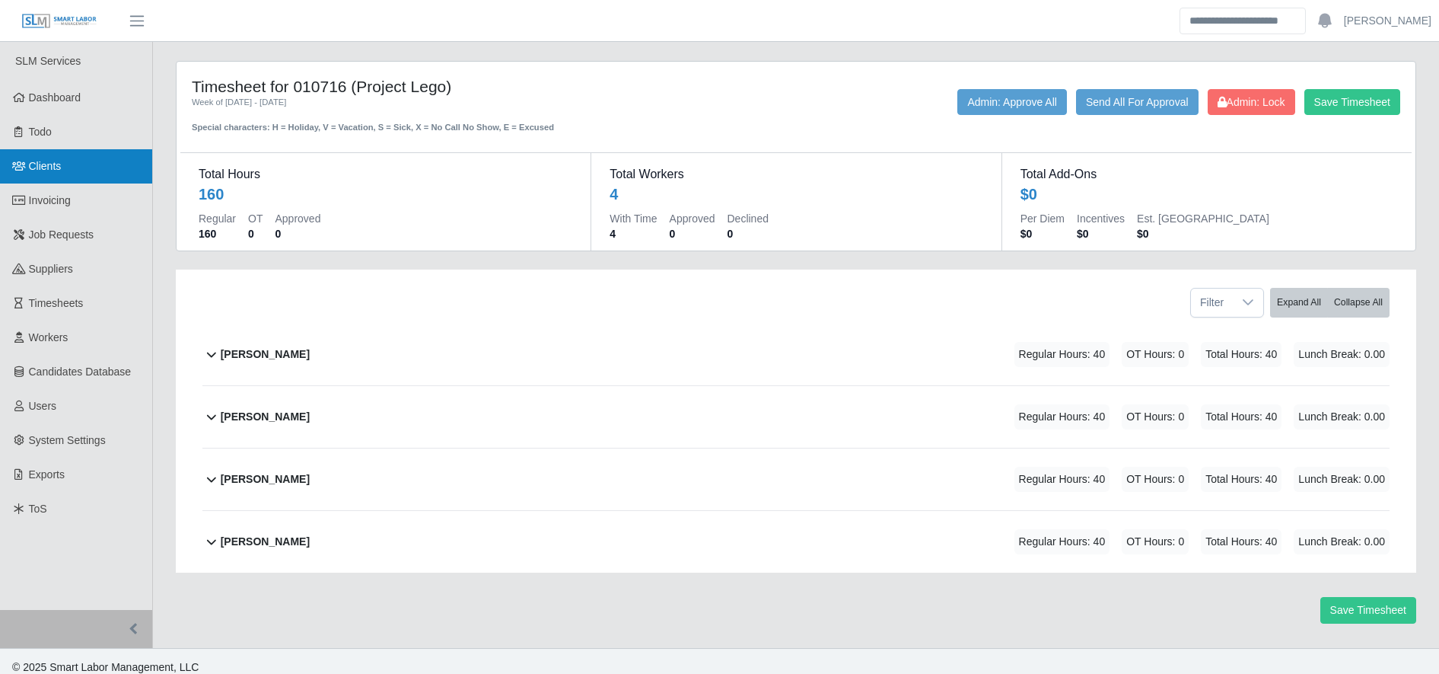
click at [111, 178] on link "Clients" at bounding box center [76, 166] width 152 height 34
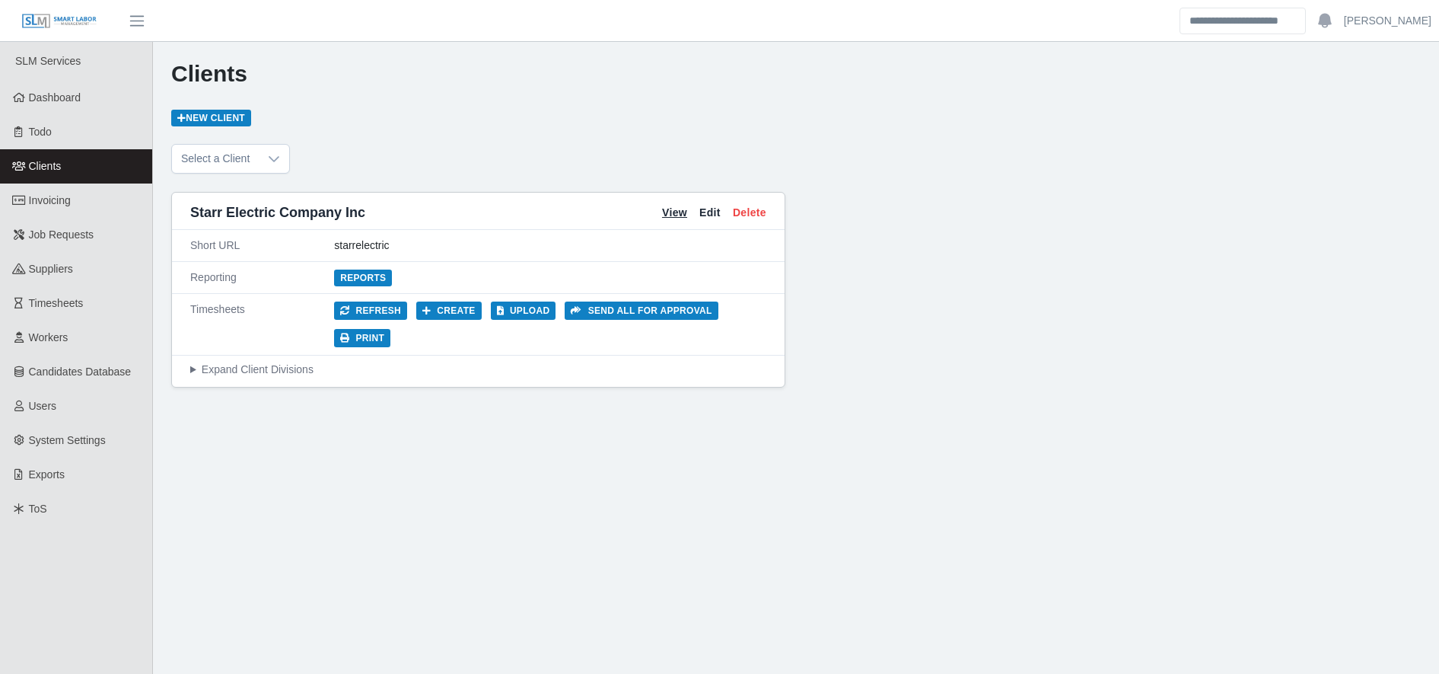
click at [671, 212] on link "View" at bounding box center [674, 213] width 25 height 16
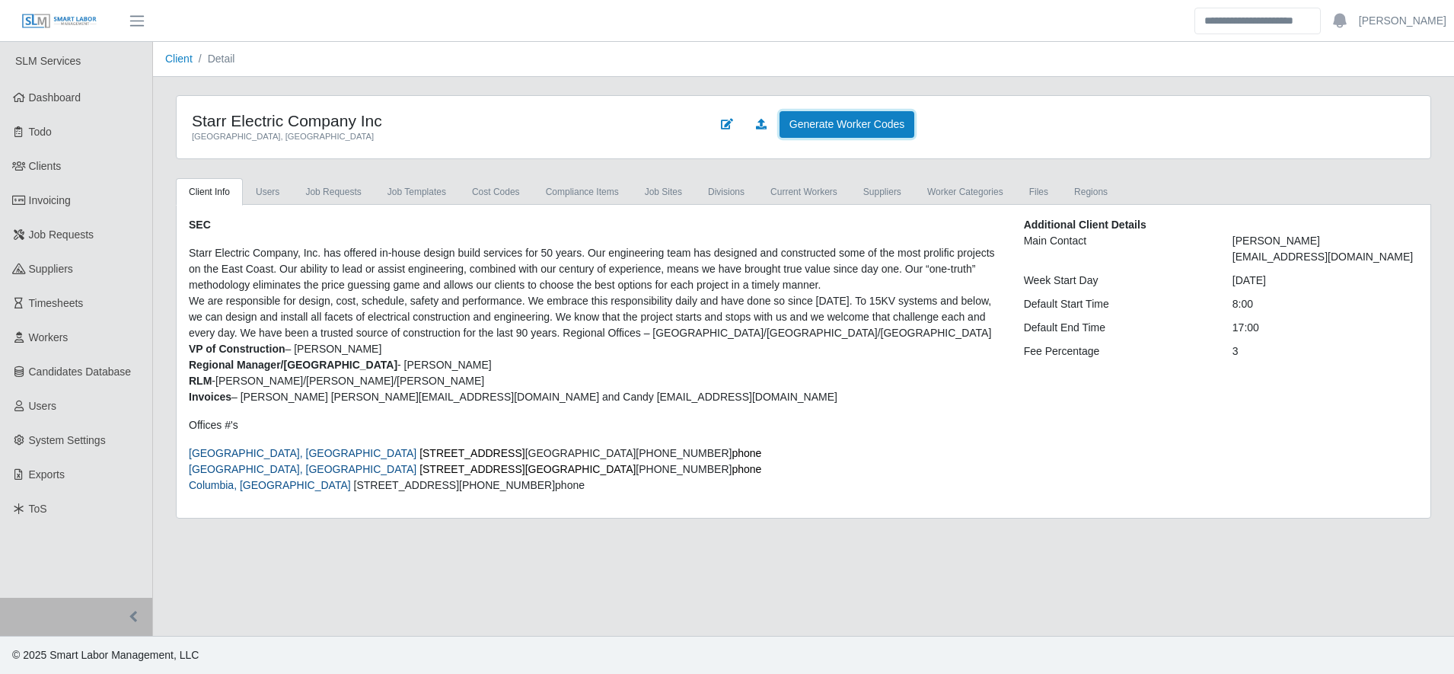
click at [857, 118] on link "Generate Worker Codes" at bounding box center [846, 124] width 135 height 27
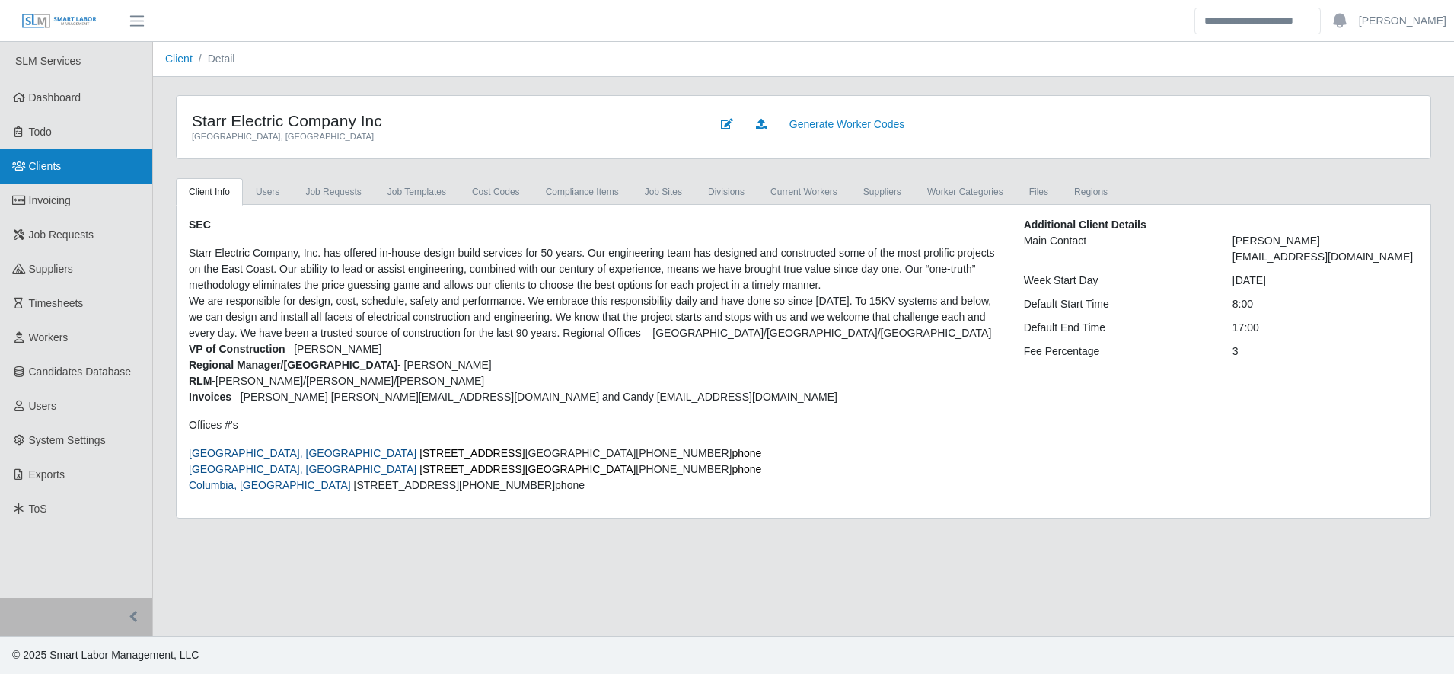
click at [66, 179] on link "Clients" at bounding box center [76, 166] width 152 height 34
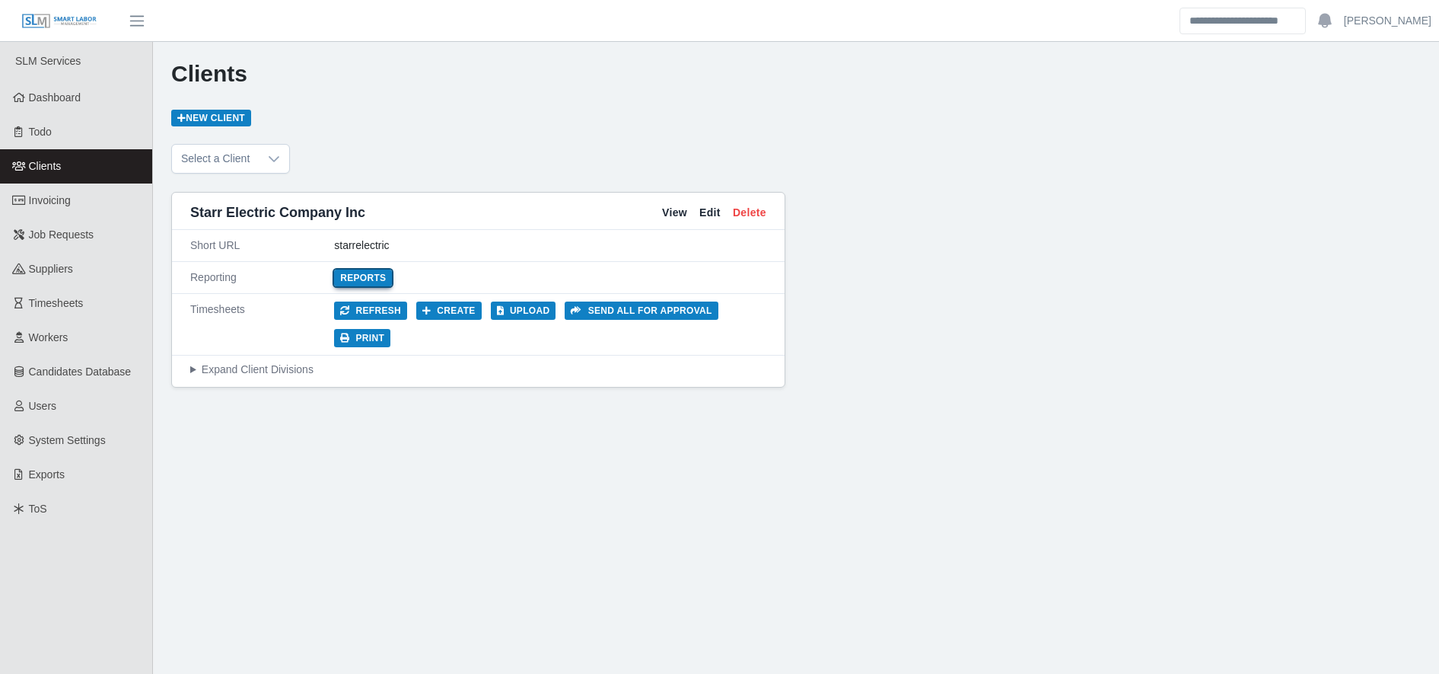
click at [381, 283] on link "Reports" at bounding box center [363, 277] width 58 height 17
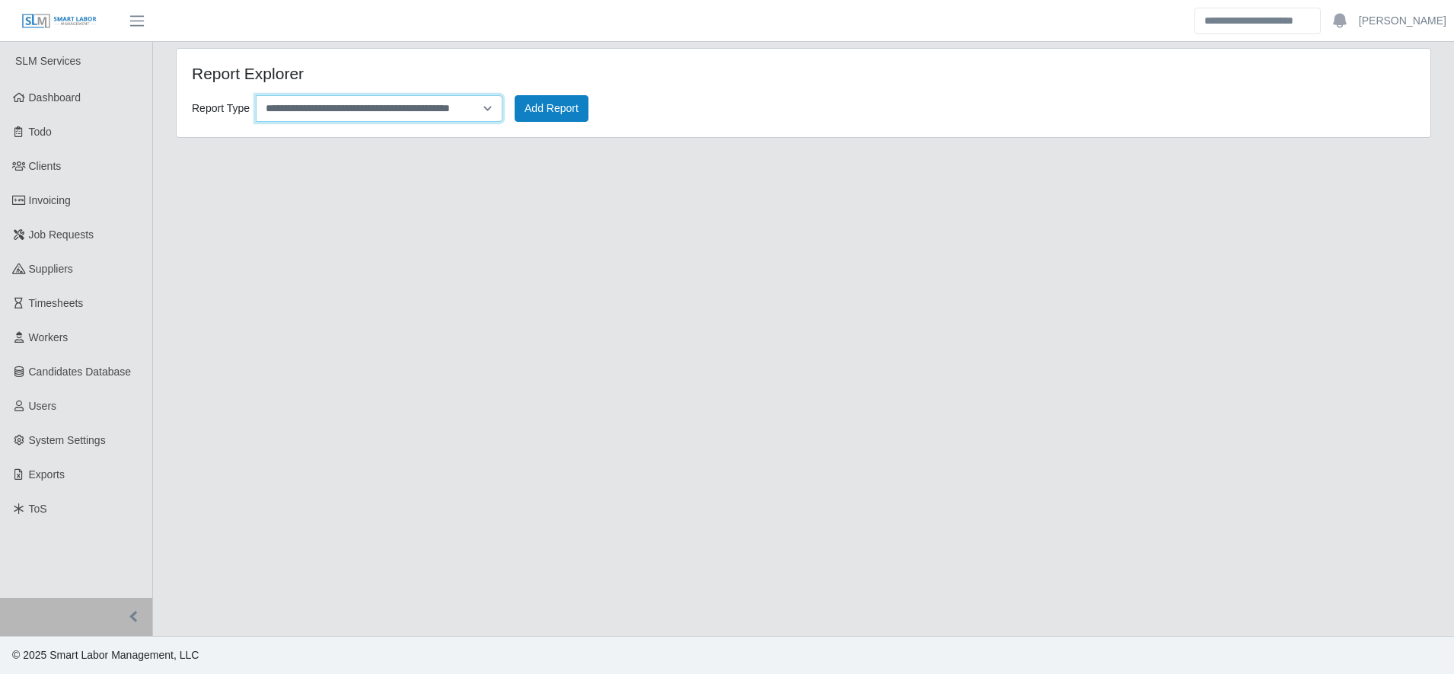
click at [334, 117] on select "**********" at bounding box center [379, 108] width 247 height 27
select select "**********"
click at [256, 95] on select "**********" at bounding box center [379, 108] width 247 height 27
click at [566, 107] on button "Add Report" at bounding box center [552, 108] width 74 height 27
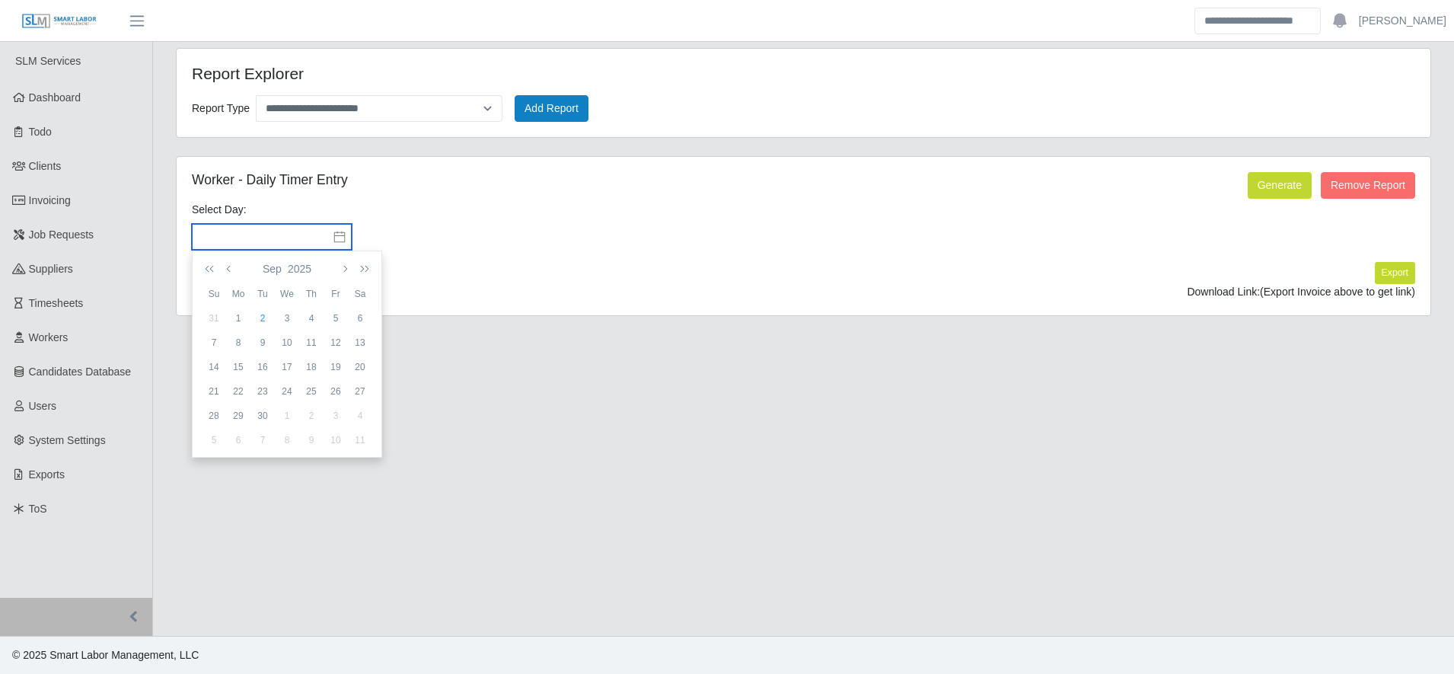
click at [310, 240] on input "text" at bounding box center [272, 237] width 160 height 26
click at [368, 394] on div "27" at bounding box center [360, 391] width 24 height 14
click at [294, 238] on input "**********" at bounding box center [272, 237] width 160 height 26
click at [228, 269] on icon "button" at bounding box center [230, 269] width 8 height 12
click at [357, 418] on div "30" at bounding box center [360, 416] width 24 height 14
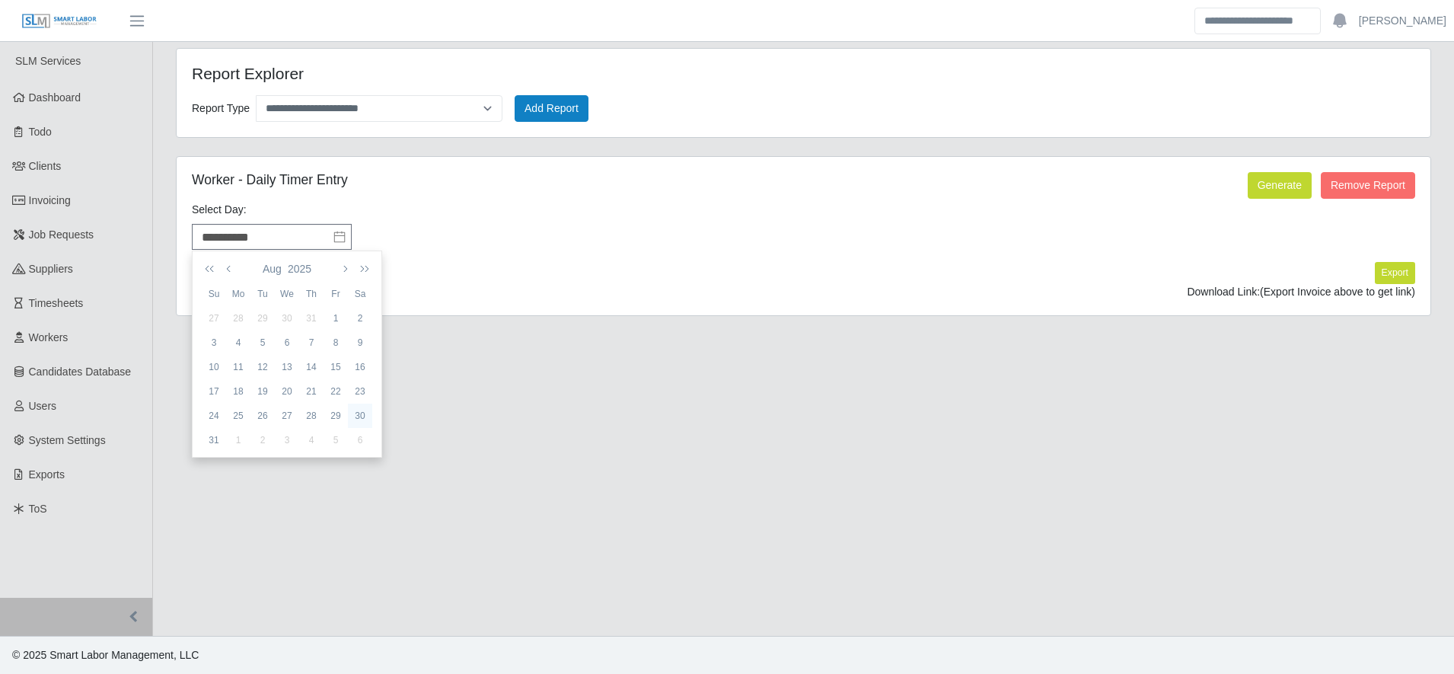
type input "**********"
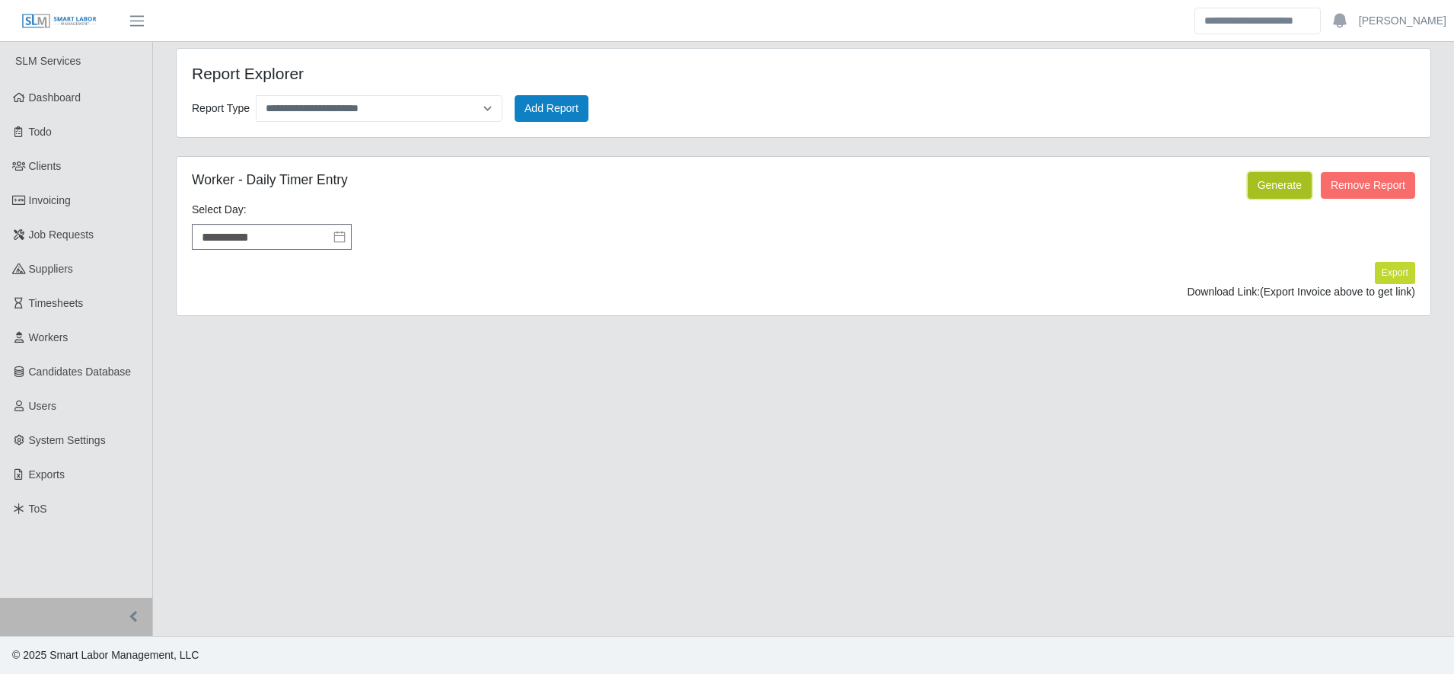
click at [1264, 190] on button "Generate" at bounding box center [1280, 185] width 64 height 27
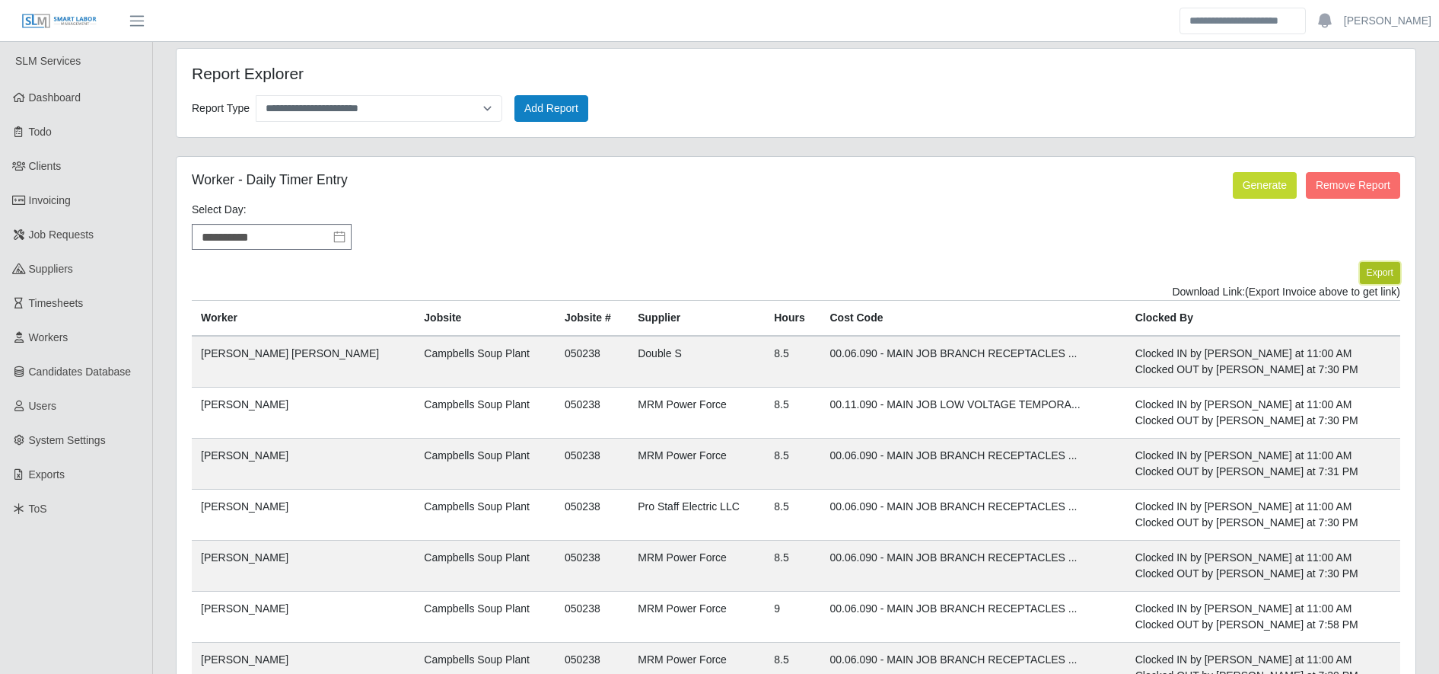
click at [1383, 266] on button "Export" at bounding box center [1380, 272] width 40 height 21
click at [1288, 298] on link "https://sm-slm-prod.s3.amazonaws.com/documents/client/2/Daily%20Timer%20Entries…" at bounding box center [1344, 291] width 113 height 12
click at [81, 308] on span "Timesheets" at bounding box center [56, 303] width 55 height 12
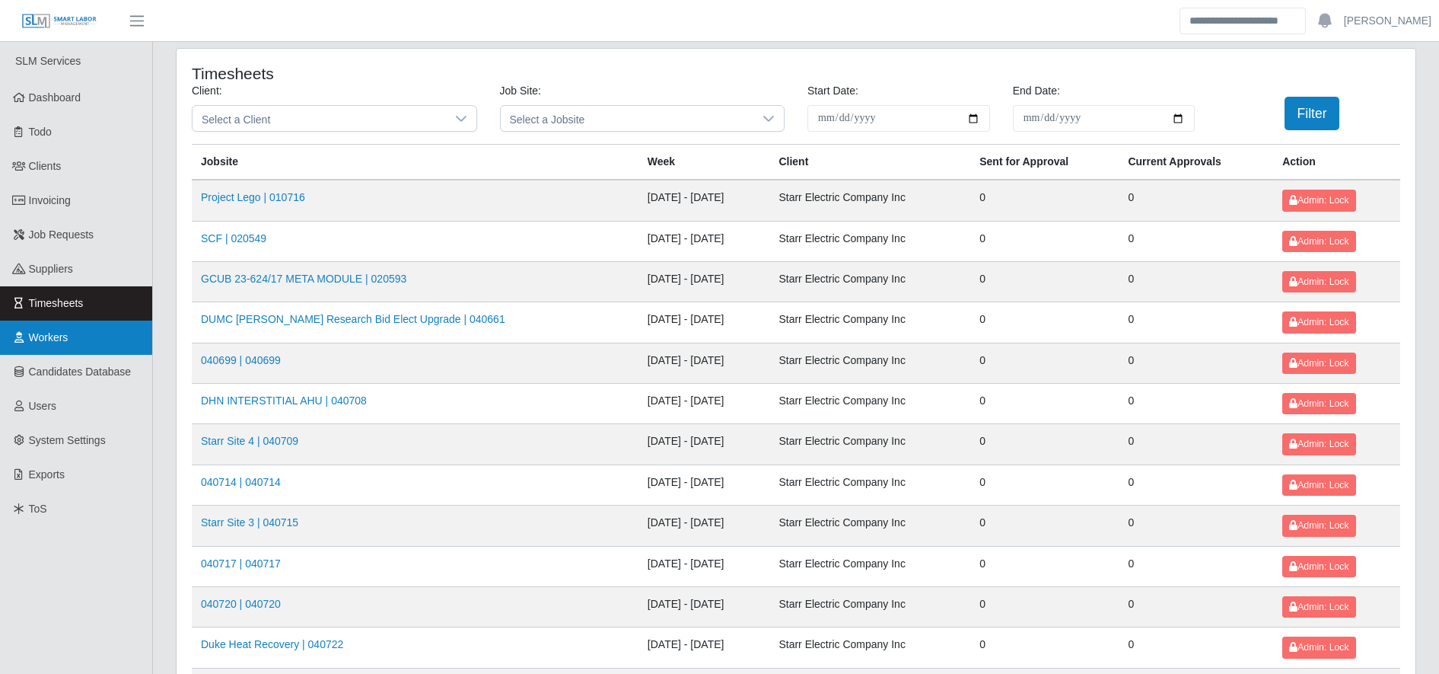
click at [30, 336] on span "Workers" at bounding box center [49, 337] width 40 height 12
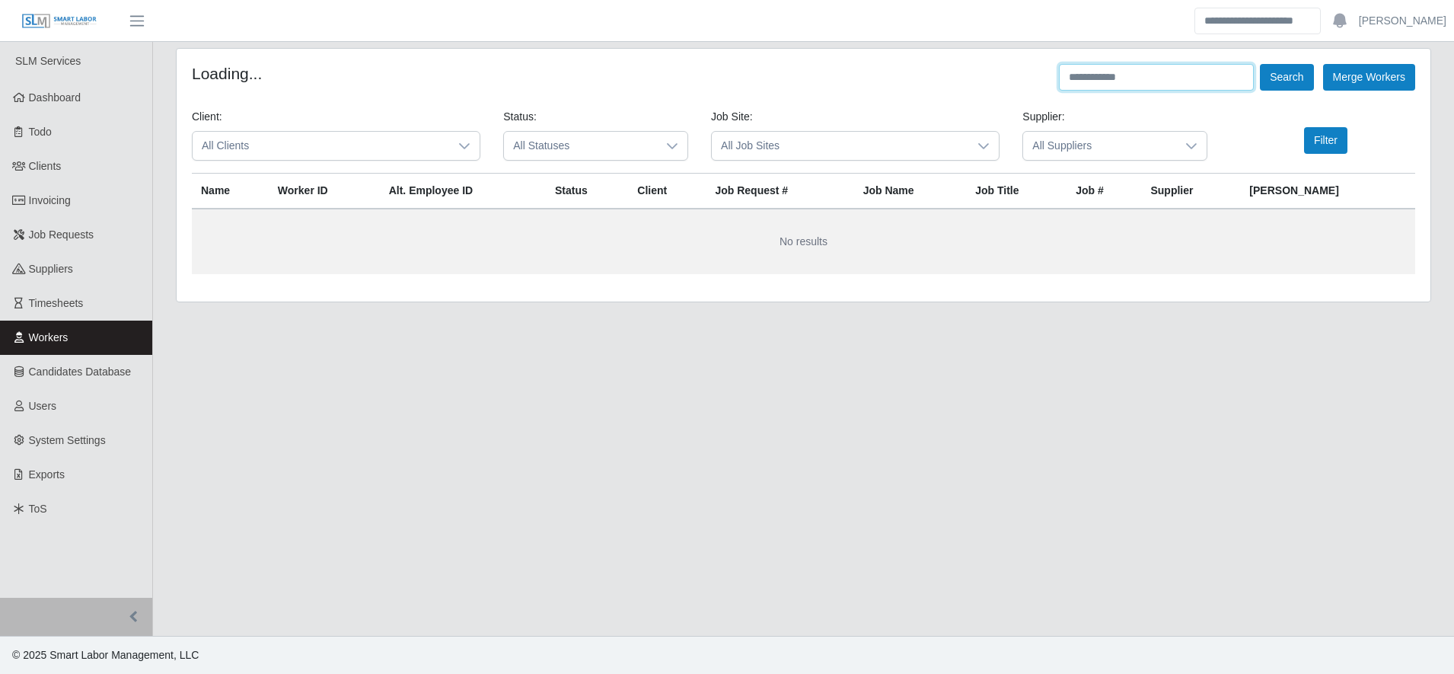
click at [1159, 84] on input "text" at bounding box center [1156, 77] width 195 height 27
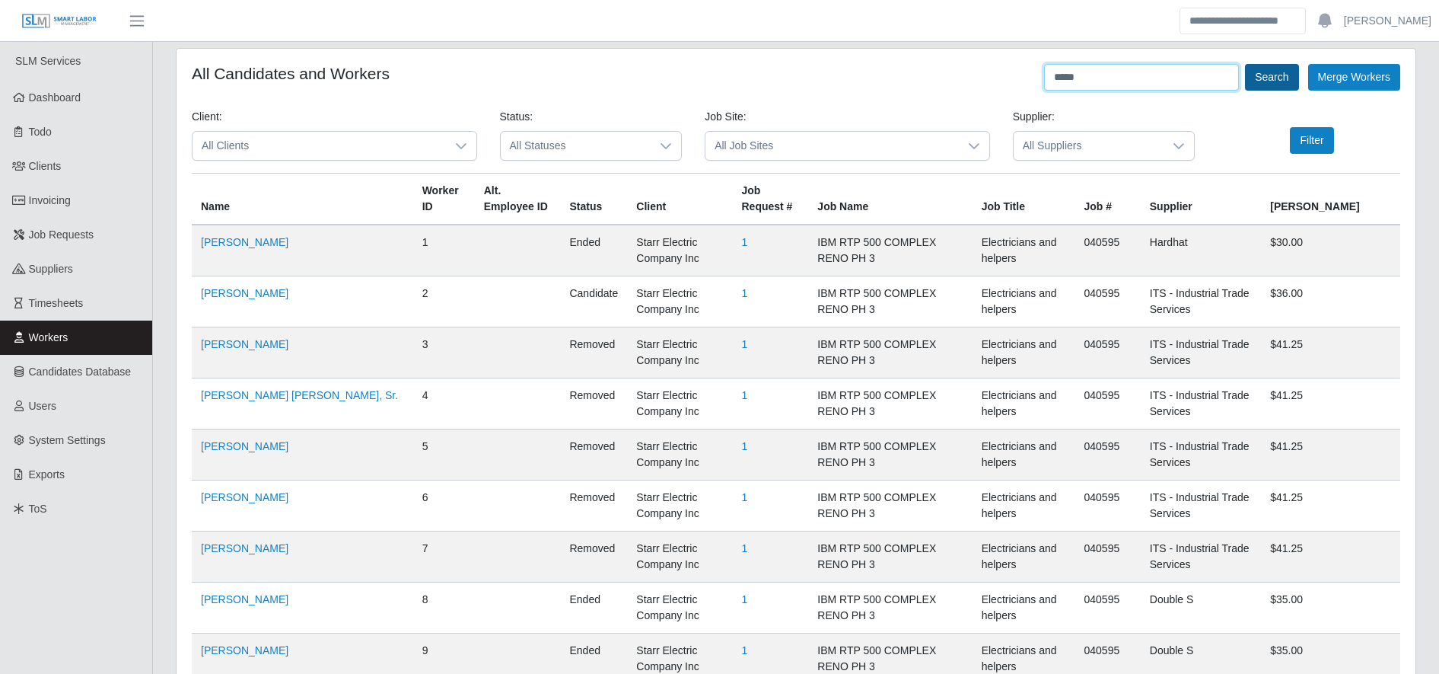
type input "*****"
click at [1261, 78] on button "Search" at bounding box center [1271, 77] width 53 height 27
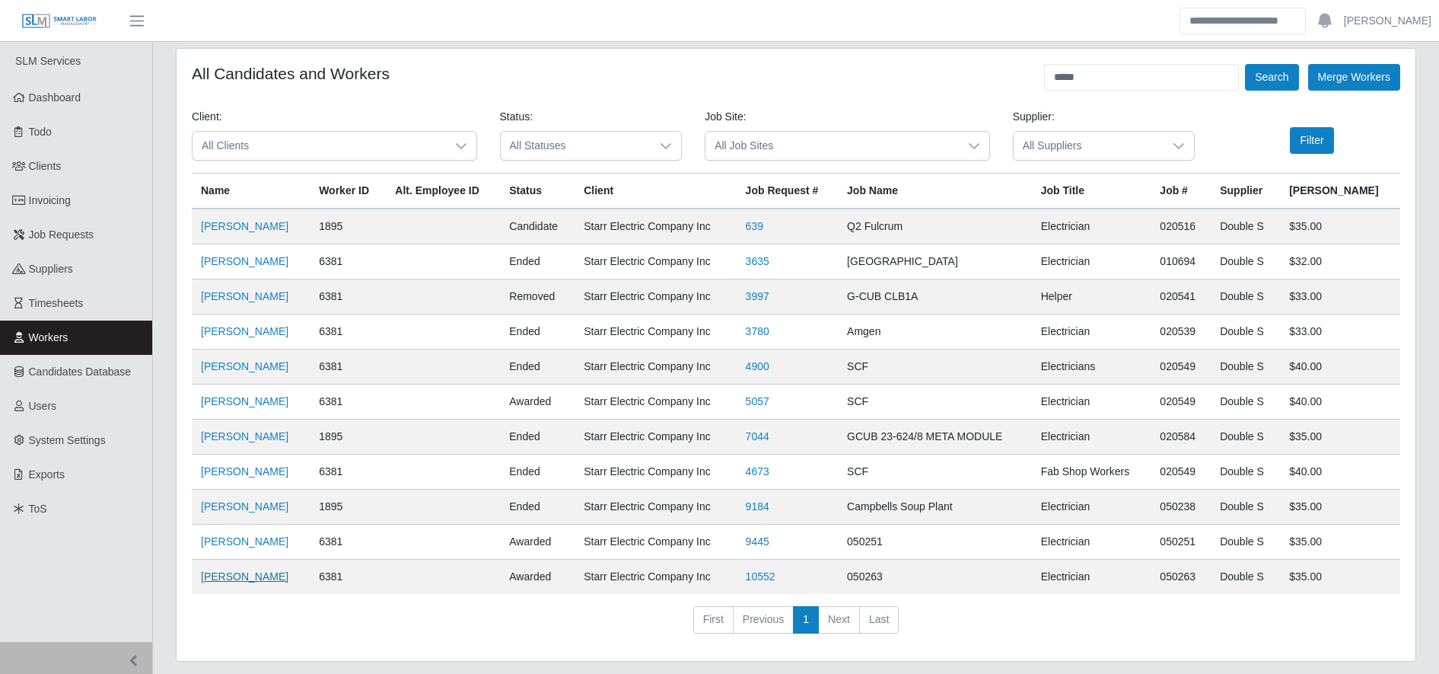
click at [263, 578] on link "Yobany Granados Meraz" at bounding box center [245, 576] width 88 height 12
click at [69, 195] on span "Invoicing" at bounding box center [50, 200] width 42 height 12
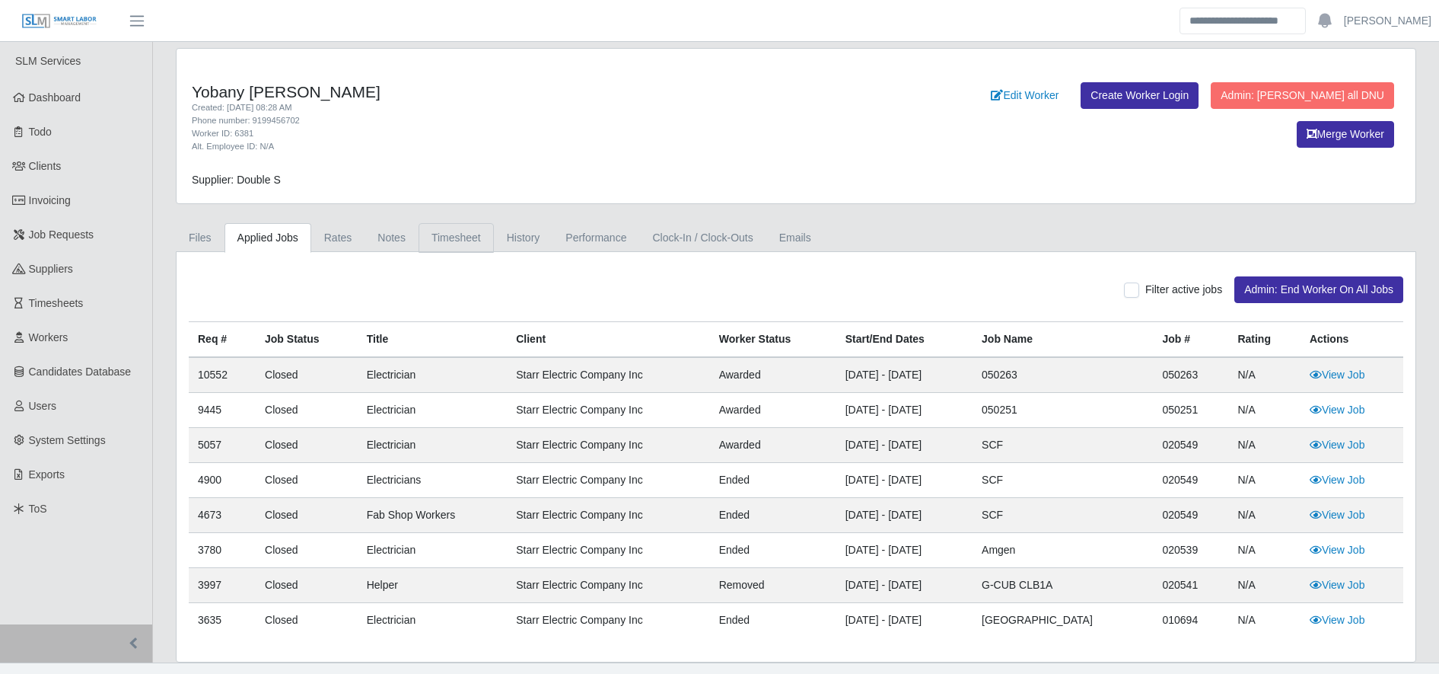
click at [445, 234] on link "Timesheet" at bounding box center [456, 238] width 75 height 30
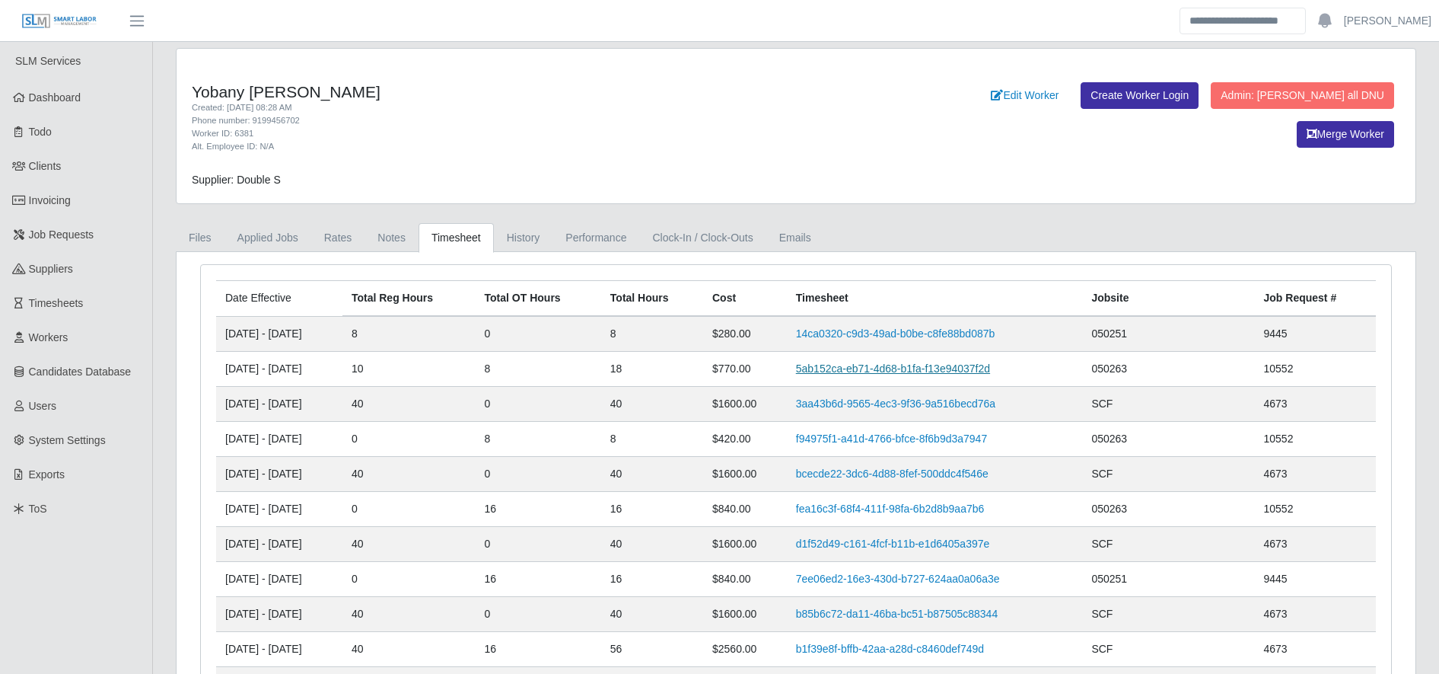
click at [858, 365] on link "5ab152ca-eb71-4d68-b1fa-f13e94037f2d" at bounding box center [893, 368] width 194 height 12
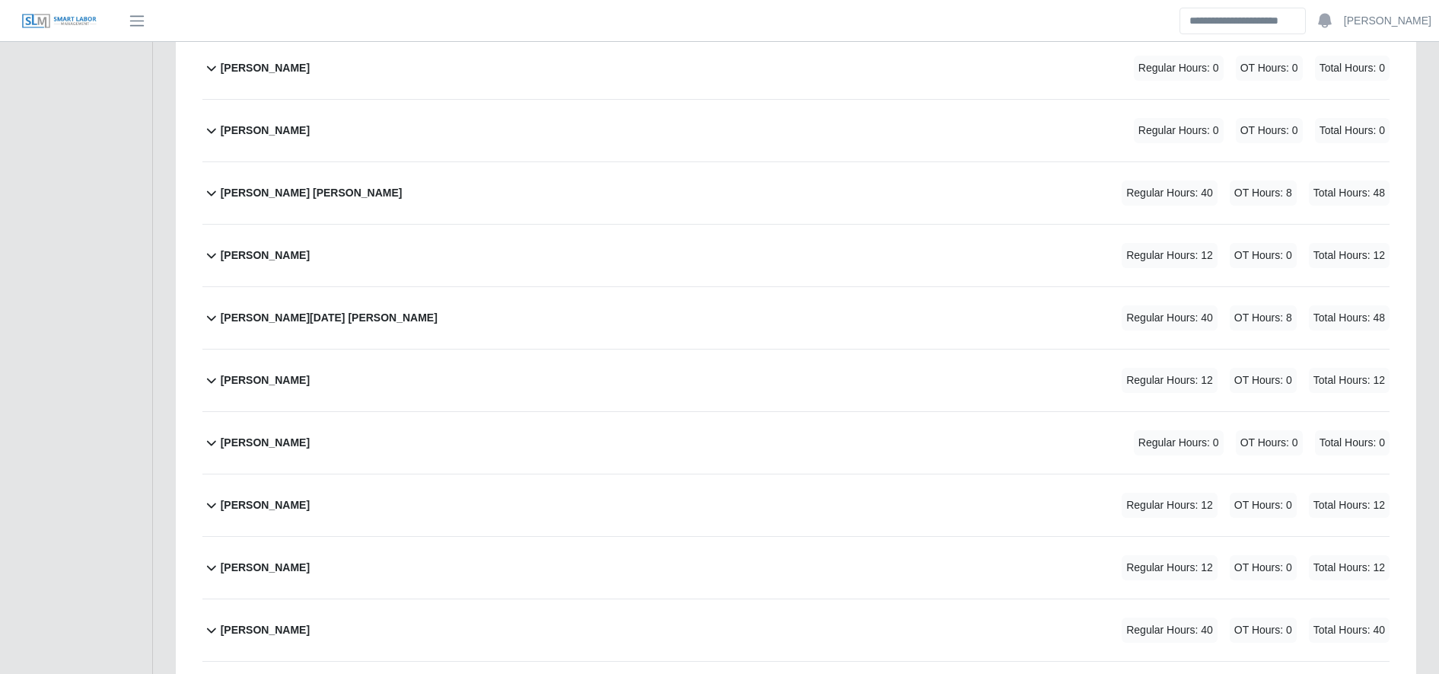
scroll to position [2759, 0]
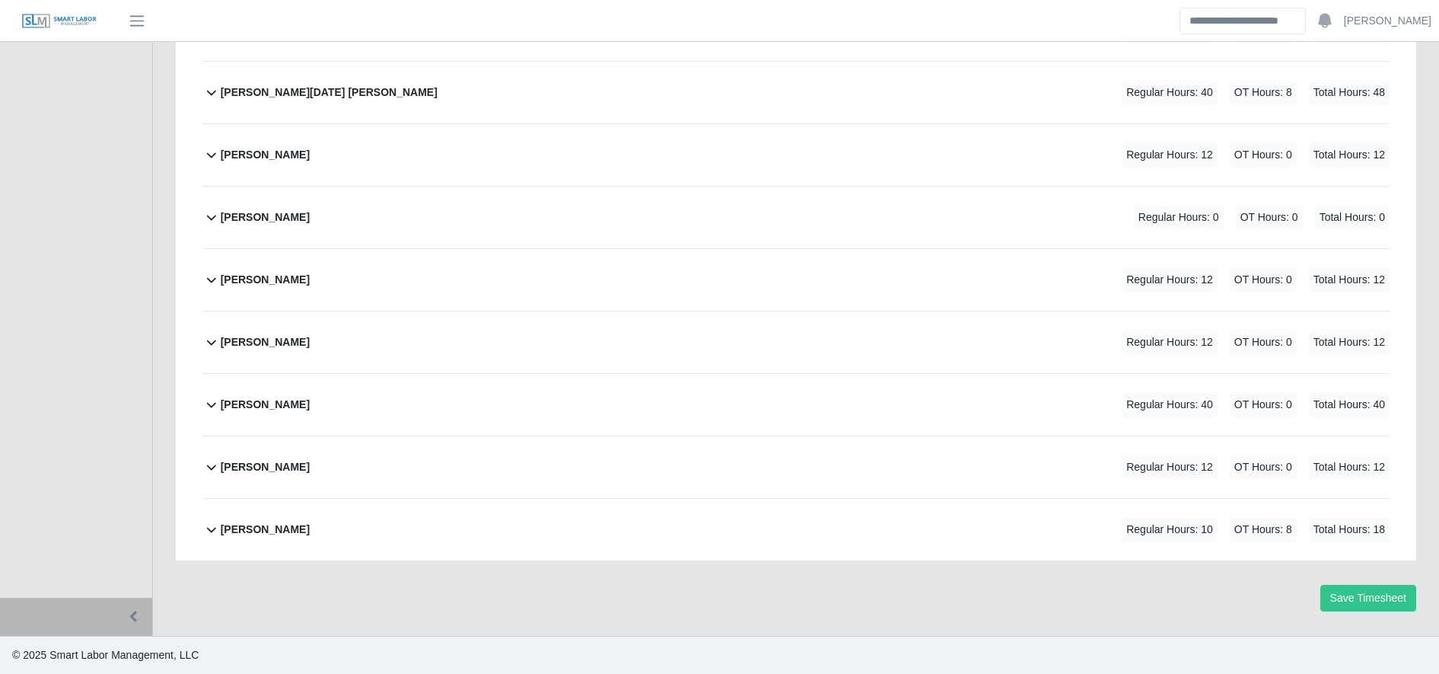
click at [531, 522] on div "Yobany Granados Meraz Regular Hours: 10 OT Hours: 8 Total Hours: 18" at bounding box center [805, 530] width 1169 height 62
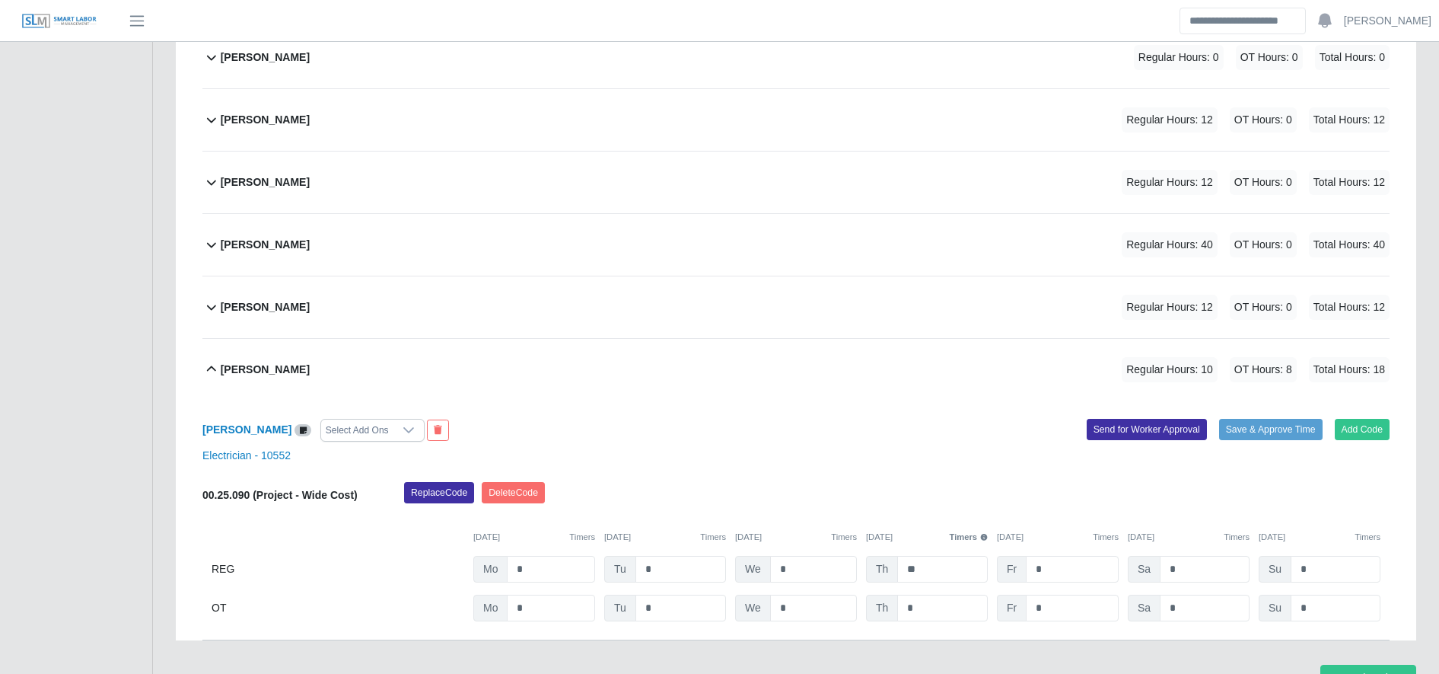
scroll to position [2998, 0]
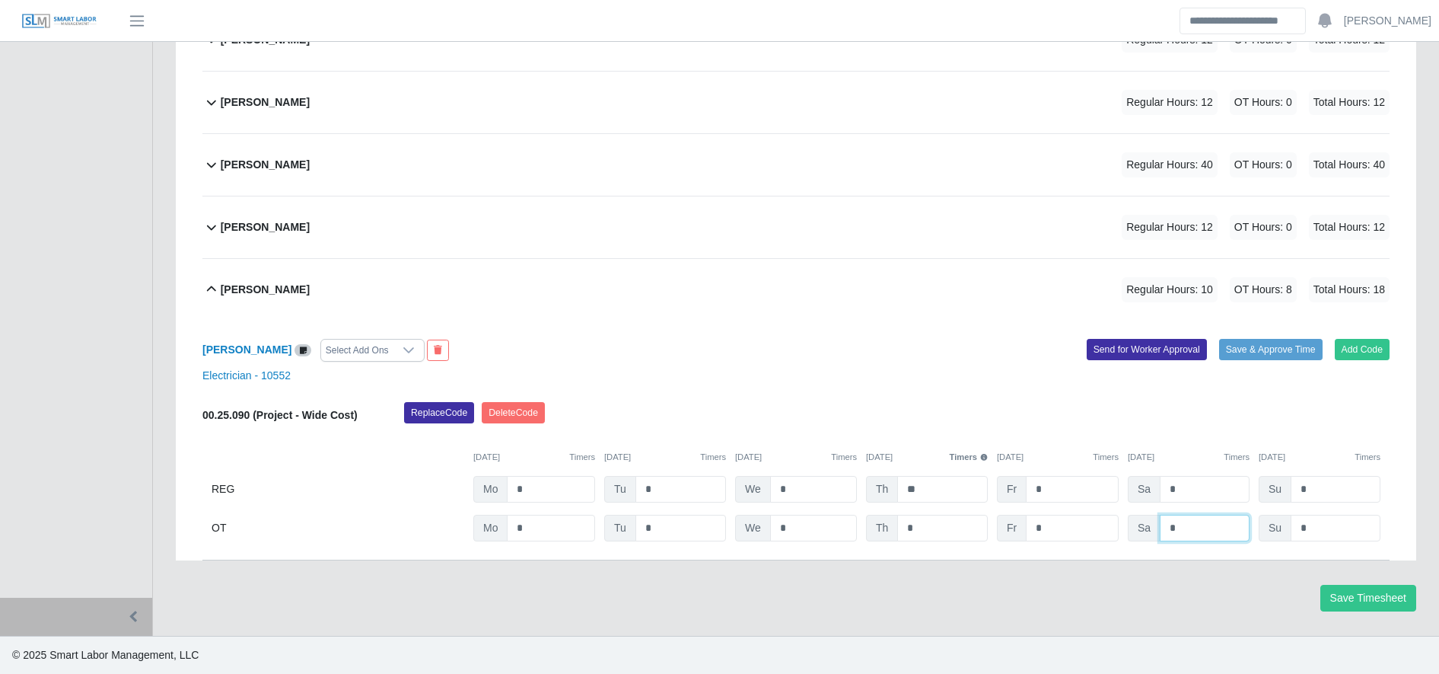
click at [0, 0] on input "*" at bounding box center [0, 0] width 0 height 0
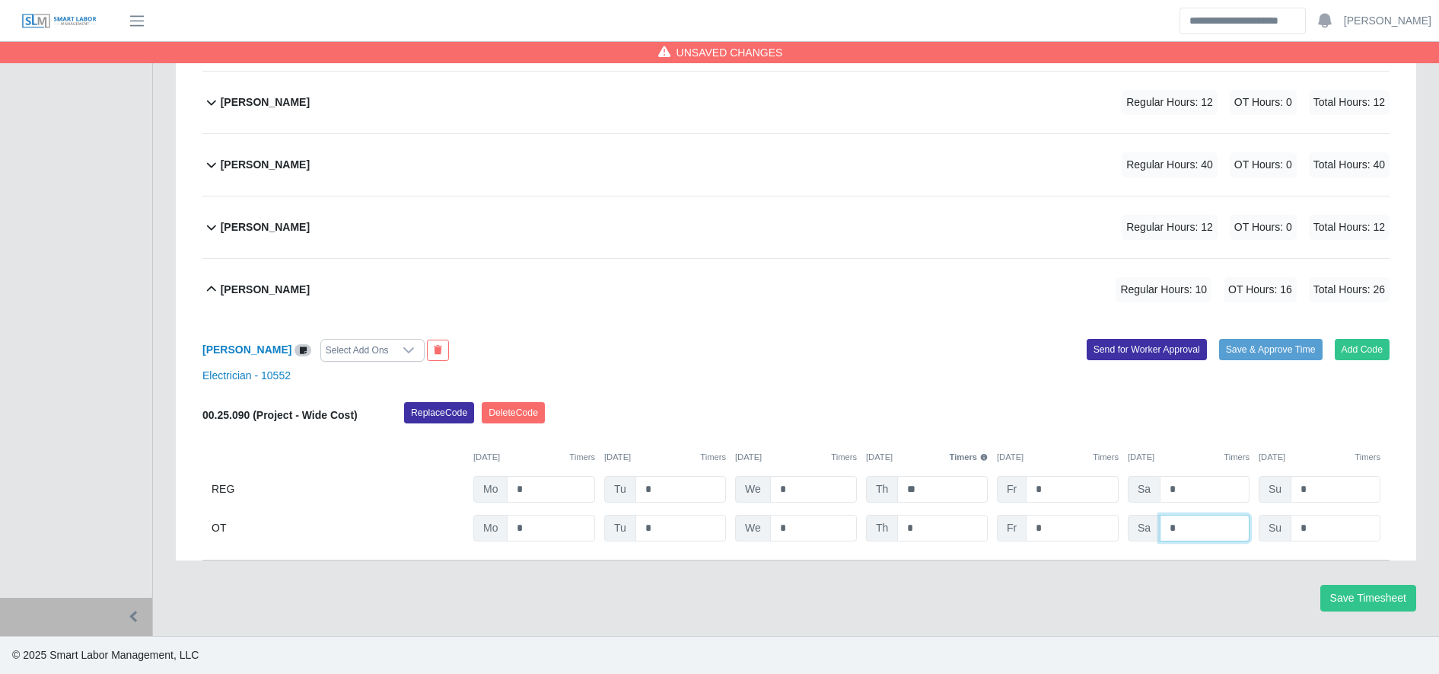
type input "*"
click at [1246, 440] on div "08/25/2025 Timers 08/26/2025 Timers 08/27/2025 Timers 08/28/2025 Timers 08/29/2…" at bounding box center [795, 447] width 1187 height 31
click at [1371, 595] on button "Save Timesheet" at bounding box center [1369, 598] width 96 height 27
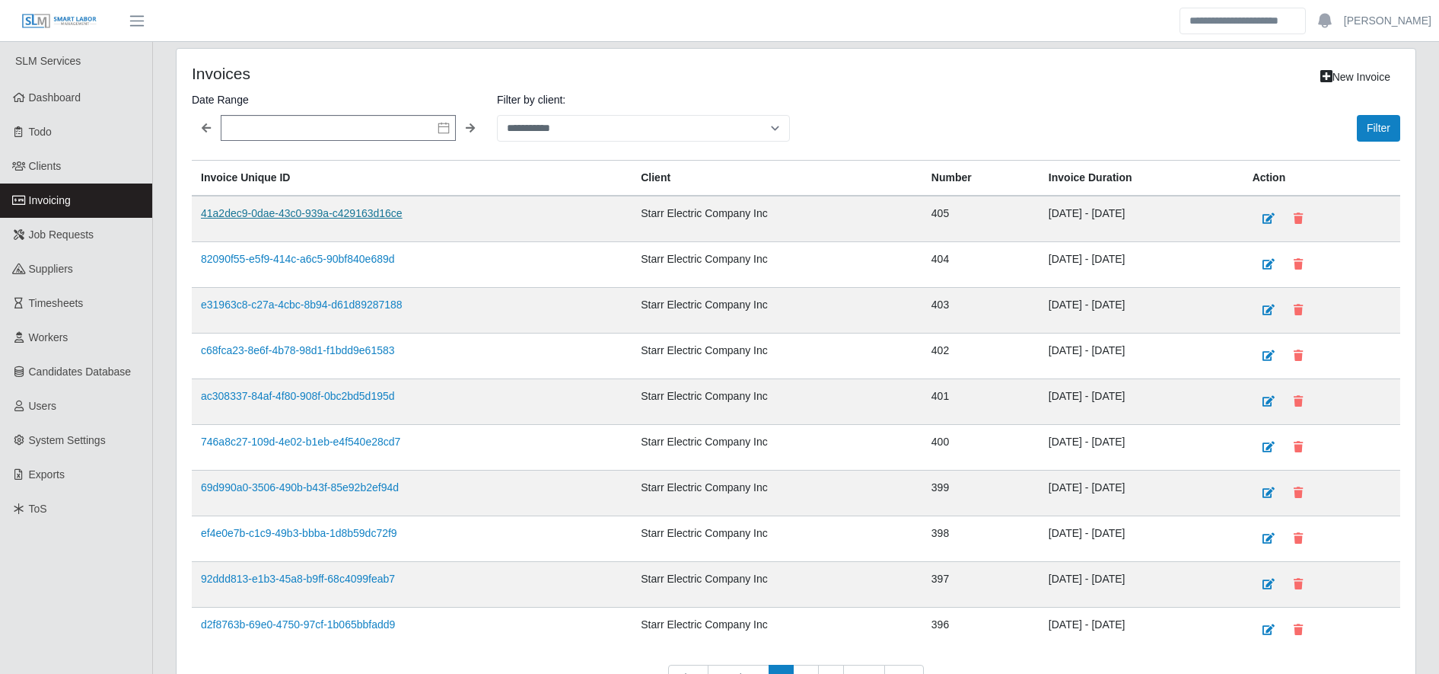
click at [304, 215] on link "41a2dec9-0dae-43c0-939a-c429163d16ce" at bounding box center [302, 213] width 202 height 12
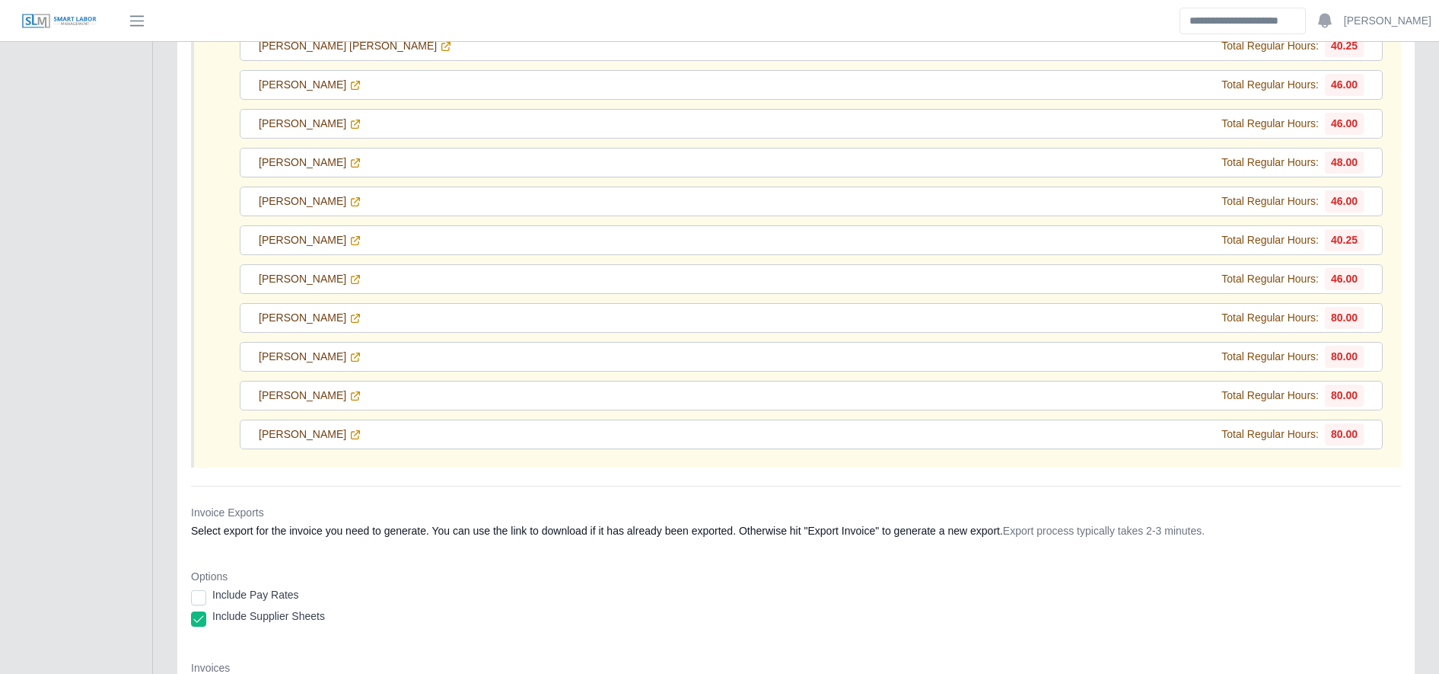
scroll to position [537, 0]
click at [328, 435] on link "[PERSON_NAME]" at bounding box center [310, 434] width 103 height 16
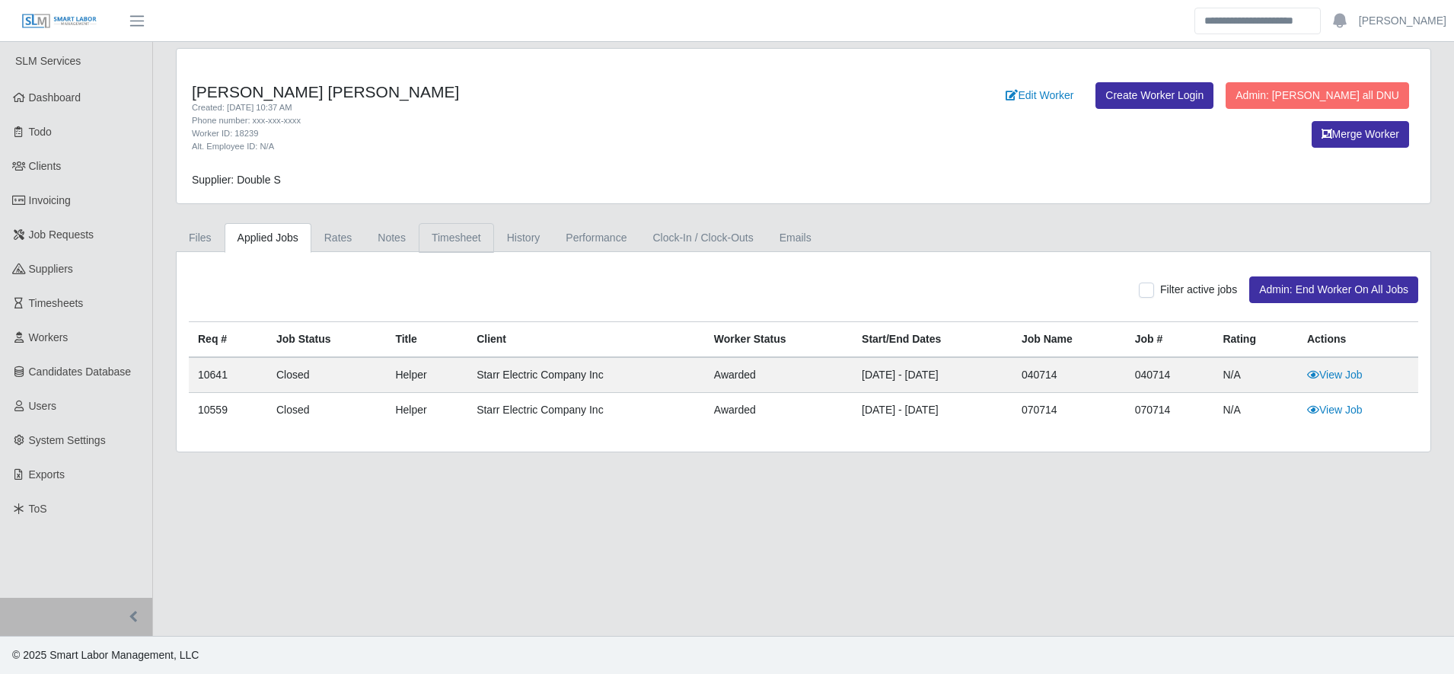
drag, startPoint x: 441, startPoint y: 220, endPoint x: 447, endPoint y: 237, distance: 17.6
click at [447, 237] on div "Elmer Ernesto Chacin Romero Created: 09/02/2025 10:37 AM Phone number: xxx-xxx-…" at bounding box center [803, 250] width 1278 height 404
click at [447, 237] on link "Timesheet" at bounding box center [456, 238] width 75 height 30
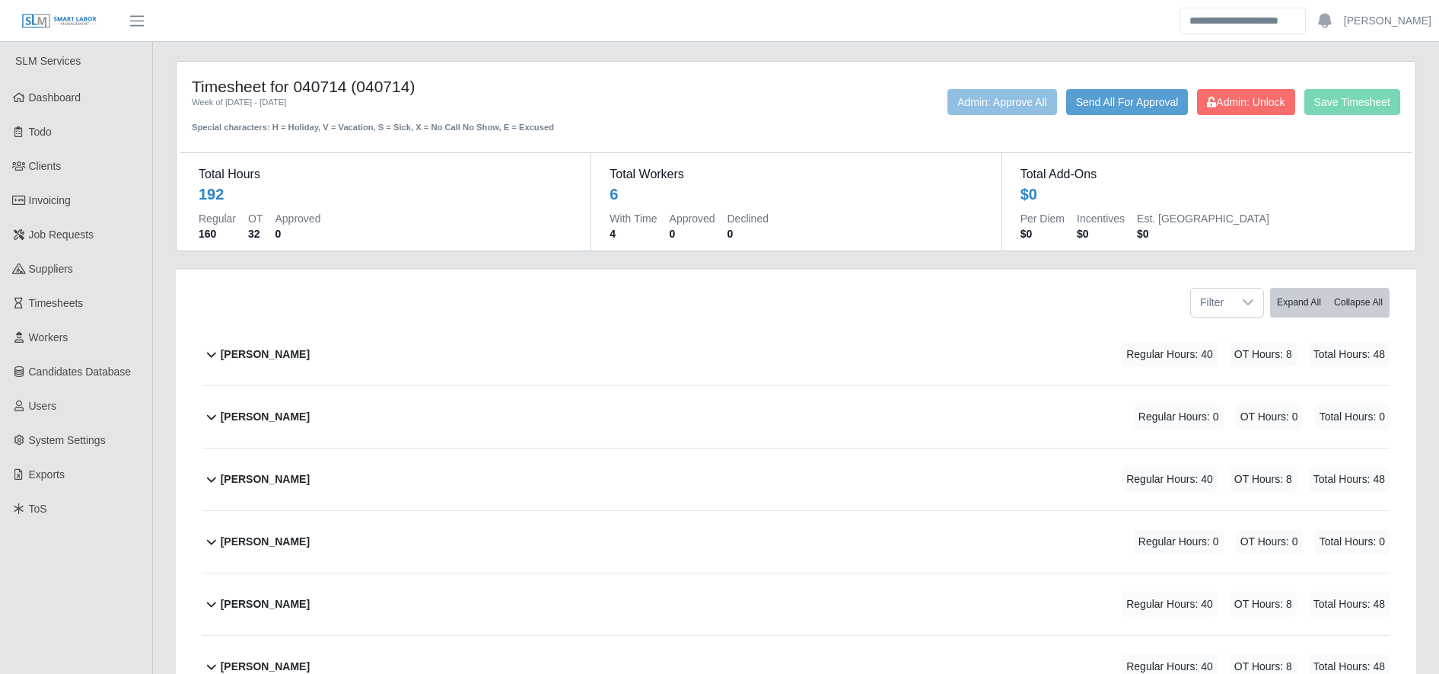
click at [410, 458] on div "Elmer Romero Regular Hours: 40 OT Hours: 8 Total Hours: 48" at bounding box center [805, 479] width 1169 height 62
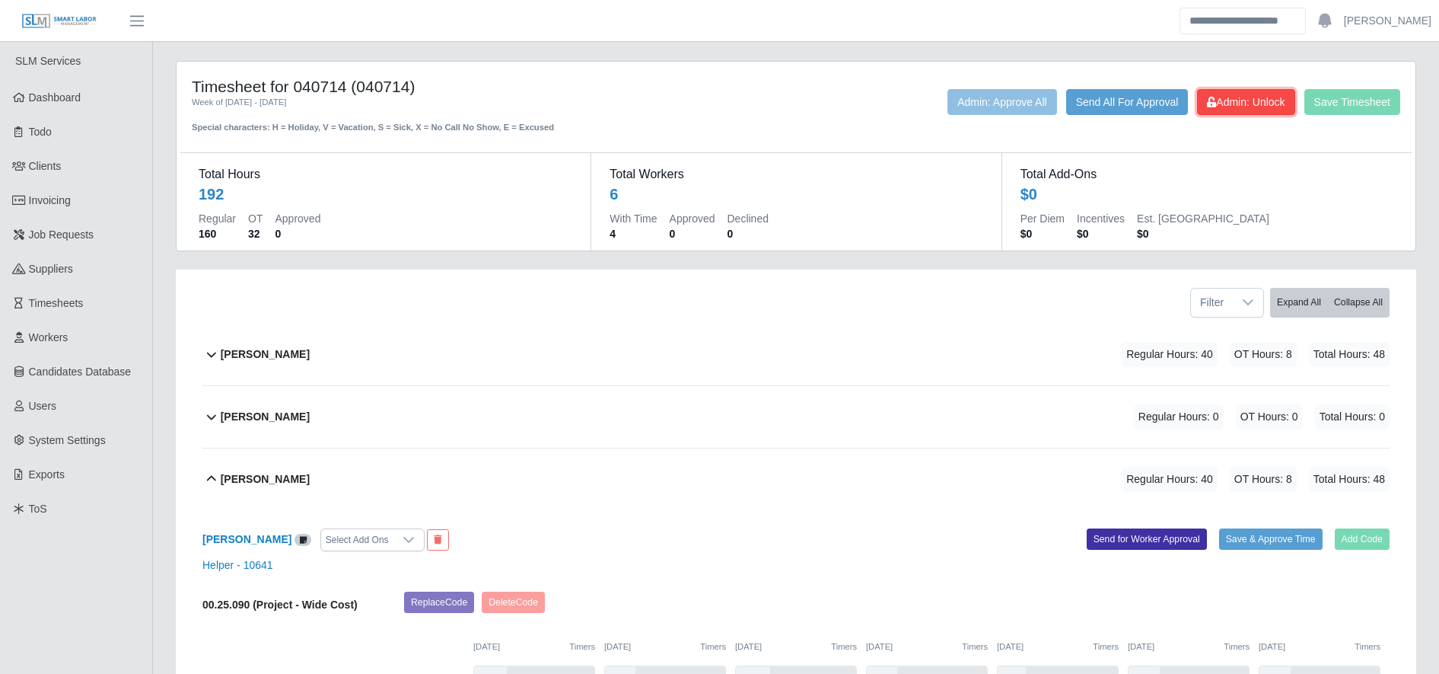
click at [1223, 96] on span "Admin: Unlock" at bounding box center [1246, 102] width 78 height 12
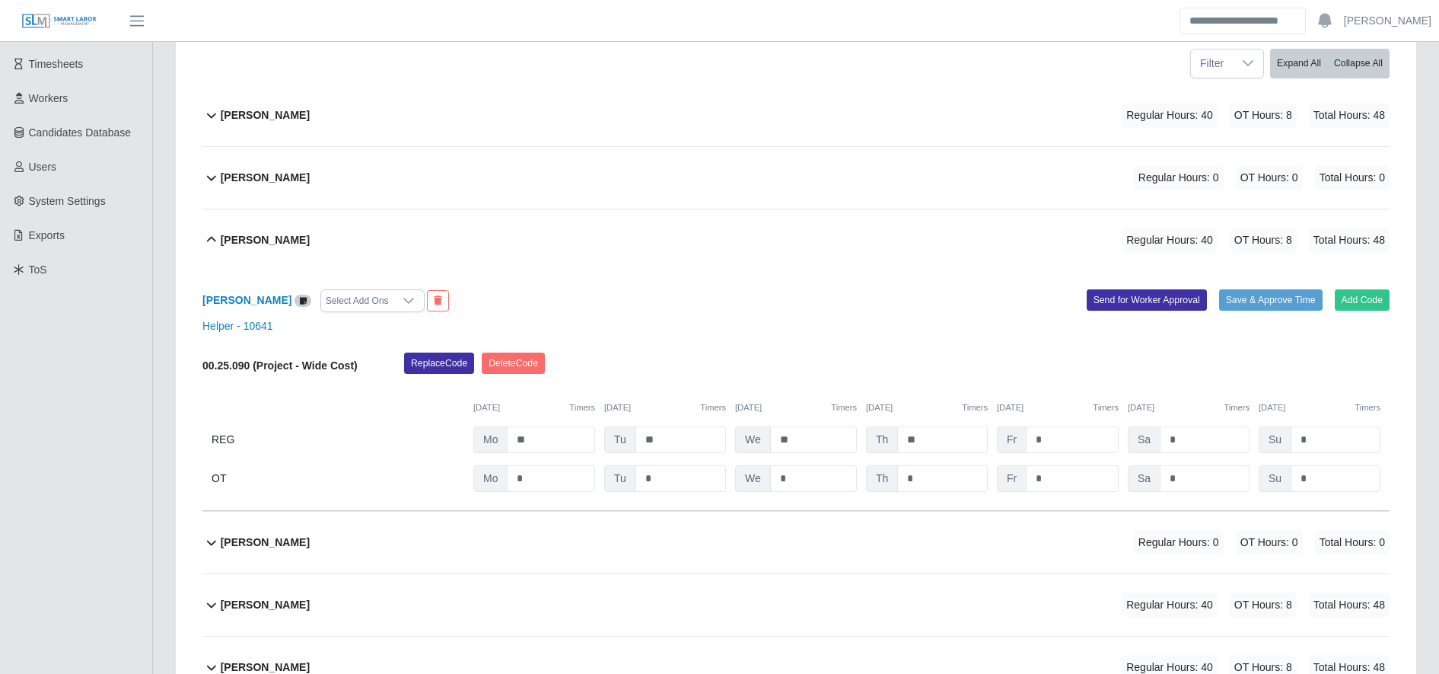
scroll to position [240, 0]
click at [547, 445] on input "**" at bounding box center [551, 439] width 88 height 27
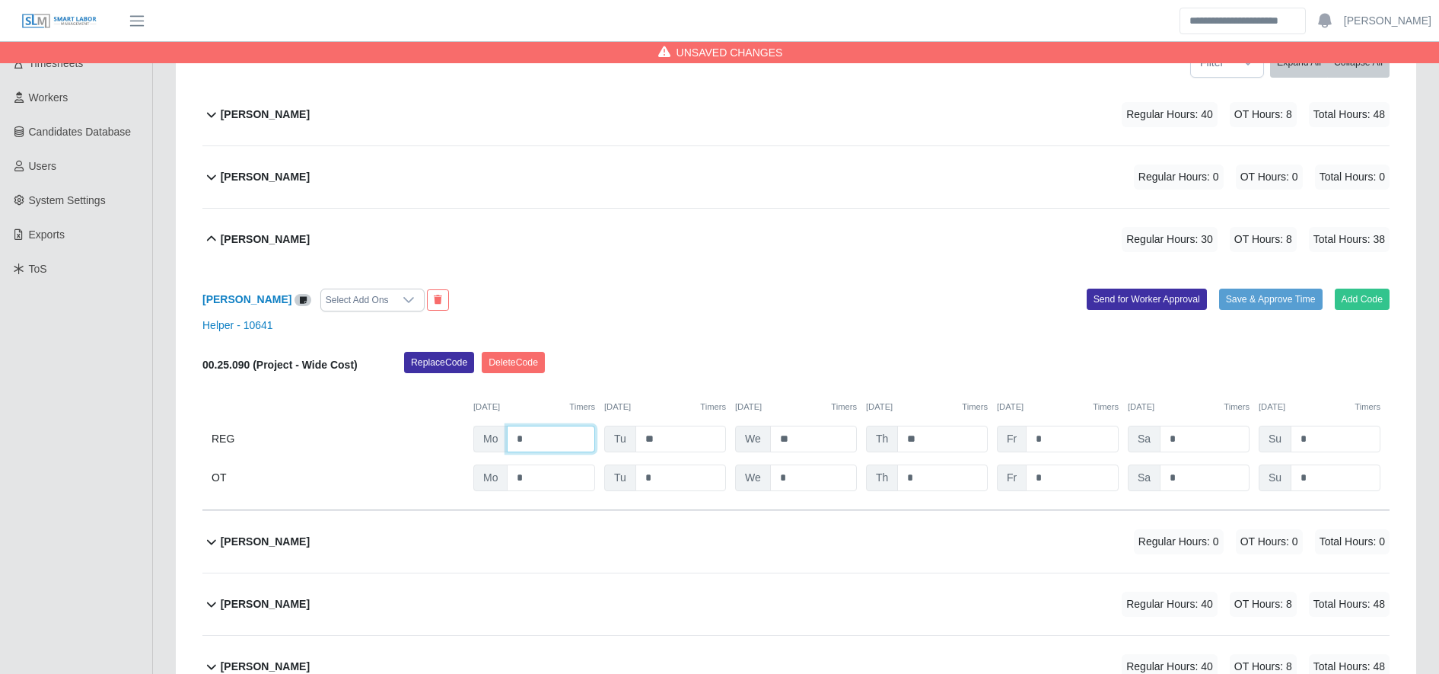
type input "*"
click at [0, 0] on input "*" at bounding box center [0, 0] width 0 height 0
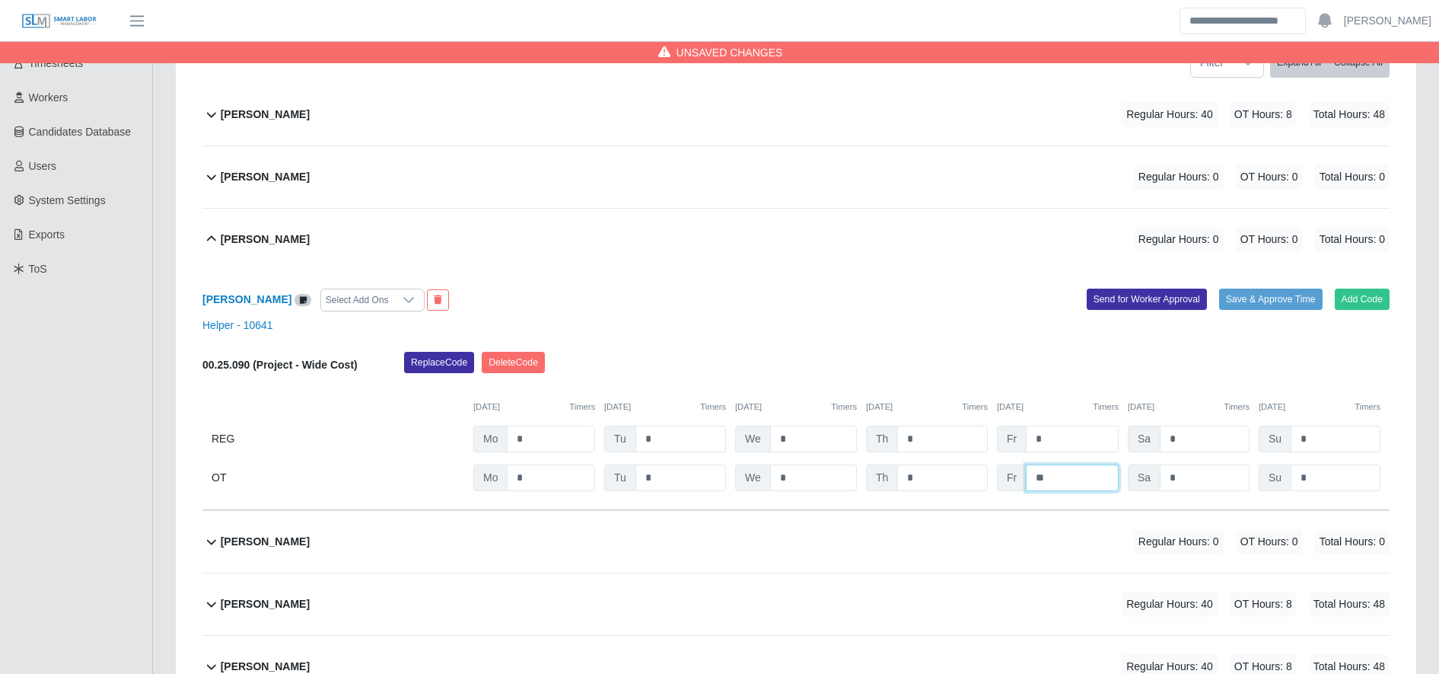
type input "**"
click at [997, 340] on div "Elmer Romero Select Add Ons Add Code Save & Approve Time Send for Worker Approv…" at bounding box center [795, 390] width 1187 height 240
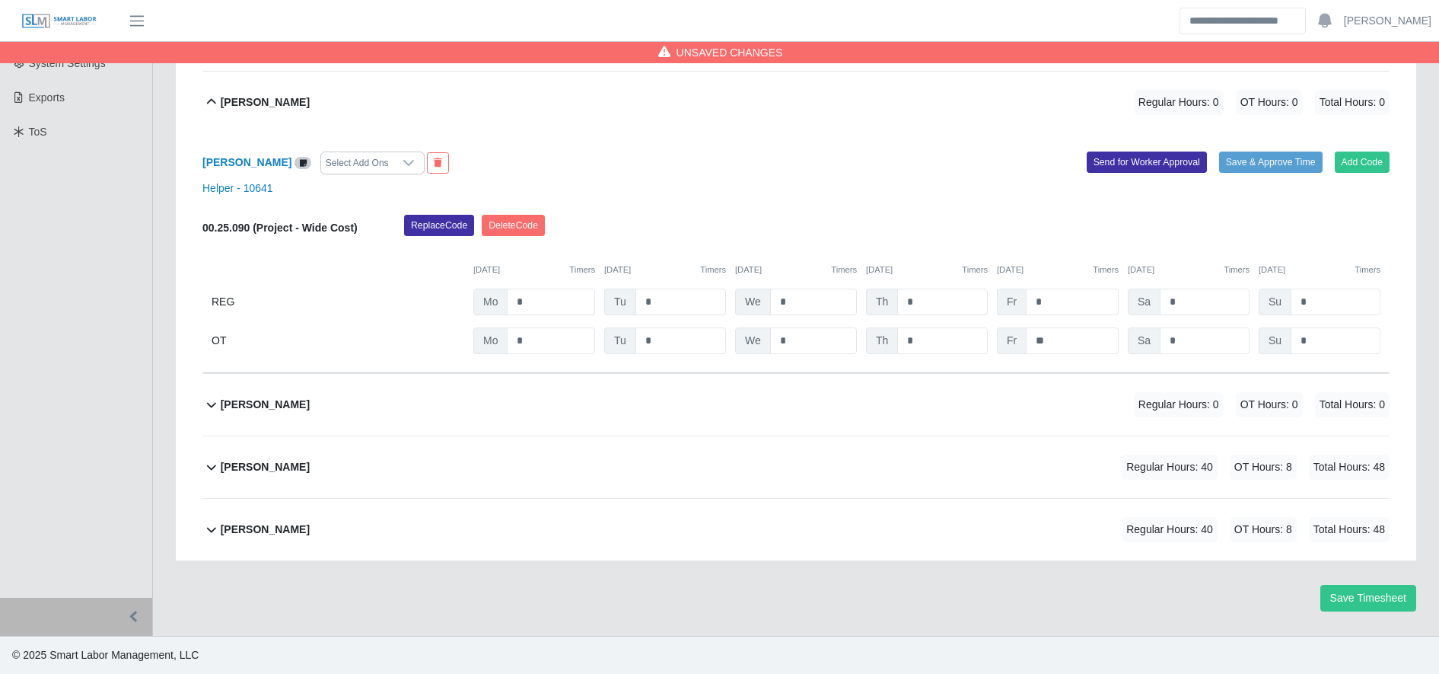
click at [754, 465] on div "Miguel Bayuelo Regular Hours: 40 OT Hours: 8 Total Hours: 48" at bounding box center [805, 467] width 1169 height 62
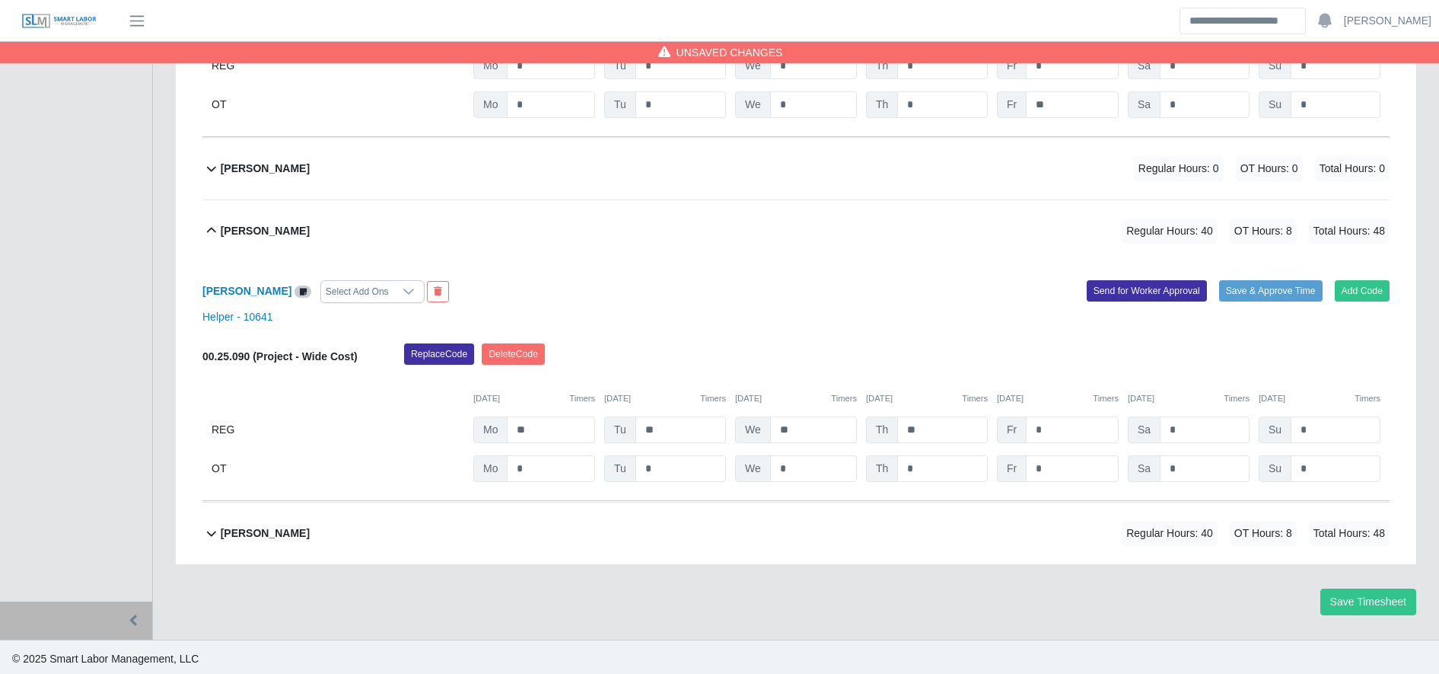
scroll to position [617, 0]
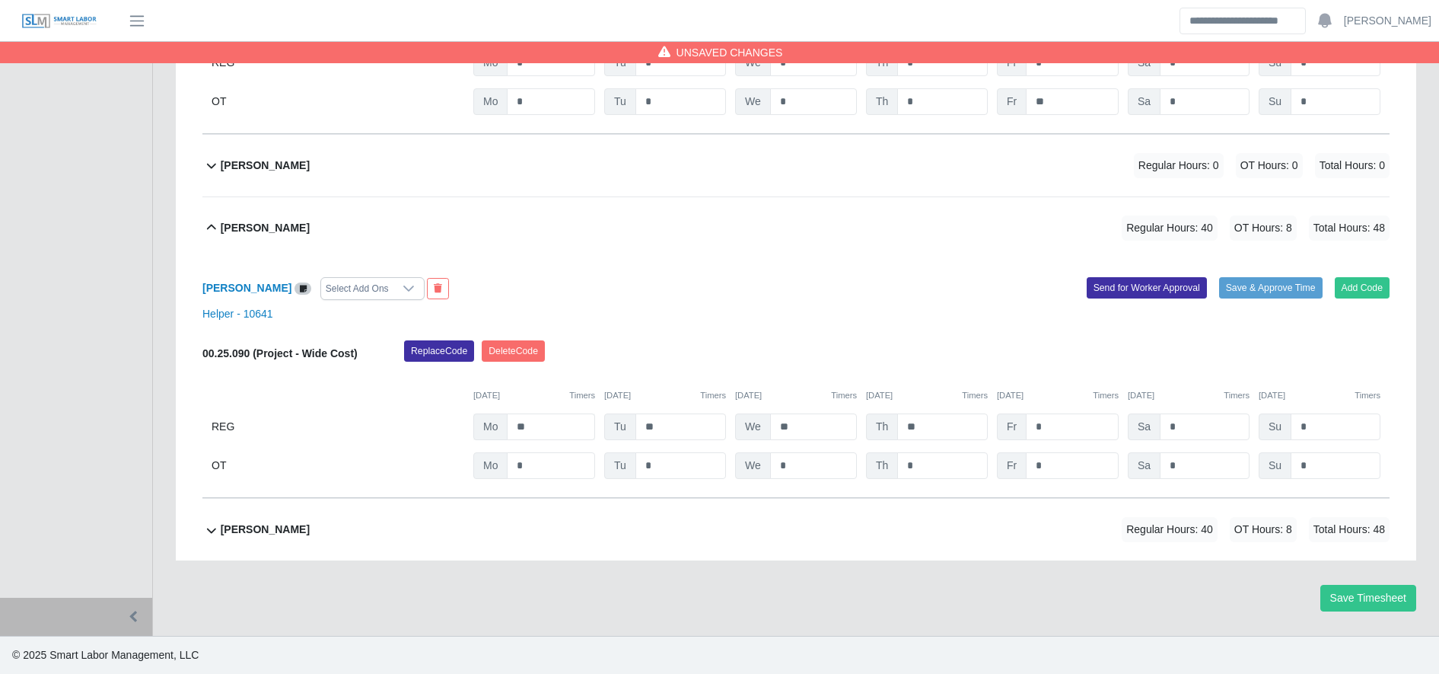
click at [547, 438] on div "00.25.090 (Project - Wide Cost) Replace Code Delete Code 08/25/2025 Timers 08/2…" at bounding box center [795, 409] width 1187 height 139
click at [547, 438] on input "**" at bounding box center [551, 426] width 88 height 27
type input "*"
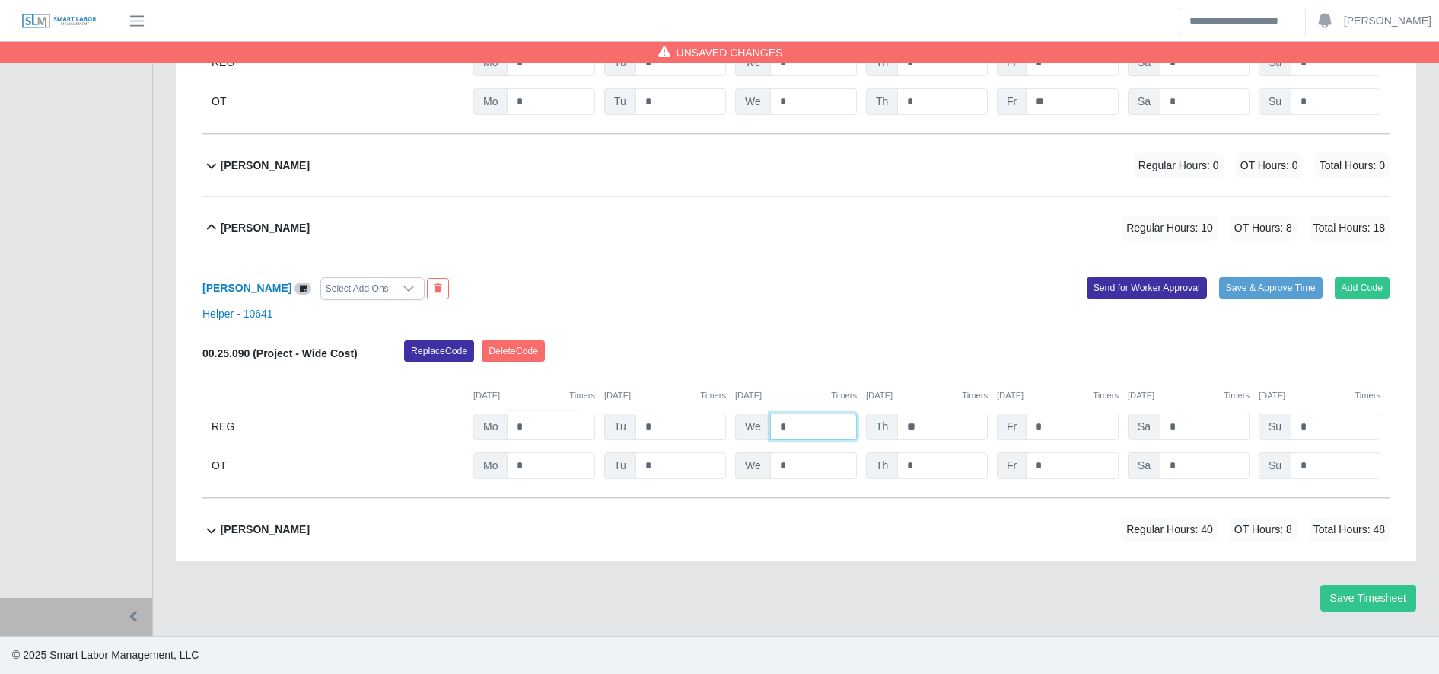
type input "*"
click at [0, 0] on input "*" at bounding box center [0, 0] width 0 height 0
type input "*"
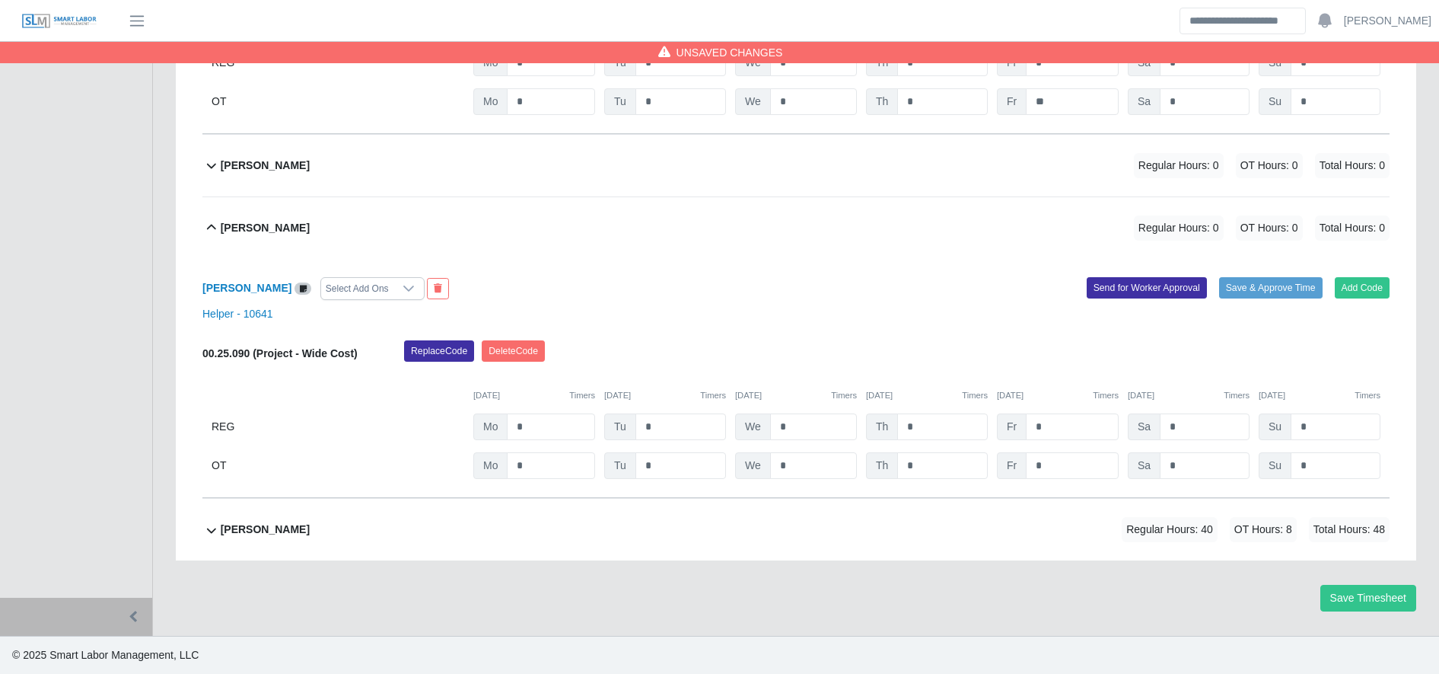
click at [905, 534] on div "Pedro Santiago Regular Hours: 40 OT Hours: 8 Total Hours: 48" at bounding box center [805, 530] width 1169 height 62
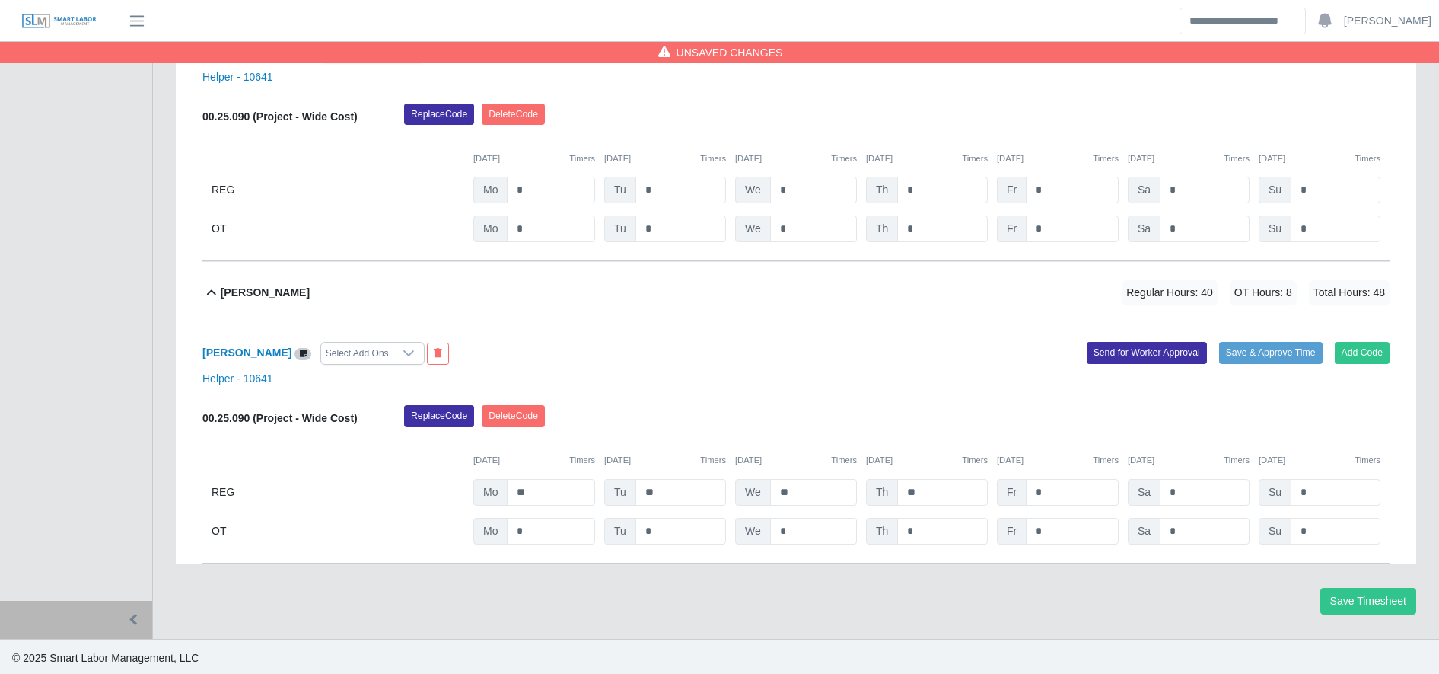
scroll to position [857, 0]
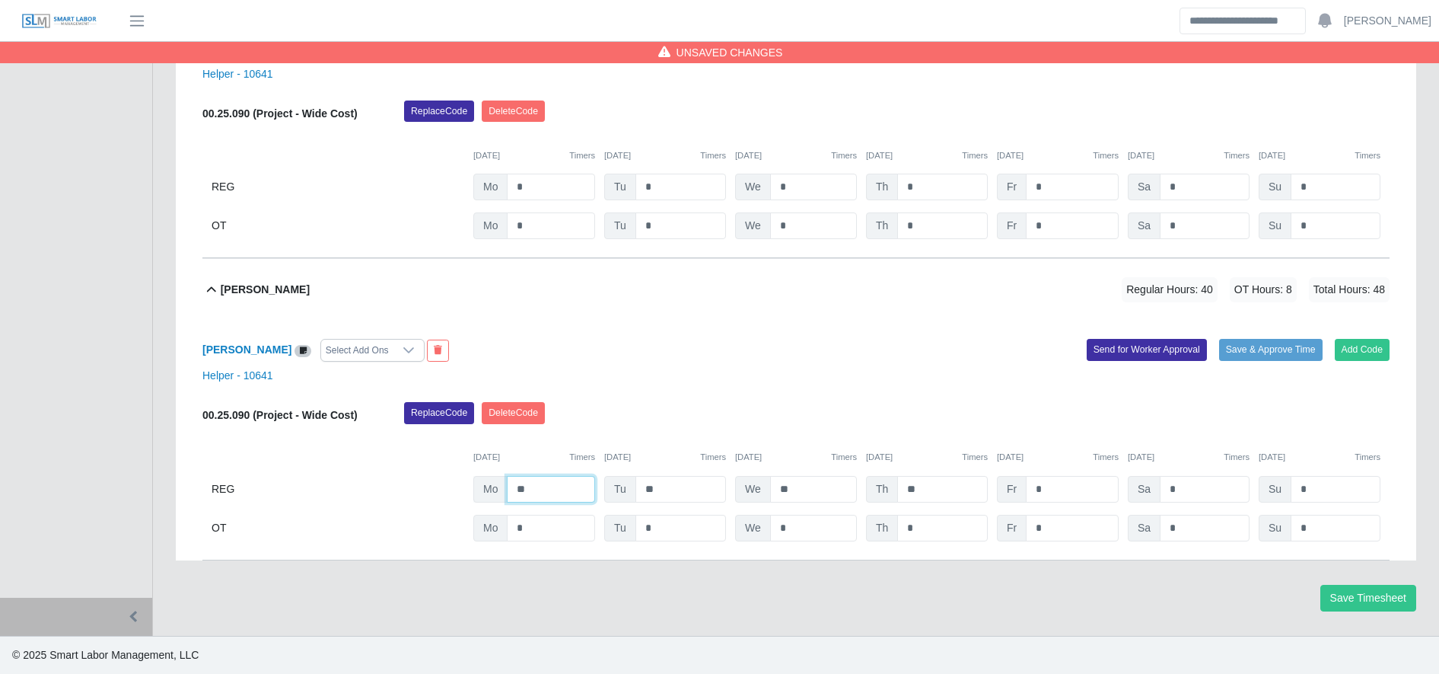
click at [553, 489] on input "**" at bounding box center [551, 489] width 88 height 27
type input "*"
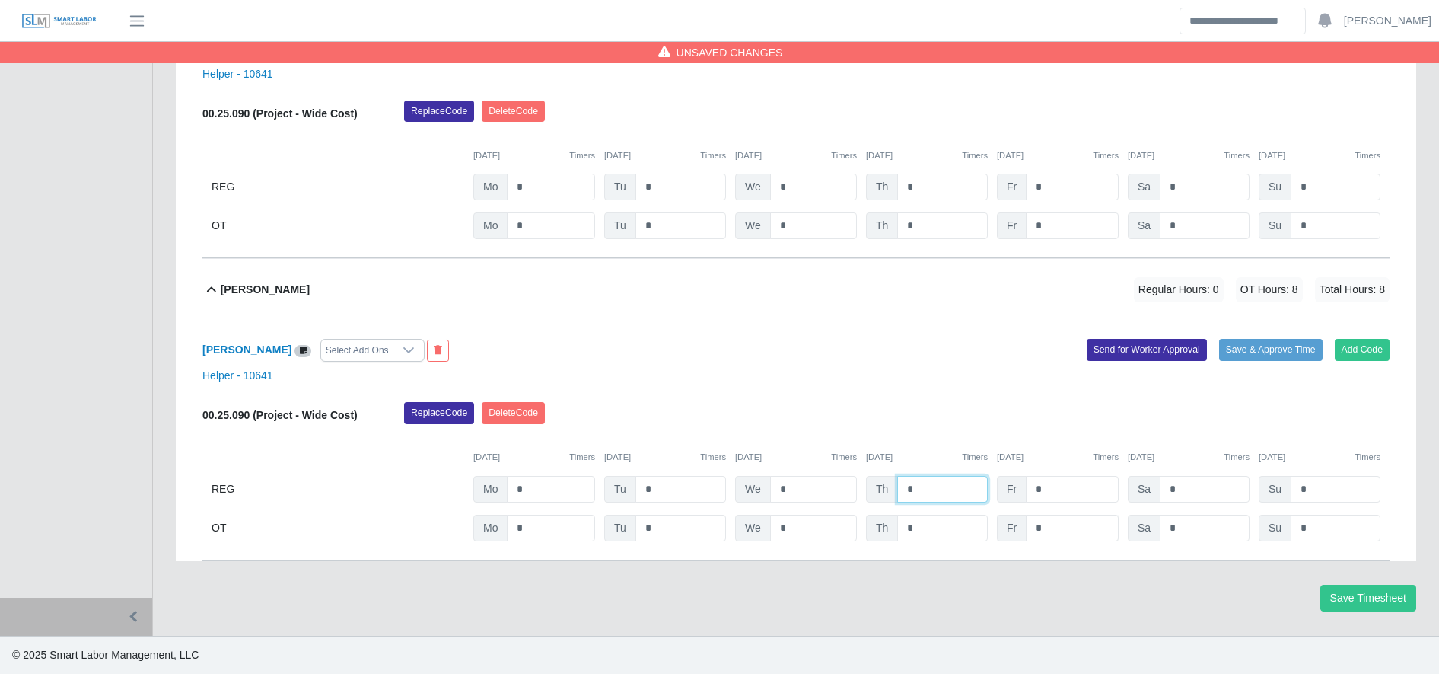
type input "*"
click at [0, 0] on input "*" at bounding box center [0, 0] width 0 height 0
type input "*"
drag, startPoint x: 1313, startPoint y: 590, endPoint x: 1336, endPoint y: 598, distance: 24.3
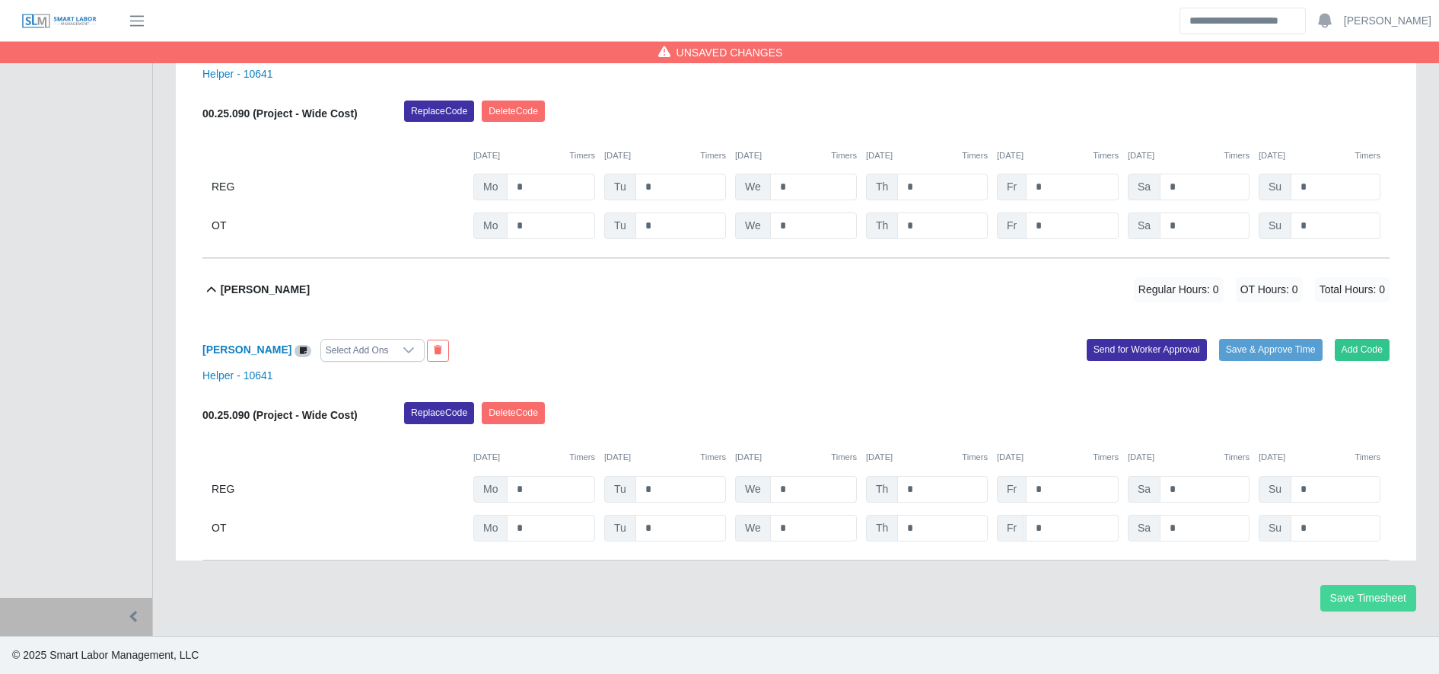
click at [1336, 598] on div "Save Timesheet" at bounding box center [796, 598] width 1264 height 27
click at [1336, 598] on button "Save Timesheet" at bounding box center [1369, 598] width 96 height 27
type input "*"
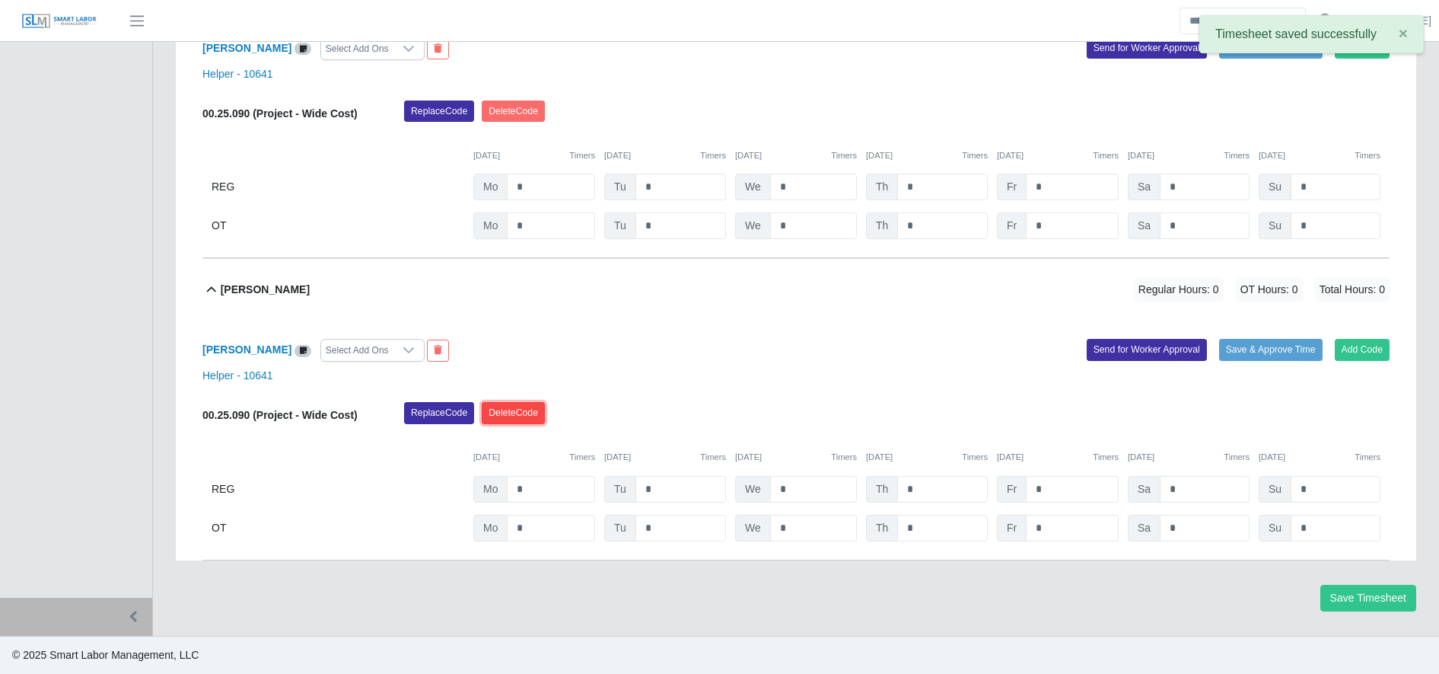
click at [523, 414] on button "Delete Code" at bounding box center [513, 412] width 63 height 21
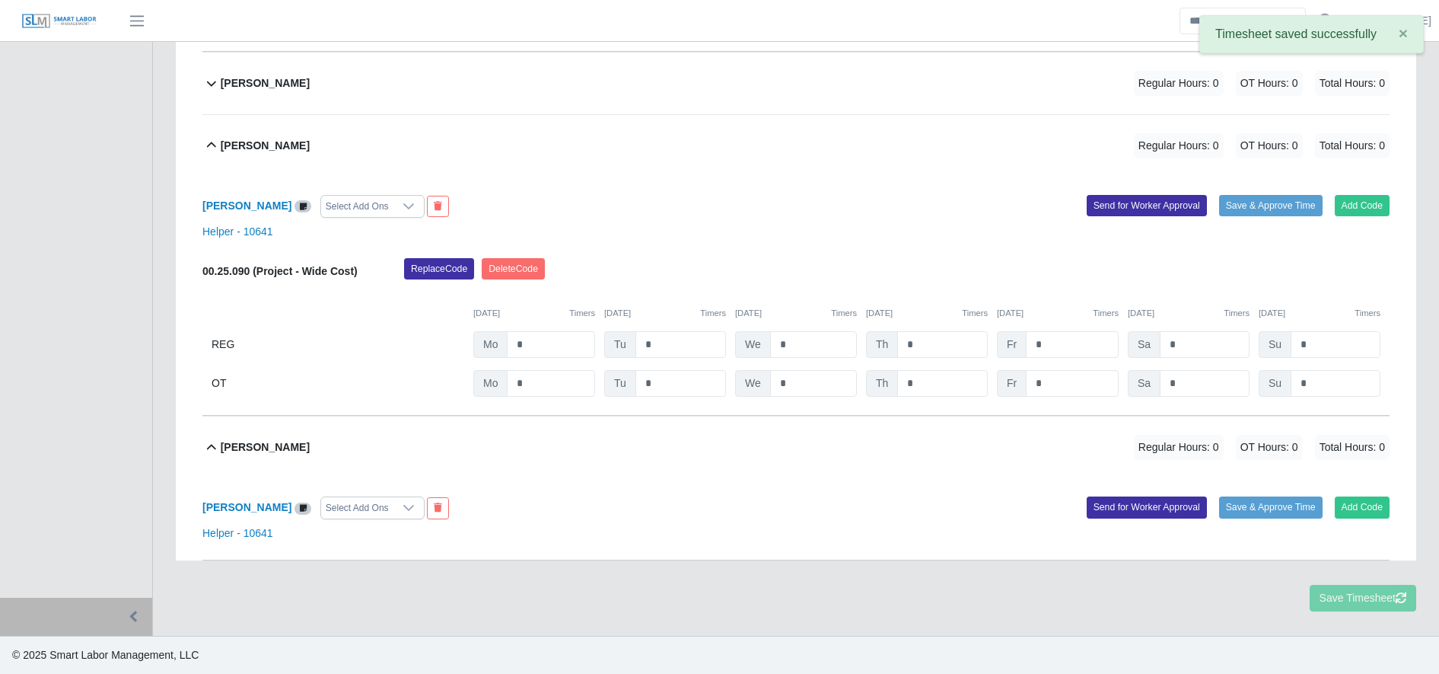
scroll to position [700, 0]
click at [533, 265] on button "Delete Code" at bounding box center [513, 268] width 63 height 21
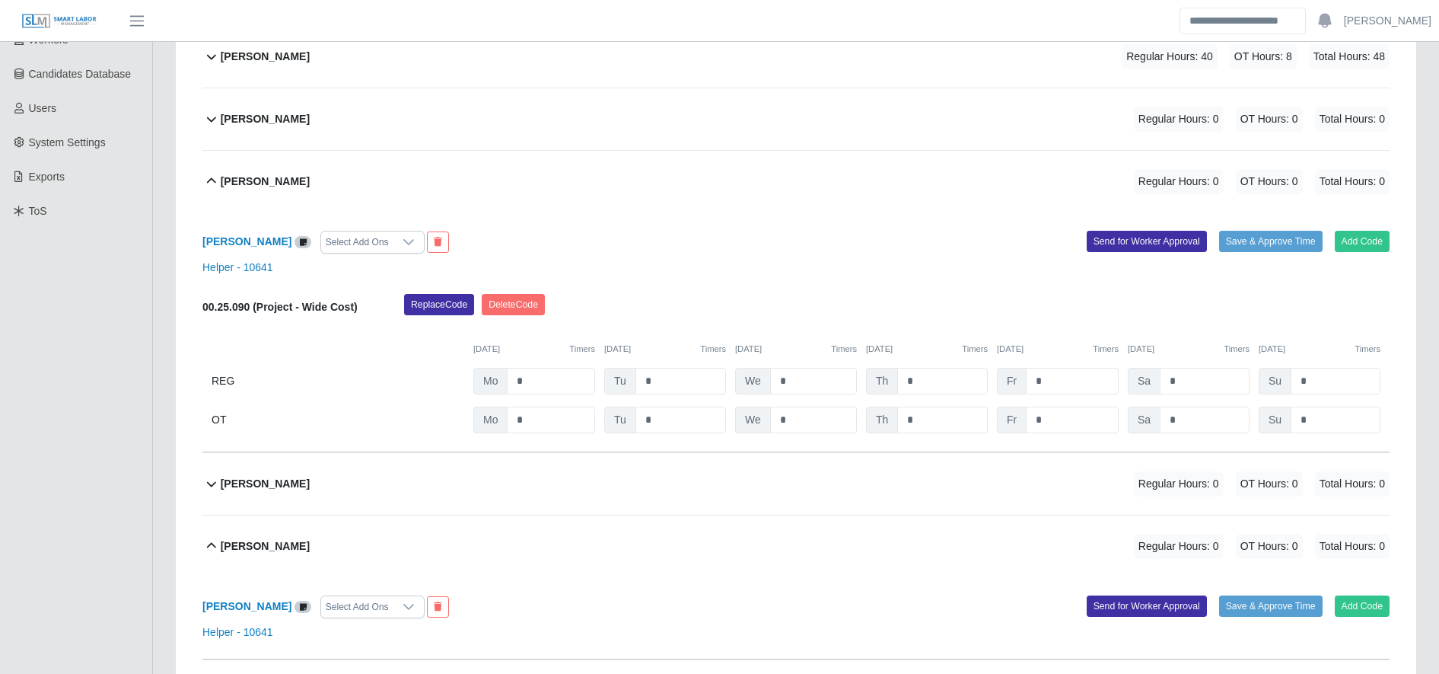
scroll to position [288, 0]
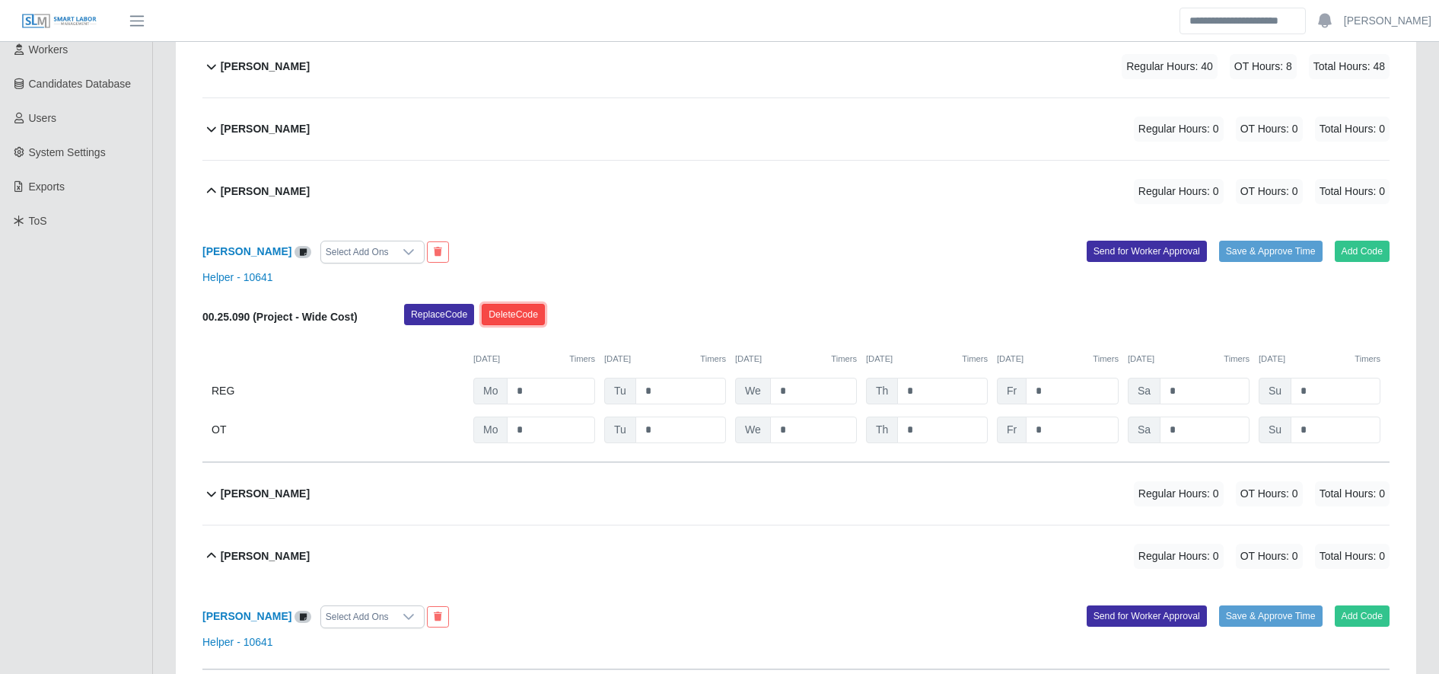
click at [531, 321] on button "Delete Code" at bounding box center [513, 314] width 63 height 21
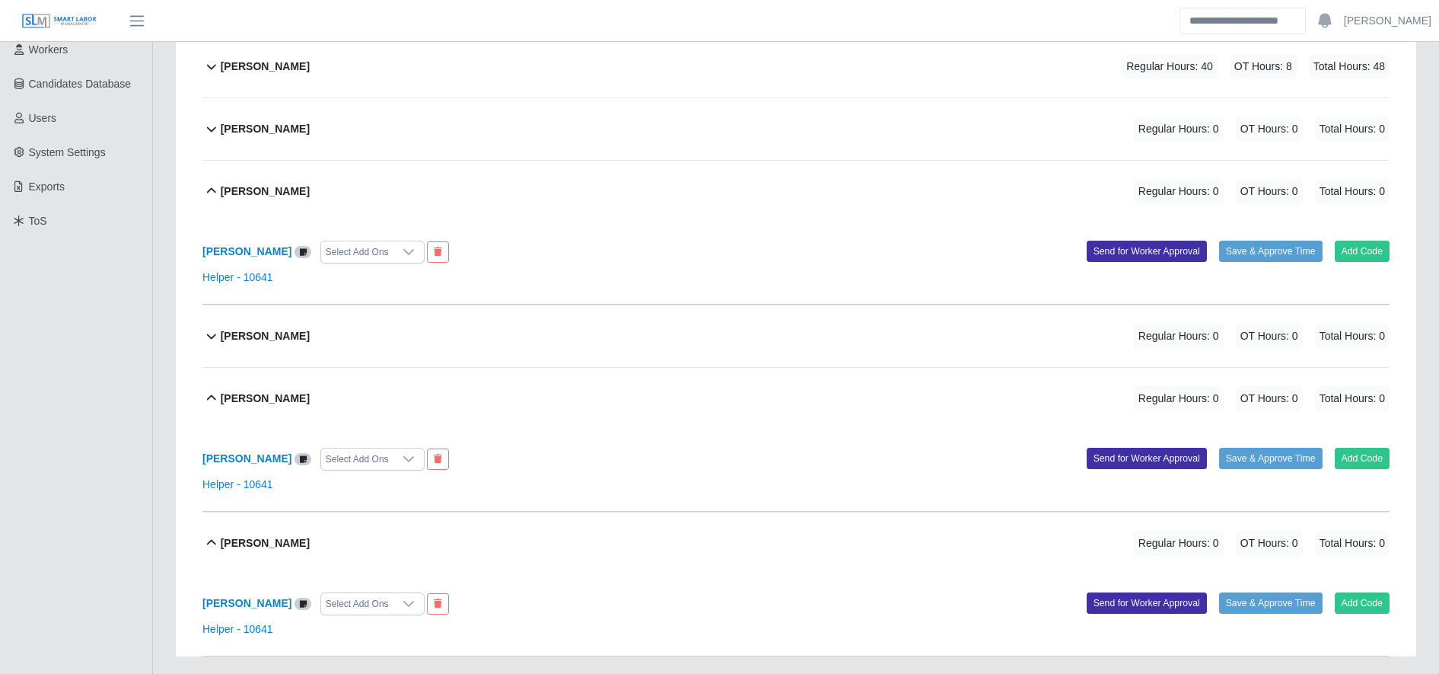
click at [719, 73] on div "Alejandro Mata Regular Hours: 40 OT Hours: 8 Total Hours: 48" at bounding box center [805, 67] width 1169 height 62
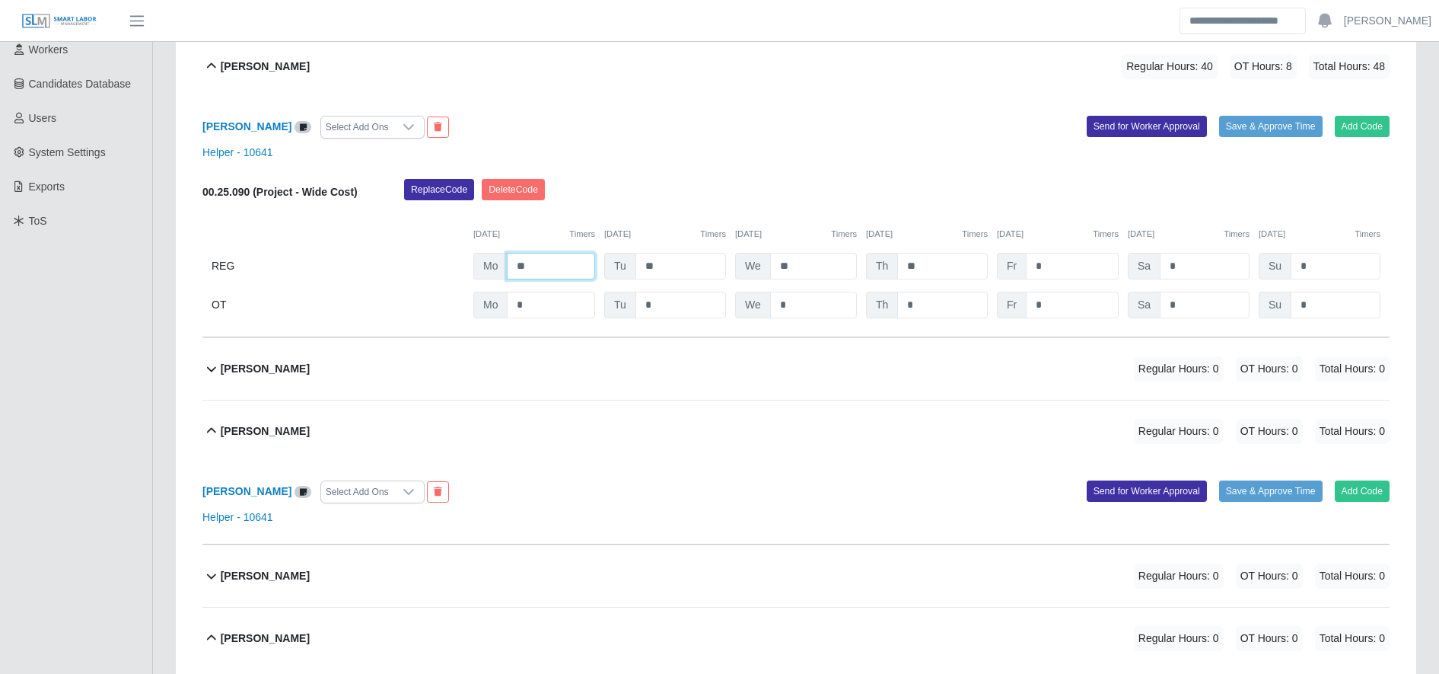
click at [555, 265] on input "**" at bounding box center [551, 266] width 88 height 27
type input "*"
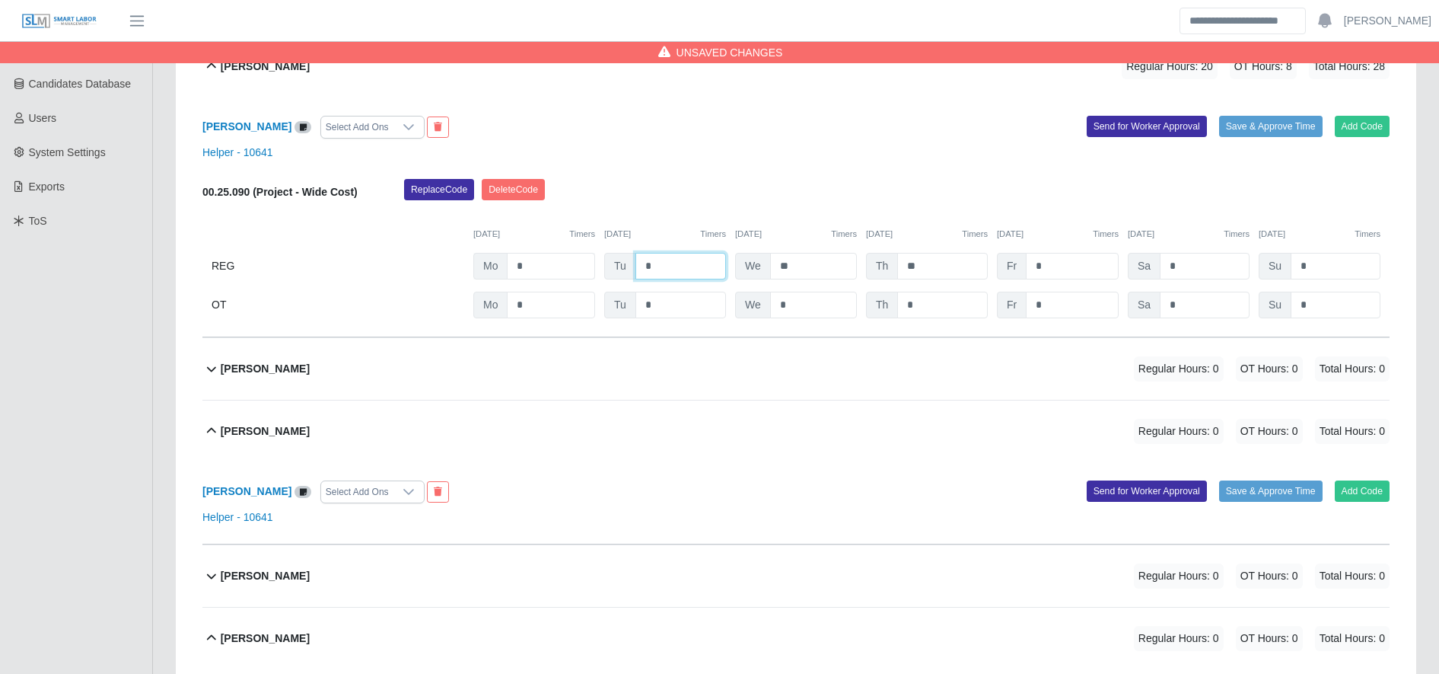
type input "*"
click at [1066, 310] on input "*" at bounding box center [1072, 305] width 93 height 27
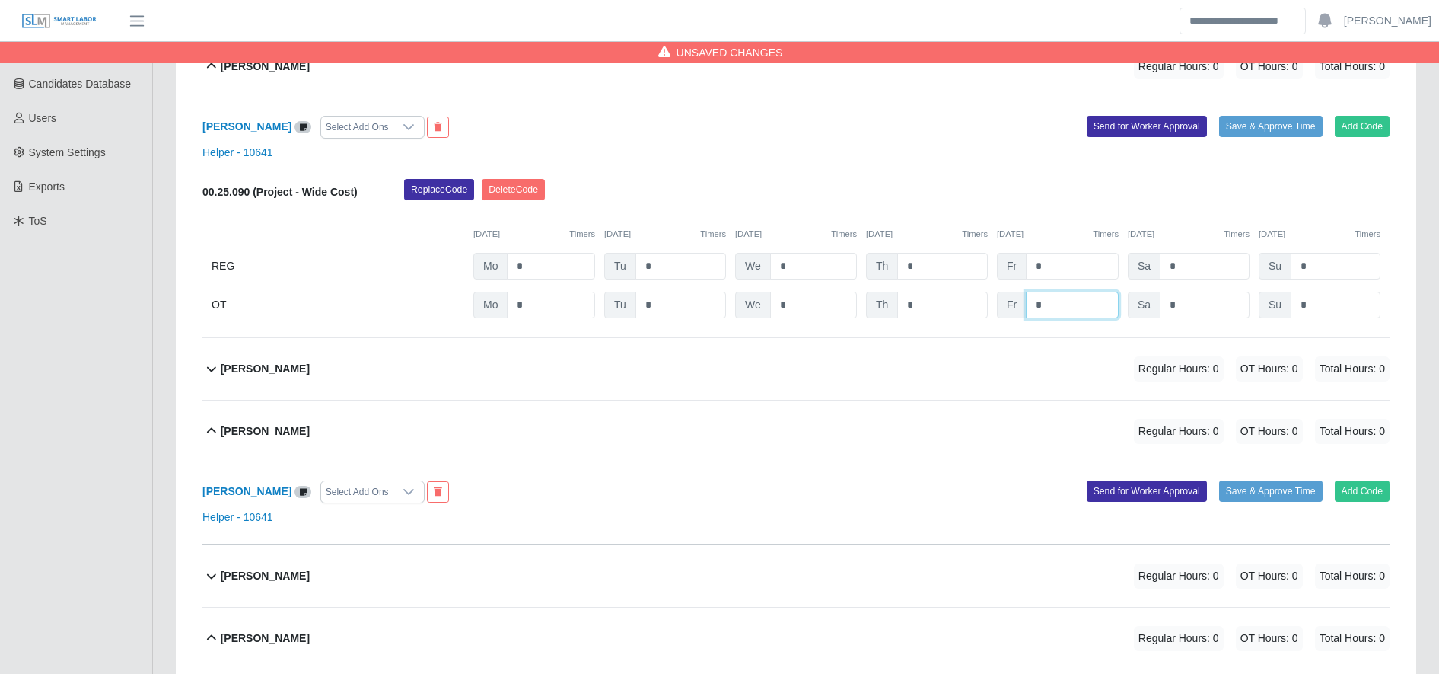
type input "*"
click at [581, 162] on div "Alejandro Mata Select Add Ons Add Code Save & Approve Time Send for Worker Appr…" at bounding box center [795, 217] width 1187 height 240
click at [526, 185] on button "Delete Code" at bounding box center [513, 189] width 63 height 21
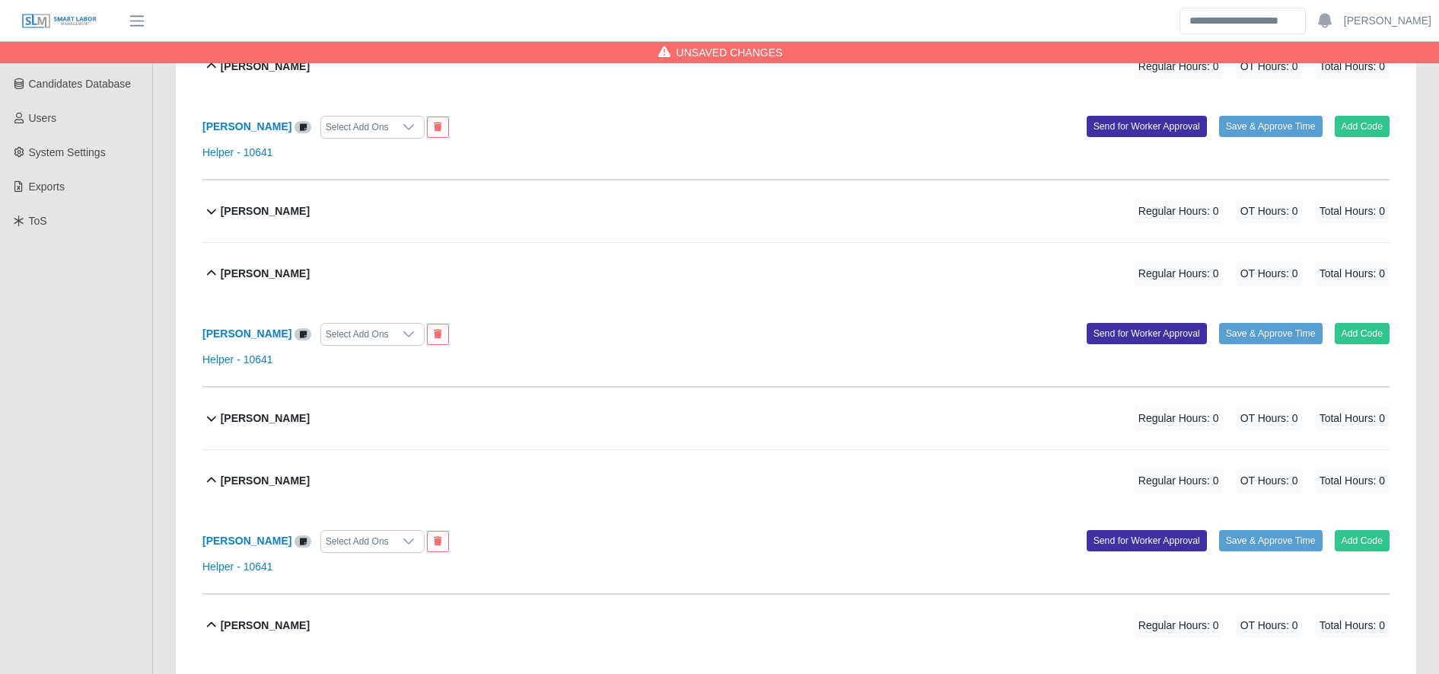
scroll to position [0, 0]
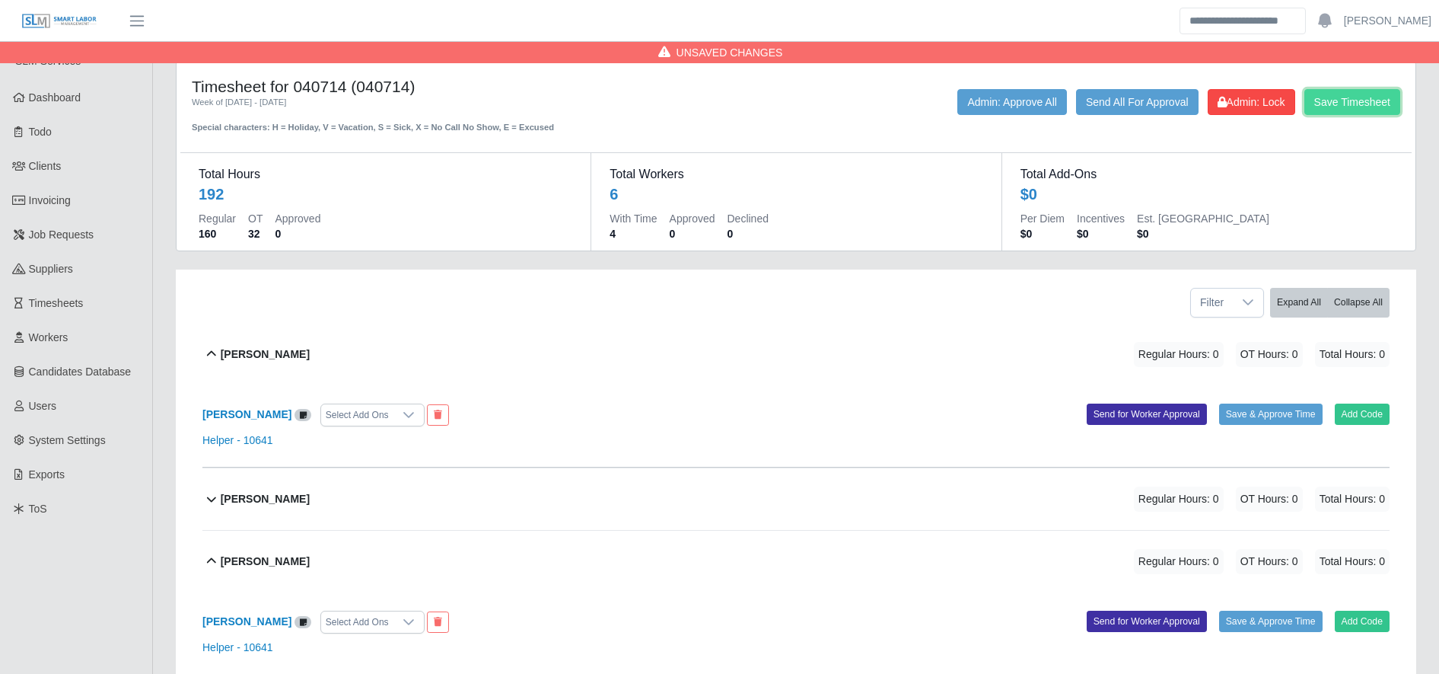
click at [1371, 106] on button "Save Timesheet" at bounding box center [1353, 102] width 96 height 26
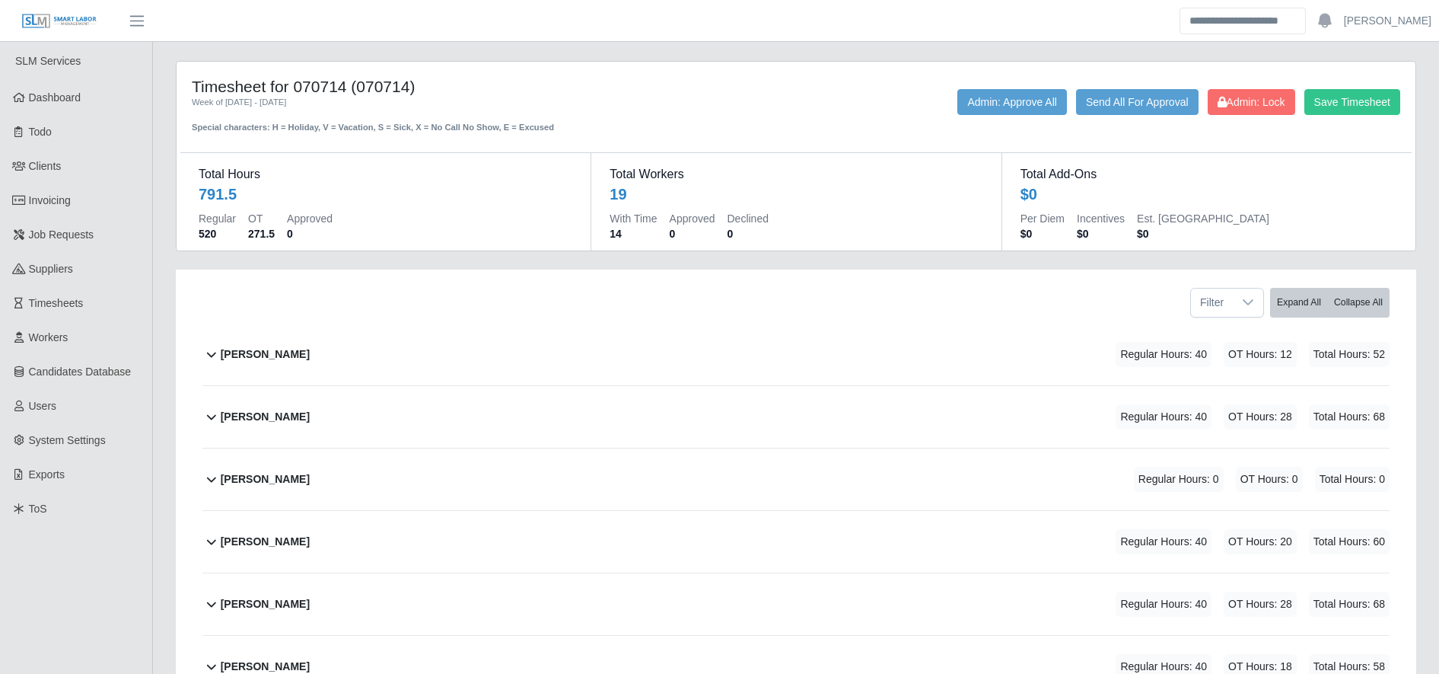
click at [359, 527] on div "[PERSON_NAME] Regular Hours: 40 OT Hours: 20 Total Hours: 60" at bounding box center [805, 542] width 1169 height 62
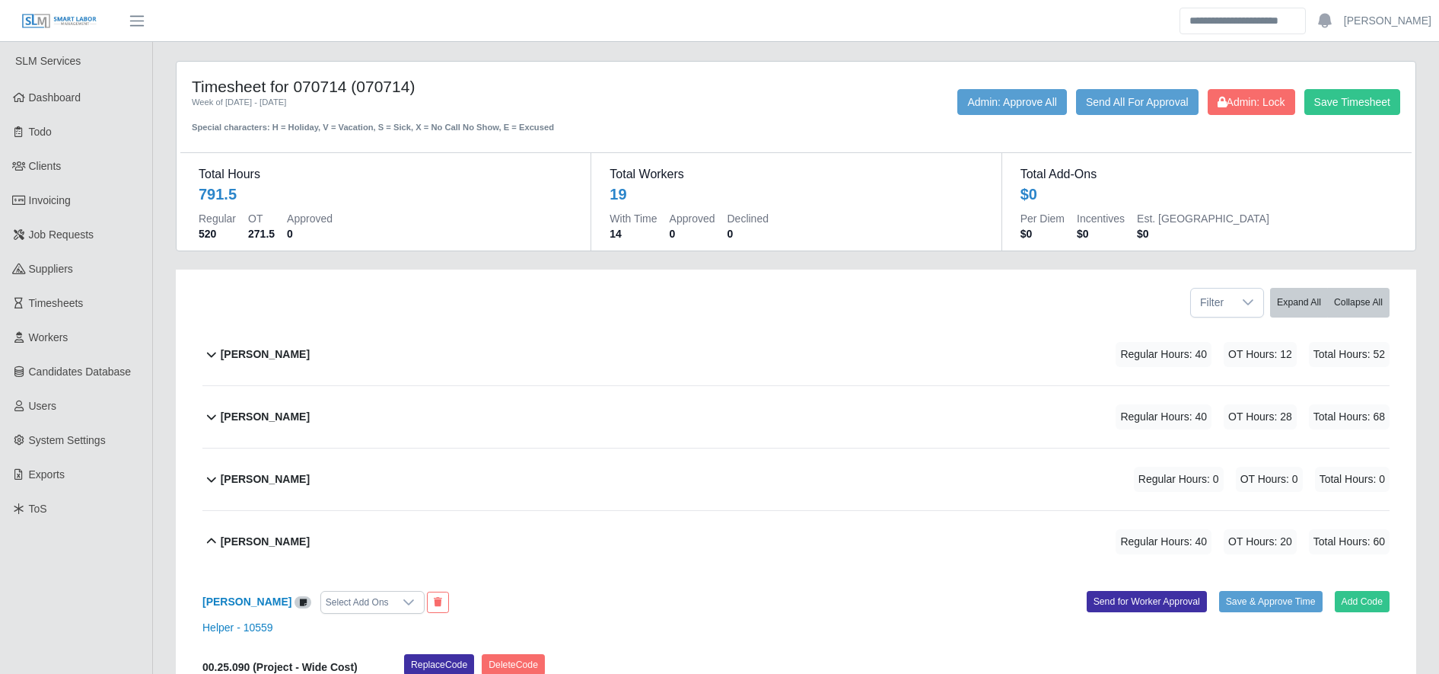
scroll to position [1, 0]
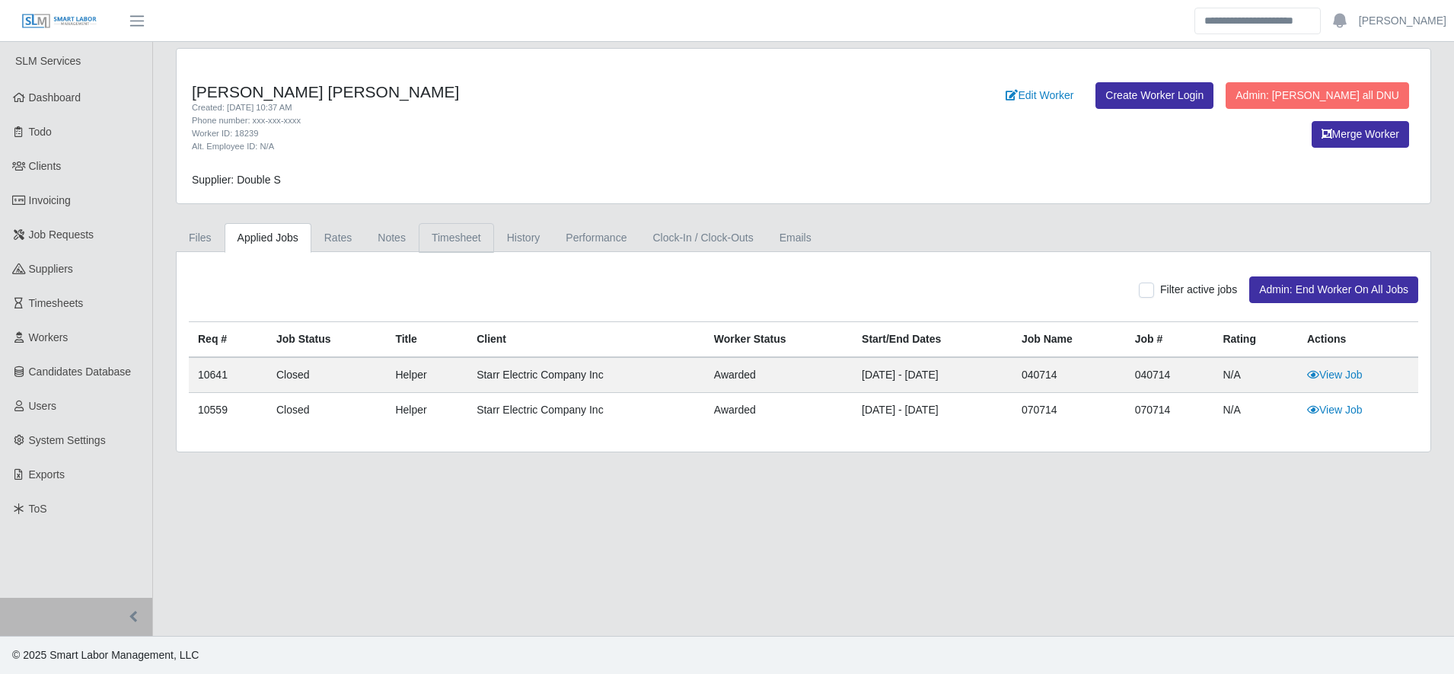
click at [439, 247] on link "Timesheet" at bounding box center [456, 238] width 75 height 30
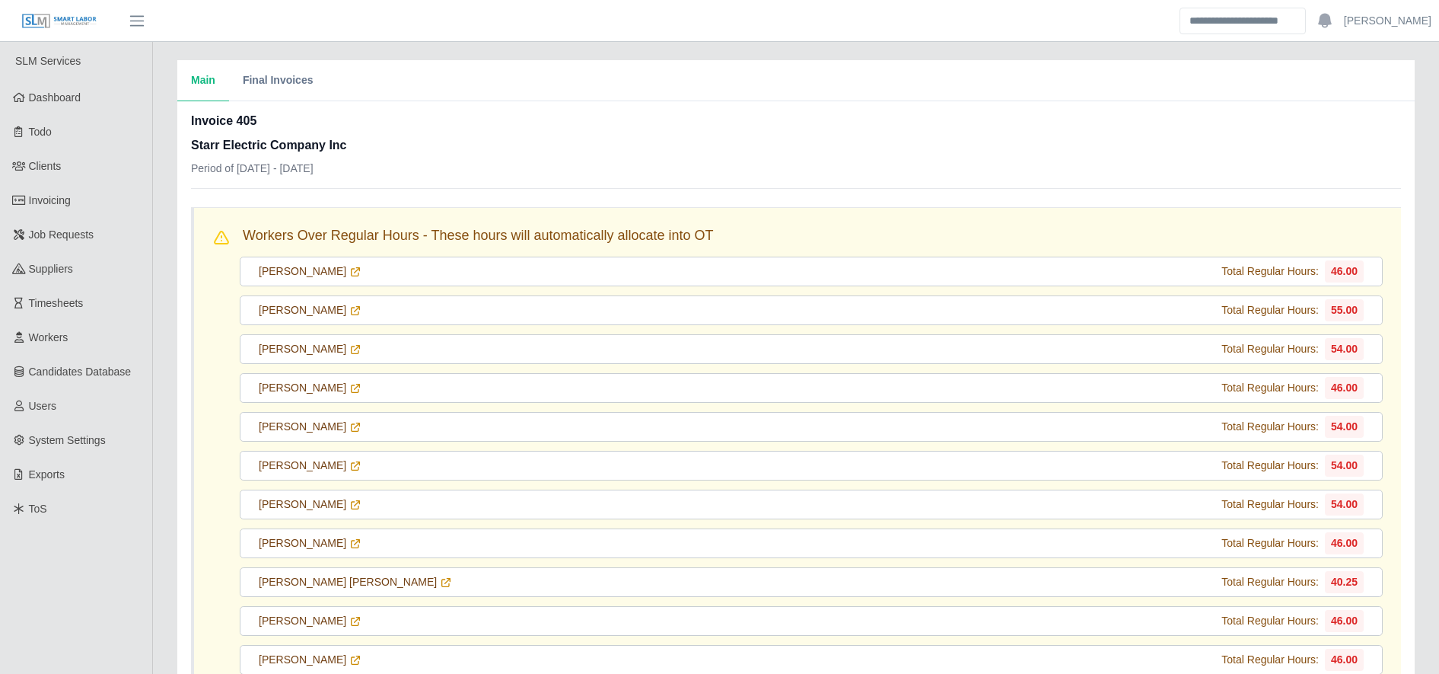
scroll to position [333, 0]
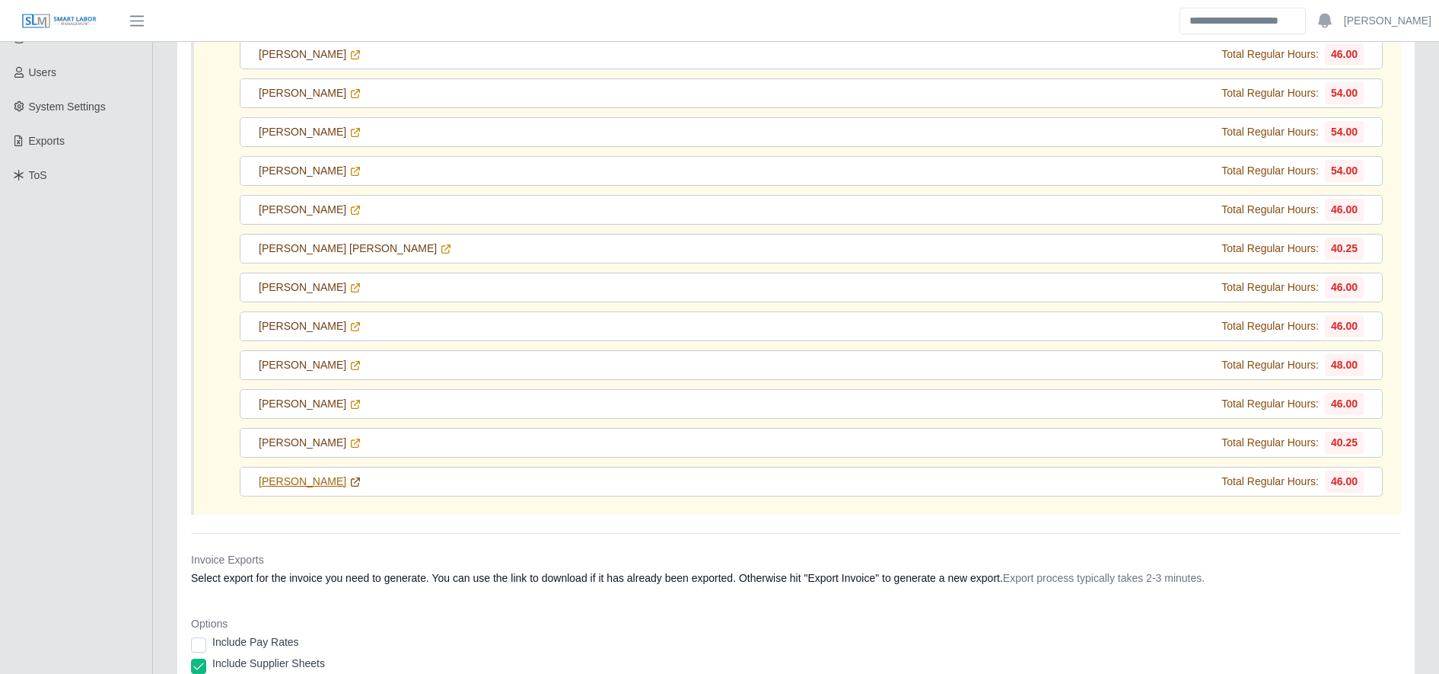
click at [327, 480] on link "[PERSON_NAME]" at bounding box center [310, 481] width 103 height 16
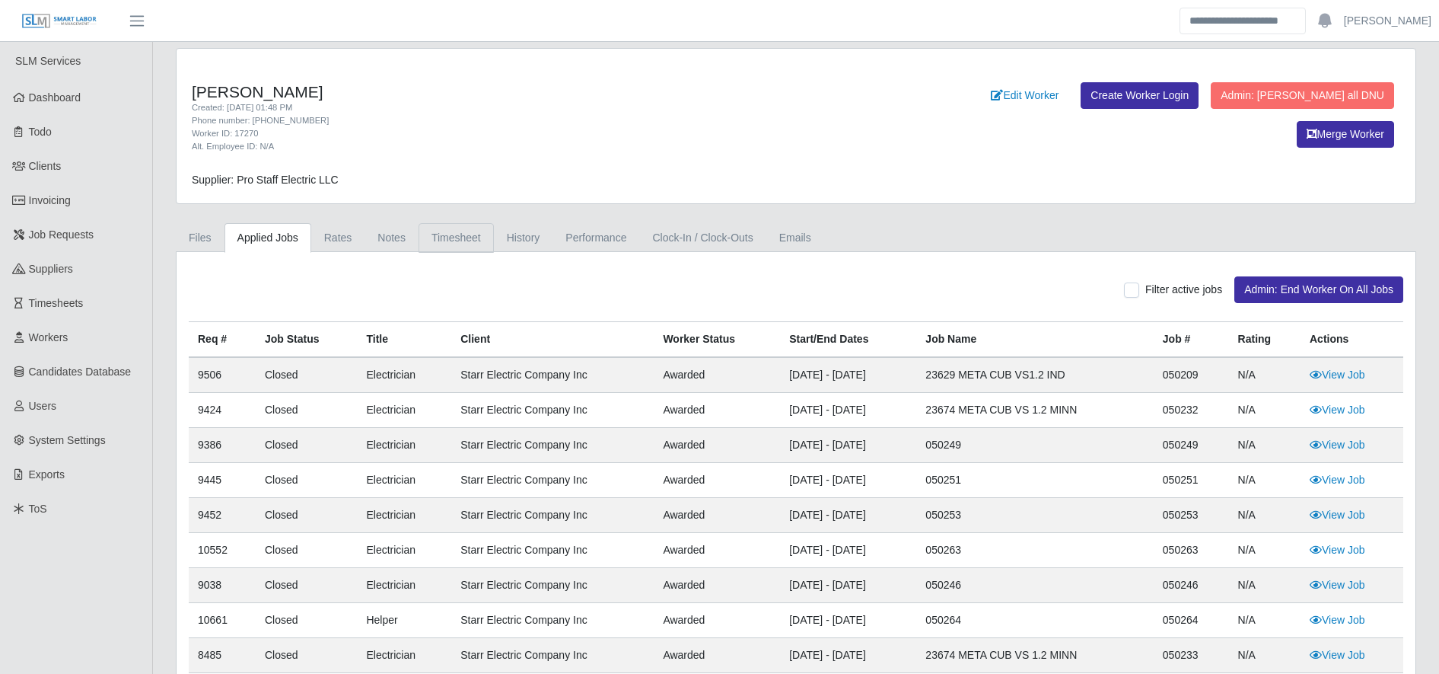
click at [473, 243] on link "Timesheet" at bounding box center [456, 238] width 75 height 30
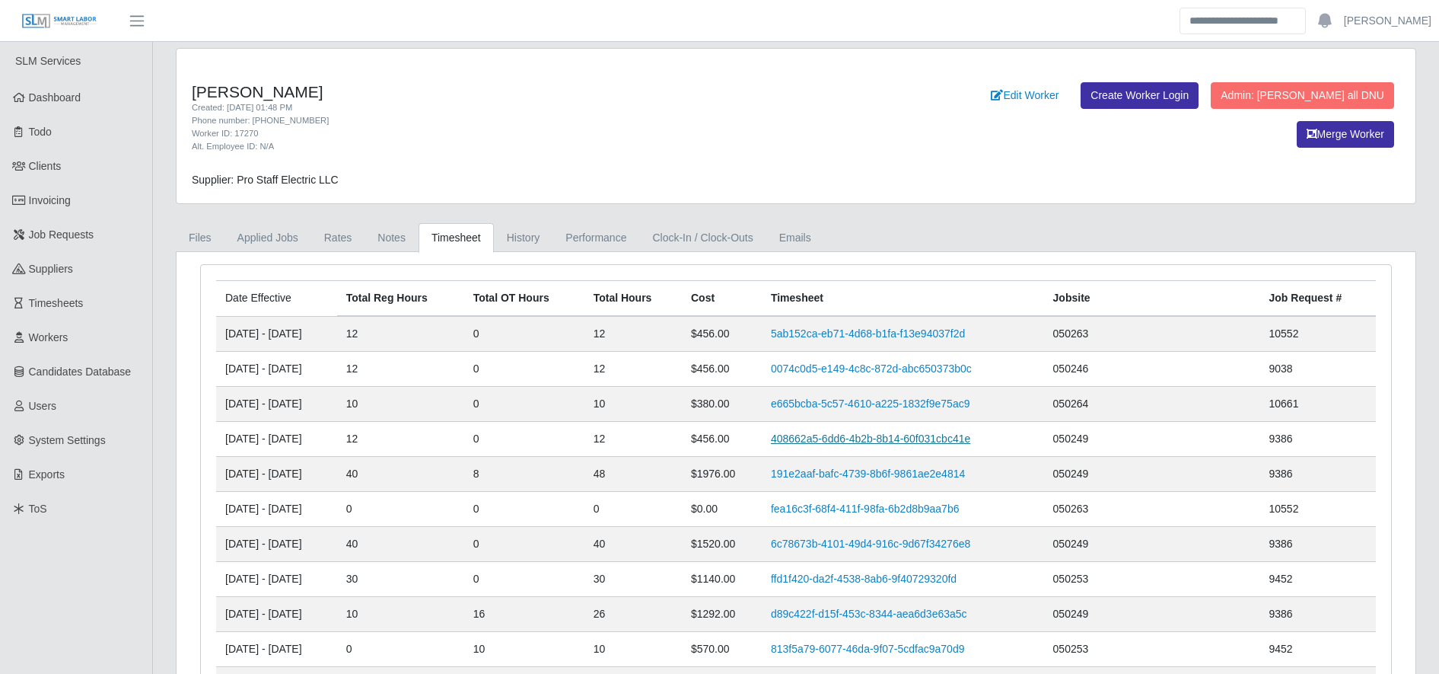
drag, startPoint x: 823, startPoint y: 370, endPoint x: 810, endPoint y: 441, distance: 72.7
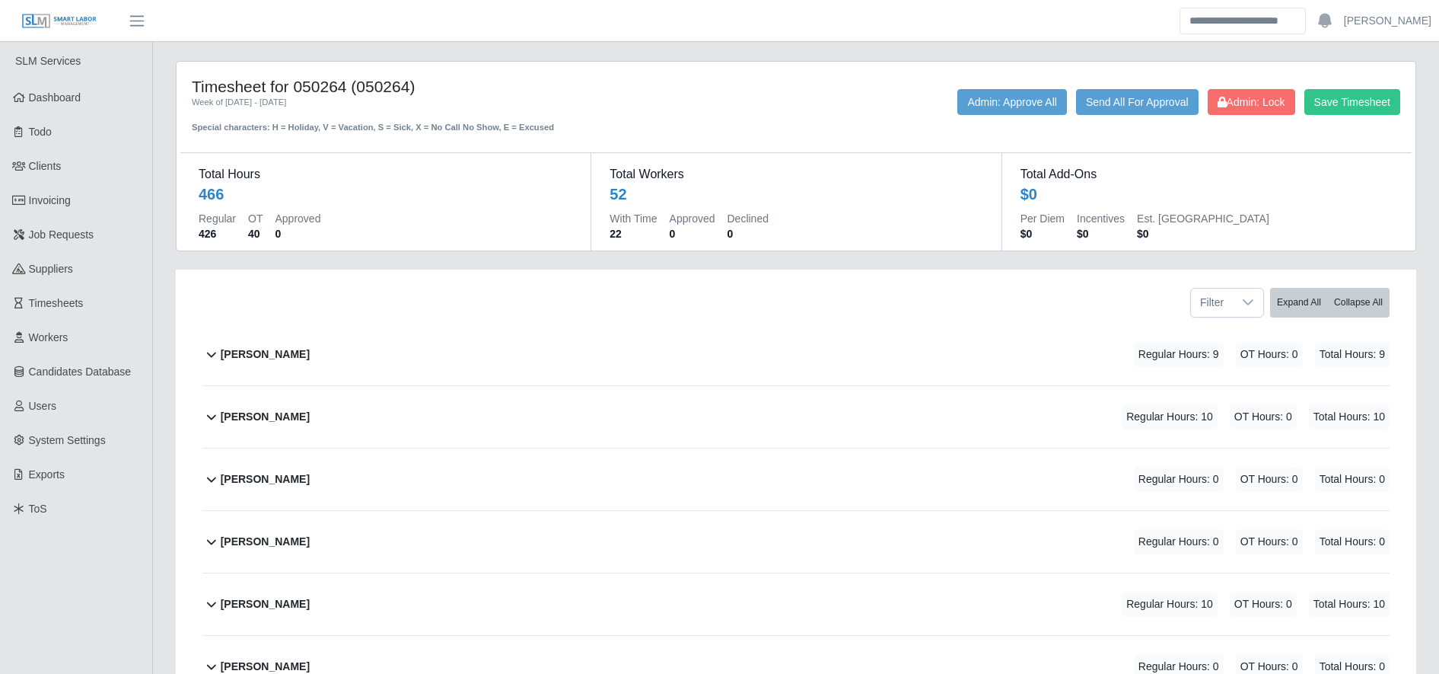
click at [476, 595] on div "[PERSON_NAME] Regular Hours: 10 OT Hours: 0 Total Hours: 10" at bounding box center [805, 604] width 1169 height 62
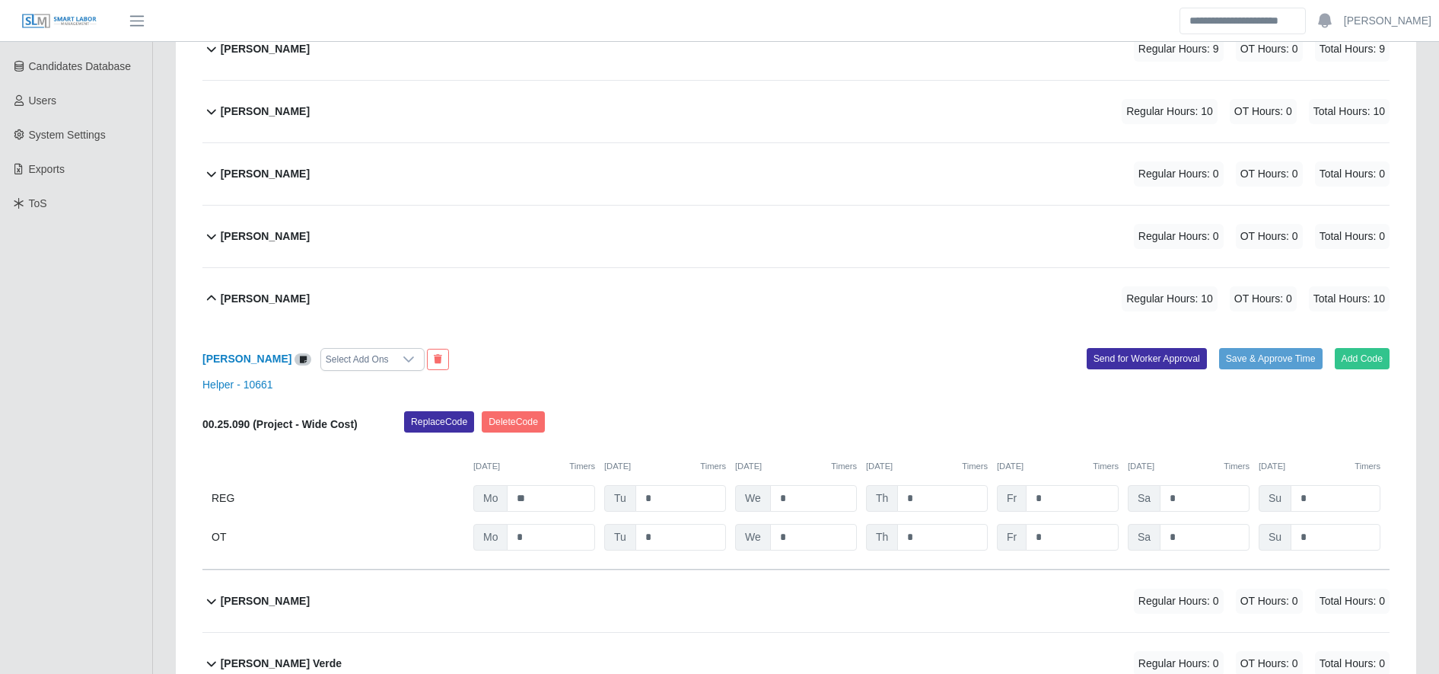
scroll to position [304, 0]
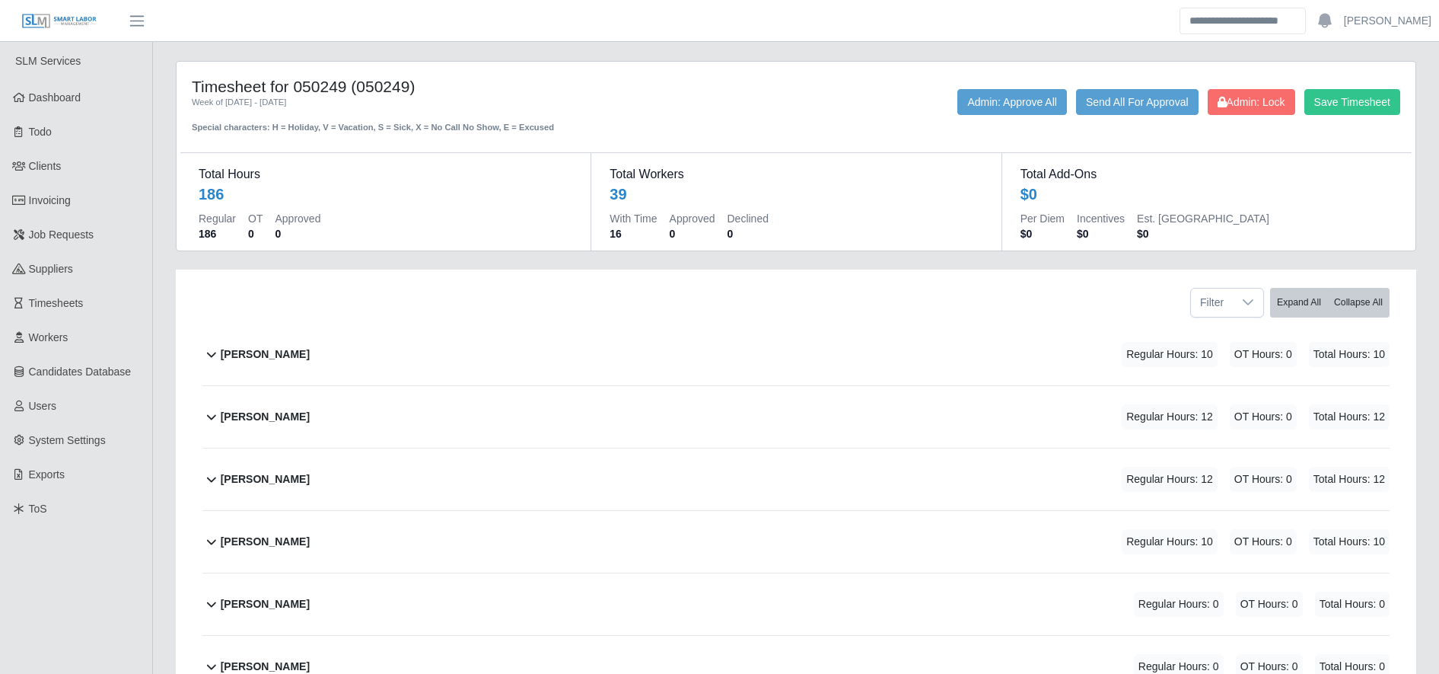
click at [397, 476] on div "[PERSON_NAME] Regular Hours: 12 OT Hours: 0 Total Hours: 12" at bounding box center [805, 479] width 1169 height 62
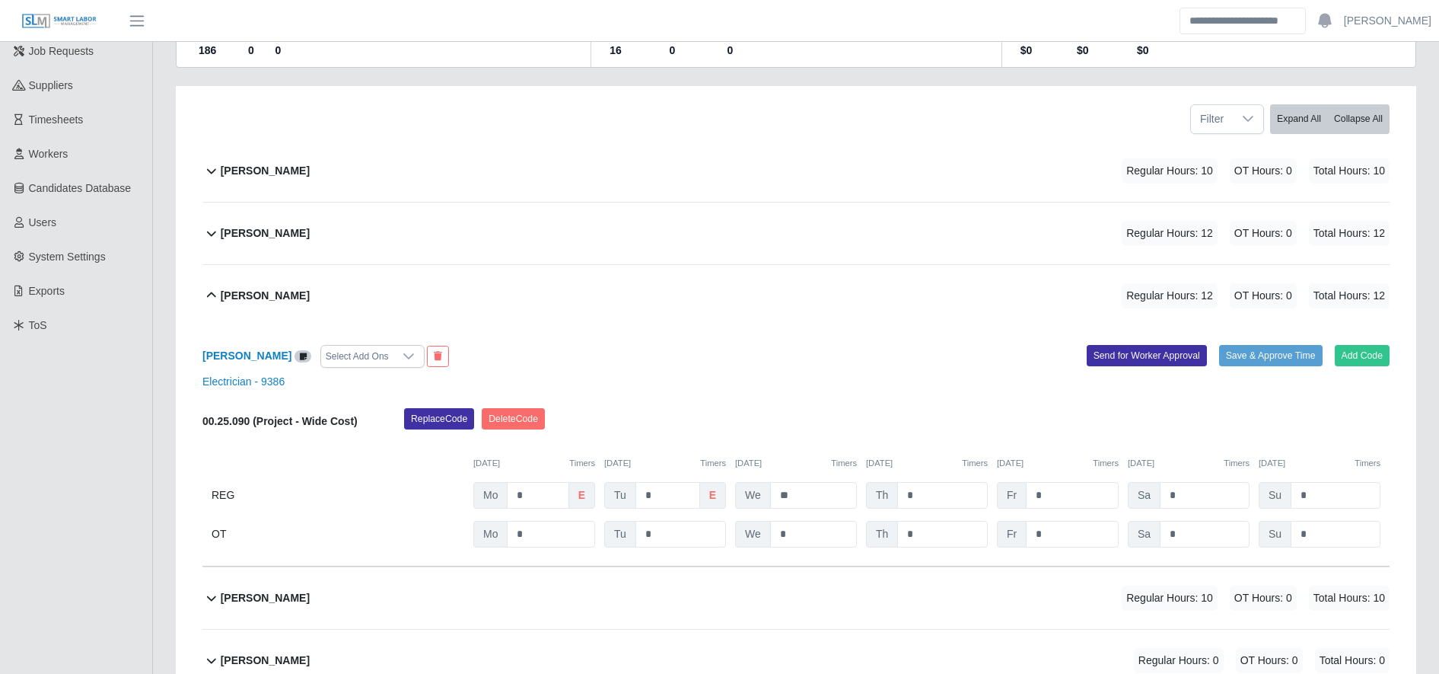
scroll to position [185, 0]
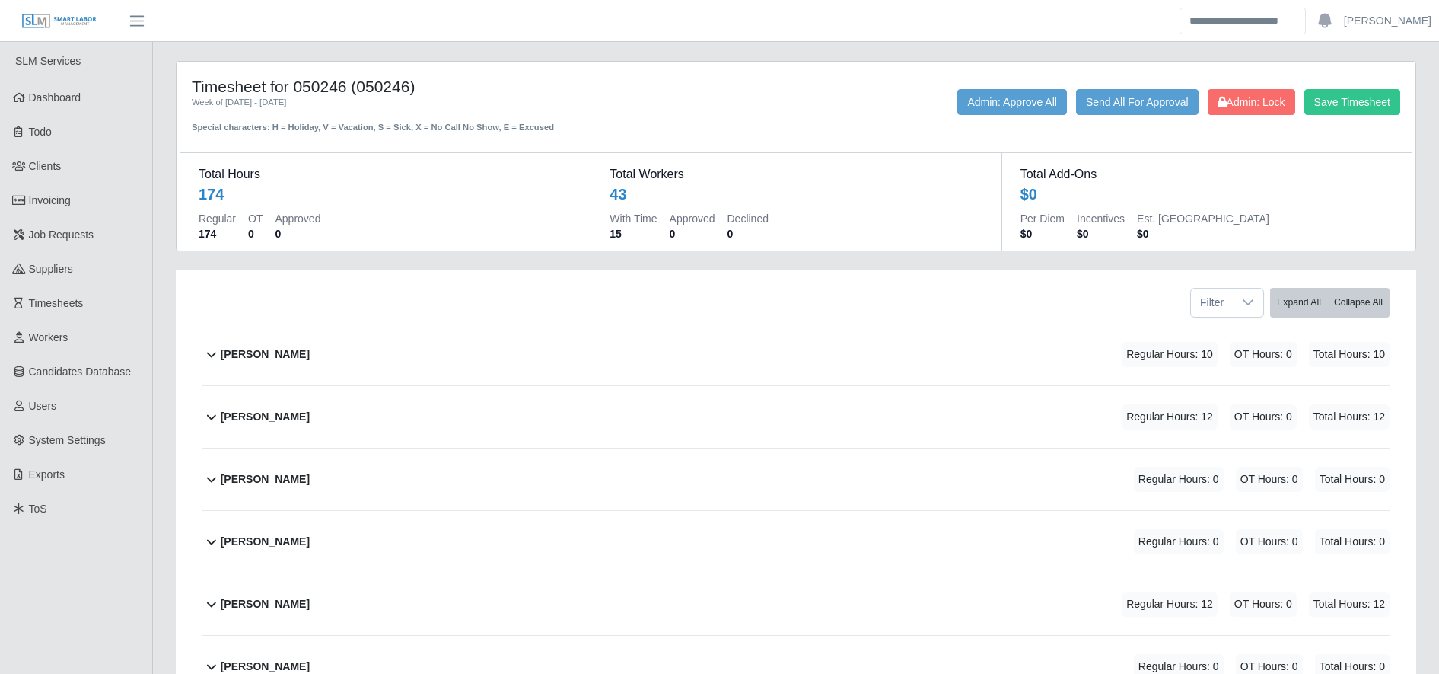
scroll to position [16, 0]
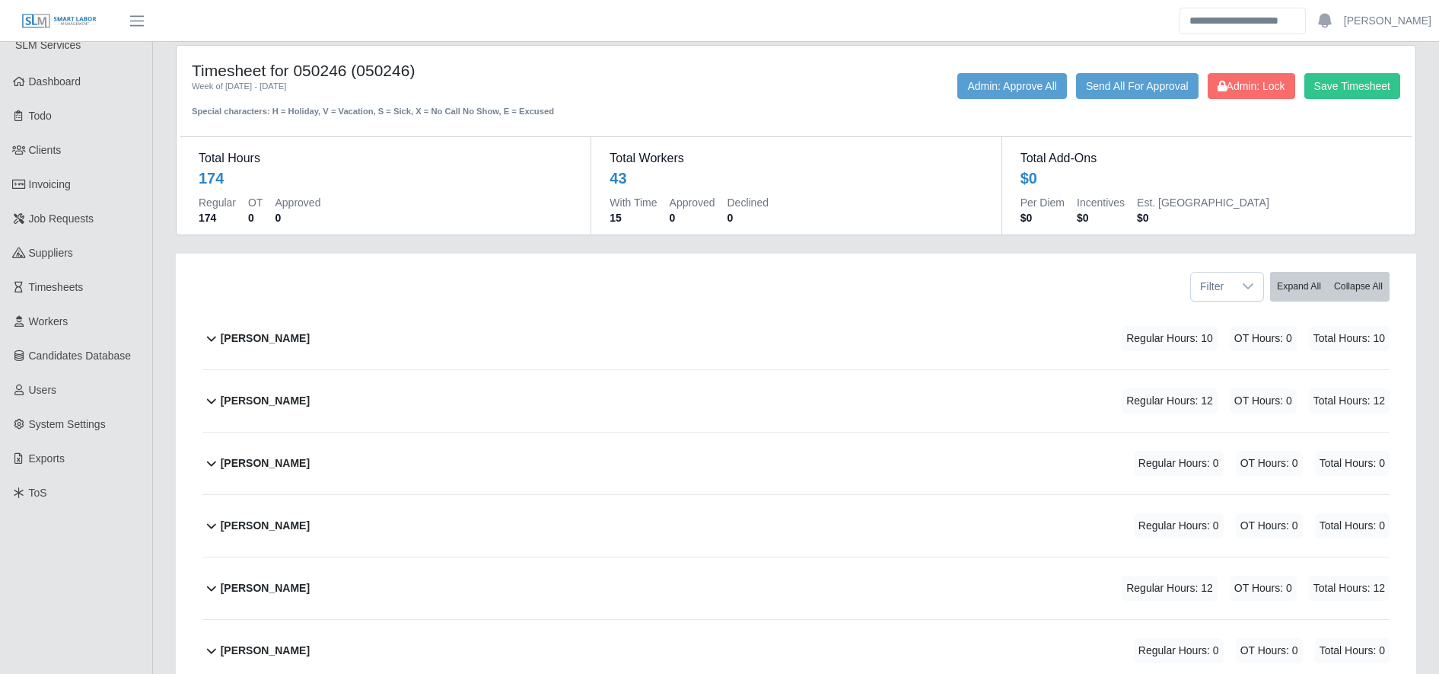
click at [559, 570] on div "[PERSON_NAME] Regular Hours: 12 OT Hours: 0 Total Hours: 12" at bounding box center [805, 588] width 1169 height 62
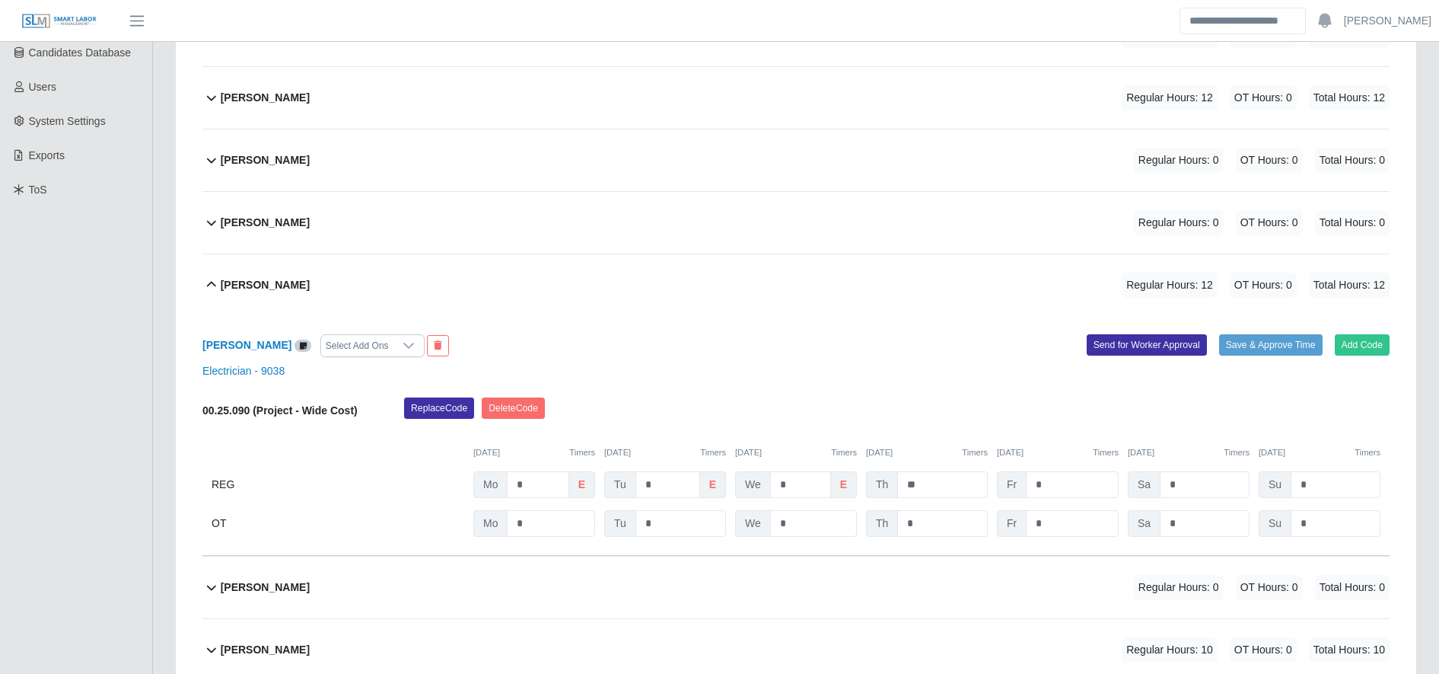
scroll to position [318, 0]
click at [954, 483] on input "**" at bounding box center [942, 485] width 91 height 27
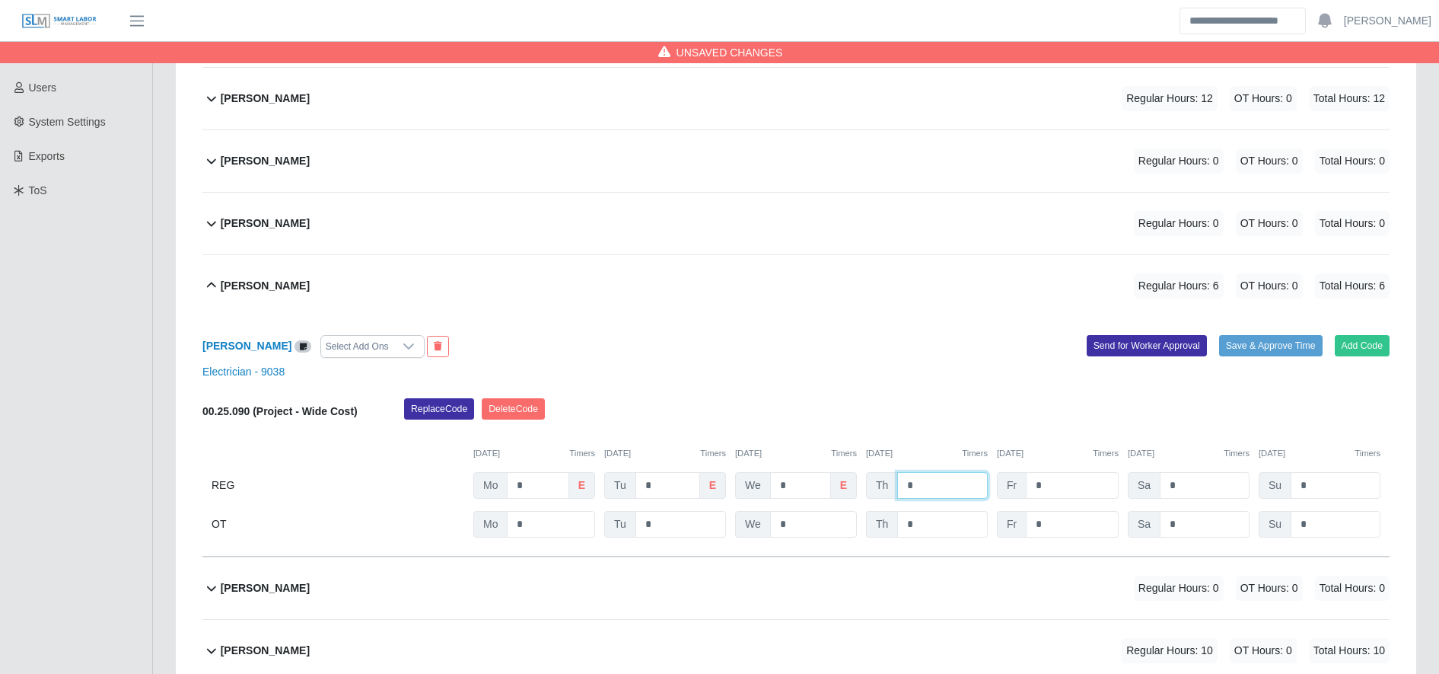
type input "*"
click at [0, 0] on input "*" at bounding box center [0, 0] width 0 height 0
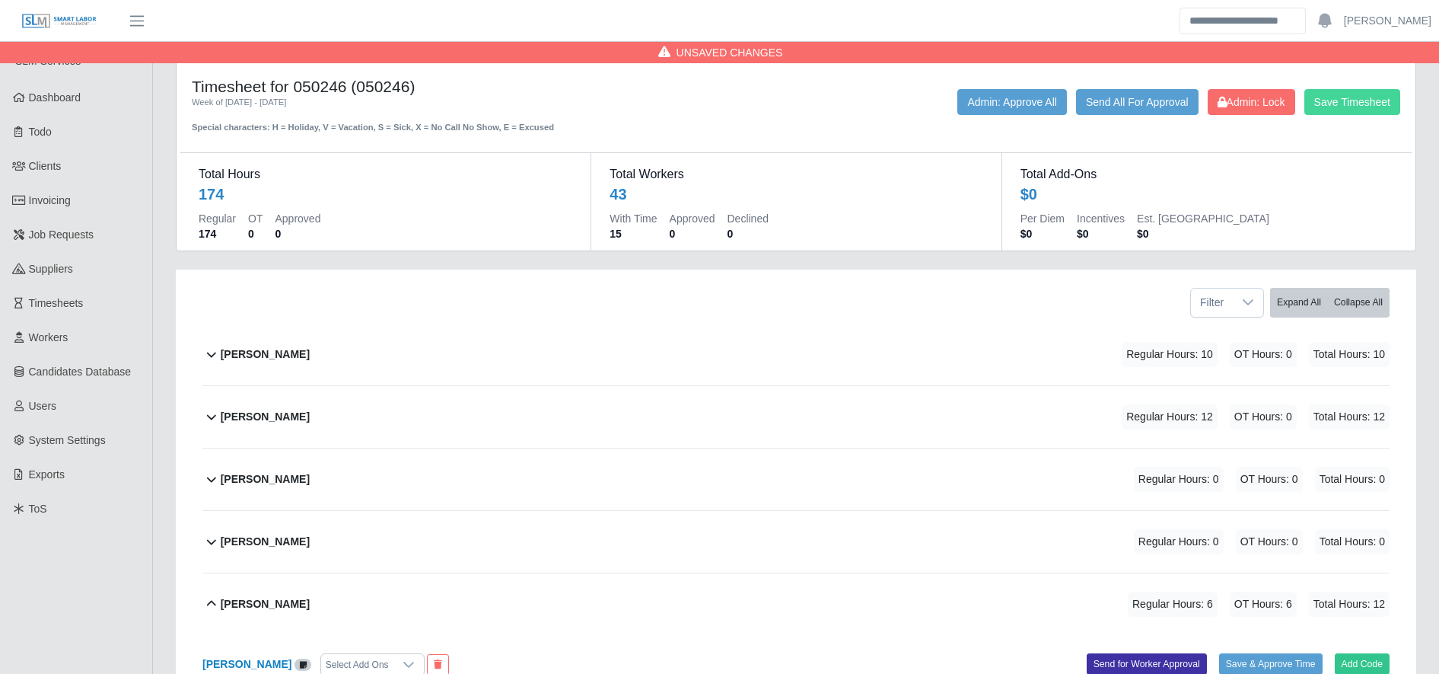
type input "*"
click at [1366, 101] on button "Save Timesheet" at bounding box center [1353, 102] width 96 height 26
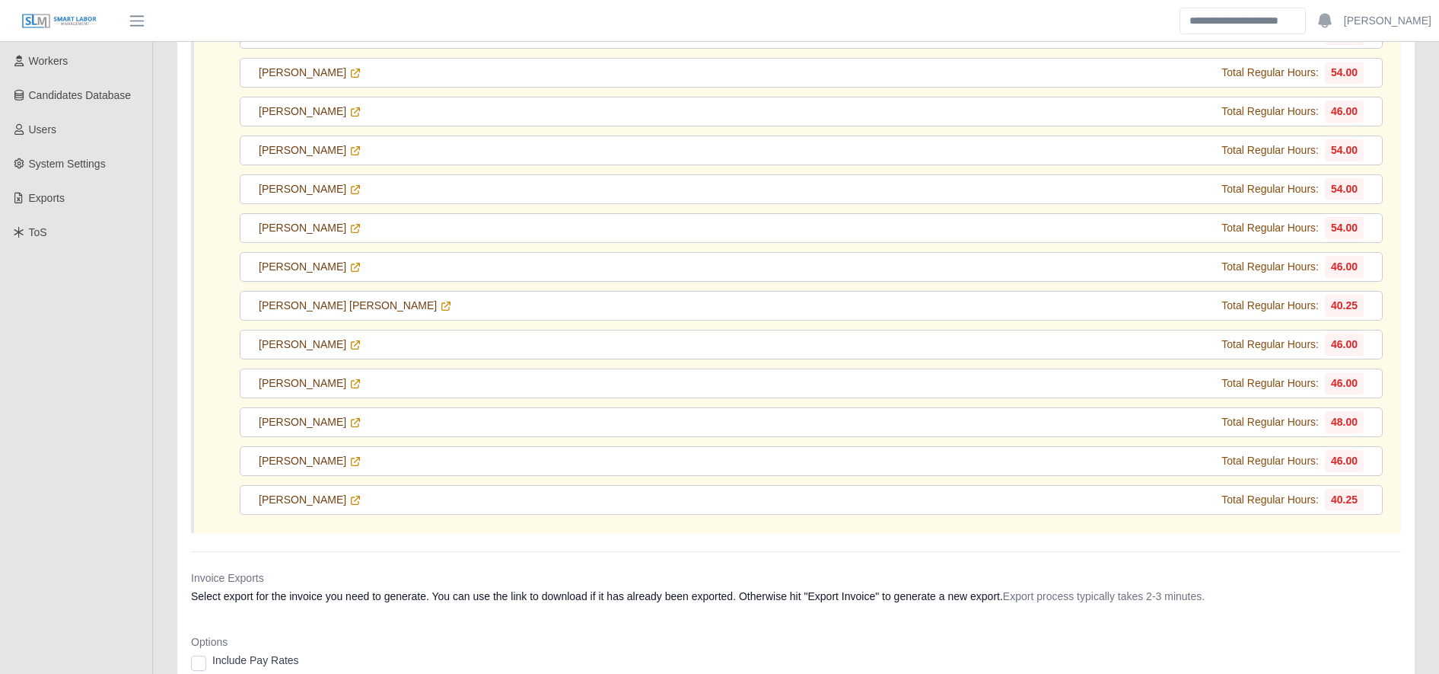
scroll to position [277, 0]
click at [349, 505] on icon at bounding box center [355, 499] width 12 height 12
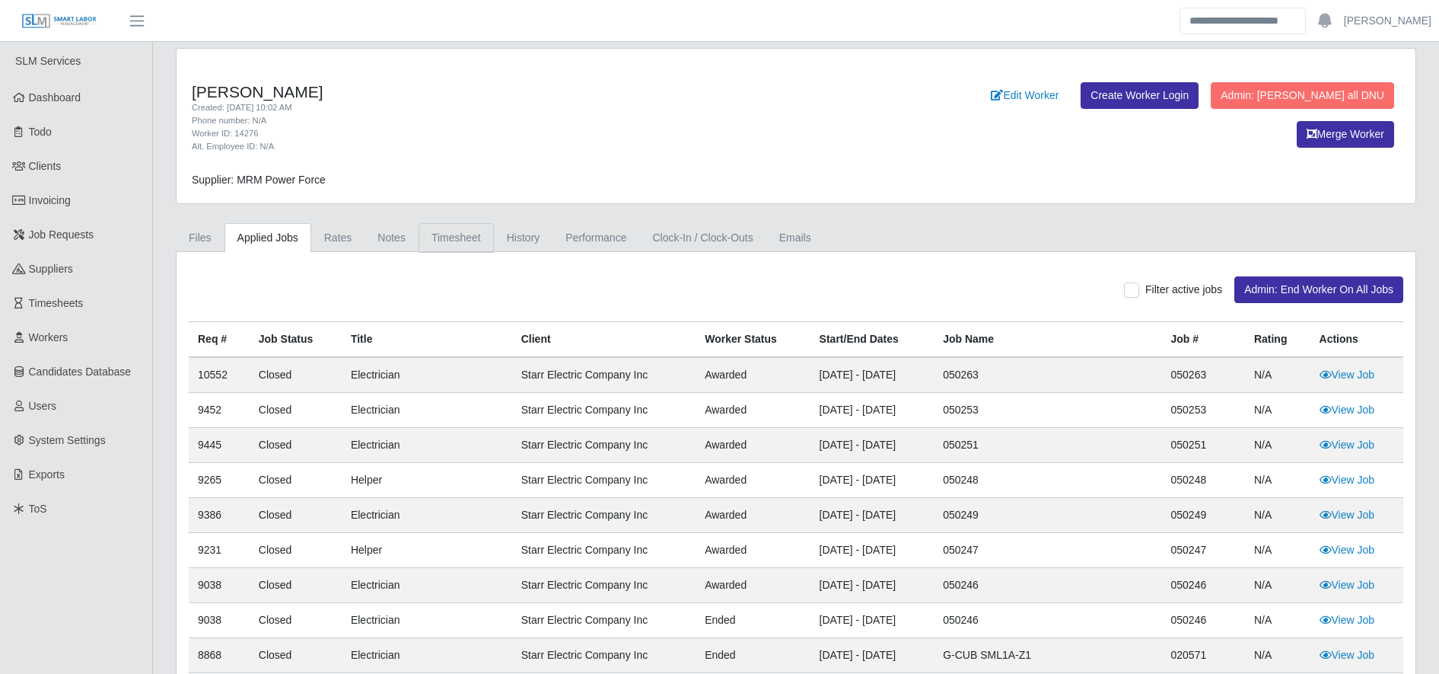
click at [454, 239] on link "Timesheet" at bounding box center [456, 238] width 75 height 30
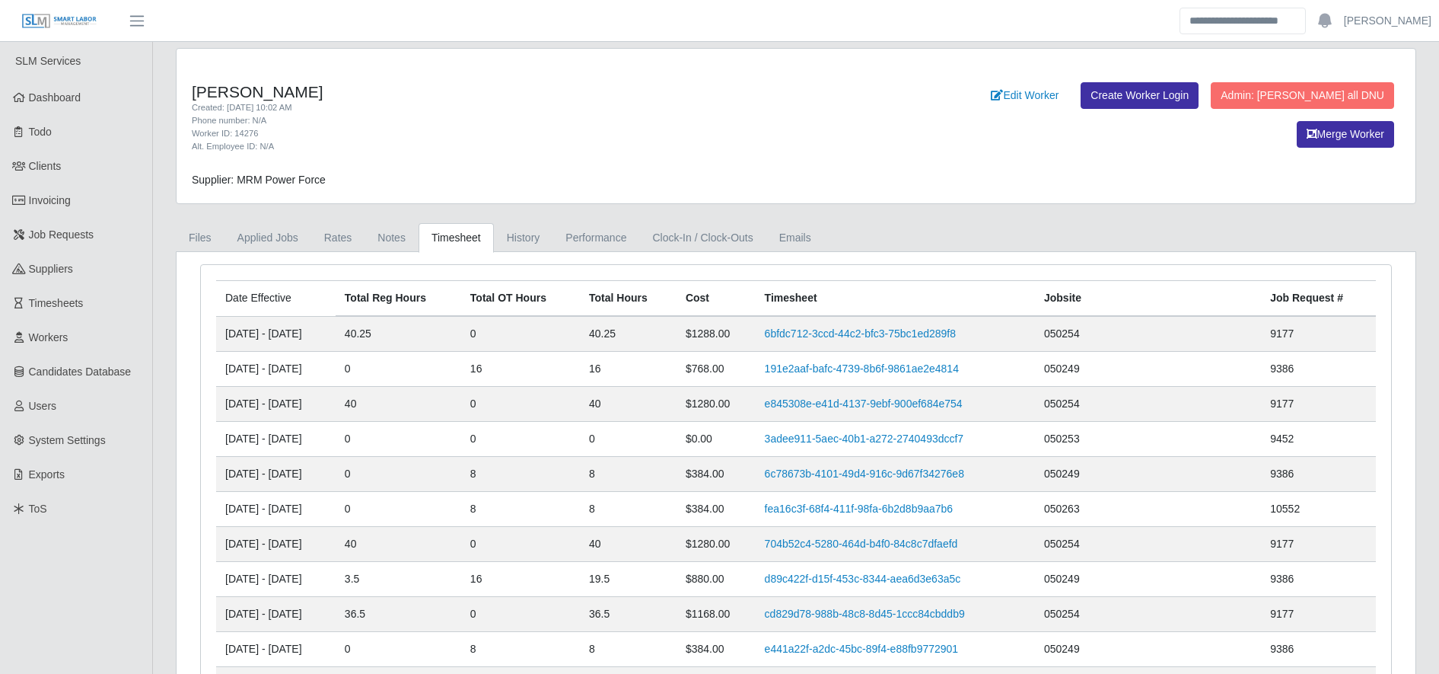
click at [786, 340] on td "6bfdc712-3ccd-44c2-bfc3-75bc1ed289f8" at bounding box center [895, 334] width 279 height 36
click at [816, 339] on link "6bfdc712-3ccd-44c2-bfc3-75bc1ed289f8" at bounding box center [860, 333] width 191 height 12
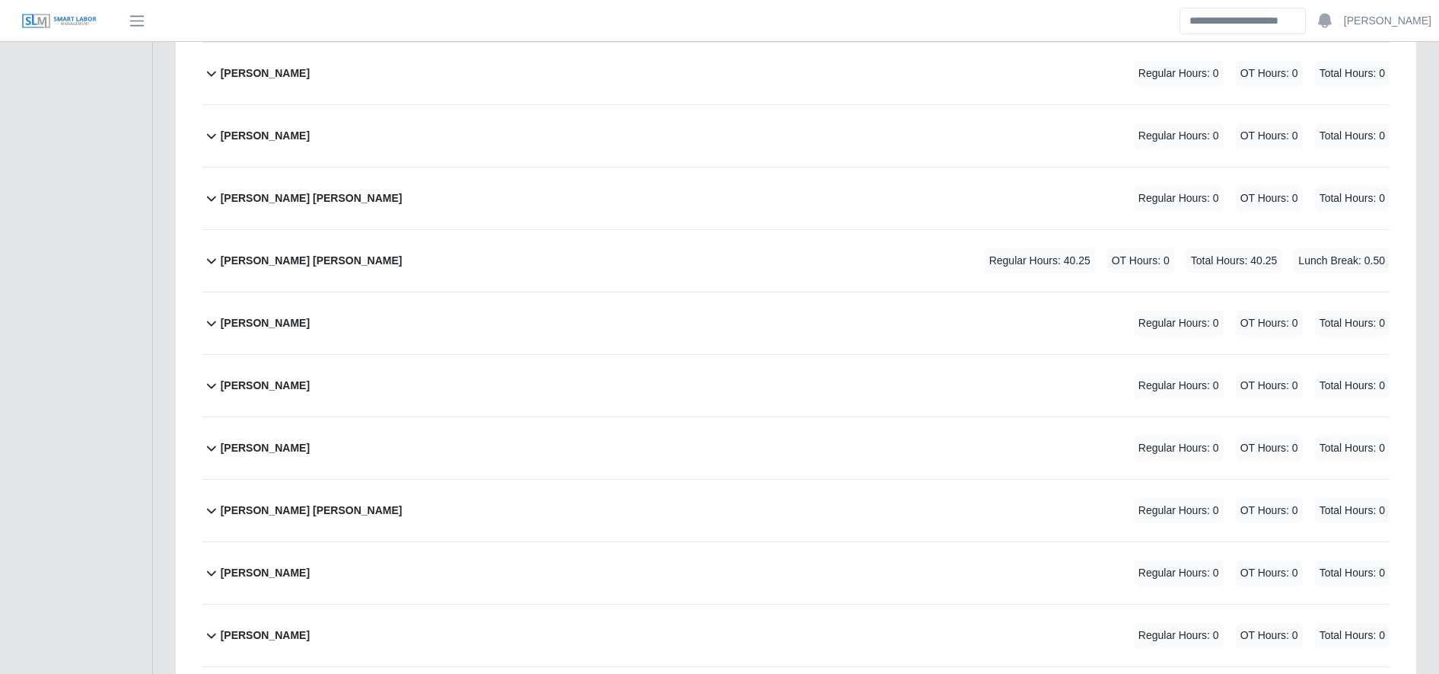
scroll to position [2343, 0]
click at [748, 245] on div "Melvin Martinez Ordóñez Regular Hours: 40.25 OT Hours: 0 Total Hours: 40.25 Lun…" at bounding box center [805, 259] width 1169 height 62
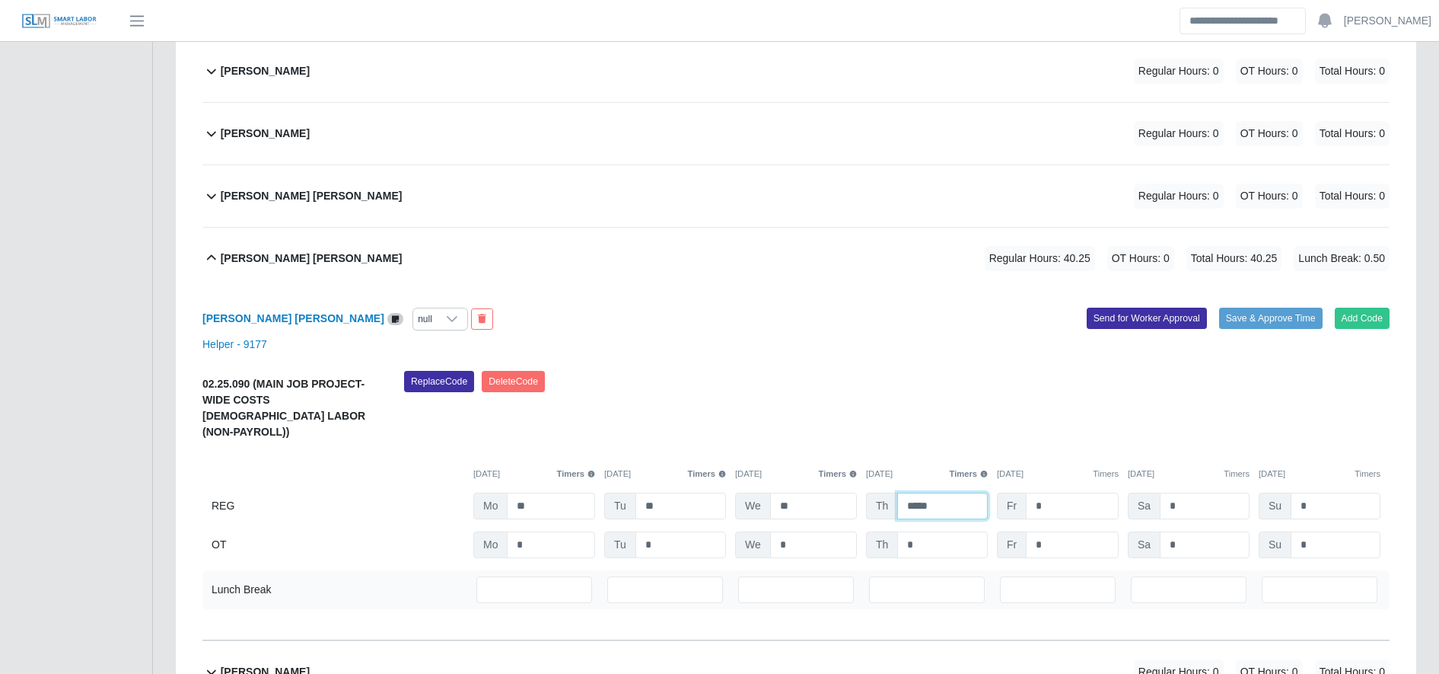
click at [975, 499] on input "*****" at bounding box center [942, 505] width 91 height 27
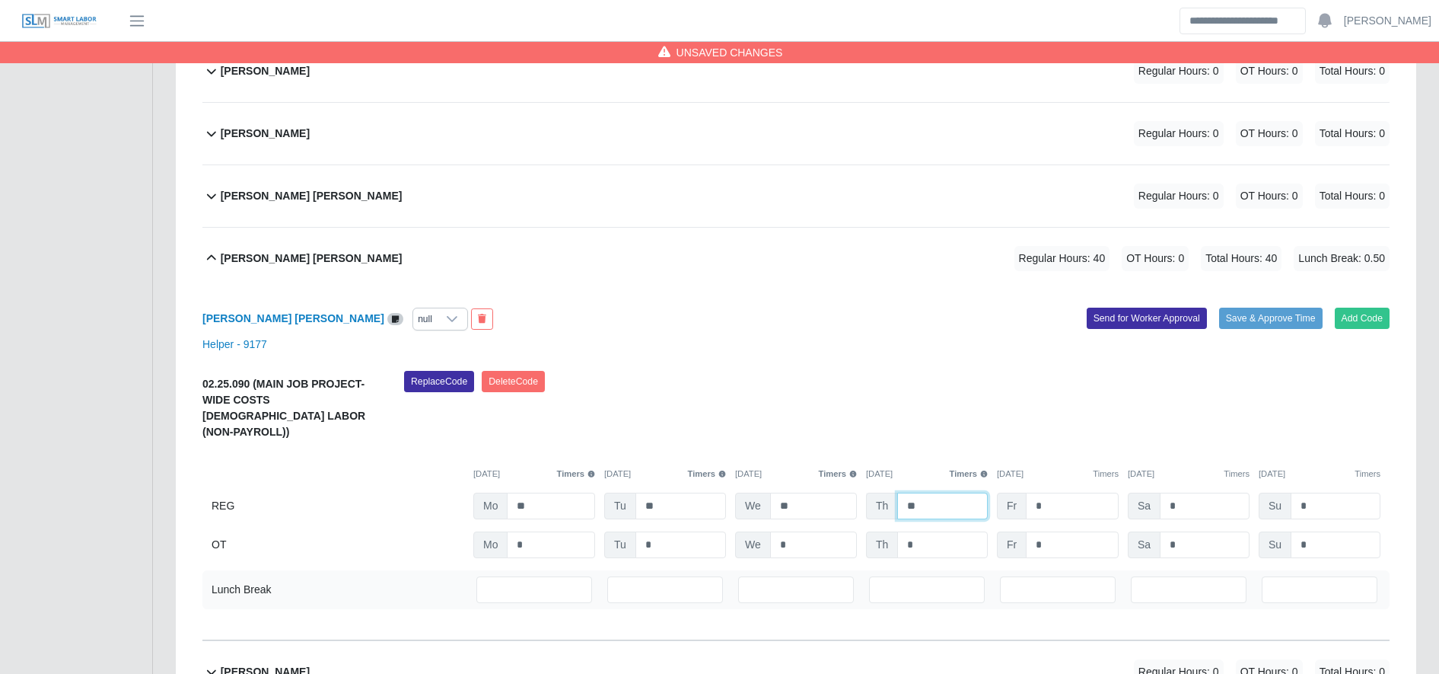
scroll to position [2493, 0]
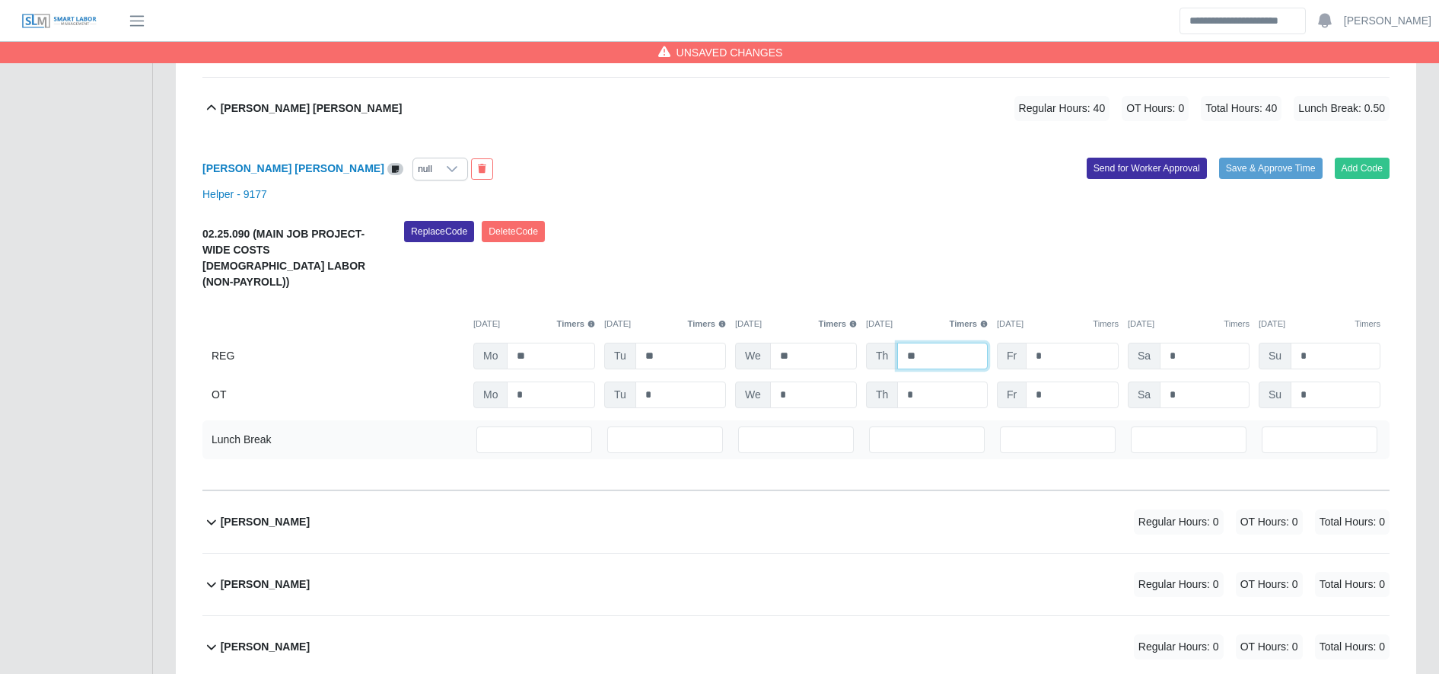
type input "**"
click at [912, 426] on input "***" at bounding box center [927, 439] width 116 height 27
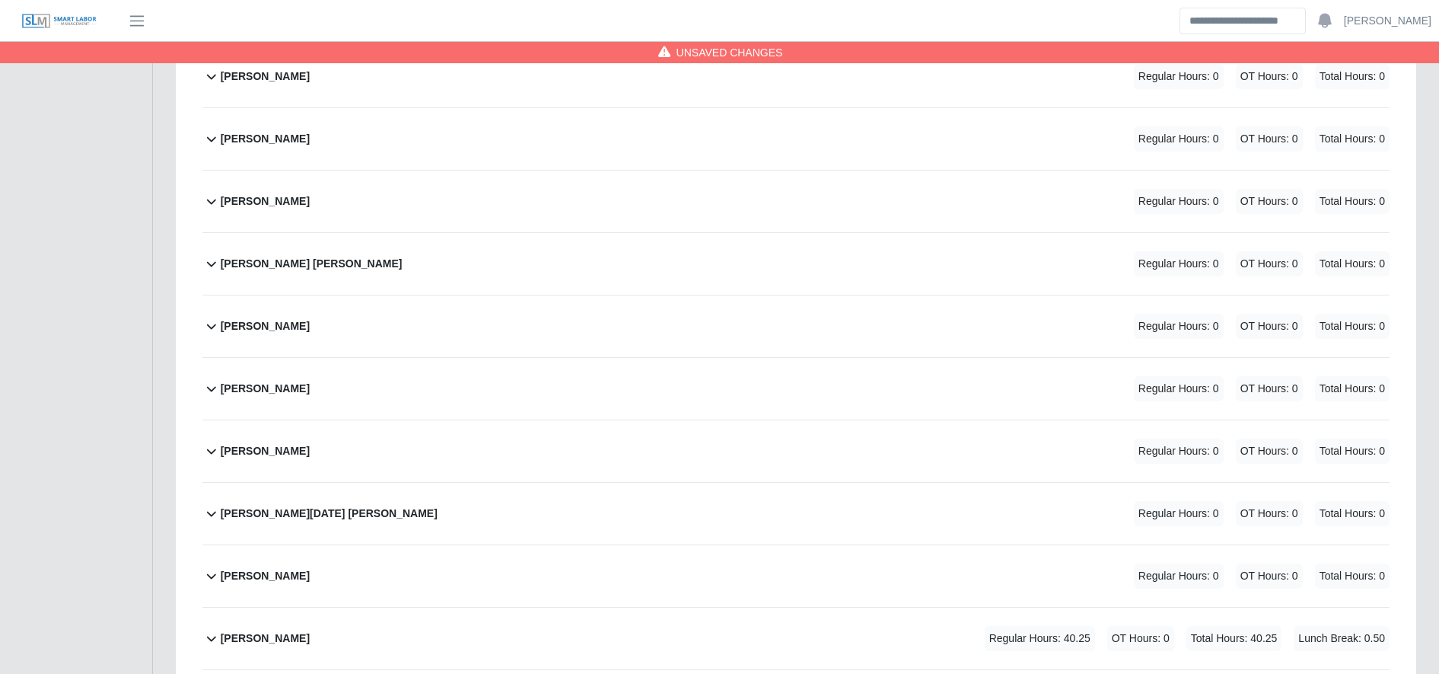
scroll to position [3211, 0]
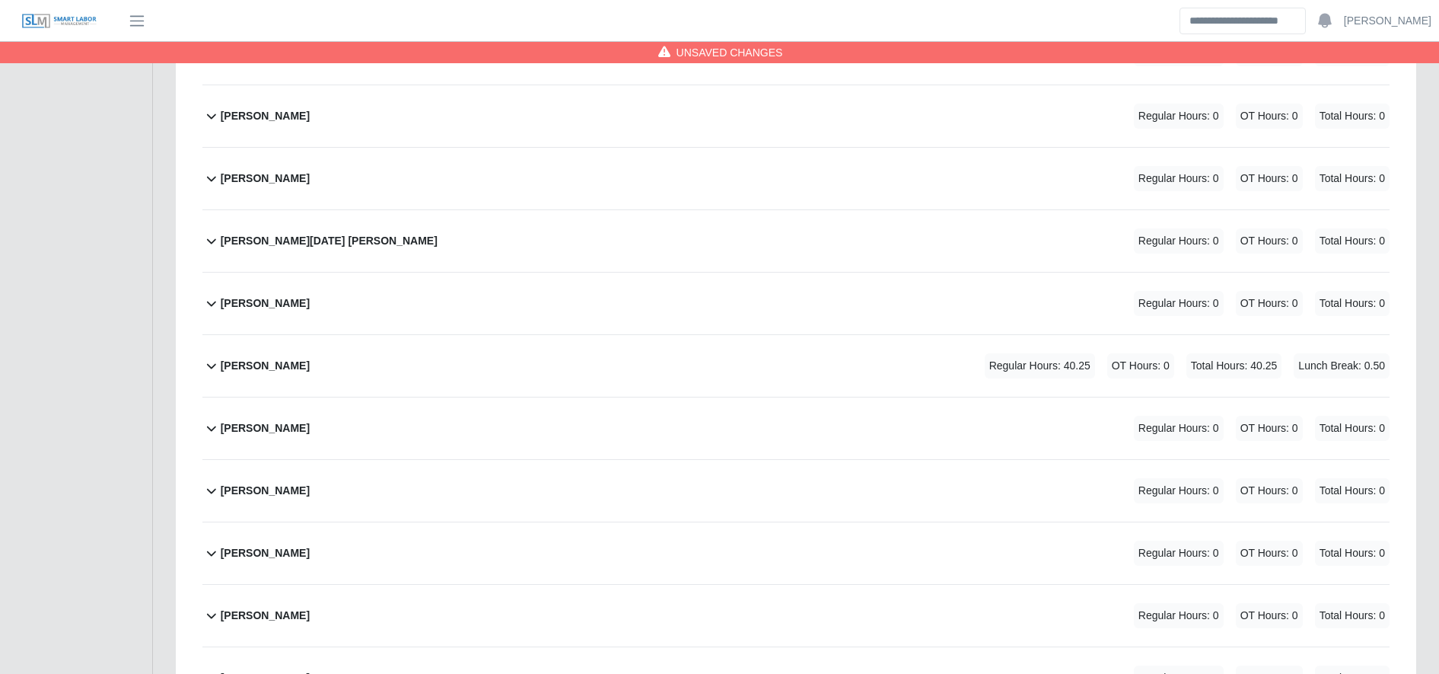
type input "*"
click at [898, 340] on div "Sandra Palacios Regular Hours: 40.25 OT Hours: 0 Total Hours: 40.25 Lunch Break…" at bounding box center [805, 366] width 1169 height 62
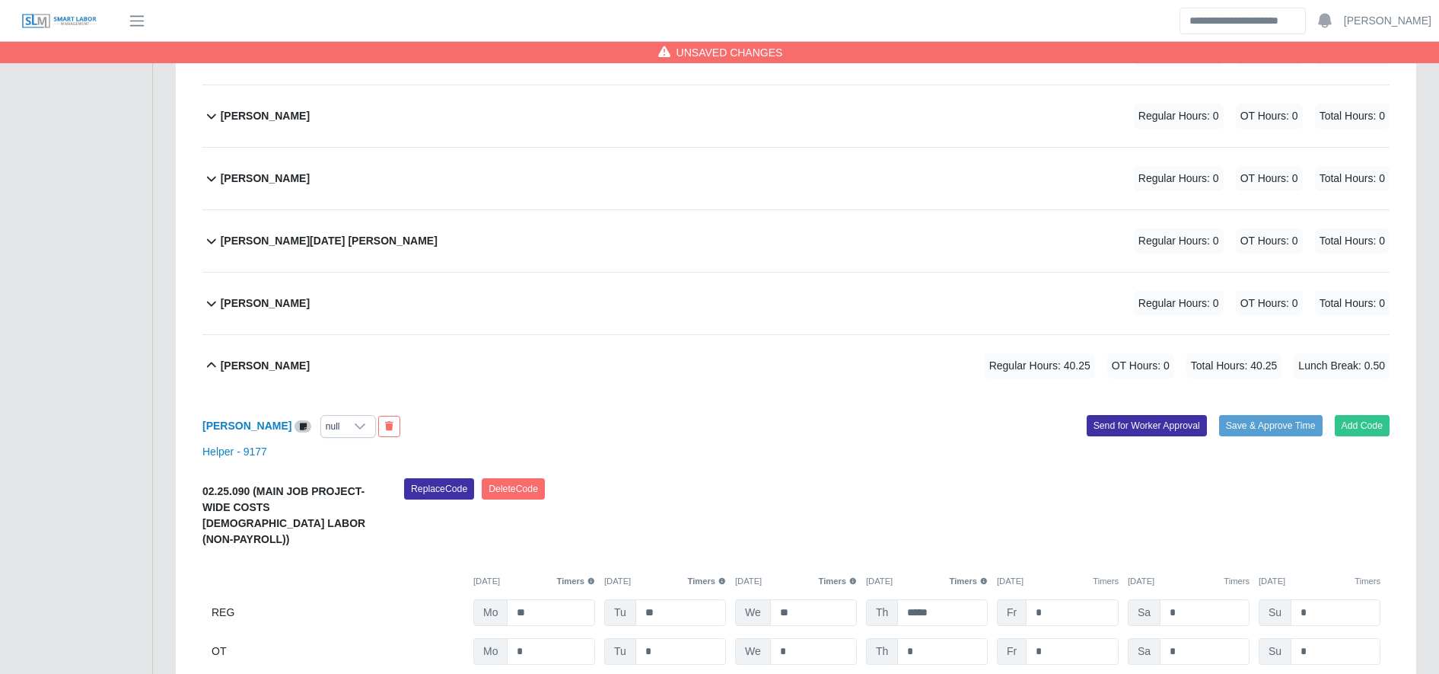
click at [966, 598] on div "02.25.090 (MAIN JOB PROJECT-WIDE COSTS TEMPORARY LABOR (NON-PAYROLL)) Replace C…" at bounding box center [795, 571] width 1187 height 187
type input "*"
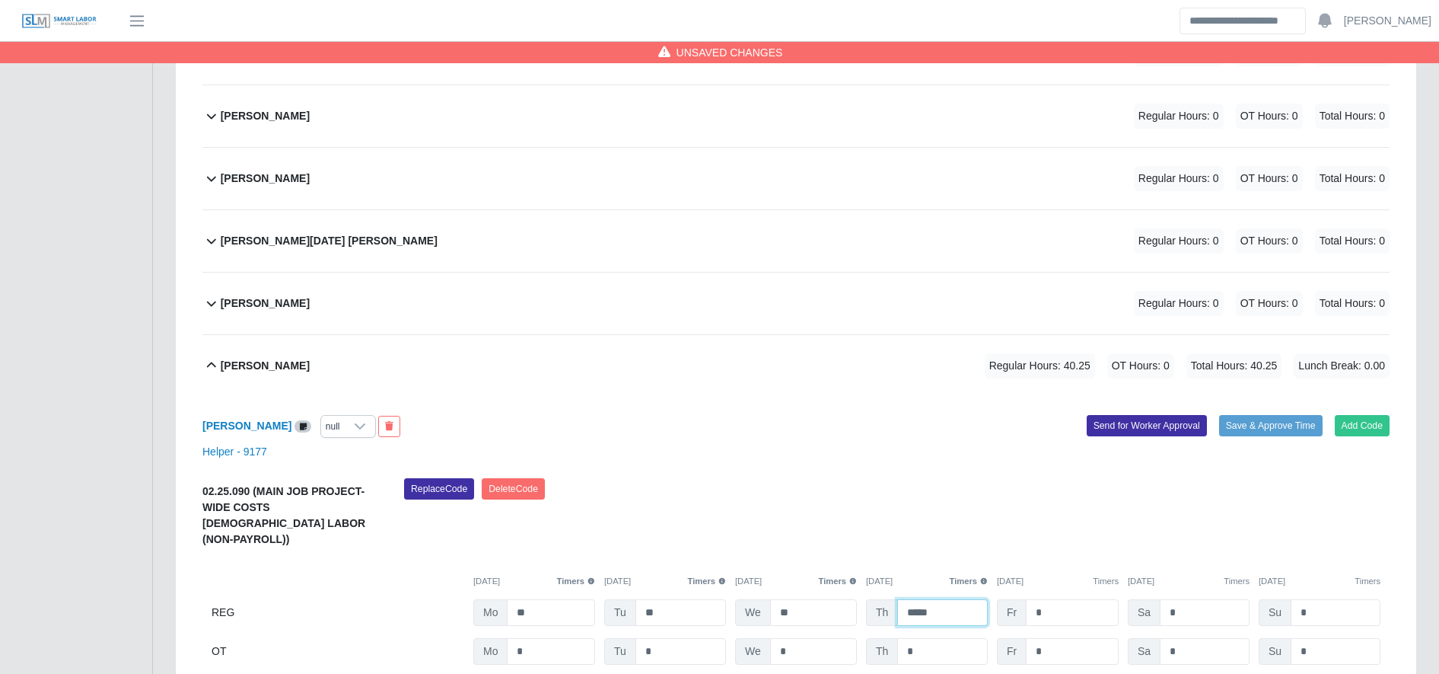
click at [957, 599] on input "*****" at bounding box center [942, 612] width 91 height 27
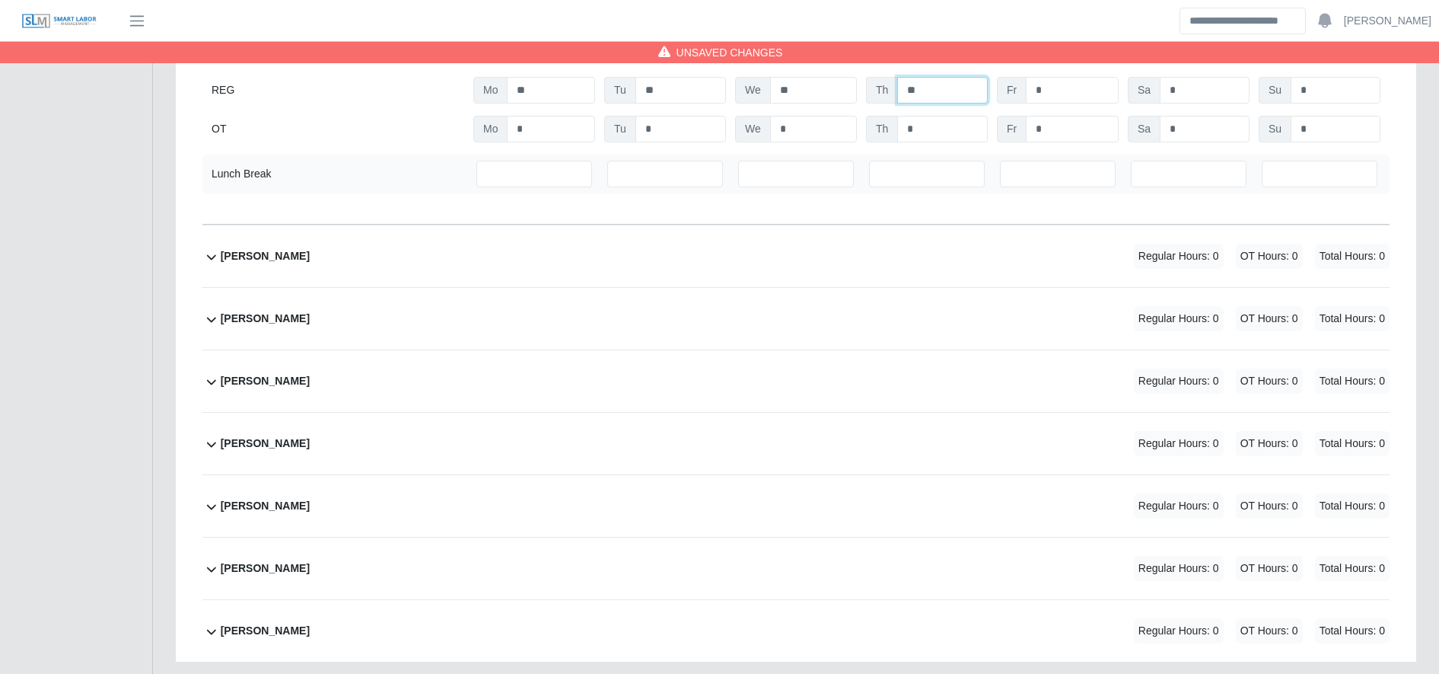
scroll to position [3804, 0]
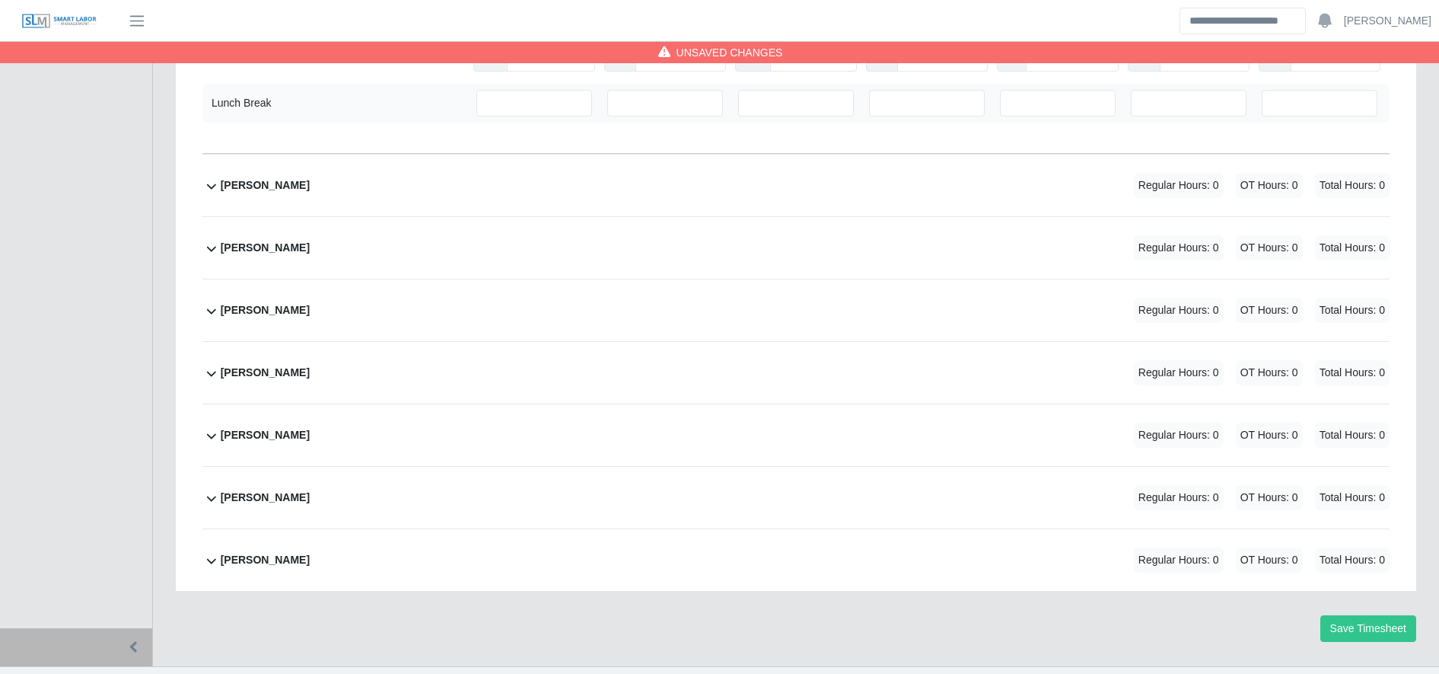
type input "**"
click at [1312, 615] on div "Save Timesheet" at bounding box center [796, 628] width 1264 height 27
click at [1345, 615] on button "Save Timesheet" at bounding box center [1369, 628] width 96 height 27
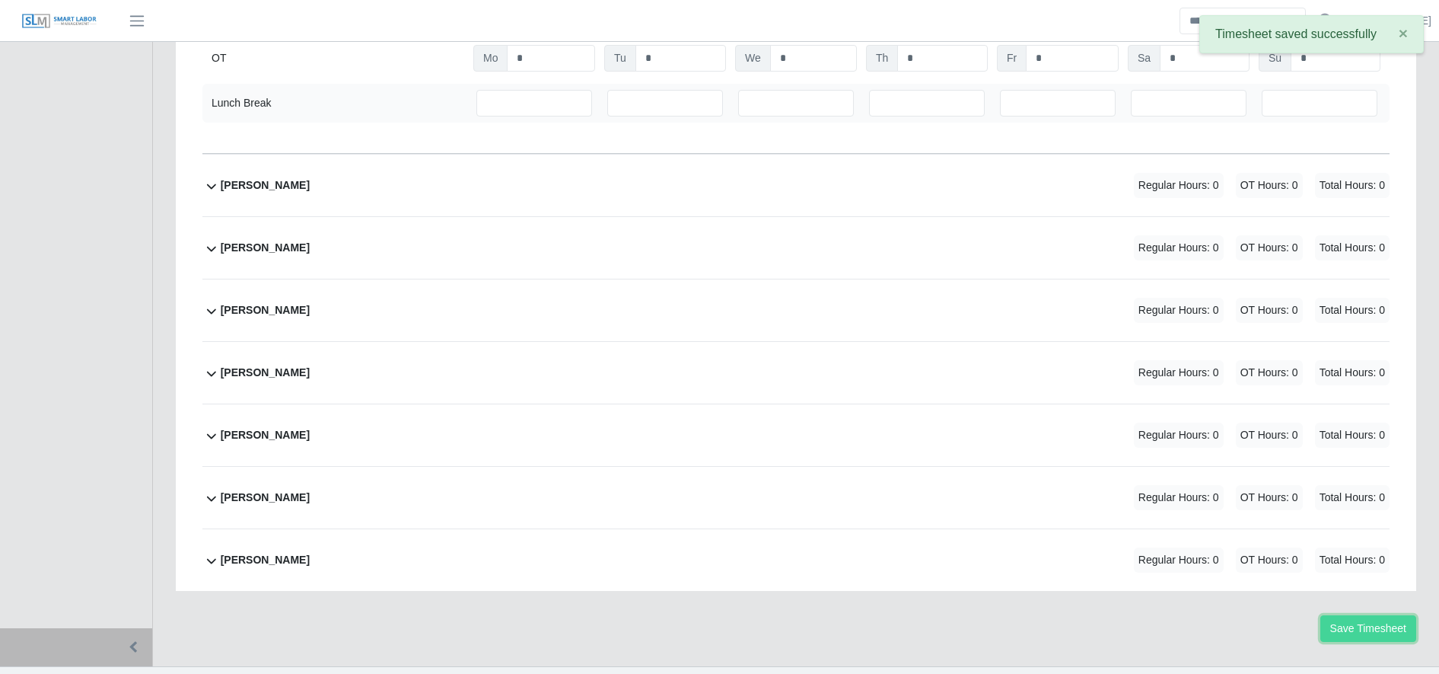
click at [1345, 615] on button "Save Timesheet" at bounding box center [1369, 628] width 96 height 27
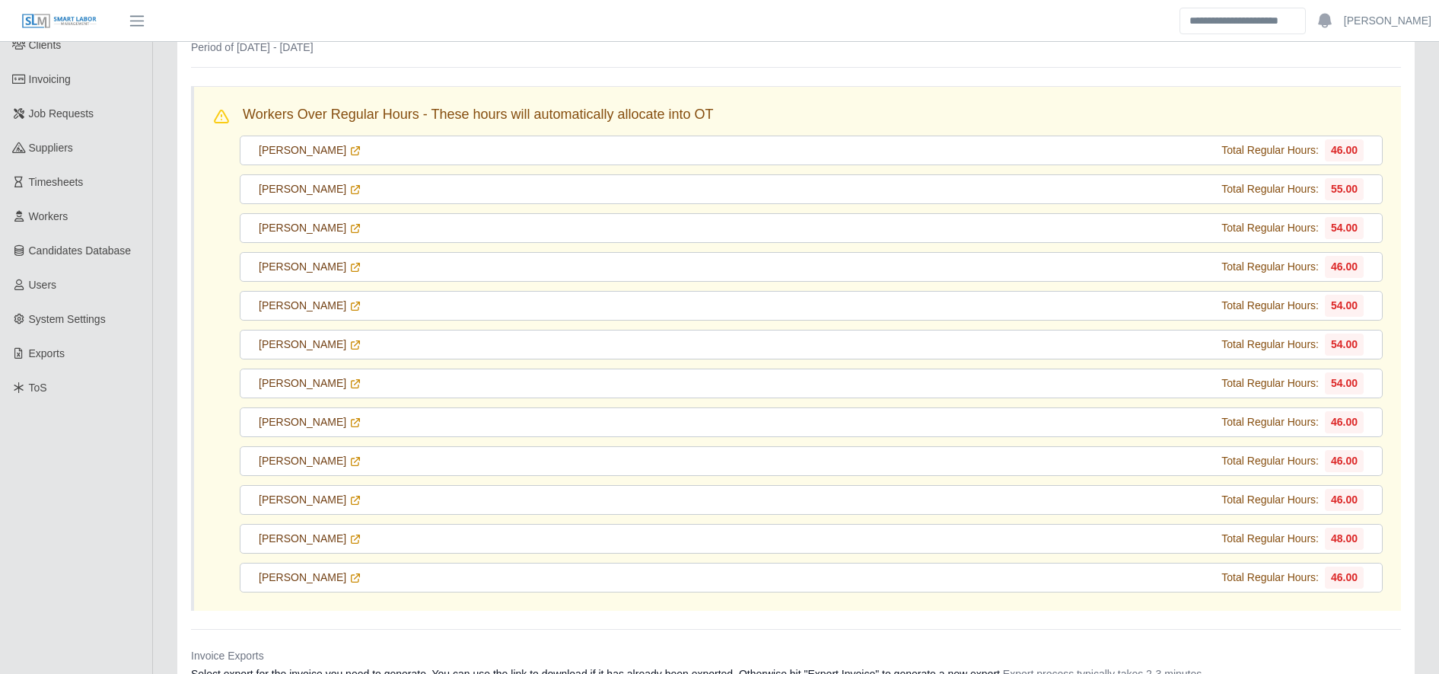
scroll to position [133, 0]
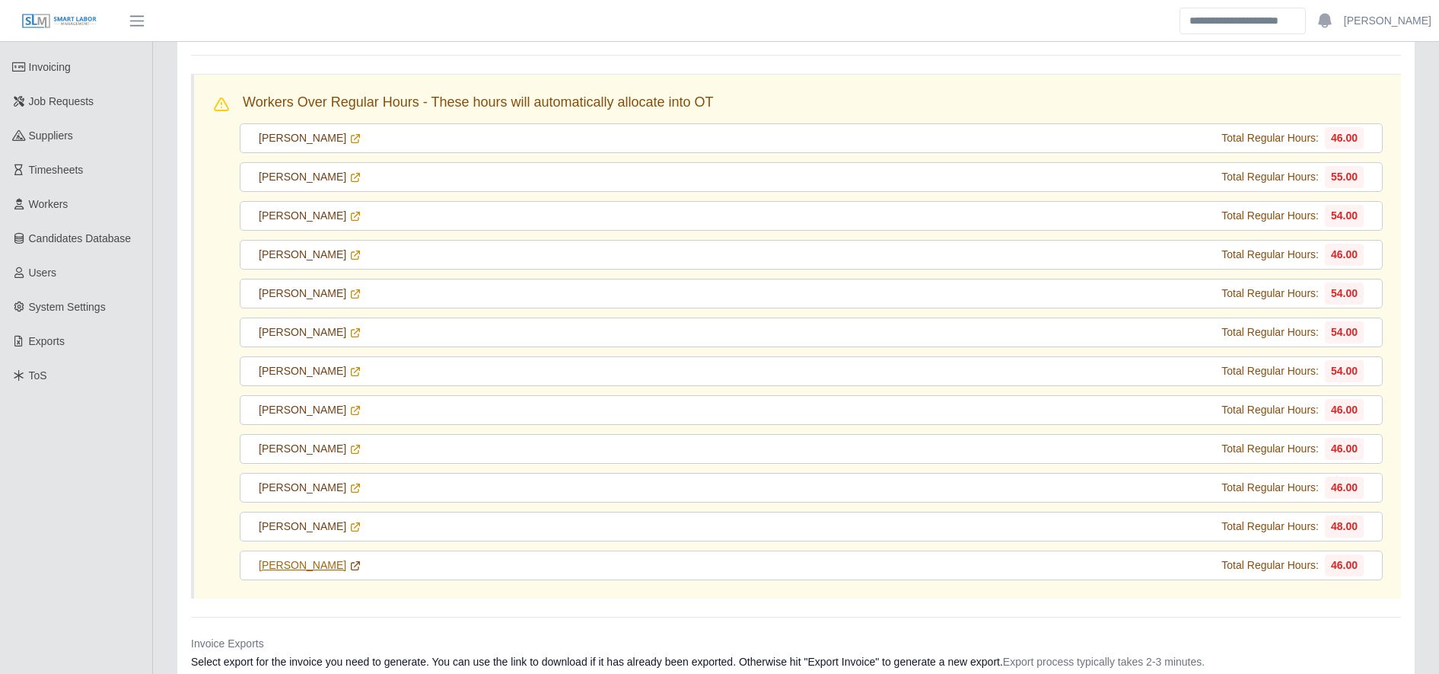
click at [355, 563] on icon at bounding box center [355, 565] width 12 height 12
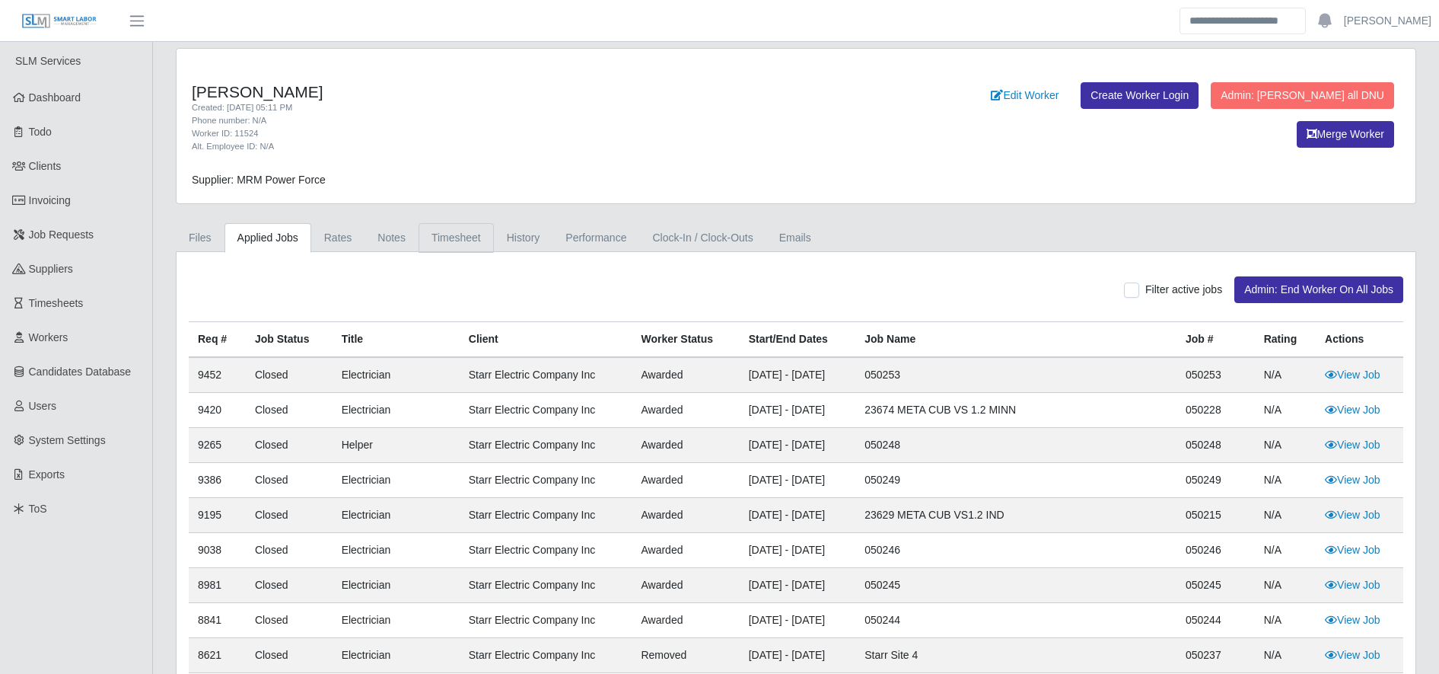
click at [467, 241] on link "Timesheet" at bounding box center [456, 238] width 75 height 30
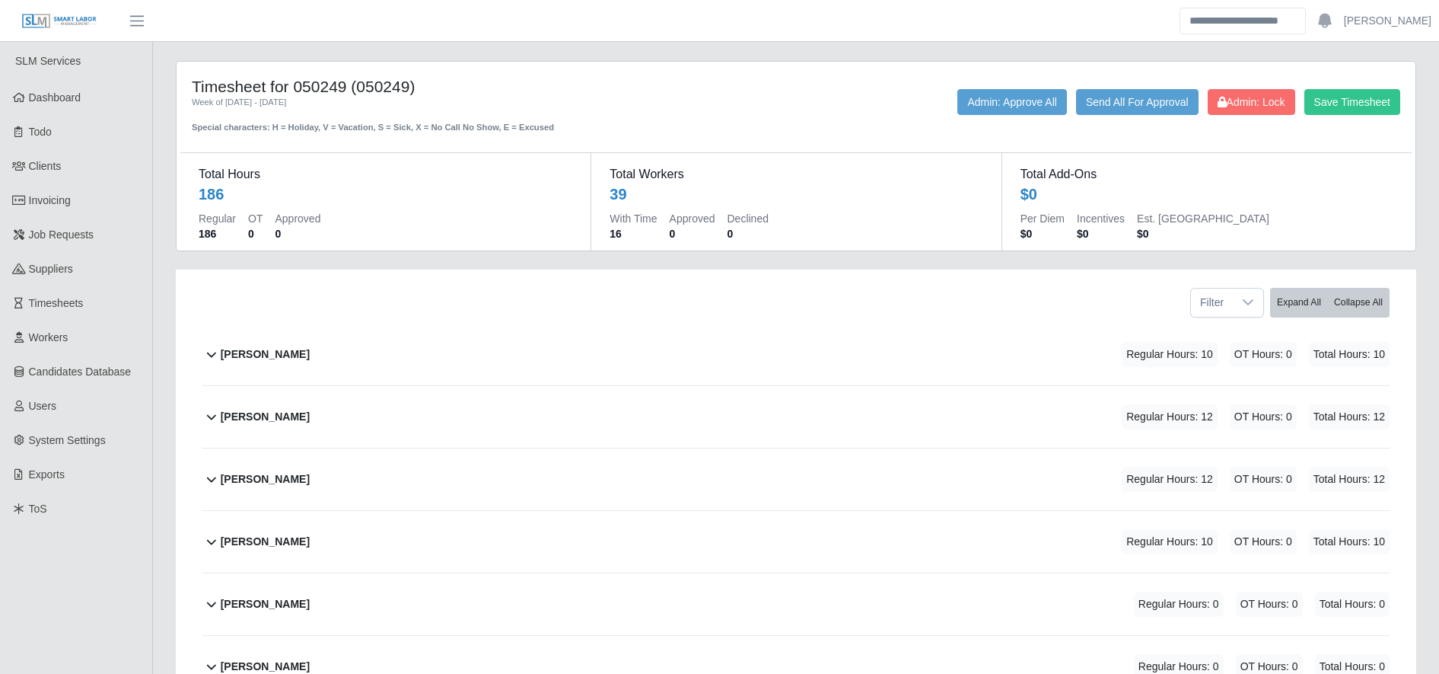
click at [399, 427] on div "[PERSON_NAME] Regular Hours: 12 OT Hours: 0 Total Hours: 12" at bounding box center [805, 417] width 1169 height 62
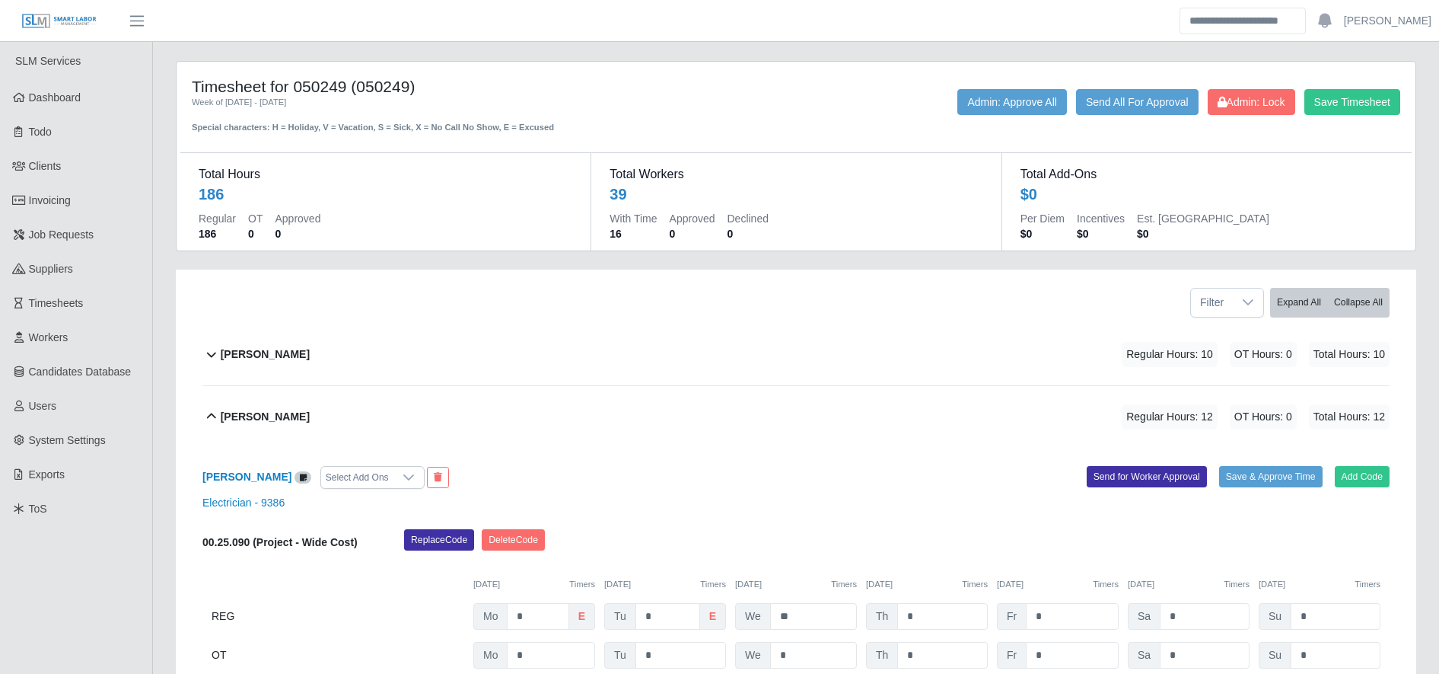
scroll to position [130, 0]
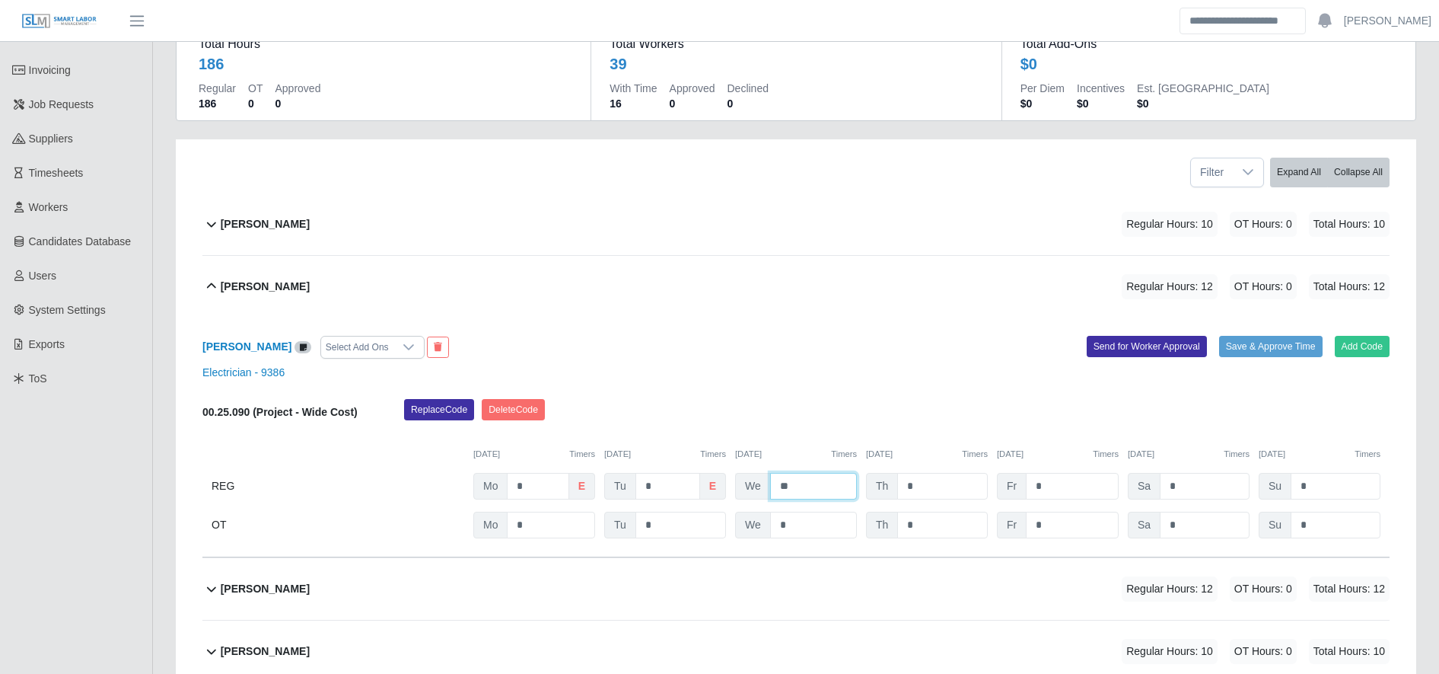
click at [830, 496] on input "**" at bounding box center [813, 486] width 87 height 27
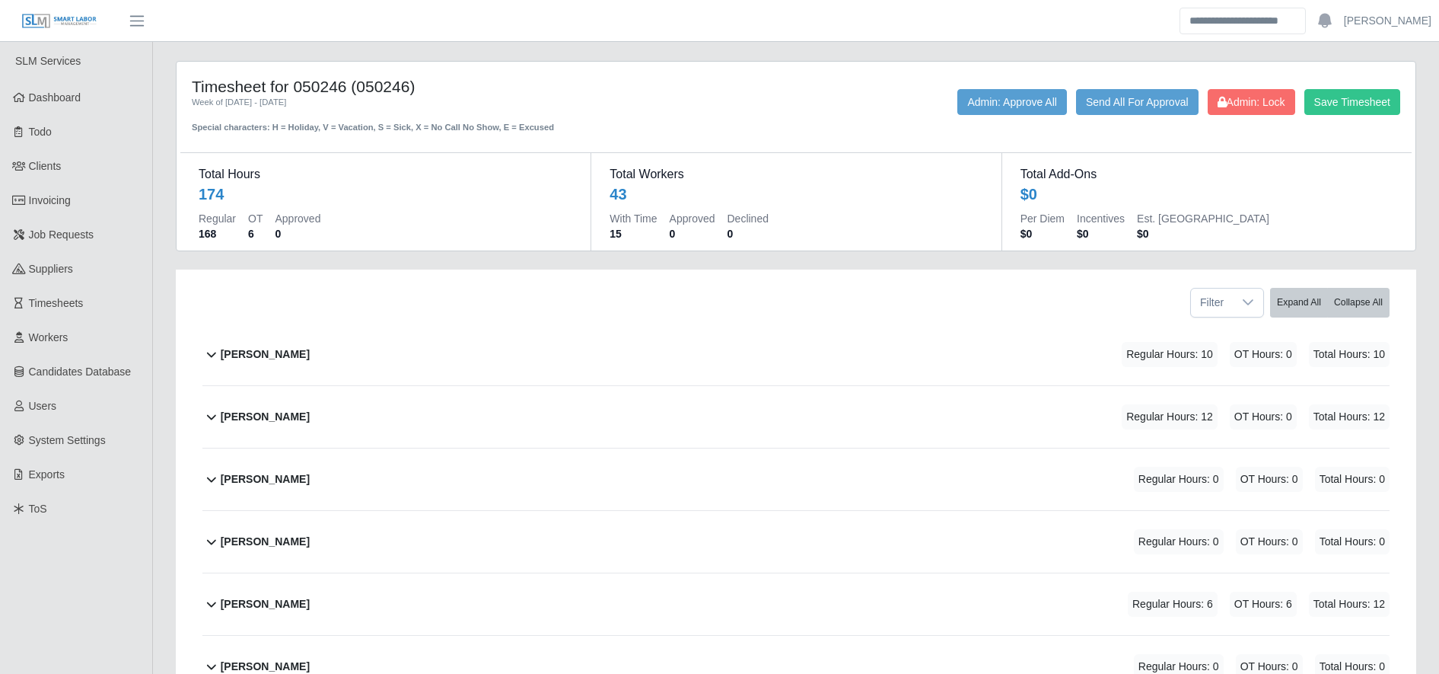
scroll to position [231, 0]
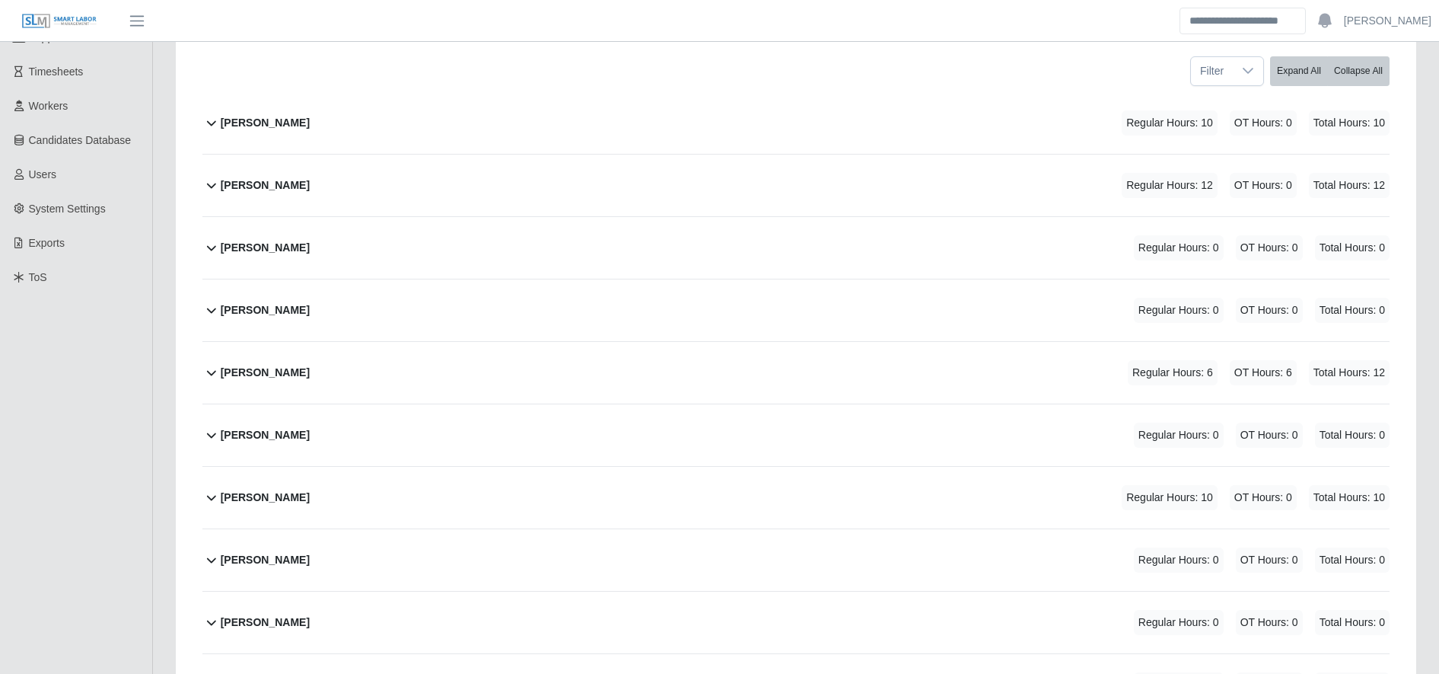
click at [595, 379] on div "[PERSON_NAME] Regular Hours: 6 OT Hours: 6 Total Hours: 12" at bounding box center [805, 373] width 1169 height 62
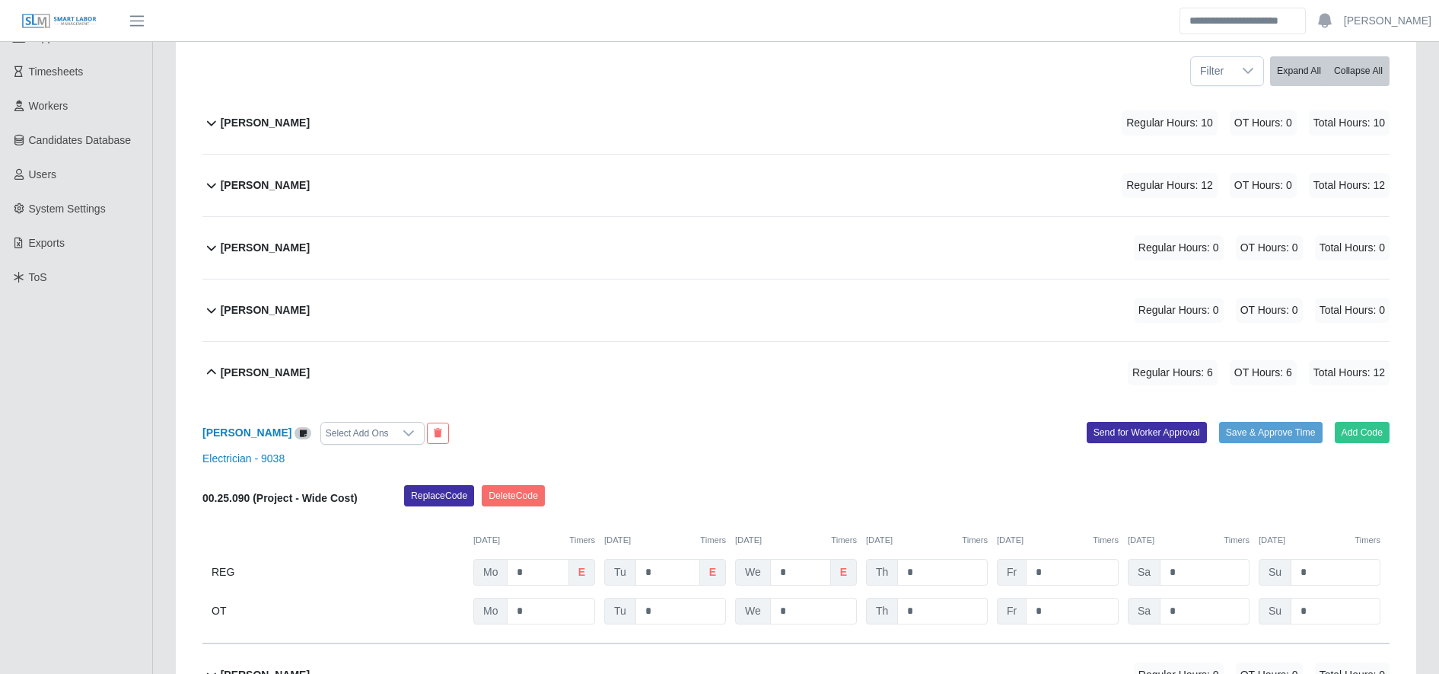
click at [595, 379] on div "[PERSON_NAME] Regular Hours: 6 OT Hours: 6 Total Hours: 12" at bounding box center [805, 373] width 1169 height 62
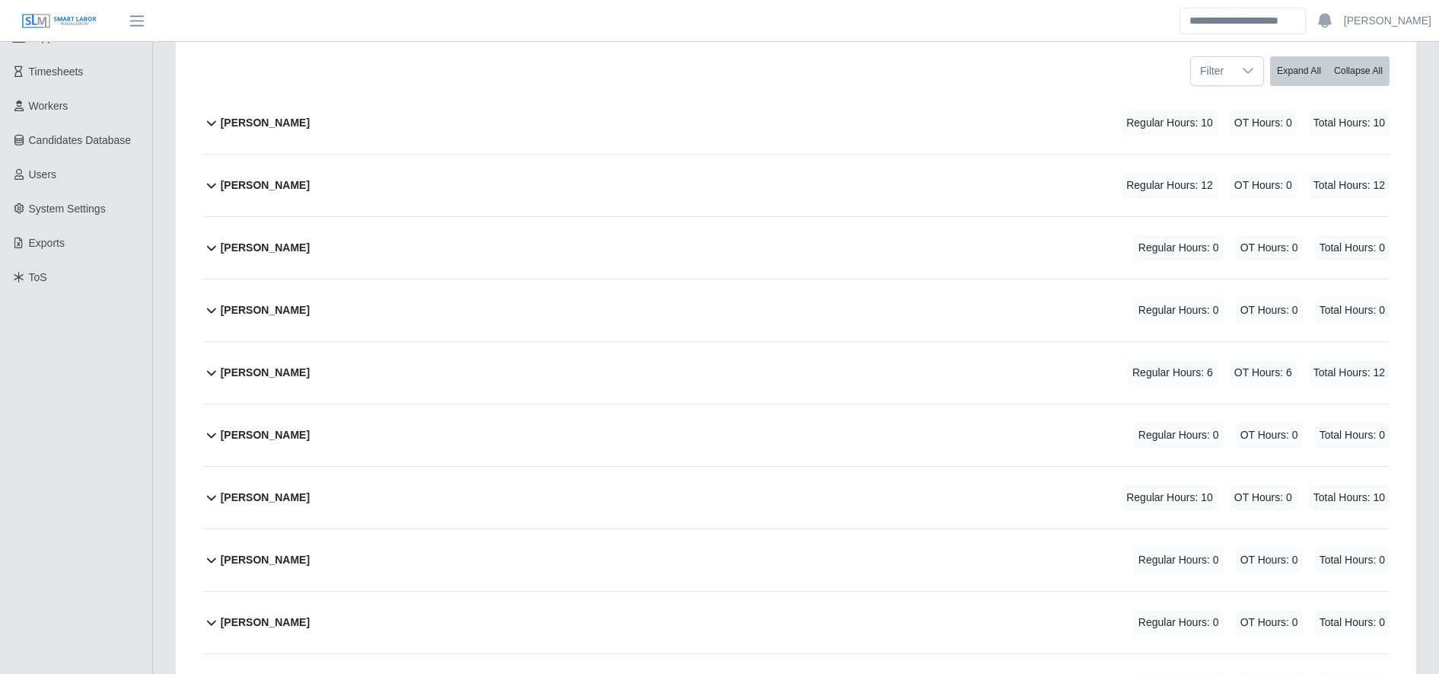
click at [448, 182] on div "Alejandro Alvares Regular Hours: 12 OT Hours: 0 Total Hours: 12" at bounding box center [805, 186] width 1169 height 62
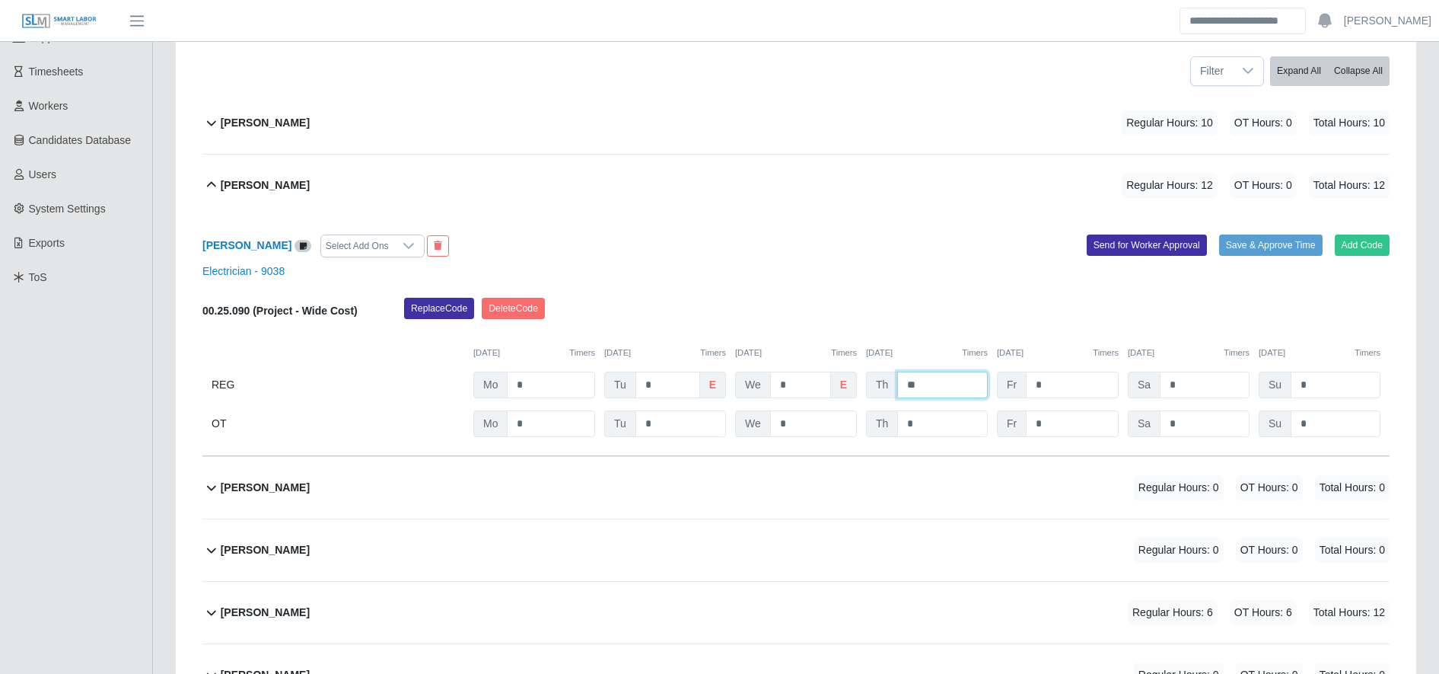
click at [952, 390] on input "**" at bounding box center [942, 384] width 91 height 27
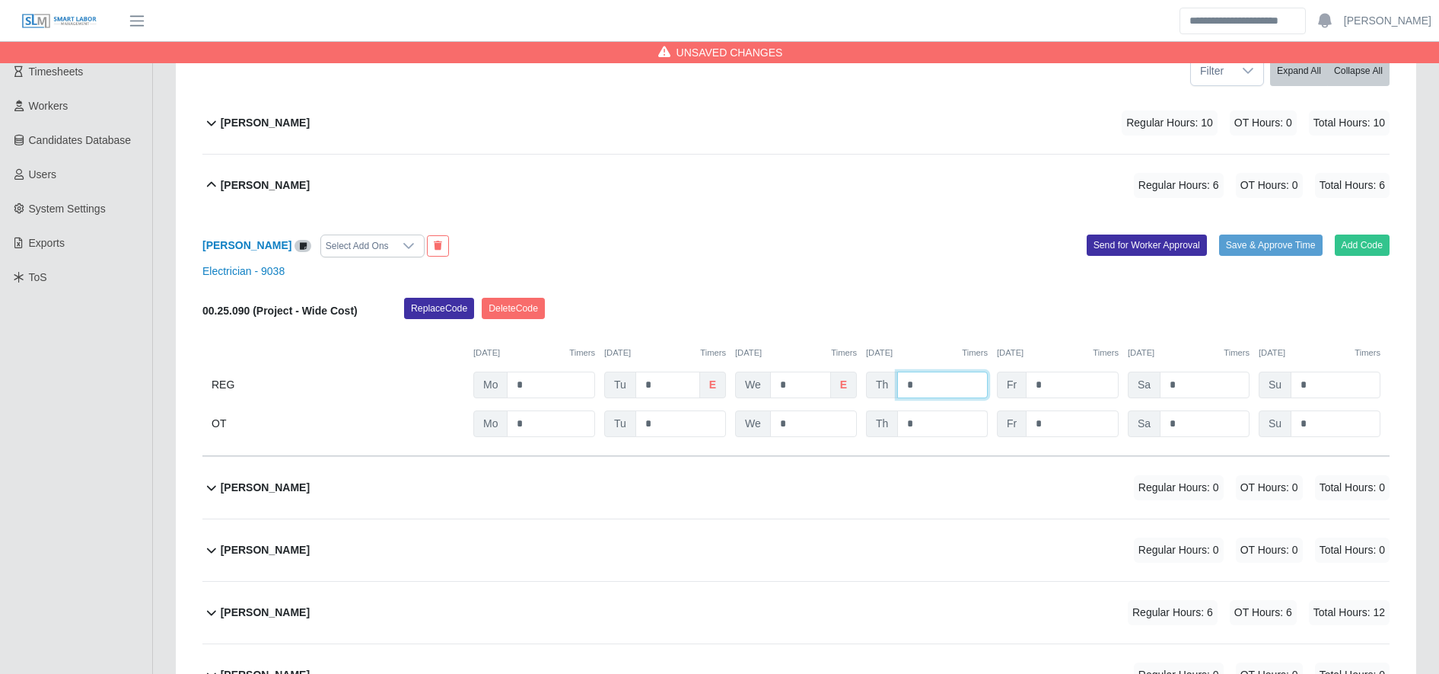
type input "*"
click at [0, 0] on input "*" at bounding box center [0, 0] width 0 height 0
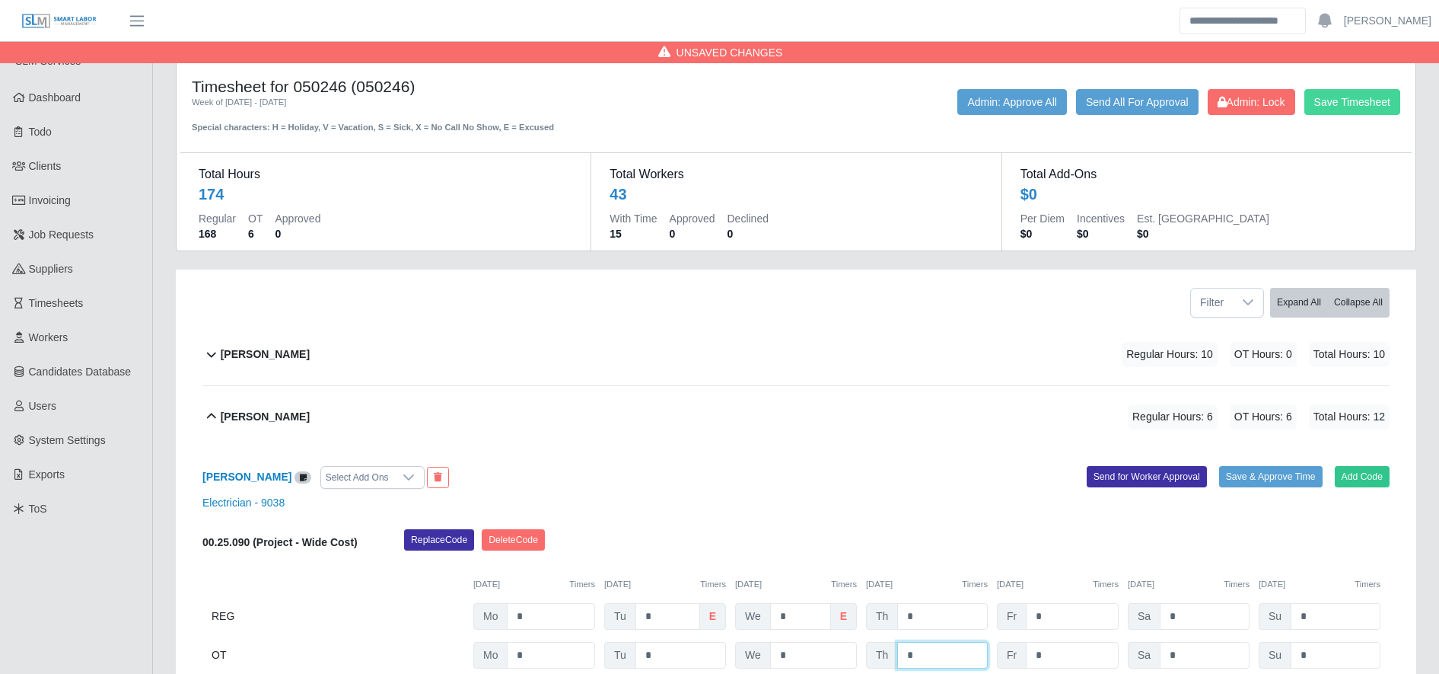
type input "*"
click at [1370, 112] on button "Save Timesheet" at bounding box center [1353, 102] width 96 height 26
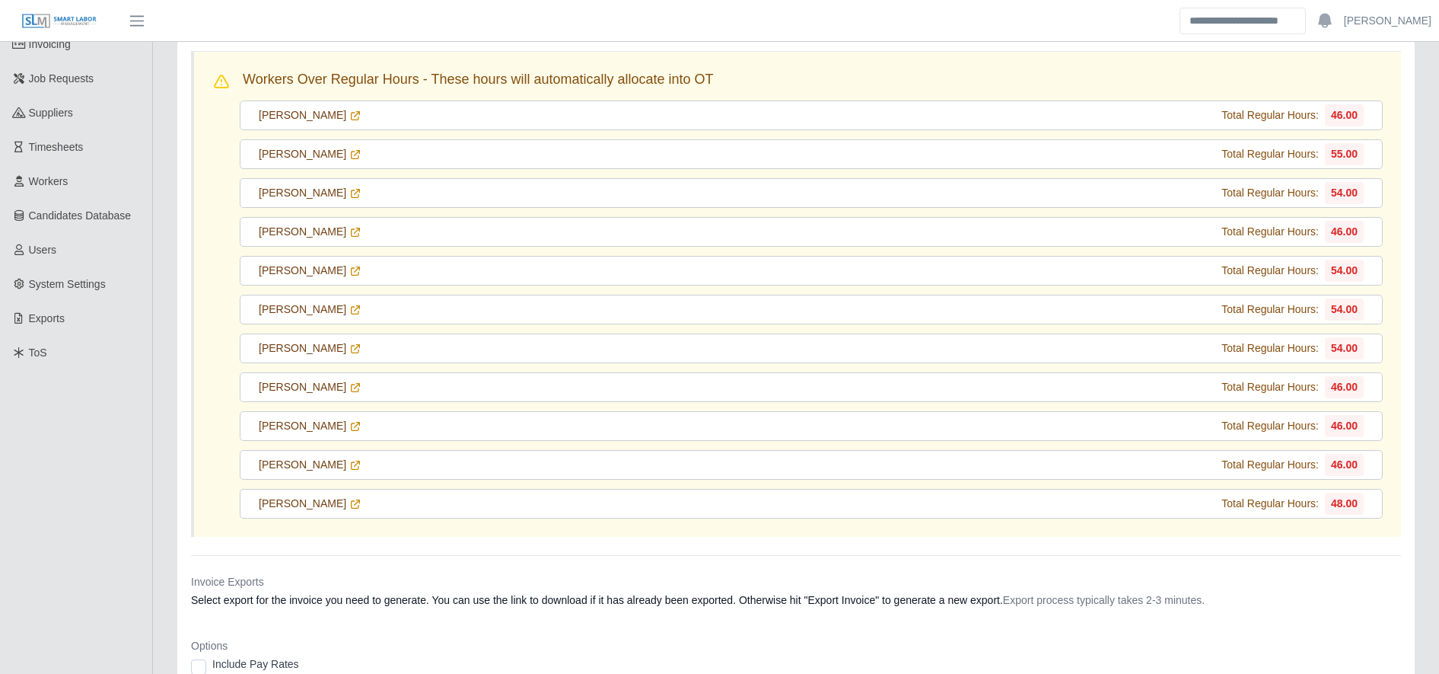
scroll to position [168, 0]
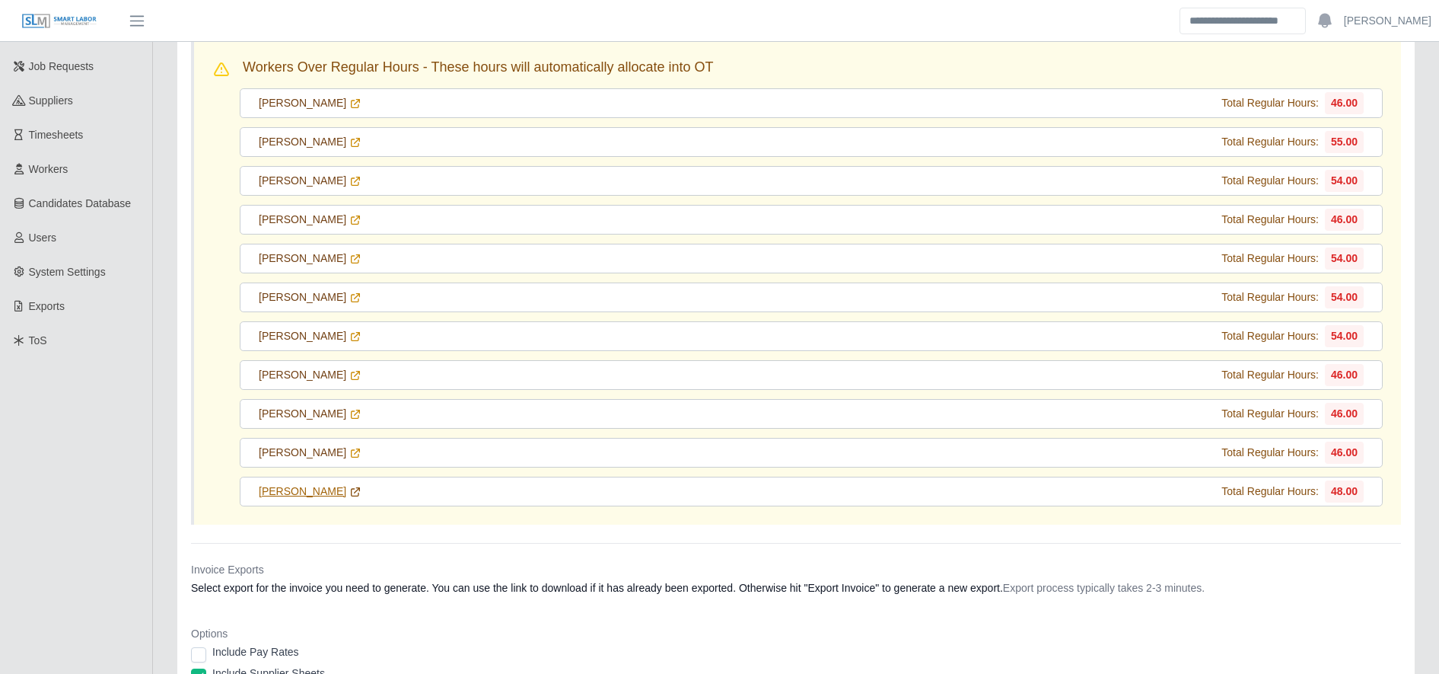
click at [349, 492] on icon at bounding box center [355, 492] width 12 height 12
click at [347, 457] on link "Selvin Castellanos" at bounding box center [310, 453] width 103 height 16
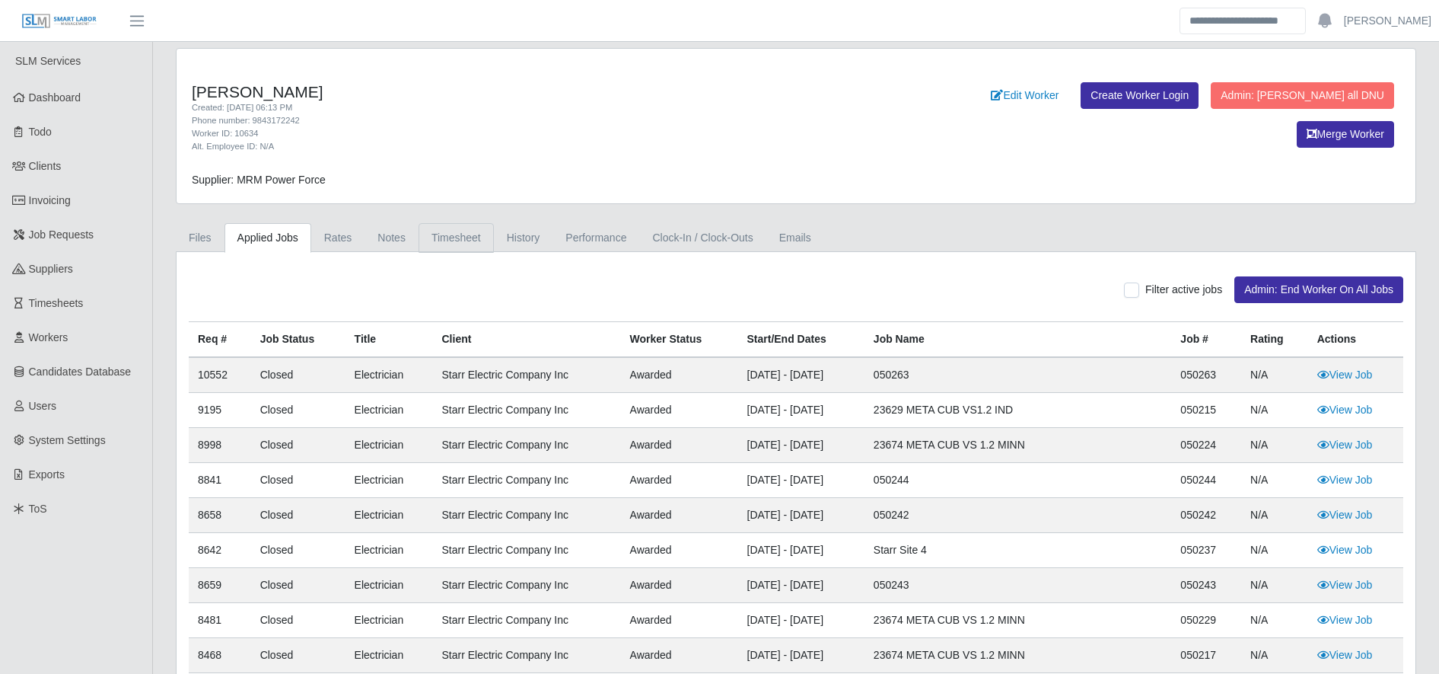
click at [476, 240] on link "Timesheet" at bounding box center [456, 238] width 75 height 30
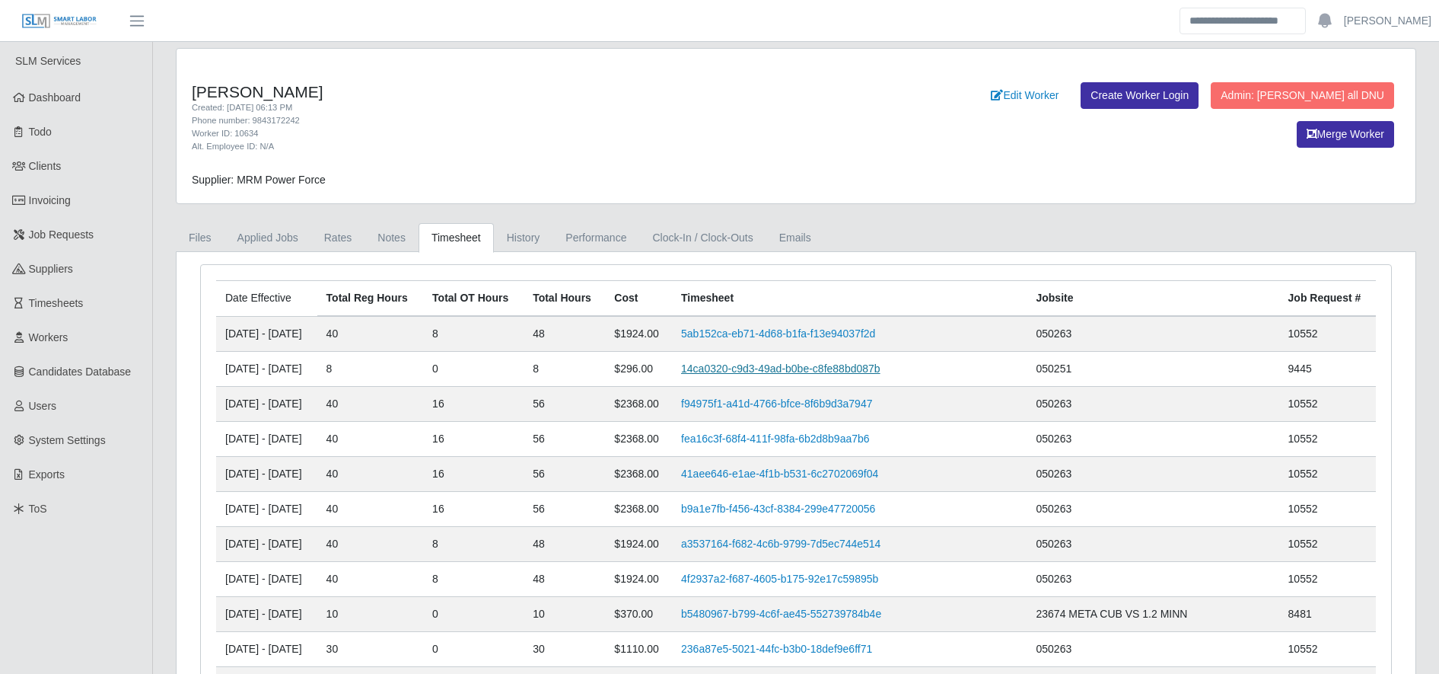
click at [827, 364] on link "14ca0320-c9d3-49ad-b0be-c8fe88bd087b" at bounding box center [780, 368] width 199 height 12
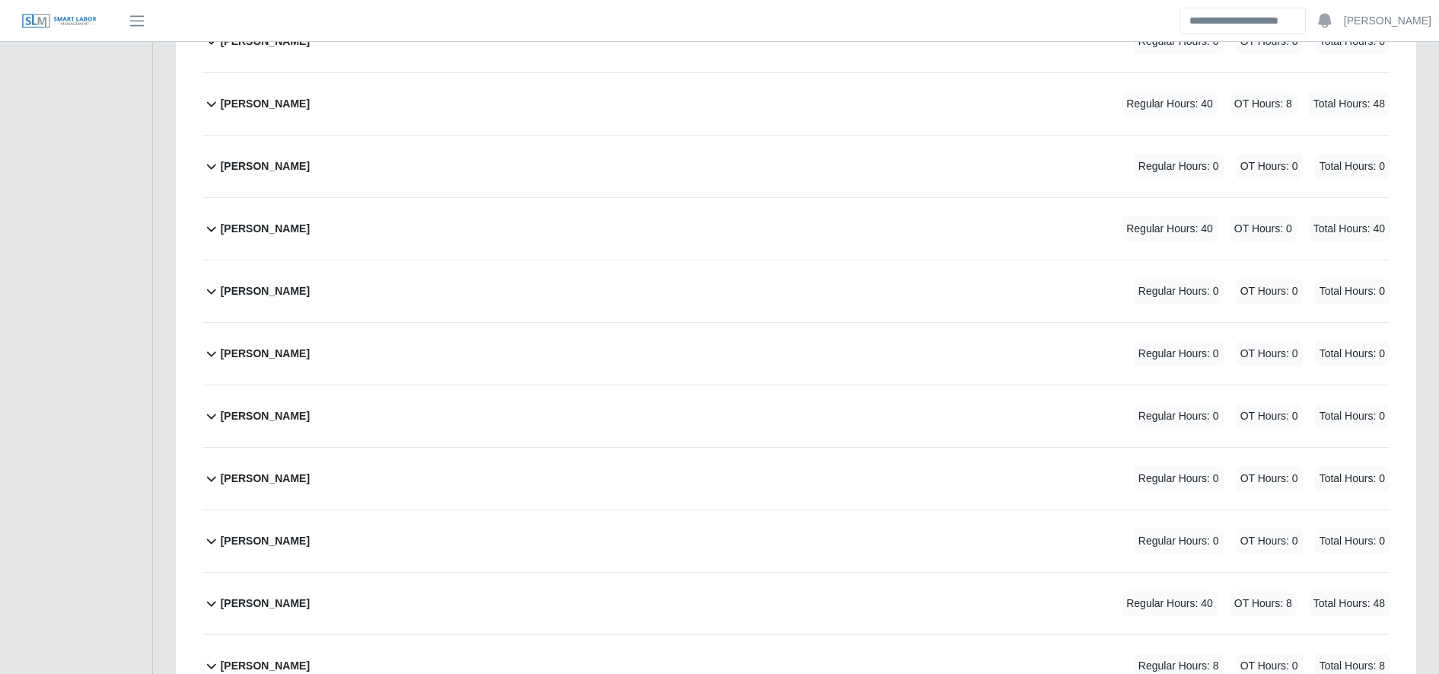
scroll to position [2204, 0]
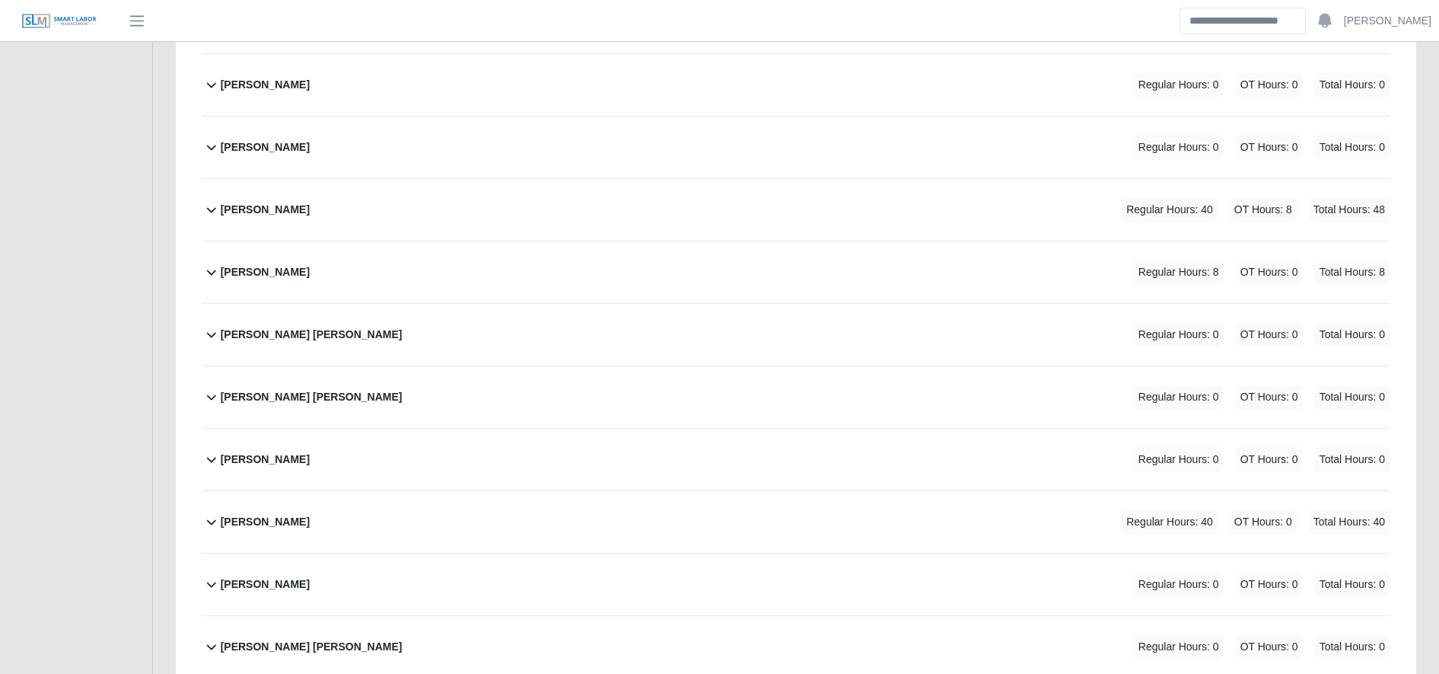
click at [706, 261] on div "Lesther Trochez Regular Hours: 8 OT Hours: 0 Total Hours: 8" at bounding box center [805, 272] width 1169 height 62
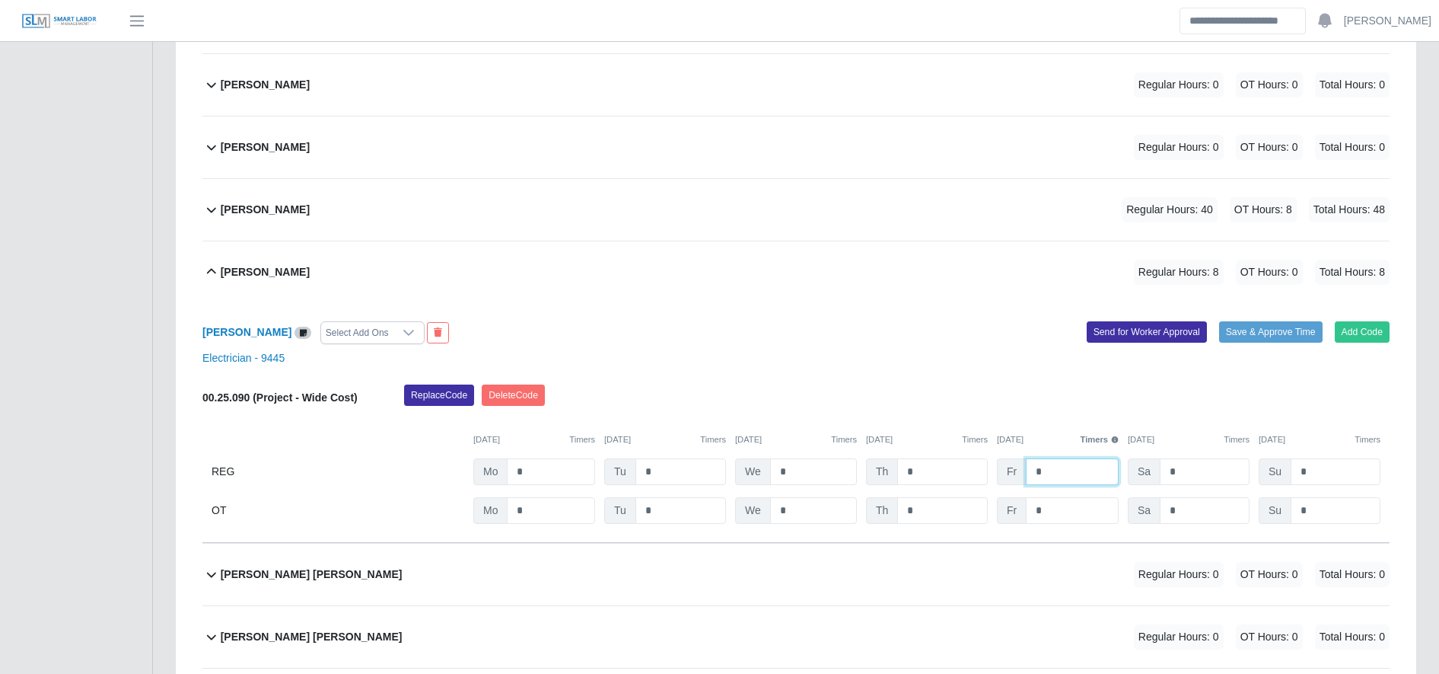
click at [1080, 463] on input "*" at bounding box center [1072, 471] width 93 height 27
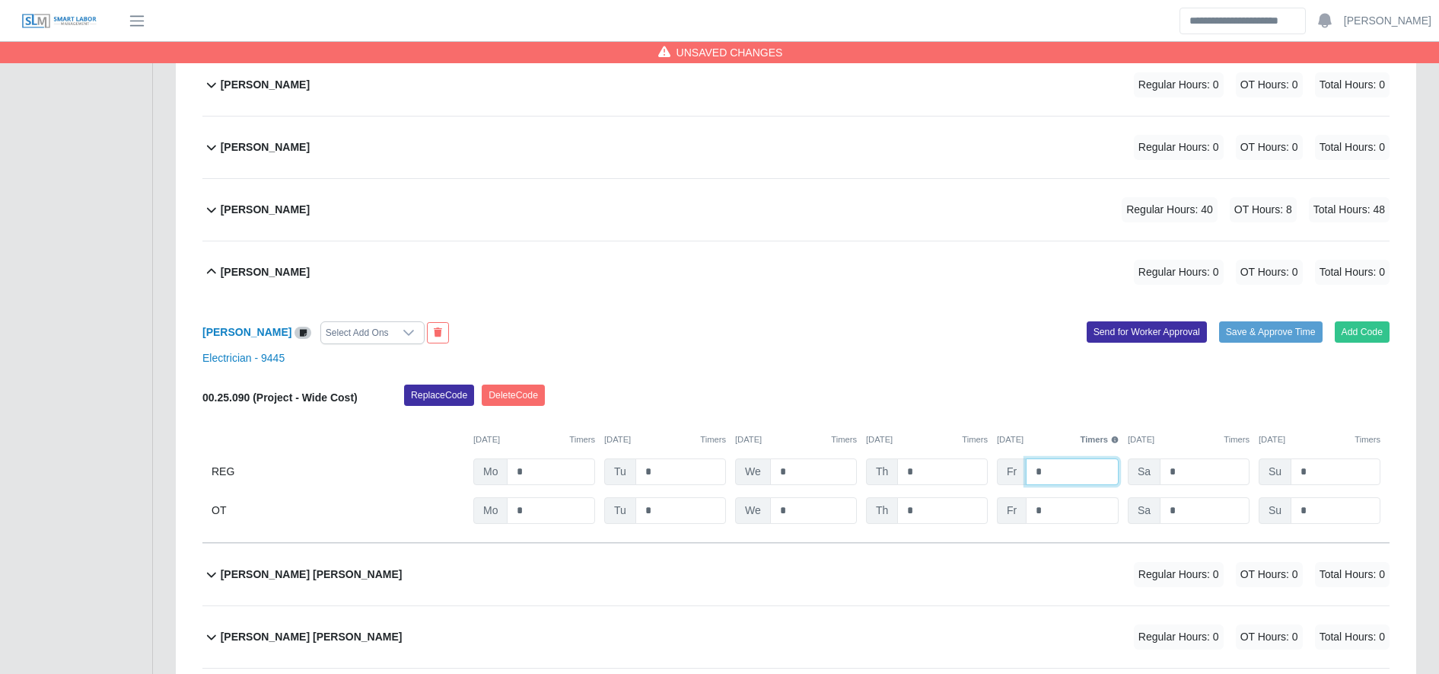
type input "*"
click at [0, 0] on input "*" at bounding box center [0, 0] width 0 height 0
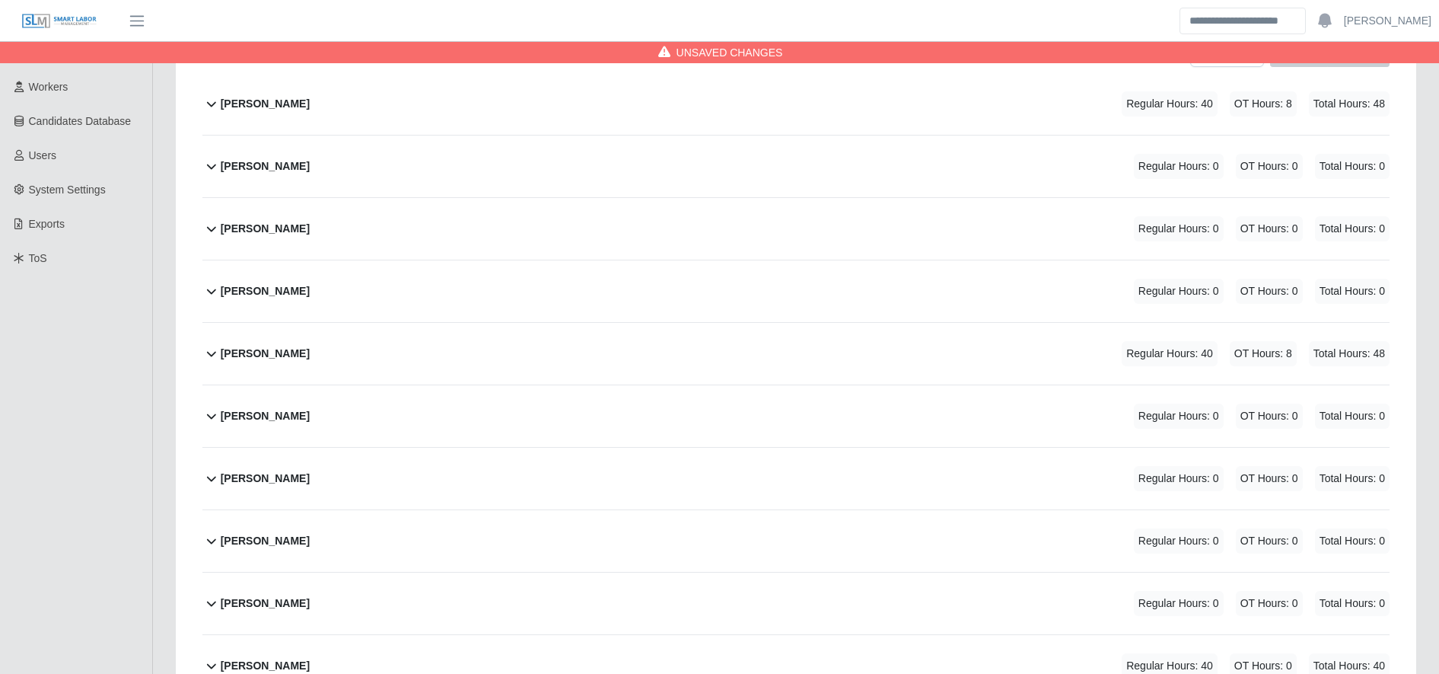
scroll to position [0, 0]
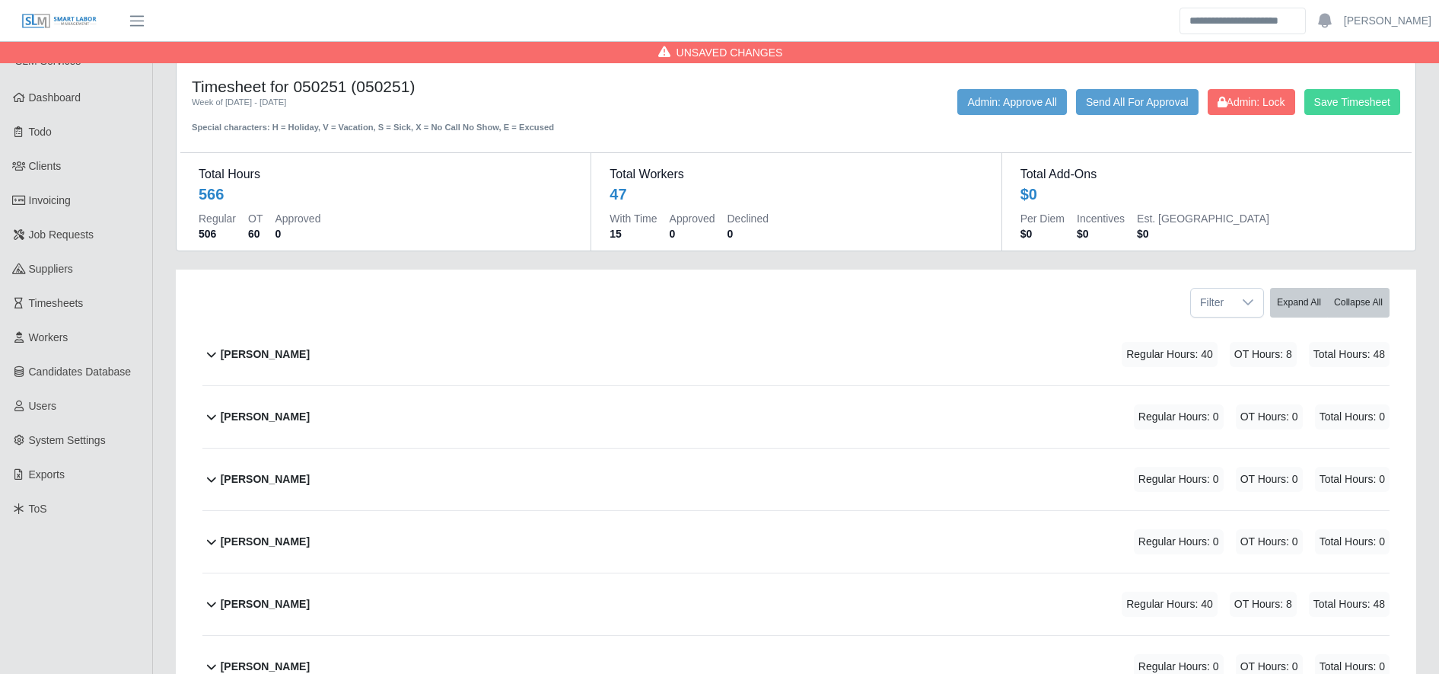
type input "*"
click at [1338, 92] on button "Save Timesheet" at bounding box center [1353, 102] width 96 height 26
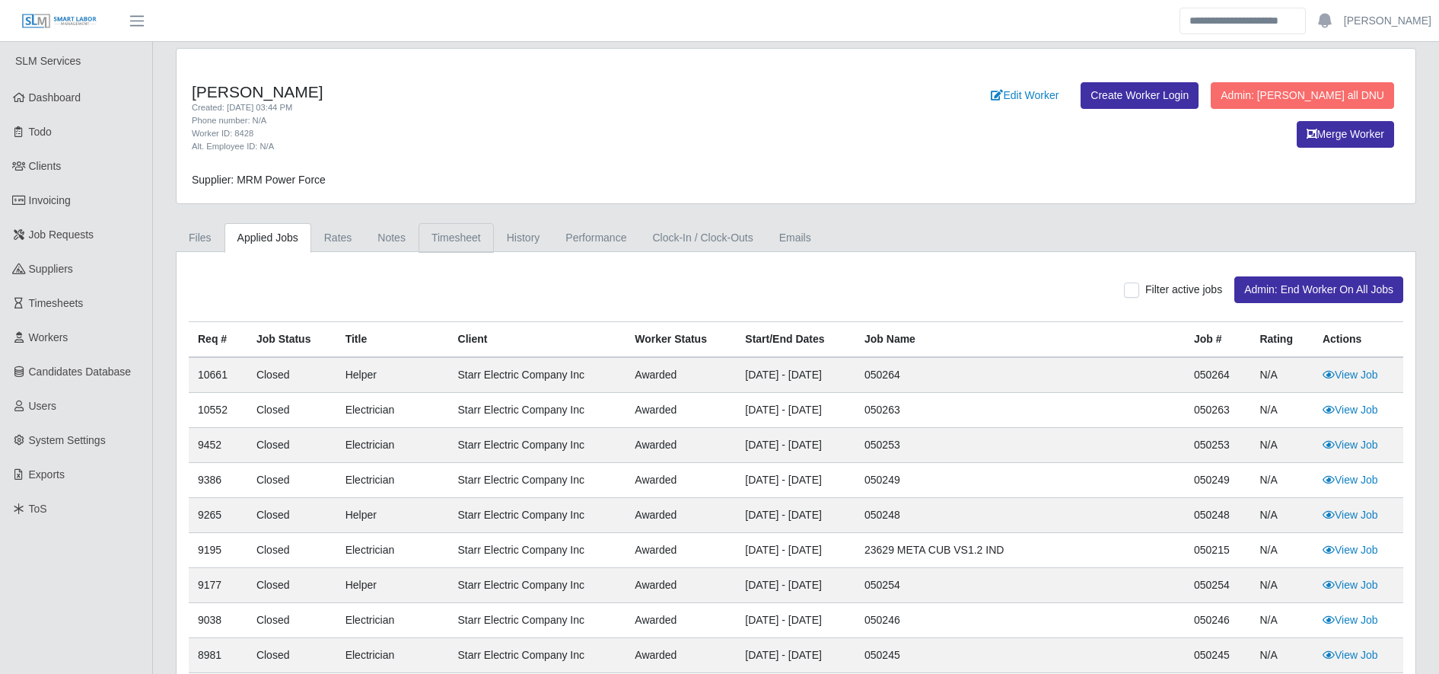
click at [480, 243] on link "Timesheet" at bounding box center [456, 238] width 75 height 30
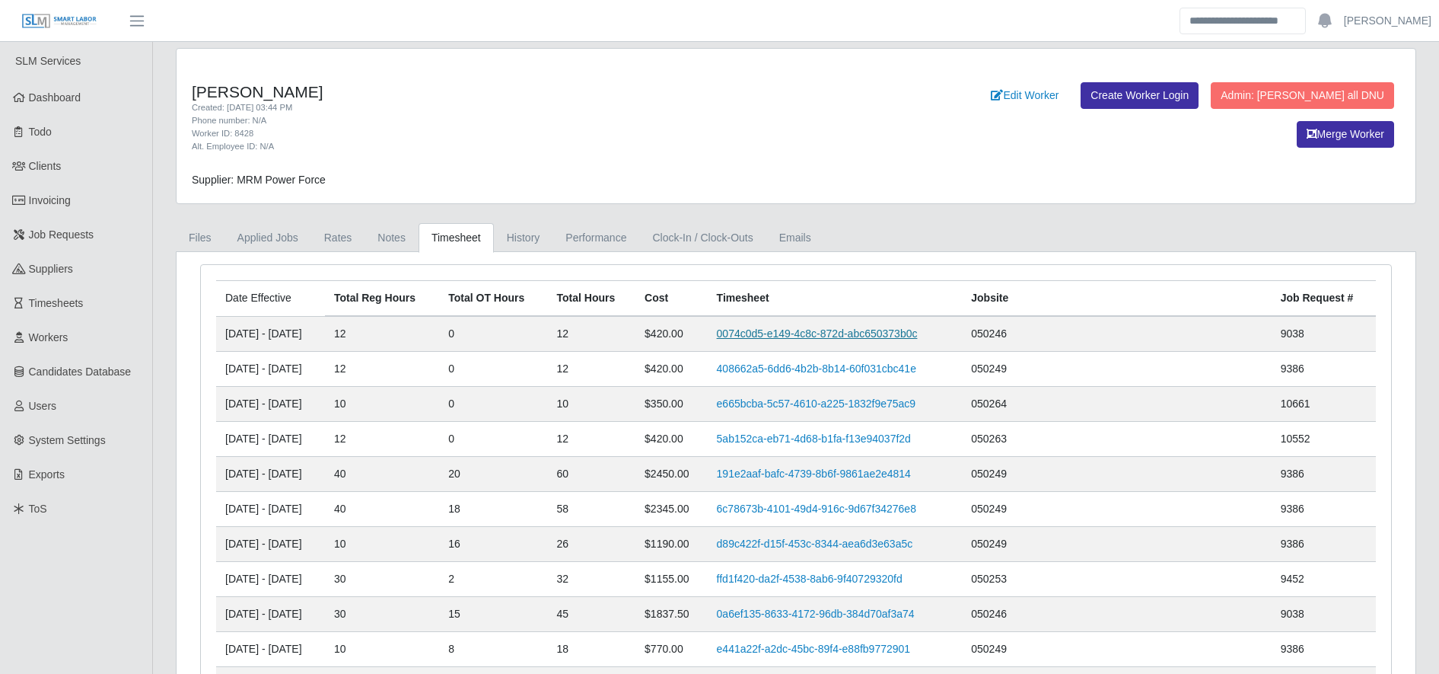
click at [830, 334] on link "0074c0d5-e149-4c8c-872d-abc650373b0c" at bounding box center [817, 333] width 201 height 12
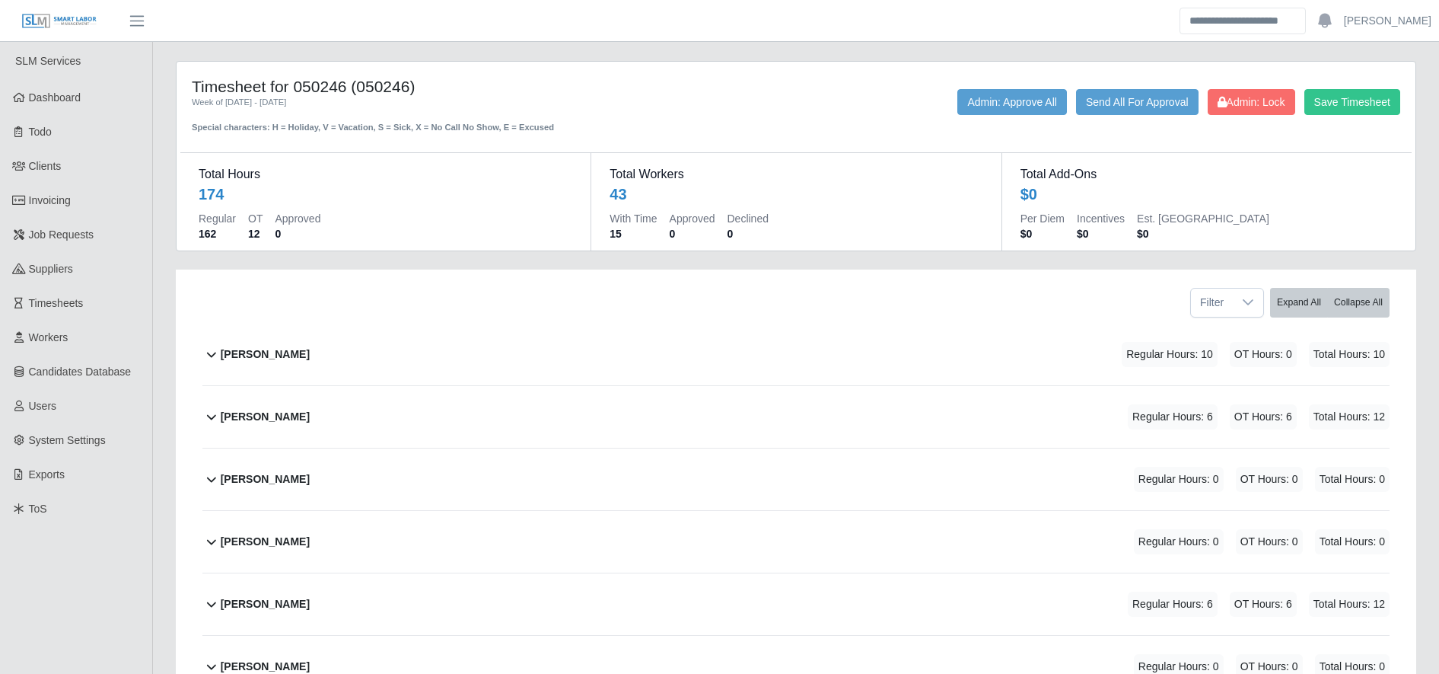
scroll to position [2446, 0]
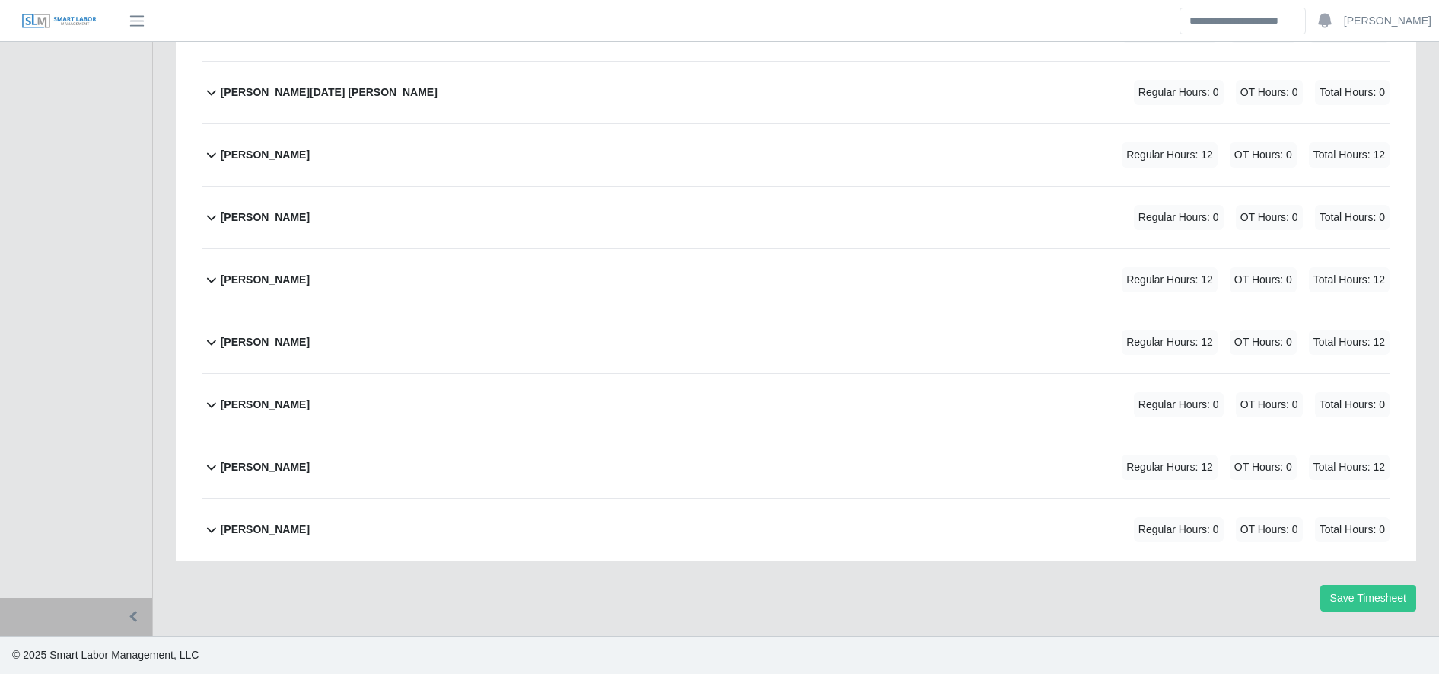
click at [606, 343] on div "[PERSON_NAME] Regular Hours: 12 OT Hours: 0 Total Hours: 12" at bounding box center [805, 342] width 1169 height 62
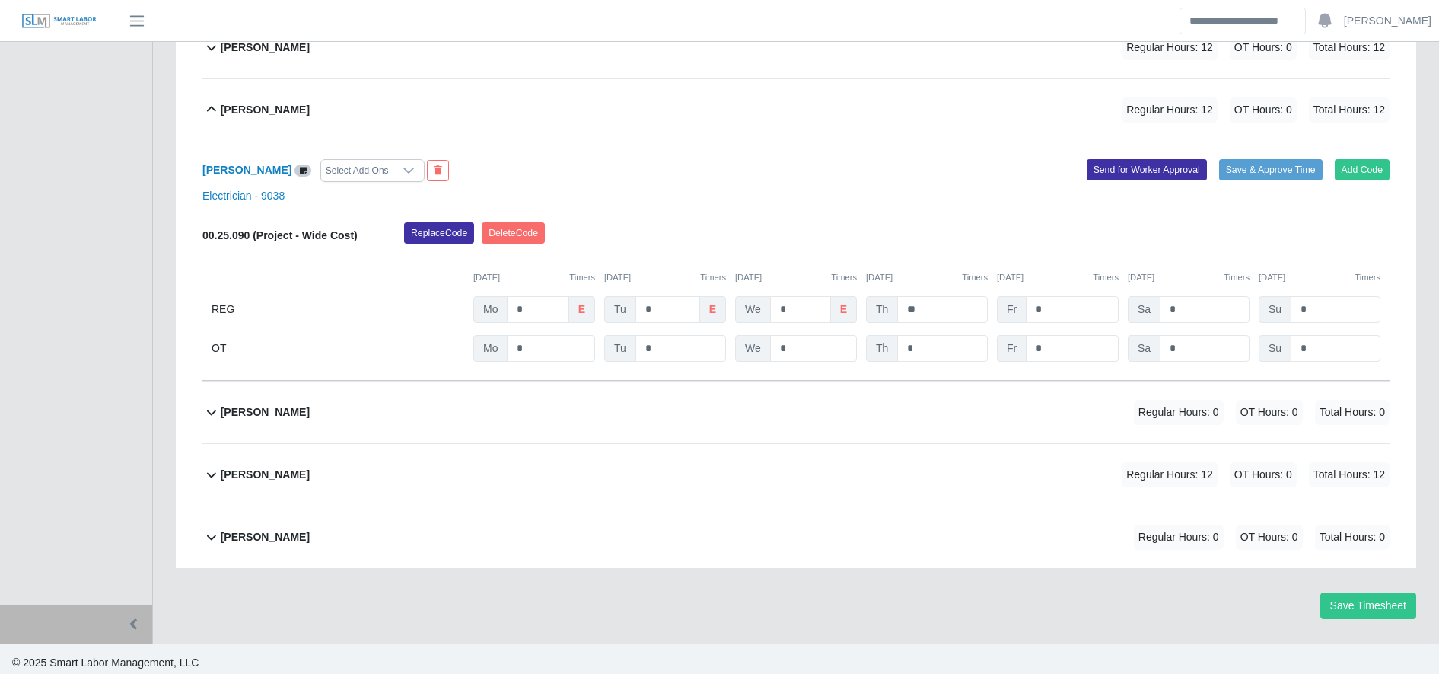
scroll to position [2686, 0]
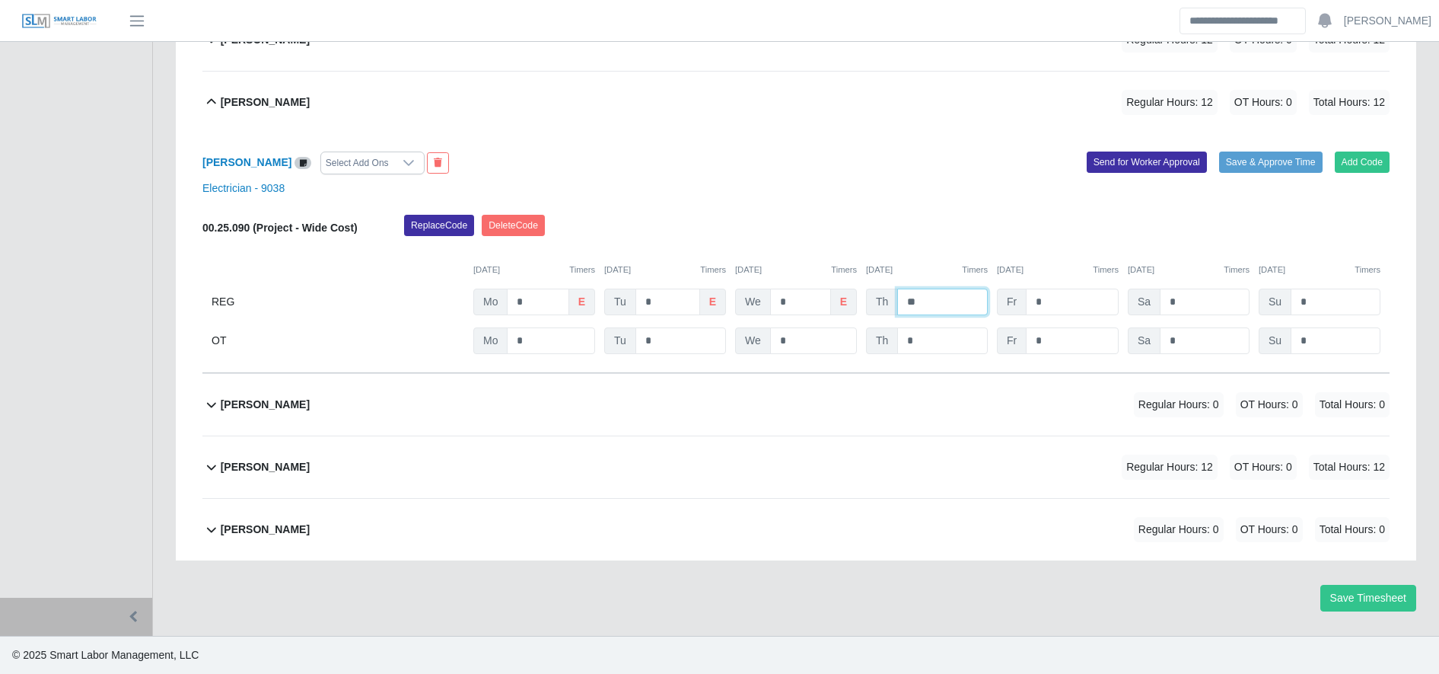
click at [950, 304] on input "**" at bounding box center [942, 301] width 91 height 27
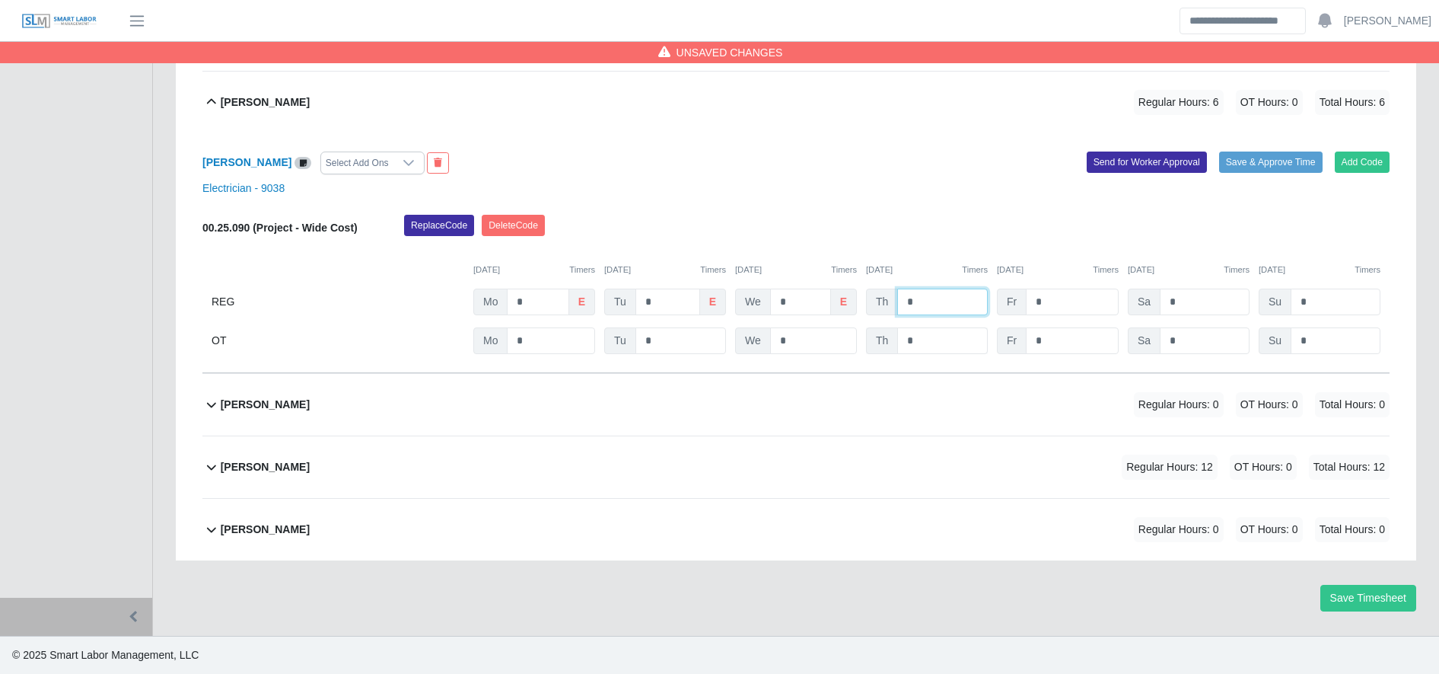
type input "*"
click at [0, 0] on input "*" at bounding box center [0, 0] width 0 height 0
type input "*"
click at [1372, 593] on button "Save Timesheet" at bounding box center [1369, 598] width 96 height 27
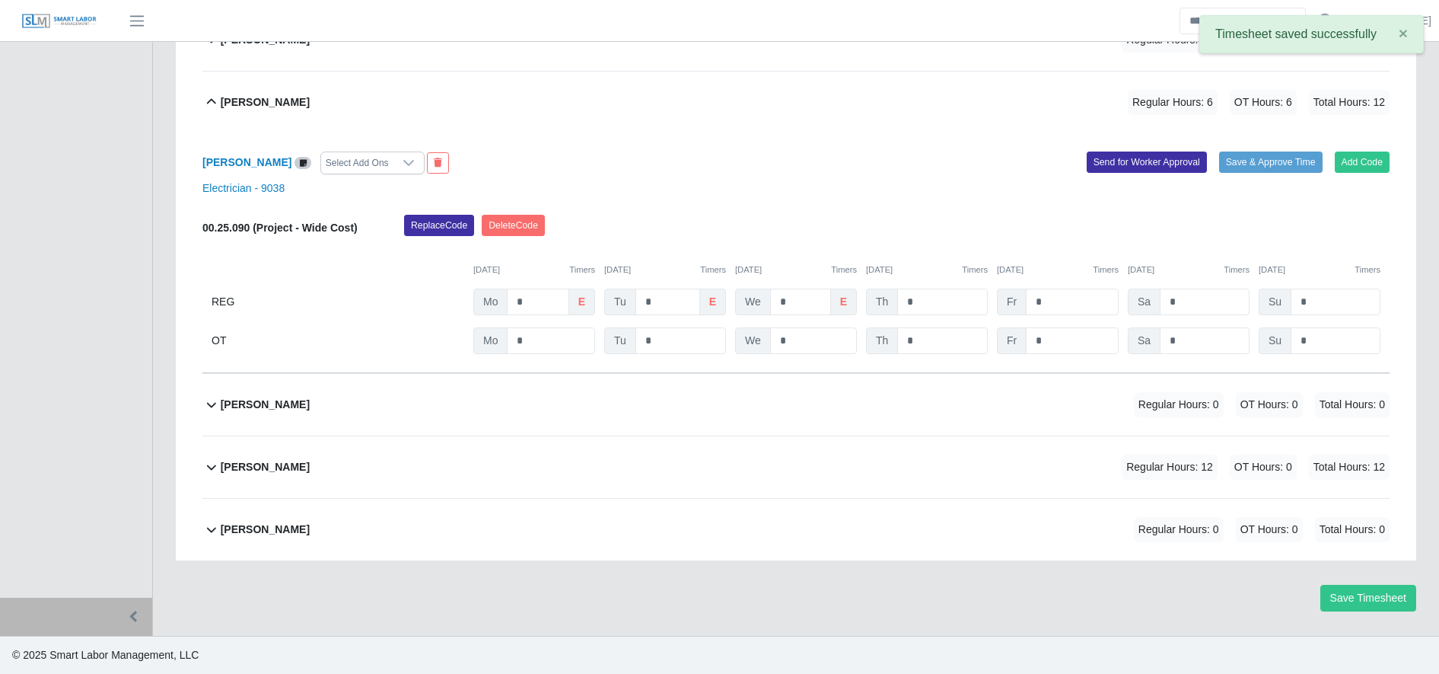
click at [735, 341] on div "OT Mo * Tu * We * Th * Fr * Sa * Su *" at bounding box center [795, 340] width 1187 height 27
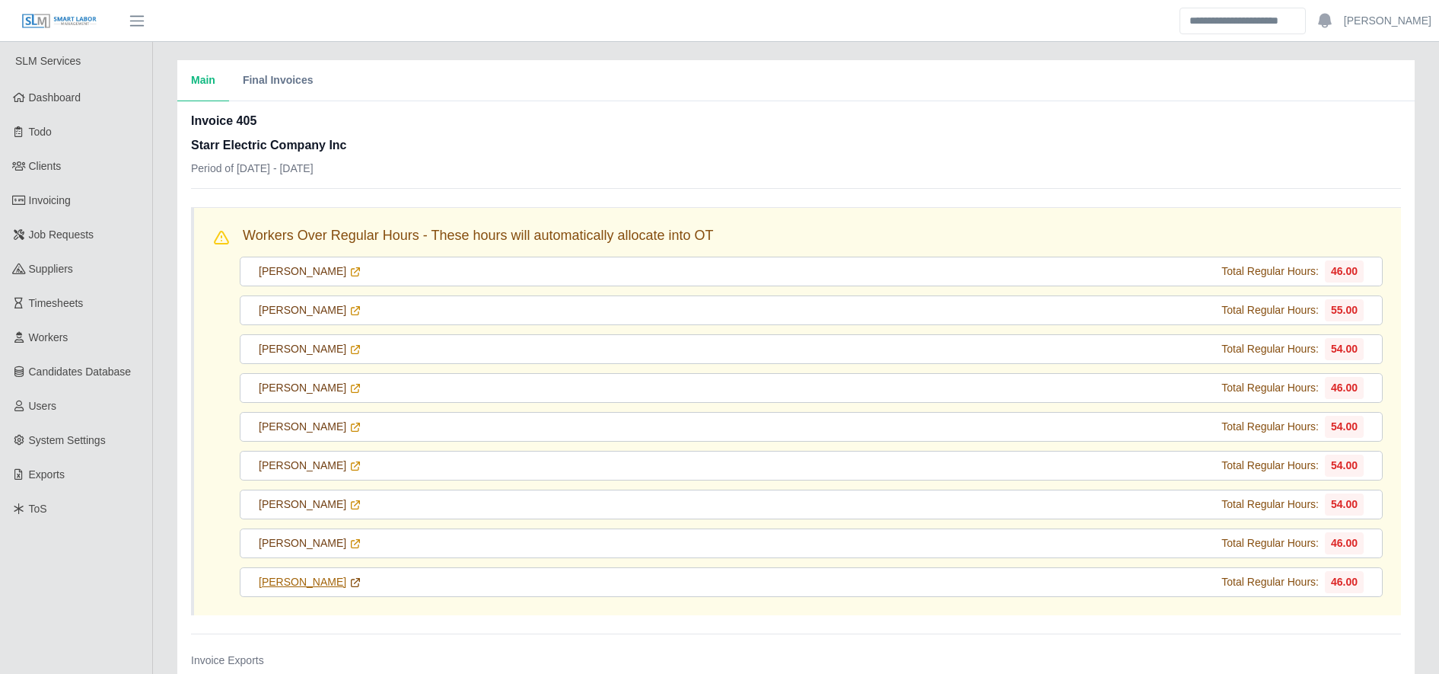
click at [349, 587] on icon at bounding box center [355, 582] width 12 height 12
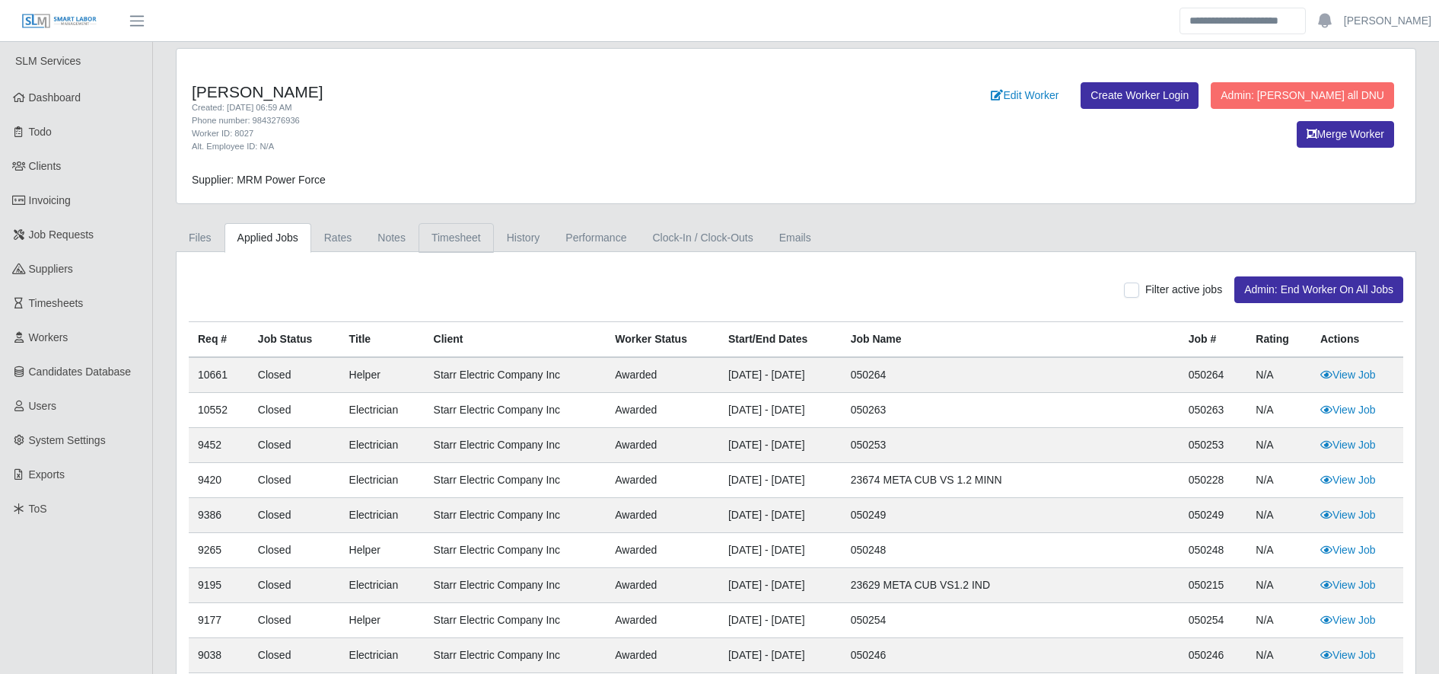
click at [463, 244] on link "Timesheet" at bounding box center [456, 238] width 75 height 30
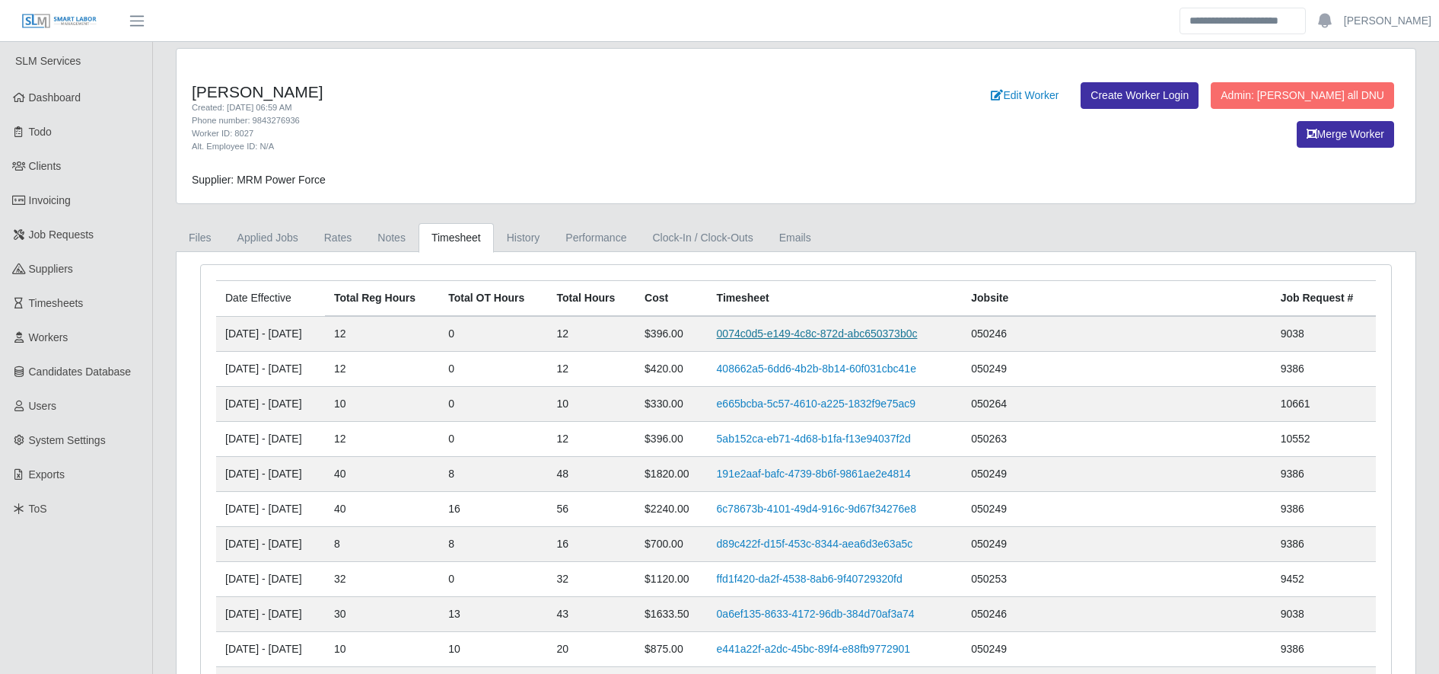
click at [899, 327] on link "0074c0d5-e149-4c8c-872d-abc650373b0c" at bounding box center [817, 333] width 201 height 12
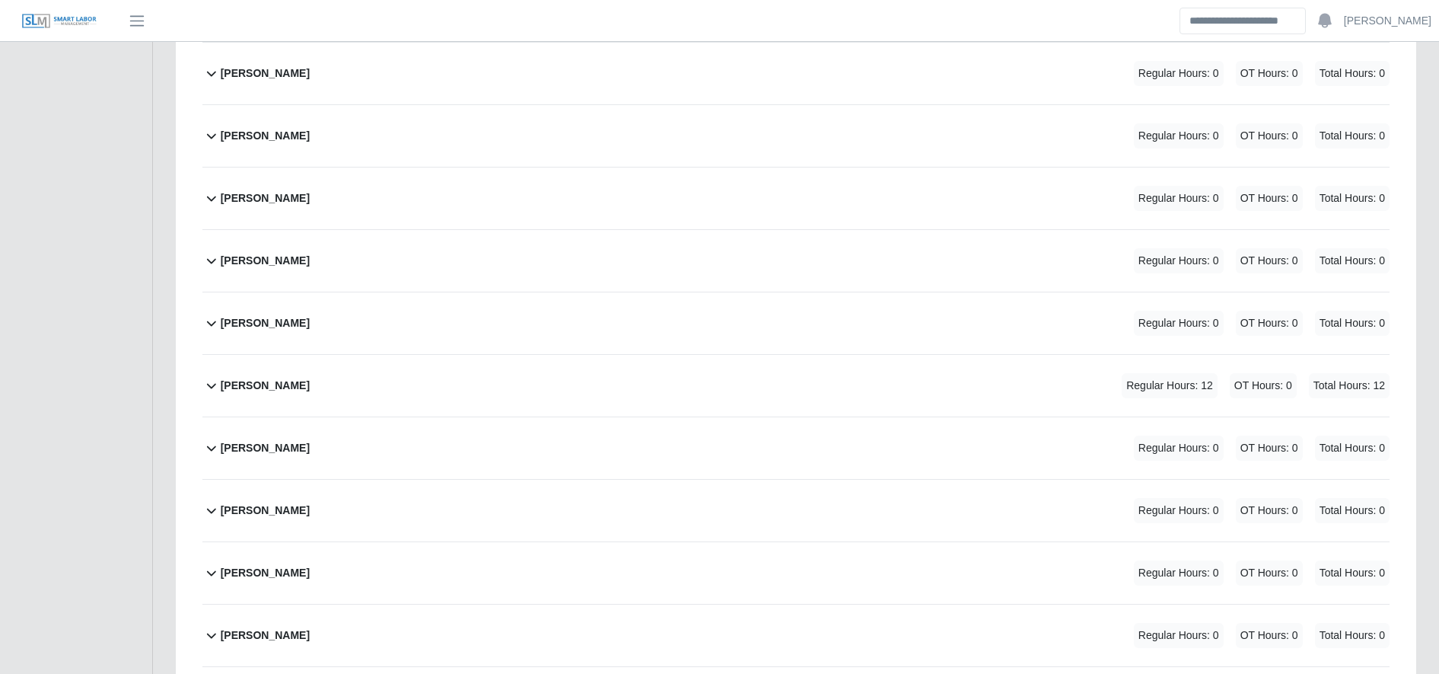
scroll to position [727, 0]
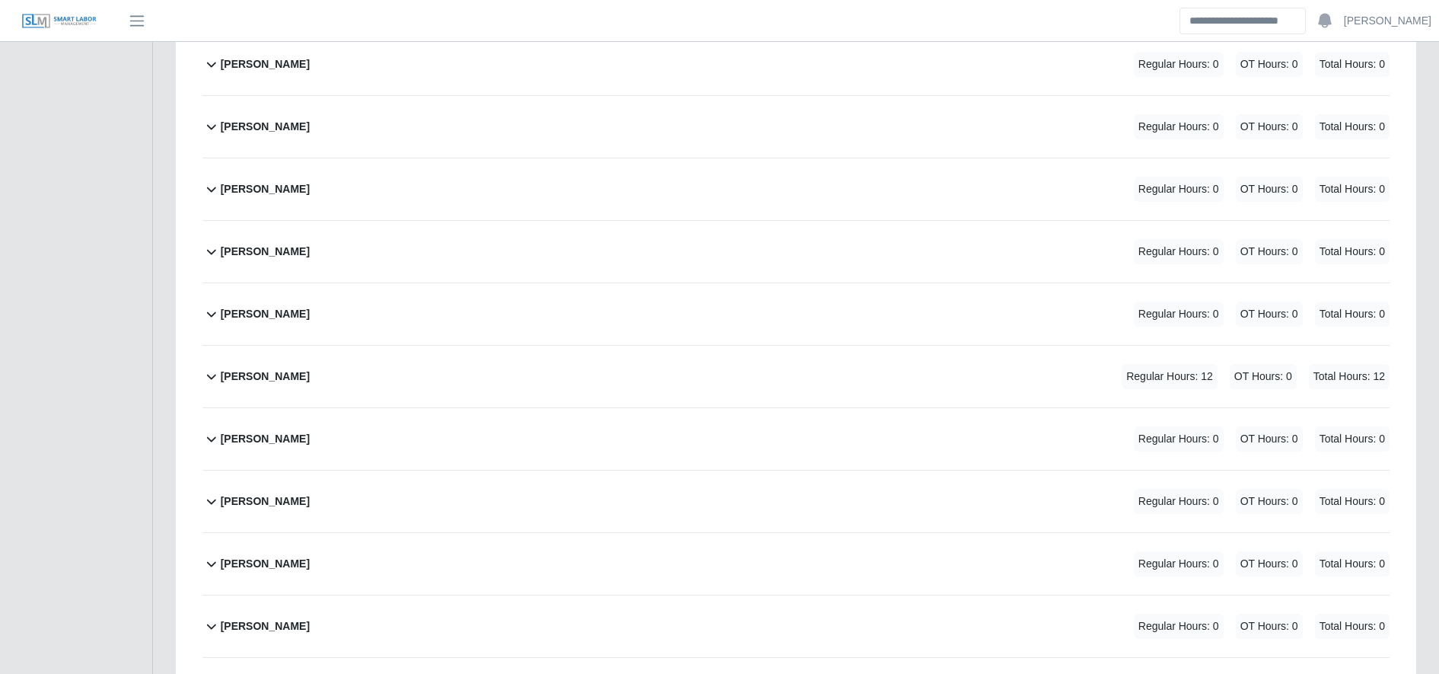
click at [714, 384] on div "[PERSON_NAME] Regular Hours: 12 OT Hours: 0 Total Hours: 12" at bounding box center [805, 377] width 1169 height 62
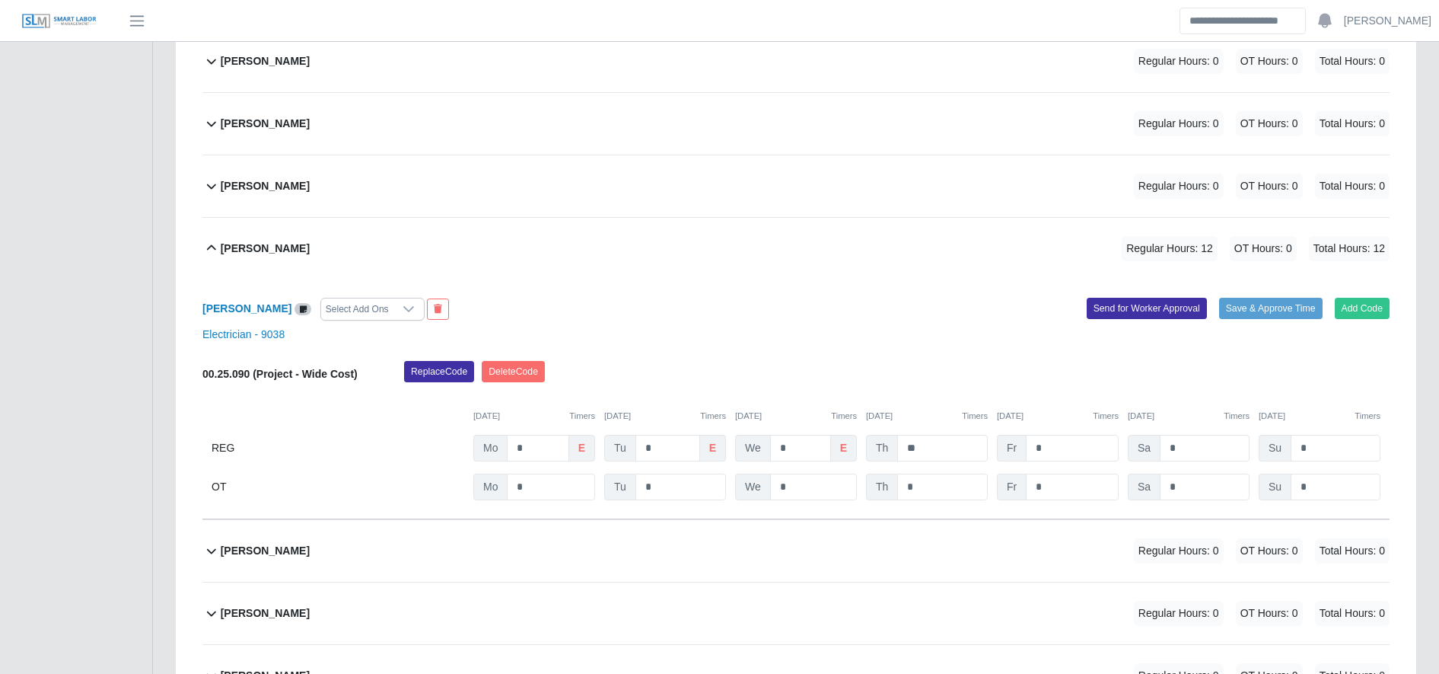
scroll to position [856, 0]
click at [944, 434] on input "**" at bounding box center [942, 446] width 91 height 27
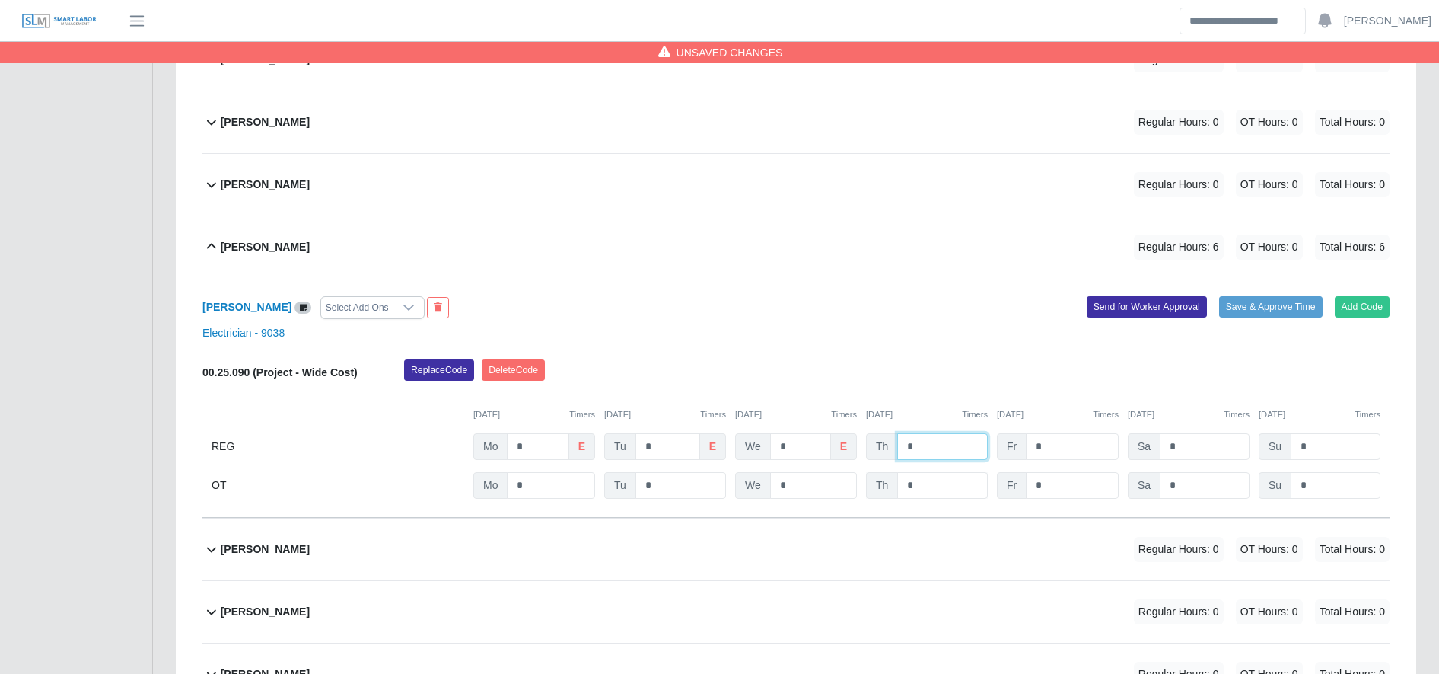
type input "*"
click at [0, 0] on input "*" at bounding box center [0, 0] width 0 height 0
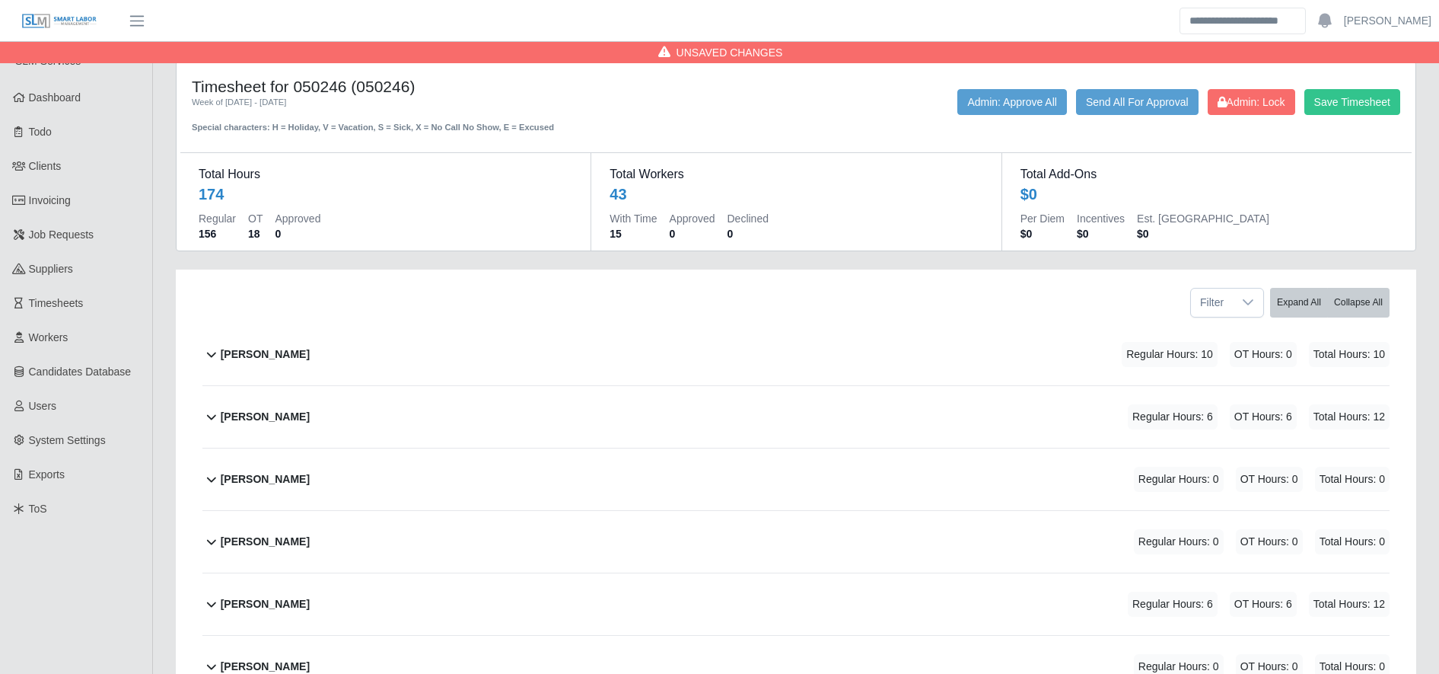
type input "*"
click at [1365, 88] on div "Timesheet for 050246 (050246) Week of 08/25/2025 - 08/31/2025 Special character…" at bounding box center [796, 105] width 1232 height 57
click at [1360, 97] on button "Save Timesheet" at bounding box center [1353, 102] width 96 height 26
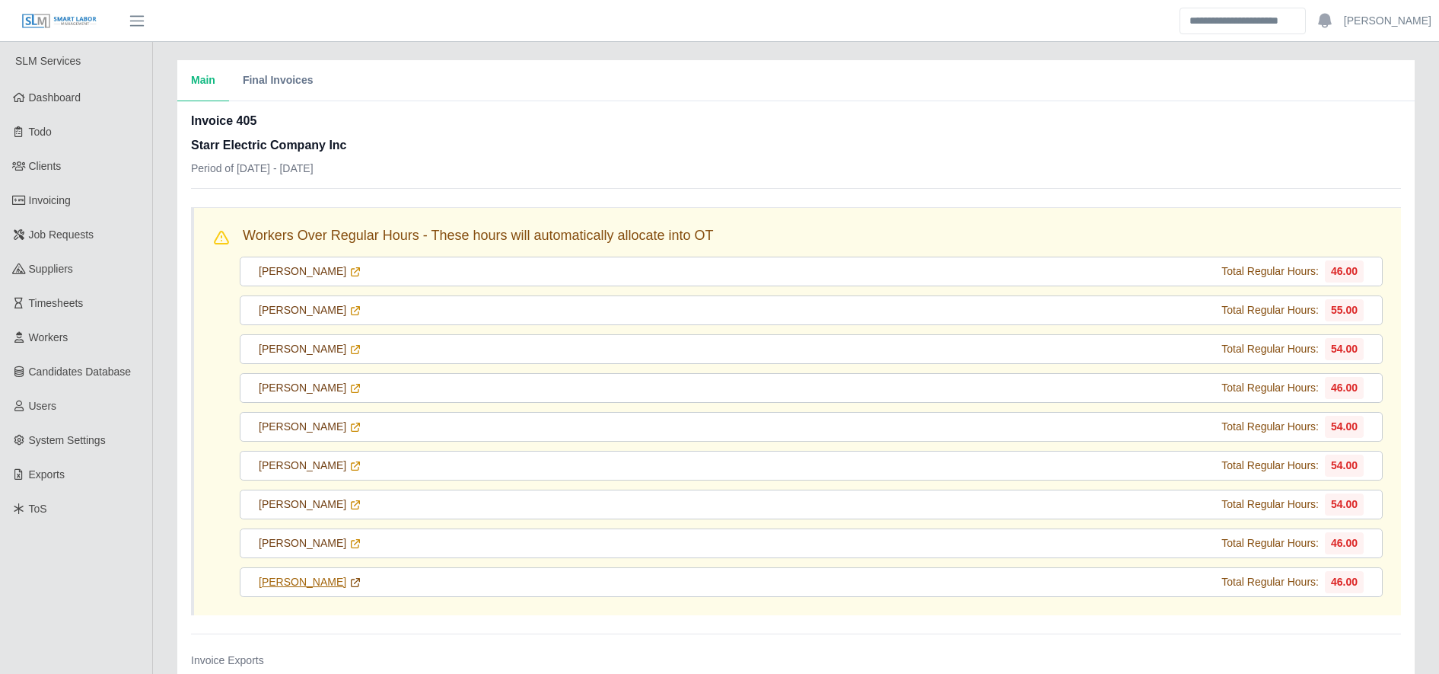
click at [349, 583] on icon at bounding box center [355, 582] width 12 height 12
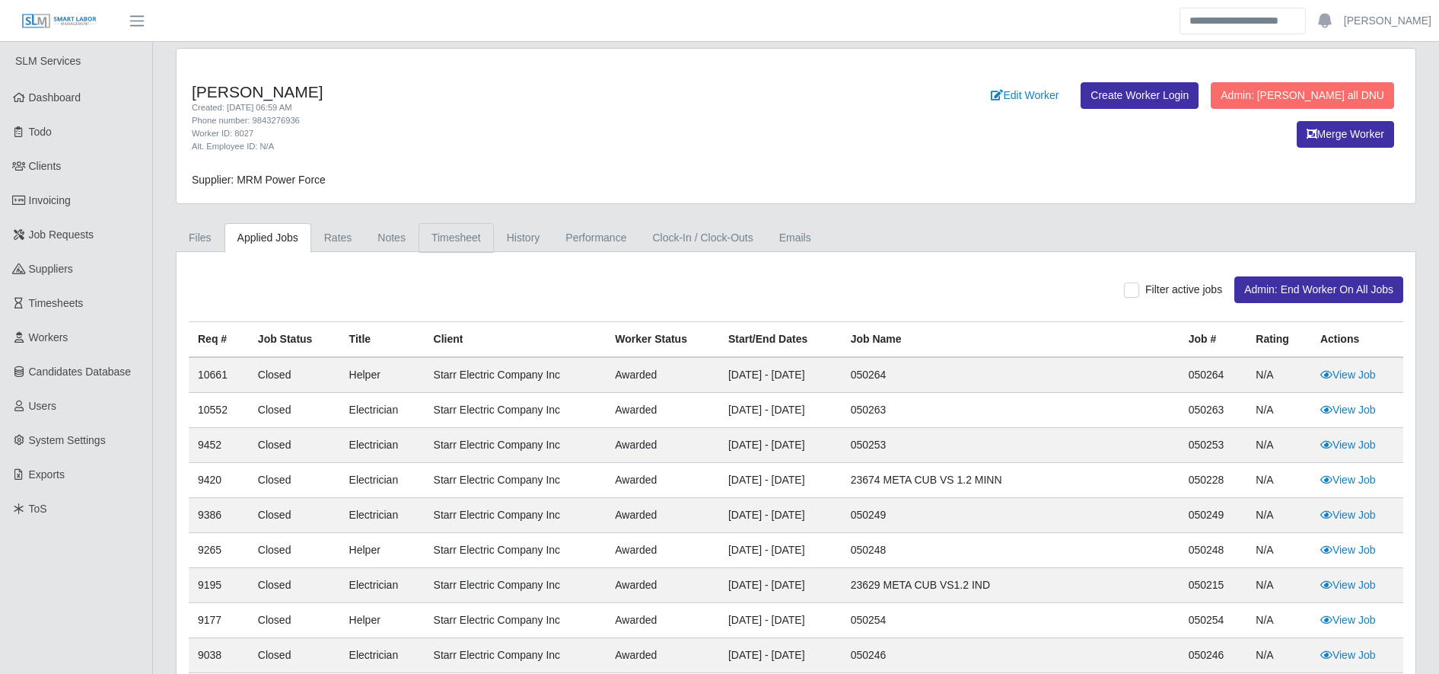
click at [470, 248] on link "Timesheet" at bounding box center [456, 238] width 75 height 30
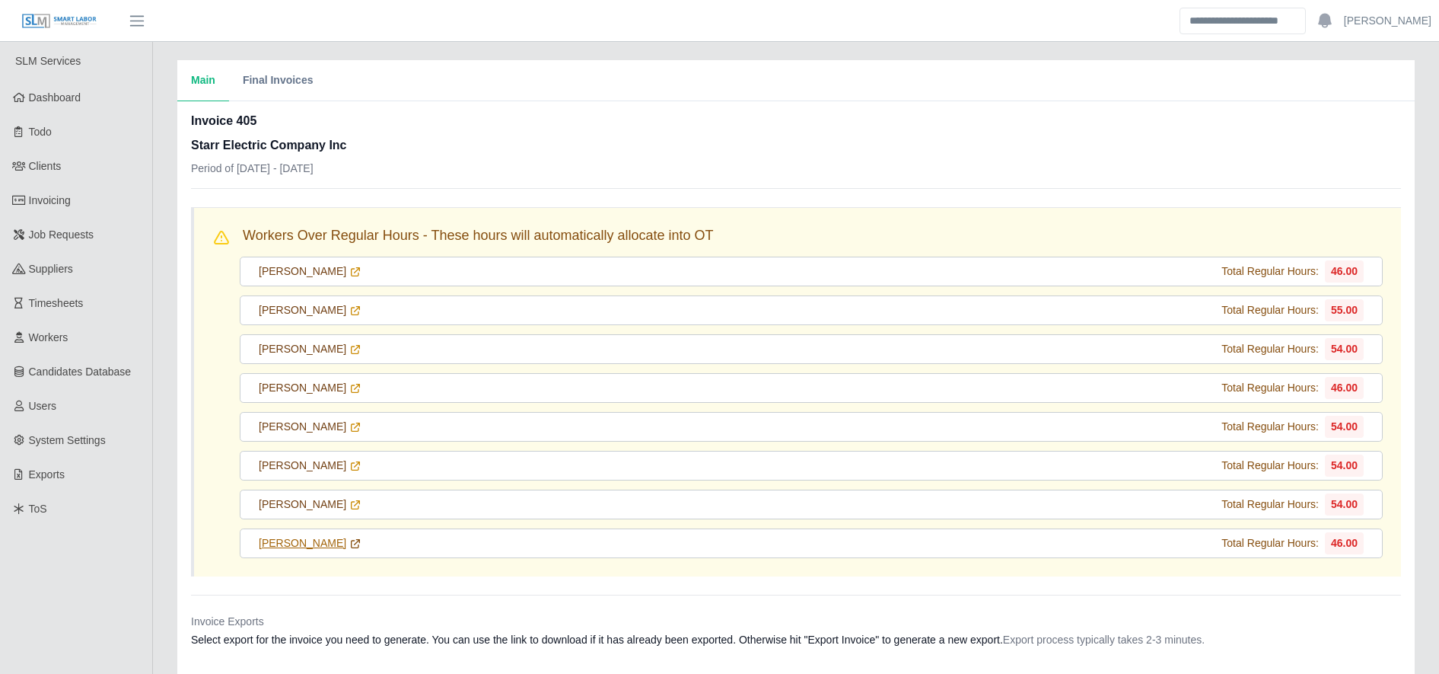
click at [349, 545] on icon at bounding box center [355, 543] width 12 height 12
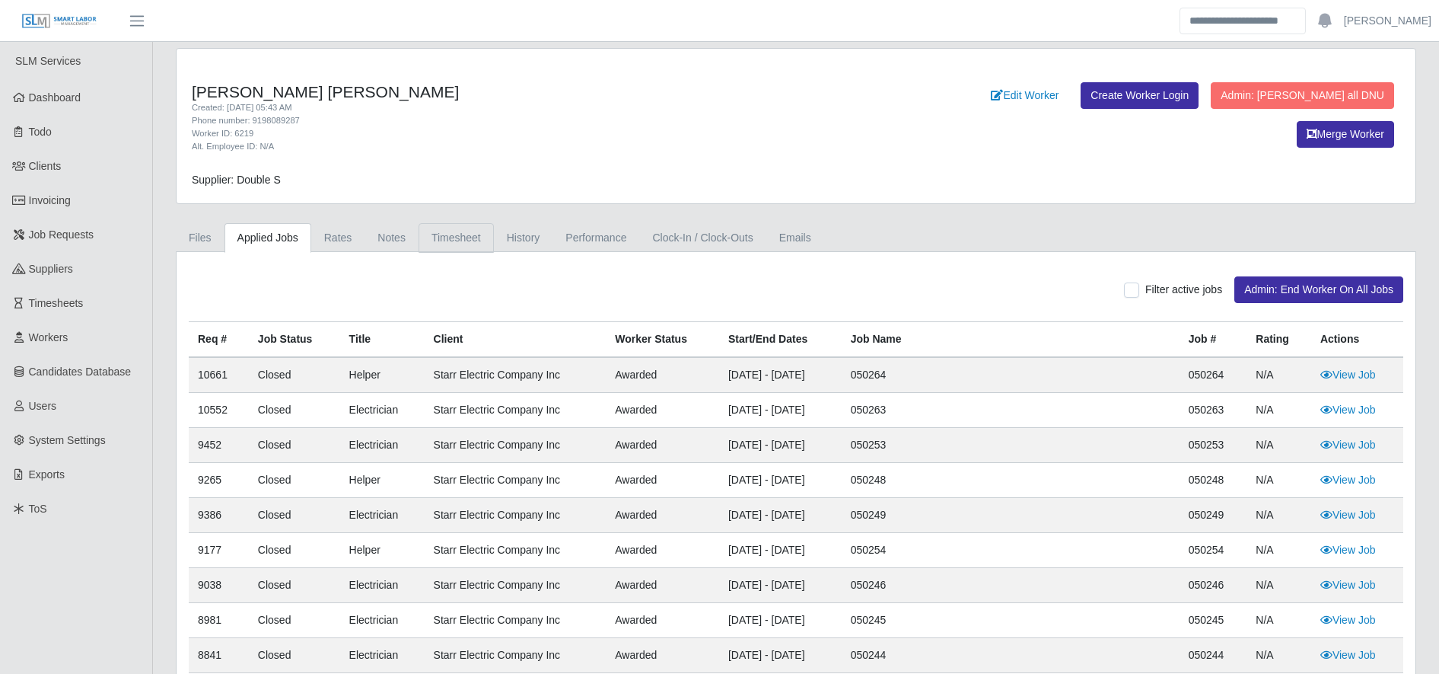
click at [453, 241] on link "Timesheet" at bounding box center [456, 238] width 75 height 30
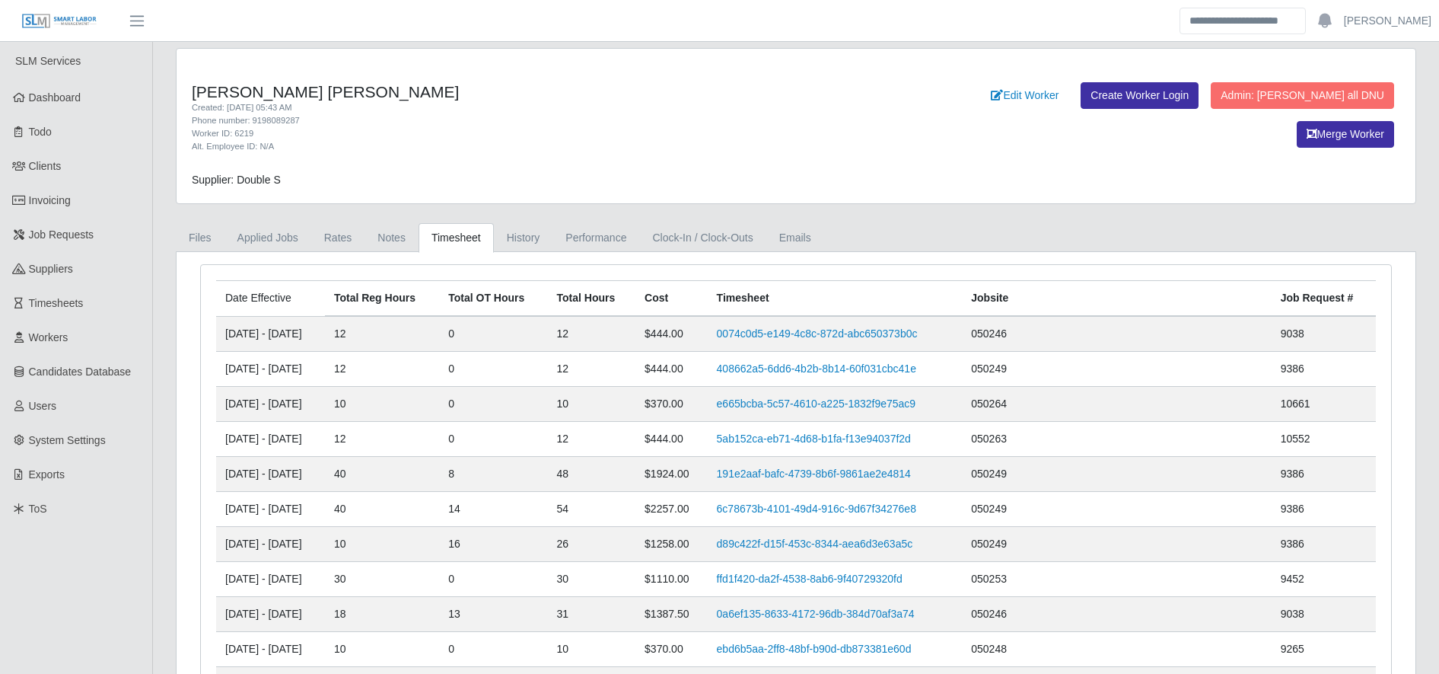
click at [867, 320] on td "0074c0d5-e149-4c8c-872d-abc650373b0c" at bounding box center [835, 334] width 255 height 36
click at [865, 336] on link "0074c0d5-e149-4c8c-872d-abc650373b0c" at bounding box center [817, 333] width 201 height 12
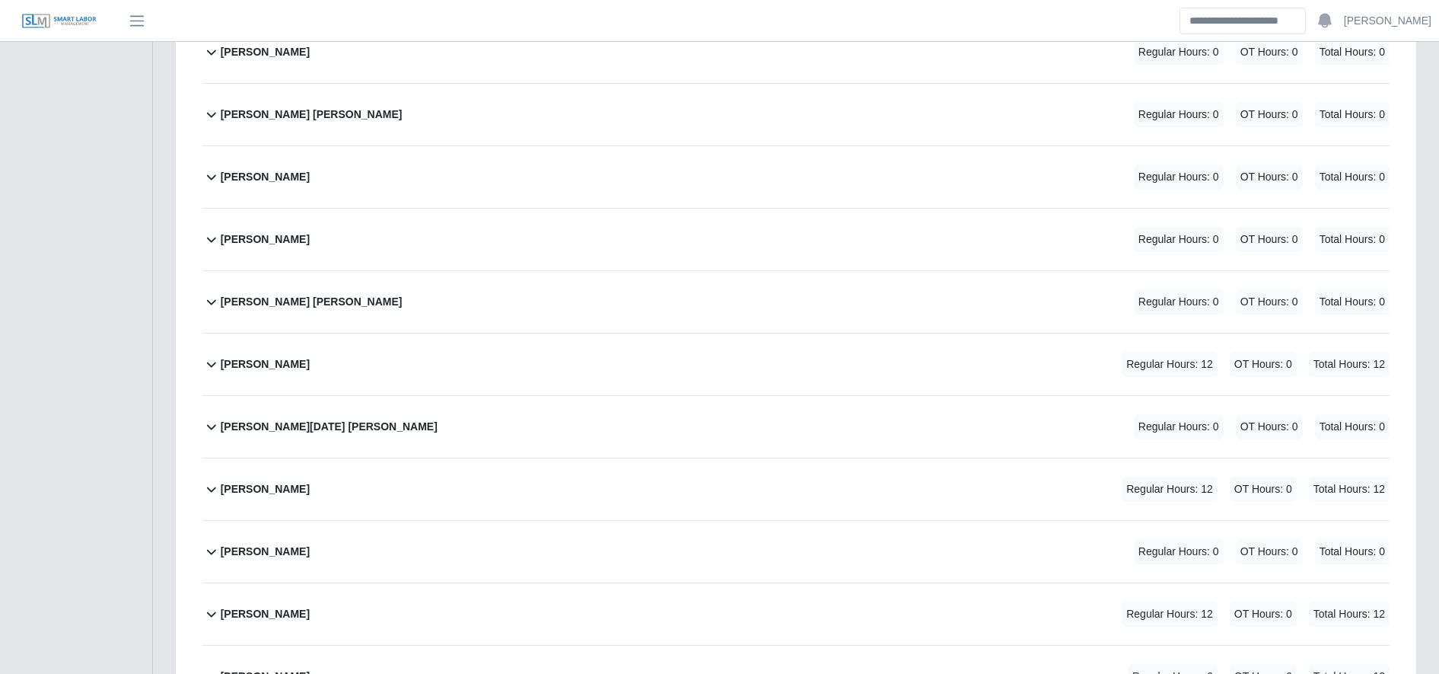
scroll to position [2115, 0]
click at [550, 476] on div "[PERSON_NAME] Regular Hours: 12 OT Hours: 0 Total Hours: 12" at bounding box center [805, 487] width 1169 height 62
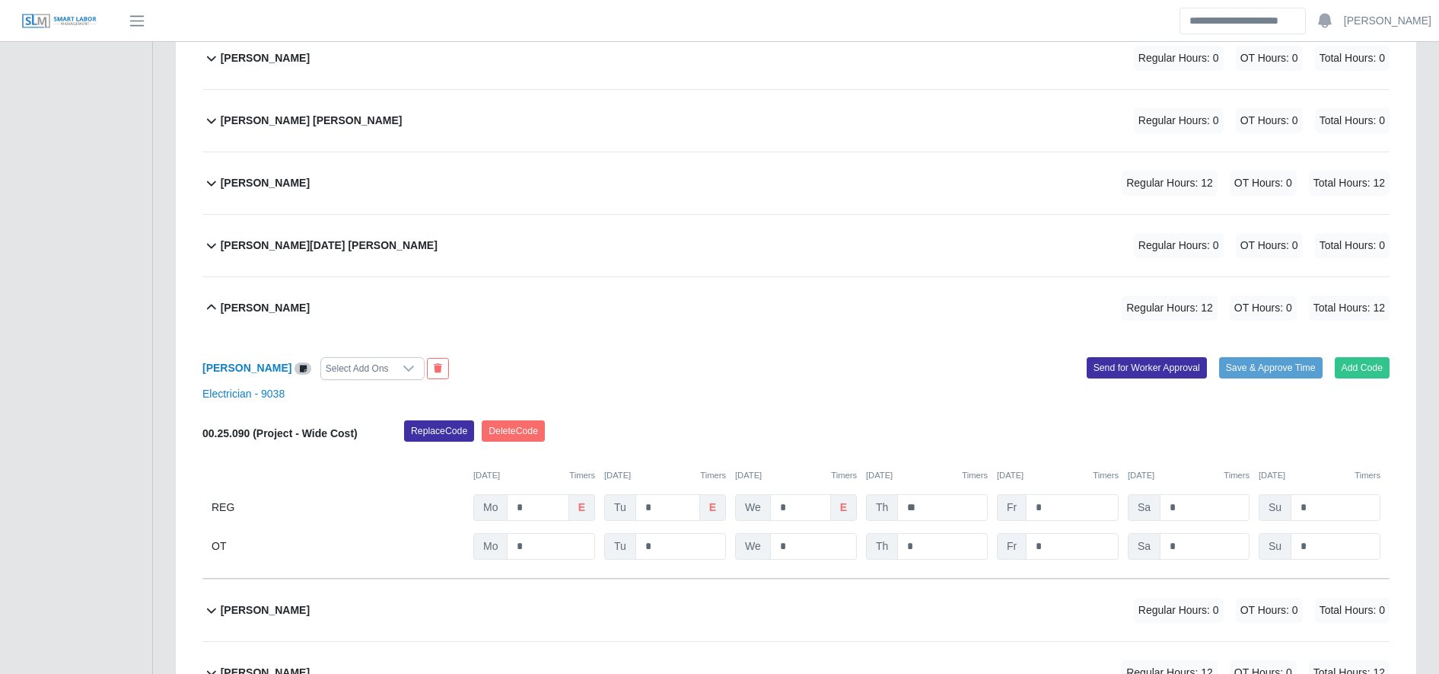
scroll to position [2296, 0]
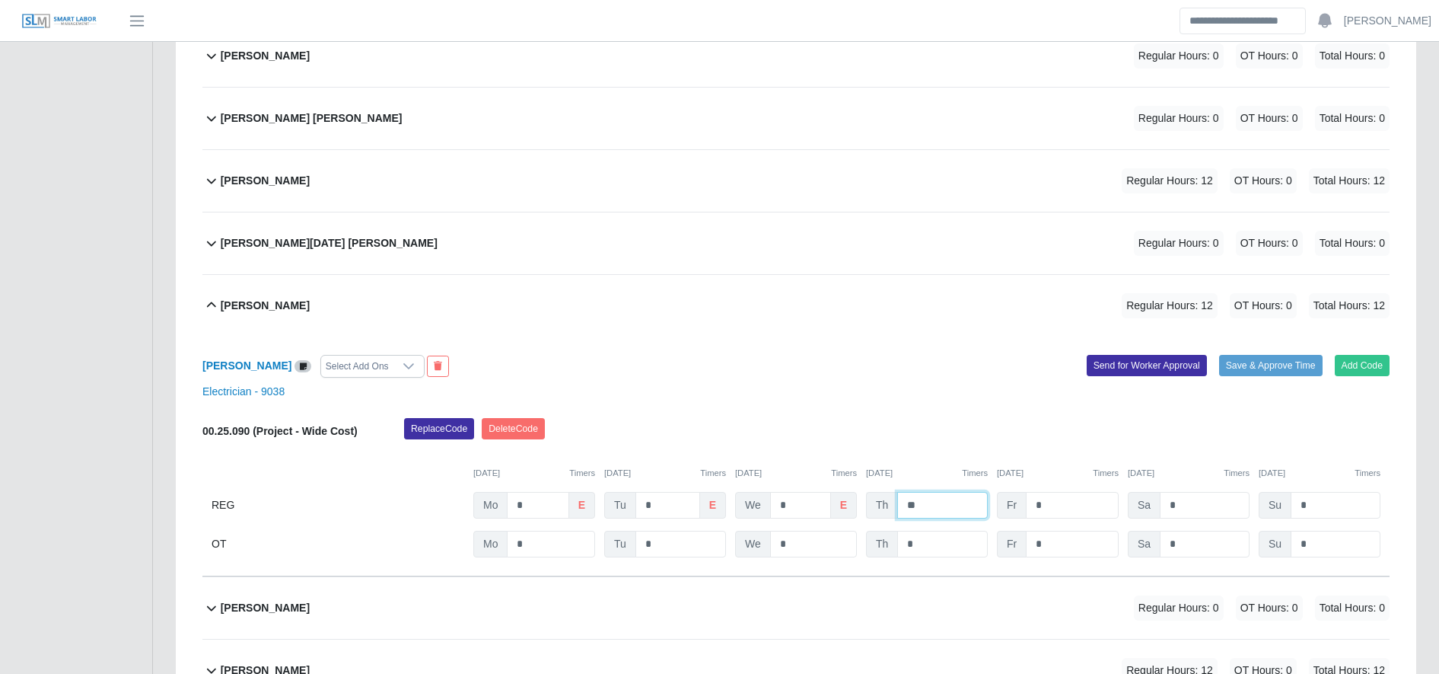
click at [940, 508] on input "**" at bounding box center [942, 505] width 91 height 27
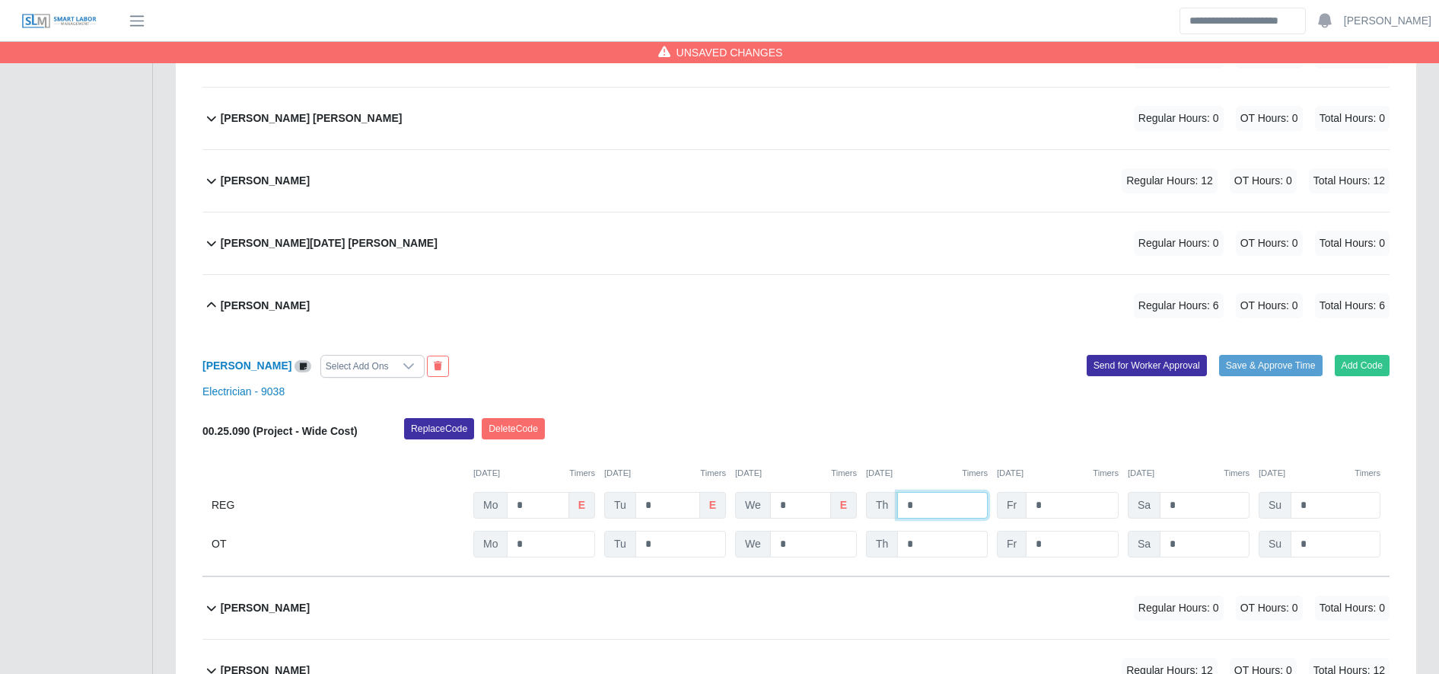
type input "*"
click at [0, 0] on input "*" at bounding box center [0, 0] width 0 height 0
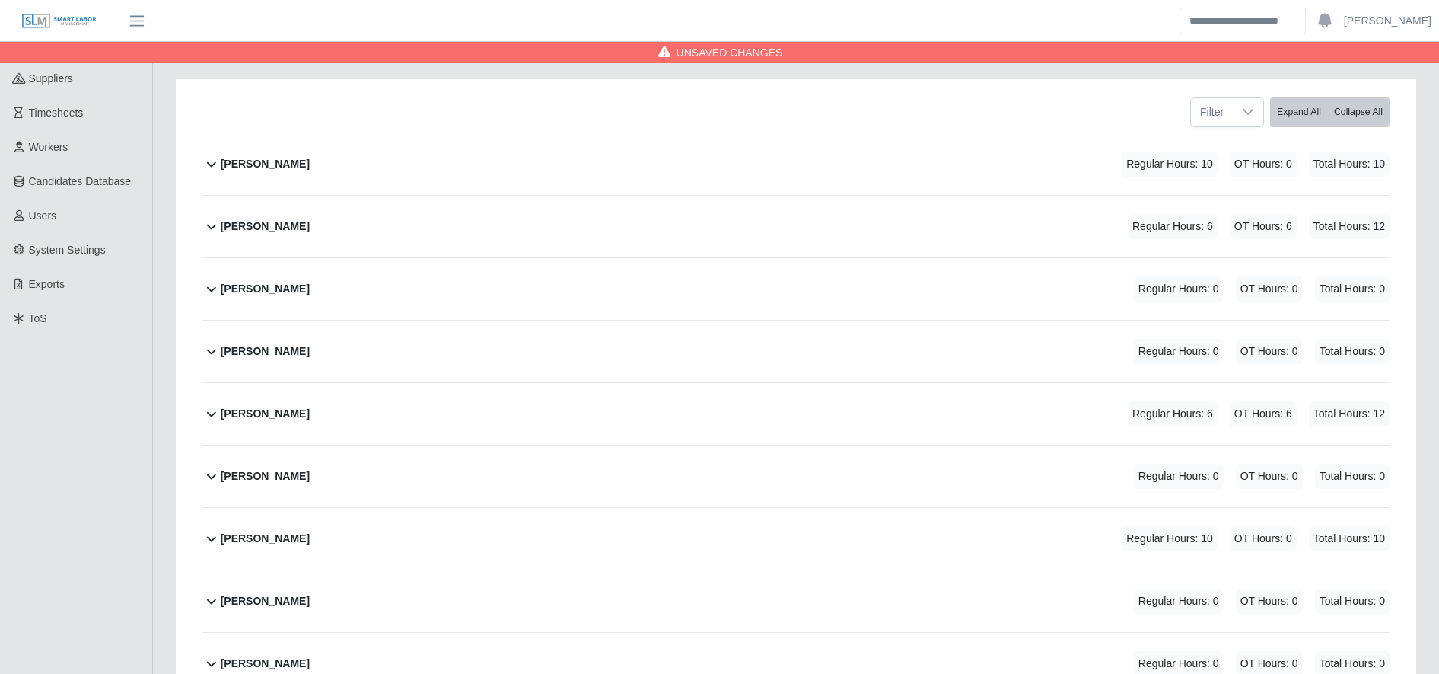
scroll to position [0, 0]
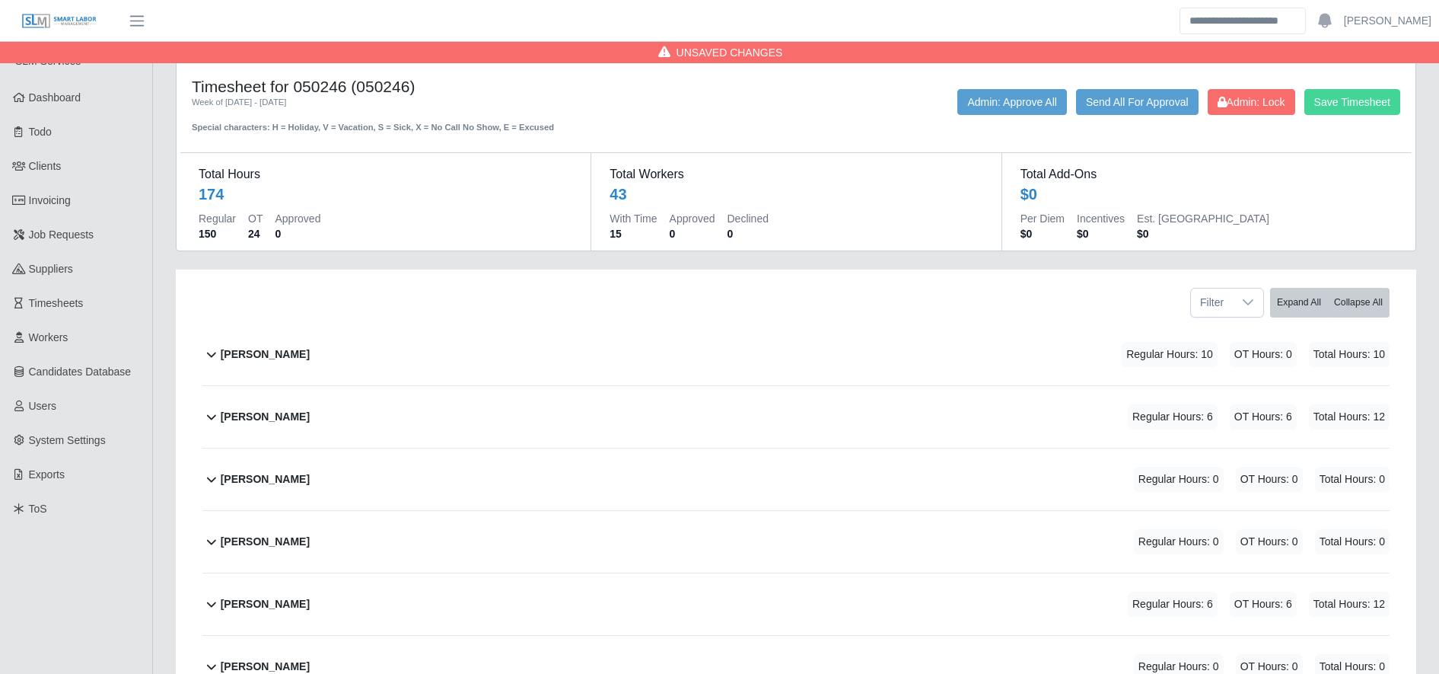
type input "*"
click at [1385, 110] on button "Save Timesheet" at bounding box center [1353, 102] width 96 height 26
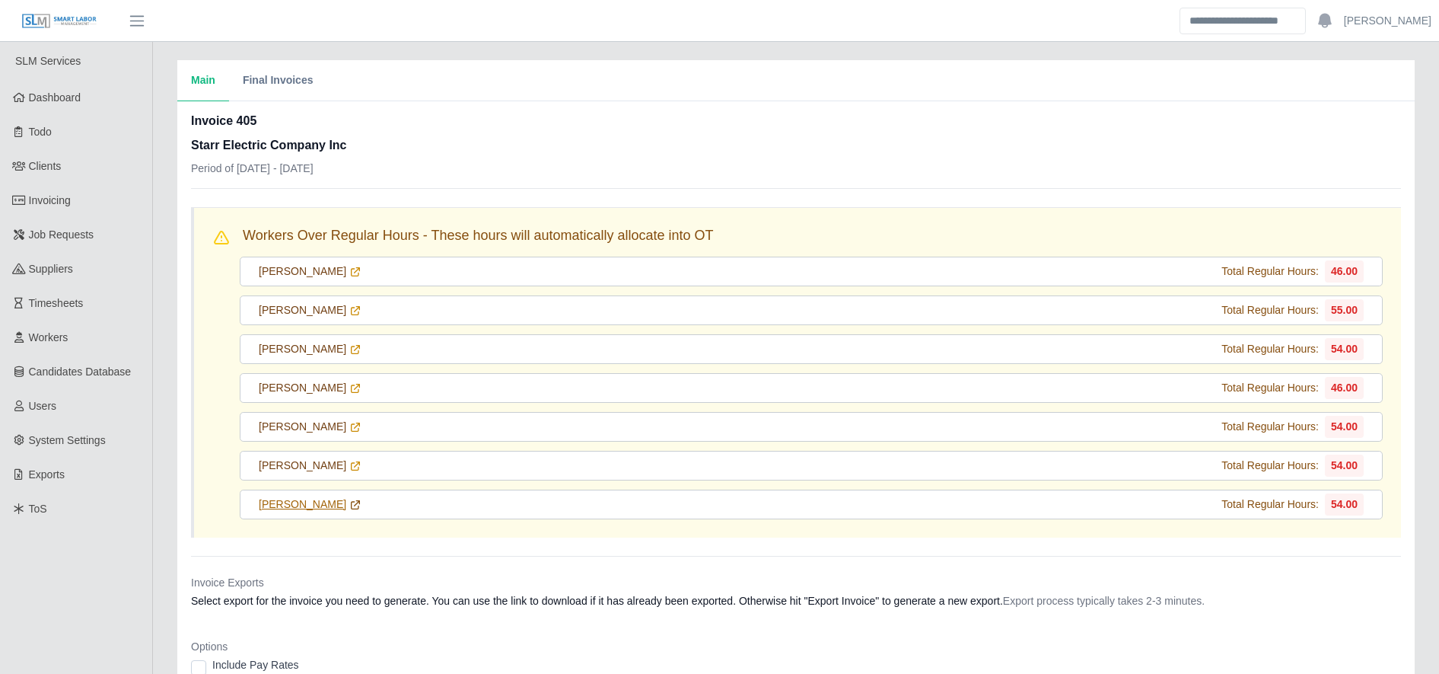
click at [362, 503] on icon at bounding box center [355, 505] width 12 height 12
click at [362, 506] on link "[PERSON_NAME]" at bounding box center [310, 504] width 103 height 16
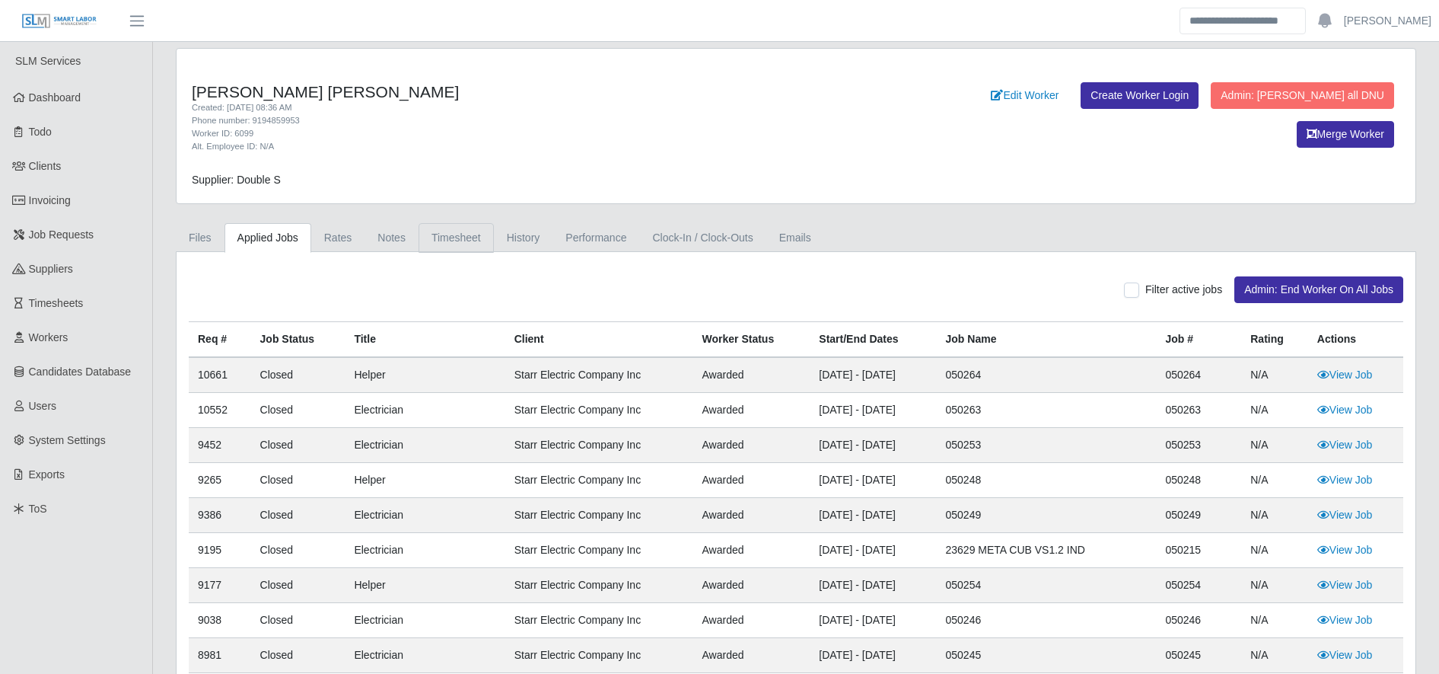
click at [485, 234] on link "Timesheet" at bounding box center [456, 238] width 75 height 30
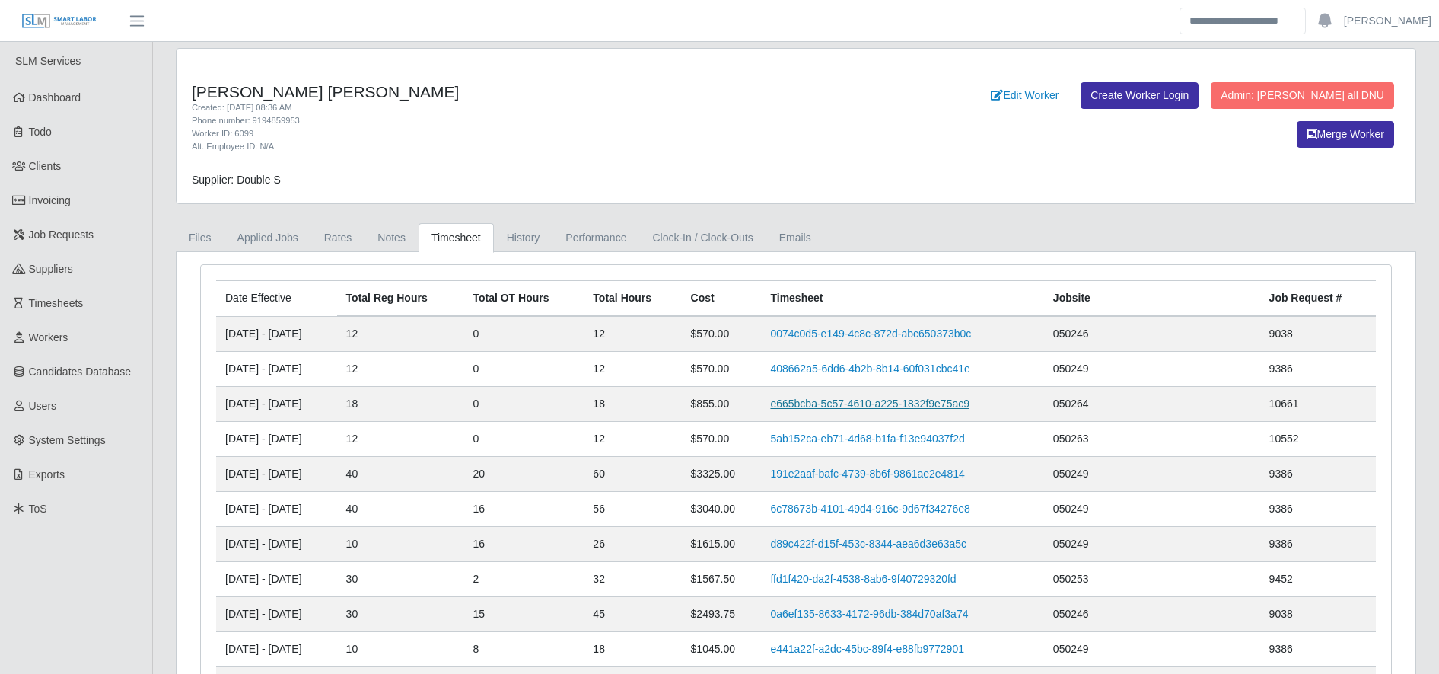
click at [890, 397] on link "e665bcba-5c57-4610-a225-1832f9e75ac9" at bounding box center [869, 403] width 199 height 12
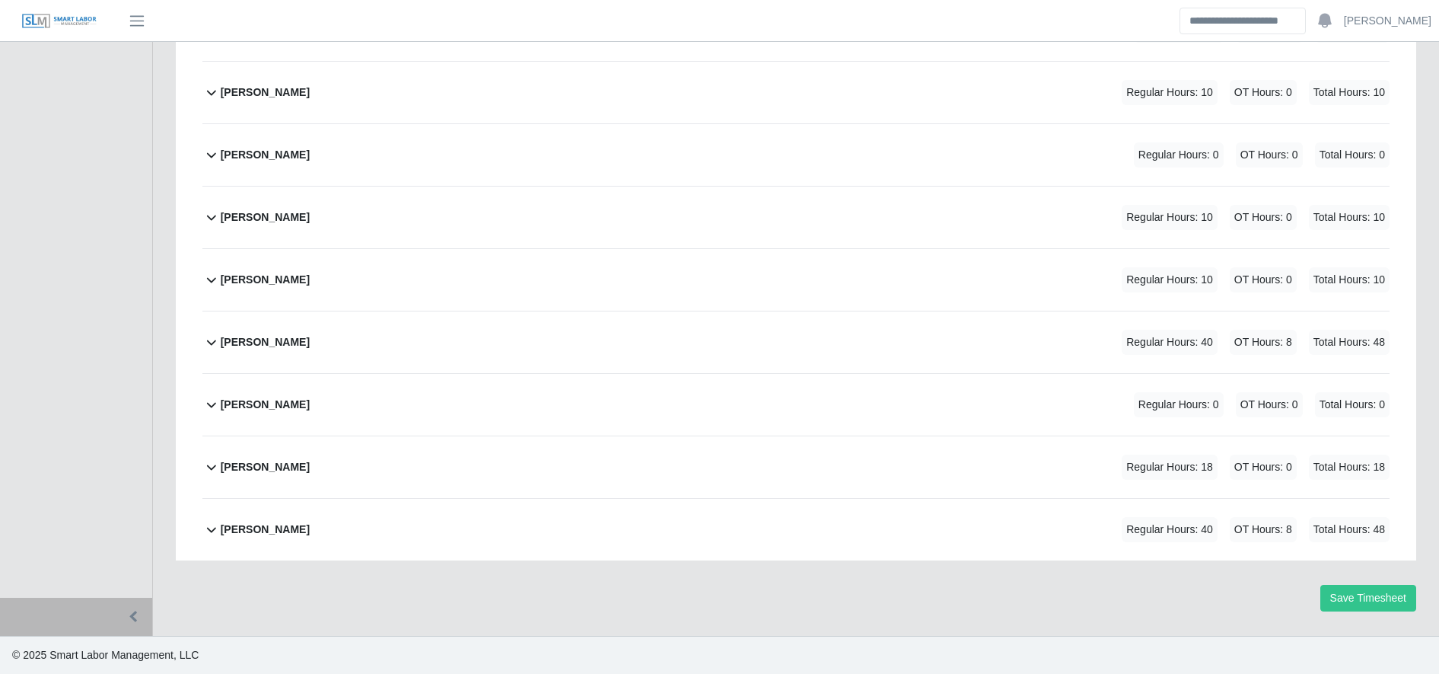
click at [550, 470] on div "William Barahona Alvarenga Regular Hours: 18 OT Hours: 0 Total Hours: 18" at bounding box center [805, 467] width 1169 height 62
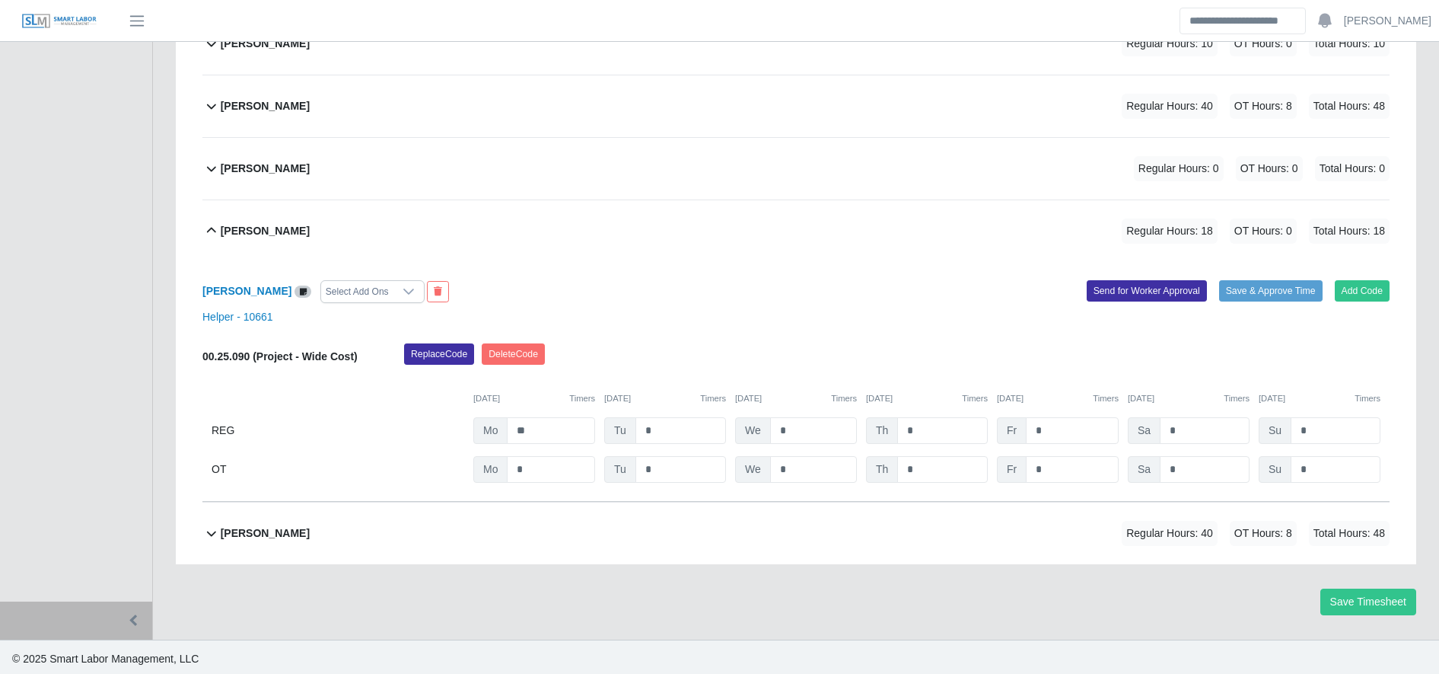
scroll to position [3248, 0]
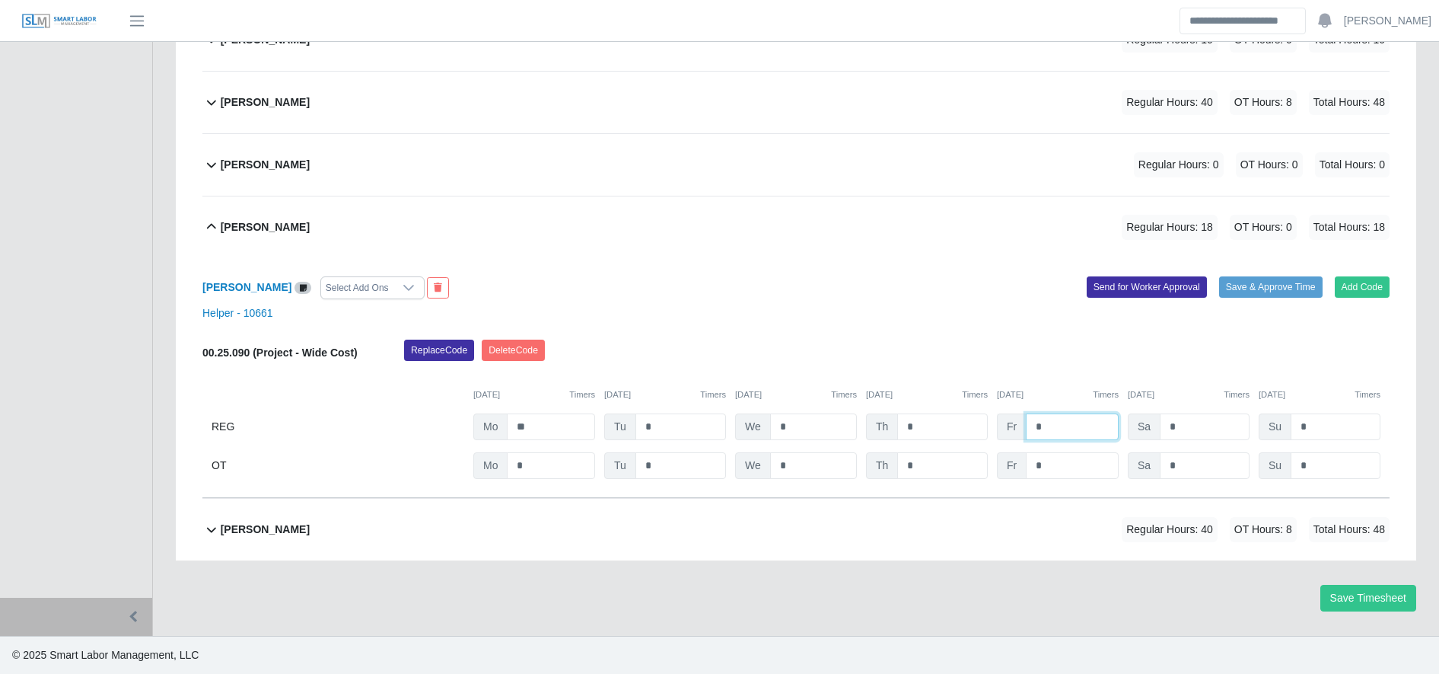
click at [1032, 425] on input "*" at bounding box center [1072, 426] width 93 height 27
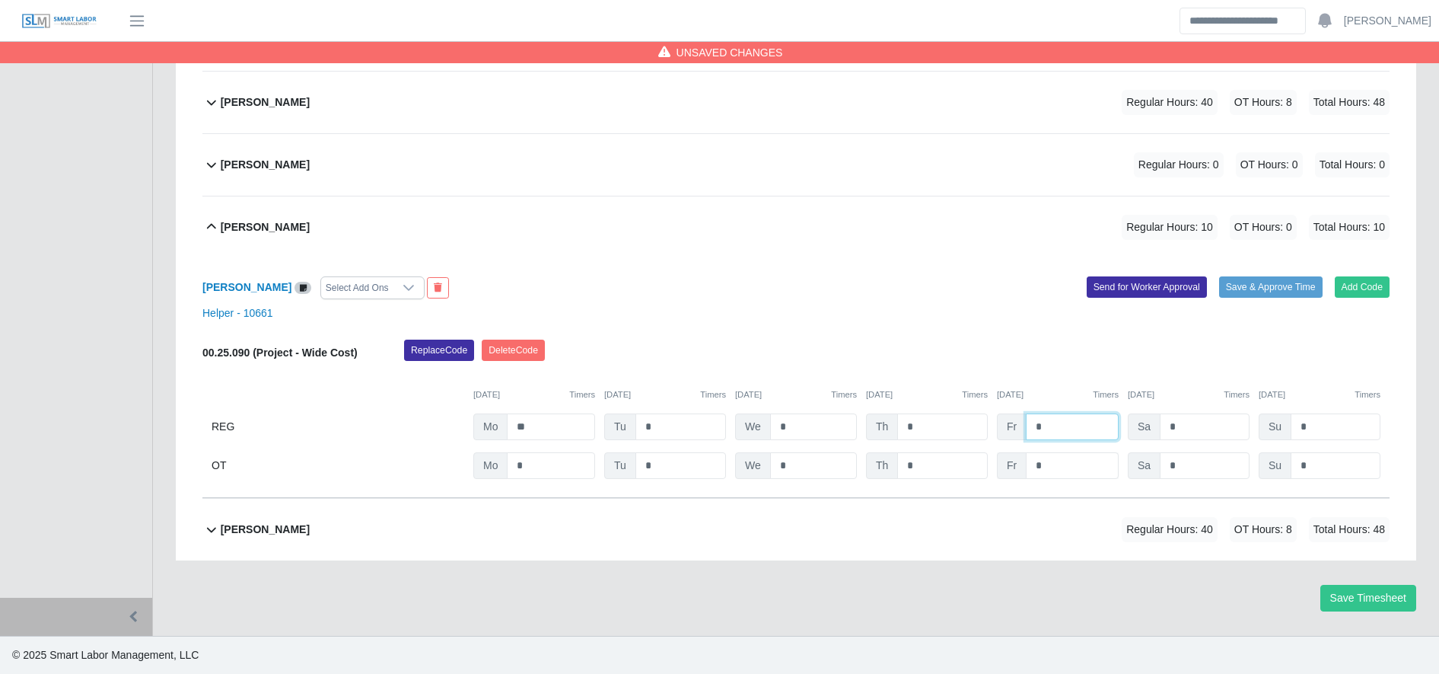
type input "*"
click at [0, 0] on input "*" at bounding box center [0, 0] width 0 height 0
type input "*"
click at [1362, 588] on button "Save Timesheet" at bounding box center [1369, 598] width 96 height 27
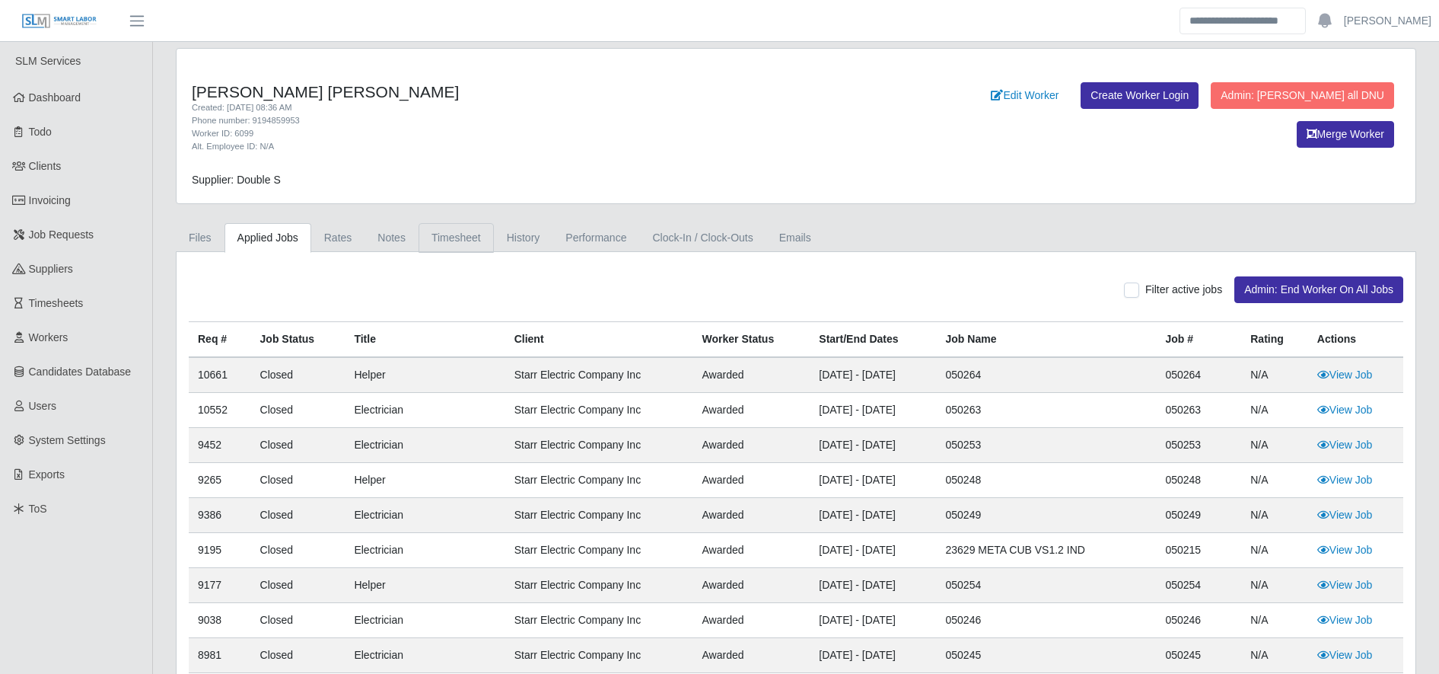
click at [442, 240] on link "Timesheet" at bounding box center [456, 238] width 75 height 30
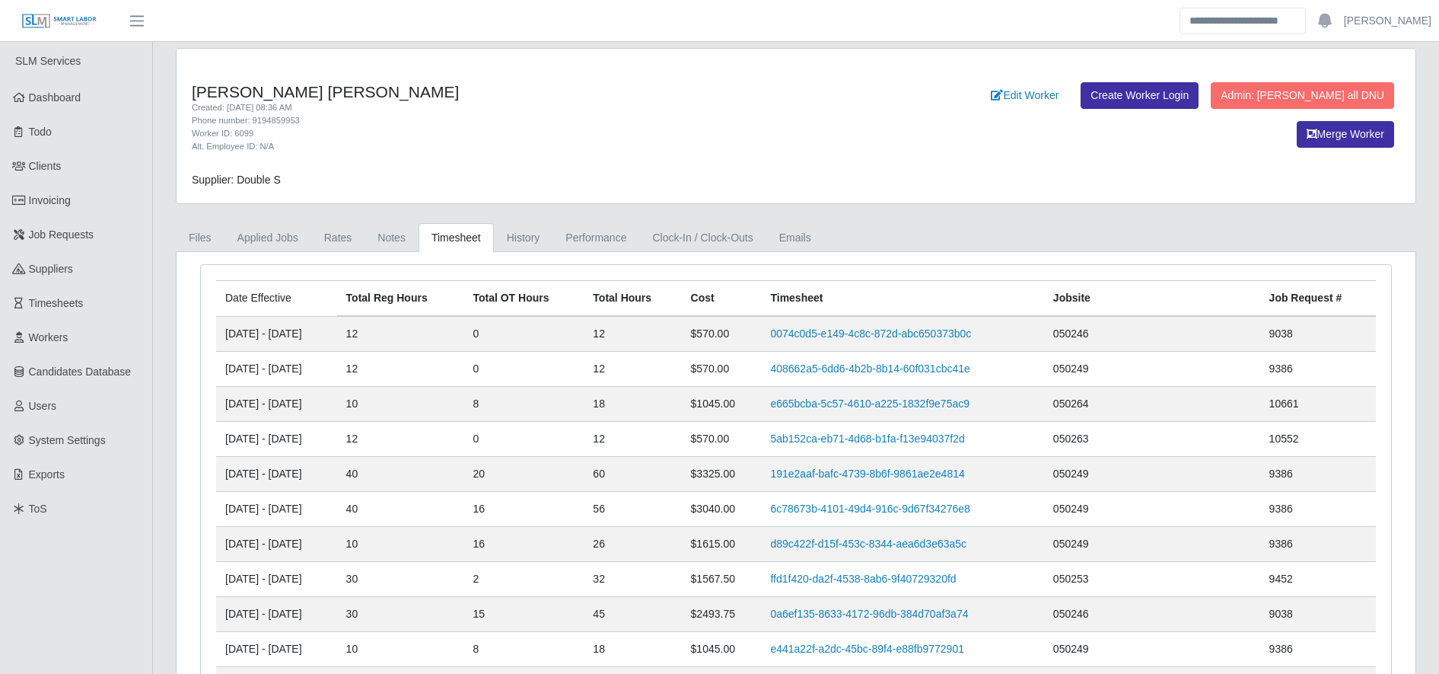
click at [589, 127] on div "Worker ID: 6099" at bounding box center [540, 133] width 696 height 13
click at [879, 333] on link "0074c0d5-e149-4c8c-872d-abc650373b0c" at bounding box center [870, 333] width 201 height 12
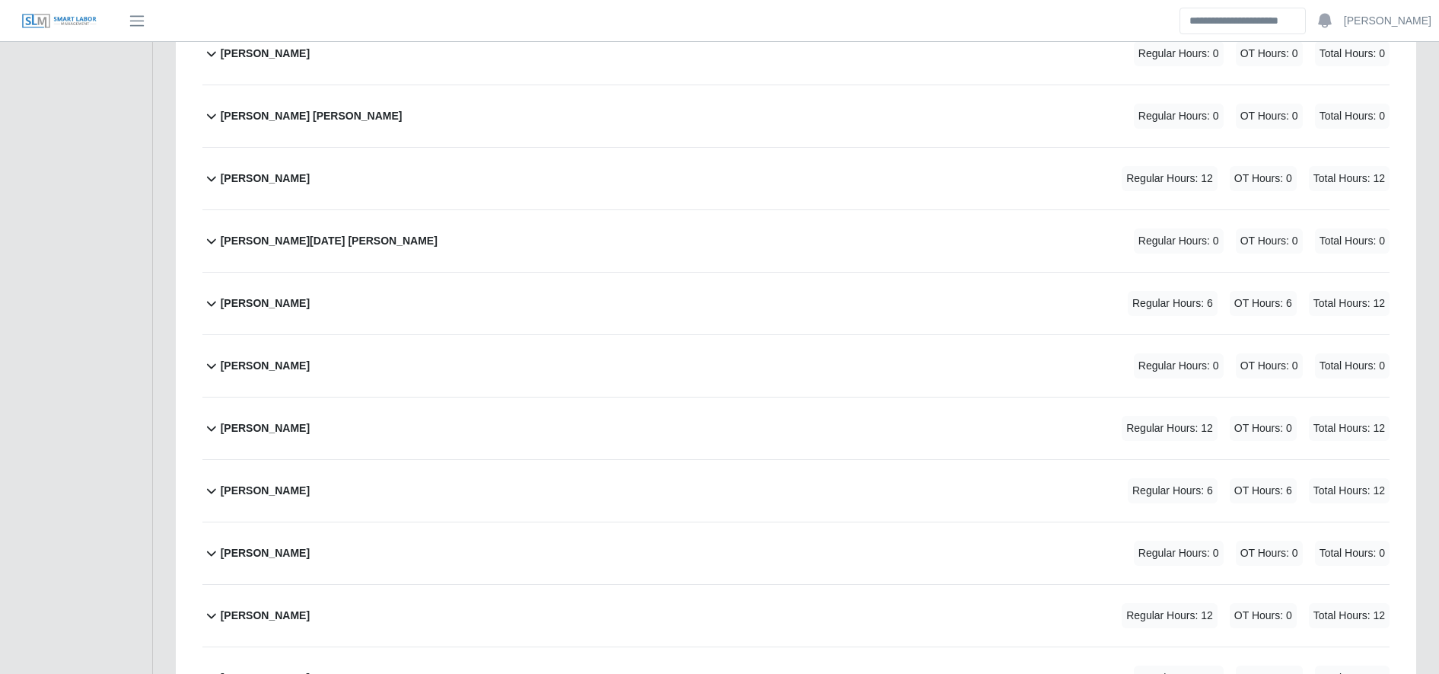
scroll to position [2446, 0]
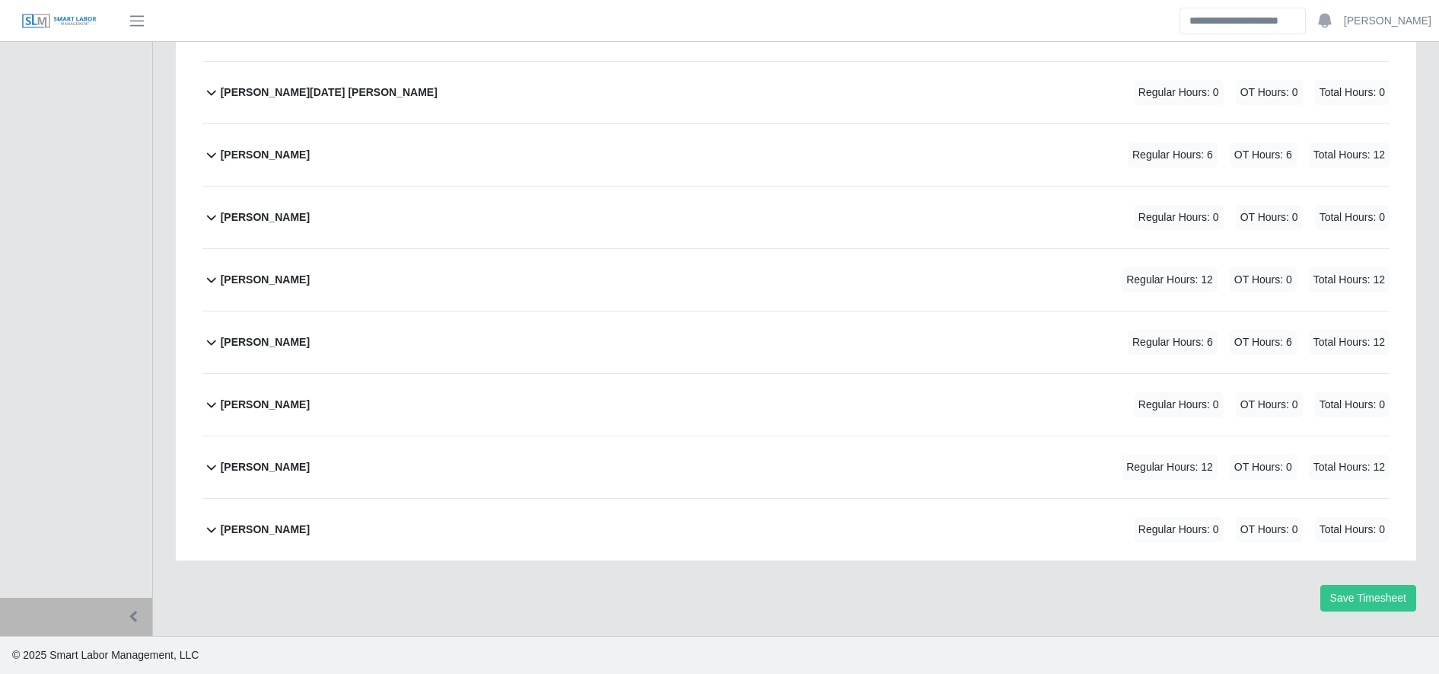
click at [559, 450] on div "William Barahona Alvarenga Regular Hours: 12 OT Hours: 0 Total Hours: 12" at bounding box center [805, 467] width 1169 height 62
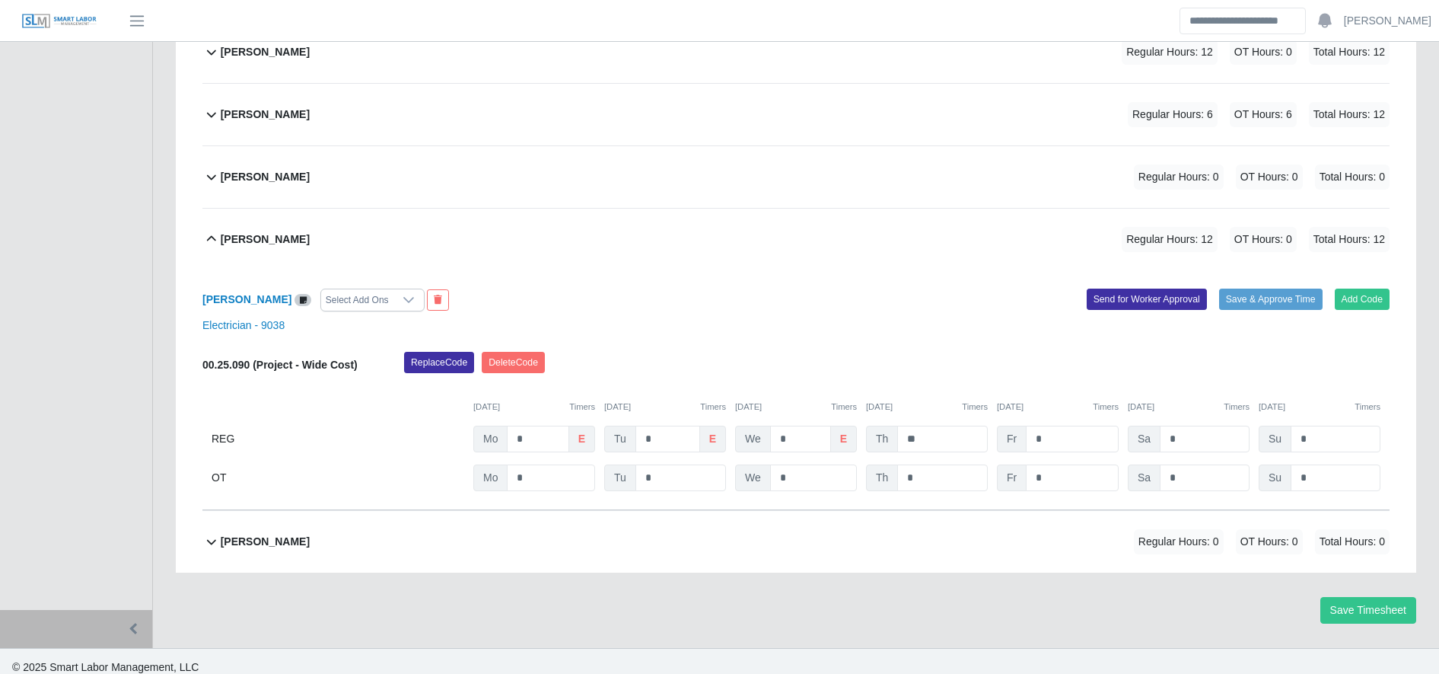
scroll to position [2686, 0]
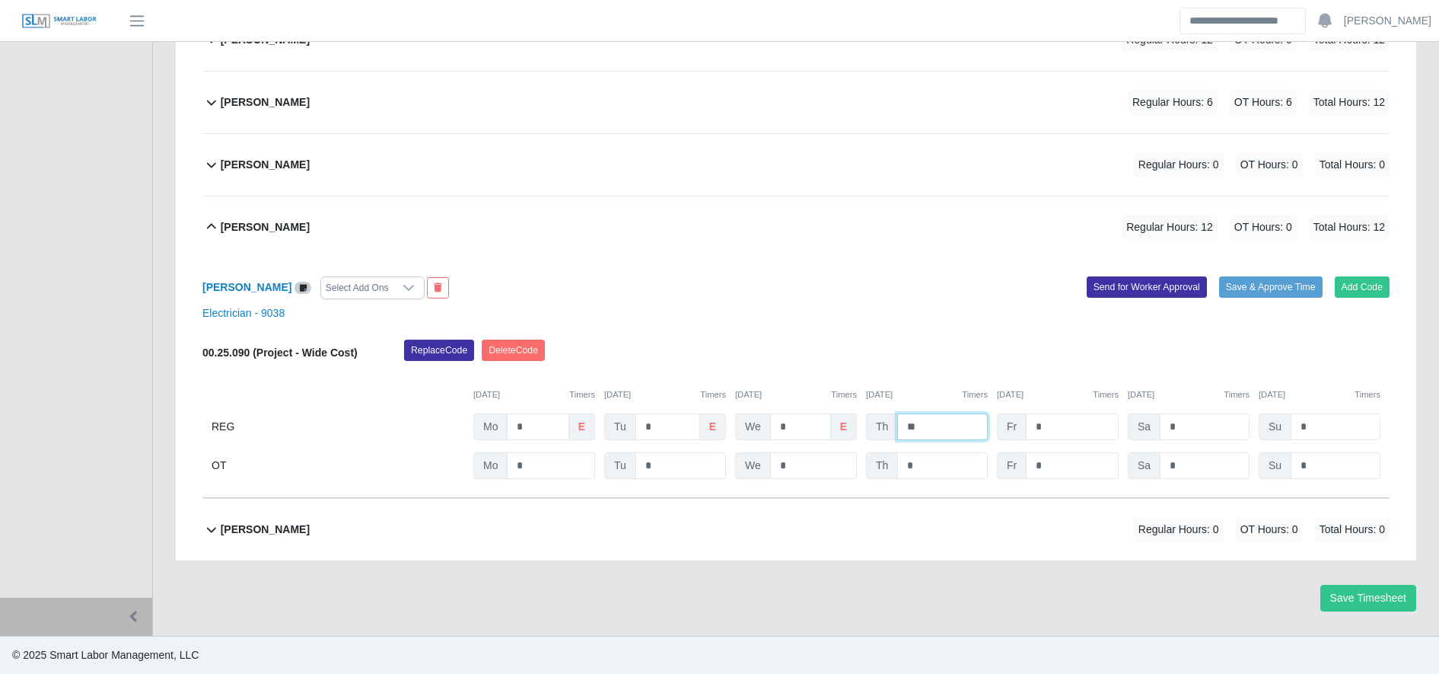
click at [935, 424] on input "**" at bounding box center [942, 426] width 91 height 27
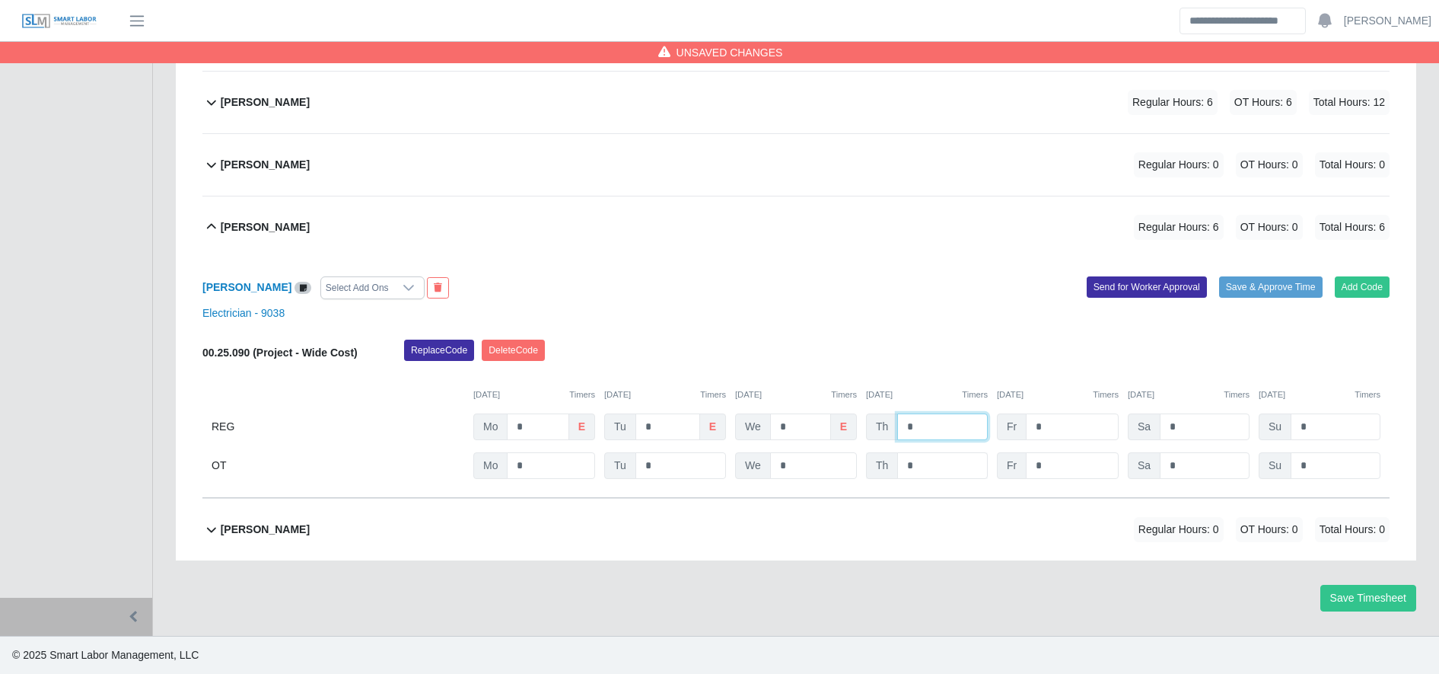
type input "*"
click at [0, 0] on input "*" at bounding box center [0, 0] width 0 height 0
type input "*"
click at [1369, 610] on button "Save Timesheet" at bounding box center [1369, 598] width 96 height 27
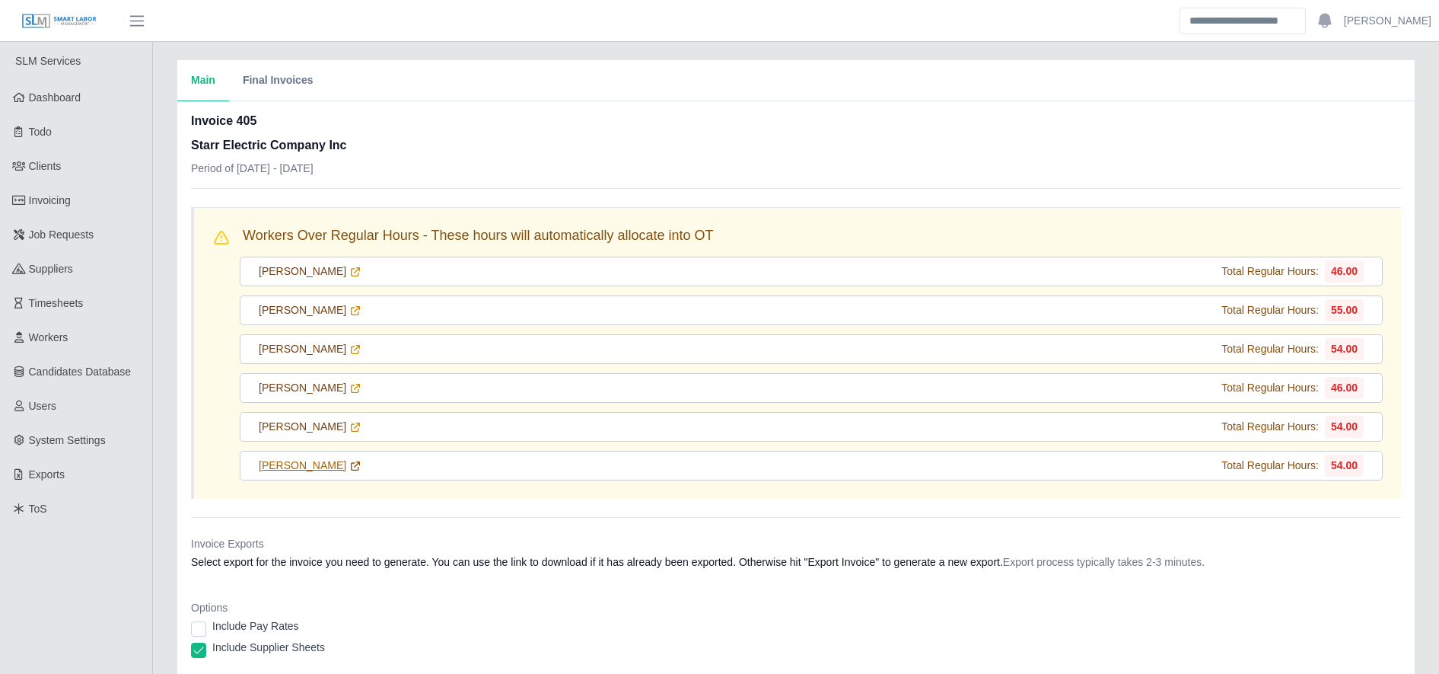
click at [349, 461] on icon at bounding box center [355, 466] width 12 height 12
click at [352, 470] on icon at bounding box center [356, 465] width 8 height 8
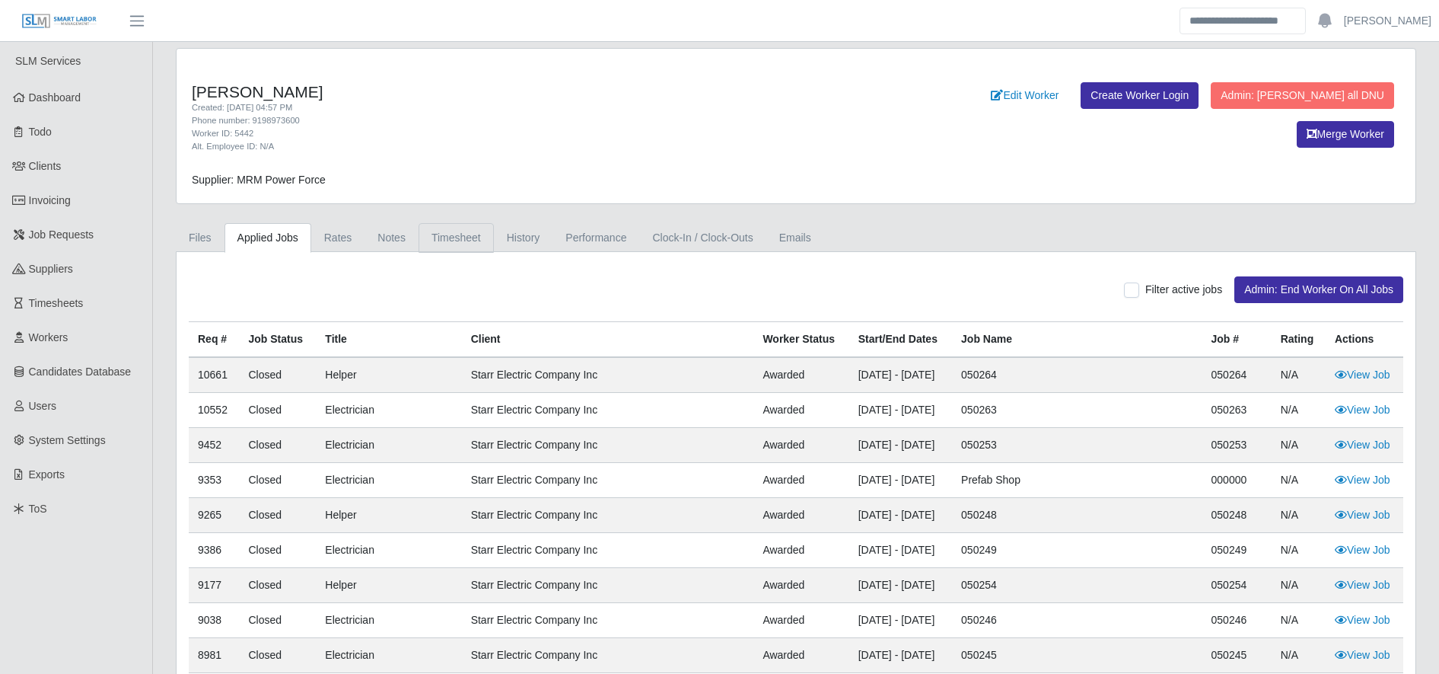
click at [454, 245] on link "Timesheet" at bounding box center [456, 238] width 75 height 30
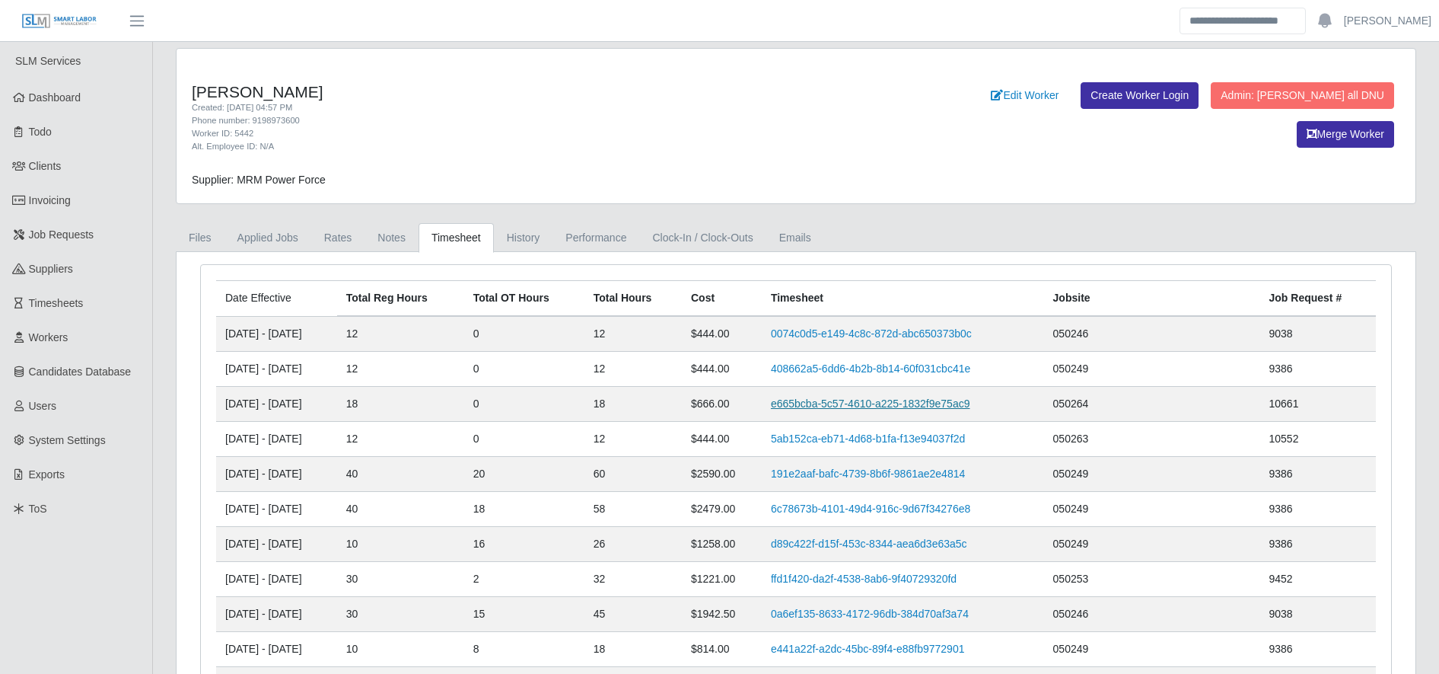
click at [856, 408] on link "e665bcba-5c57-4610-a225-1832f9e75ac9" at bounding box center [870, 403] width 199 height 12
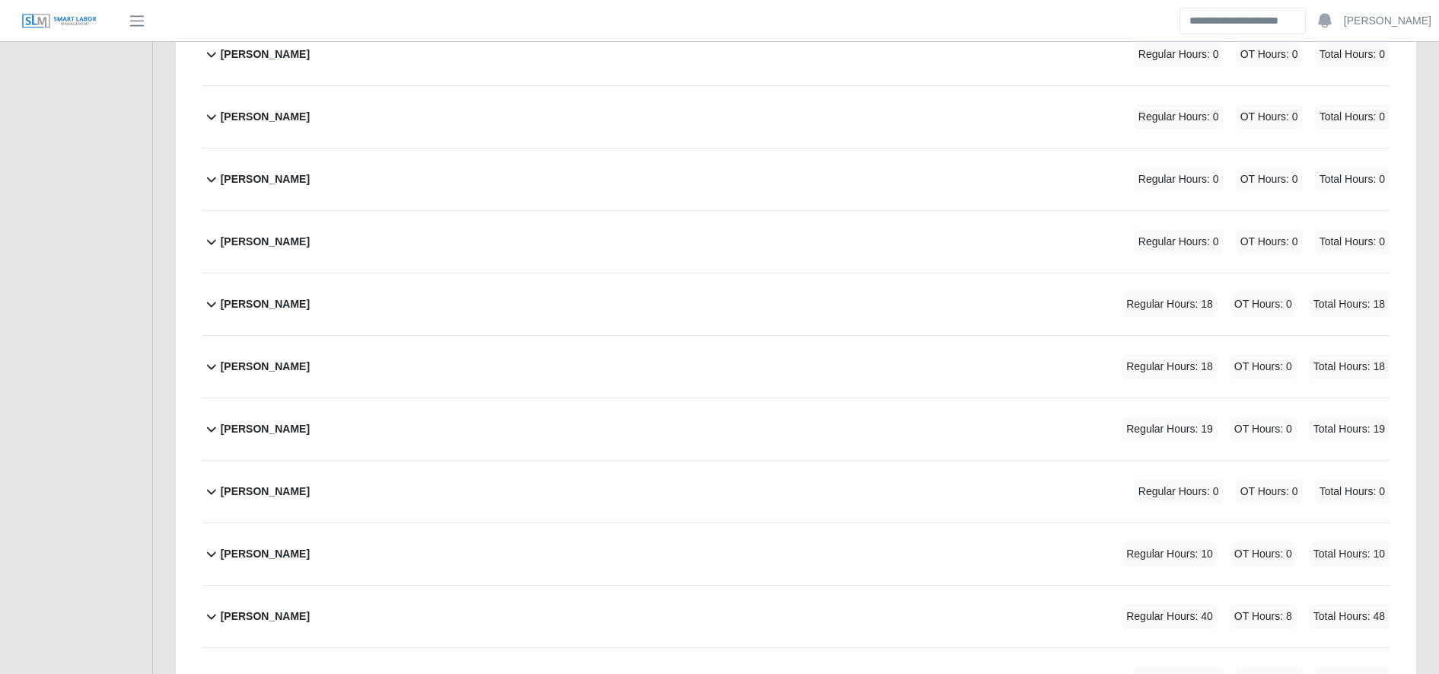
scroll to position [1612, 0]
click at [454, 369] on div "Jose Aquino Regular Hours: 18 OT Hours: 0 Total Hours: 18" at bounding box center [805, 365] width 1169 height 62
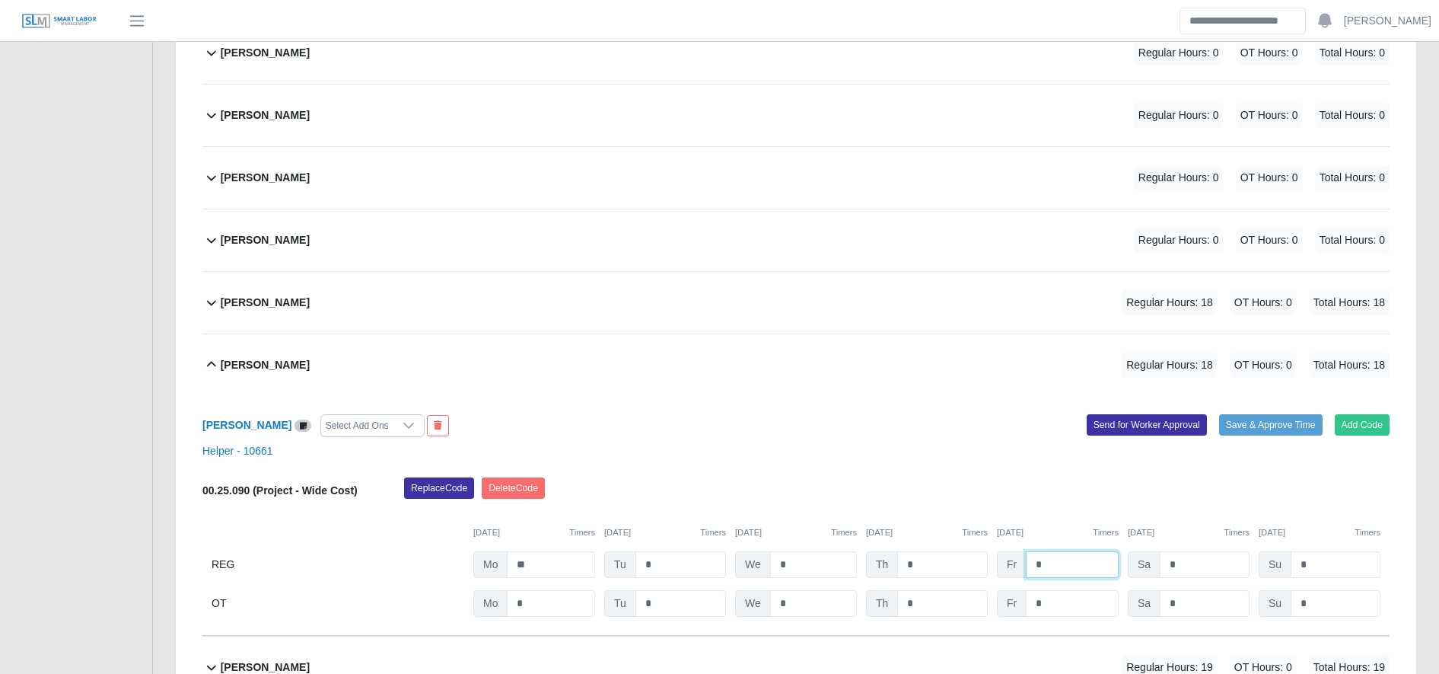
click at [1090, 556] on input "*" at bounding box center [1072, 564] width 93 height 27
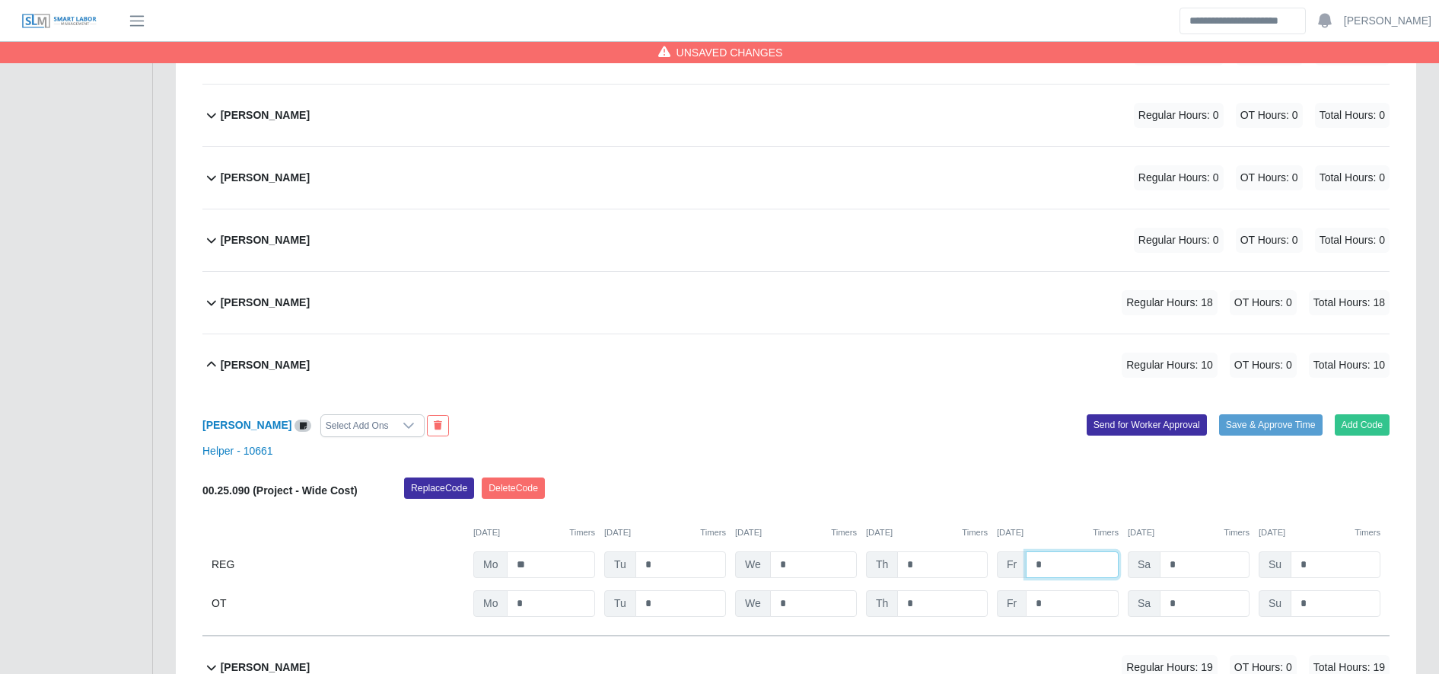
type input "*"
click at [0, 0] on input "*" at bounding box center [0, 0] width 0 height 0
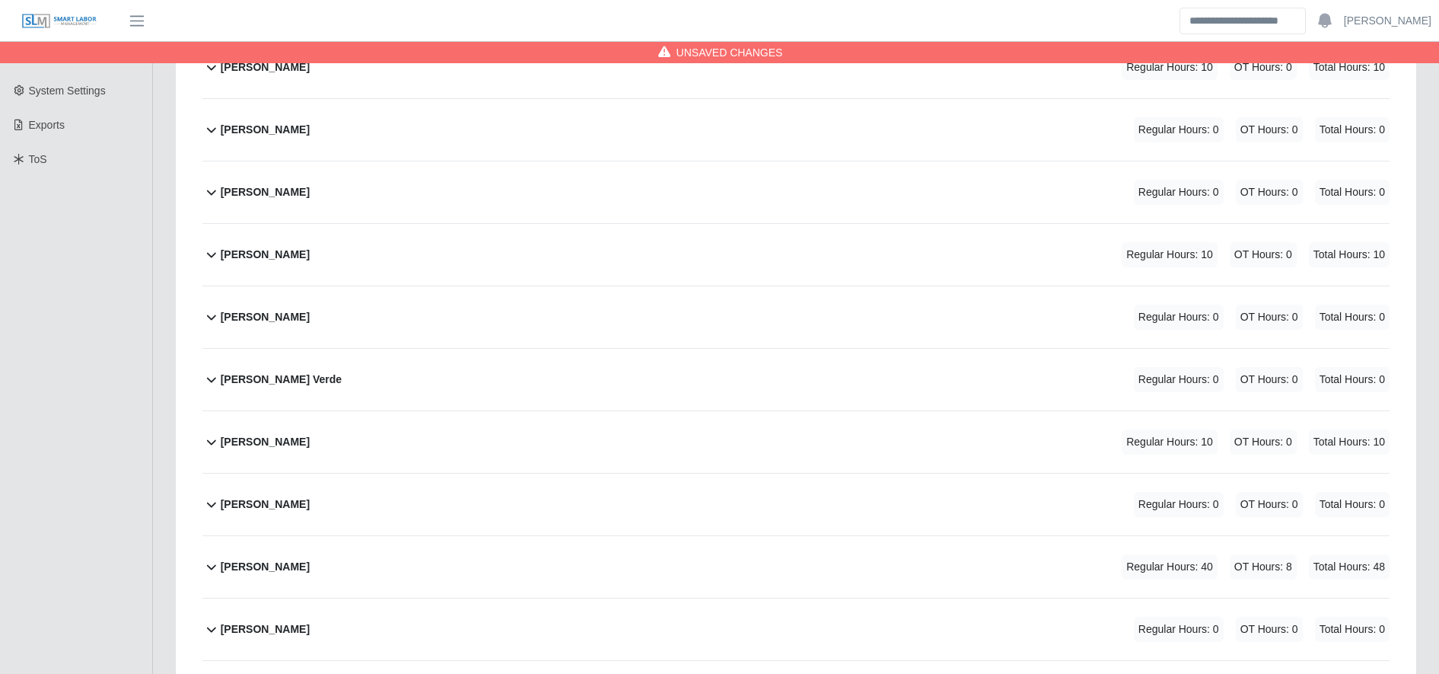
scroll to position [0, 0]
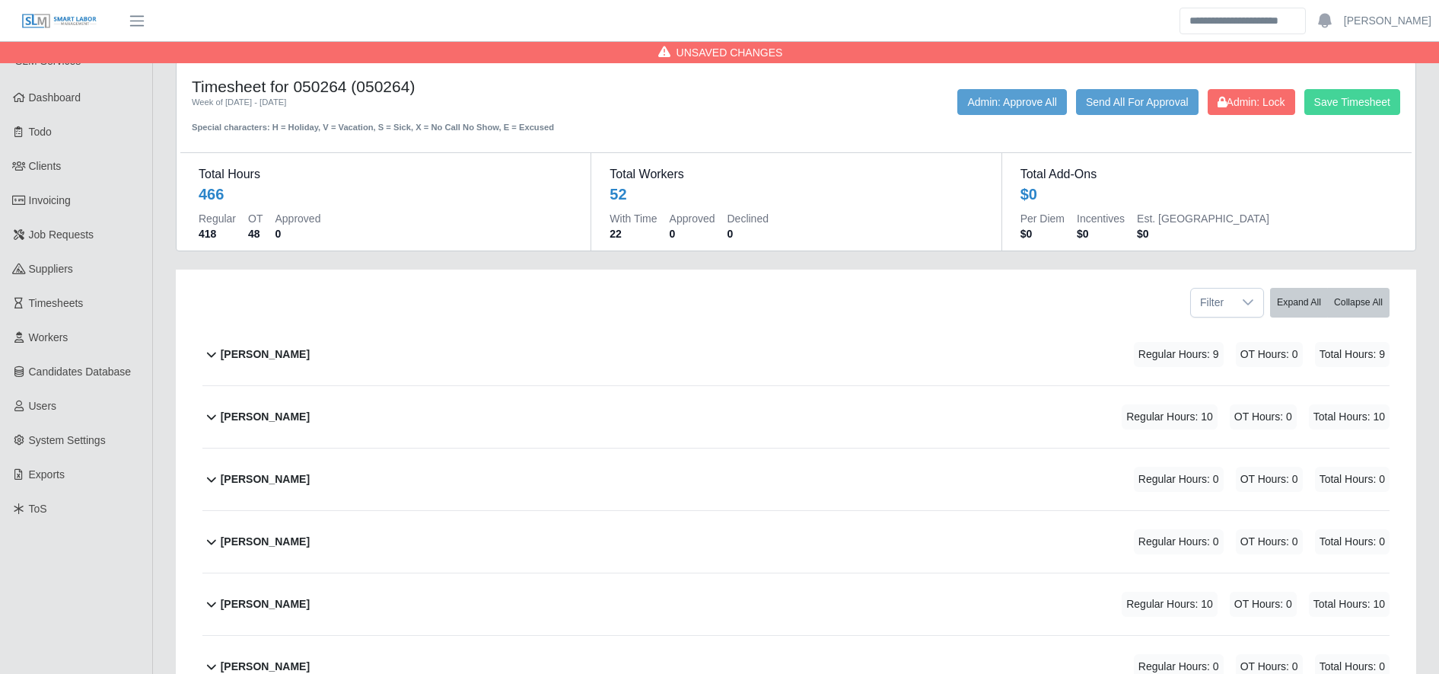
type input "*"
click at [1379, 114] on button "Save Timesheet" at bounding box center [1353, 102] width 96 height 26
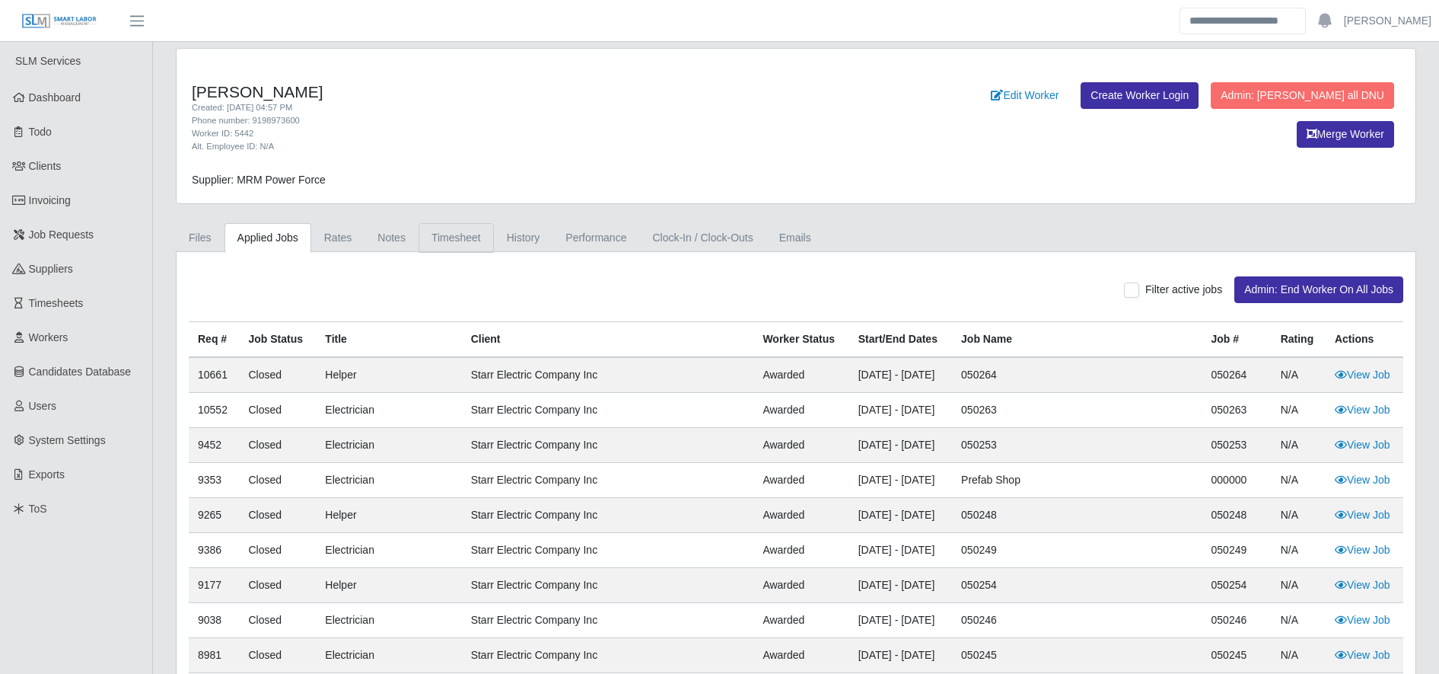
click at [457, 241] on link "Timesheet" at bounding box center [456, 238] width 75 height 30
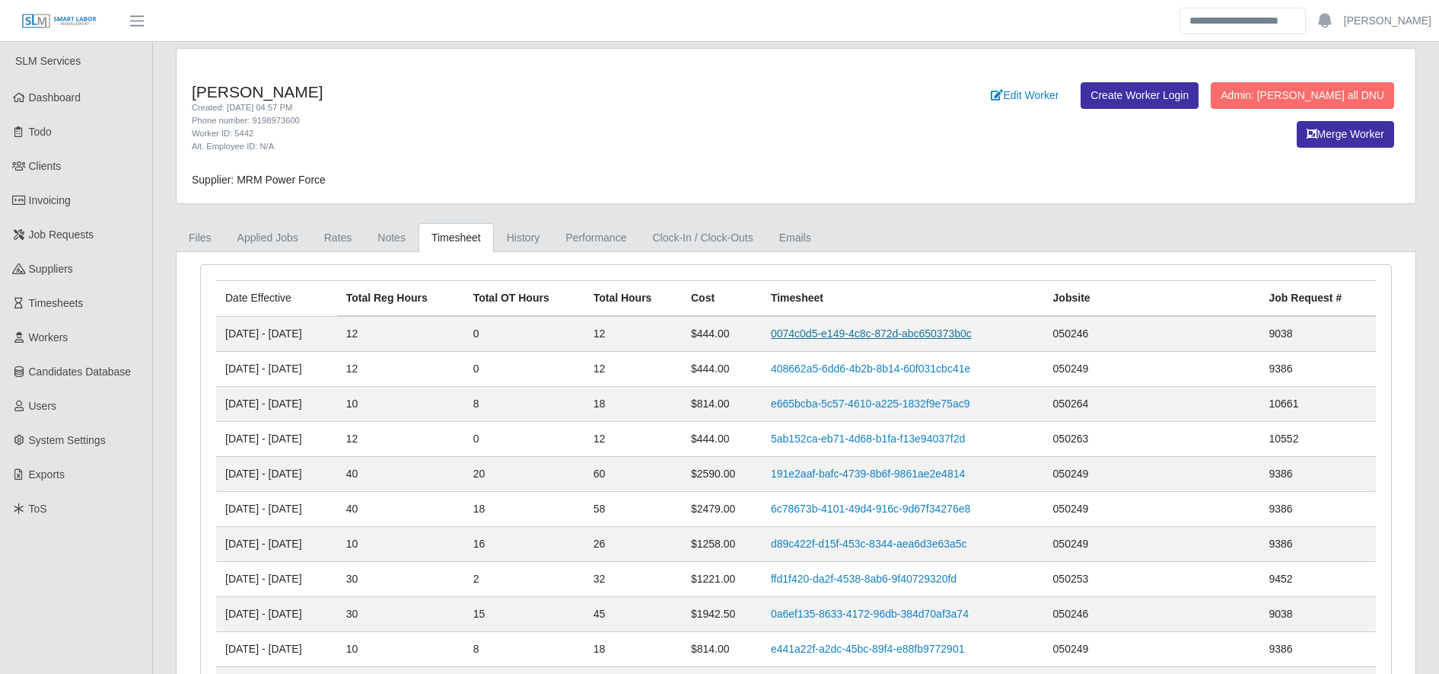
click at [850, 337] on link "0074c0d5-e149-4c8c-872d-abc650373b0c" at bounding box center [871, 333] width 201 height 12
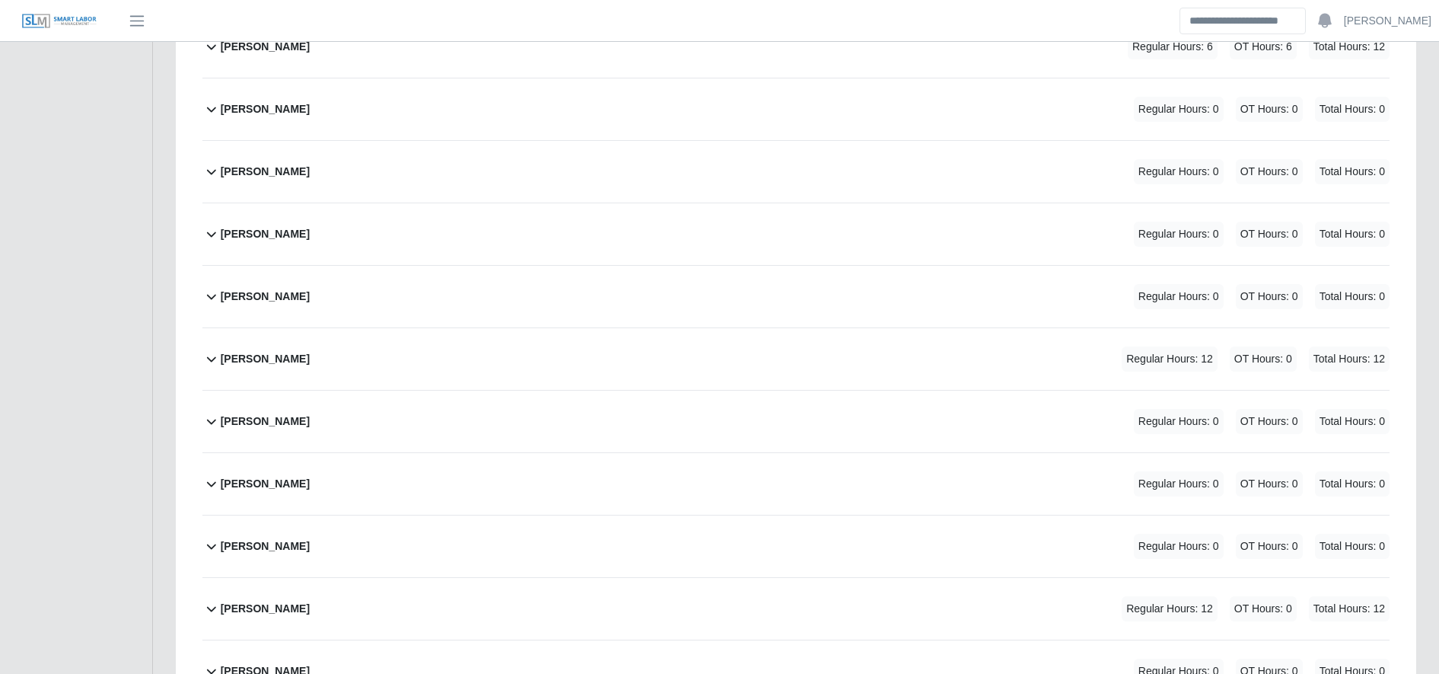
scroll to position [1358, 0]
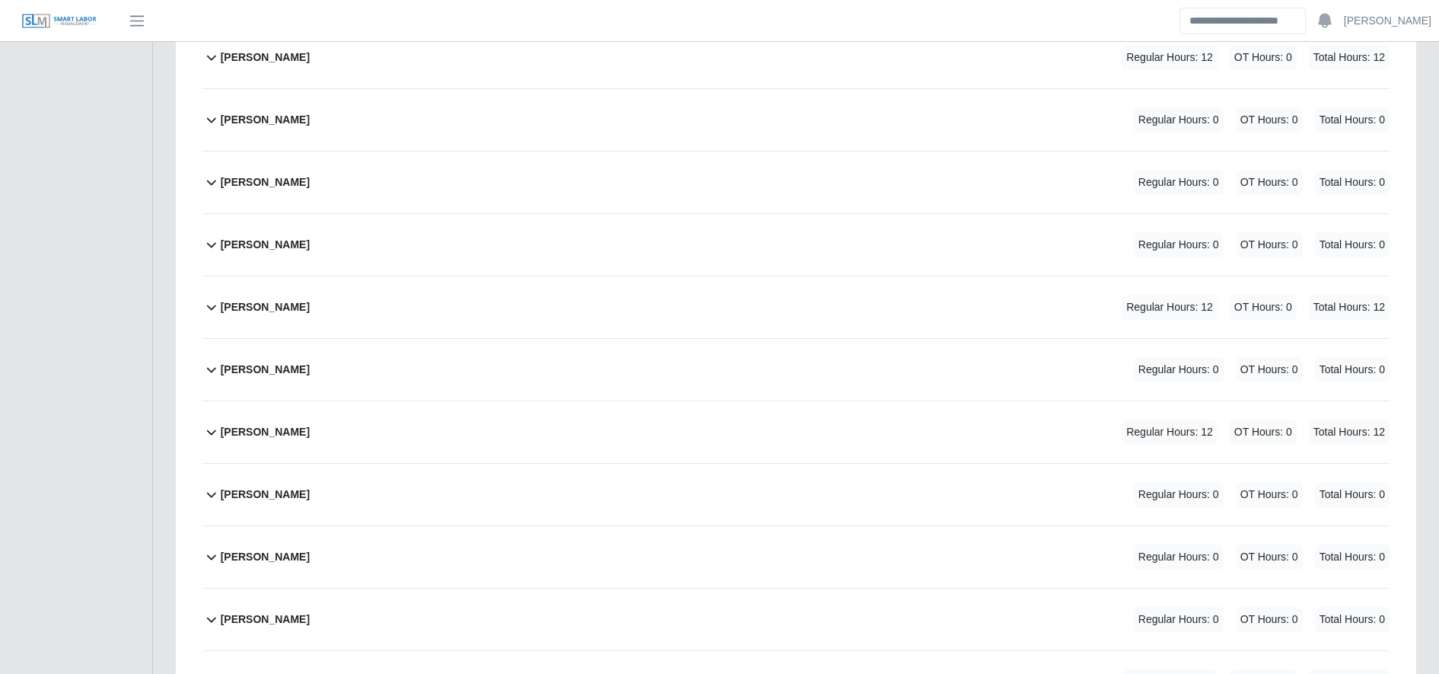
click at [451, 416] on div "Jose Aquino Regular Hours: 12 OT Hours: 0 Total Hours: 12" at bounding box center [805, 432] width 1169 height 62
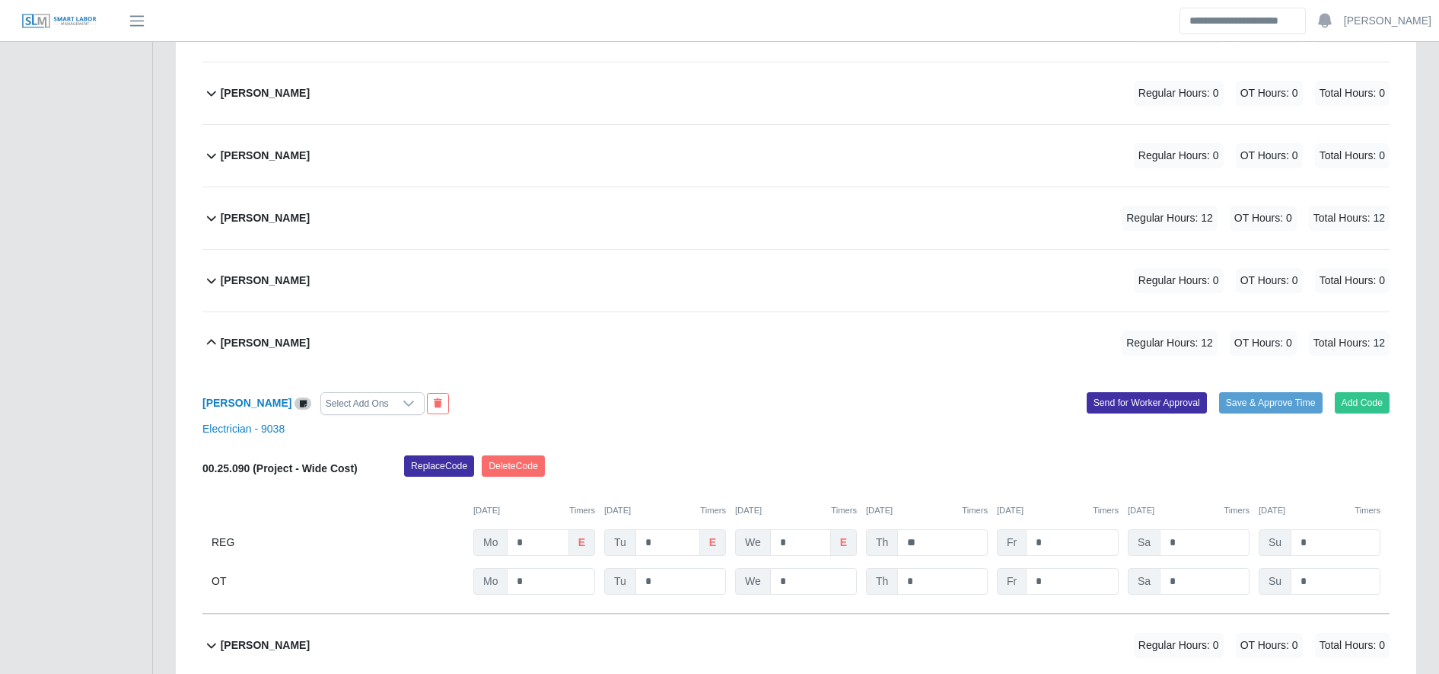
scroll to position [1449, 0]
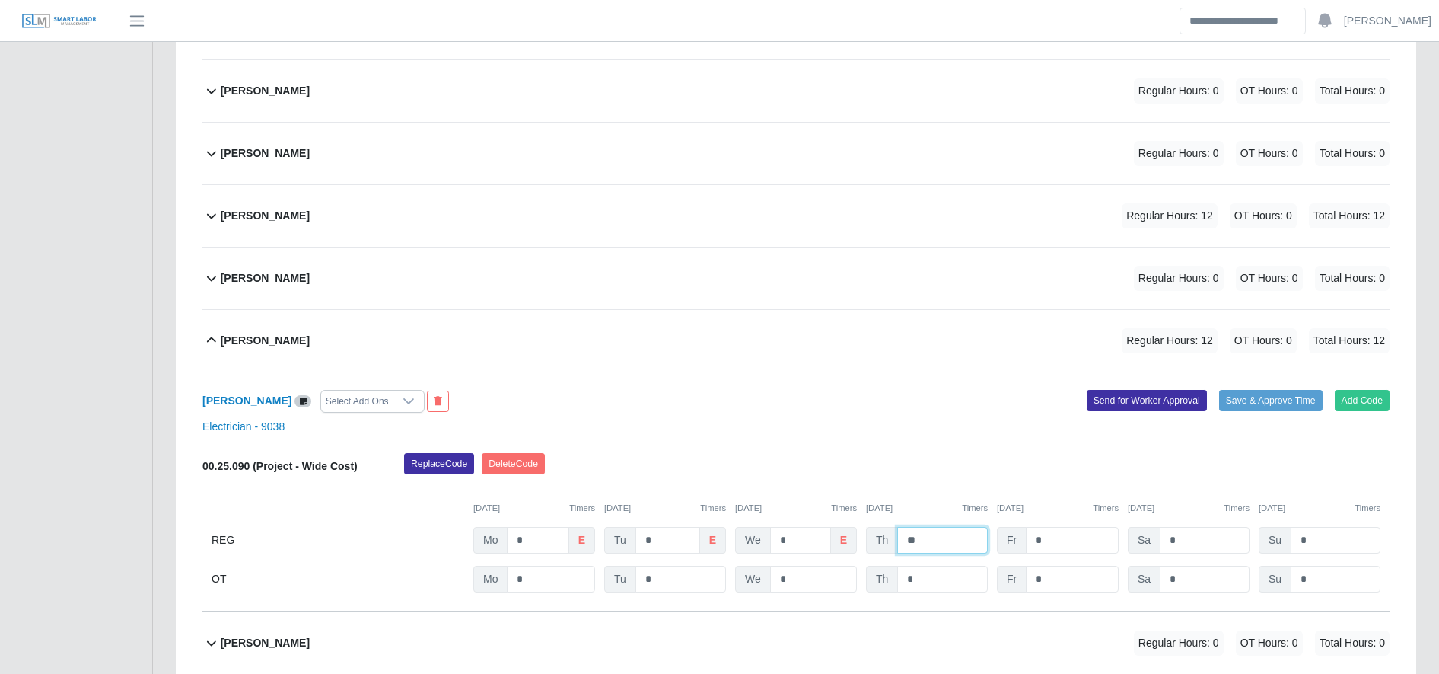
click at [928, 535] on input "**" at bounding box center [942, 540] width 91 height 27
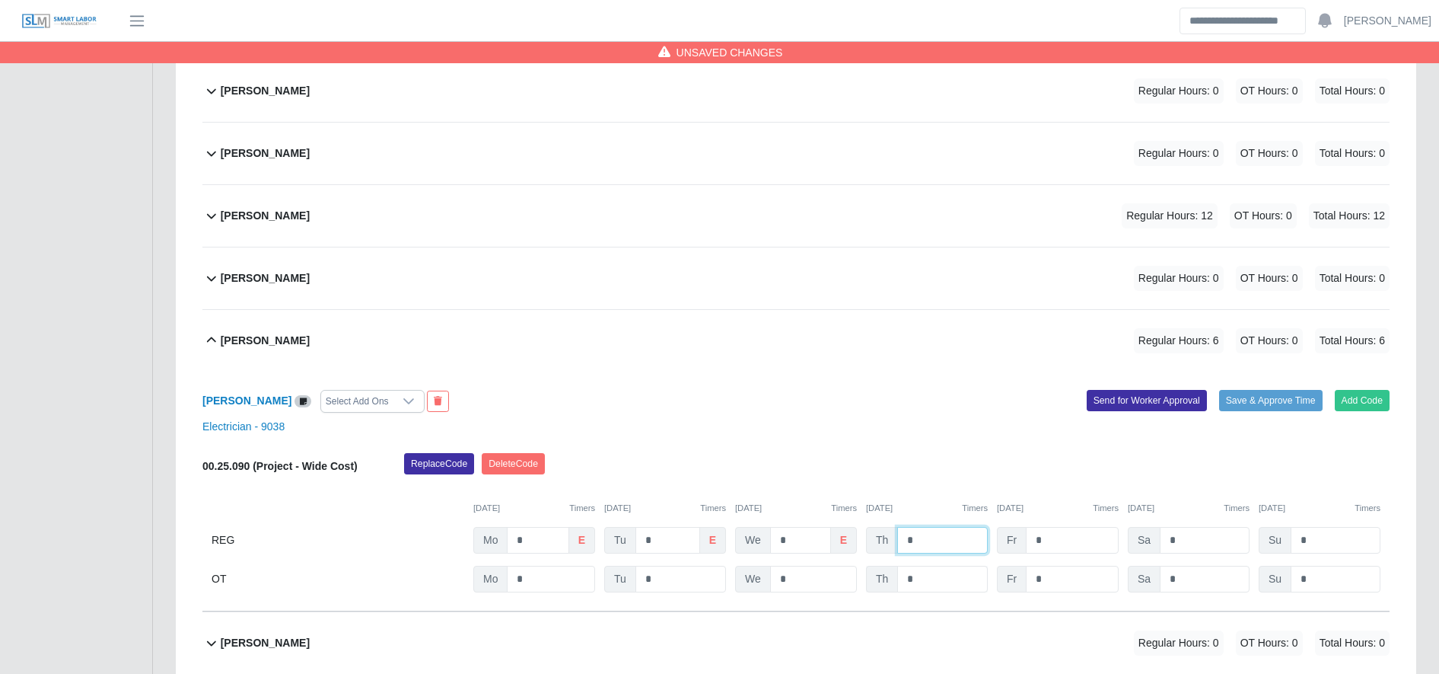
type input "*"
click at [0, 0] on input "*" at bounding box center [0, 0] width 0 height 0
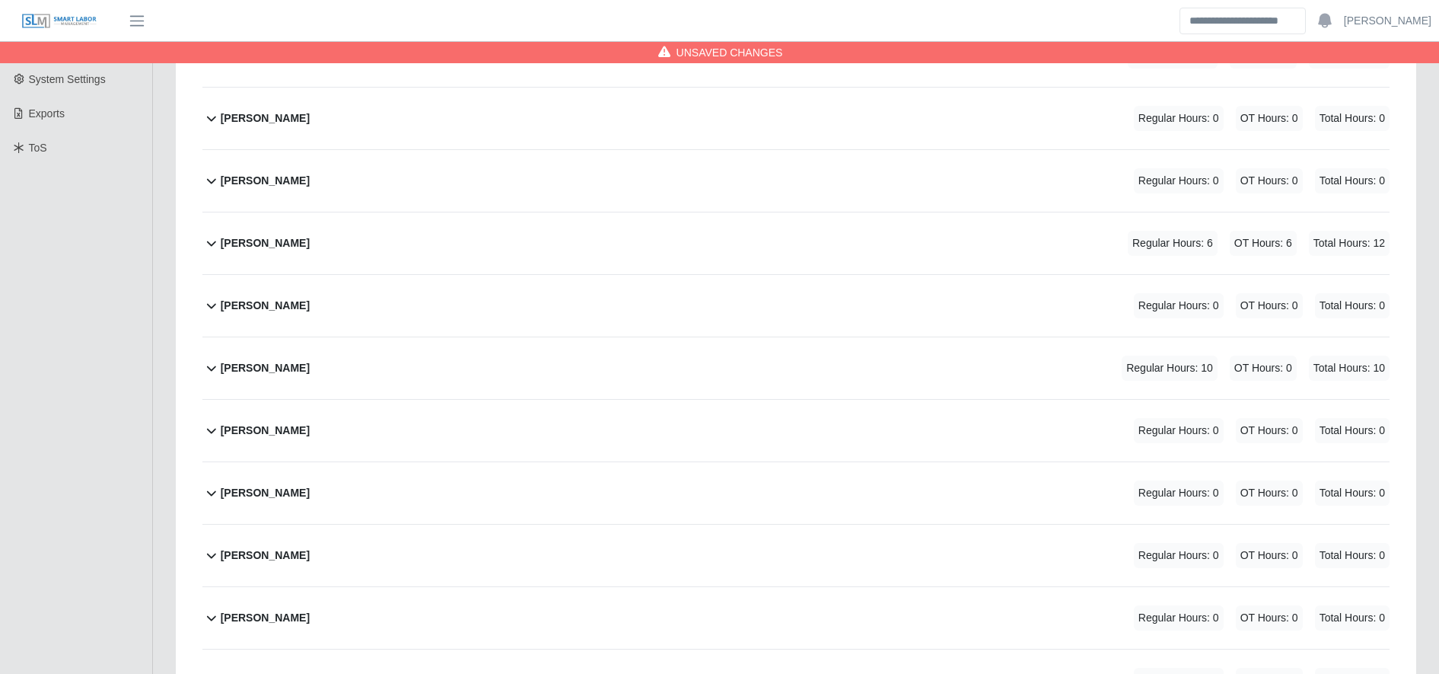
scroll to position [0, 0]
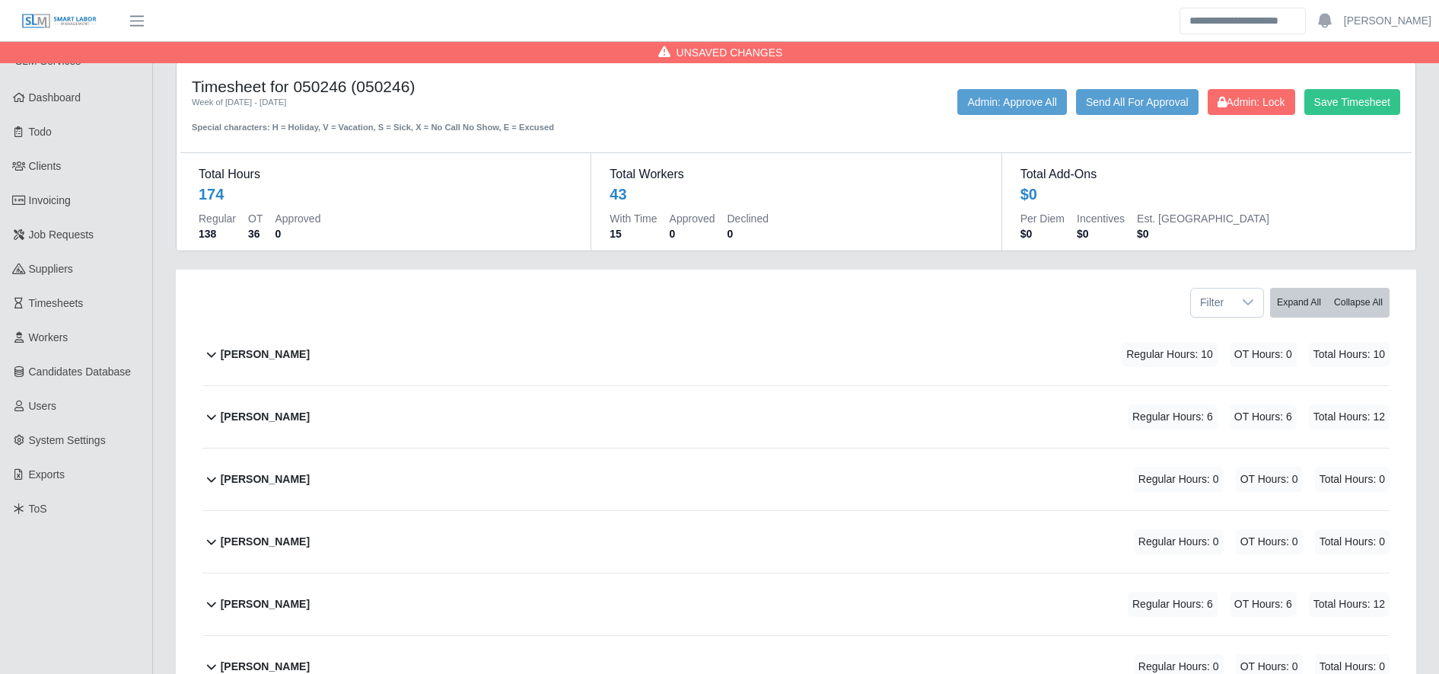
type input "*"
click at [1391, 84] on div "Timesheet for 050246 (050246) Week of 08/25/2025 - 08/31/2025 Special character…" at bounding box center [796, 105] width 1232 height 57
click at [1382, 94] on button "Save Timesheet" at bounding box center [1353, 102] width 96 height 26
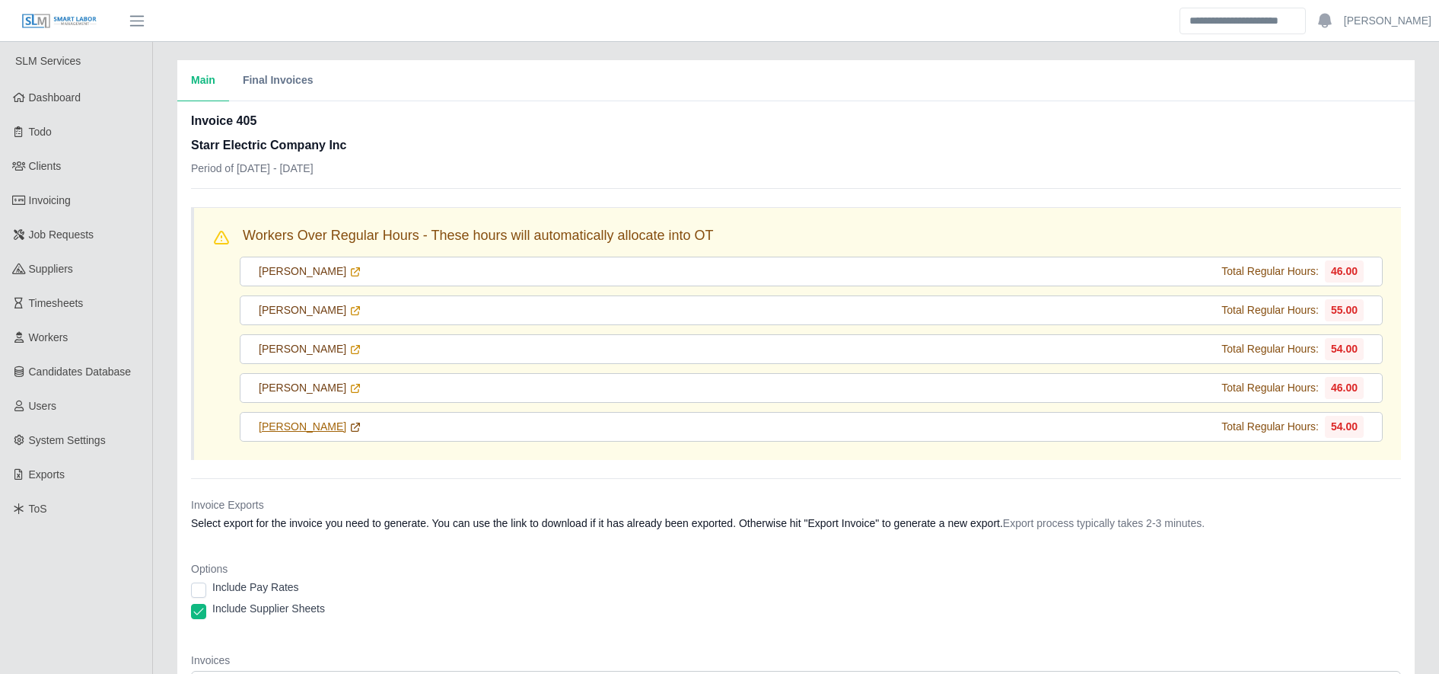
click at [349, 426] on icon at bounding box center [355, 427] width 12 height 12
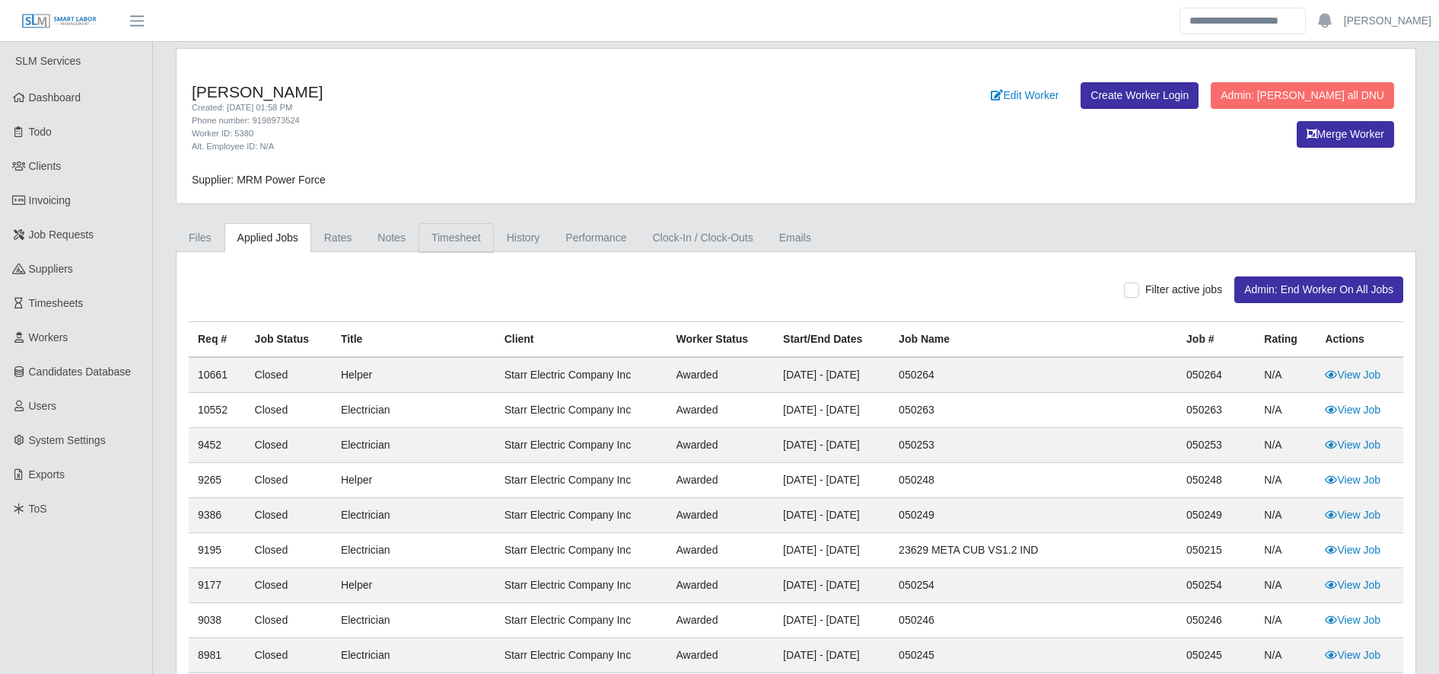
click at [470, 243] on link "Timesheet" at bounding box center [456, 238] width 75 height 30
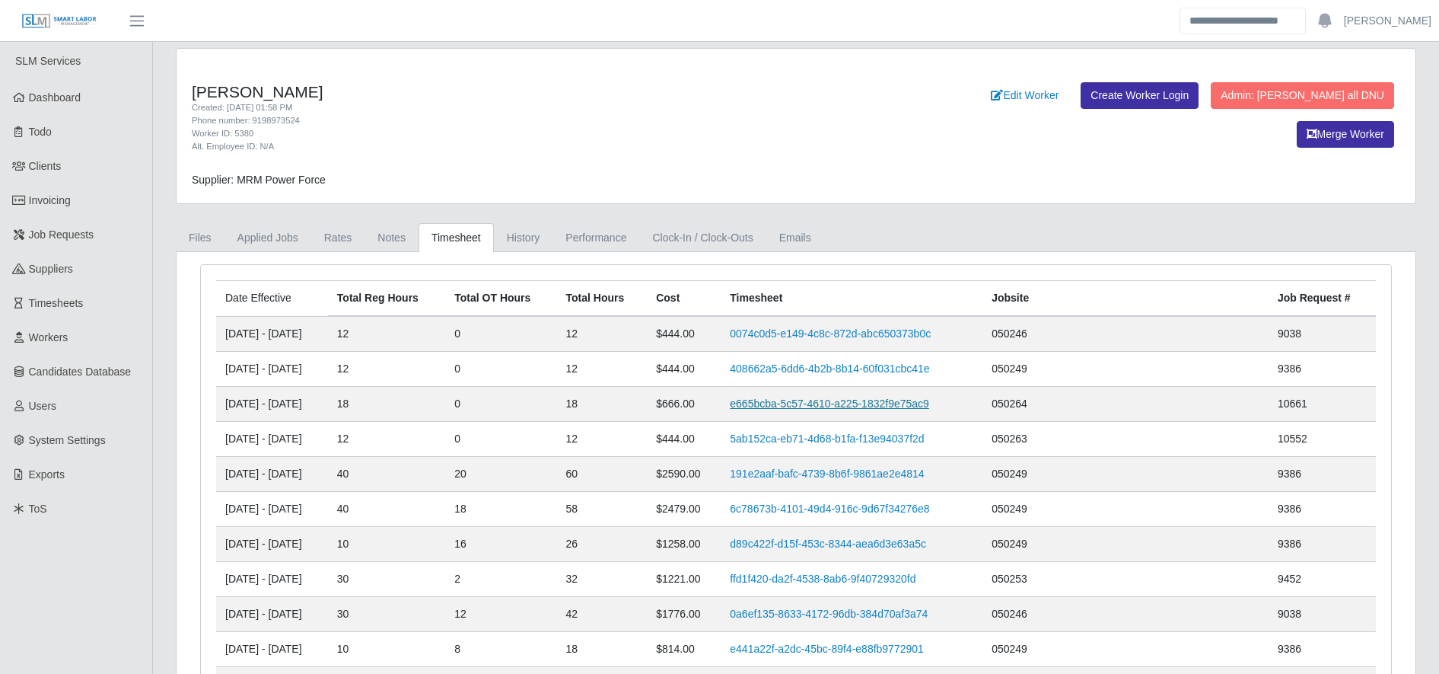
click at [813, 404] on link "e665bcba-5c57-4610-a225-1832f9e75ac9" at bounding box center [829, 403] width 199 height 12
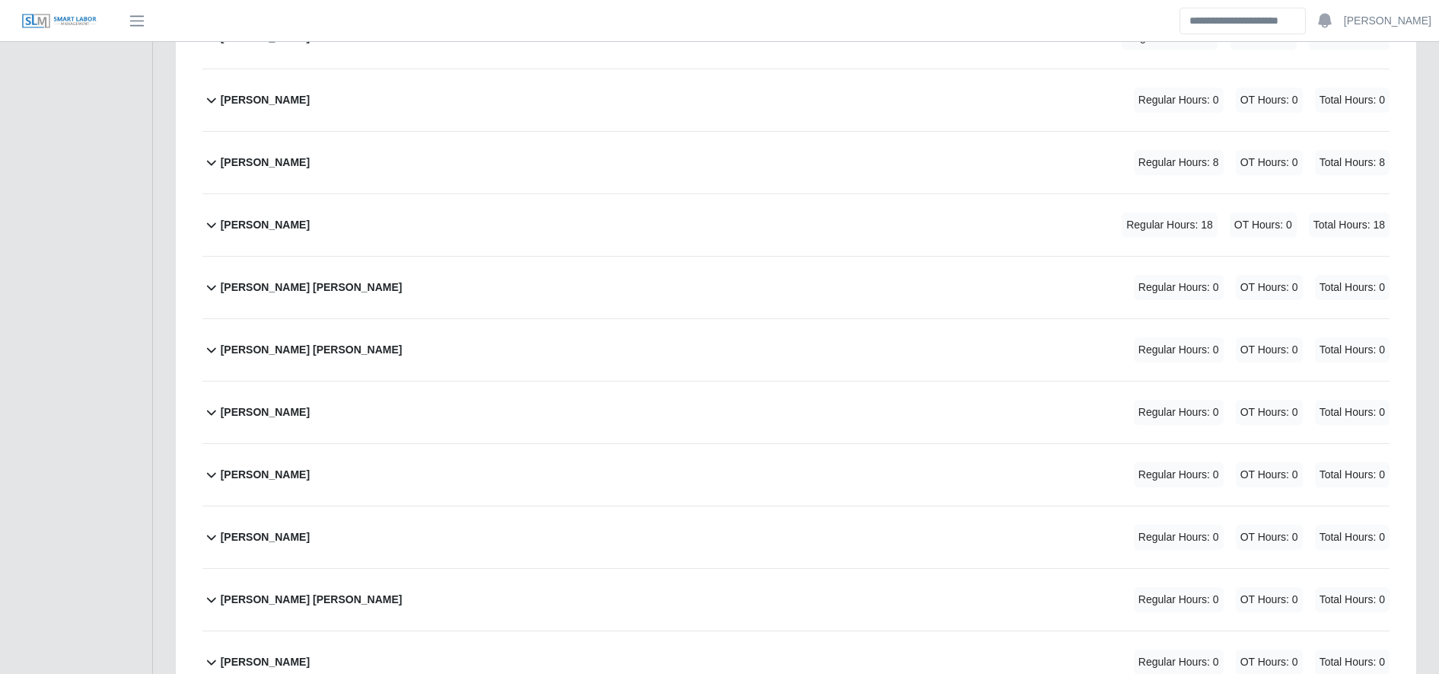
scroll to position [2219, 0]
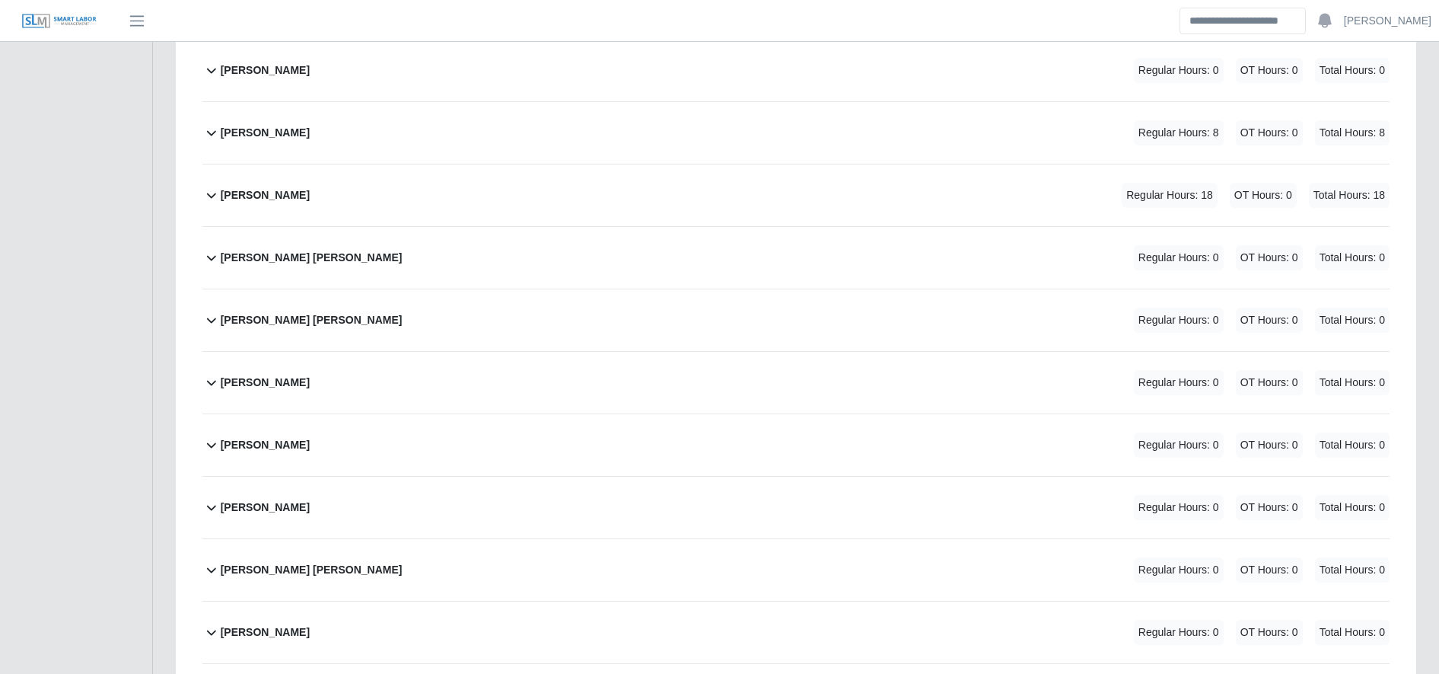
click at [508, 184] on div "[PERSON_NAME] Regular Hours: 18 OT Hours: 0 Total Hours: 18" at bounding box center [805, 195] width 1169 height 62
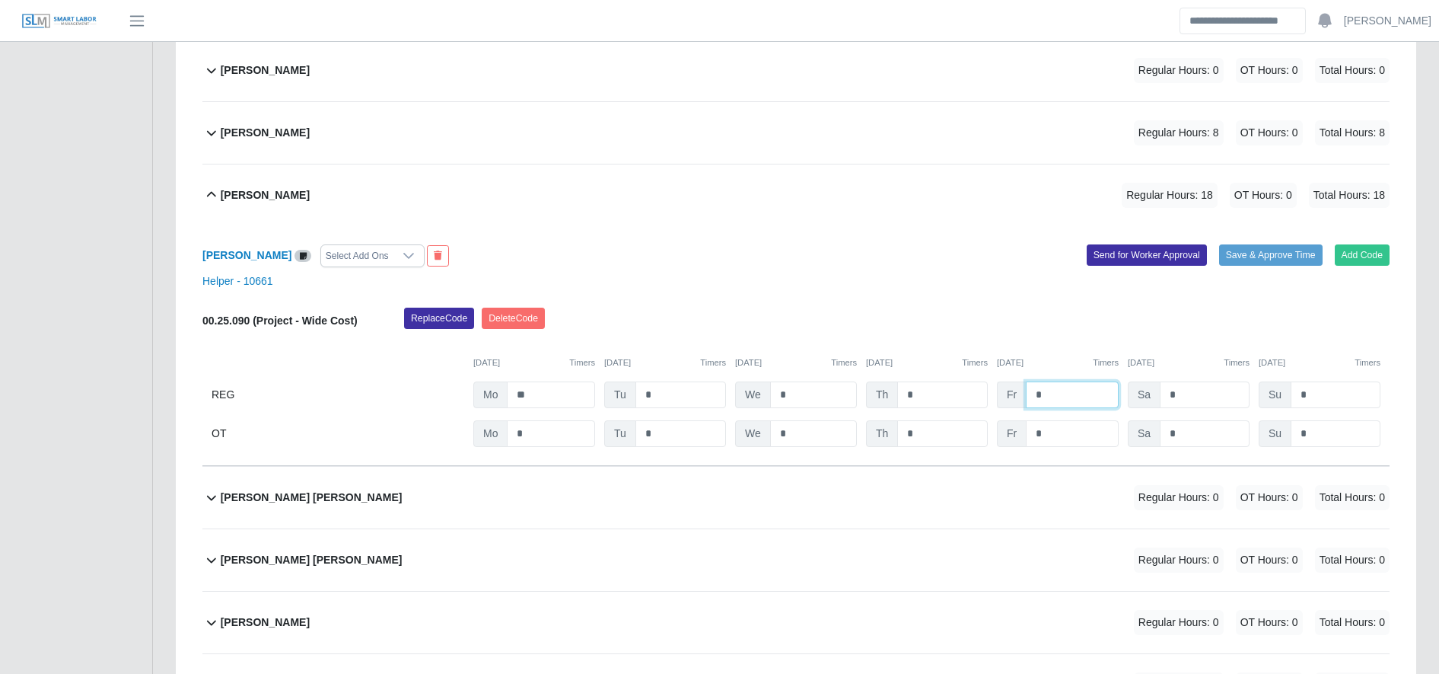
click at [1054, 394] on input "*" at bounding box center [1072, 394] width 93 height 27
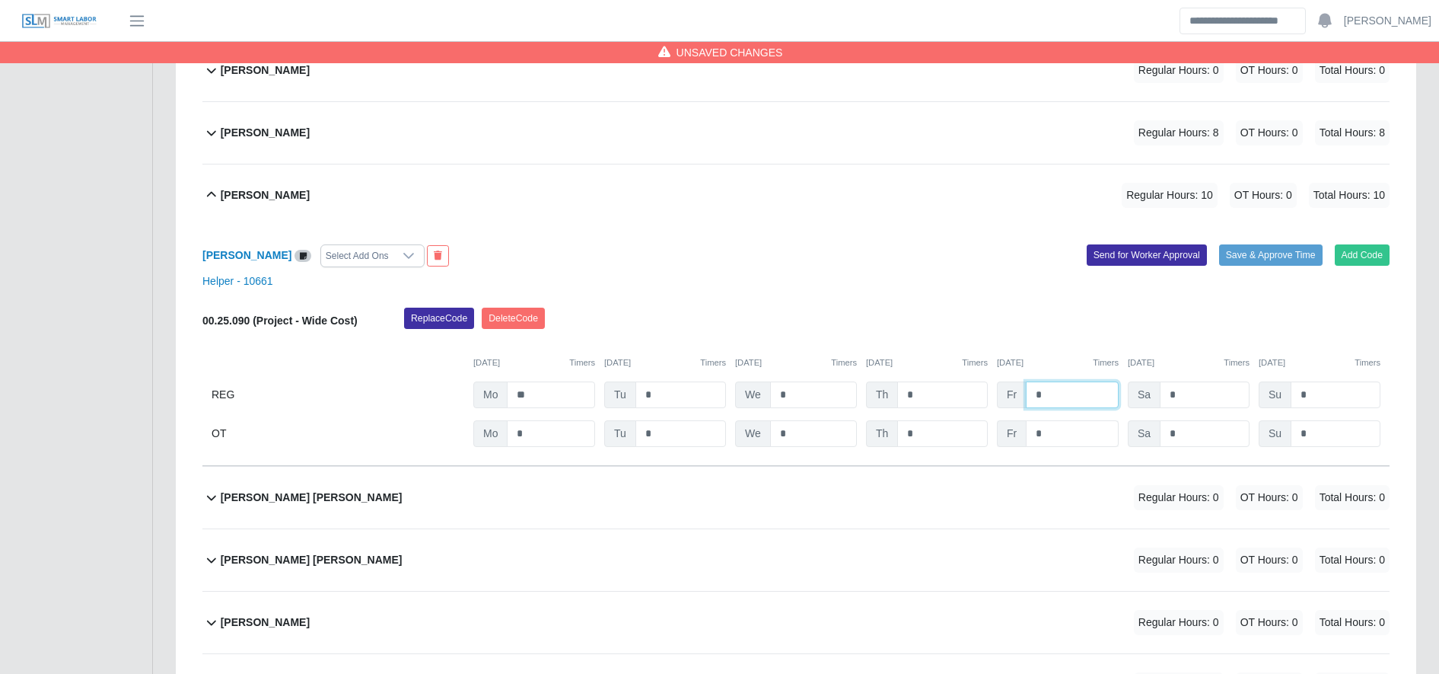
type input "*"
click at [0, 0] on input "*" at bounding box center [0, 0] width 0 height 0
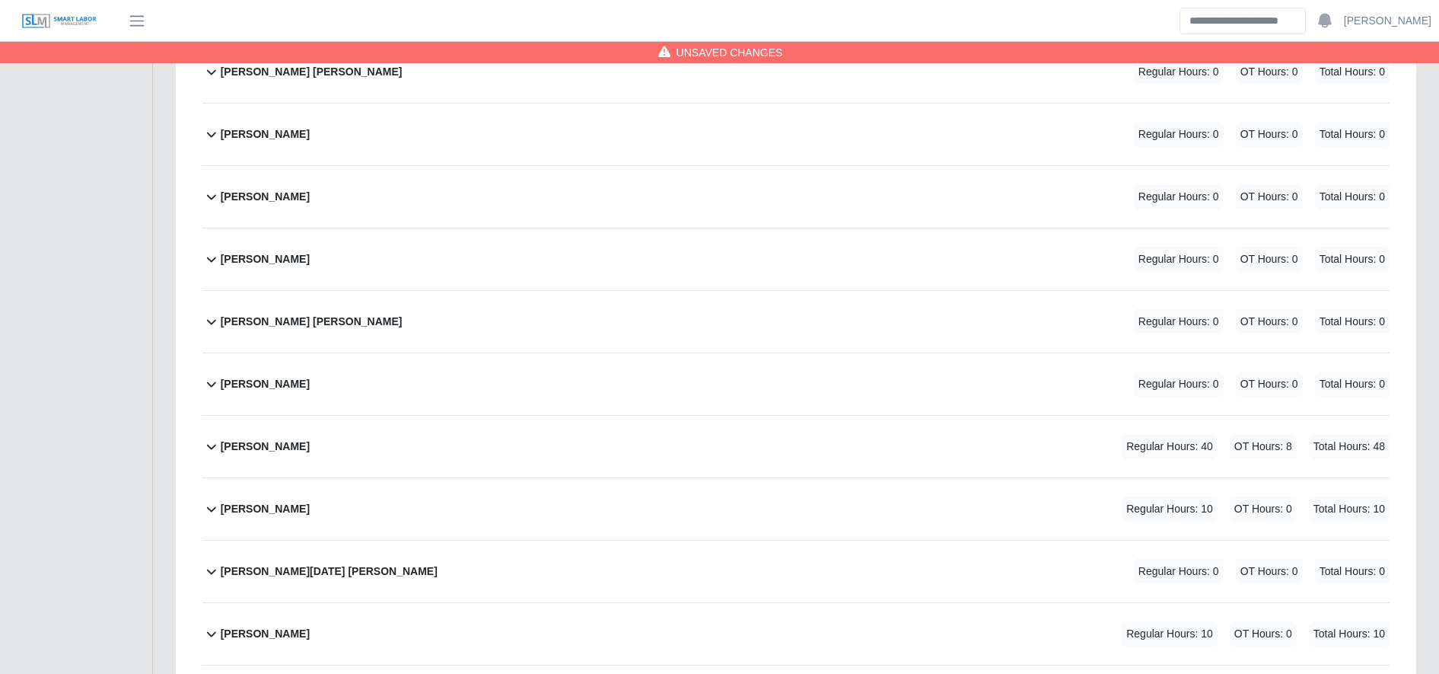
scroll to position [3248, 0]
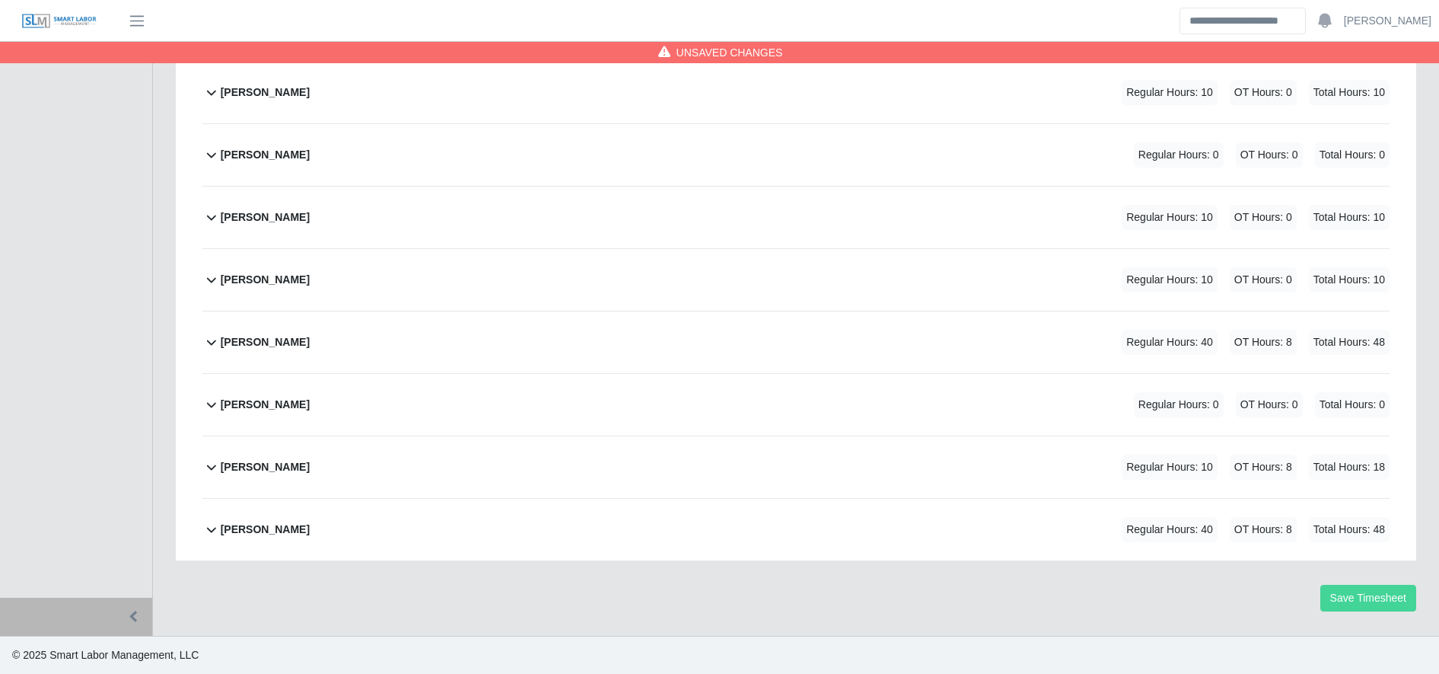
type input "*"
click at [1395, 603] on button "Save Timesheet" at bounding box center [1369, 598] width 96 height 27
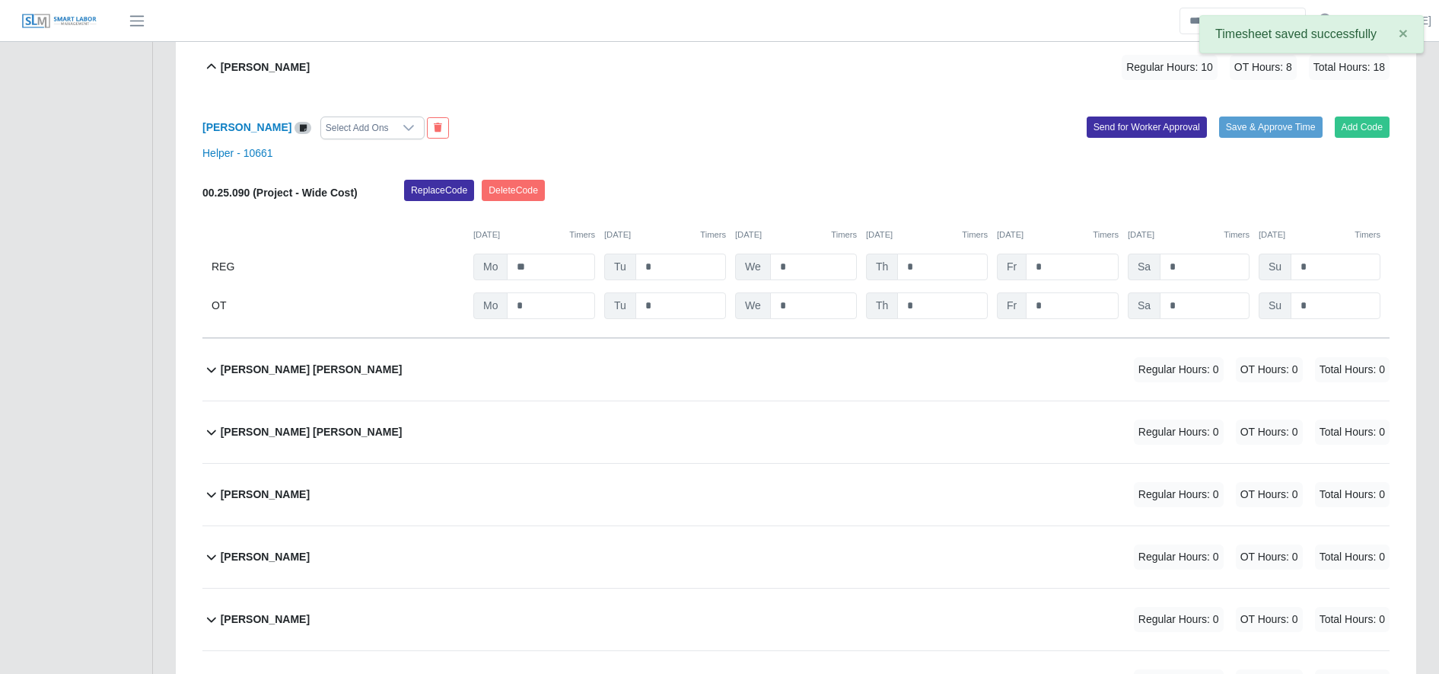
scroll to position [2346, 0]
click at [250, 123] on b "Marvin Lopez" at bounding box center [246, 128] width 89 height 12
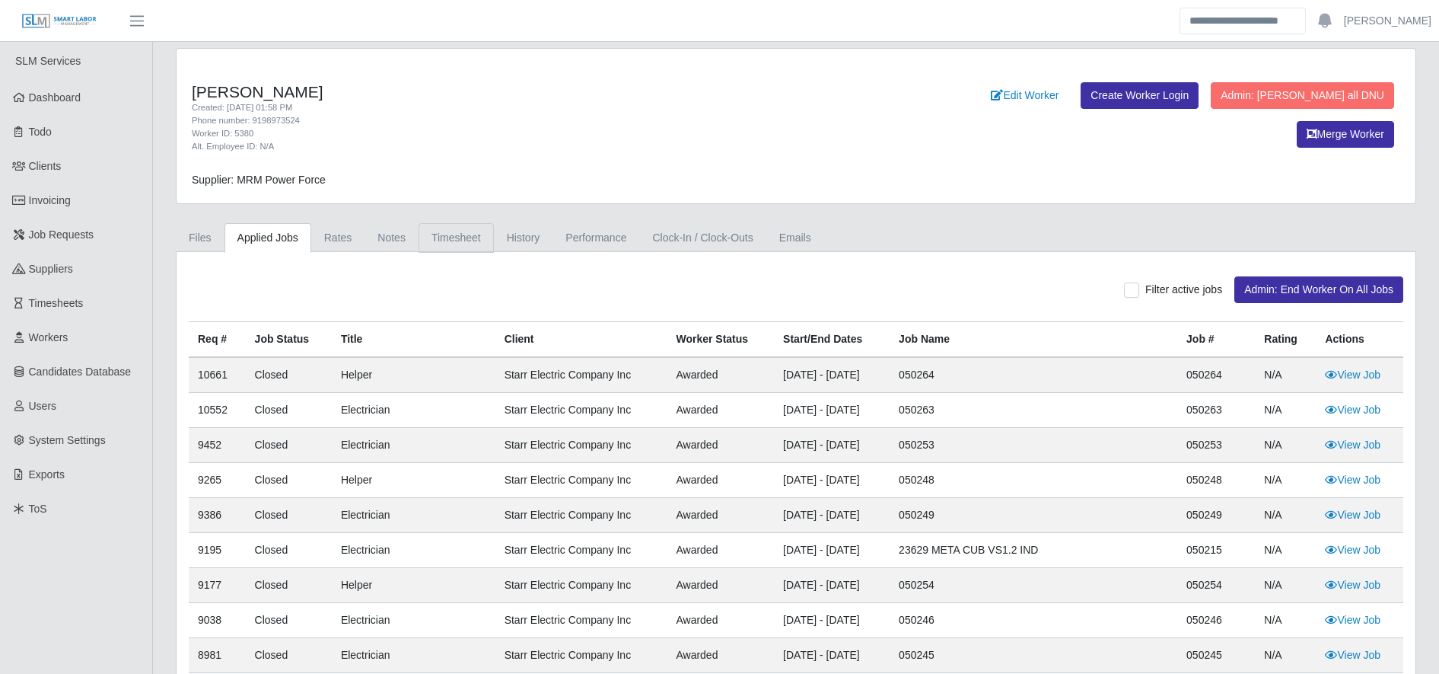
click at [458, 237] on link "Timesheet" at bounding box center [456, 238] width 75 height 30
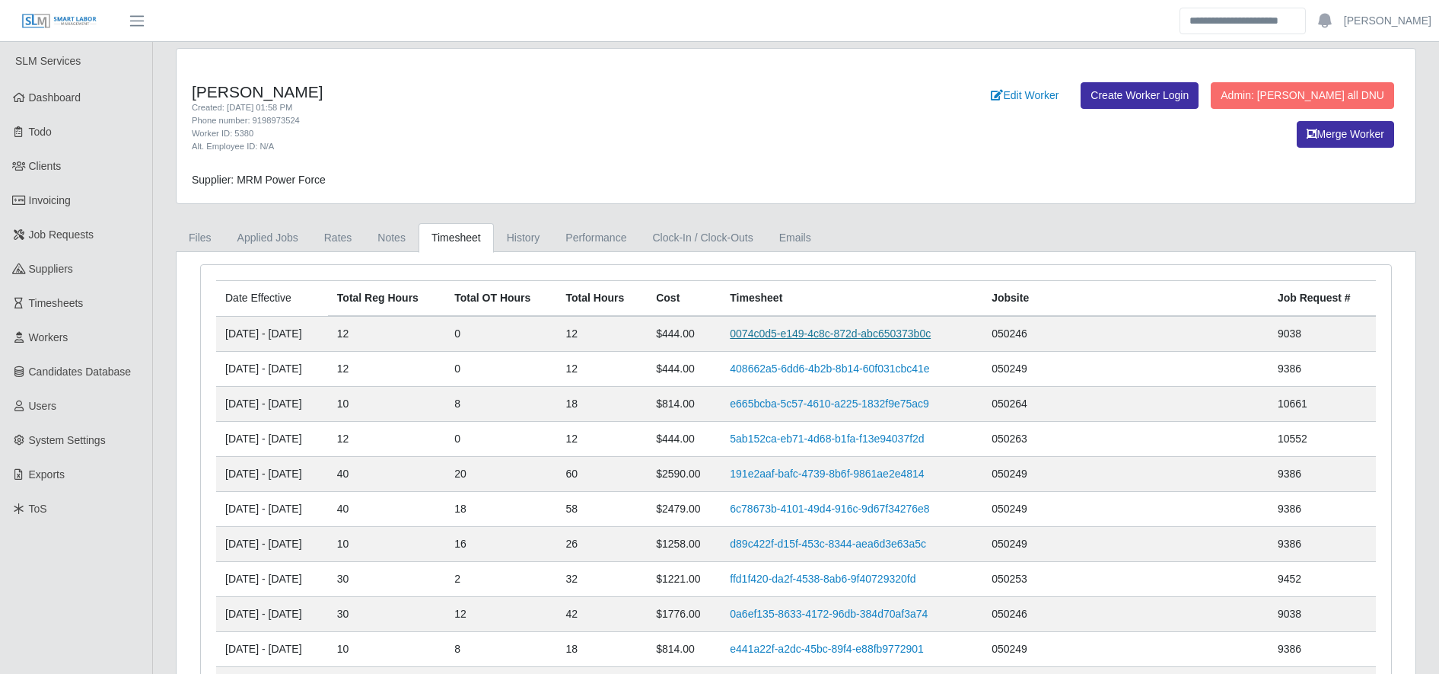
click at [810, 332] on link "0074c0d5-e149-4c8c-872d-abc650373b0c" at bounding box center [830, 333] width 201 height 12
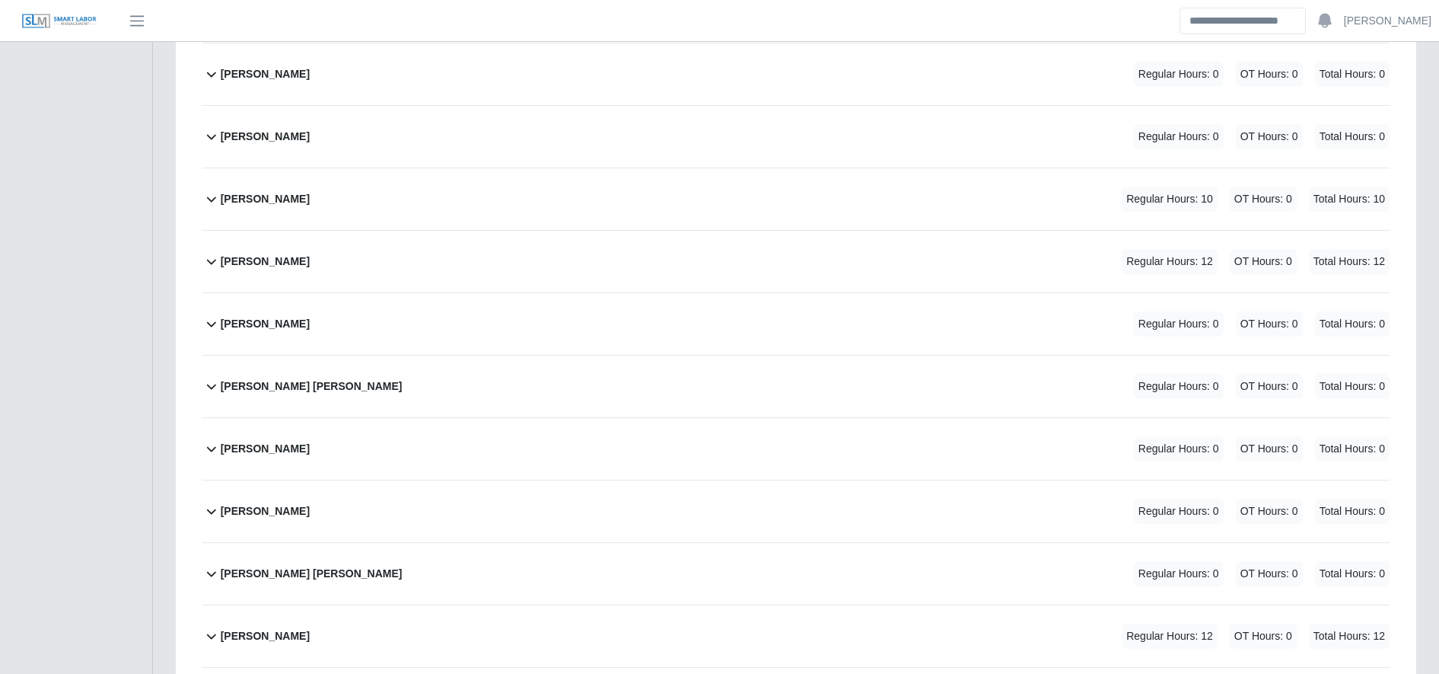
scroll to position [1841, 0]
click at [605, 279] on div "Marvin Lopez Regular Hours: 12 OT Hours: 0 Total Hours: 12" at bounding box center [805, 261] width 1169 height 62
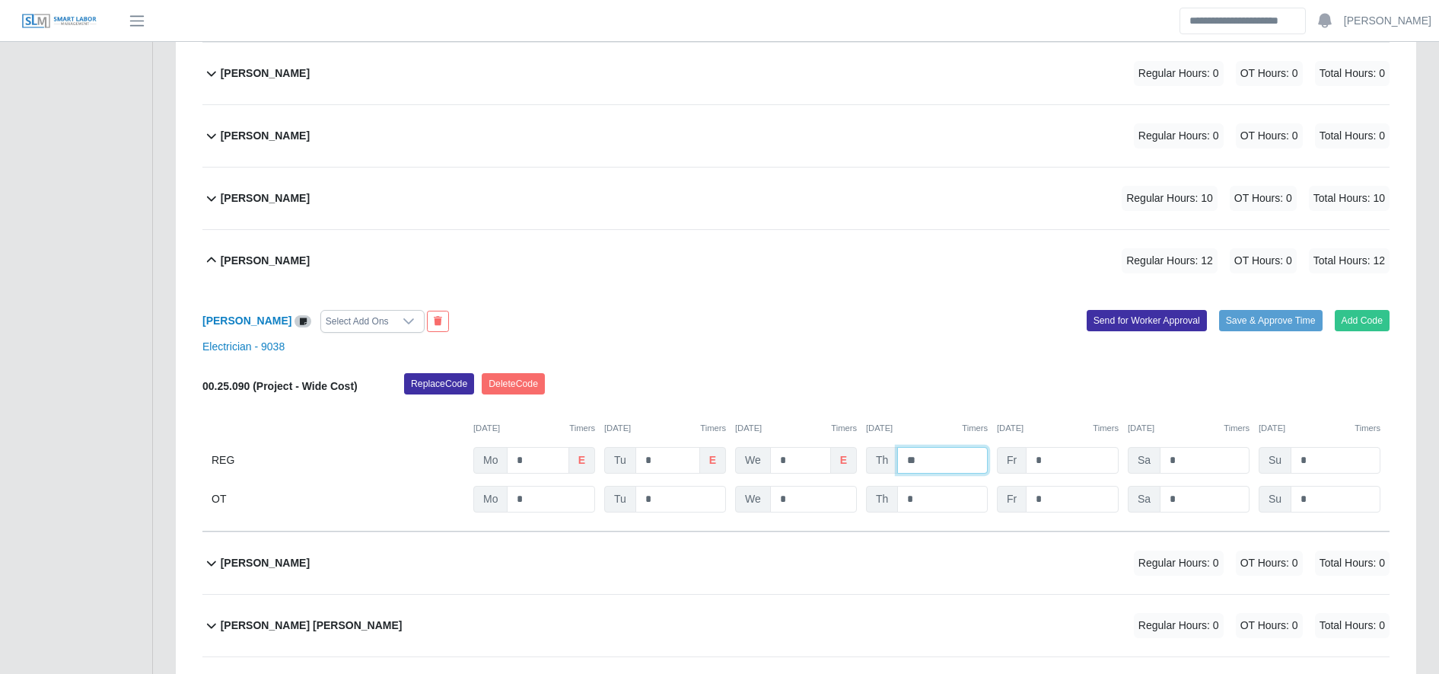
click at [942, 459] on input "**" at bounding box center [942, 460] width 91 height 27
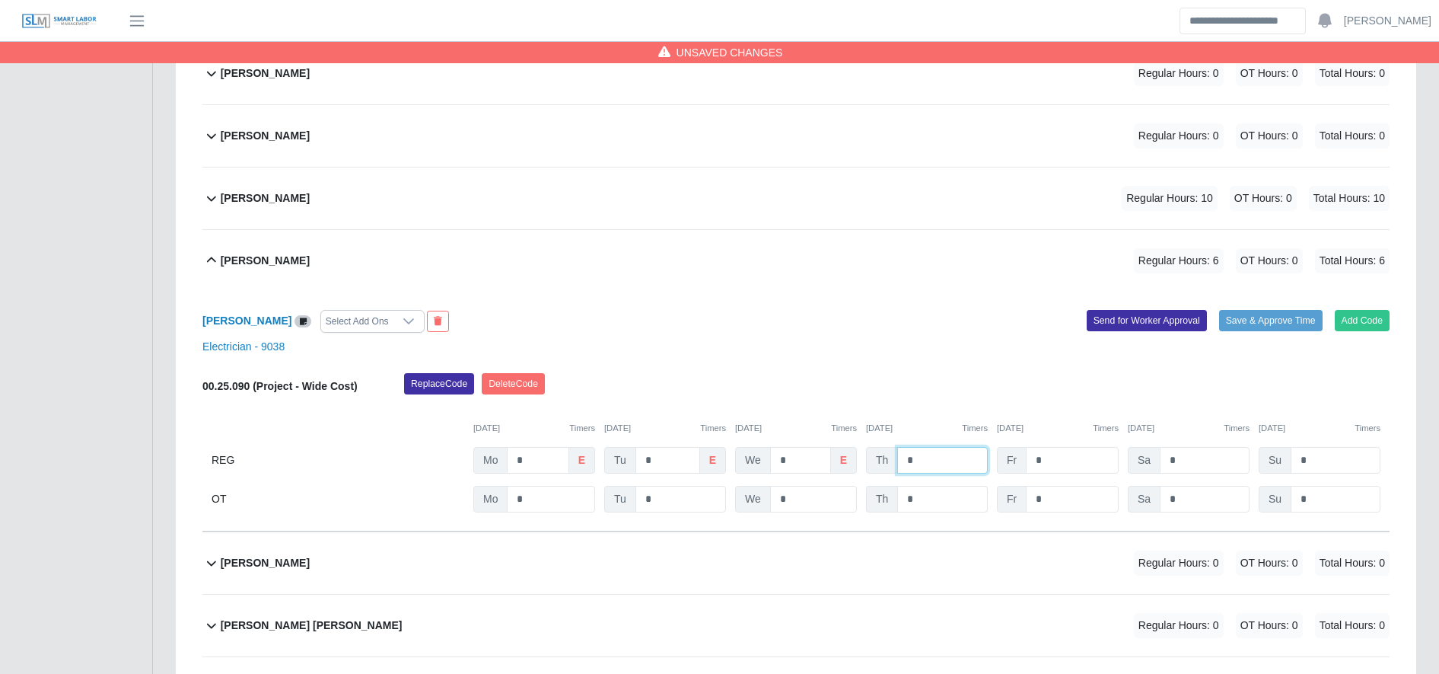
type input "*"
click at [0, 0] on input "*" at bounding box center [0, 0] width 0 height 0
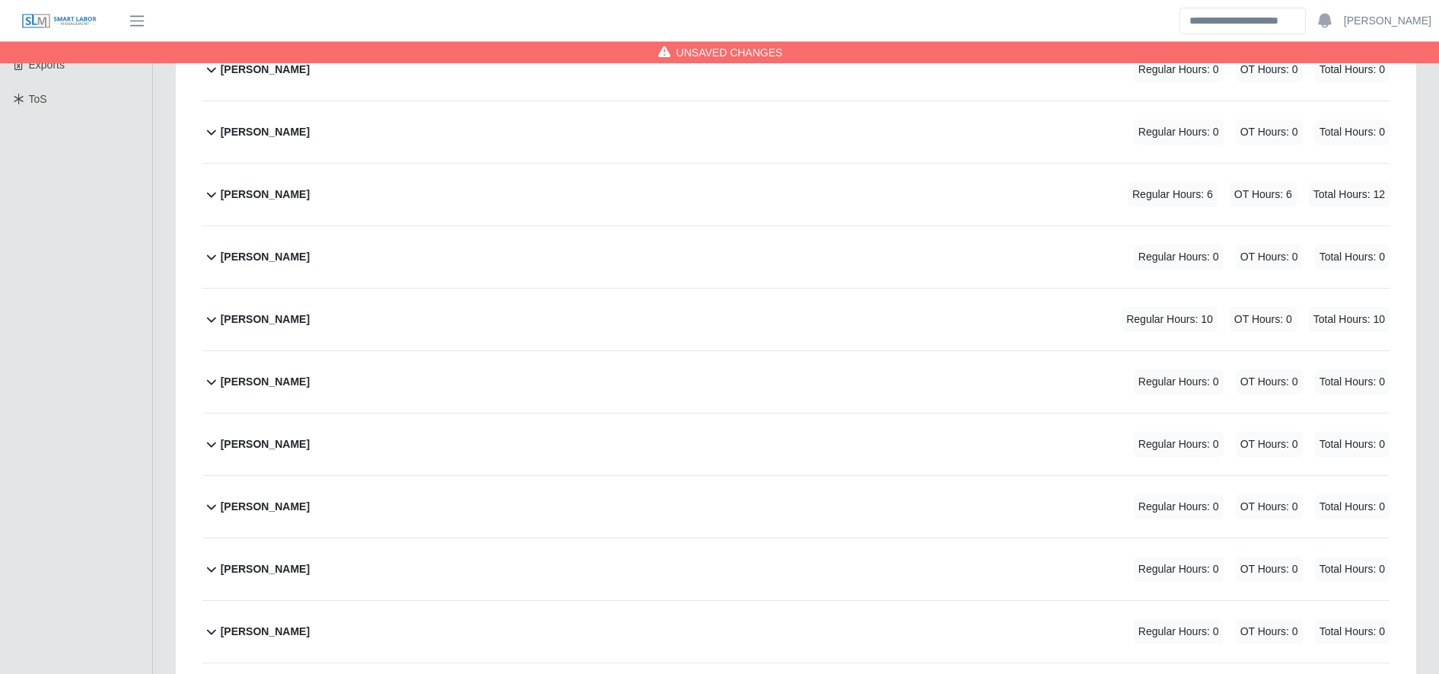
scroll to position [0, 0]
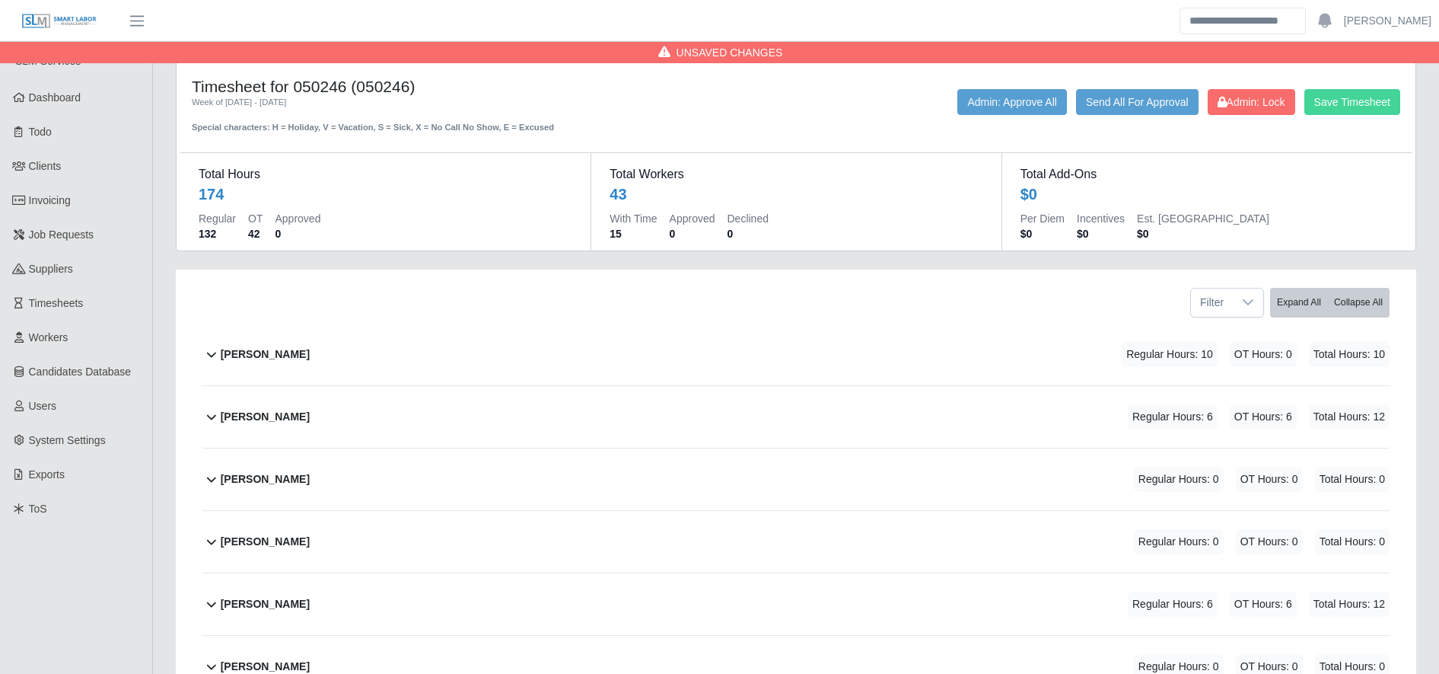
type input "*"
click at [1367, 105] on button "Save Timesheet" at bounding box center [1353, 102] width 96 height 26
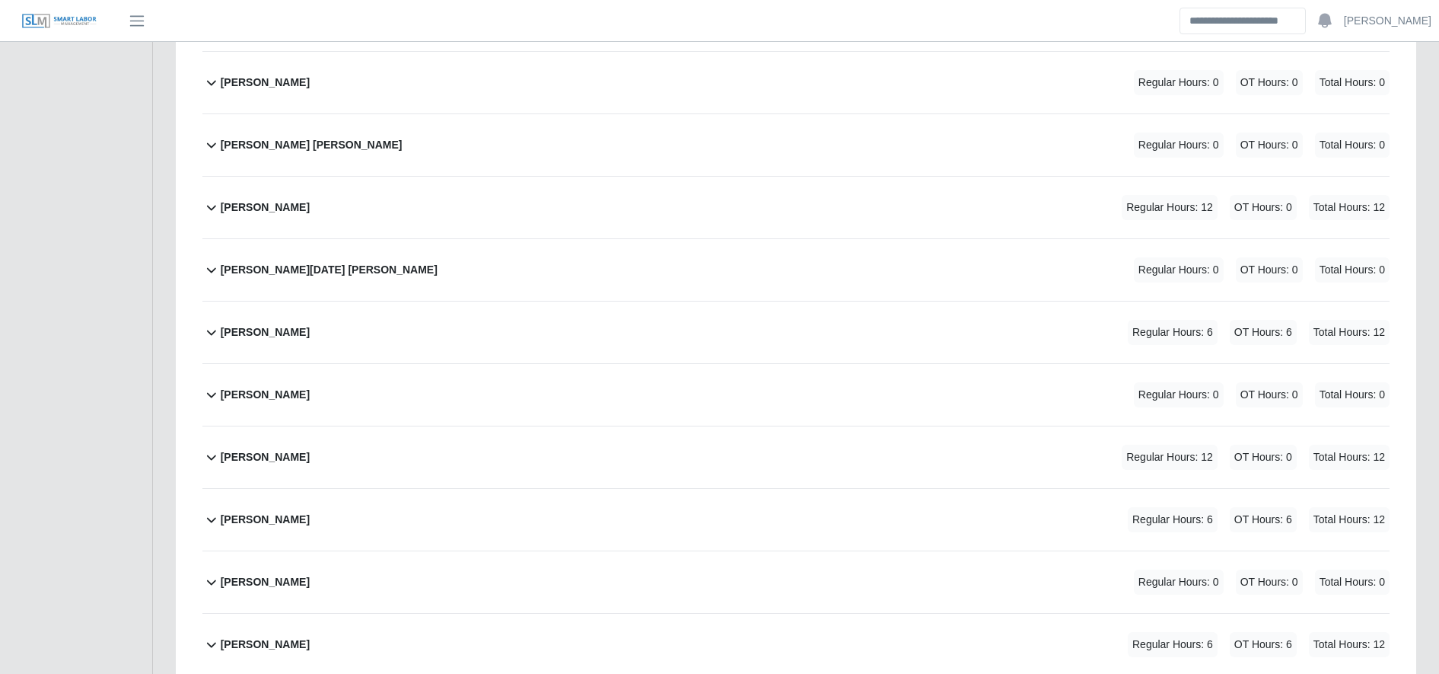
scroll to position [2523, 0]
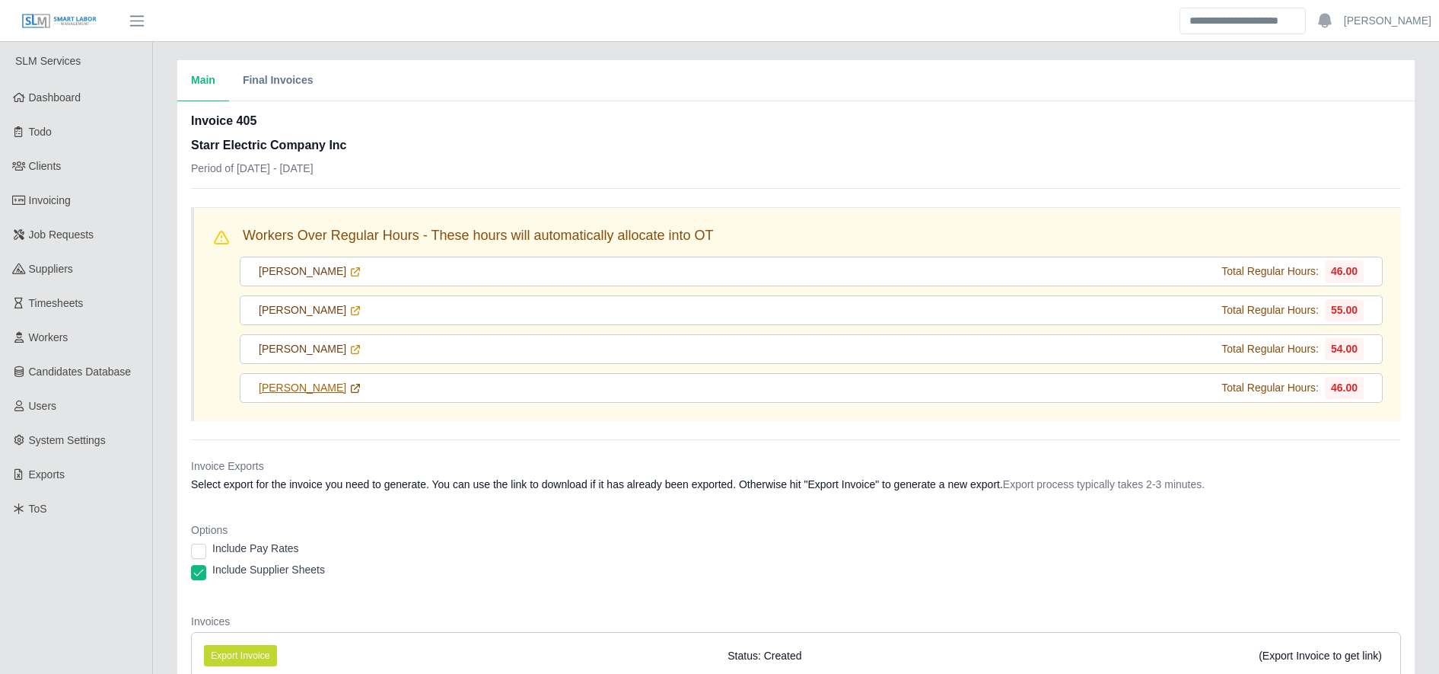
click at [349, 387] on icon at bounding box center [355, 388] width 12 height 12
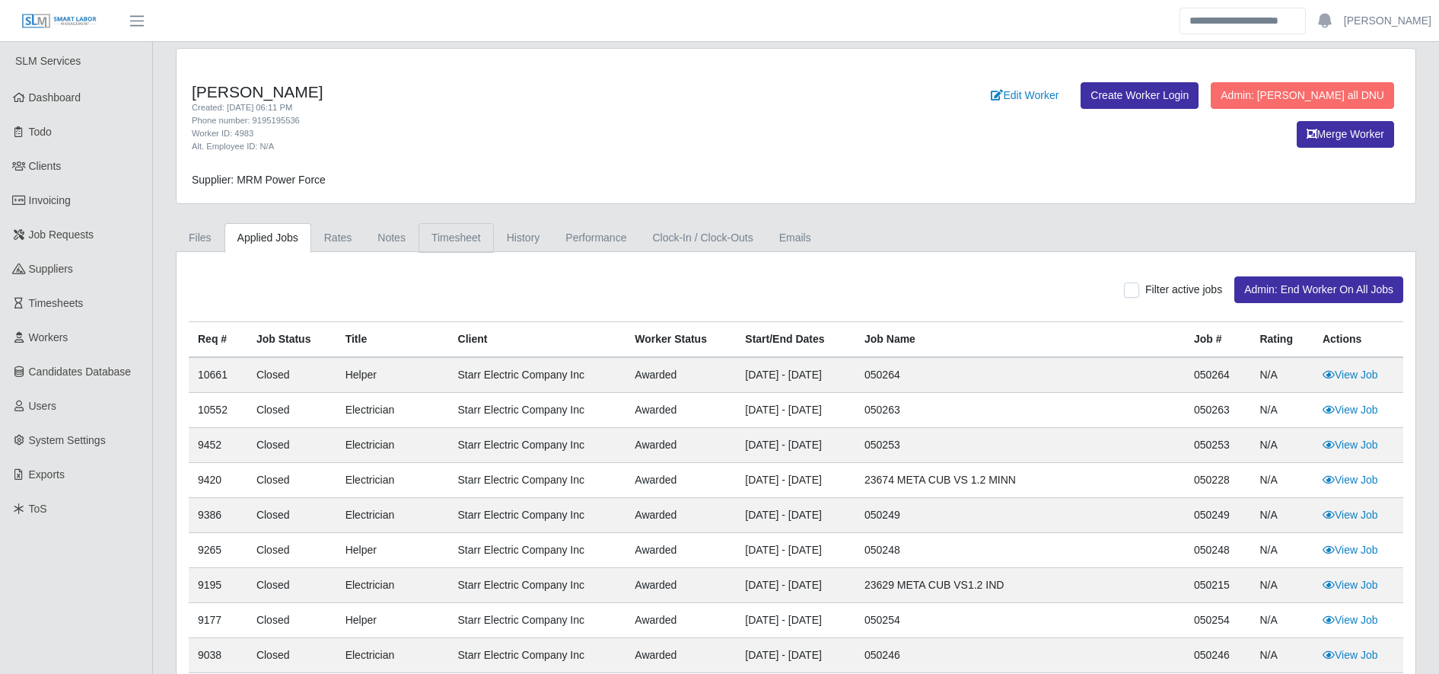
click at [459, 234] on link "Timesheet" at bounding box center [456, 238] width 75 height 30
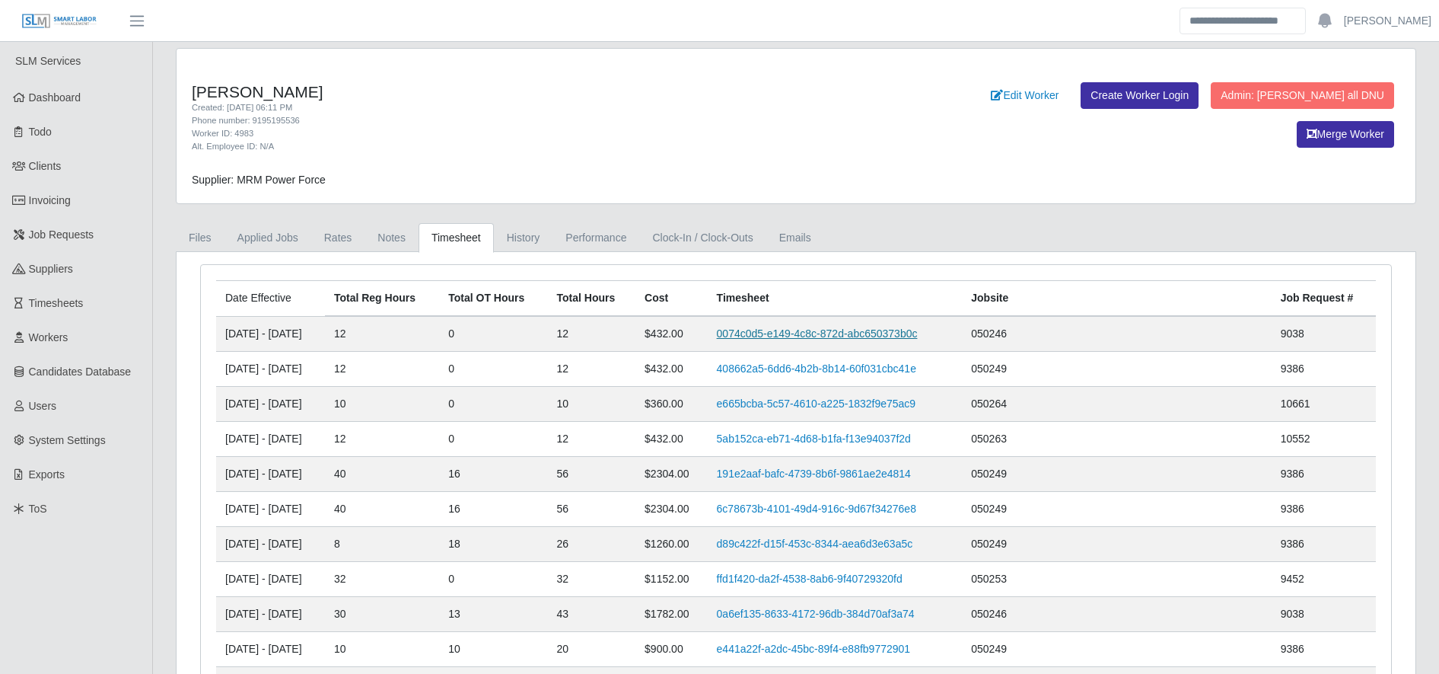
click at [818, 336] on link "0074c0d5-e149-4c8c-872d-abc650373b0c" at bounding box center [817, 333] width 201 height 12
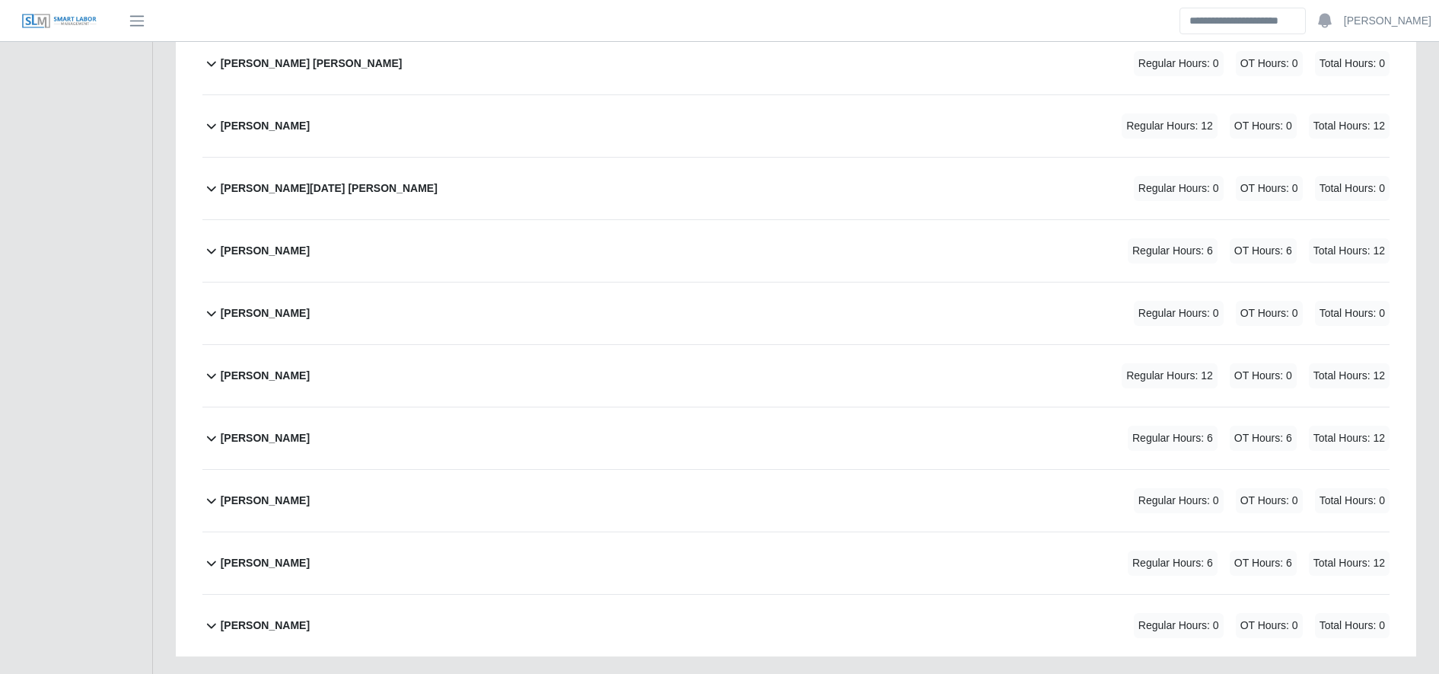
scroll to position [2339, 0]
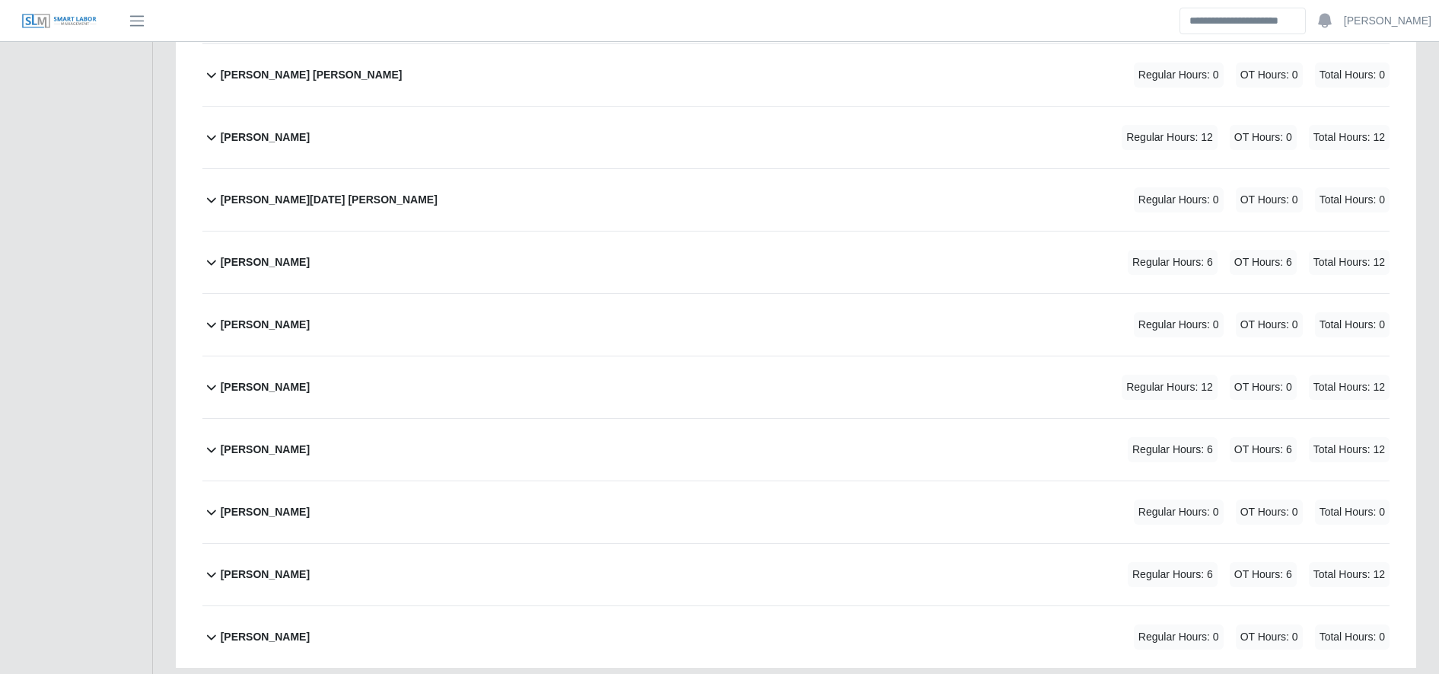
click at [502, 124] on div "[PERSON_NAME] Regular Hours: 12 OT Hours: 0 Total Hours: 12" at bounding box center [805, 138] width 1169 height 62
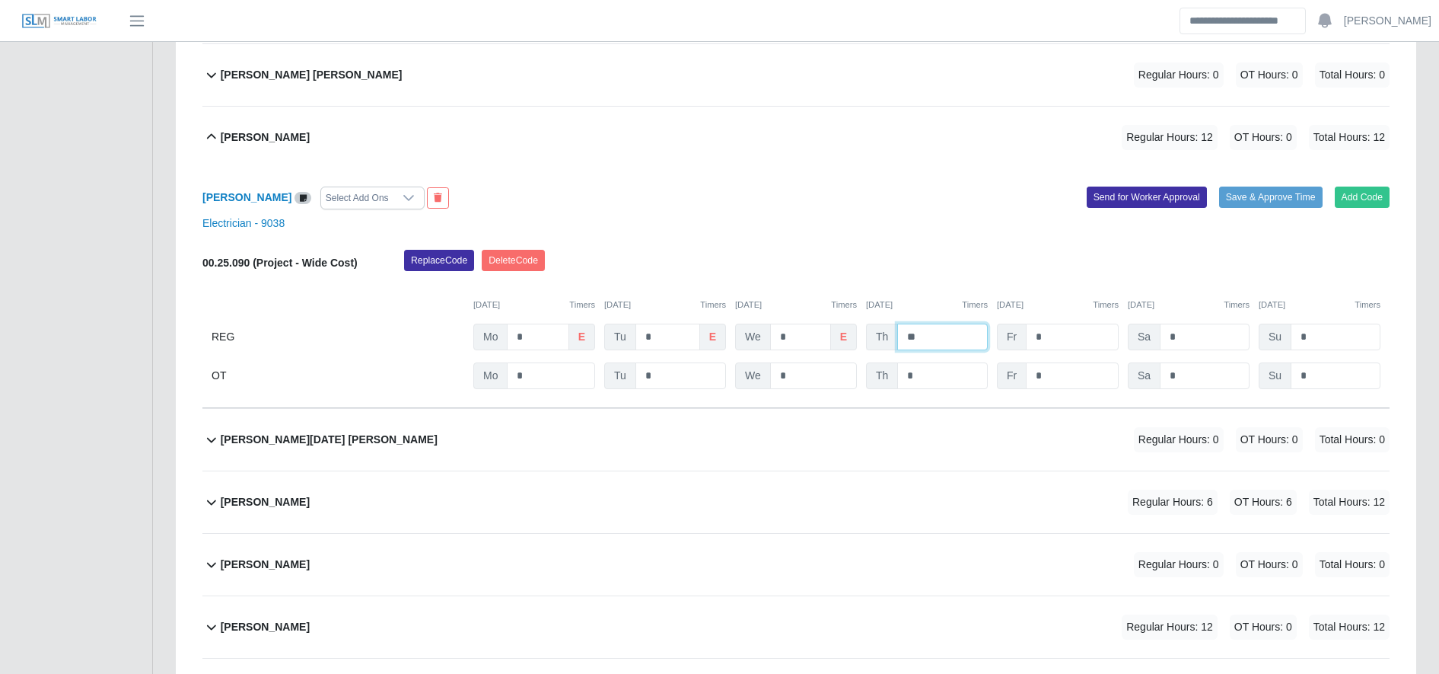
click at [955, 328] on input "**" at bounding box center [942, 337] width 91 height 27
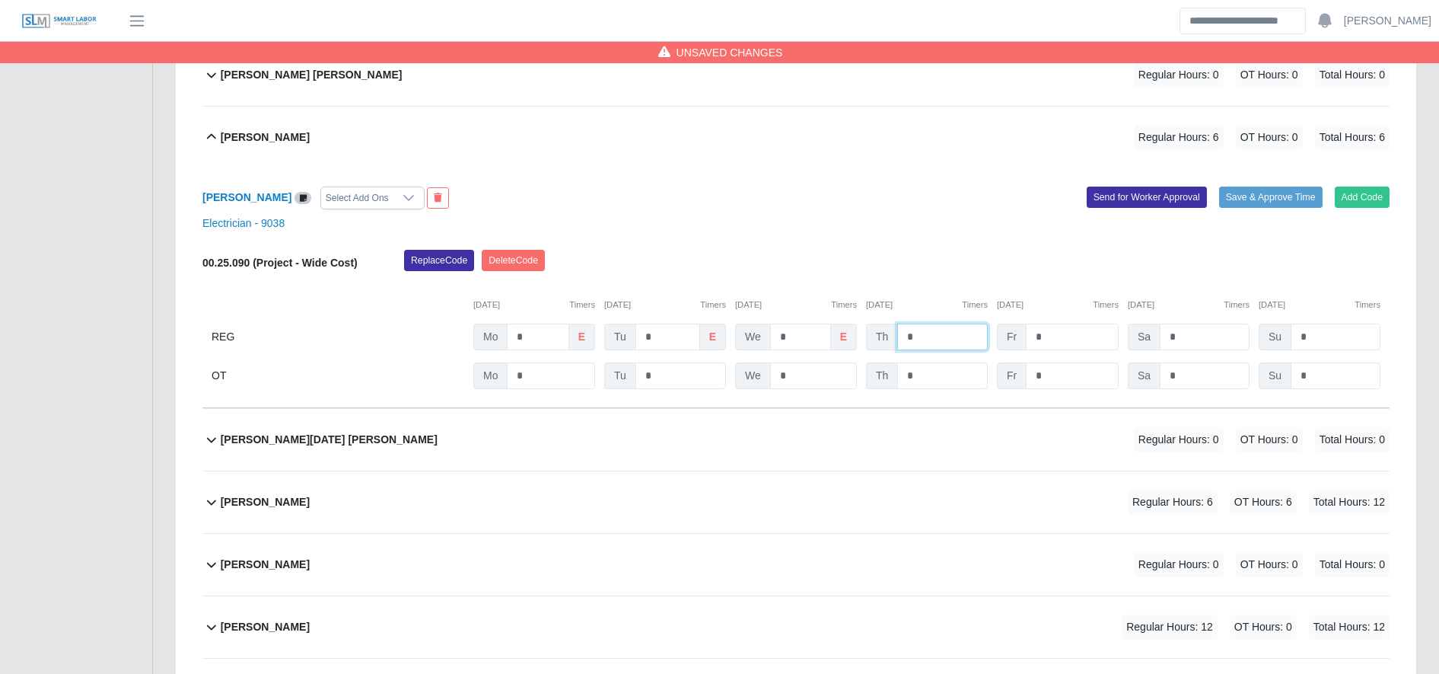
type input "*"
click at [0, 0] on input "*" at bounding box center [0, 0] width 0 height 0
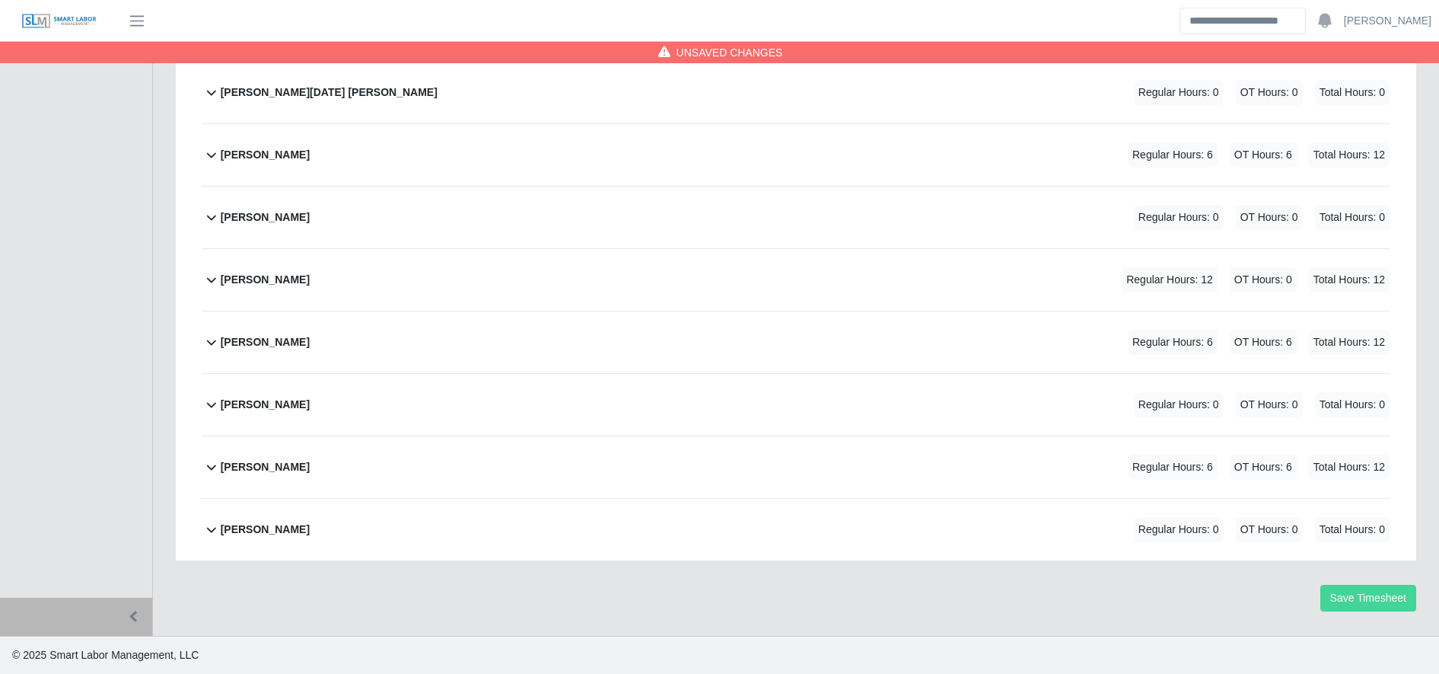
type input "*"
click at [1397, 598] on button "Save Timesheet" at bounding box center [1369, 598] width 96 height 27
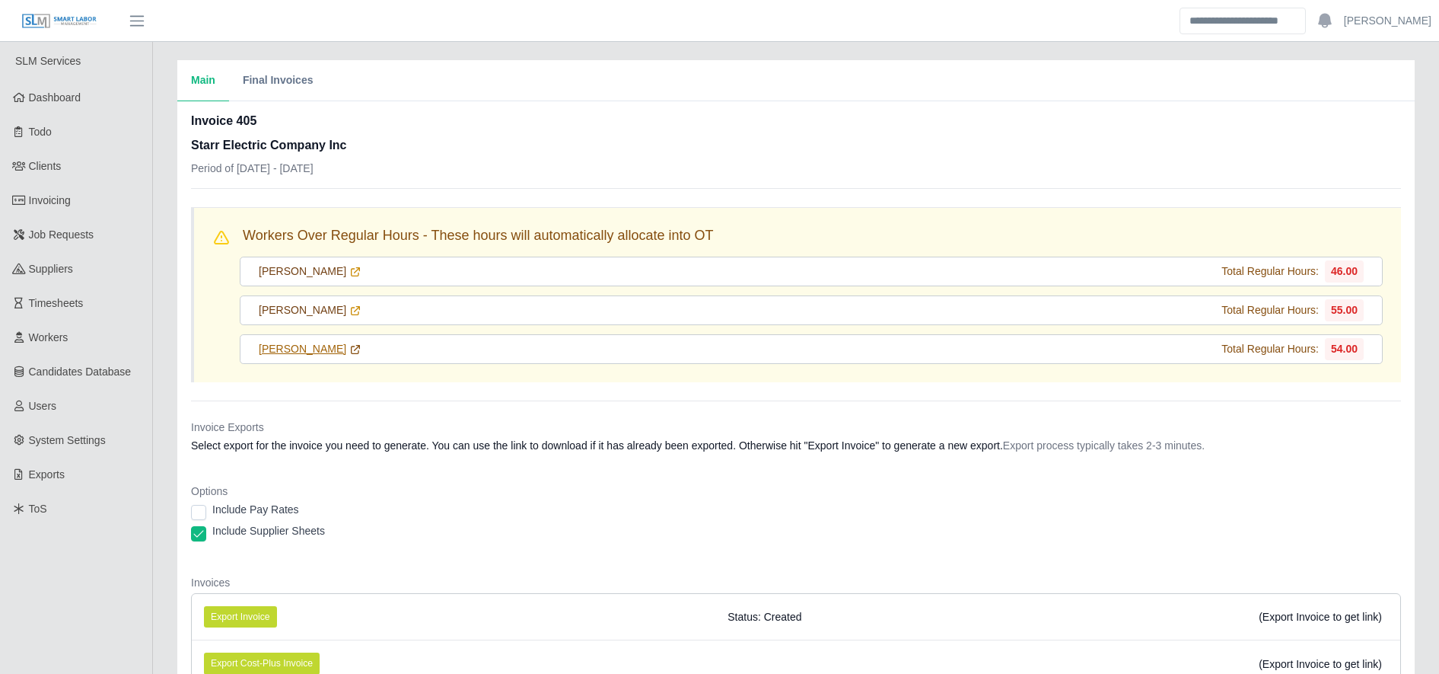
click at [313, 348] on link "[PERSON_NAME]" at bounding box center [310, 349] width 103 height 16
click at [328, 350] on div "Jose Garcia Total Regular Hours: 54.00" at bounding box center [811, 349] width 1143 height 30
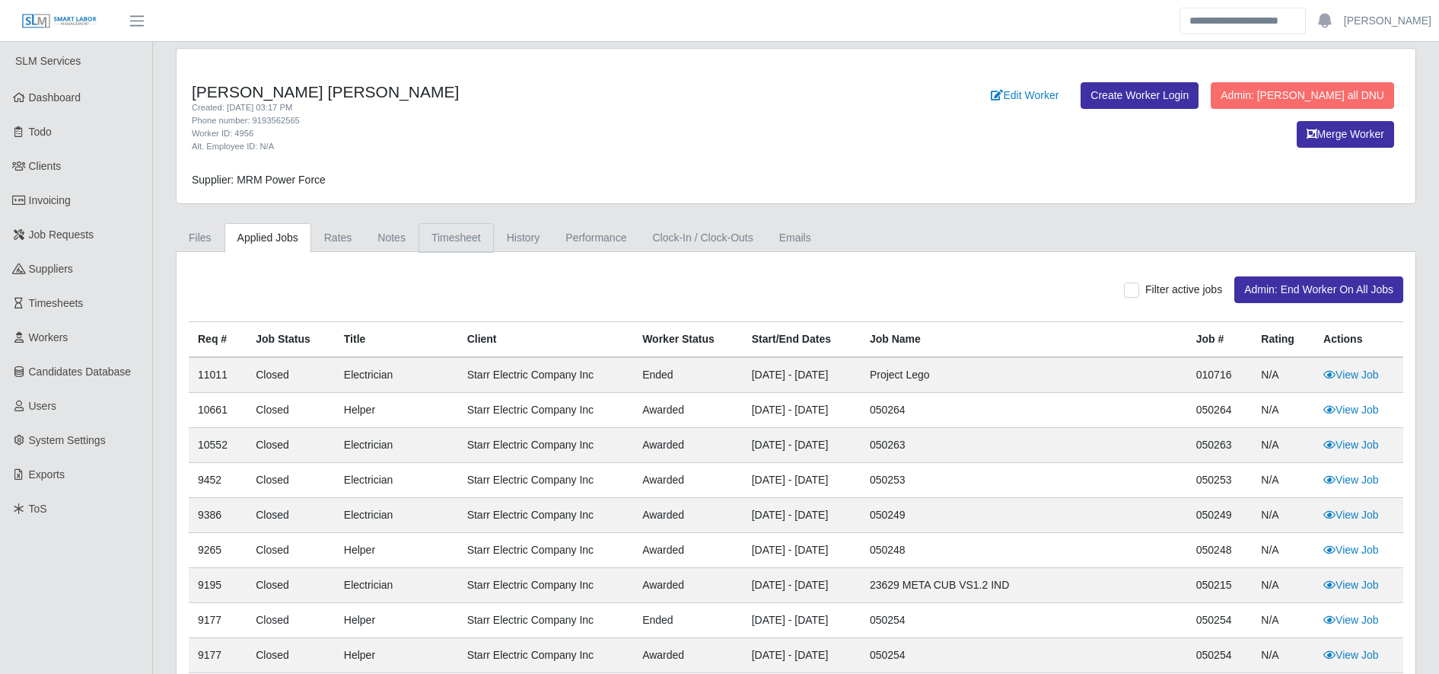
click at [478, 230] on link "Timesheet" at bounding box center [456, 238] width 75 height 30
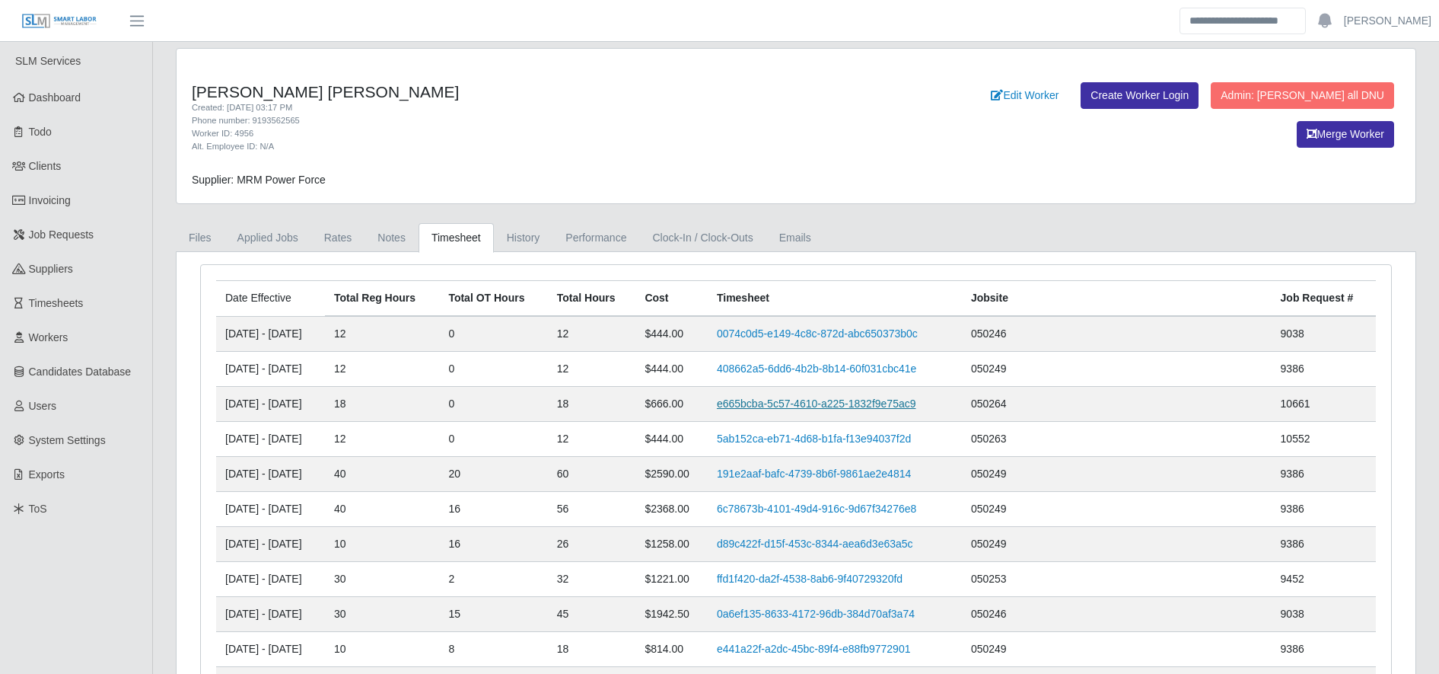
click at [874, 406] on link "e665bcba-5c57-4610-a225-1832f9e75ac9" at bounding box center [816, 403] width 199 height 12
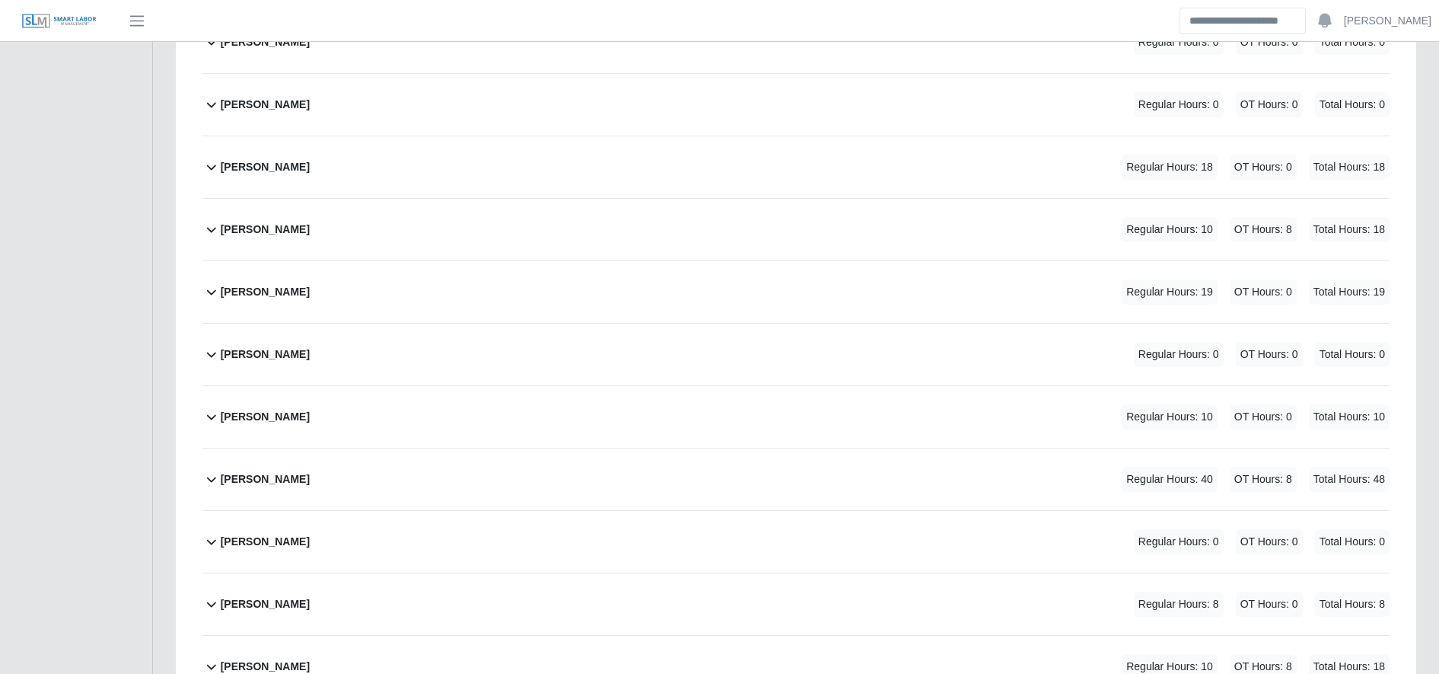
scroll to position [1711, 0]
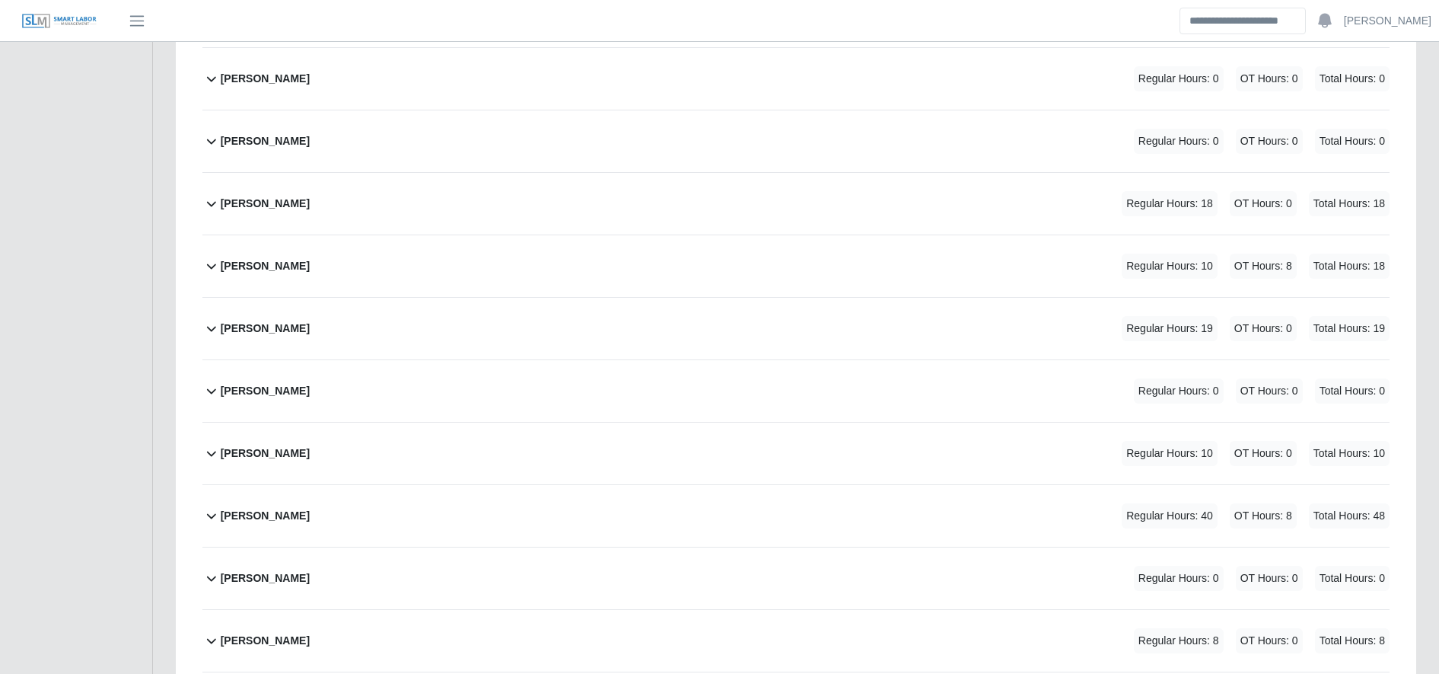
click at [454, 198] on div "Jose Garcia Regular Hours: 18 OT Hours: 0 Total Hours: 18" at bounding box center [805, 204] width 1169 height 62
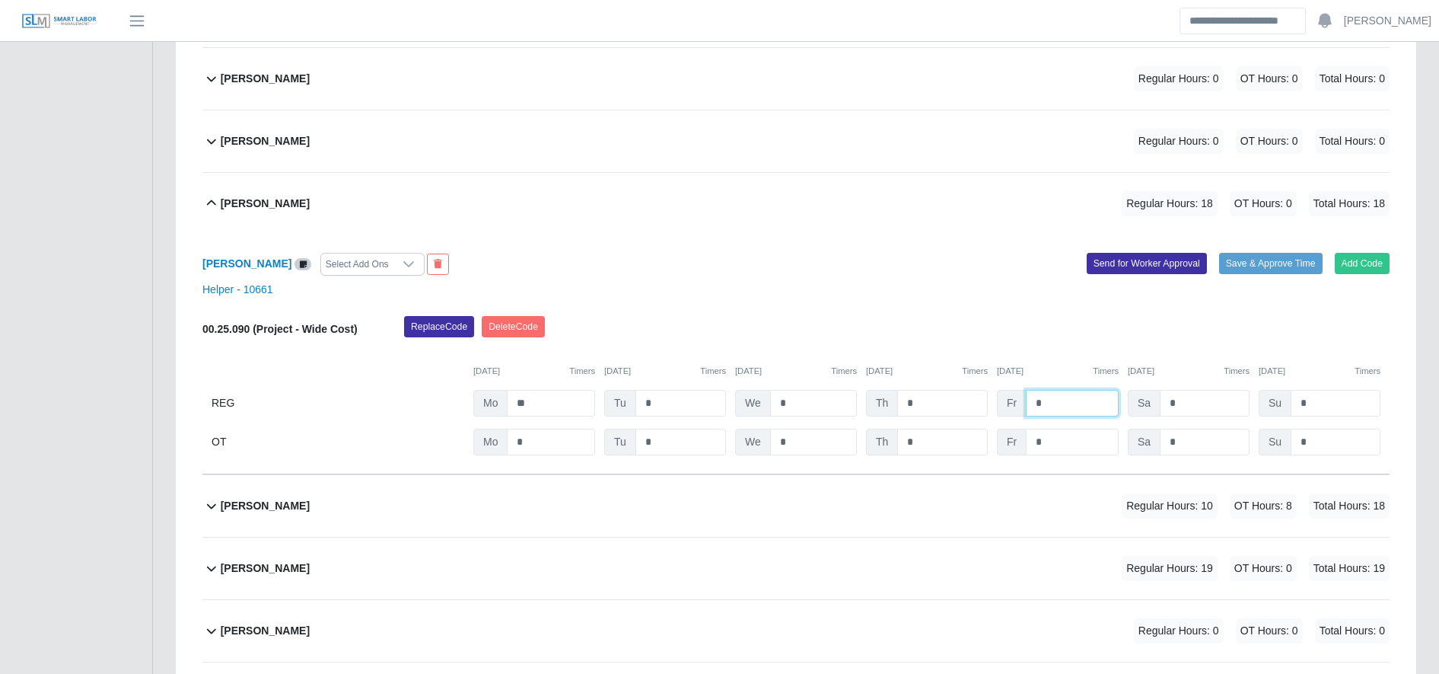
click at [1087, 399] on input "*" at bounding box center [1072, 403] width 93 height 27
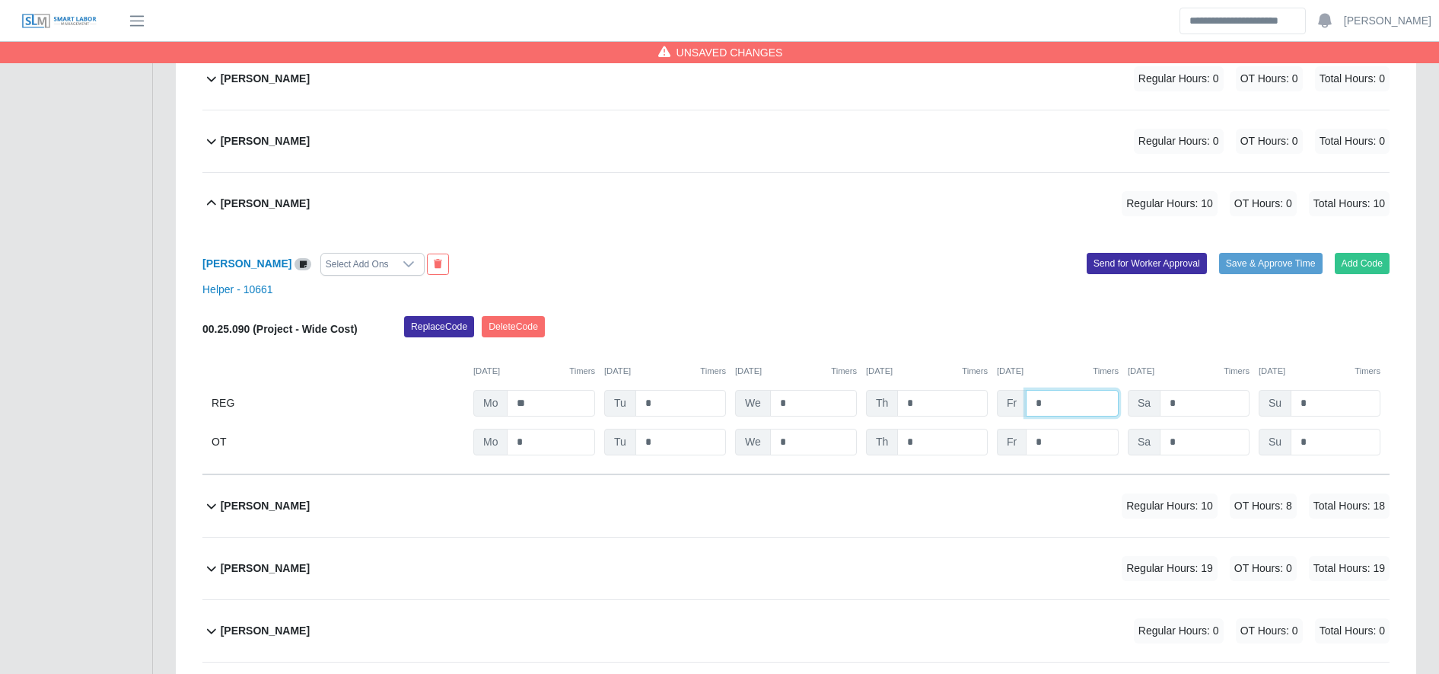
type input "*"
click at [0, 0] on input "*" at bounding box center [0, 0] width 0 height 0
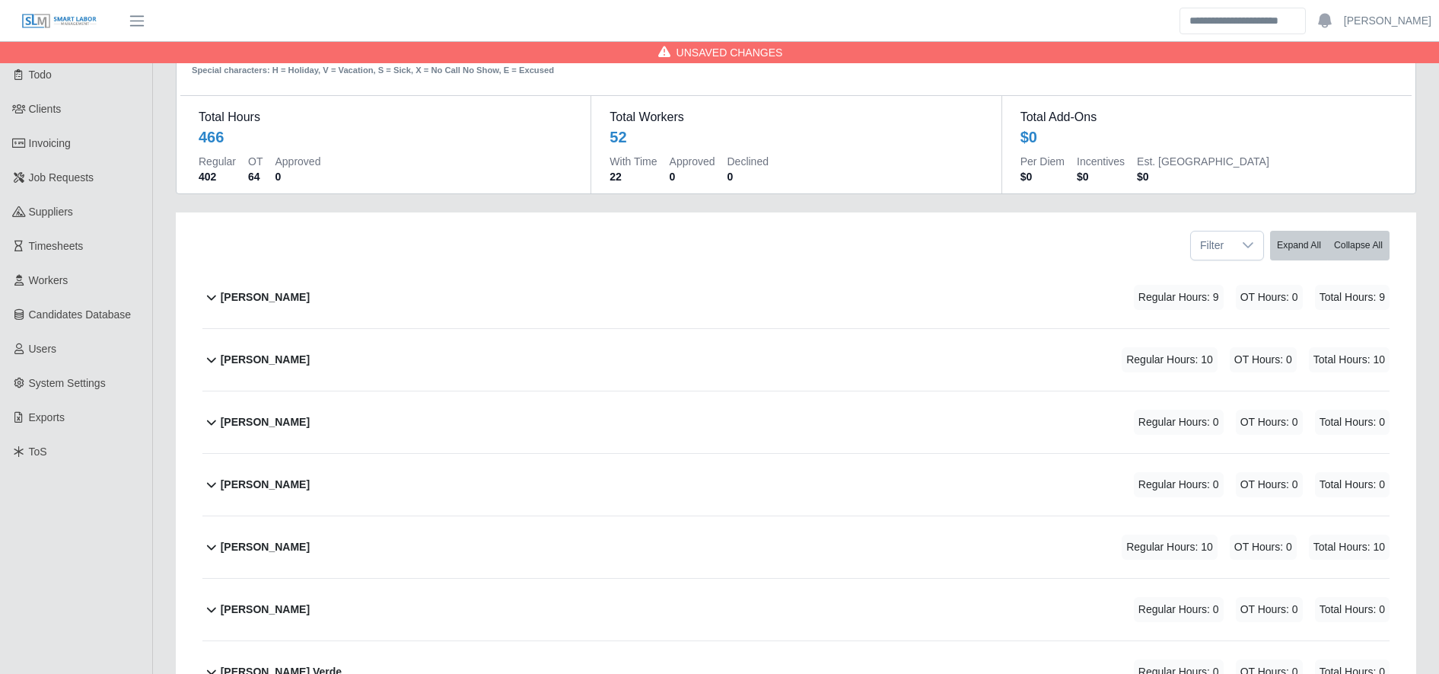
scroll to position [0, 0]
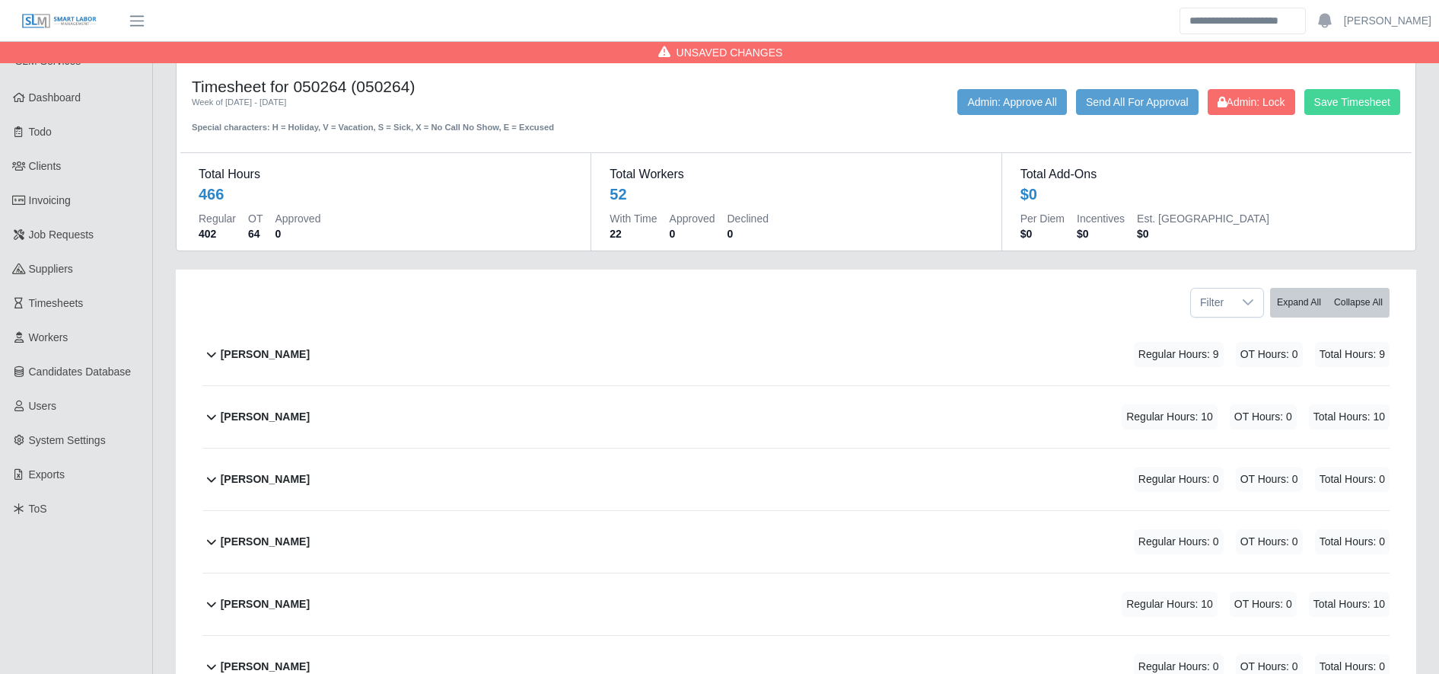
type input "*"
click at [1344, 112] on button "Save Timesheet" at bounding box center [1353, 102] width 96 height 26
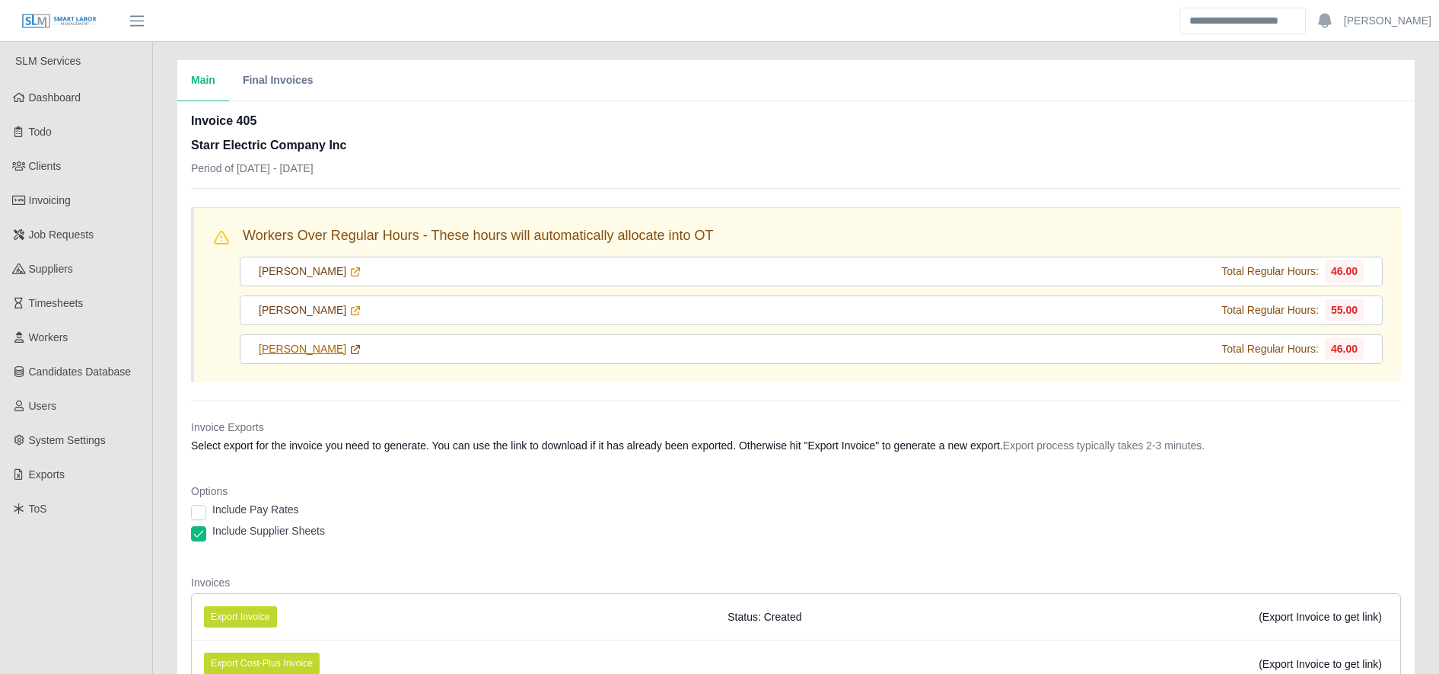
click at [349, 352] on icon at bounding box center [355, 349] width 12 height 12
click at [349, 308] on icon at bounding box center [355, 310] width 12 height 12
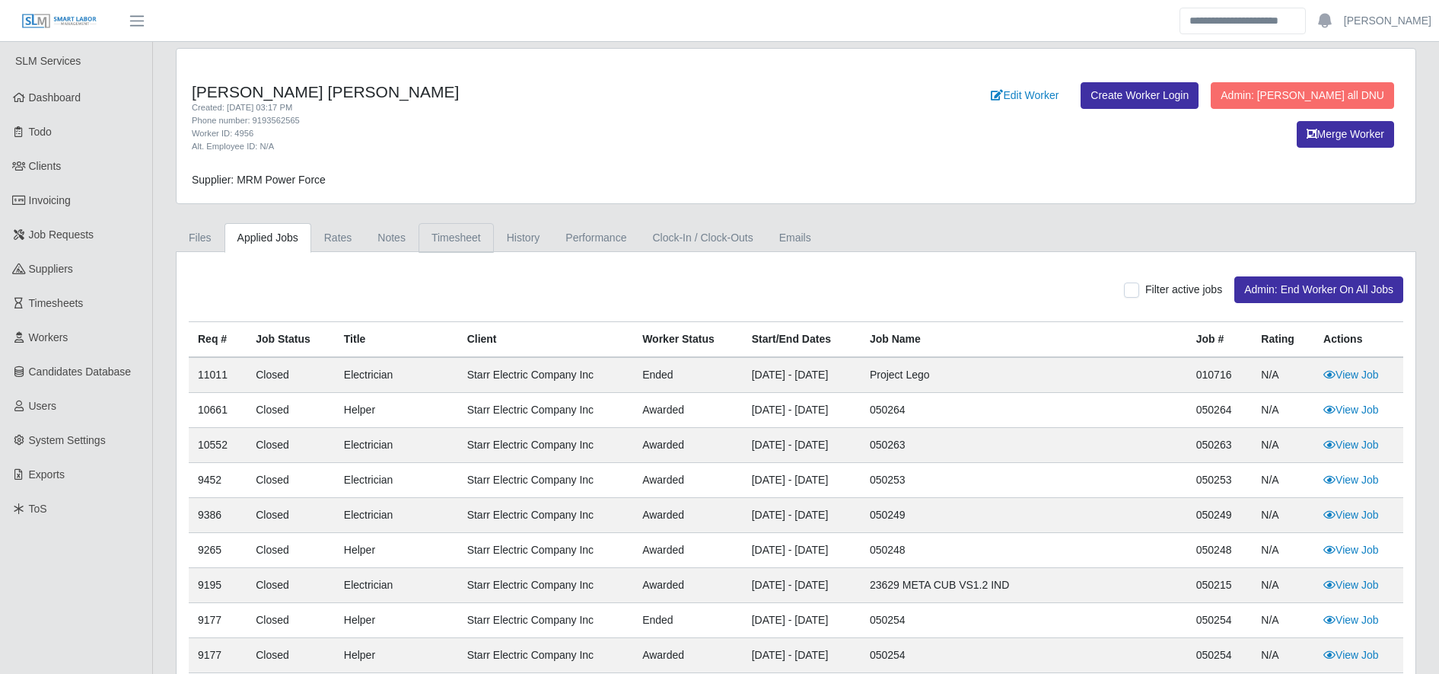
click at [452, 234] on link "Timesheet" at bounding box center [456, 238] width 75 height 30
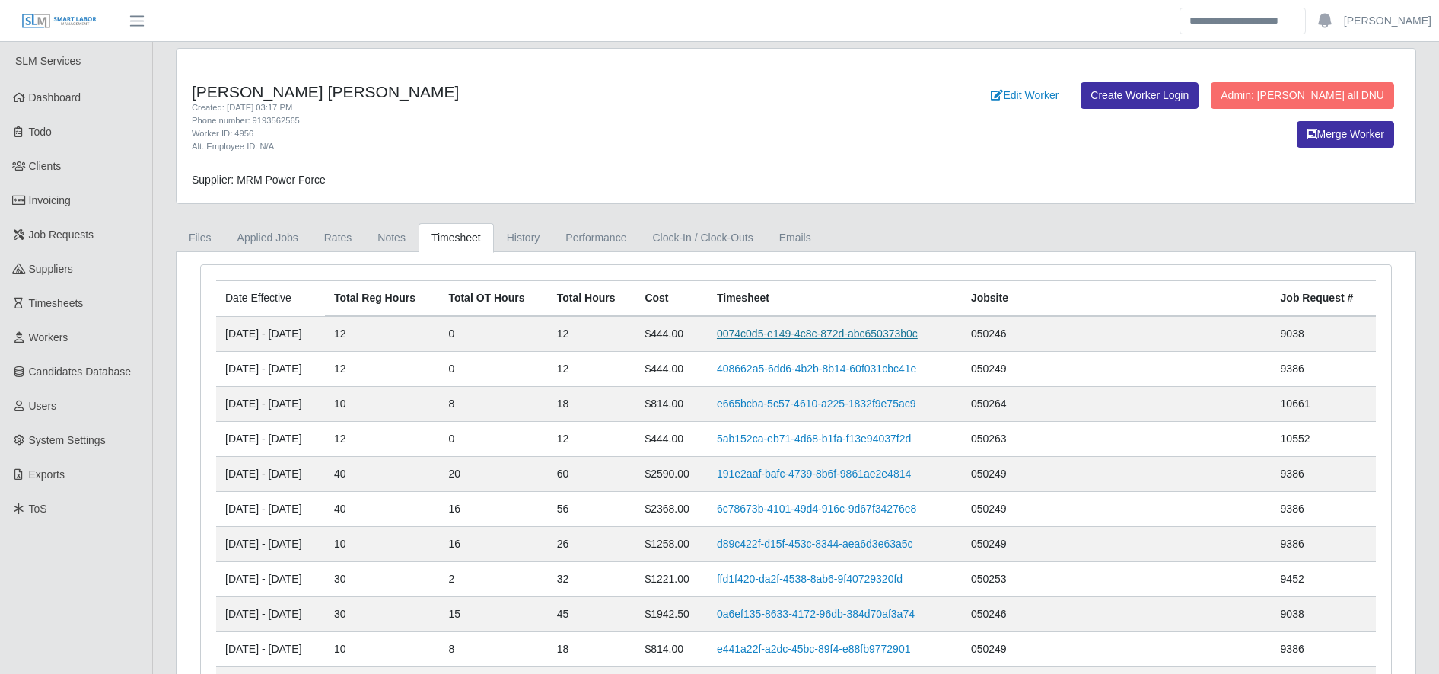
click at [818, 331] on link "0074c0d5-e149-4c8c-872d-abc650373b0c" at bounding box center [817, 333] width 201 height 12
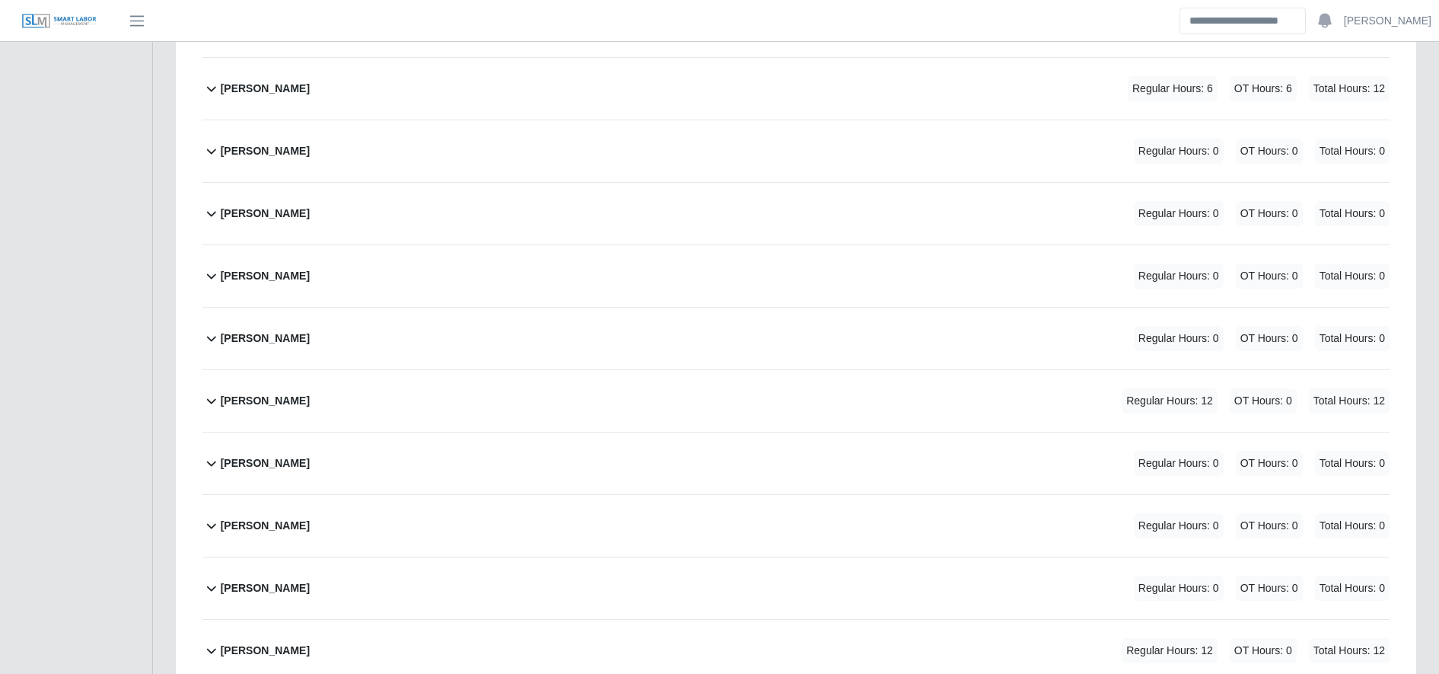
scroll to position [1153, 0]
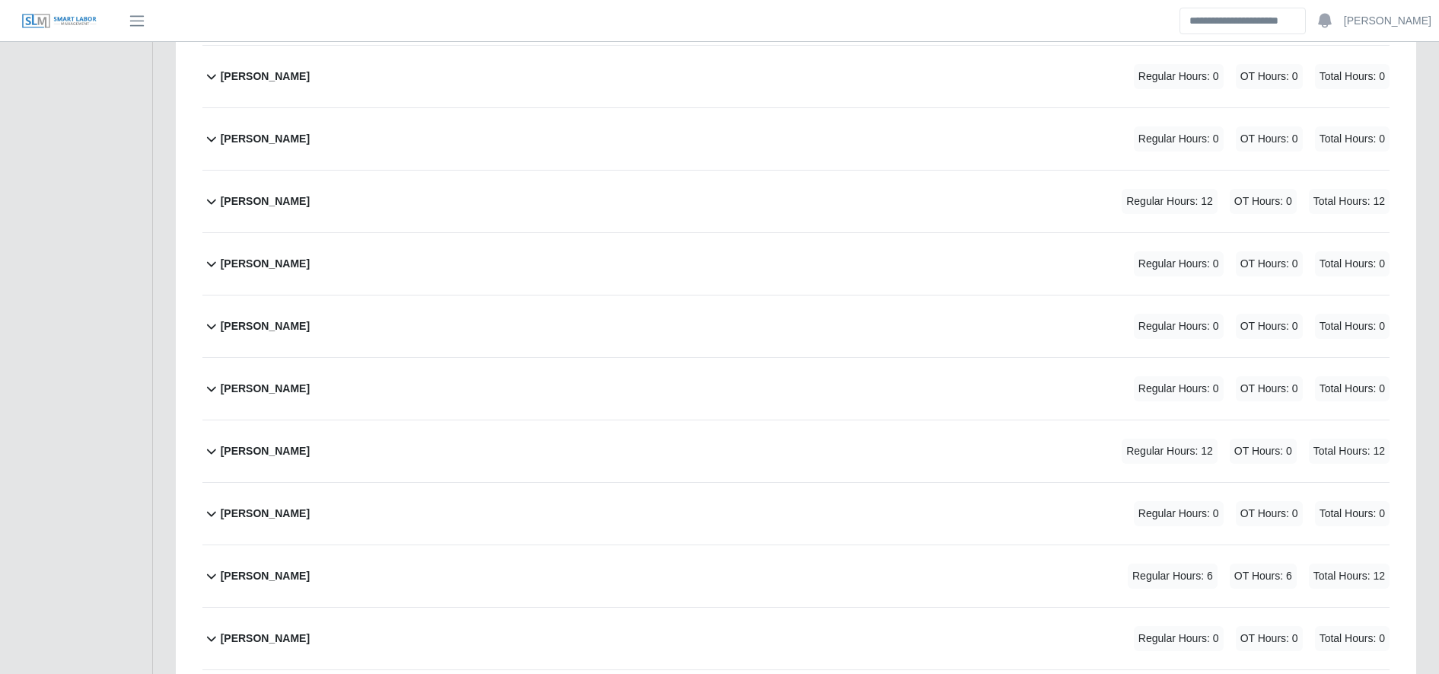
click at [518, 430] on div "[PERSON_NAME] Regular Hours: 12 OT Hours: 0 Total Hours: 12" at bounding box center [805, 451] width 1169 height 62
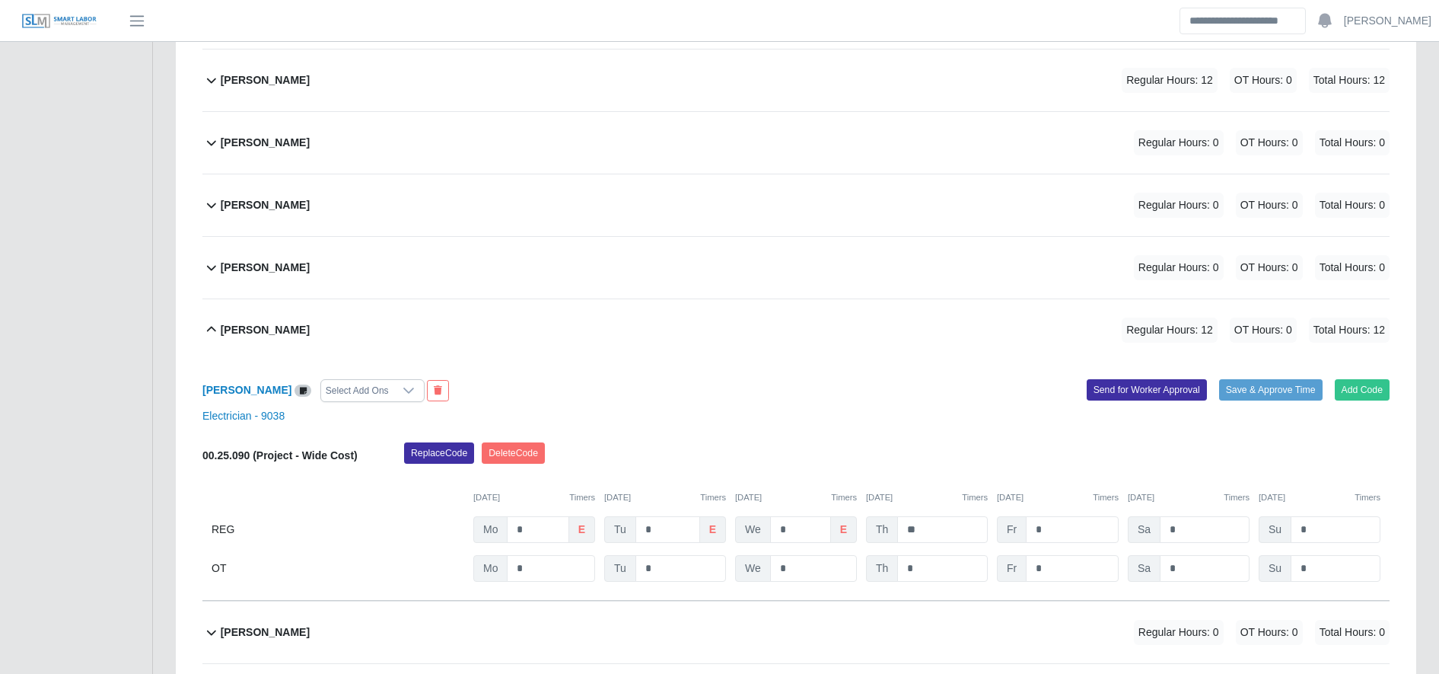
scroll to position [1336, 0]
click at [952, 533] on input "**" at bounding box center [942, 528] width 91 height 27
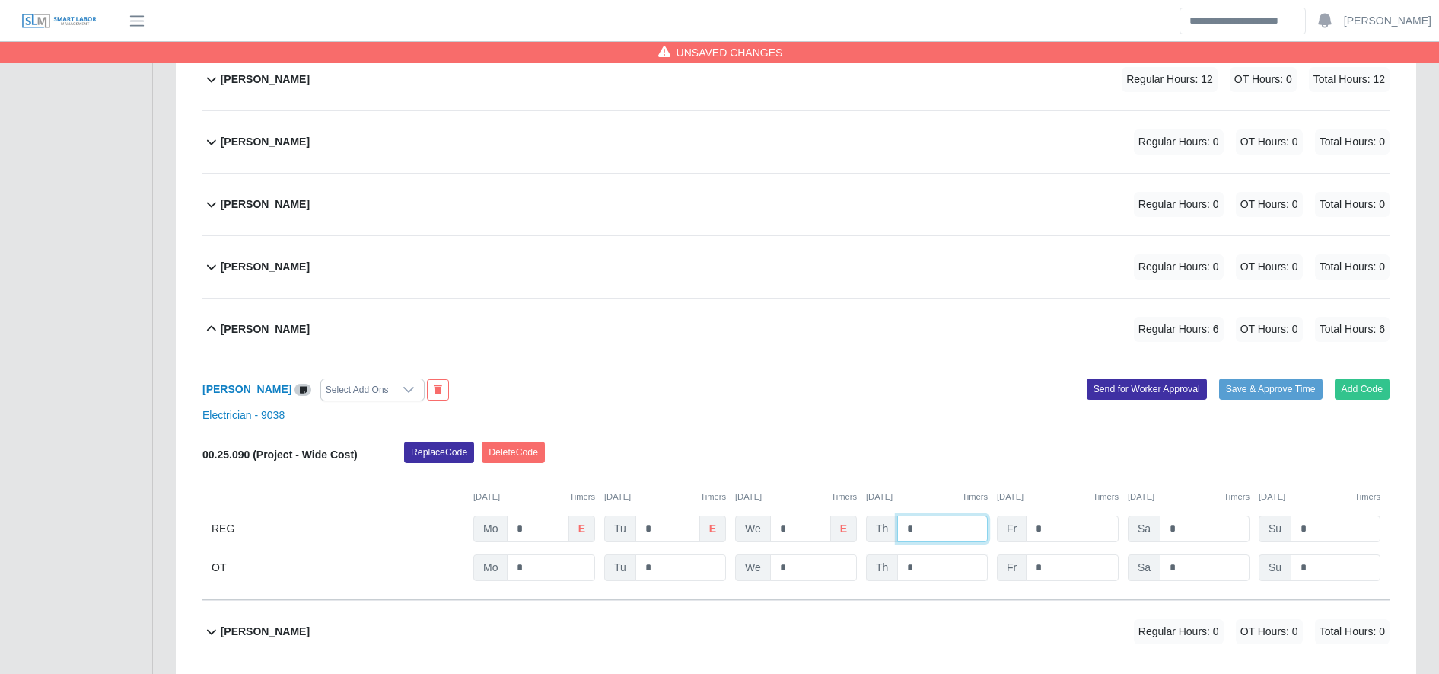
type input "*"
click at [0, 0] on input "*" at bounding box center [0, 0] width 0 height 0
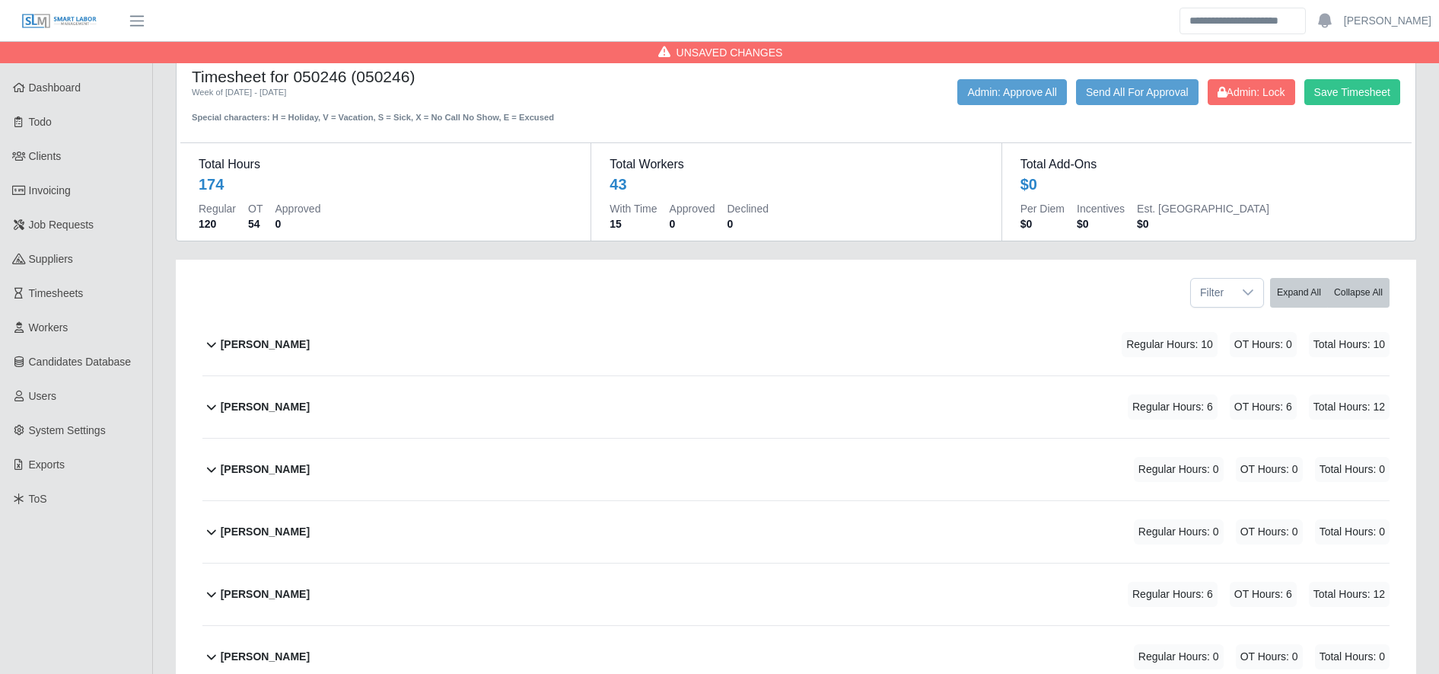
scroll to position [0, 0]
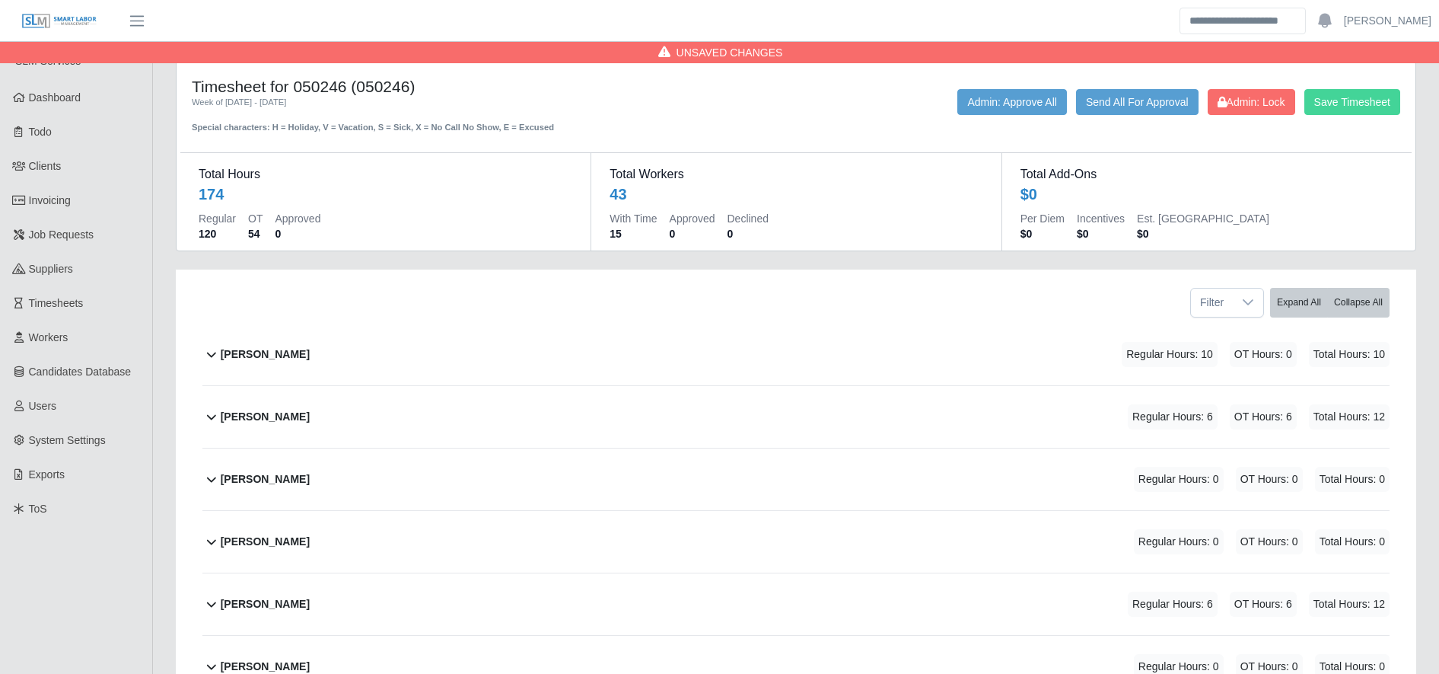
type input "*"
click at [1323, 94] on button "Save Timesheet" at bounding box center [1353, 102] width 96 height 26
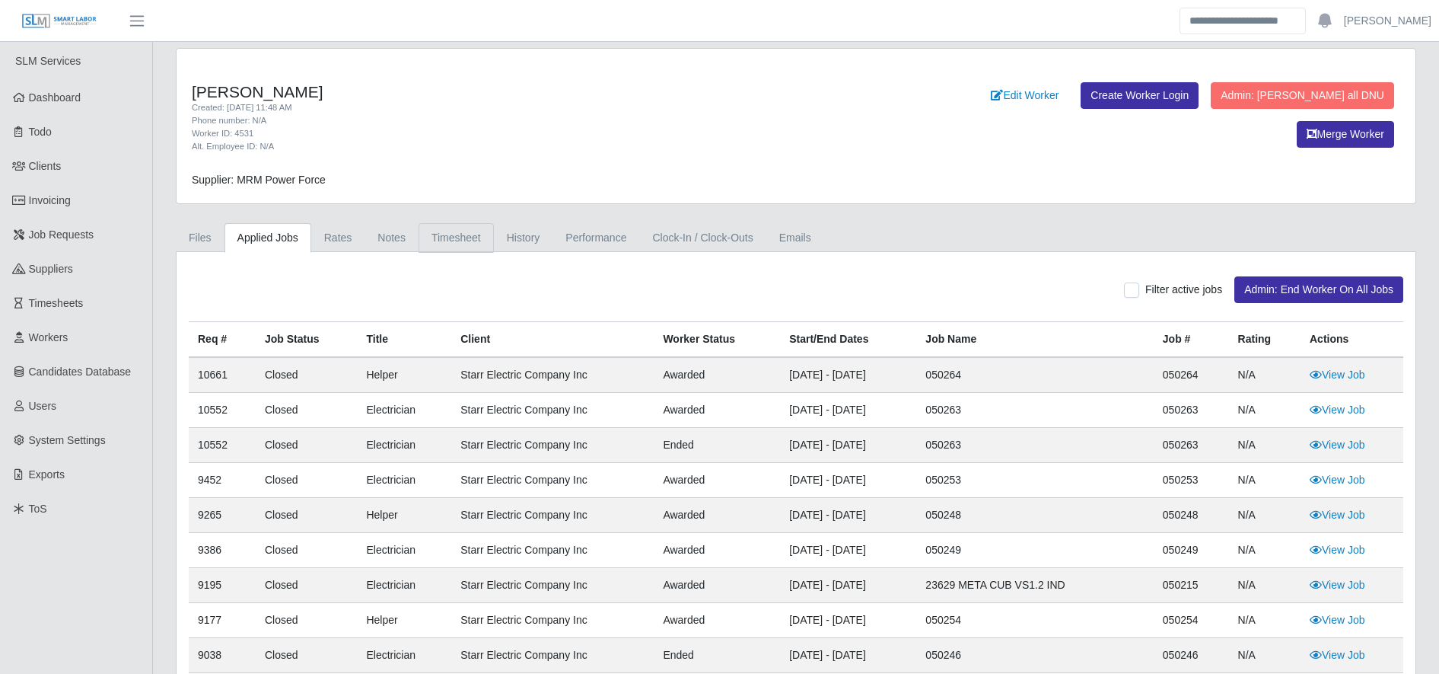
click at [449, 228] on link "Timesheet" at bounding box center [456, 238] width 75 height 30
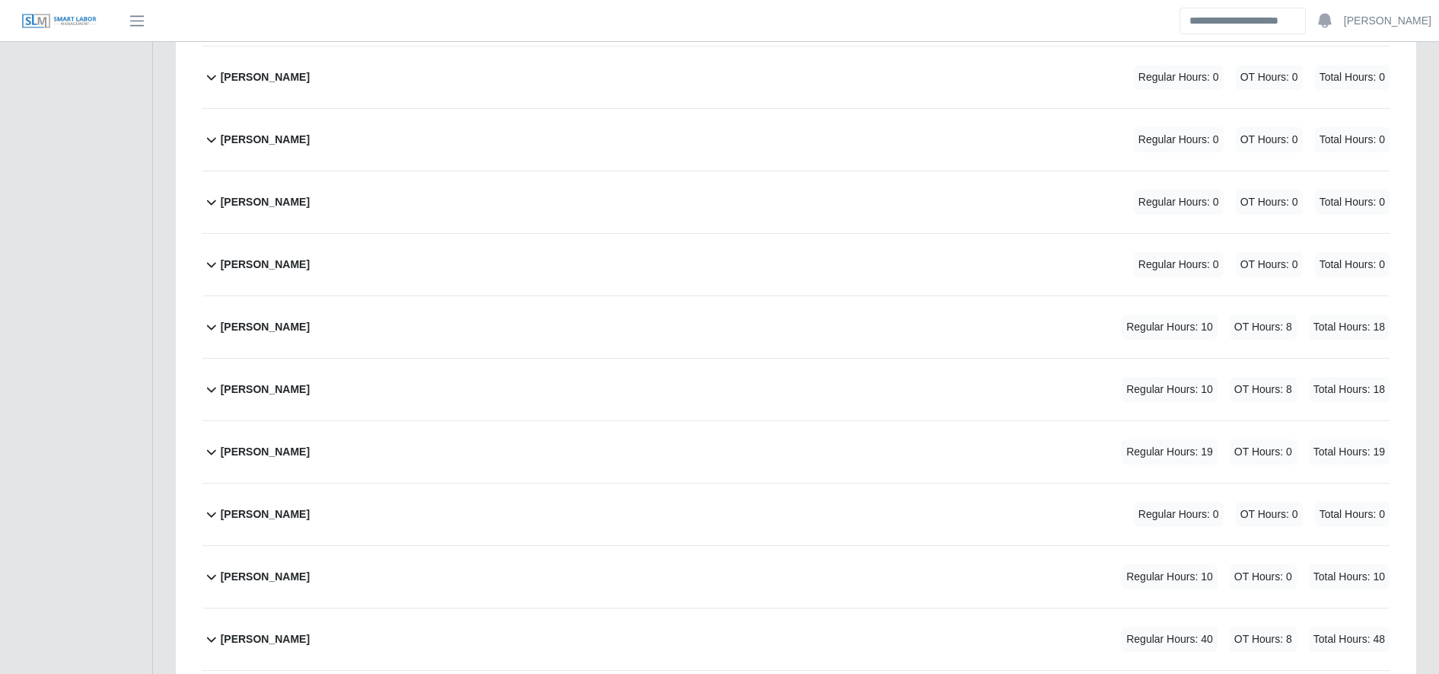
scroll to position [1655, 0]
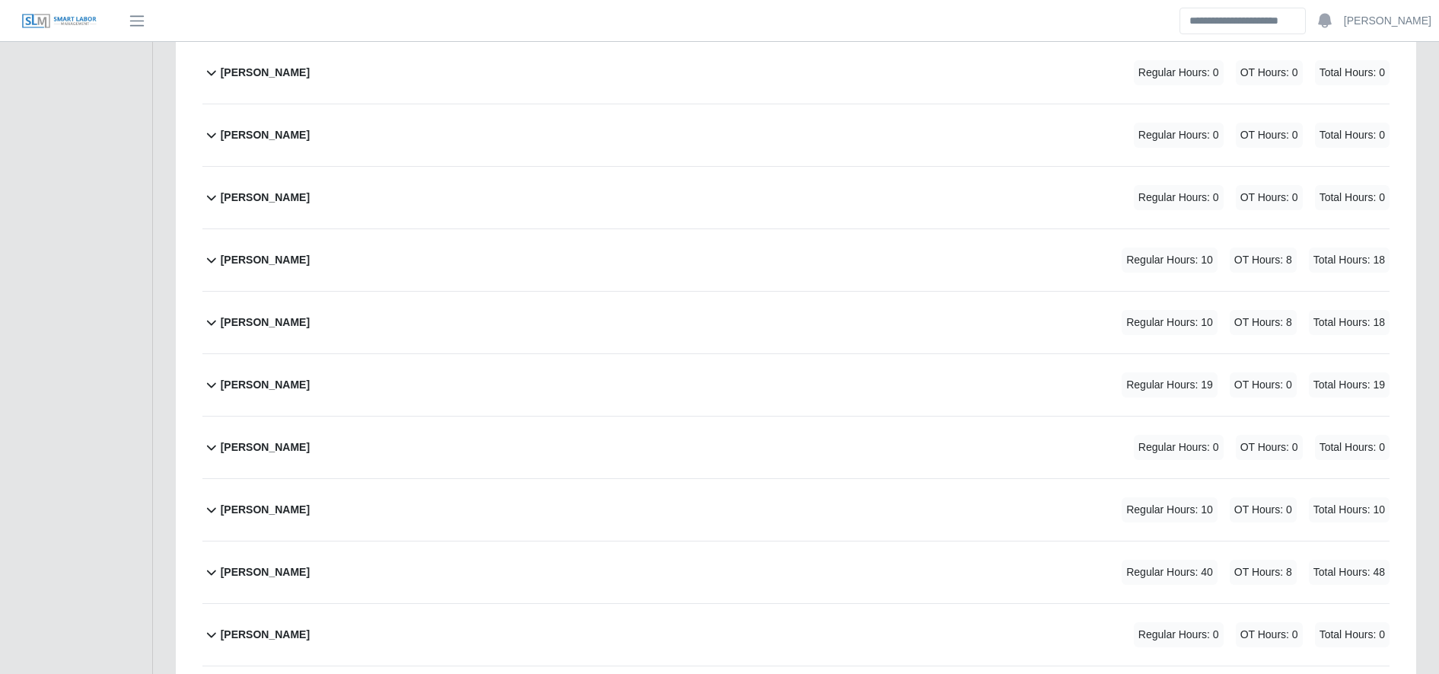
click at [508, 390] on div "Jose Arias Regular Hours: 19 OT Hours: 0 Total Hours: 19" at bounding box center [805, 385] width 1169 height 62
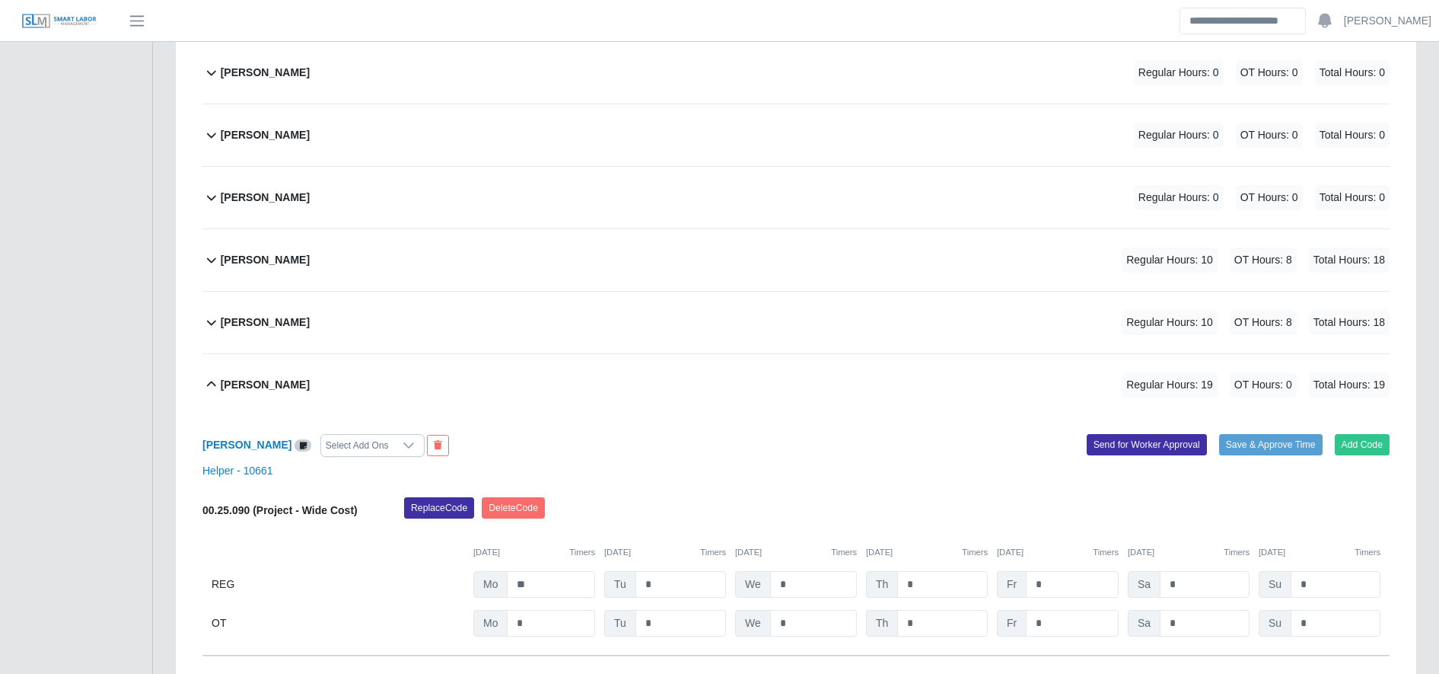
scroll to position [1751, 0]
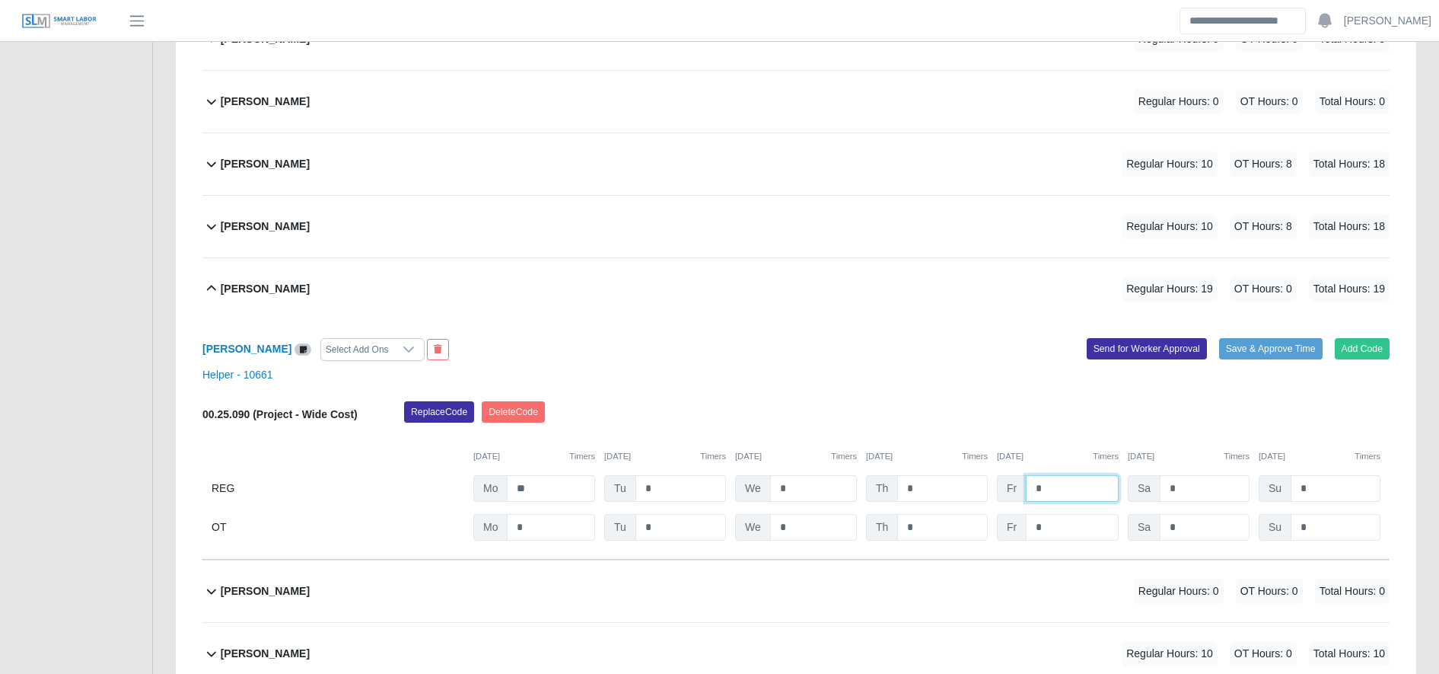
click at [1098, 492] on input "*" at bounding box center [1072, 488] width 93 height 27
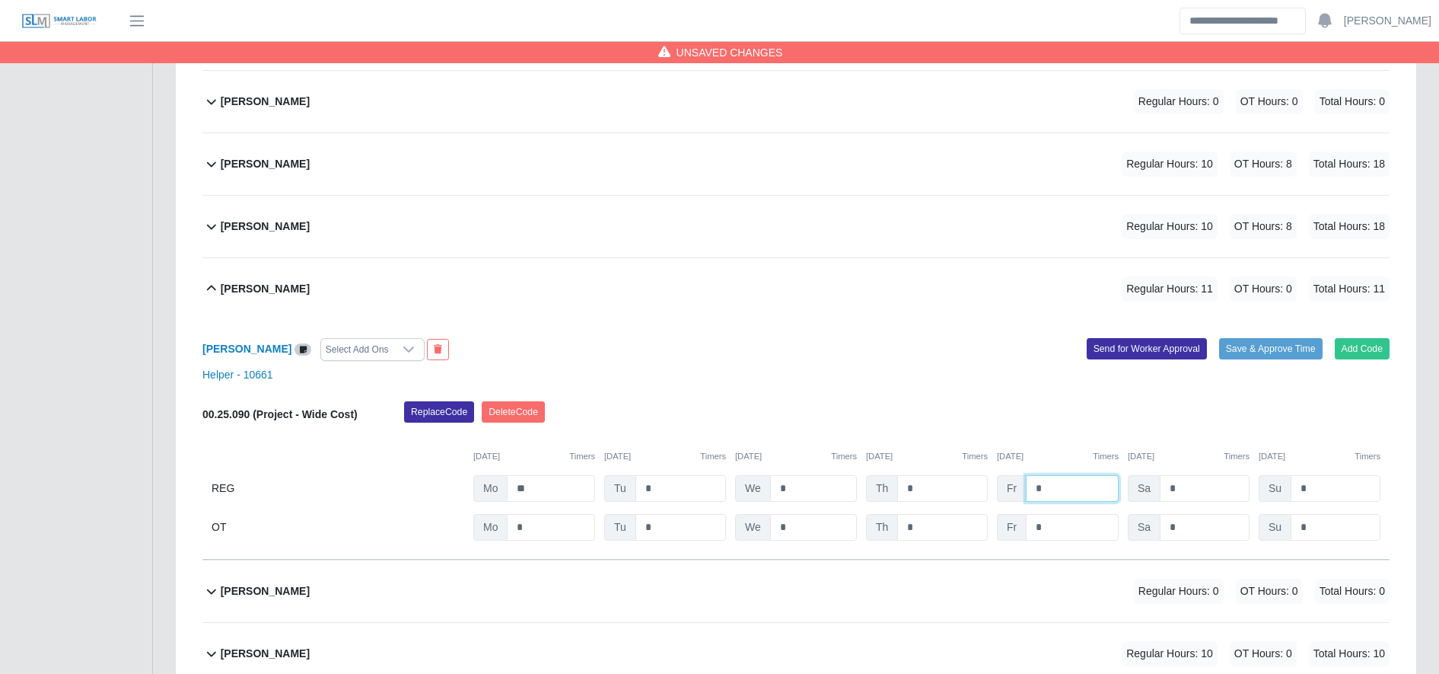
type input "*"
click at [0, 0] on input "*" at bounding box center [0, 0] width 0 height 0
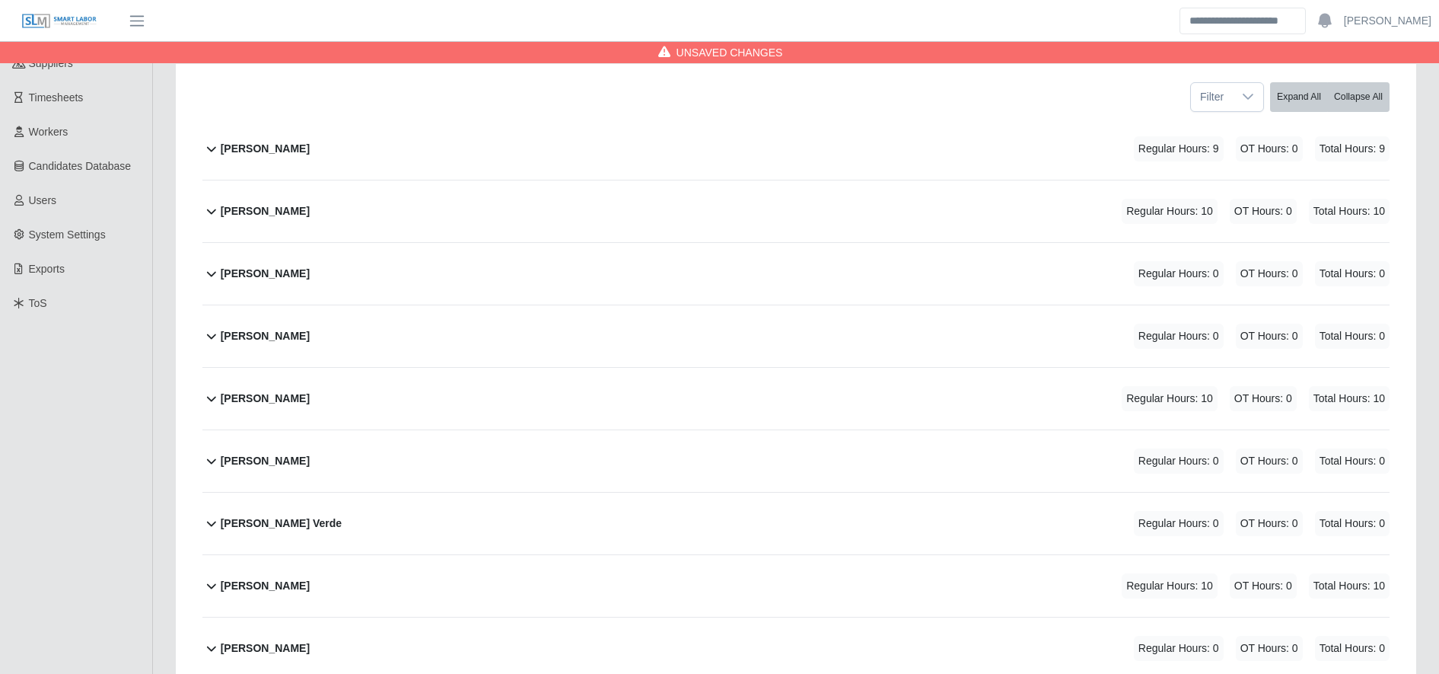
scroll to position [0, 0]
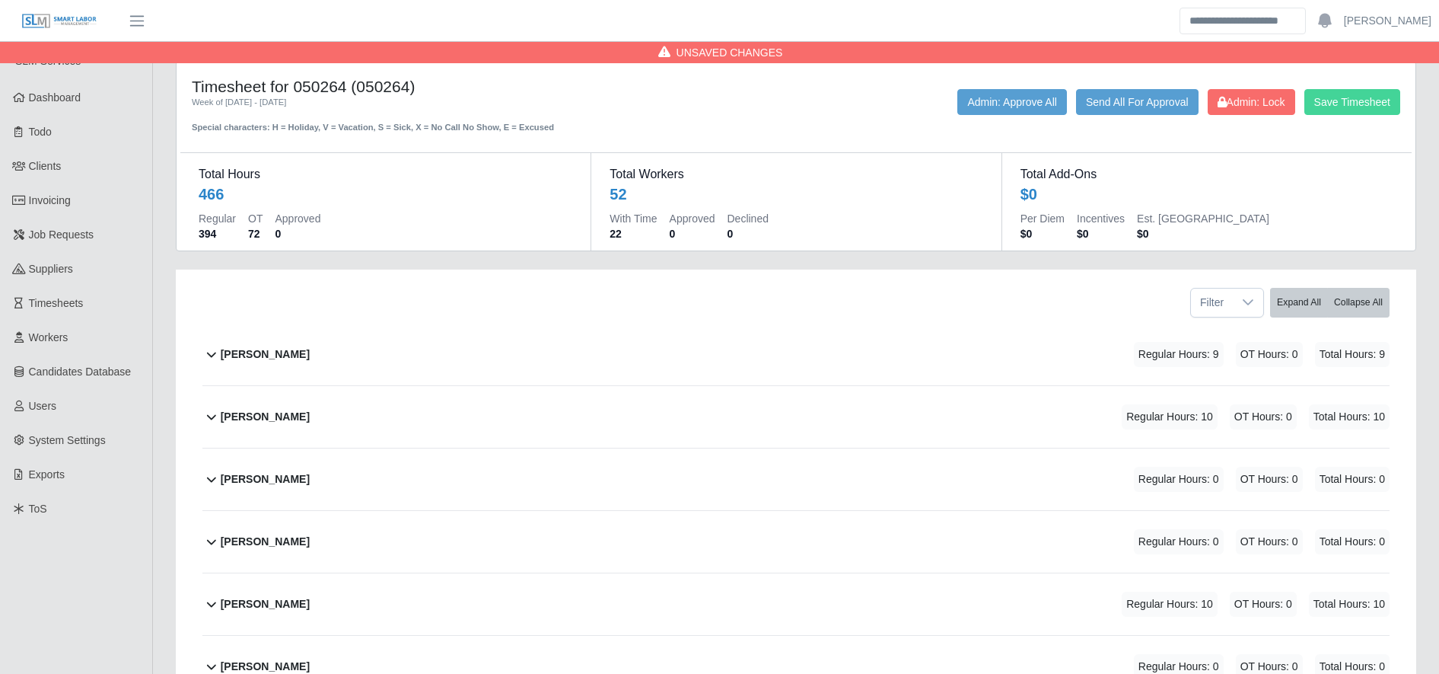
type input "*"
click at [1387, 107] on button "Save Timesheet" at bounding box center [1353, 102] width 96 height 26
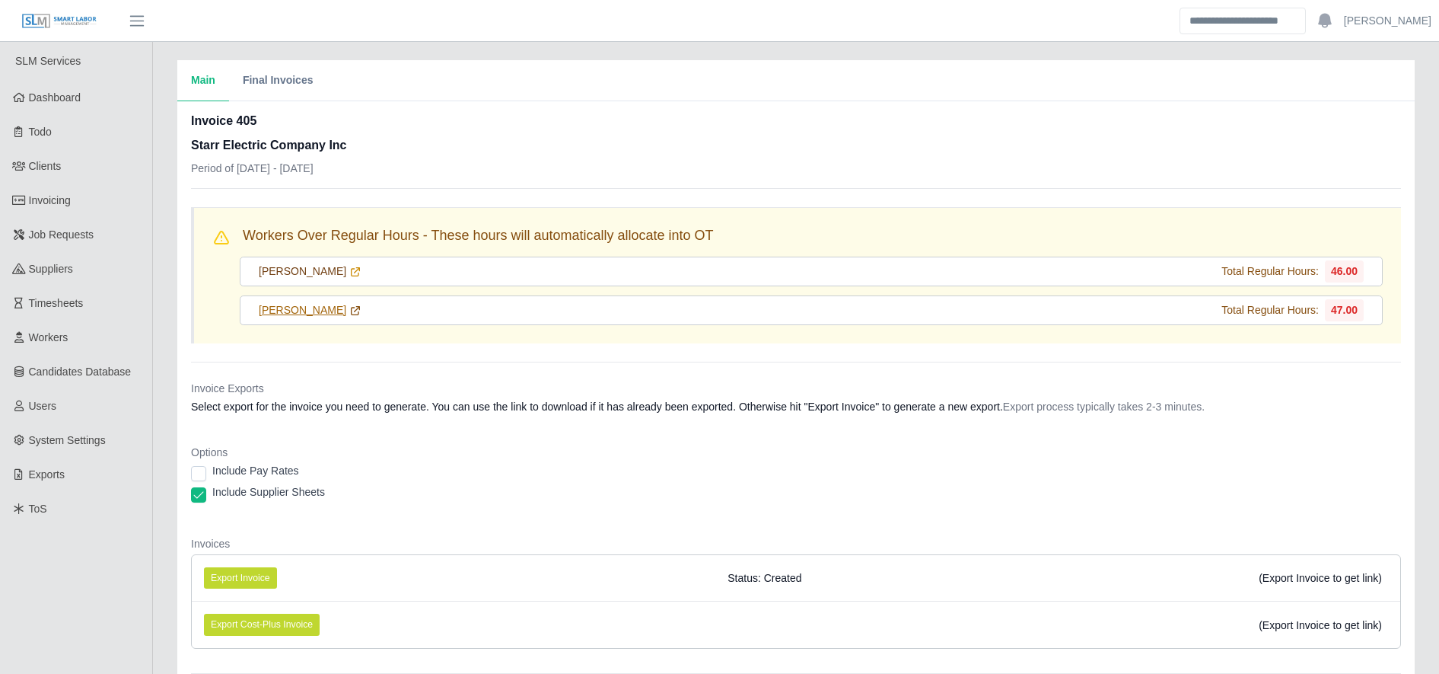
click at [308, 308] on link "[PERSON_NAME]" at bounding box center [310, 310] width 103 height 16
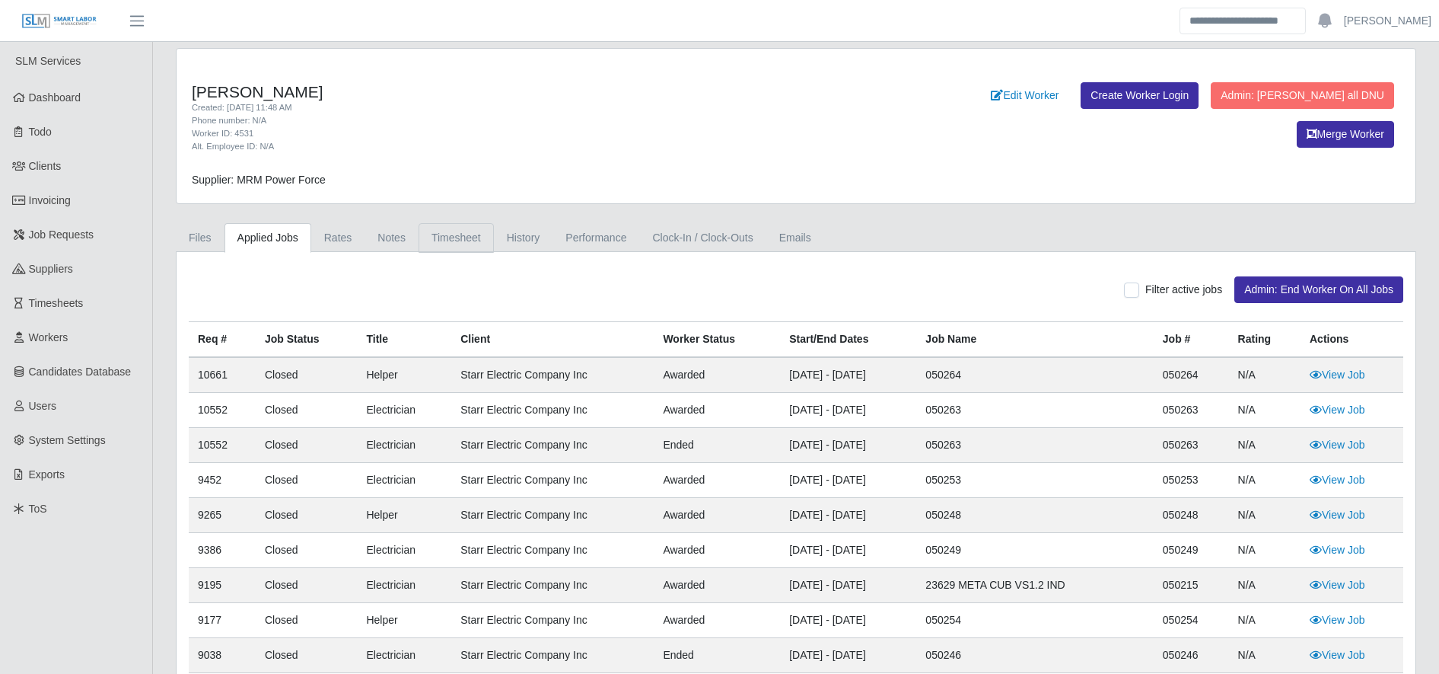
click at [425, 244] on link "Timesheet" at bounding box center [456, 238] width 75 height 30
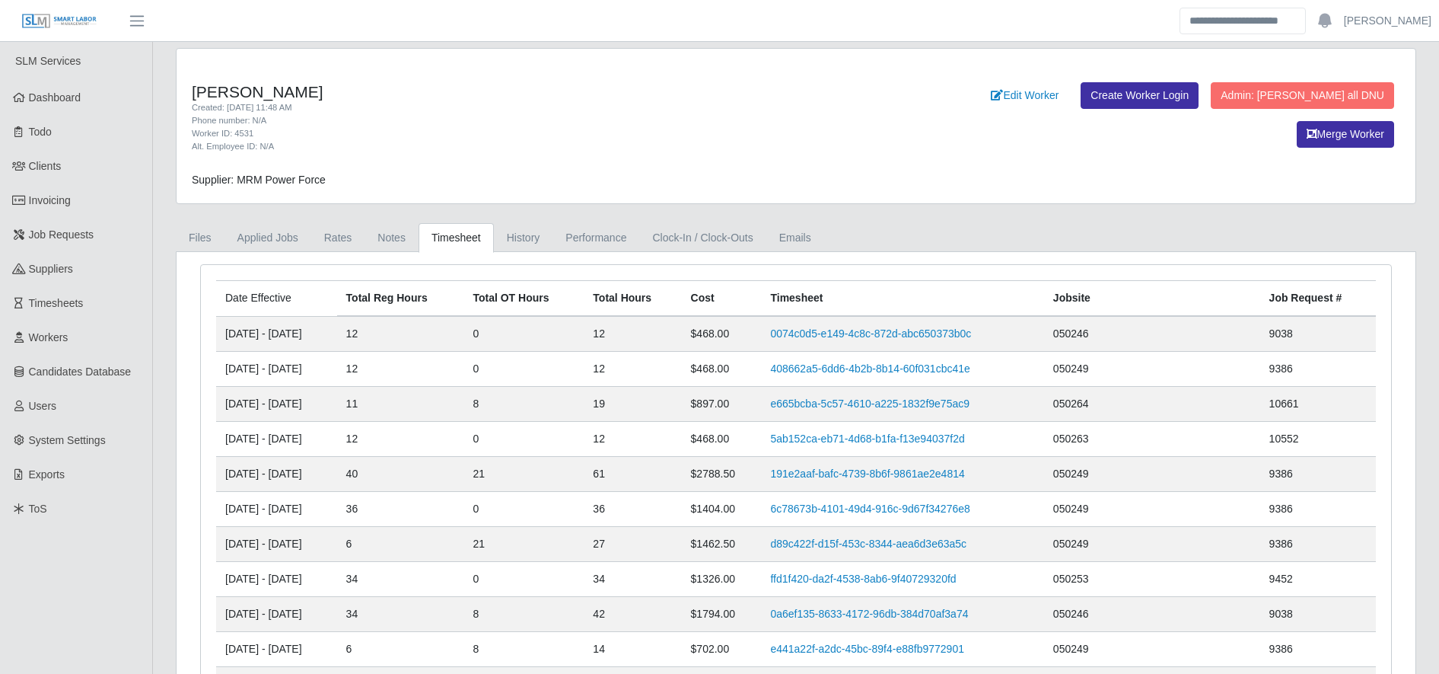
click at [877, 343] on td "0074c0d5-e149-4c8c-872d-abc650373b0c" at bounding box center [902, 334] width 282 height 36
click at [861, 333] on link "0074c0d5-e149-4c8c-872d-abc650373b0c" at bounding box center [870, 333] width 201 height 12
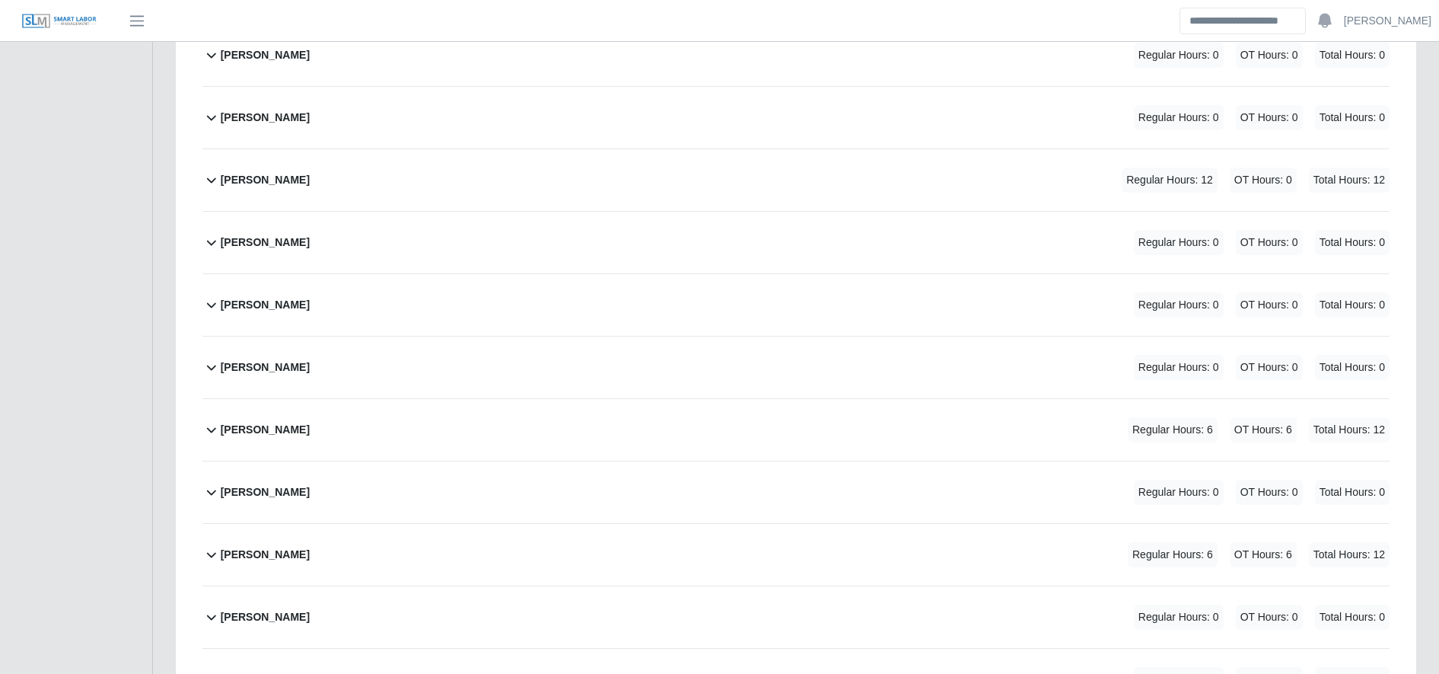
scroll to position [1336, 0]
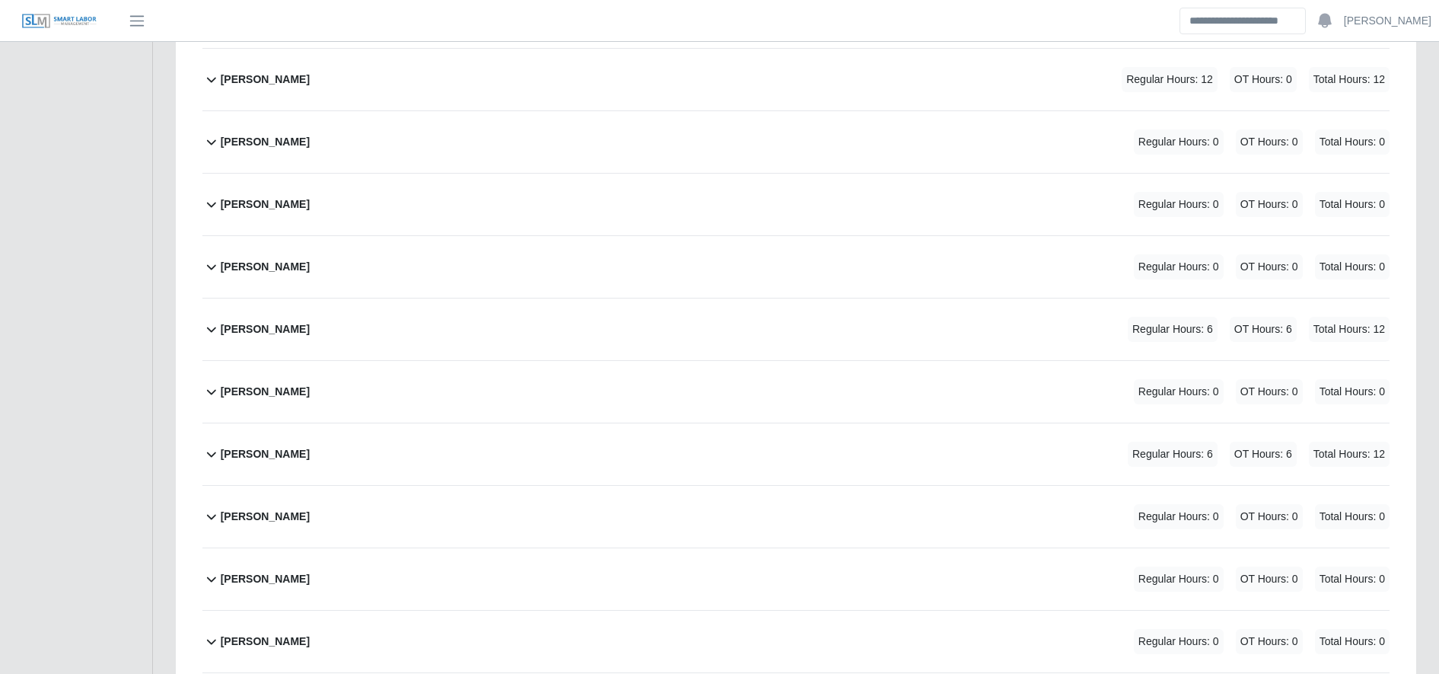
click at [399, 72] on div "Jose Arias Regular Hours: 12 OT Hours: 0 Total Hours: 12" at bounding box center [805, 80] width 1169 height 62
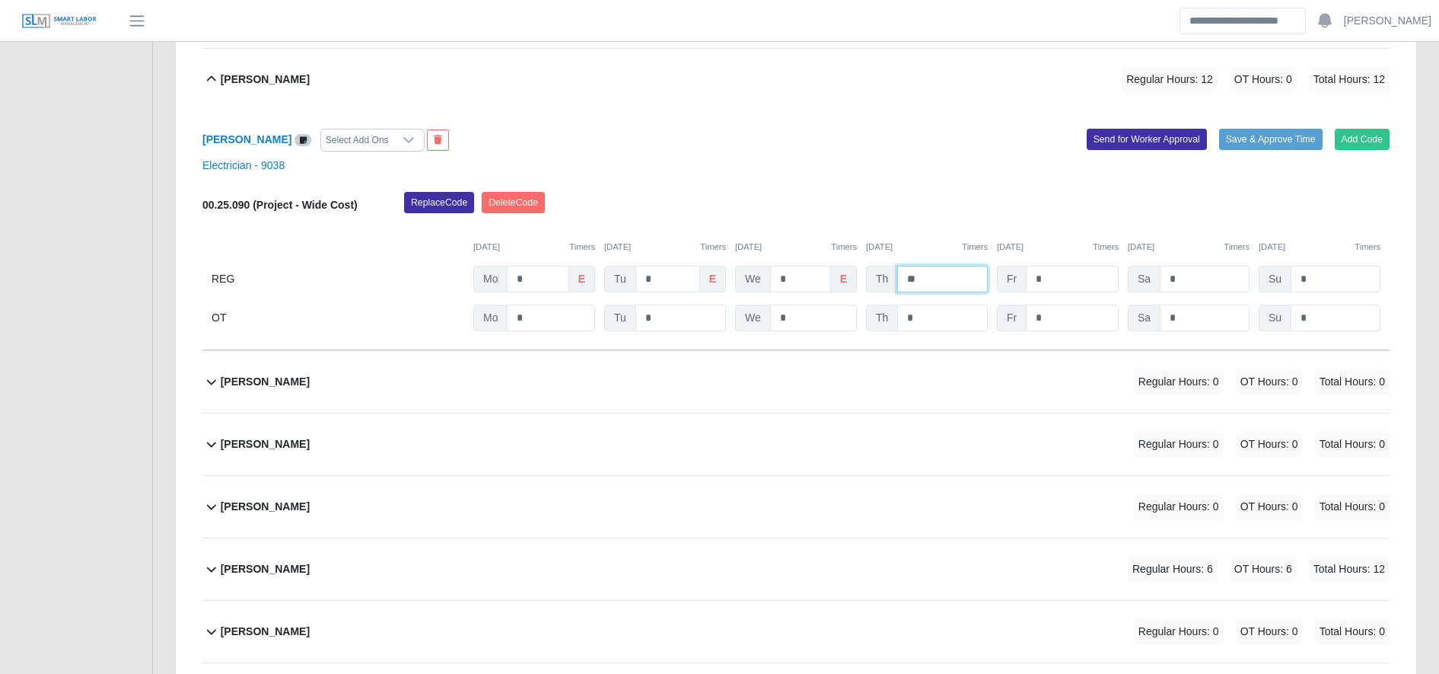
click at [954, 285] on input "**" at bounding box center [942, 279] width 91 height 27
click at [0, 0] on input "*" at bounding box center [0, 0] width 0 height 0
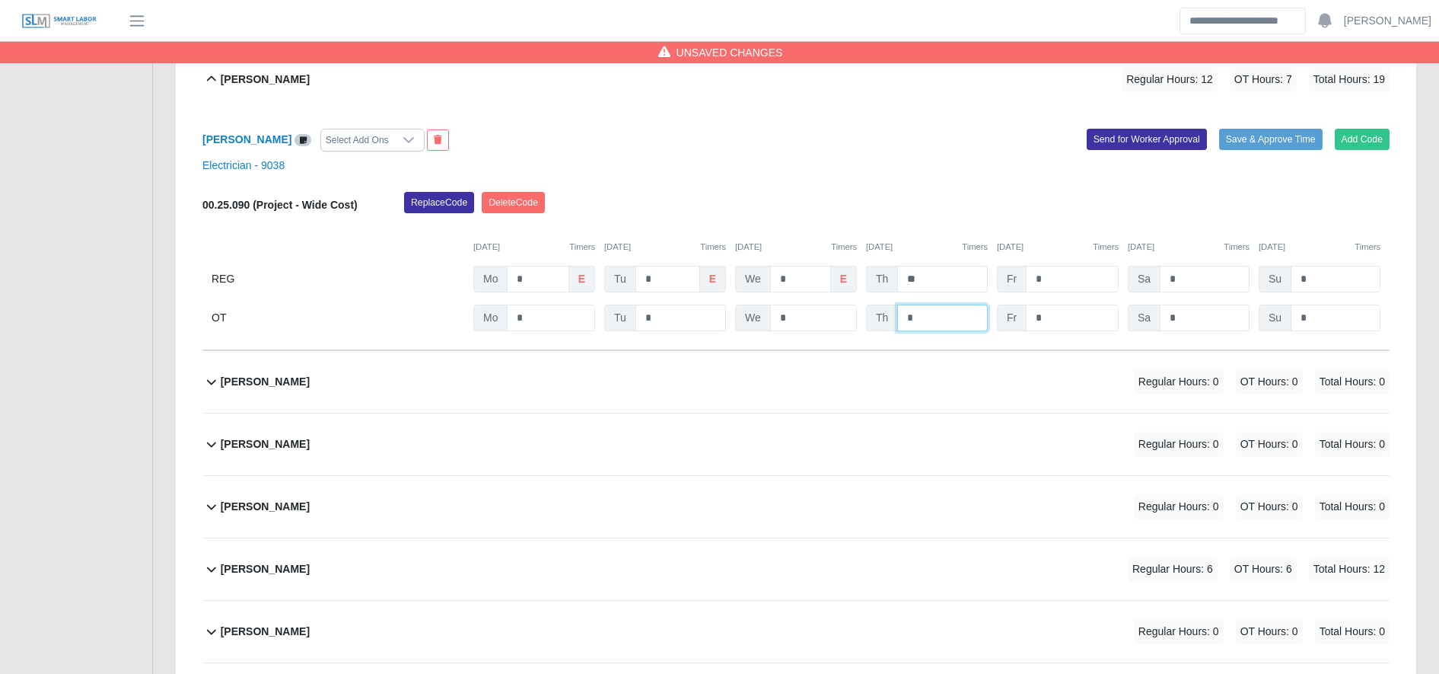
type input "*"
click at [921, 277] on input "**" at bounding box center [942, 279] width 91 height 27
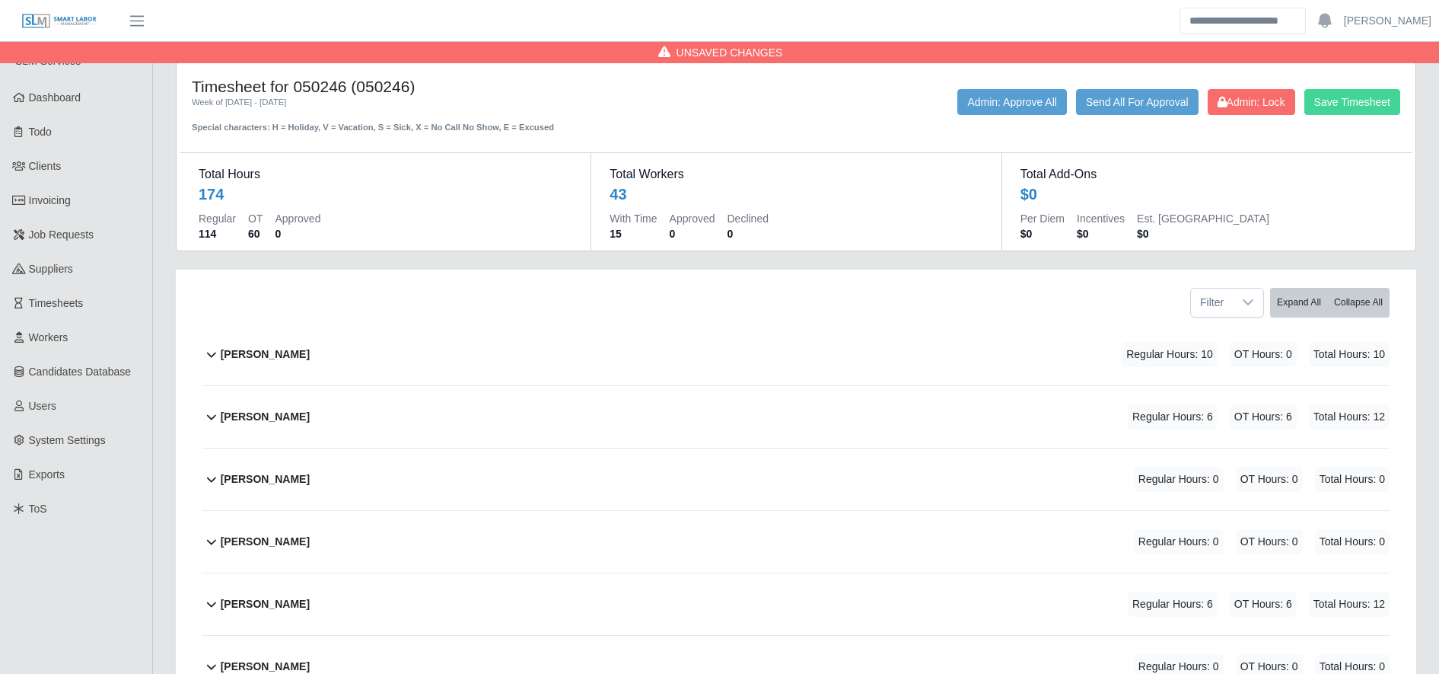
type input "*"
click at [1341, 100] on button "Save Timesheet" at bounding box center [1353, 102] width 96 height 26
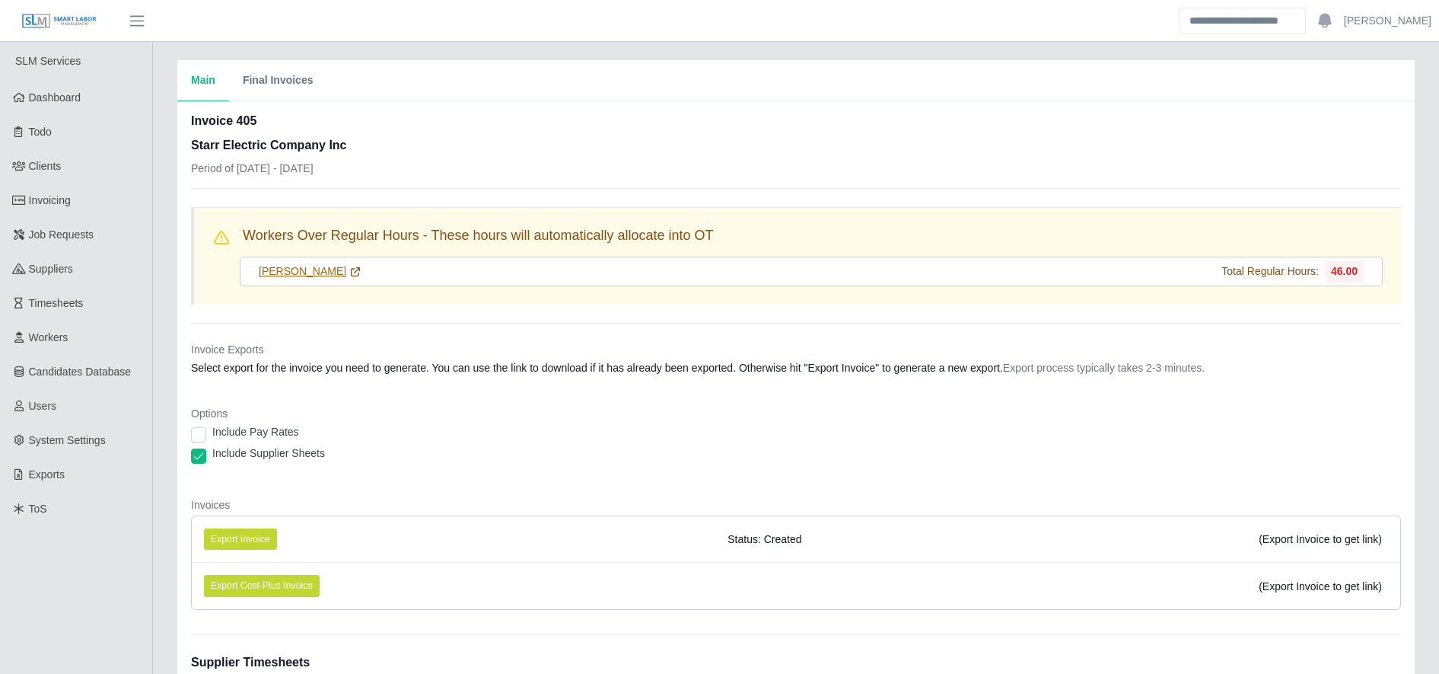
click at [349, 277] on icon at bounding box center [355, 272] width 12 height 12
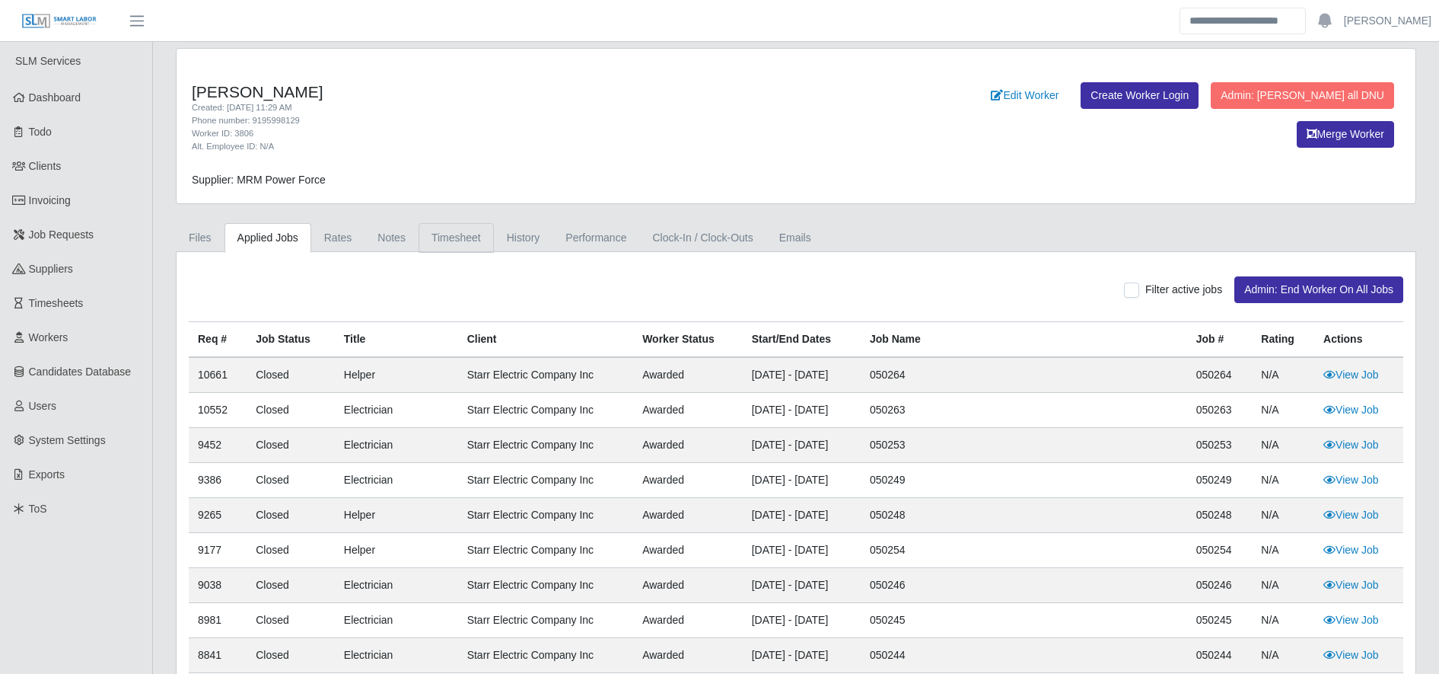
click at [466, 232] on link "Timesheet" at bounding box center [456, 238] width 75 height 30
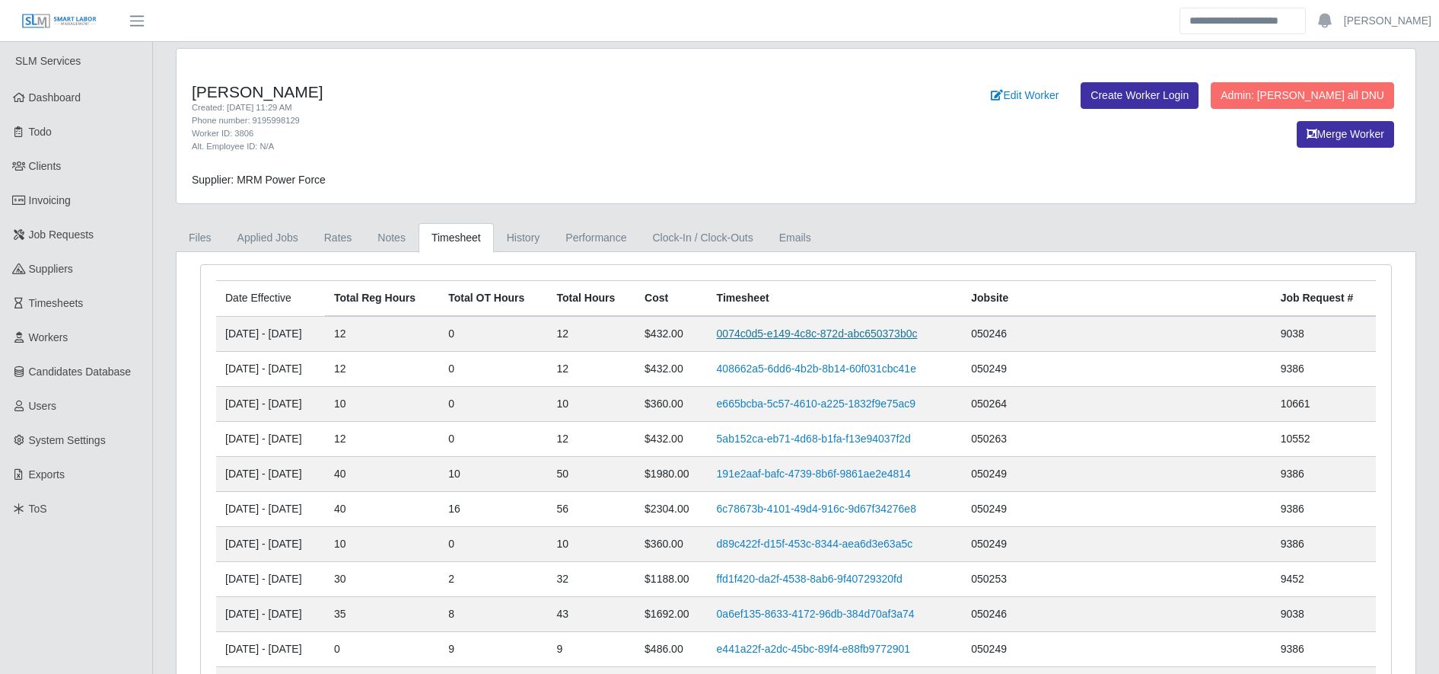
click at [830, 330] on link "0074c0d5-e149-4c8c-872d-abc650373b0c" at bounding box center [817, 333] width 201 height 12
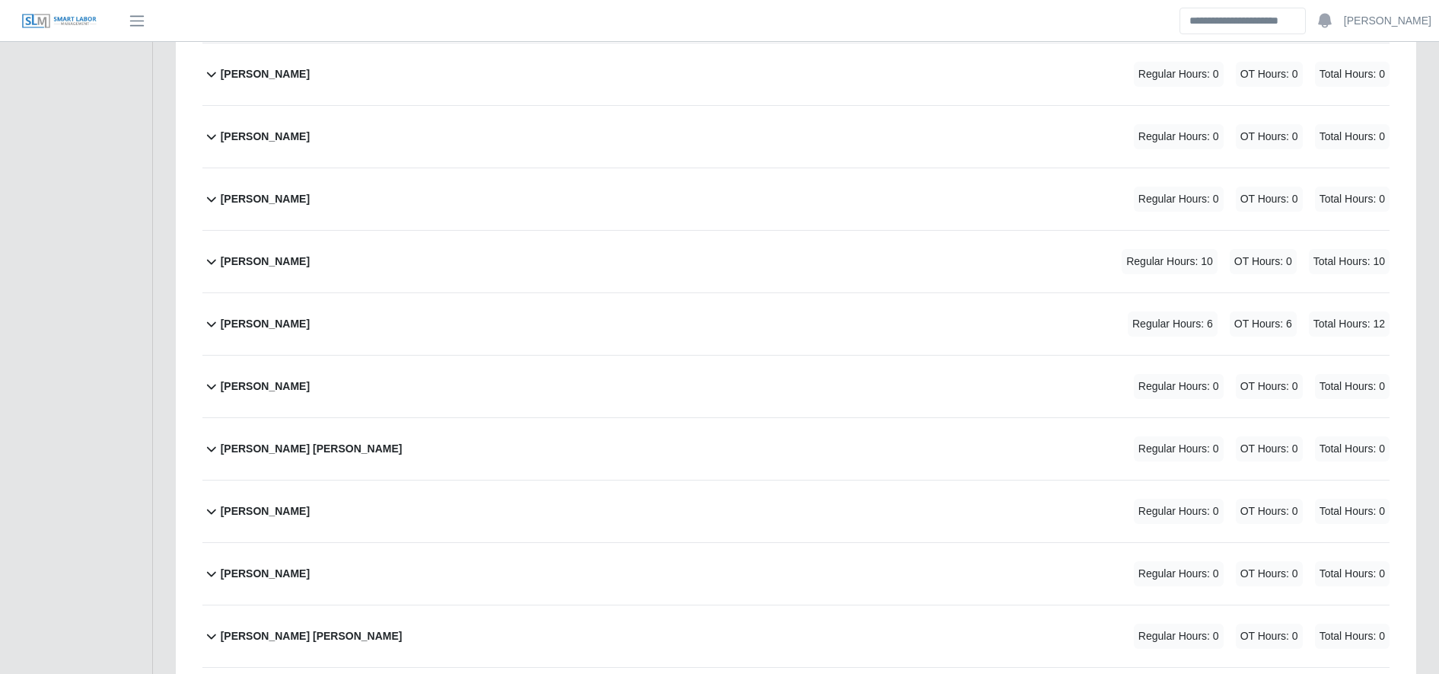
scroll to position [2446, 0]
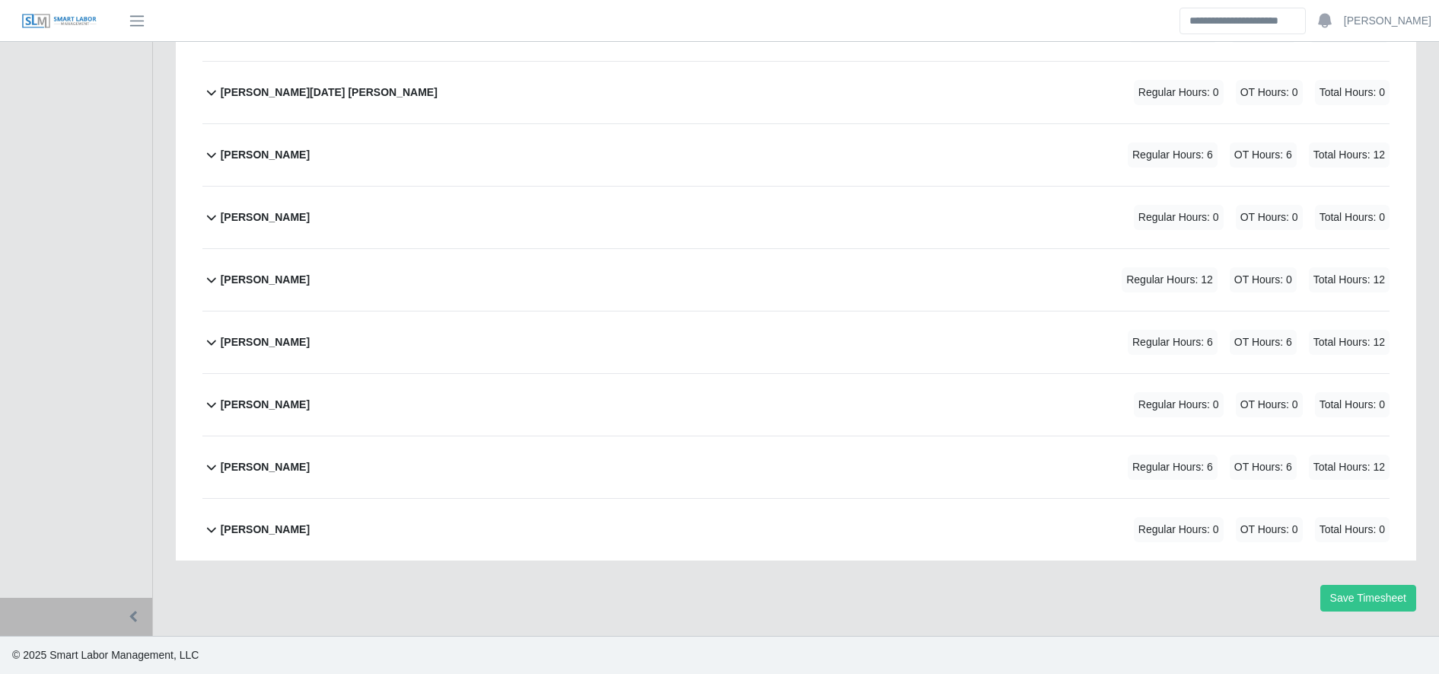
click at [445, 273] on div "[PERSON_NAME] Regular Hours: 12 OT Hours: 0 Total Hours: 12" at bounding box center [805, 280] width 1169 height 62
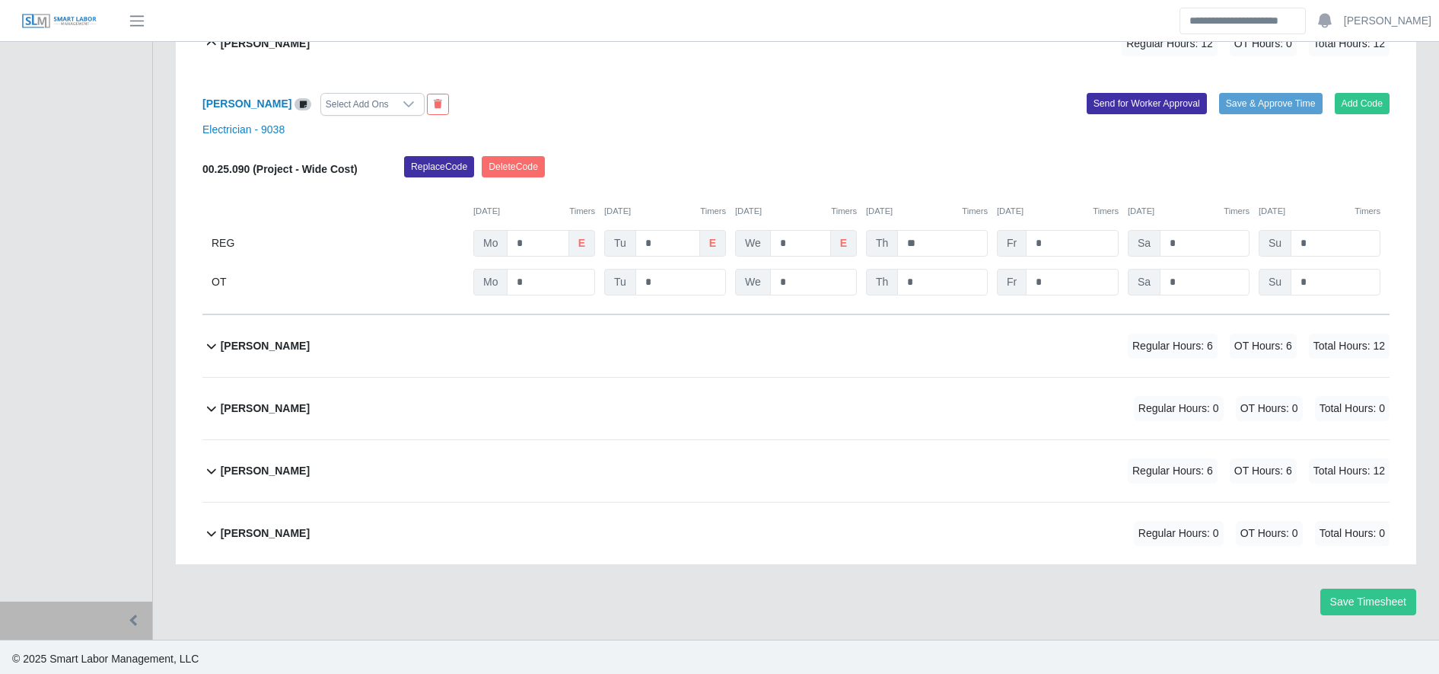
scroll to position [2686, 0]
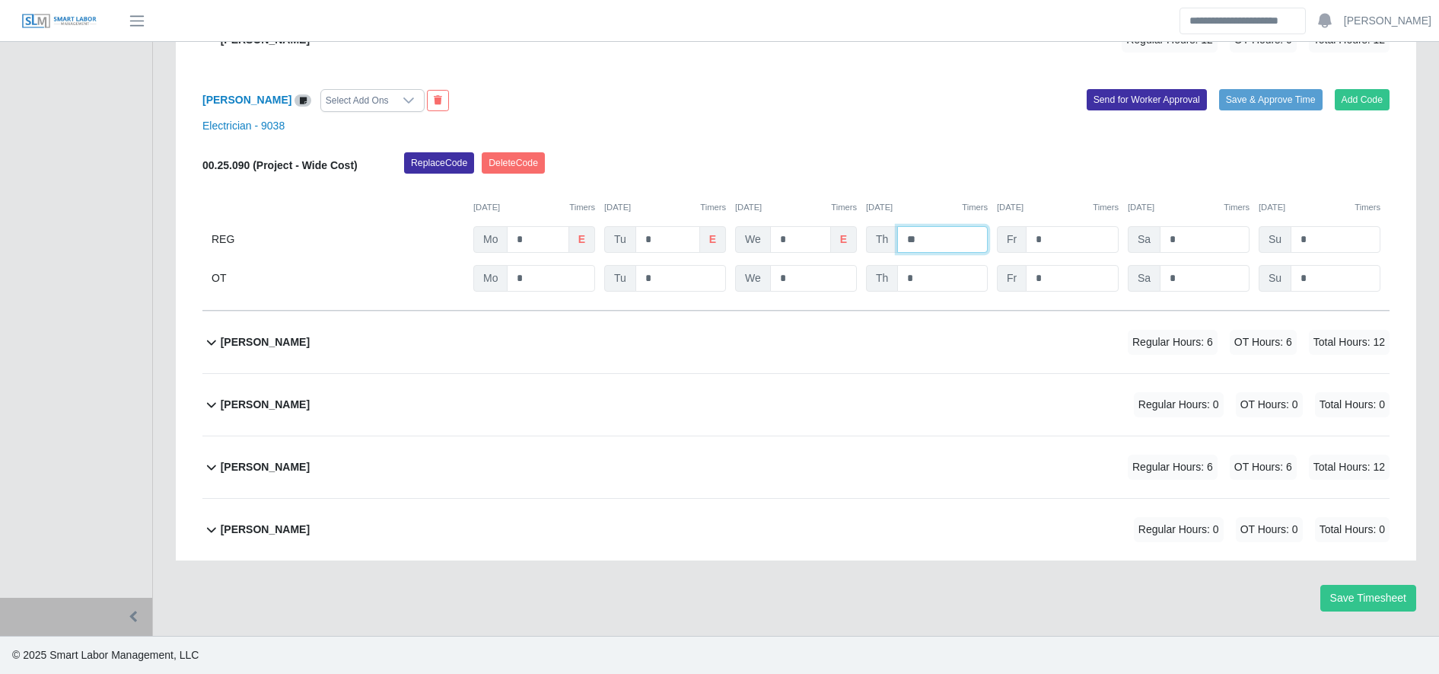
click at [945, 228] on input "**" at bounding box center [942, 239] width 91 height 27
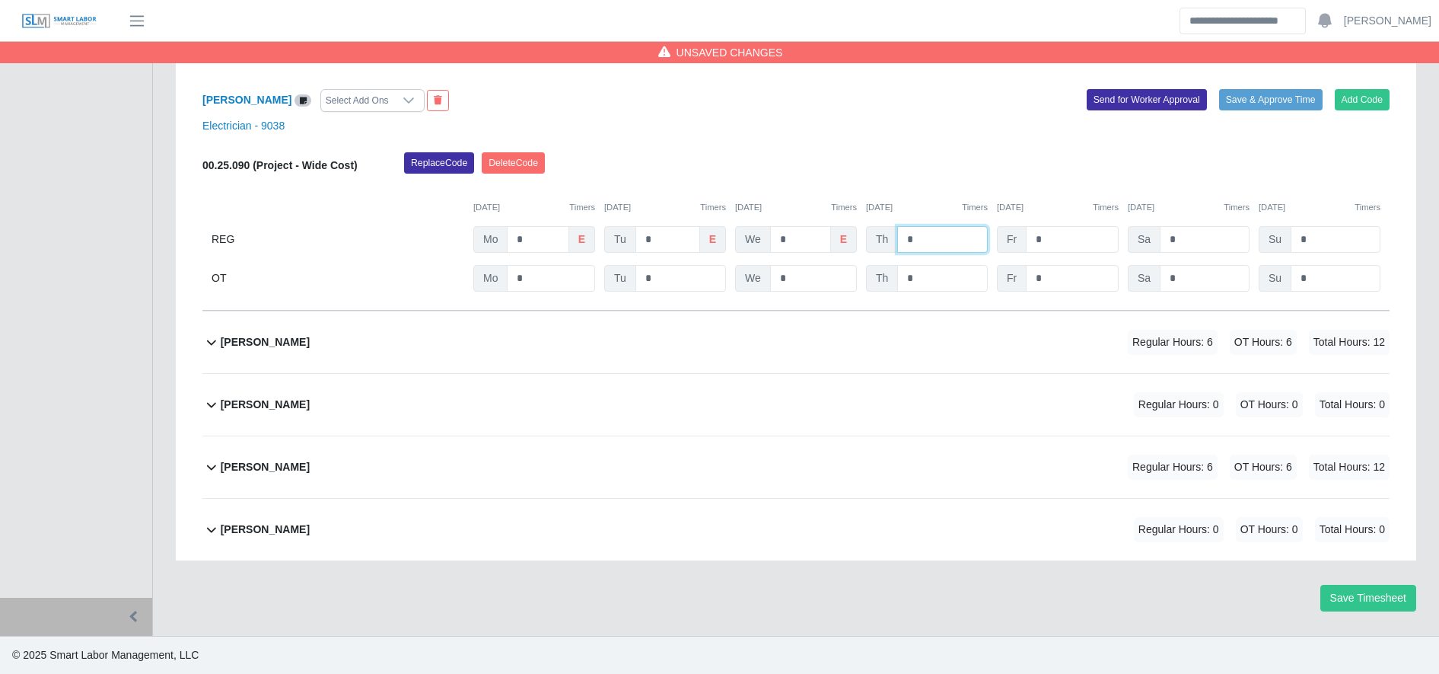
type input "*"
click at [948, 266] on div "00.25.090 (Project - Wide Cost) Replace Code Delete Code 08/25/2025 Timers 08/2…" at bounding box center [795, 221] width 1187 height 139
click at [0, 0] on input "*" at bounding box center [0, 0] width 0 height 0
type input "*"
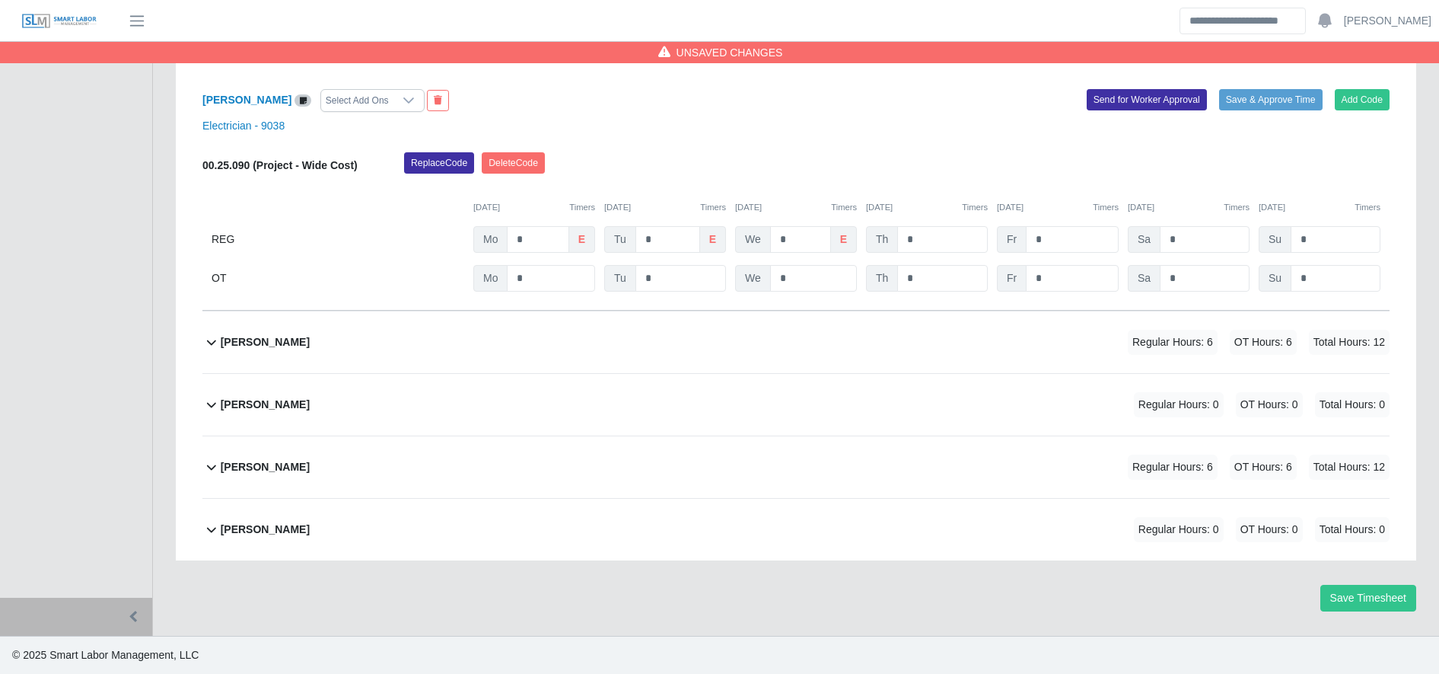
drag, startPoint x: 1378, startPoint y: 614, endPoint x: 1373, endPoint y: 604, distance: 10.6
click at [1373, 604] on button "Save Timesheet" at bounding box center [1369, 598] width 96 height 27
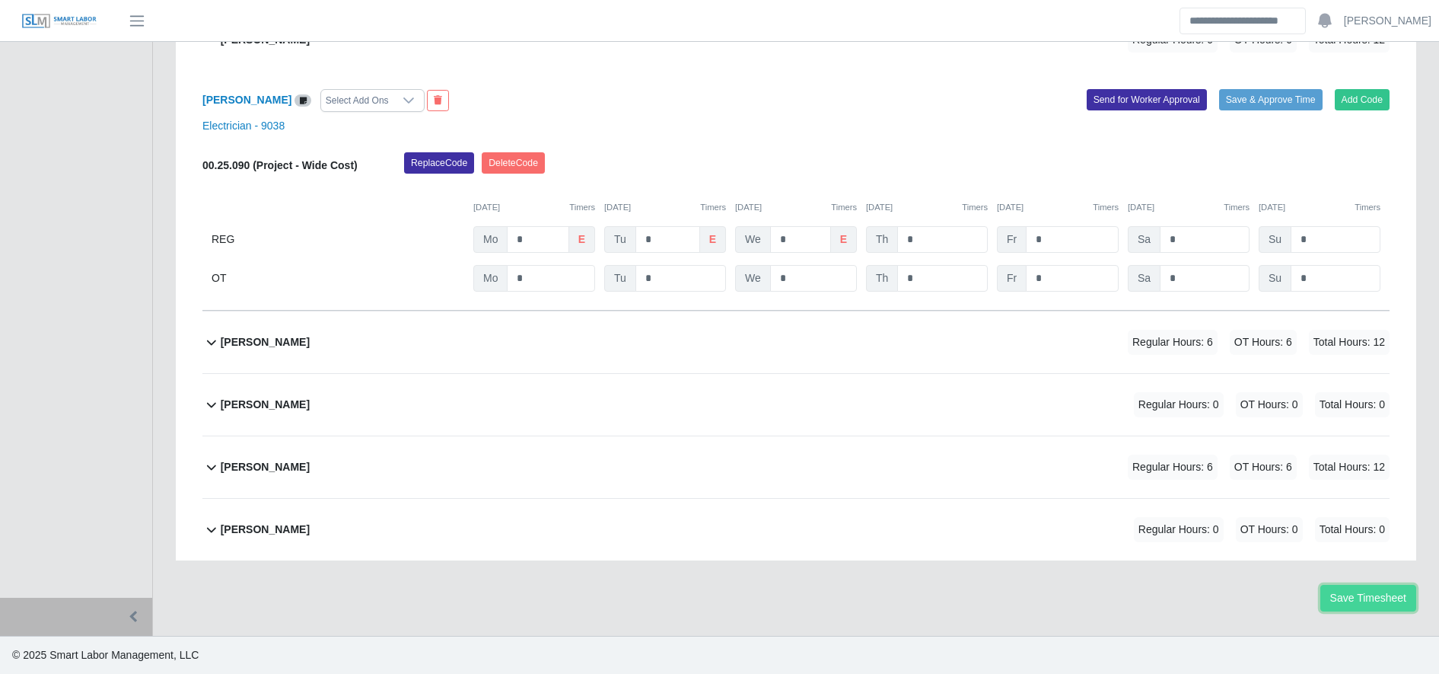
click at [1343, 604] on button "Save Timesheet" at bounding box center [1369, 598] width 96 height 27
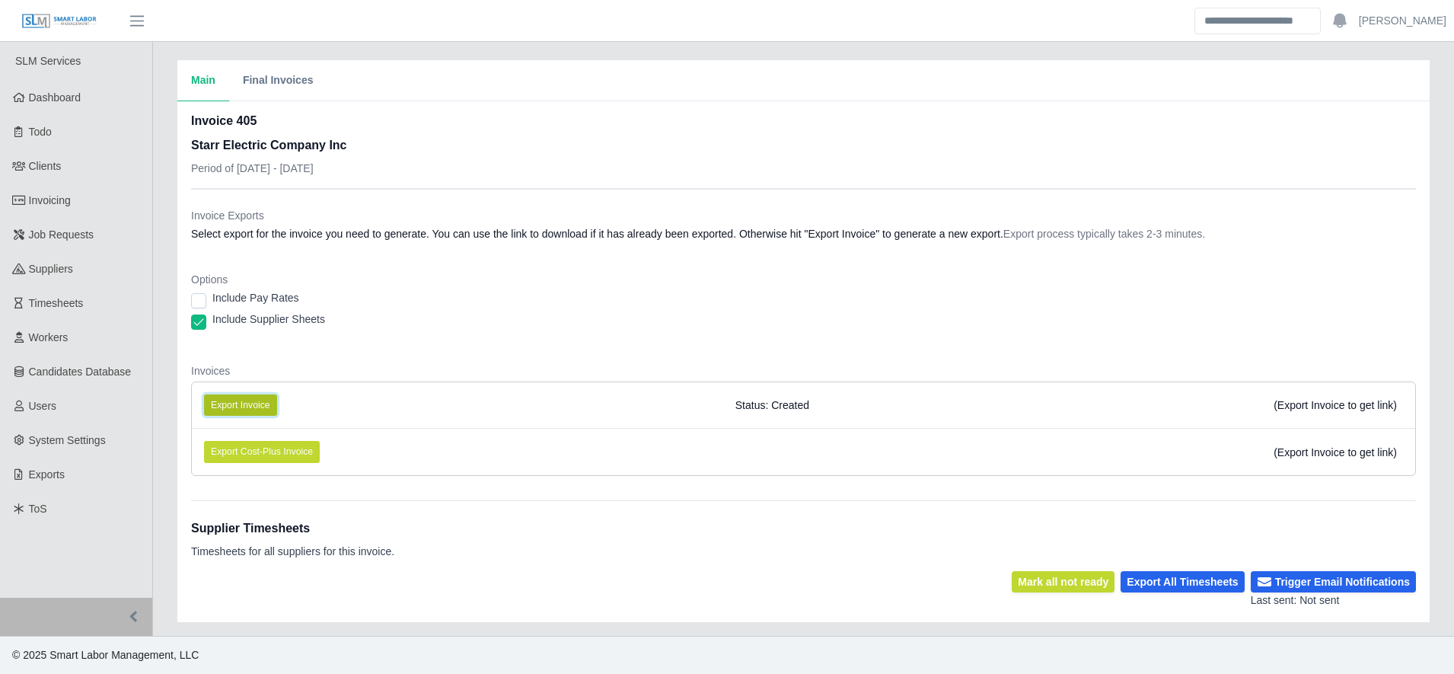
click at [250, 398] on button "Export Invoice" at bounding box center [240, 404] width 73 height 21
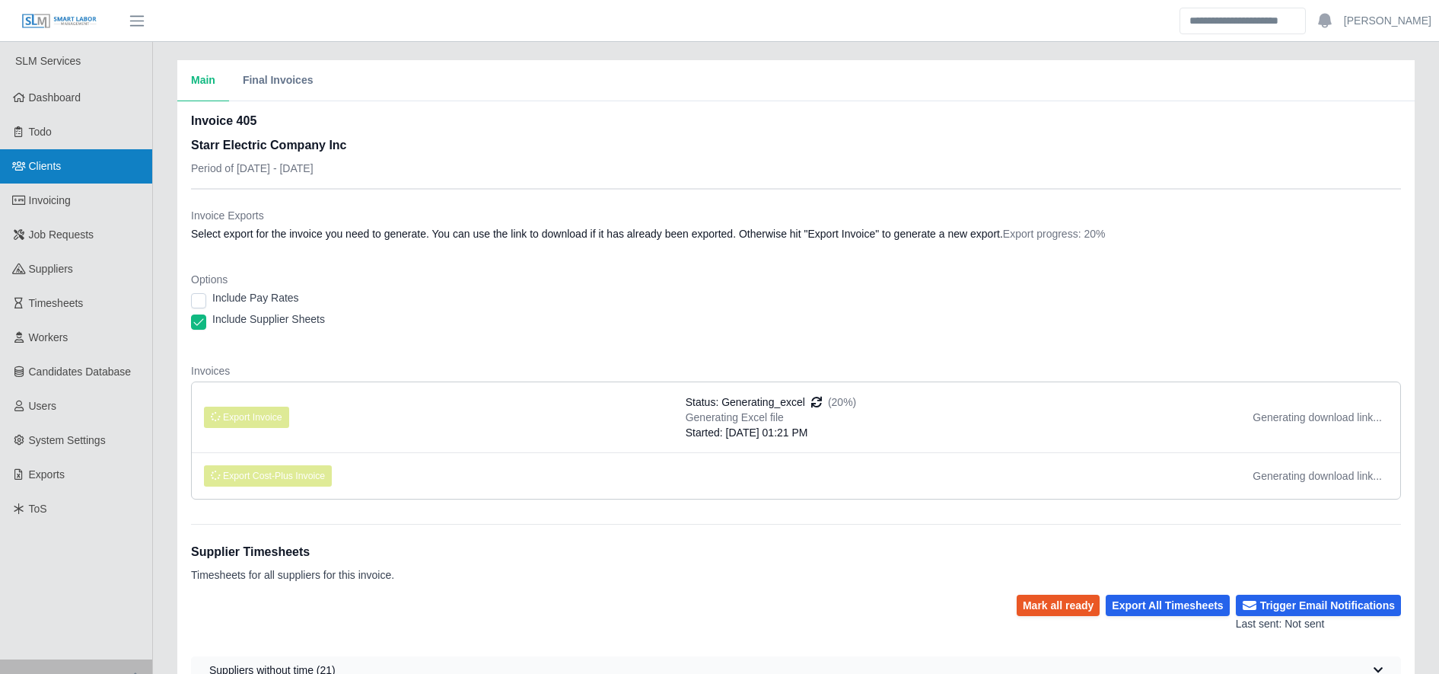
click at [94, 165] on link "Clients" at bounding box center [76, 166] width 152 height 34
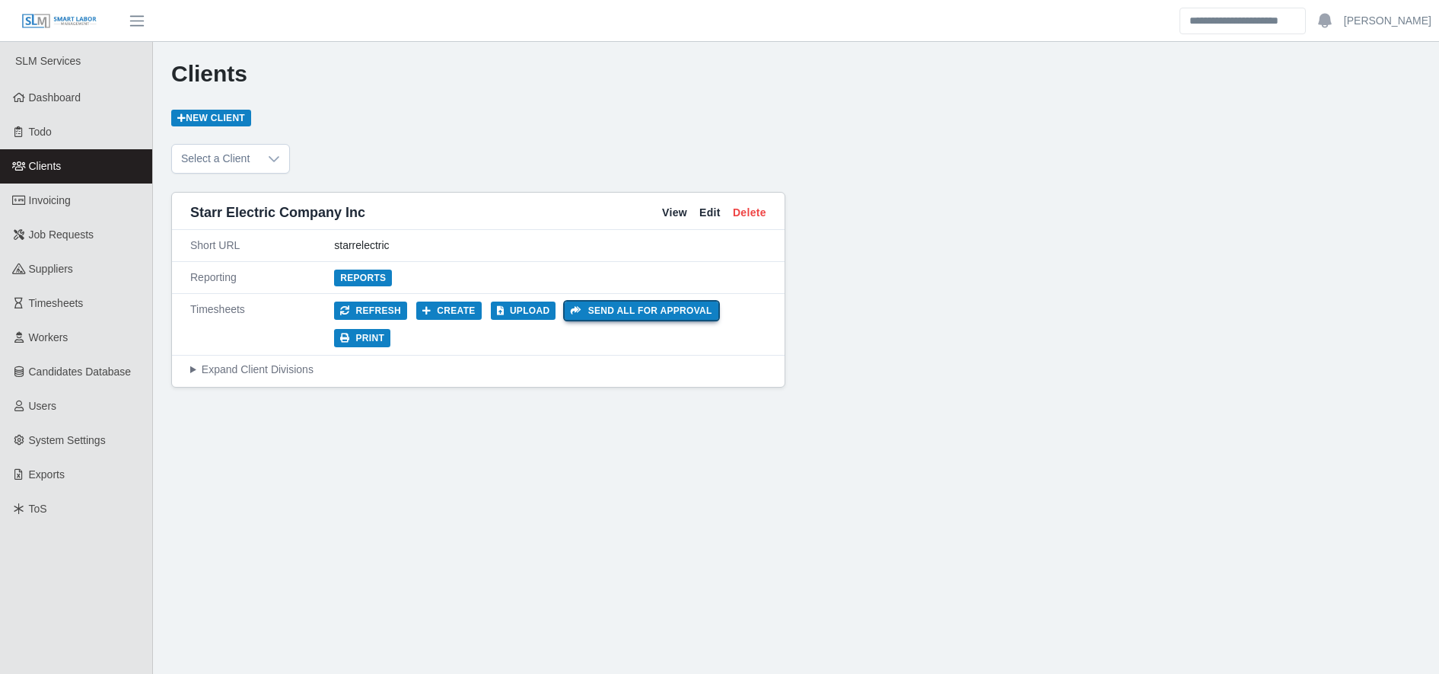
click at [390, 329] on button "Send all for approval" at bounding box center [362, 338] width 56 height 18
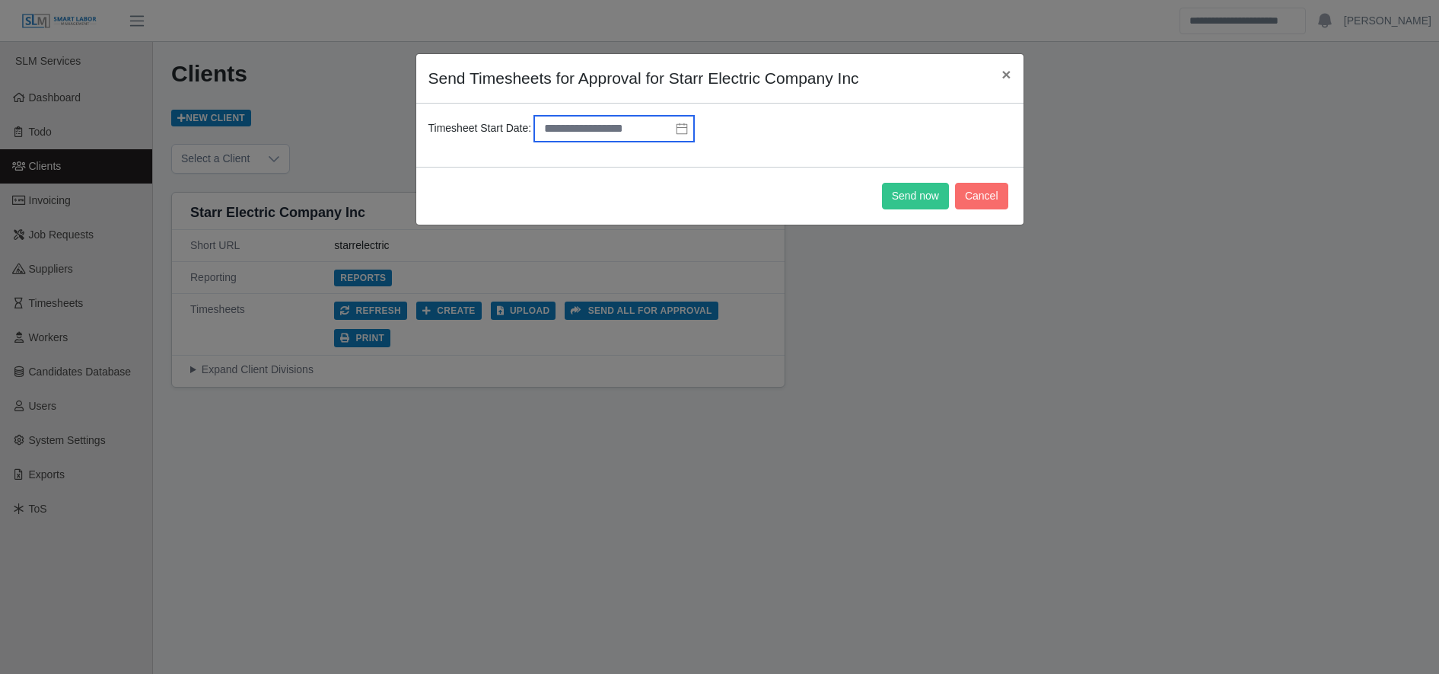
click at [628, 127] on input "text" at bounding box center [614, 129] width 160 height 26
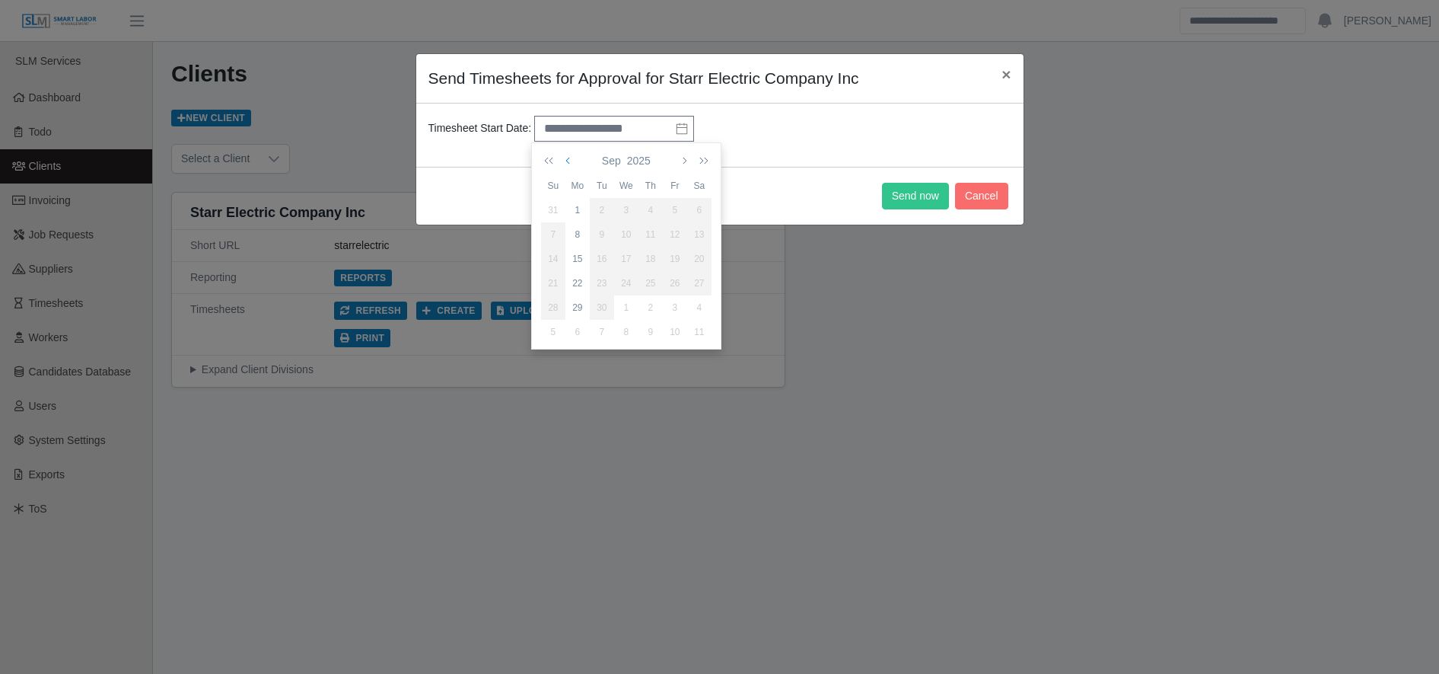
click at [569, 165] on icon "button" at bounding box center [570, 161] width 8 height 12
click at [578, 314] on div "25" at bounding box center [578, 308] width 24 height 14
type input "**********"
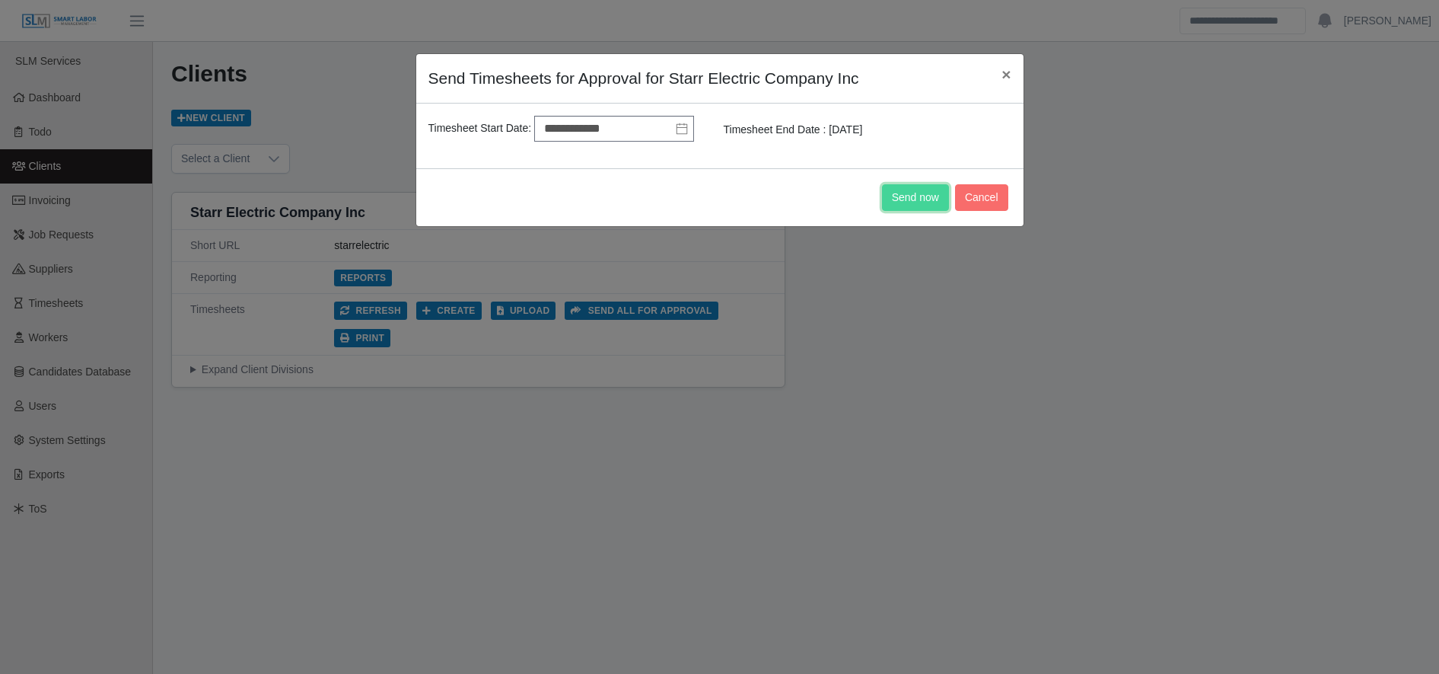
click at [927, 204] on button "Send now" at bounding box center [915, 197] width 67 height 27
click at [850, 379] on div "**********" at bounding box center [719, 337] width 1439 height 674
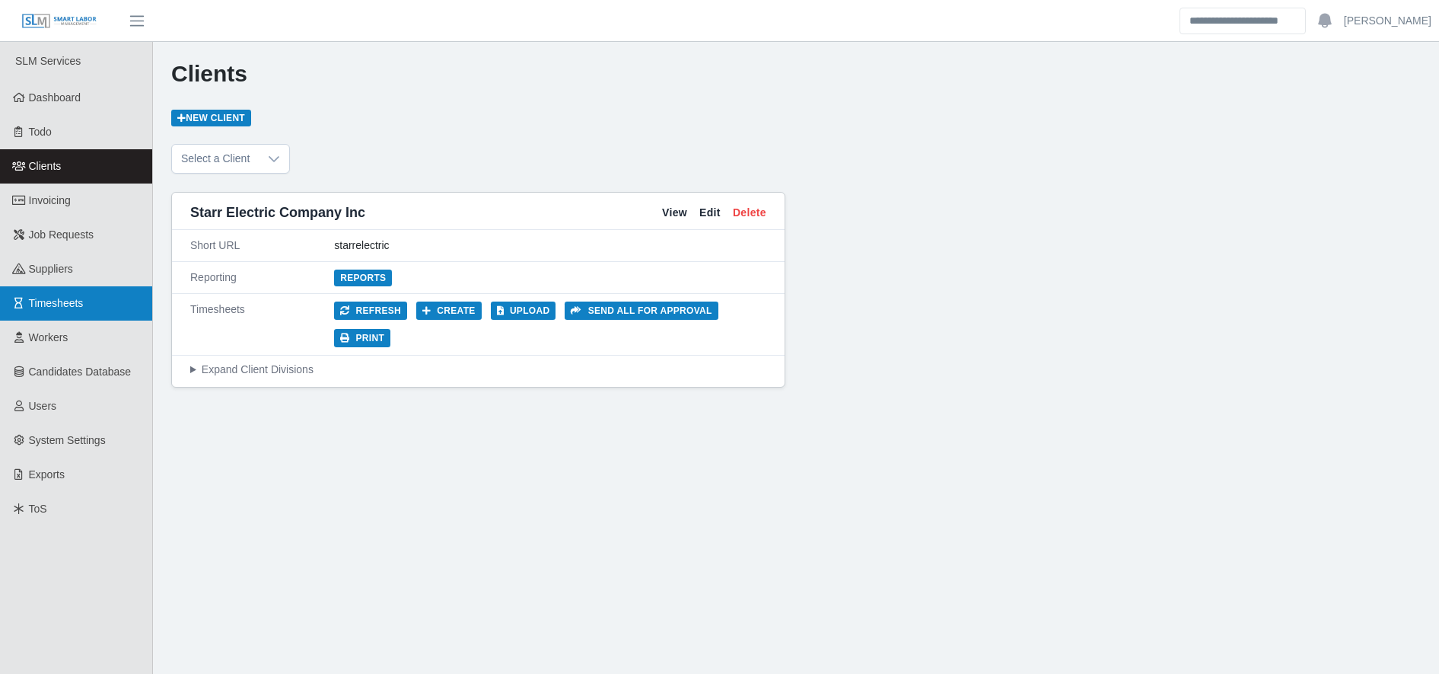
click at [65, 299] on span "Timesheets" at bounding box center [56, 303] width 55 height 12
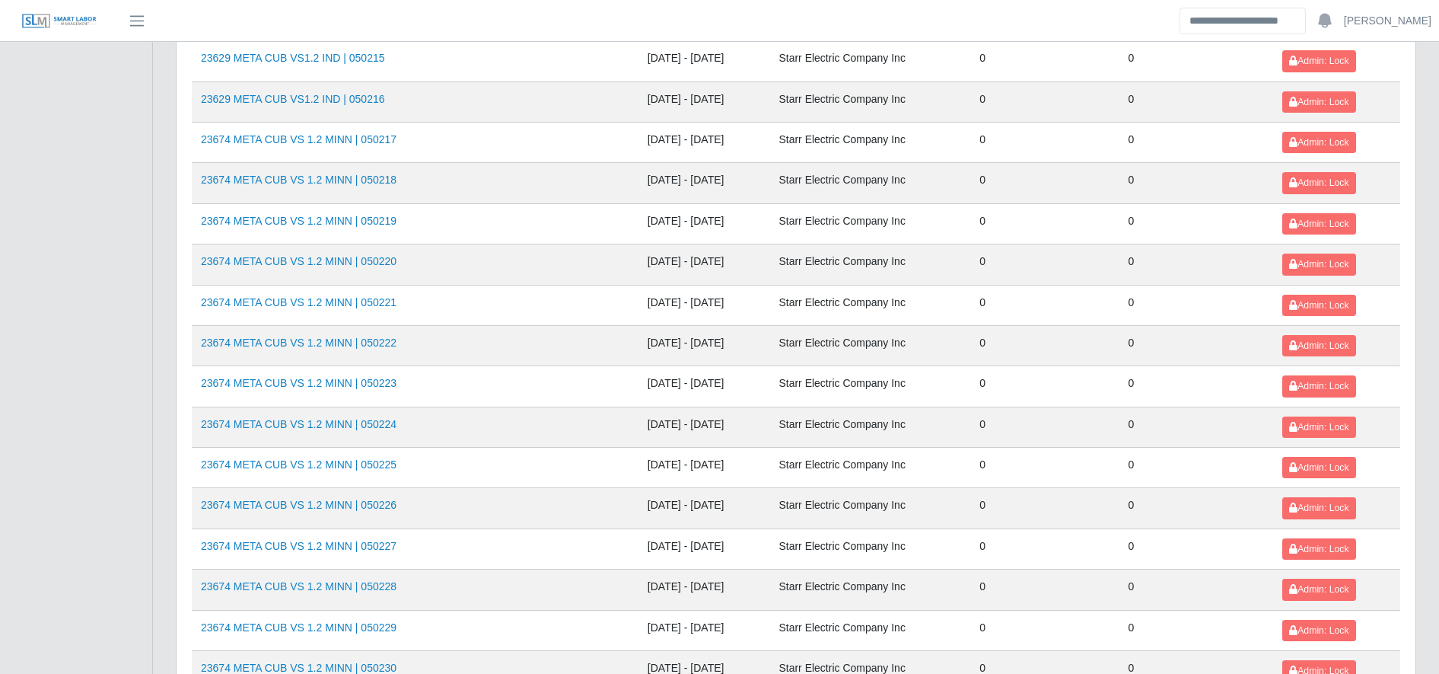
scroll to position [1661, 0]
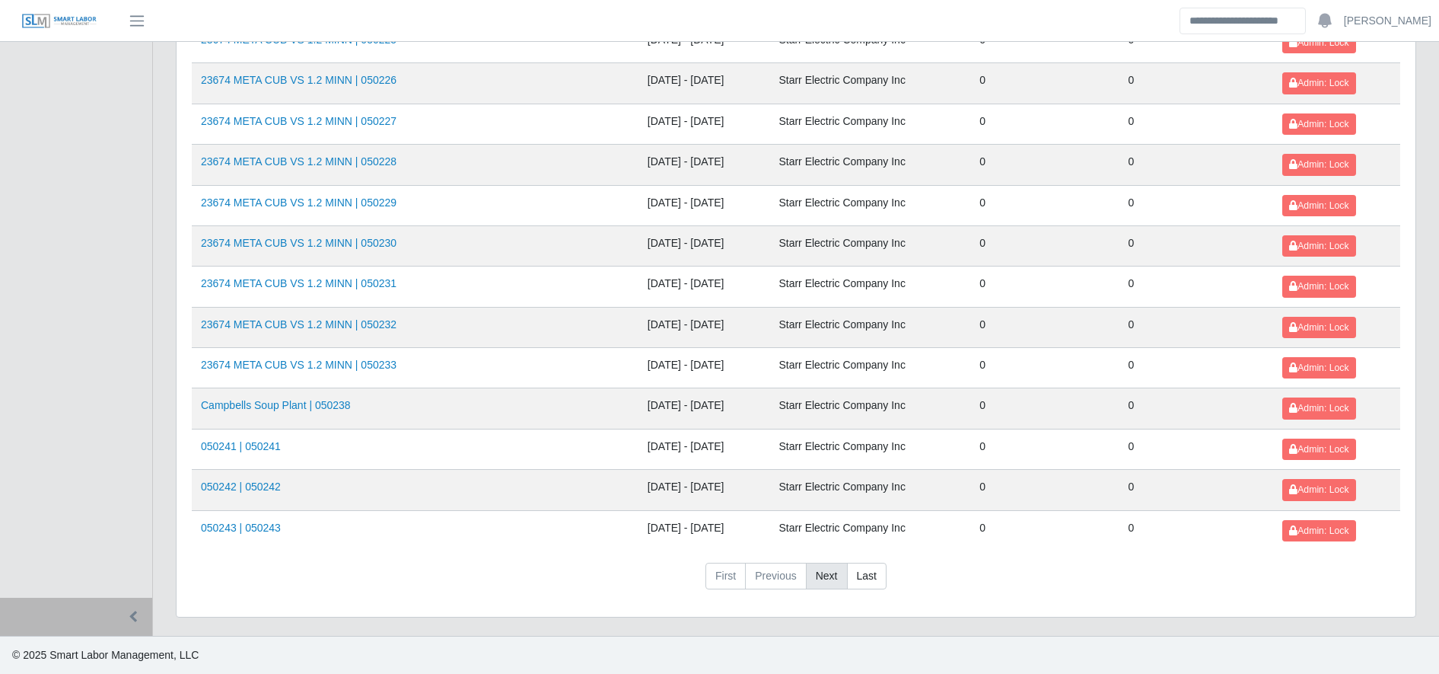
click at [837, 577] on link "Next" at bounding box center [827, 576] width 42 height 27
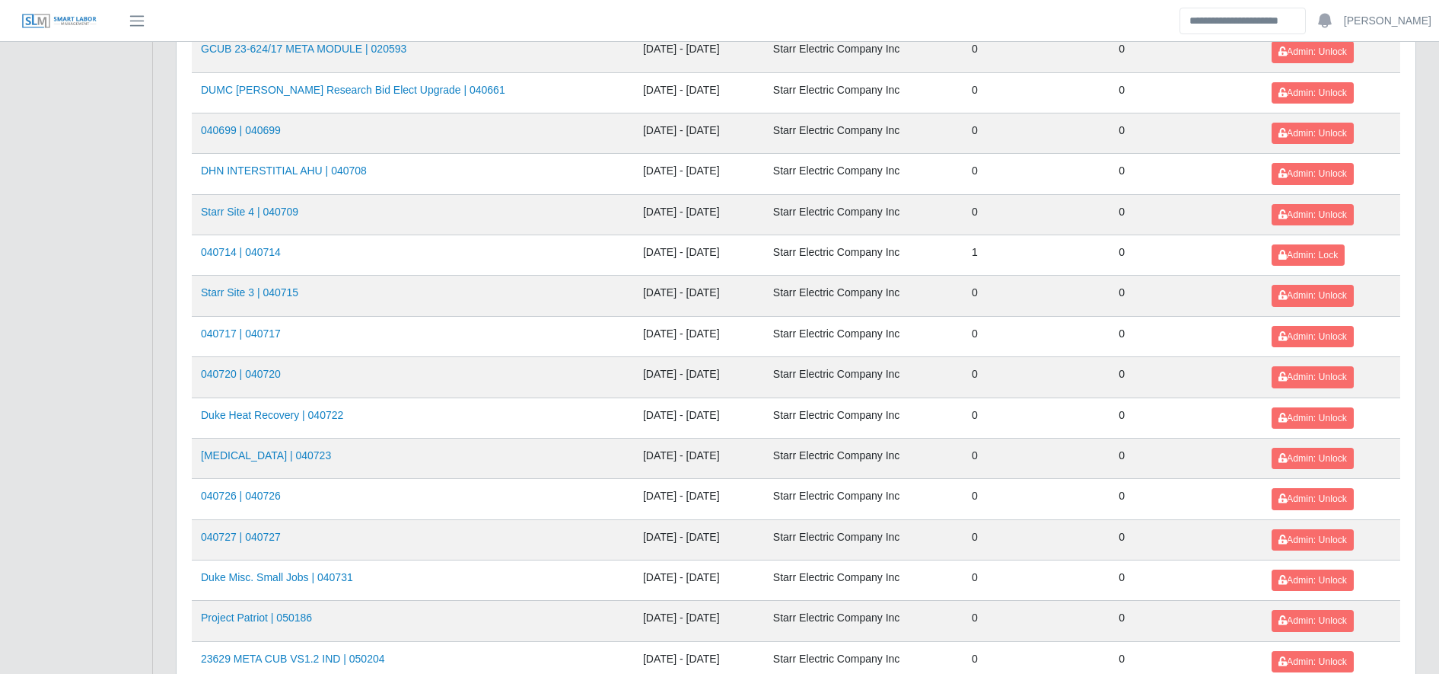
scroll to position [1123, 0]
click at [1292, 257] on span "Admin: Lock" at bounding box center [1308, 255] width 59 height 11
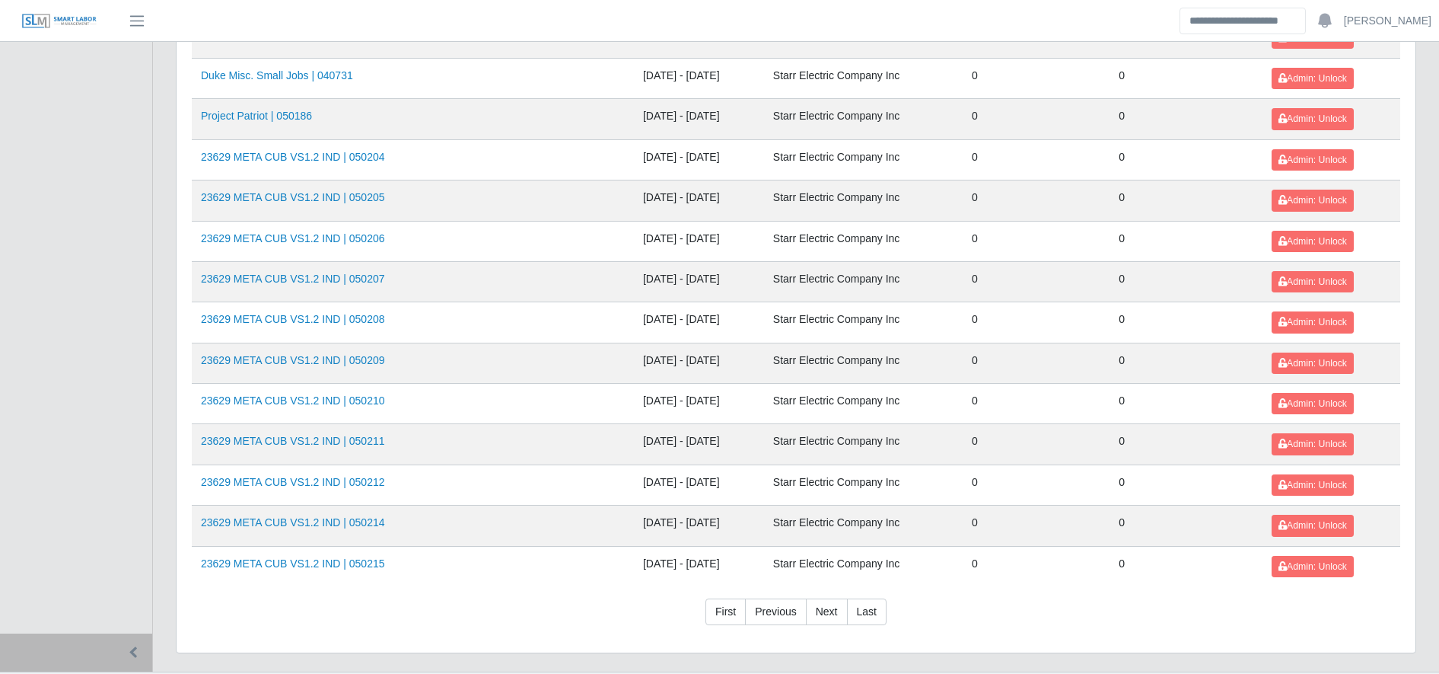
scroll to position [1661, 0]
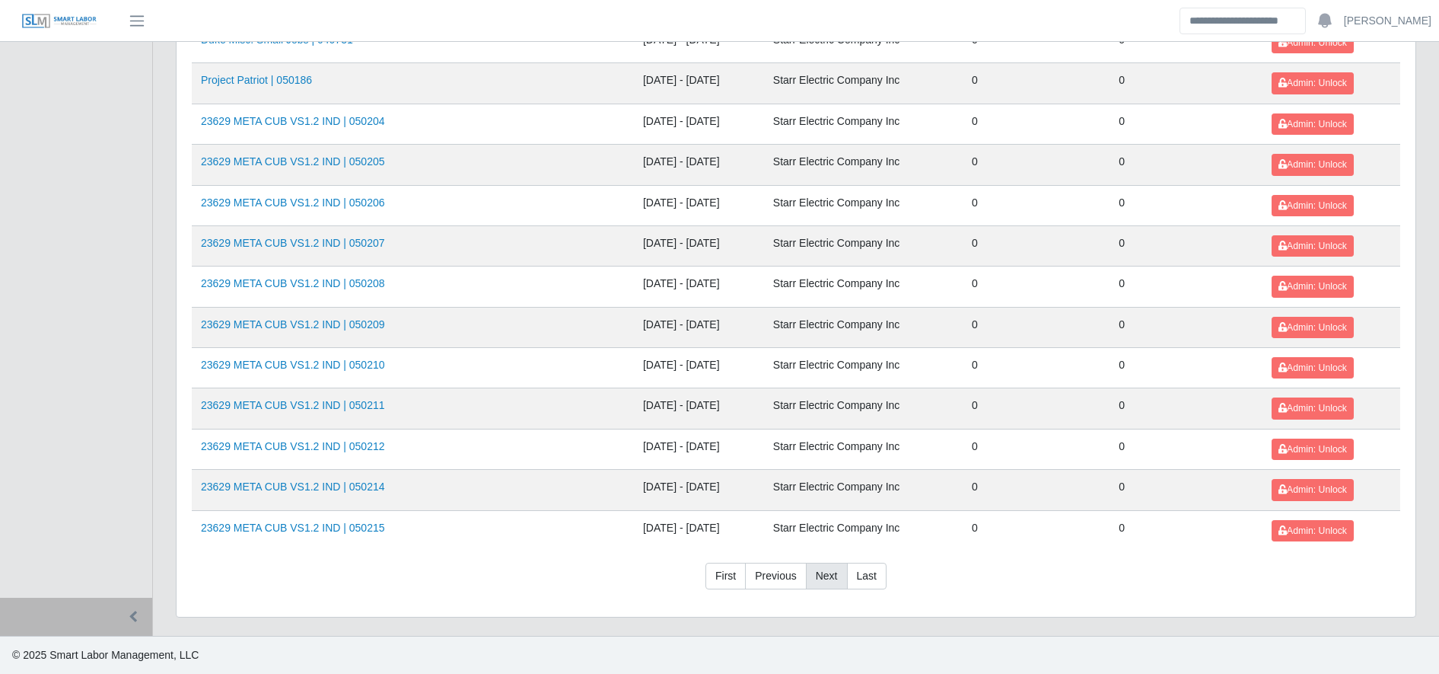
click at [842, 578] on link "Next" at bounding box center [827, 576] width 42 height 27
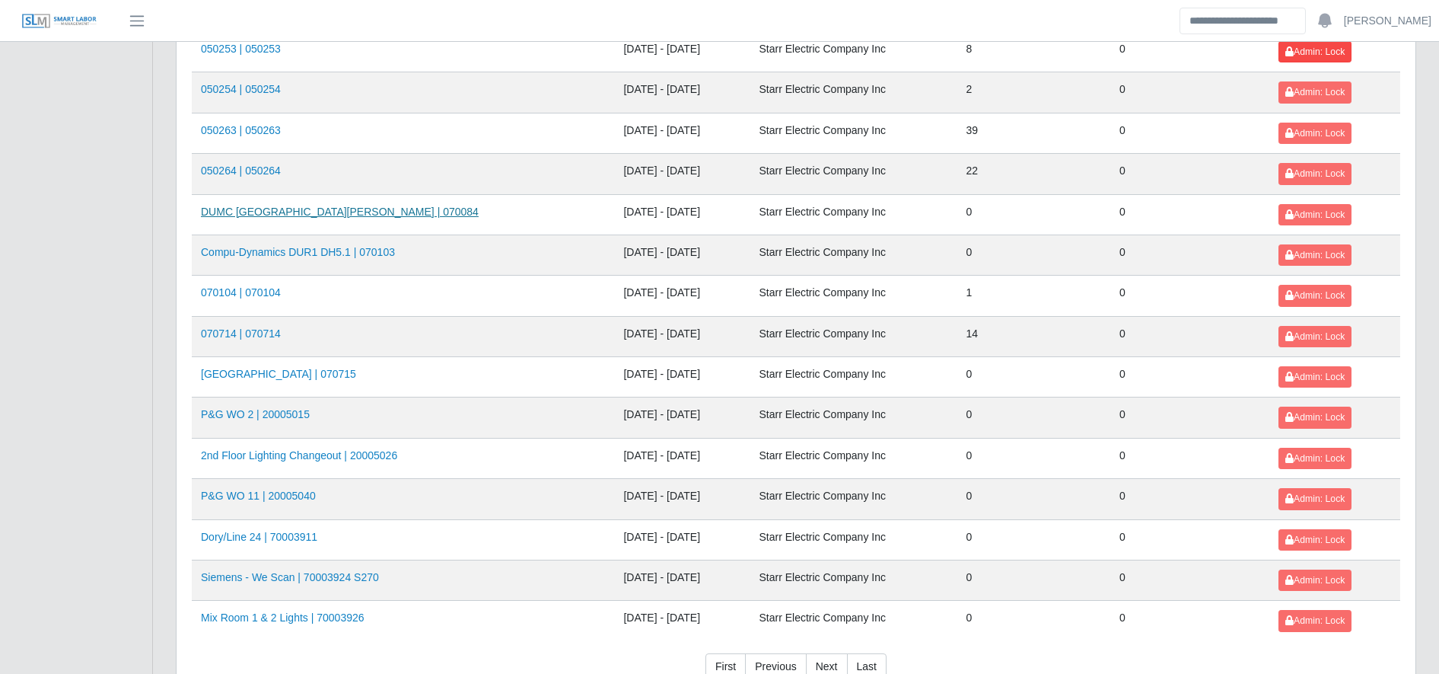
scroll to position [1326, 0]
click at [1289, 377] on icon at bounding box center [1290, 377] width 8 height 9
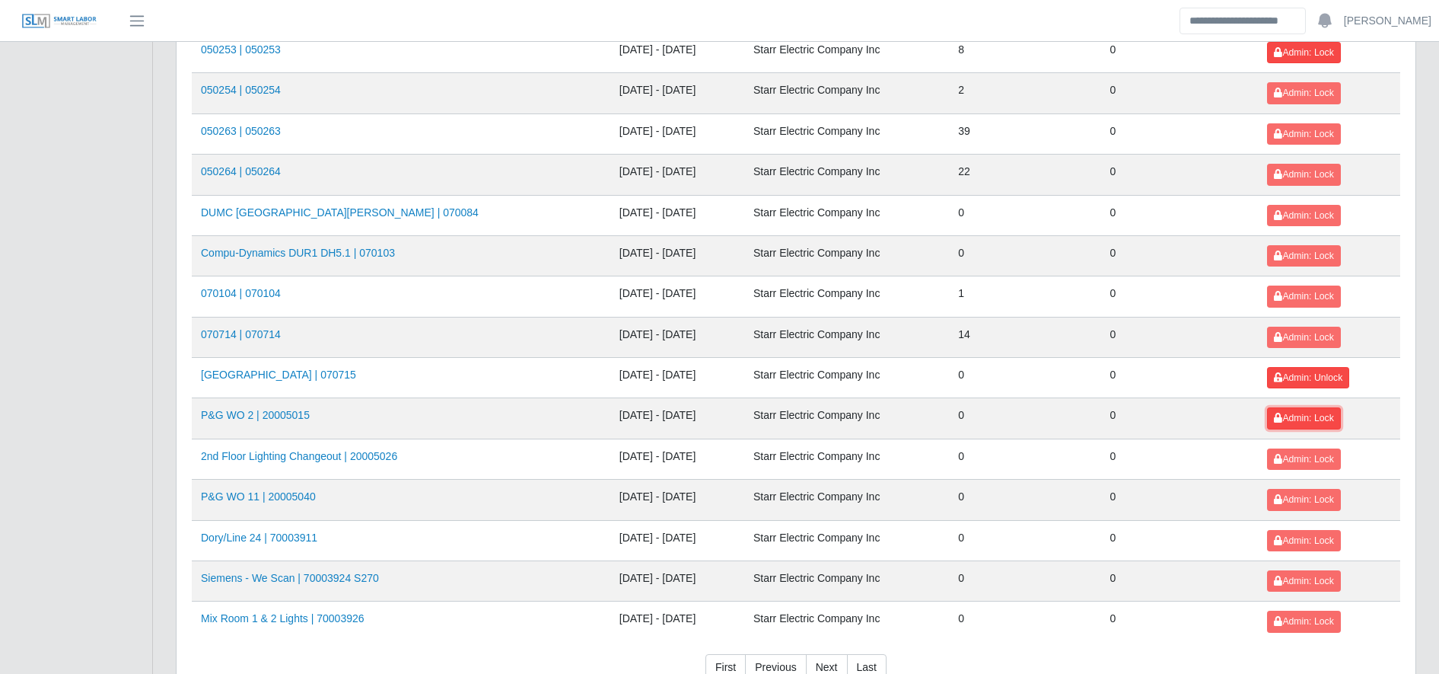
click at [1302, 415] on span "Admin: Lock" at bounding box center [1303, 418] width 59 height 11
drag, startPoint x: 1305, startPoint y: 447, endPoint x: 1312, endPoint y: 455, distance: 10.8
click at [1312, 455] on td "Admin: Lock" at bounding box center [1329, 458] width 142 height 40
drag, startPoint x: 1312, startPoint y: 455, endPoint x: 1318, endPoint y: 497, distance: 42.3
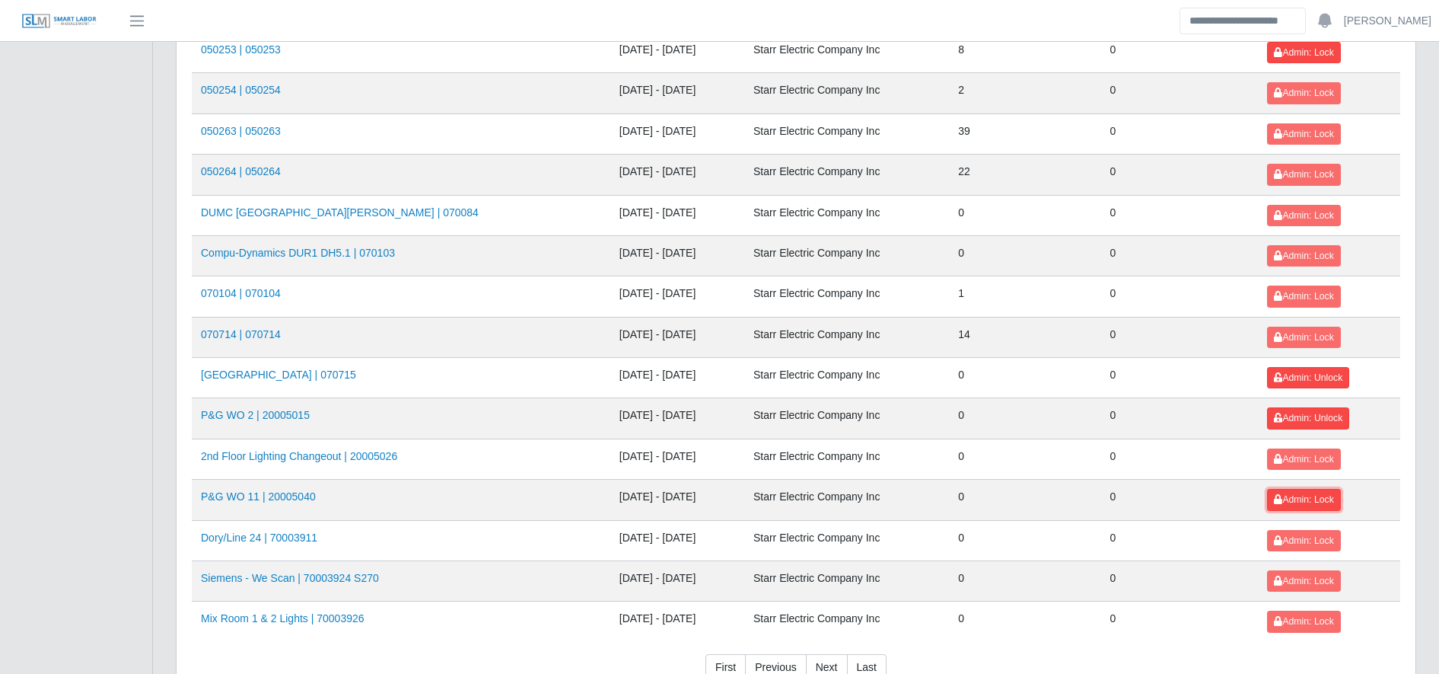
click at [1318, 497] on span "Admin: Lock" at bounding box center [1303, 499] width 59 height 11
click at [1305, 452] on button "Admin: Lock" at bounding box center [1303, 458] width 73 height 21
click at [1315, 538] on span "Admin: Lock" at bounding box center [1303, 540] width 59 height 11
click at [1315, 574] on button "Admin: Lock" at bounding box center [1303, 580] width 73 height 21
click at [1321, 623] on span "Admin: Lock" at bounding box center [1303, 621] width 59 height 11
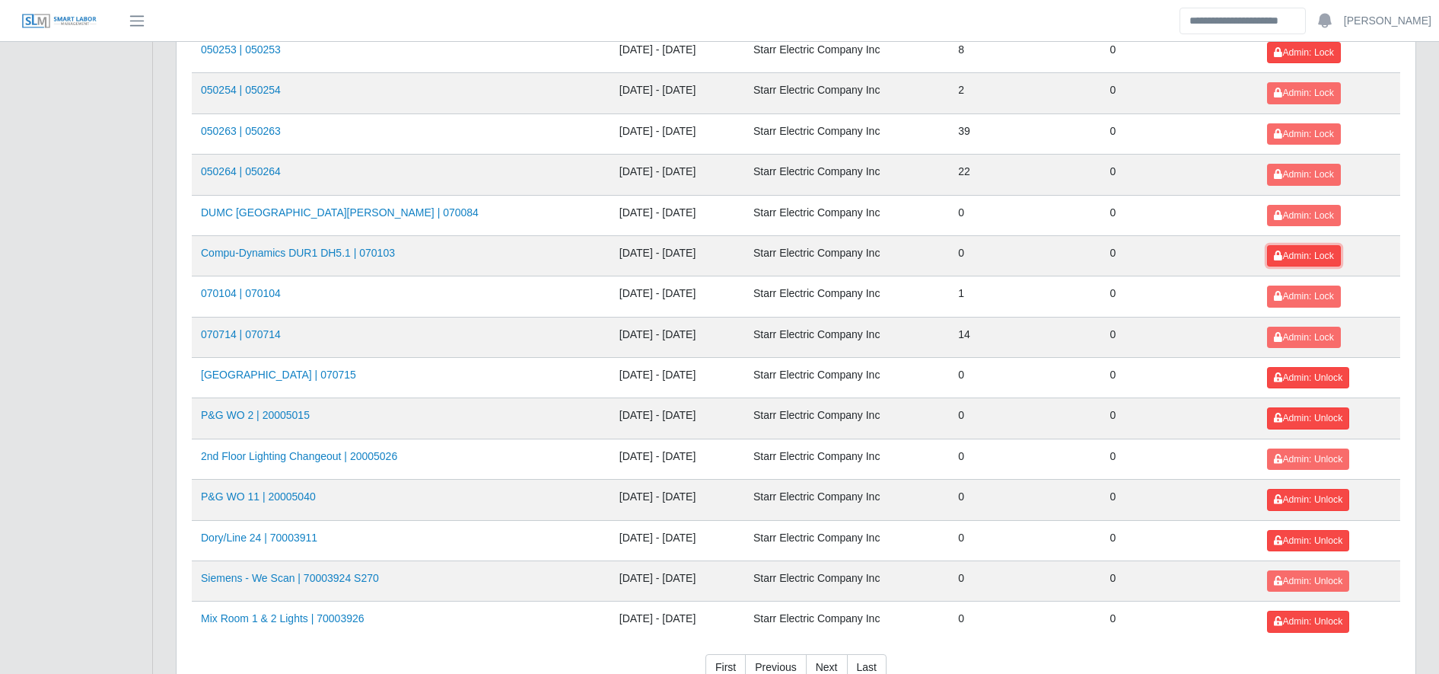
click at [1277, 257] on icon at bounding box center [1278, 255] width 8 height 9
click at [1296, 299] on span "Admin: Lock" at bounding box center [1303, 296] width 59 height 11
click at [1302, 209] on button "Admin: Lock" at bounding box center [1303, 215] width 73 height 21
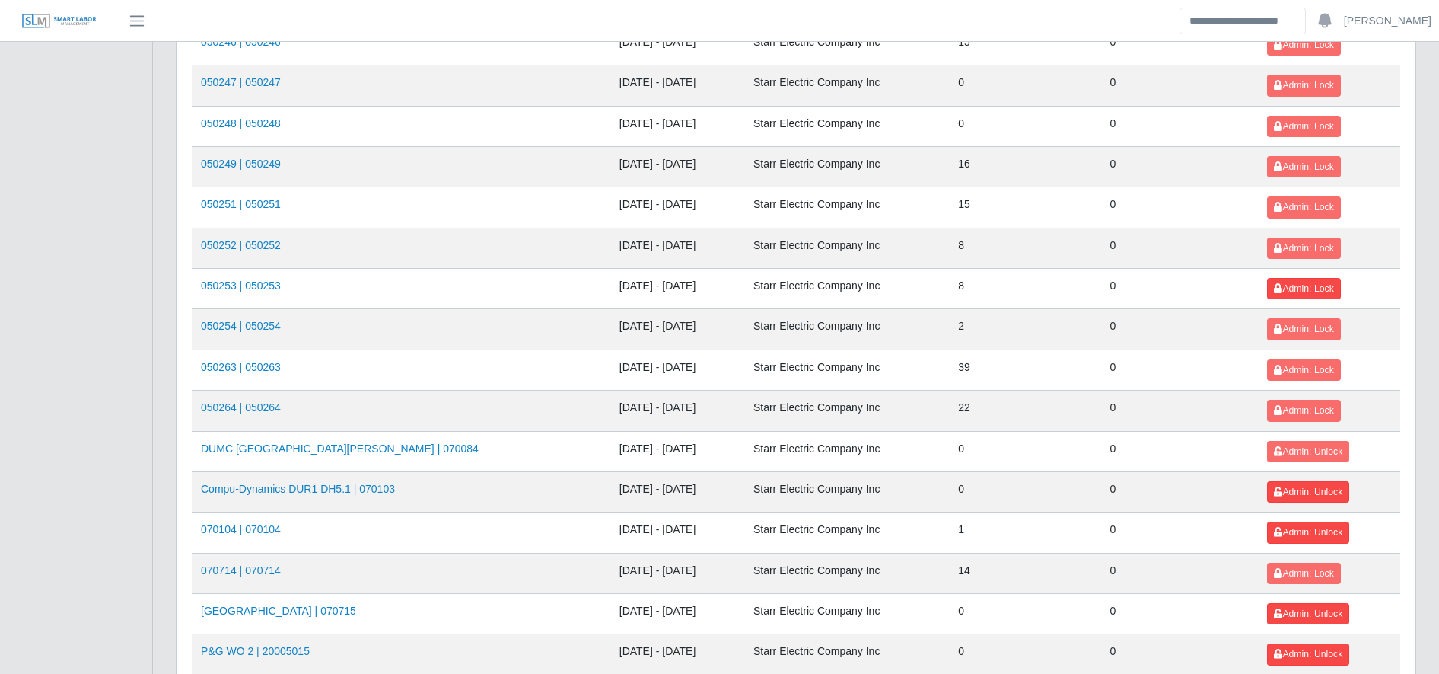
scroll to position [1087, 0]
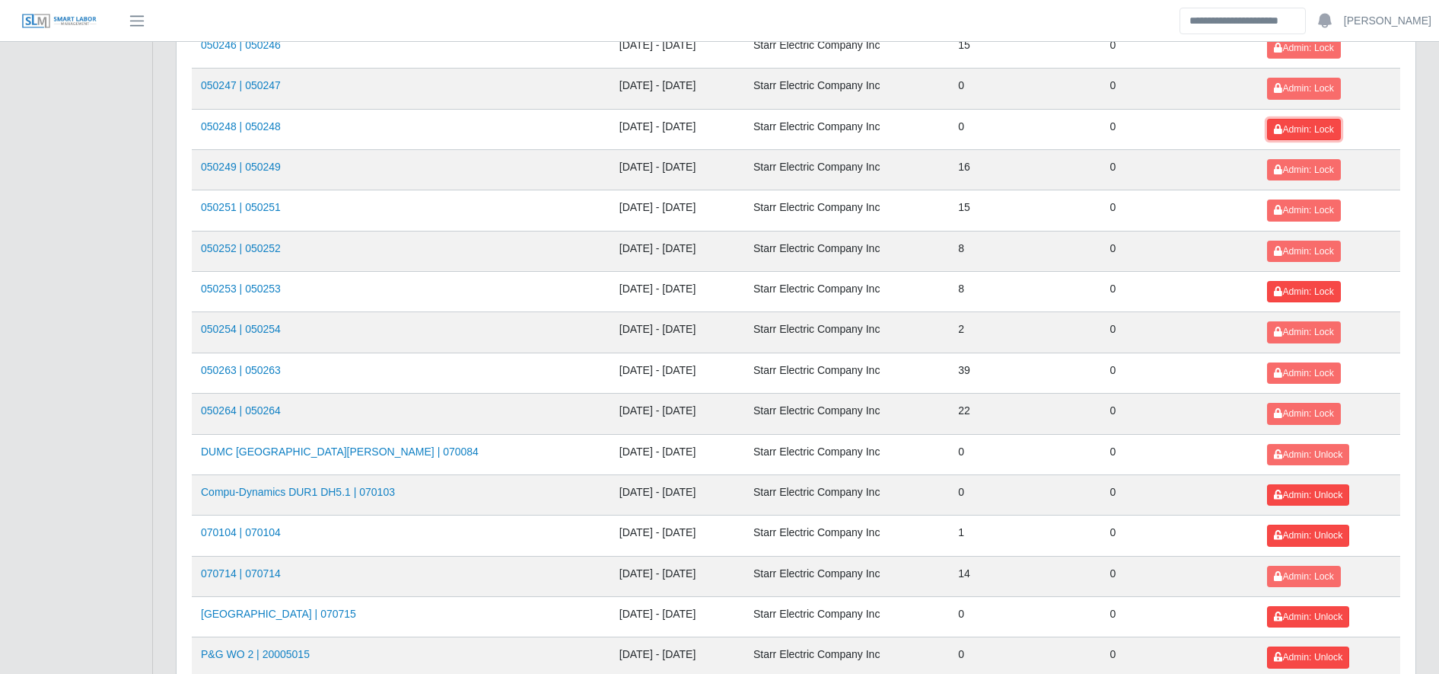
click at [1292, 127] on span "Admin: Lock" at bounding box center [1303, 129] width 59 height 11
click at [1278, 83] on span "Admin: Lock" at bounding box center [1303, 88] width 59 height 11
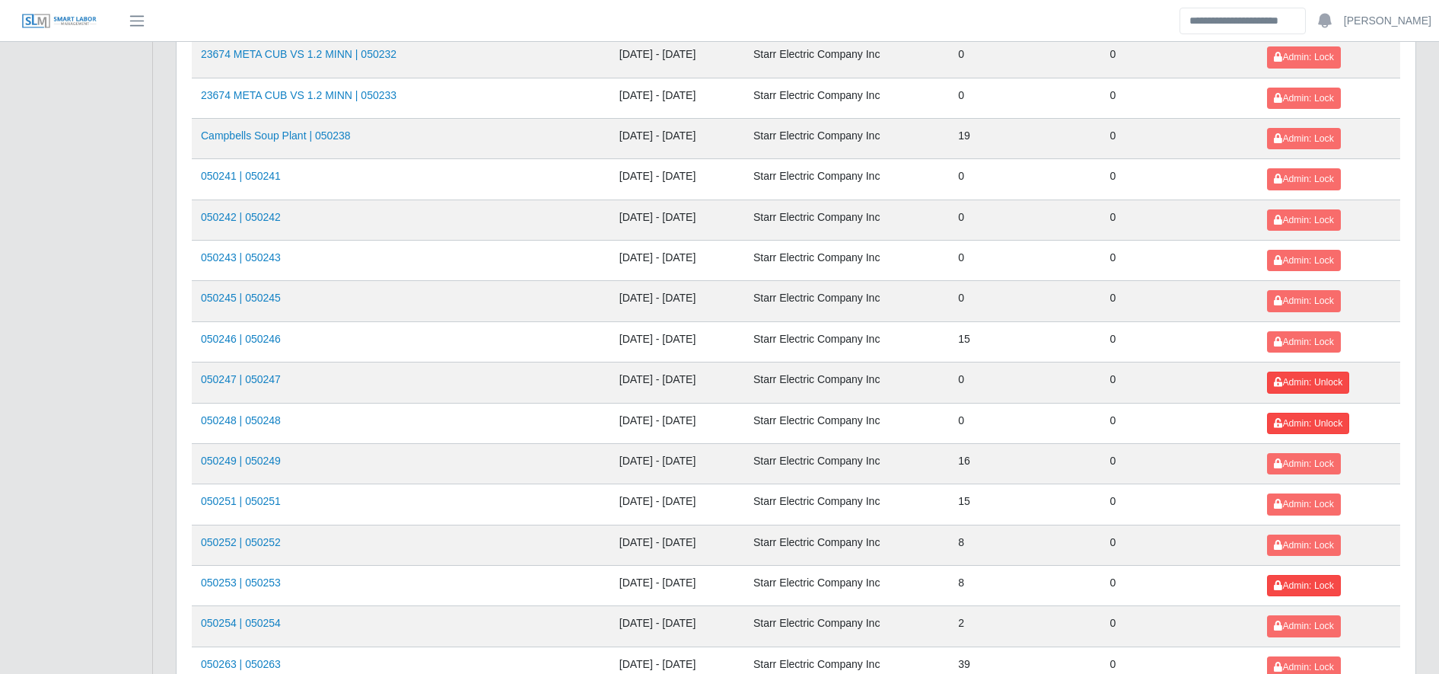
scroll to position [780, 0]
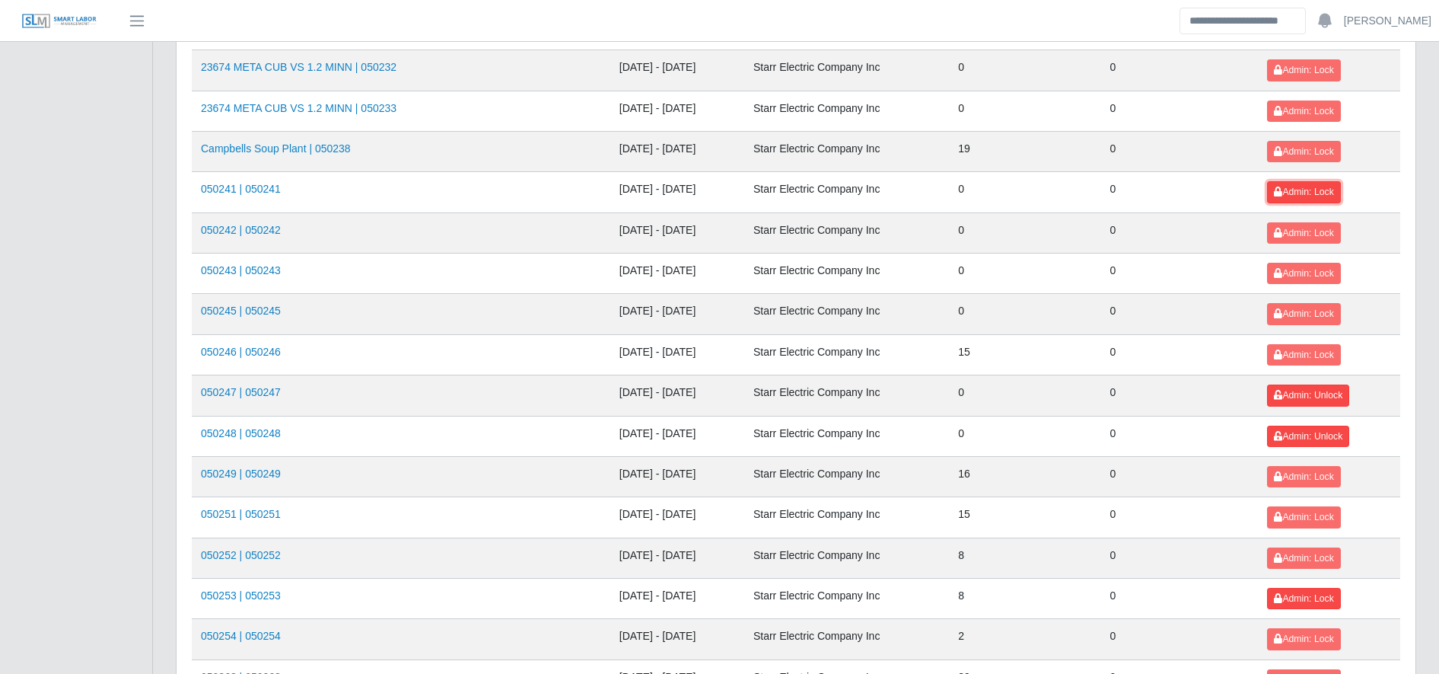
click at [1321, 190] on span "Admin: Lock" at bounding box center [1303, 191] width 59 height 11
click at [1318, 226] on button "Admin: Lock" at bounding box center [1303, 232] width 73 height 21
click at [1304, 277] on span "Admin: Lock" at bounding box center [1303, 273] width 59 height 11
click at [1302, 307] on button "Admin: Lock" at bounding box center [1303, 313] width 73 height 21
click at [1289, 69] on span "Admin: Lock" at bounding box center [1303, 70] width 59 height 11
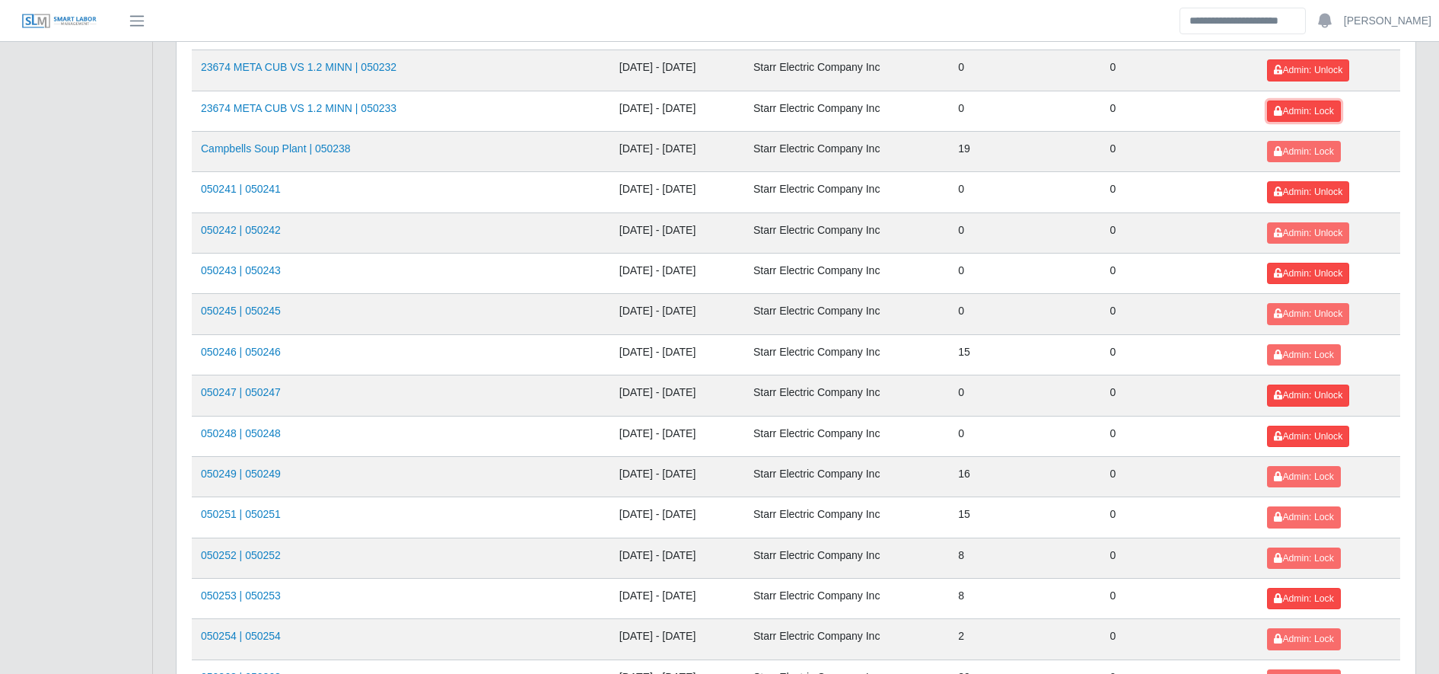
click at [1306, 109] on span "Admin: Lock" at bounding box center [1303, 111] width 59 height 11
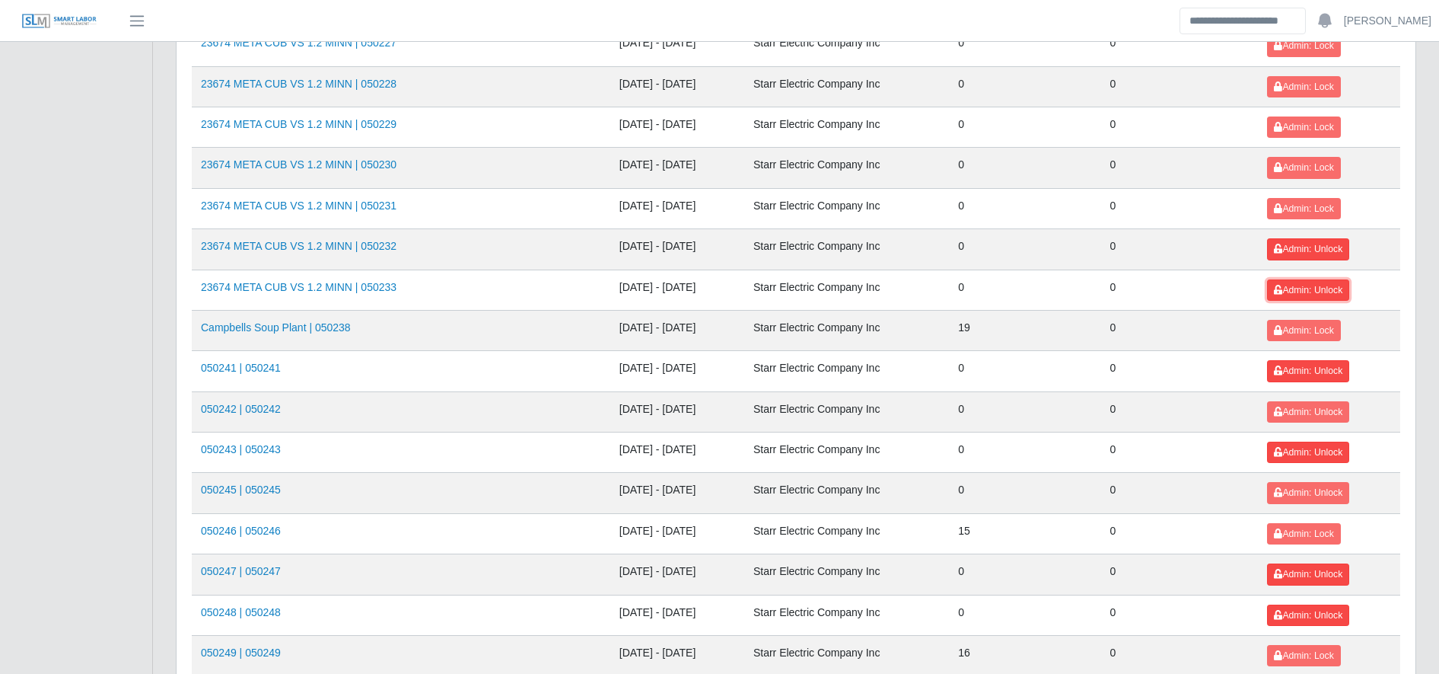
scroll to position [598, 0]
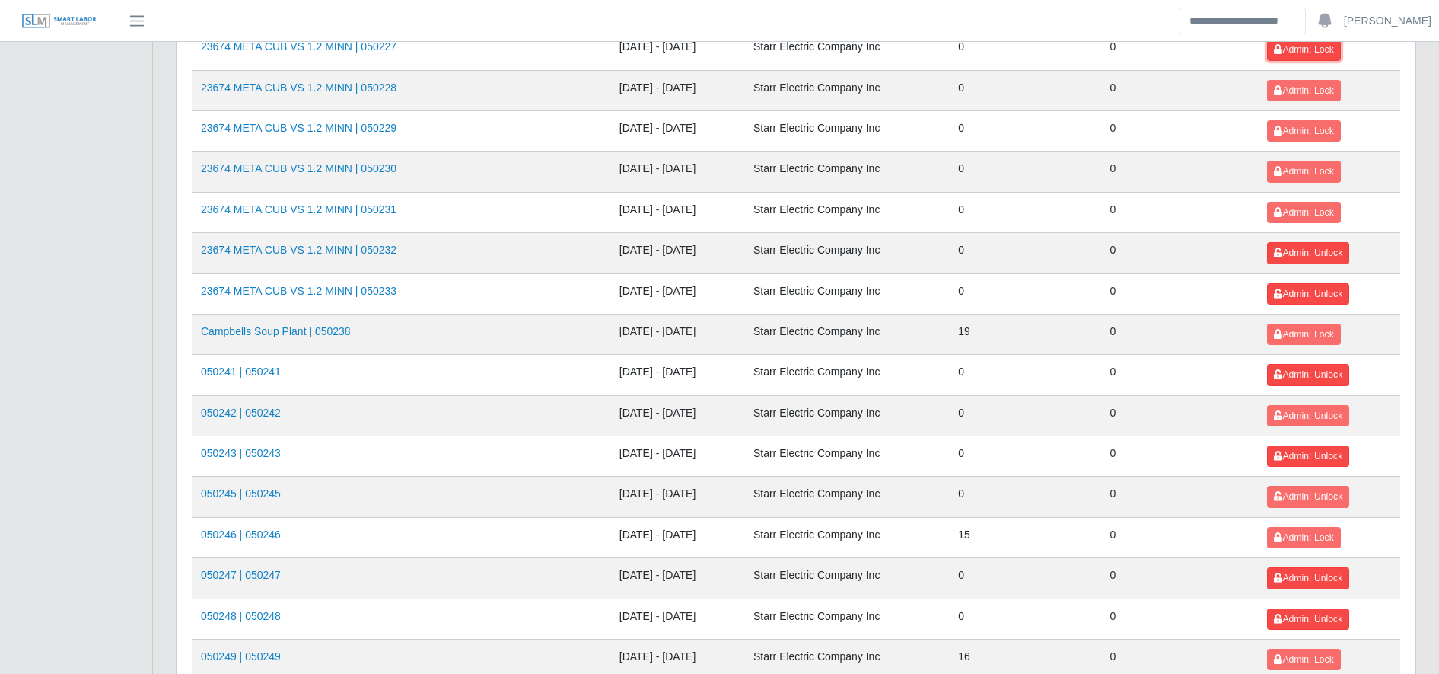
click at [1286, 54] on span "Admin: Lock" at bounding box center [1303, 49] width 59 height 11
click at [1297, 81] on button "Admin: Lock" at bounding box center [1303, 90] width 73 height 21
click at [1306, 129] on span "Admin: Lock" at bounding box center [1303, 131] width 59 height 11
click at [1314, 173] on span "Admin: Lock" at bounding box center [1303, 171] width 59 height 11
click at [1318, 215] on span "Admin: Lock" at bounding box center [1303, 212] width 59 height 11
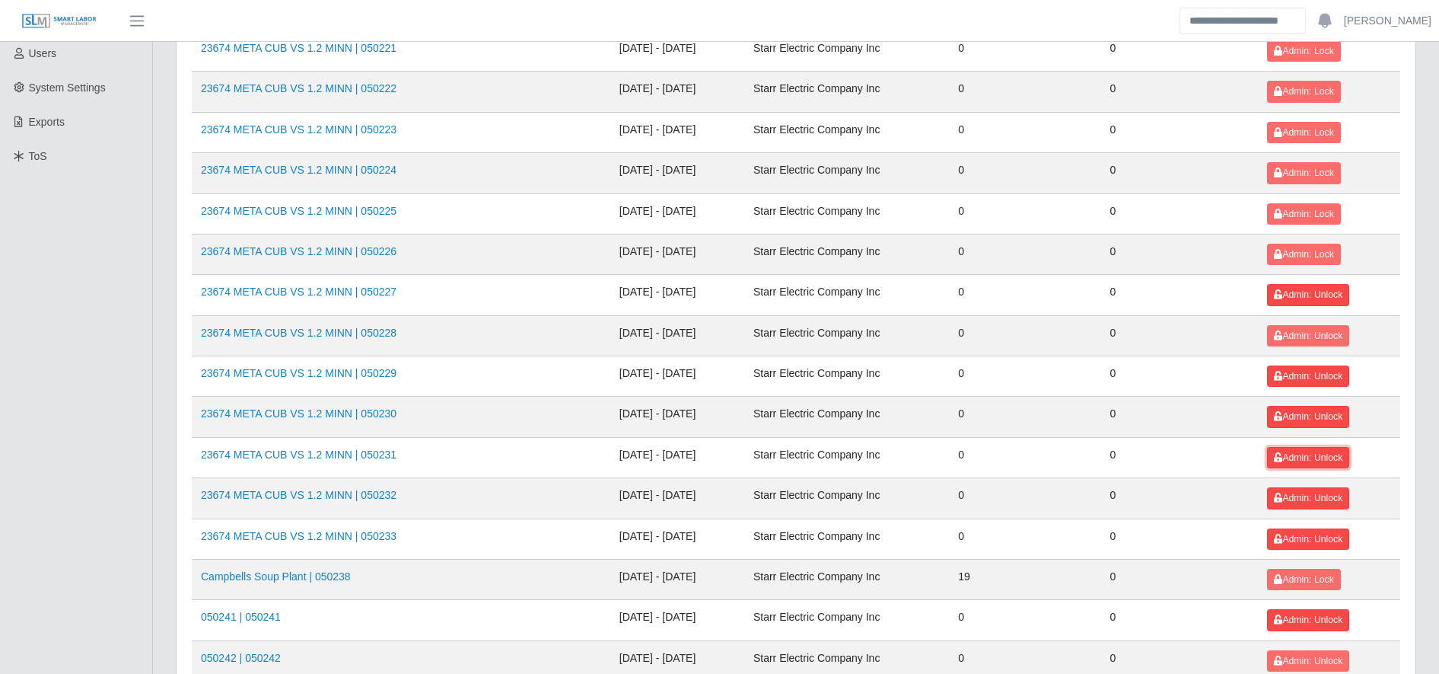
scroll to position [354, 0]
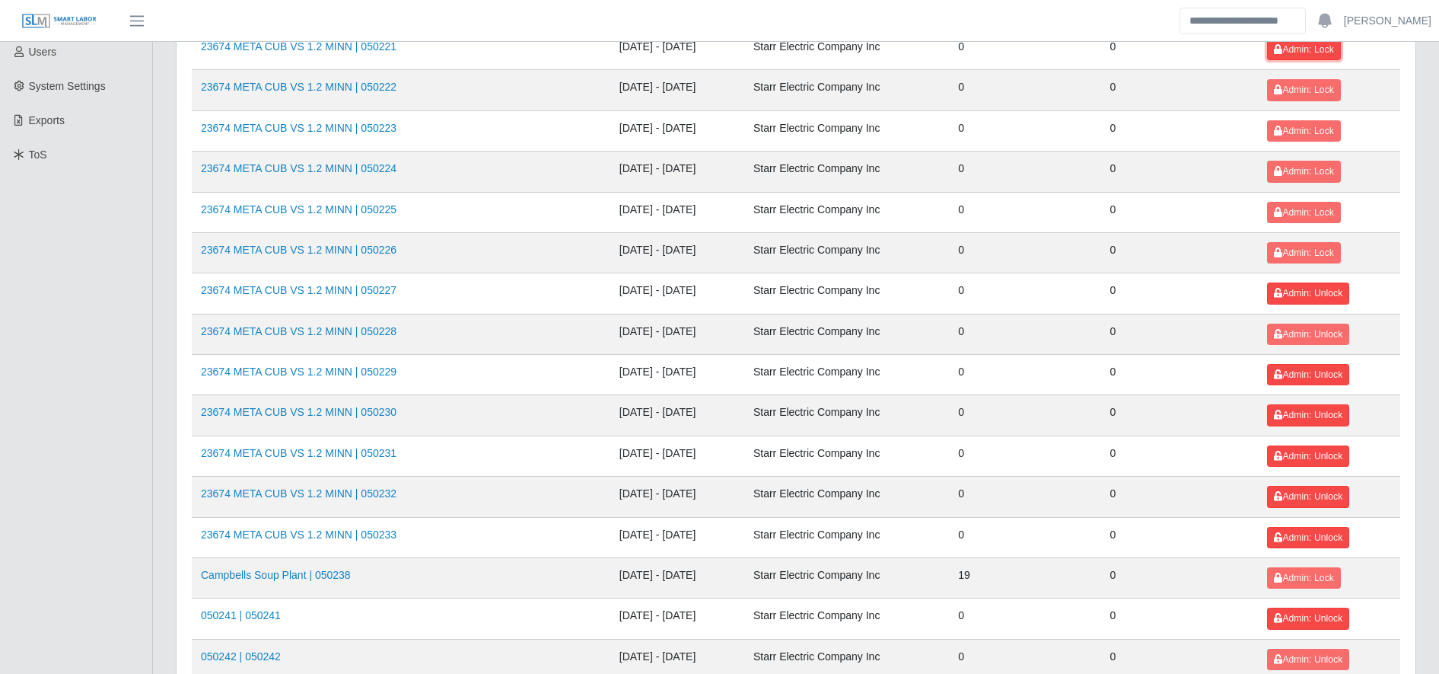
click at [1290, 51] on span "Admin: Lock" at bounding box center [1303, 49] width 59 height 11
click at [1302, 83] on button "Admin: Lock" at bounding box center [1303, 89] width 73 height 21
click at [1308, 126] on span "Admin: Lock" at bounding box center [1303, 131] width 59 height 11
click at [1312, 161] on button "Admin: Lock" at bounding box center [1303, 171] width 73 height 21
click at [1315, 203] on button "Admin: Lock" at bounding box center [1303, 212] width 73 height 21
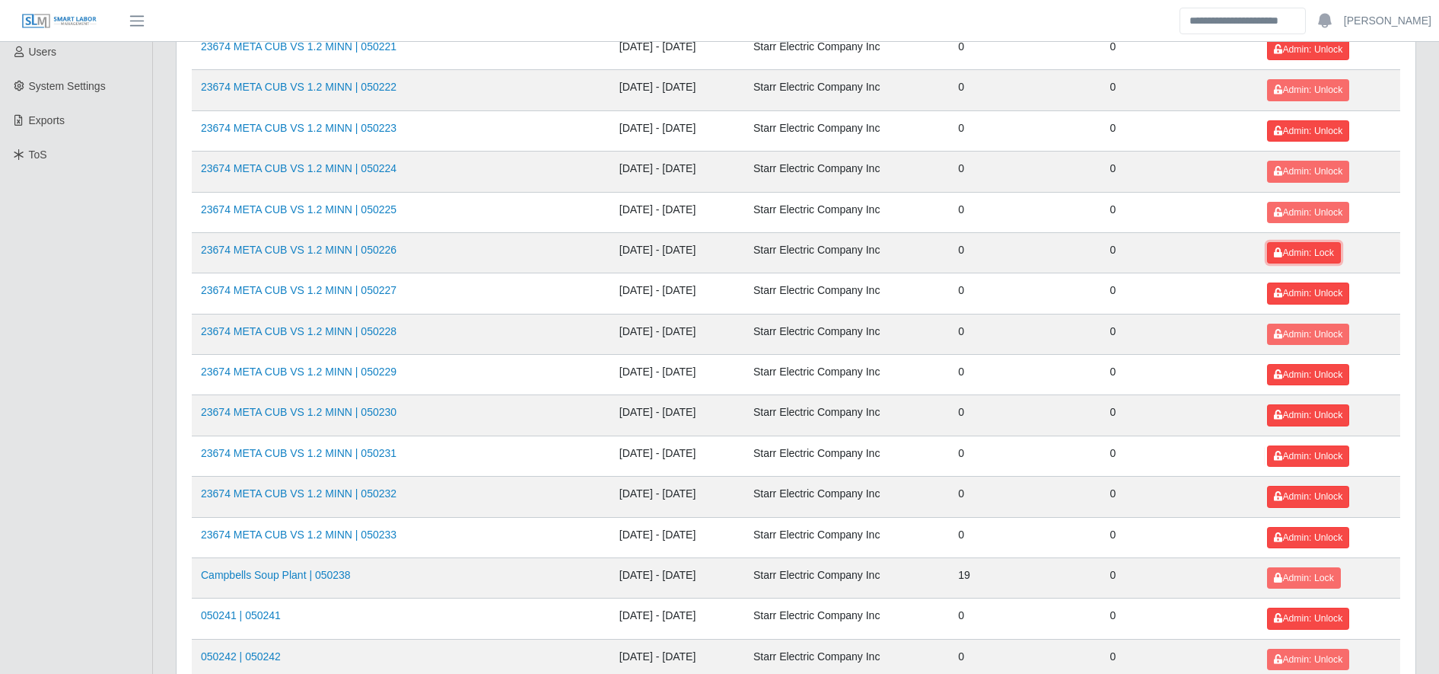
click at [1318, 244] on button "Admin: Lock" at bounding box center [1303, 252] width 73 height 21
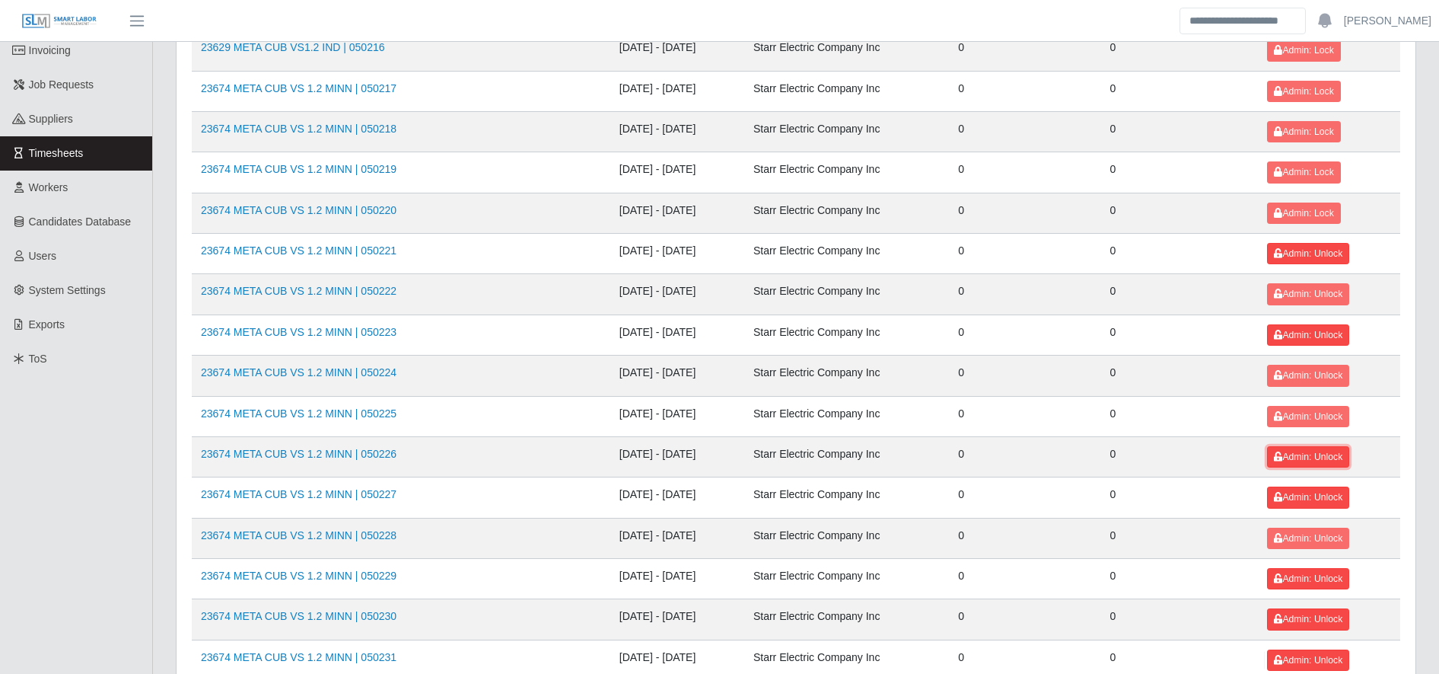
scroll to position [92, 0]
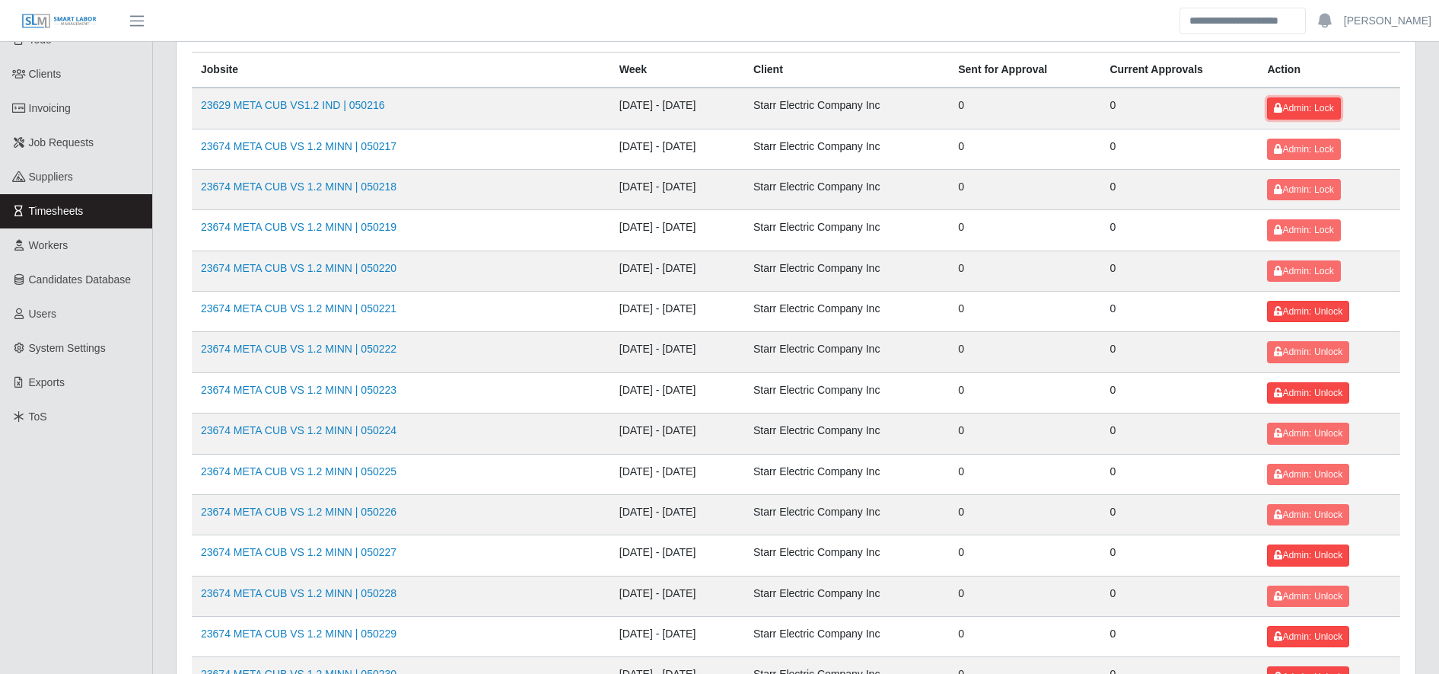
click at [1318, 97] on button "Admin: Lock" at bounding box center [1303, 107] width 73 height 21
click at [1318, 97] on button "Admin: Unlock" at bounding box center [1308, 107] width 82 height 21
click at [1315, 145] on span "Admin: Lock" at bounding box center [1303, 149] width 59 height 11
click at [1309, 201] on td "Admin: Lock" at bounding box center [1329, 189] width 142 height 40
drag, startPoint x: 1302, startPoint y: 192, endPoint x: 1305, endPoint y: 241, distance: 48.8
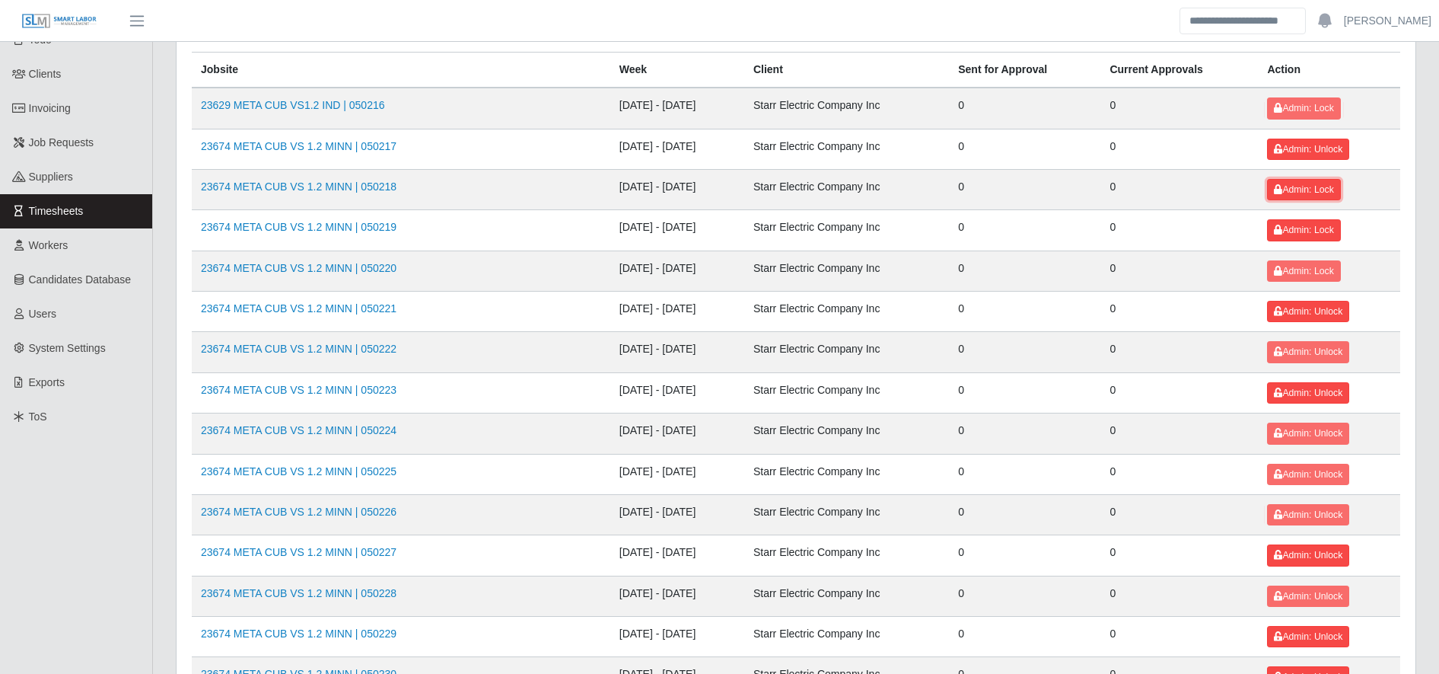
click at [1305, 241] on button "Admin: Lock" at bounding box center [1303, 229] width 73 height 21
click at [1308, 264] on button "Admin: Lock" at bounding box center [1303, 270] width 73 height 21
click at [1281, 186] on span "Admin: Lock" at bounding box center [1303, 189] width 59 height 11
click at [1292, 112] on span "Admin: Lock" at bounding box center [1303, 108] width 59 height 11
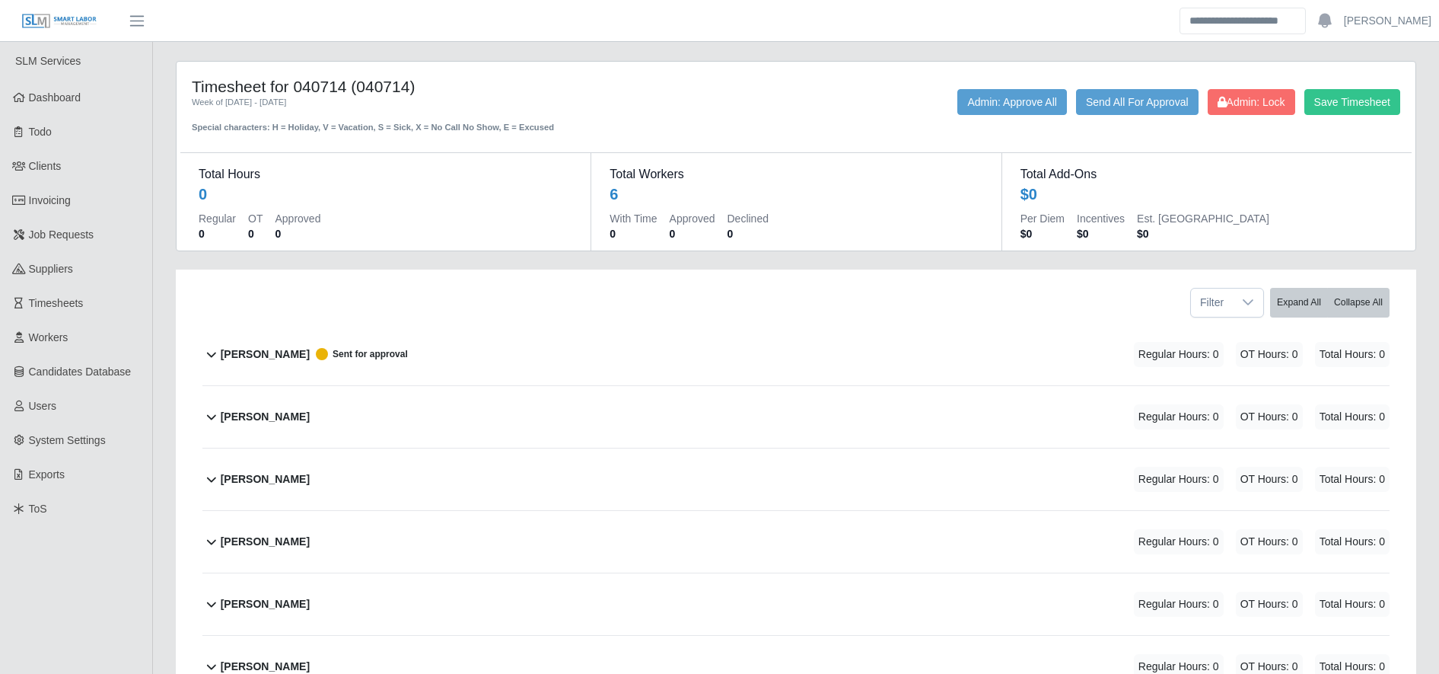
scroll to position [137, 0]
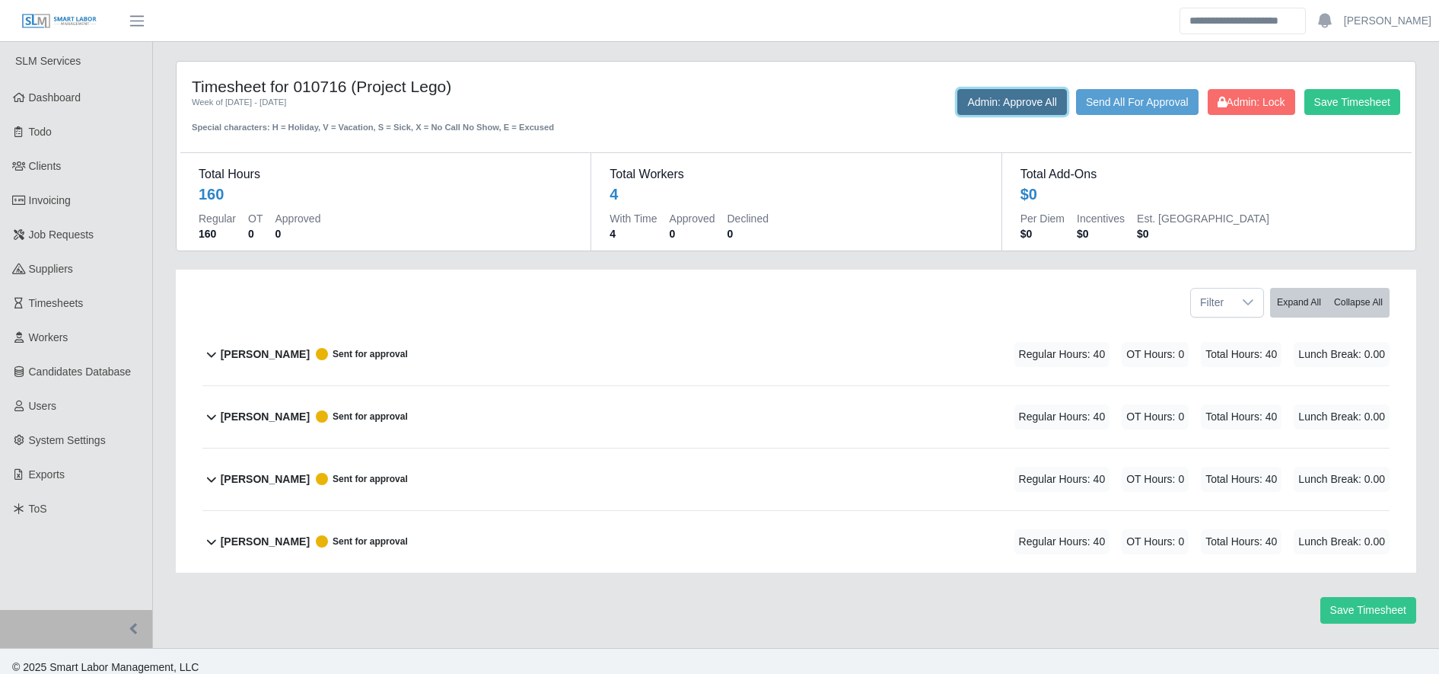
click at [1022, 100] on button "Admin: Approve All" at bounding box center [1013, 102] width 110 height 26
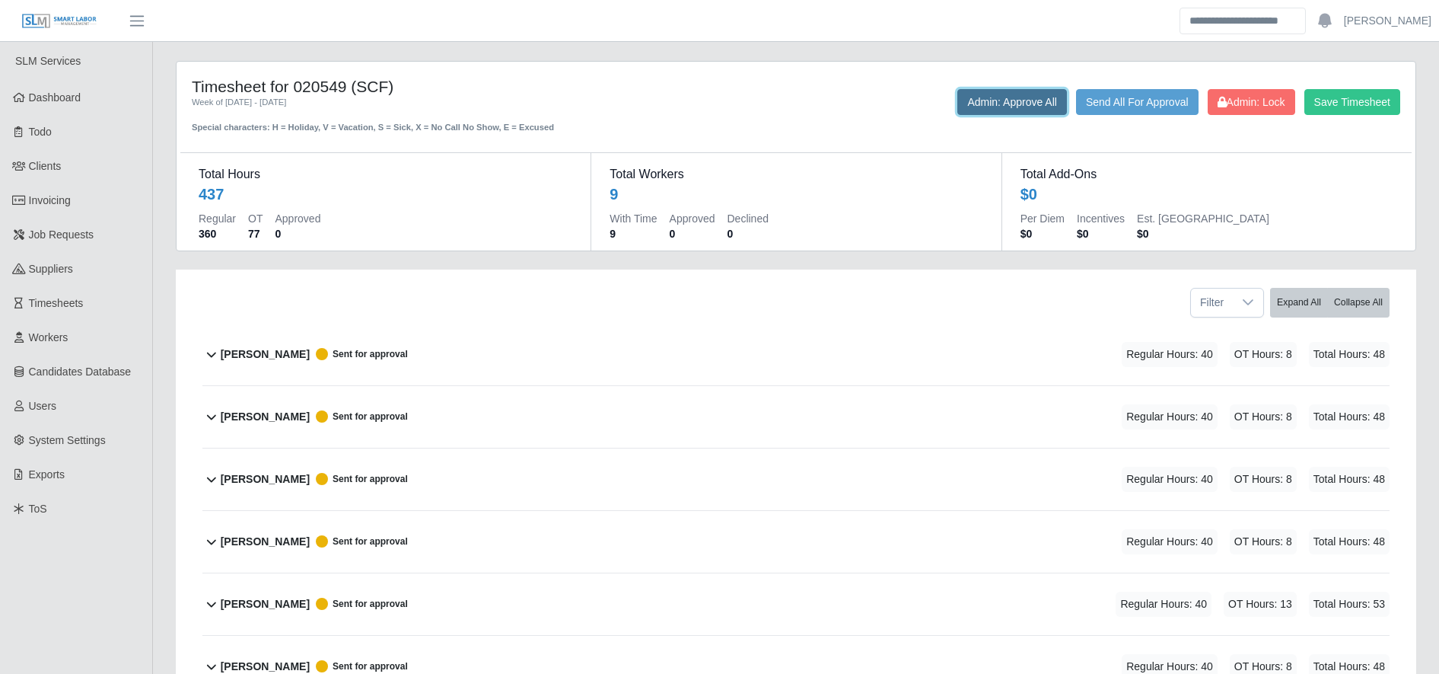
click at [1012, 97] on button "Admin: Approve All" at bounding box center [1013, 102] width 110 height 26
click at [1008, 93] on button "Admin: Approve All" at bounding box center [1013, 102] width 110 height 26
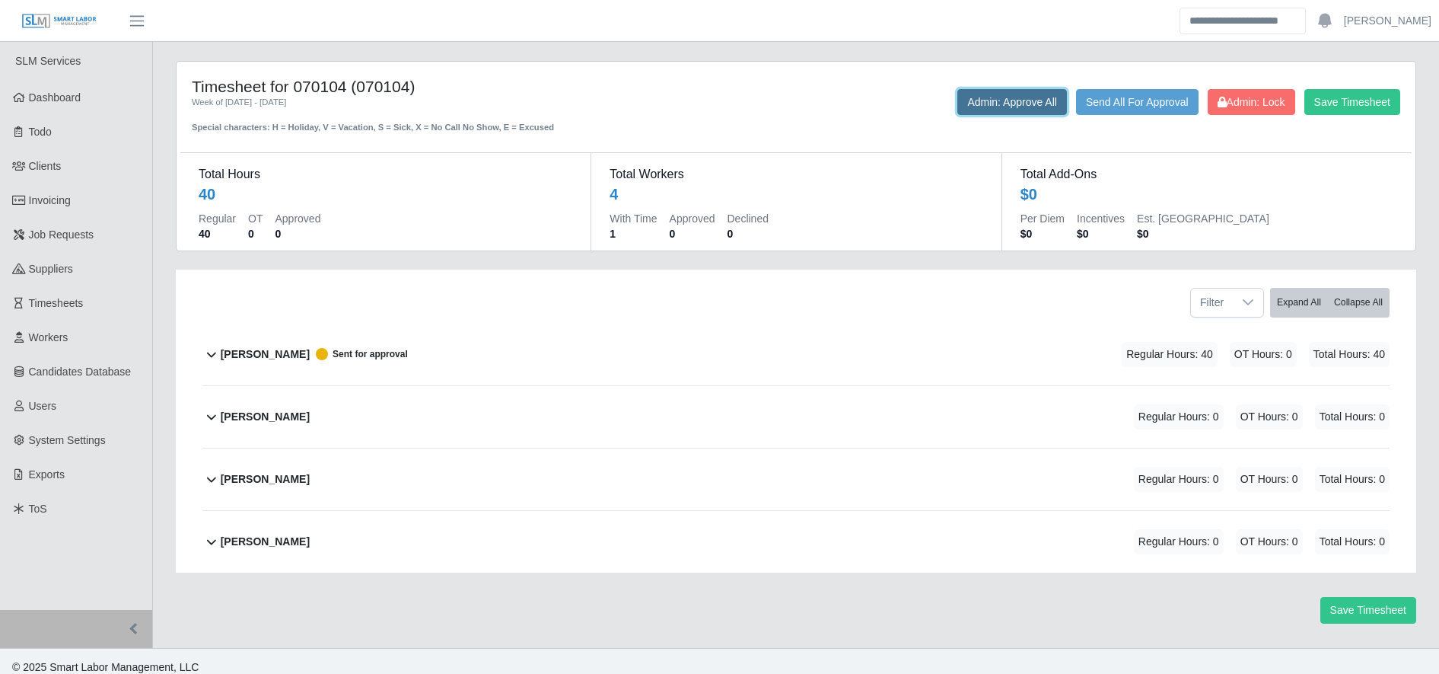
click at [981, 106] on button "Admin: Approve All" at bounding box center [1013, 102] width 110 height 26
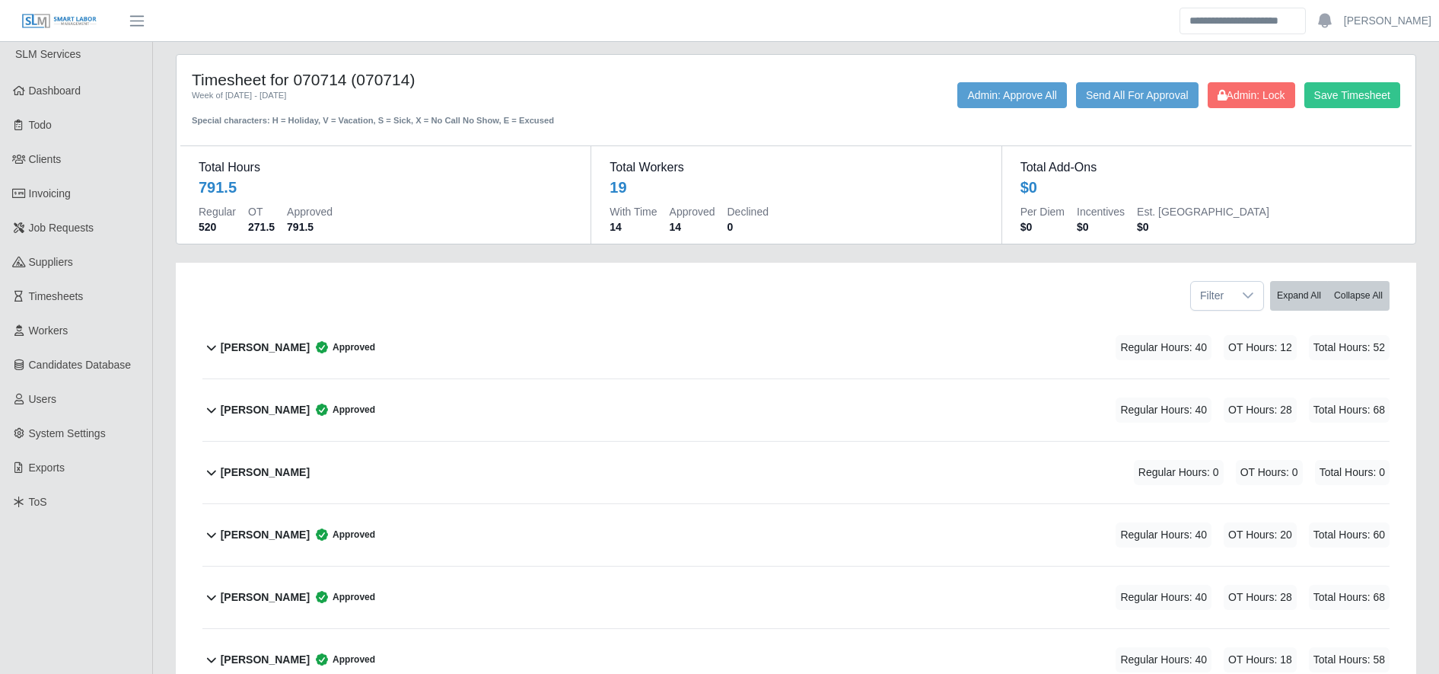
scroll to position [8, 0]
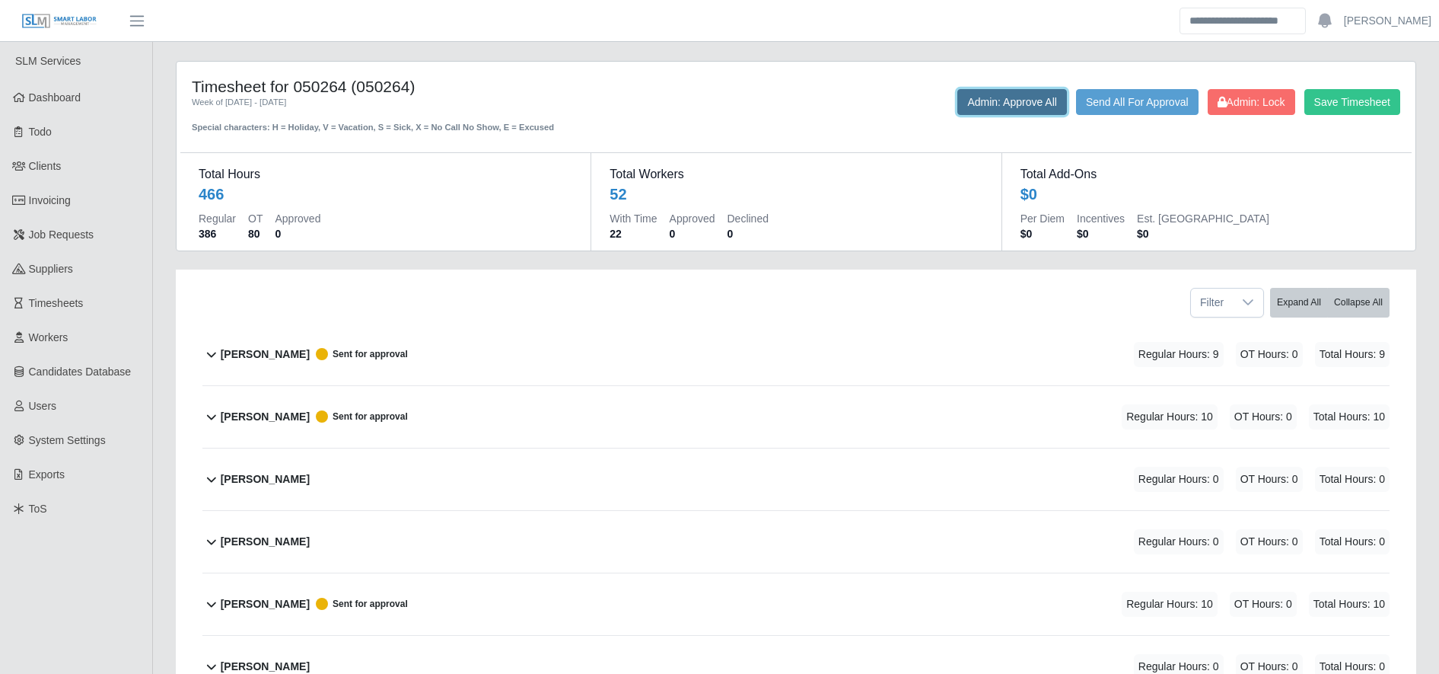
click at [985, 103] on button "Admin: Approve All" at bounding box center [1013, 102] width 110 height 26
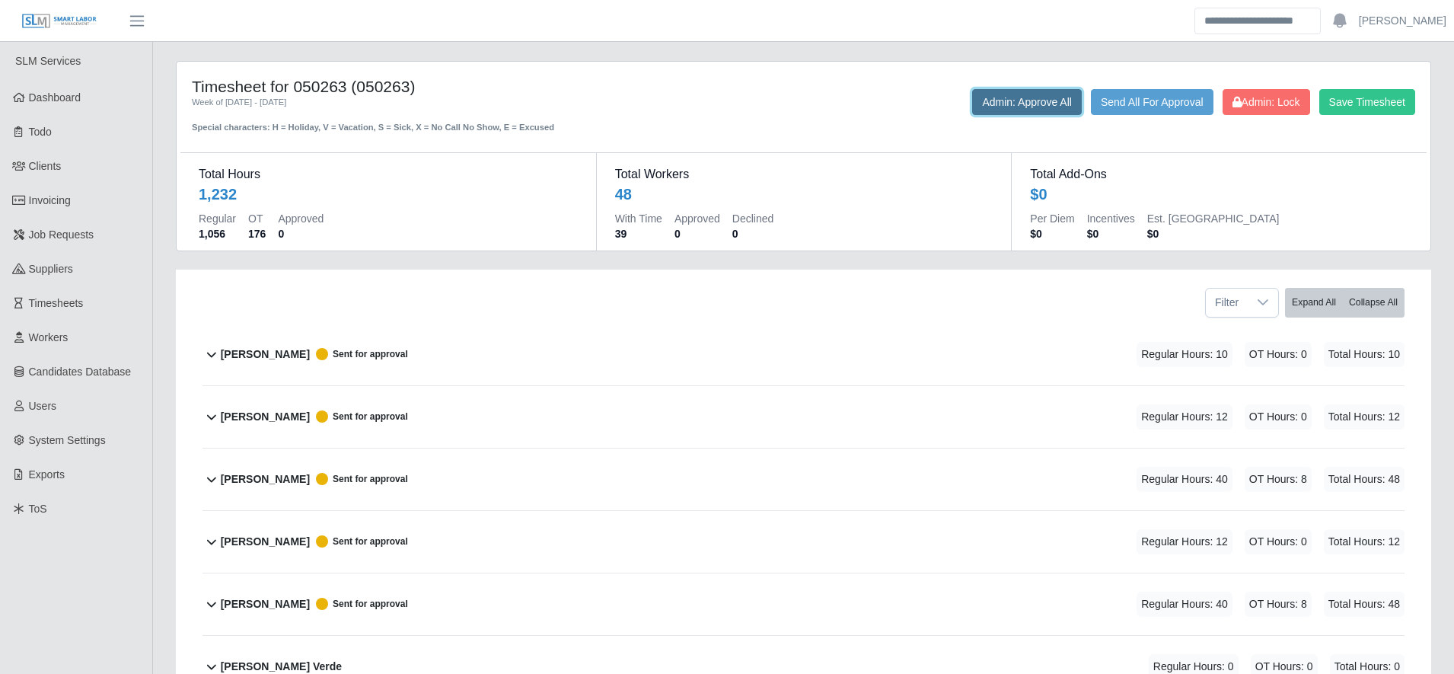
click at [996, 107] on button "Admin: Approve All" at bounding box center [1027, 102] width 110 height 26
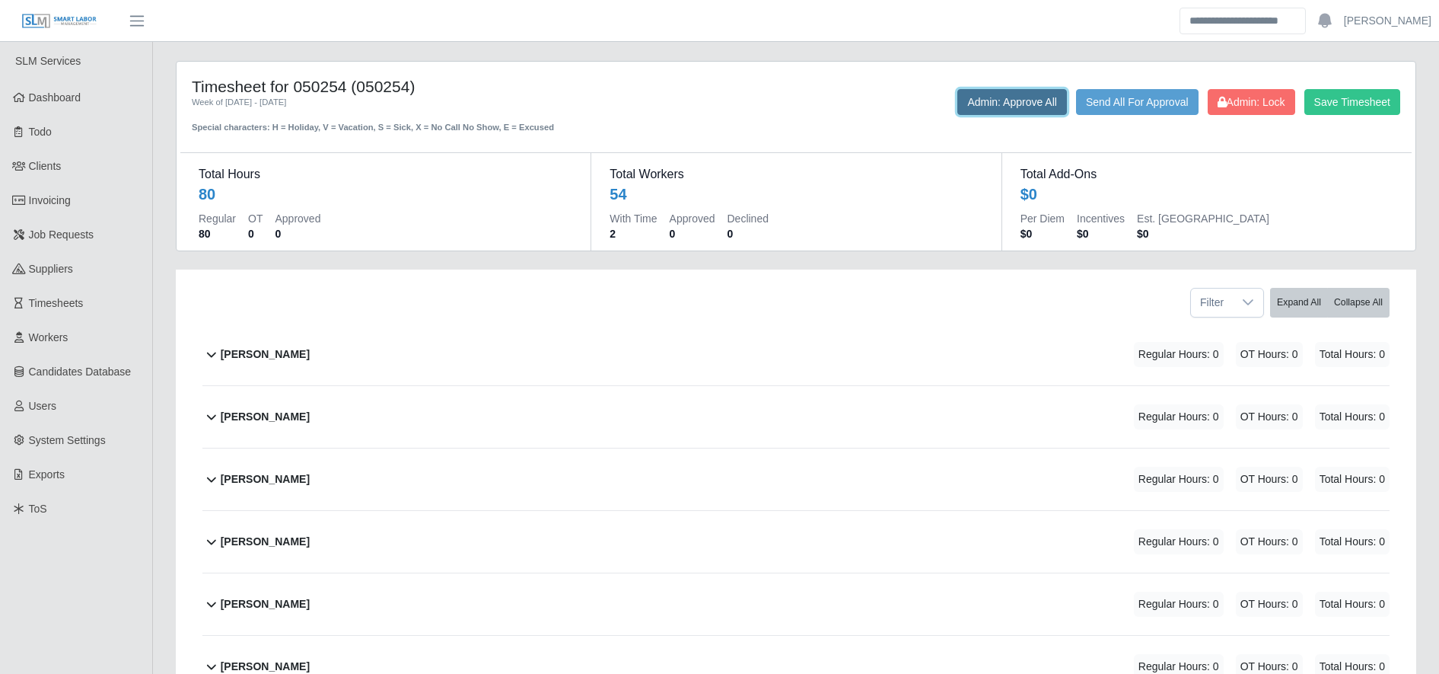
click at [1010, 95] on button "Admin: Approve All" at bounding box center [1013, 102] width 110 height 26
click at [997, 104] on button "Admin: Approve All" at bounding box center [1013, 102] width 110 height 26
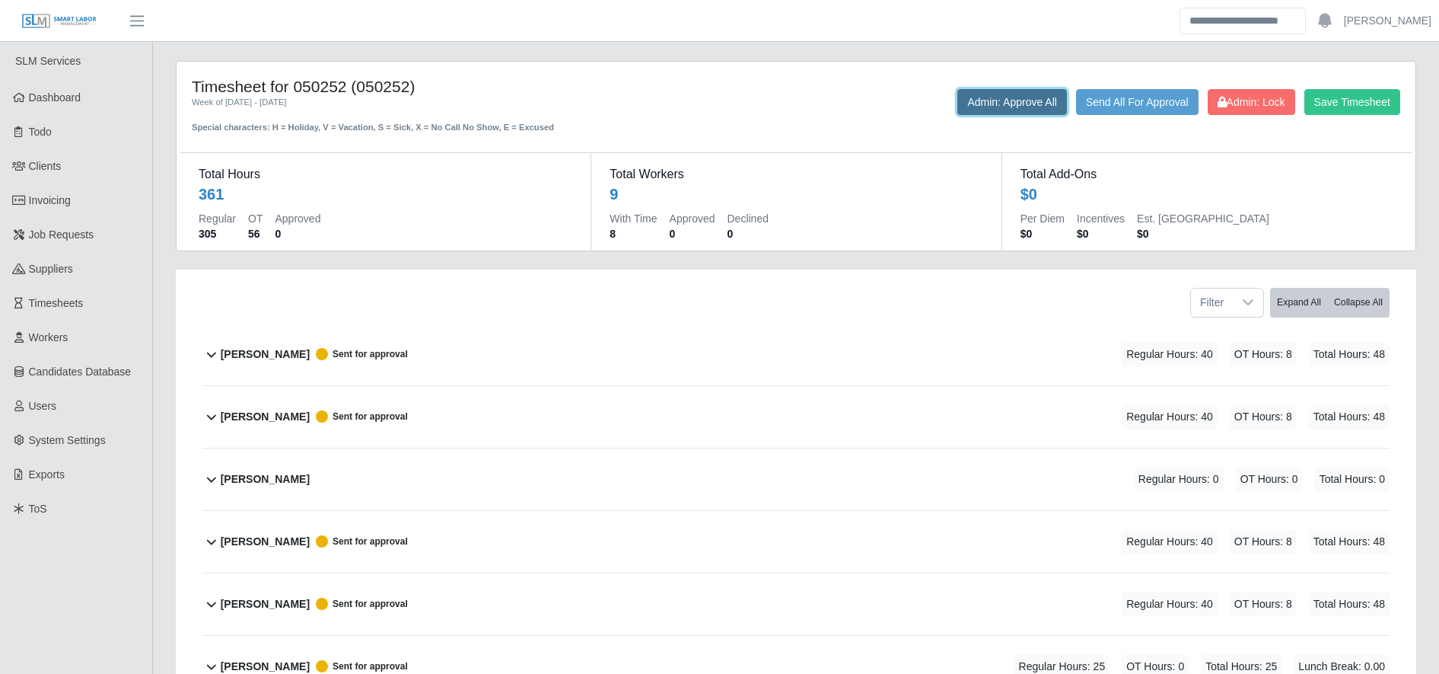
click at [1013, 107] on button "Admin: Approve All" at bounding box center [1013, 102] width 110 height 26
click at [1022, 107] on button "Admin: Approve All" at bounding box center [1013, 102] width 110 height 26
click at [1014, 97] on button "Admin: Approve All" at bounding box center [1013, 102] width 110 height 26
click at [1007, 100] on button "Admin: Approve All" at bounding box center [1013, 102] width 110 height 26
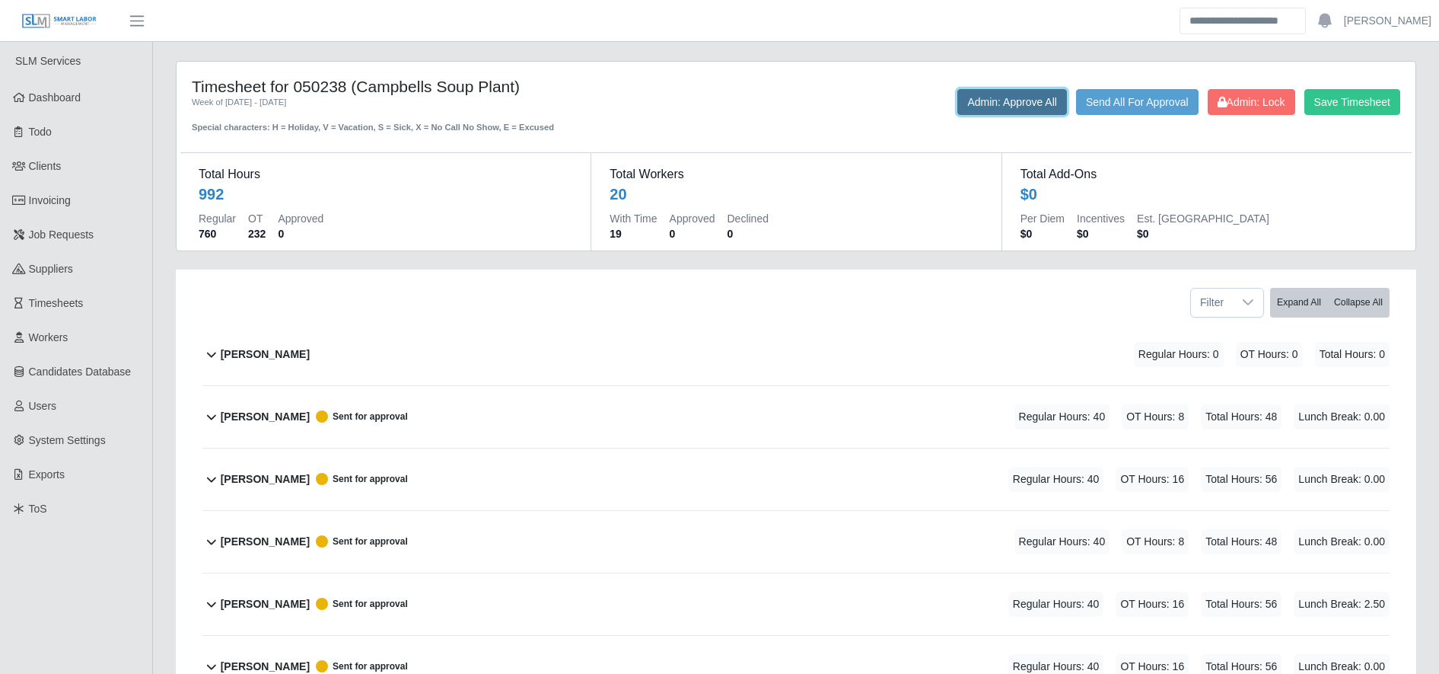
click at [1031, 104] on button "Admin: Approve All" at bounding box center [1013, 102] width 110 height 26
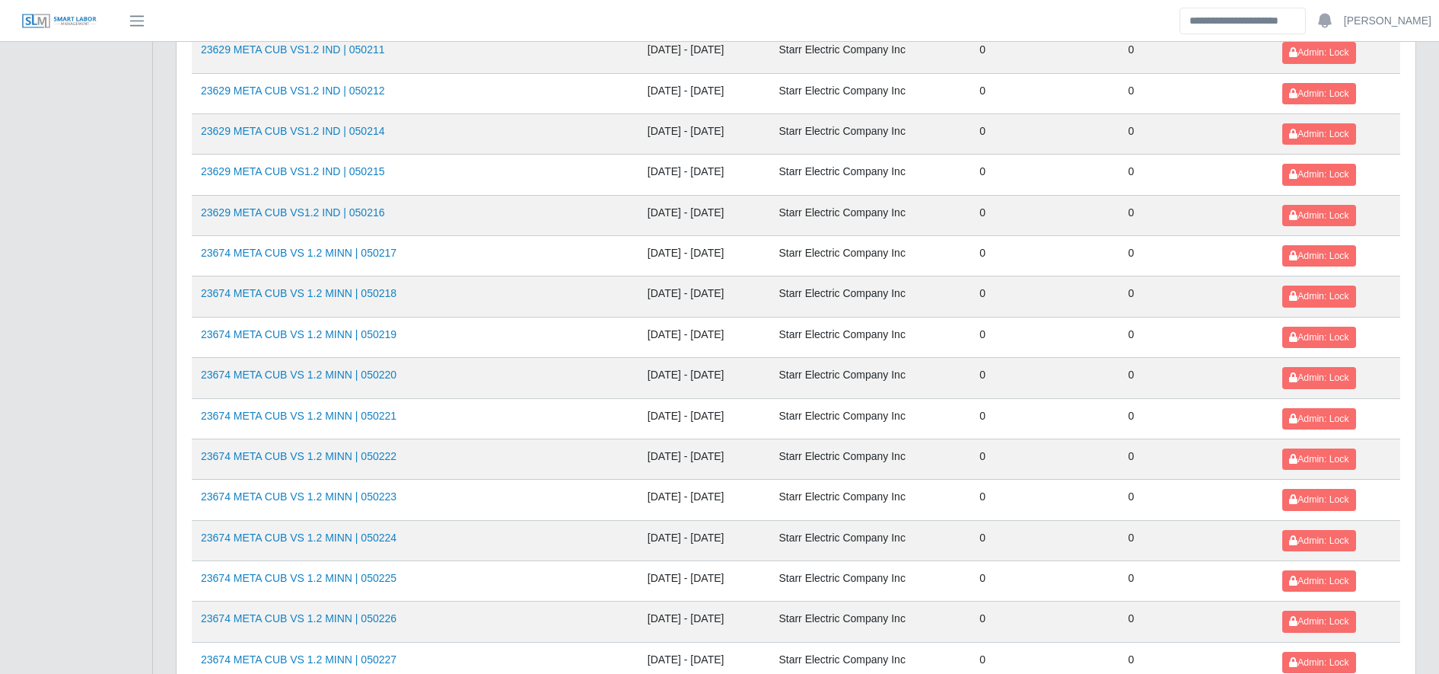
scroll to position [1661, 0]
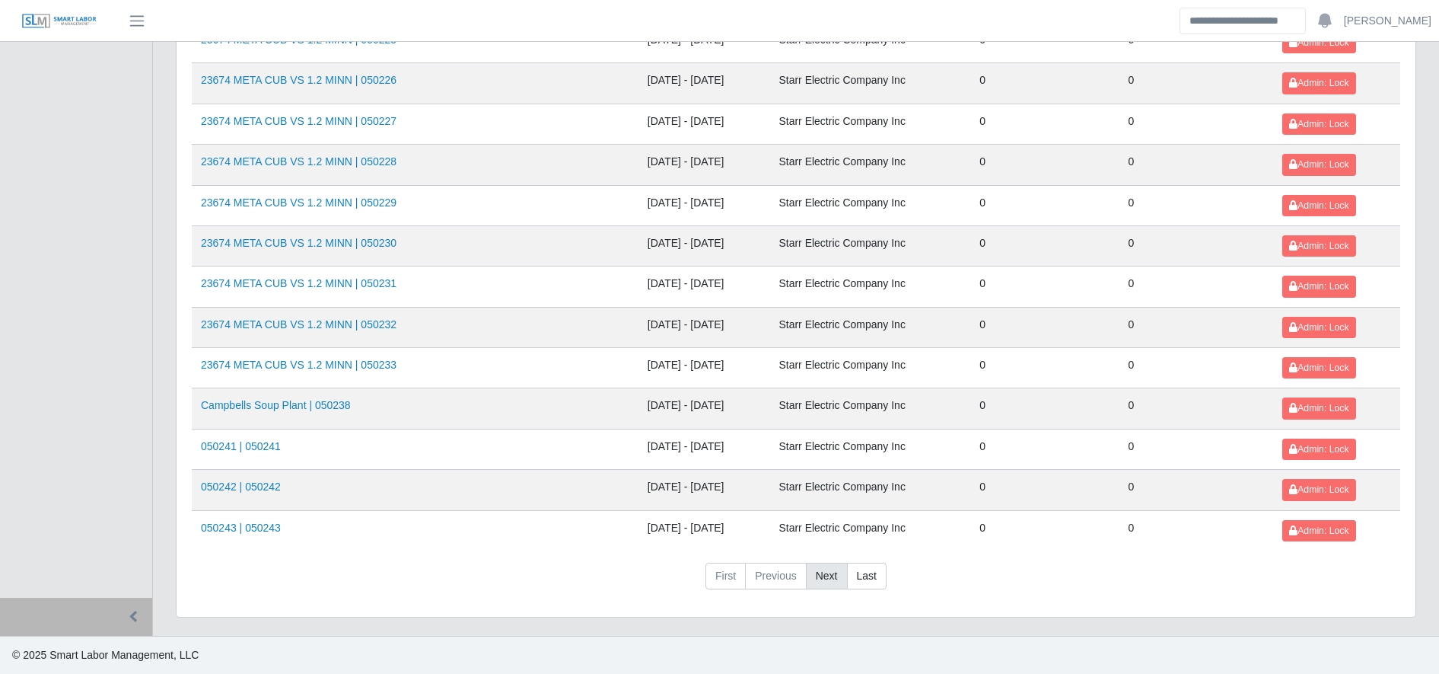
click at [814, 564] on link "Next" at bounding box center [827, 576] width 42 height 27
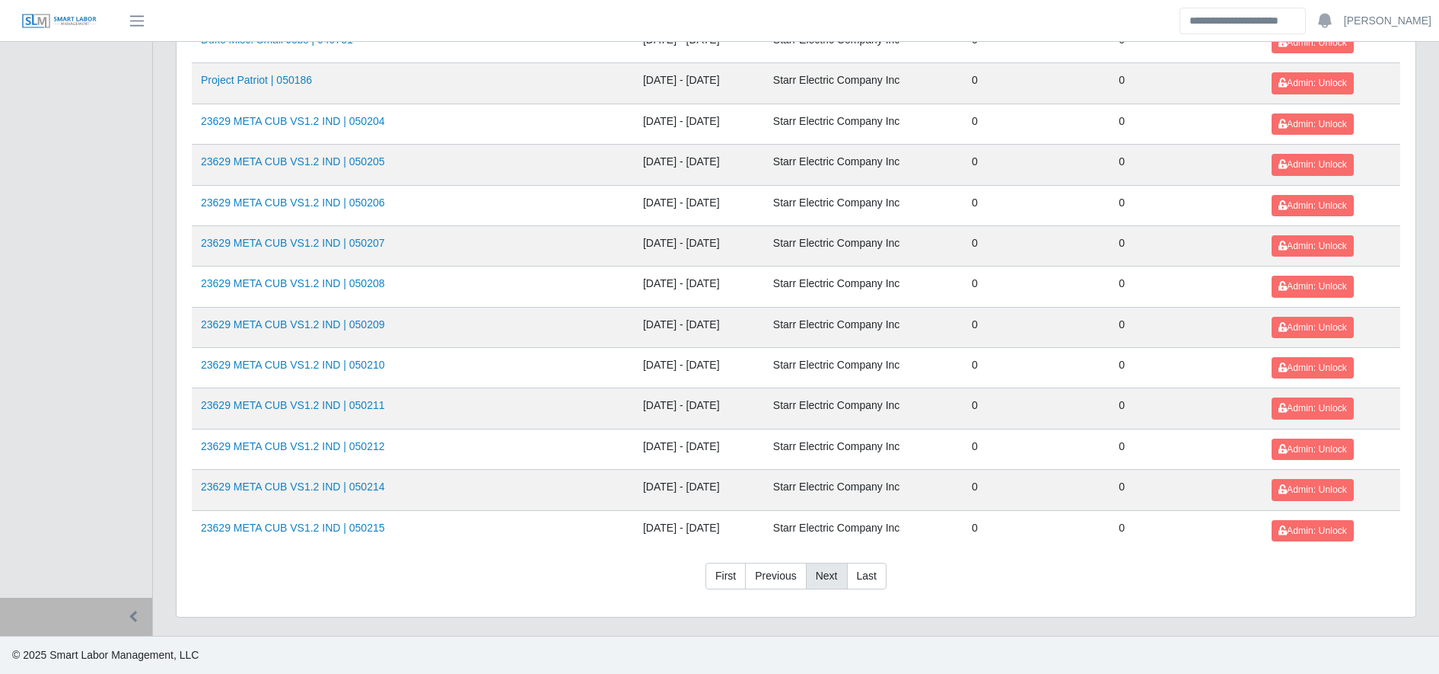
click at [822, 575] on link "Next" at bounding box center [827, 576] width 42 height 27
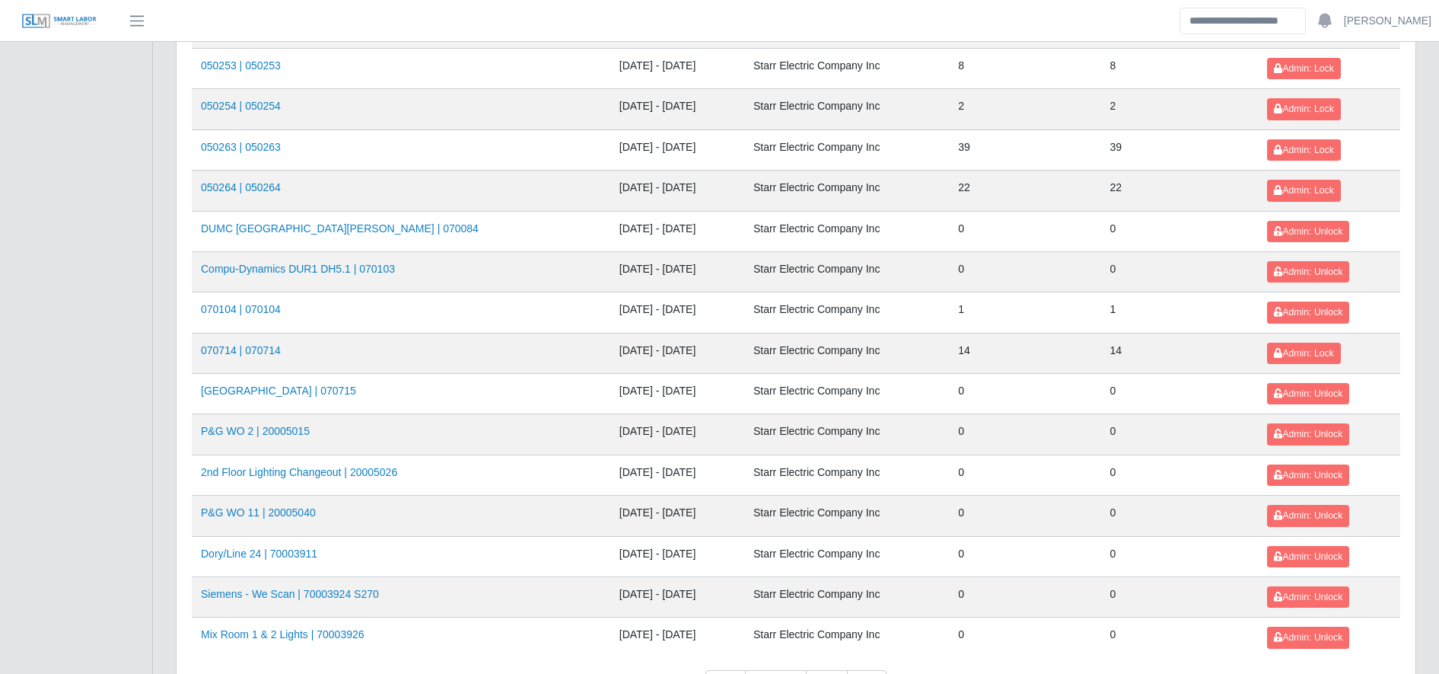
scroll to position [1311, 0]
click at [231, 307] on link "070104 | 070104" at bounding box center [241, 308] width 80 height 12
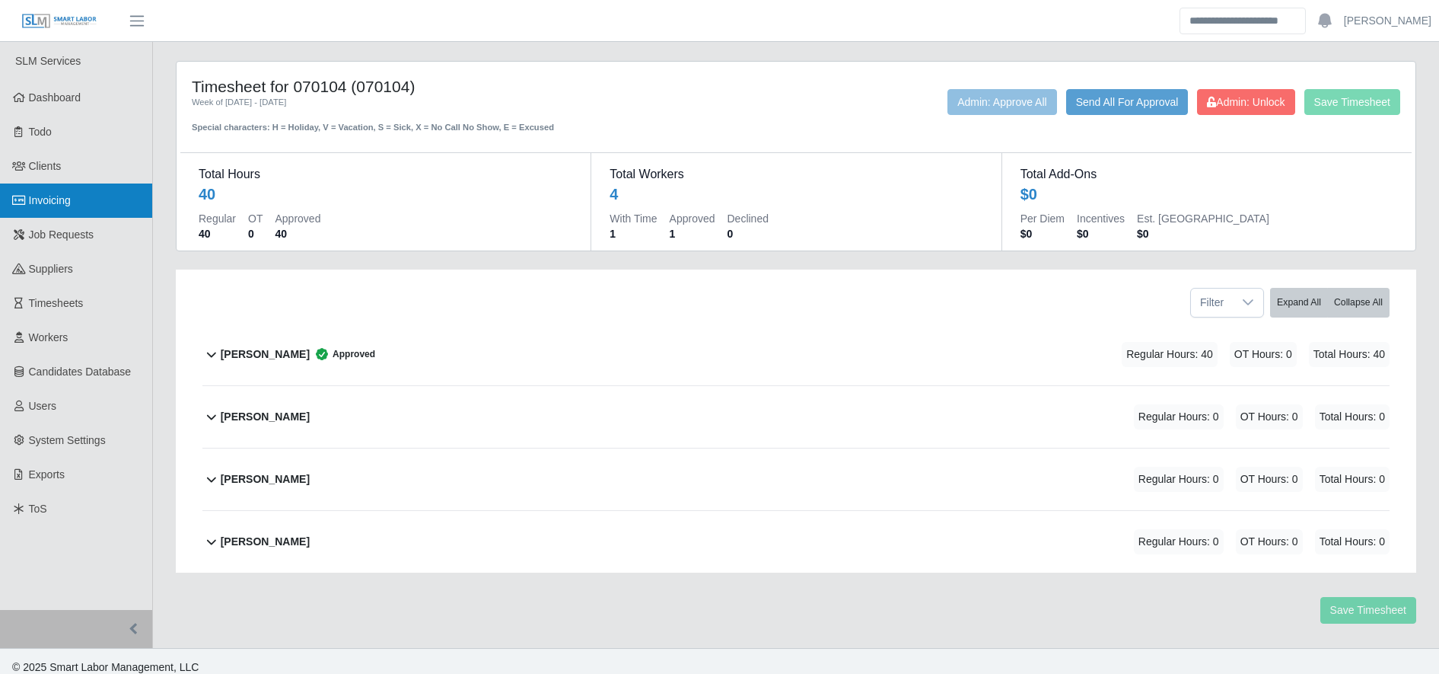
click at [84, 202] on link "Invoicing" at bounding box center [76, 200] width 152 height 34
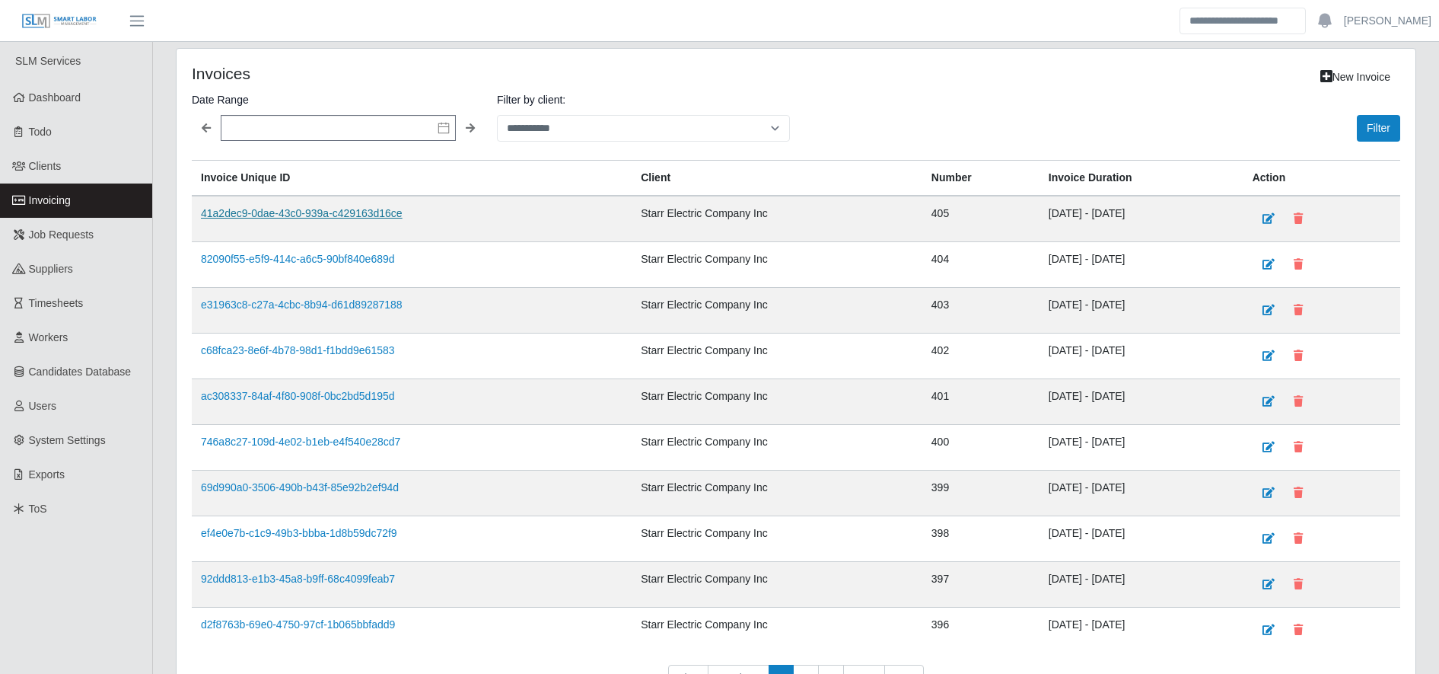
click at [322, 215] on link "41a2dec9-0dae-43c0-939a-c429163d16ce" at bounding box center [302, 213] width 202 height 12
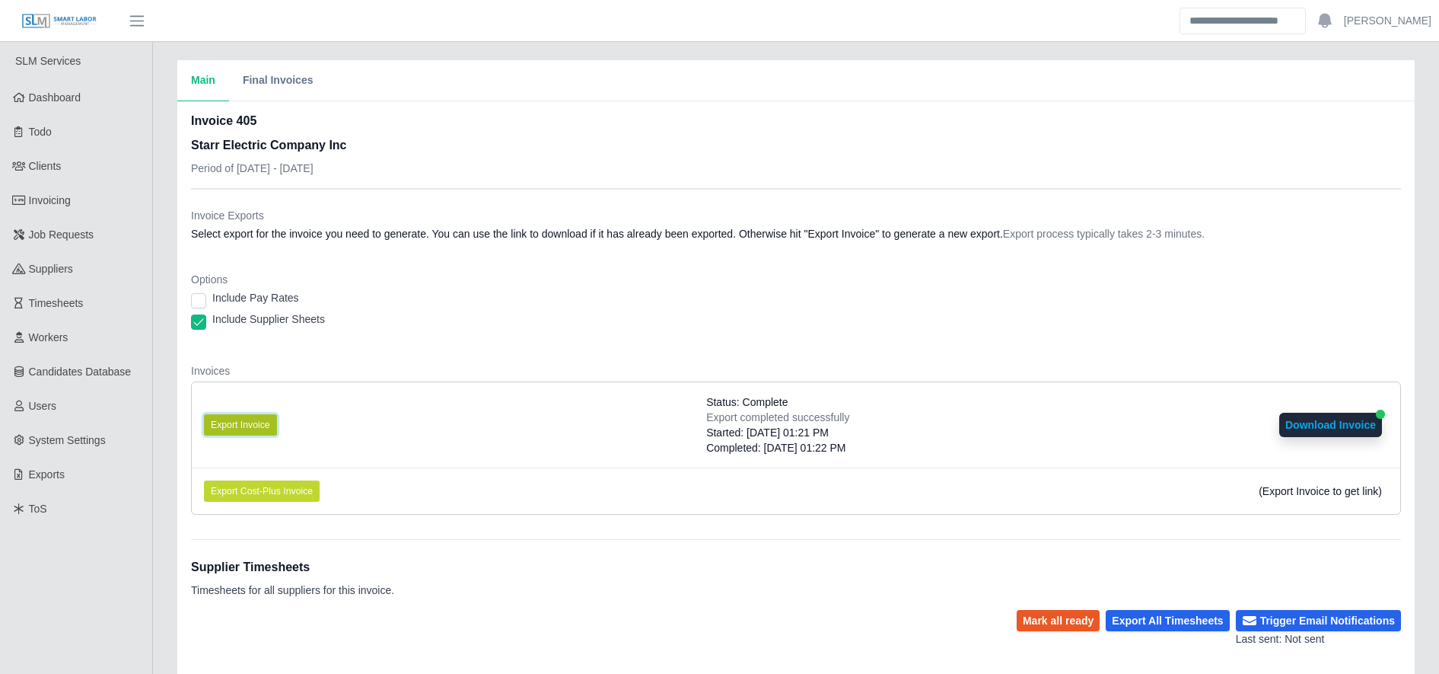
click at [265, 426] on button "Export Invoice" at bounding box center [240, 424] width 73 height 21
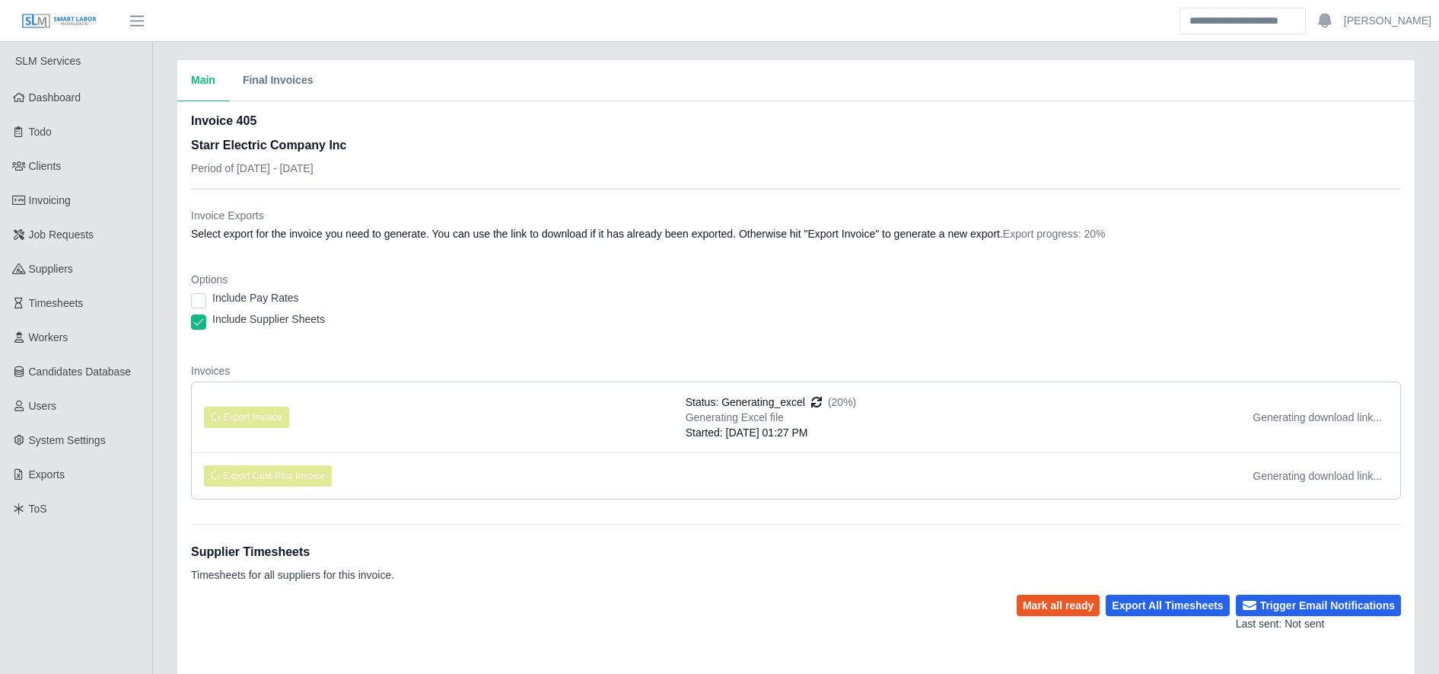
click at [548, 324] on div "Include Supplier Sheets" at bounding box center [796, 321] width 1210 height 21
click at [438, 515] on div "Invoice Exports Select export for the invoice you need to generate. You can use…" at bounding box center [796, 547] width 1210 height 716
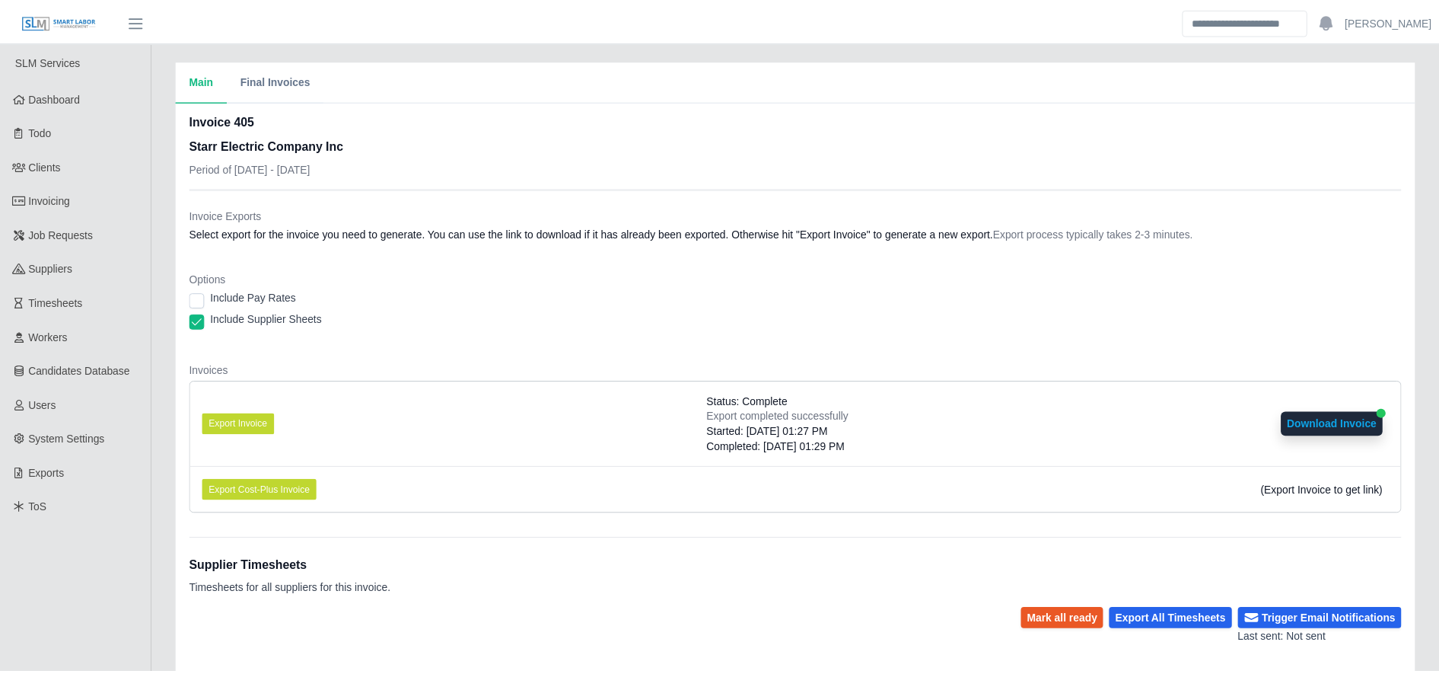
scroll to position [298, 0]
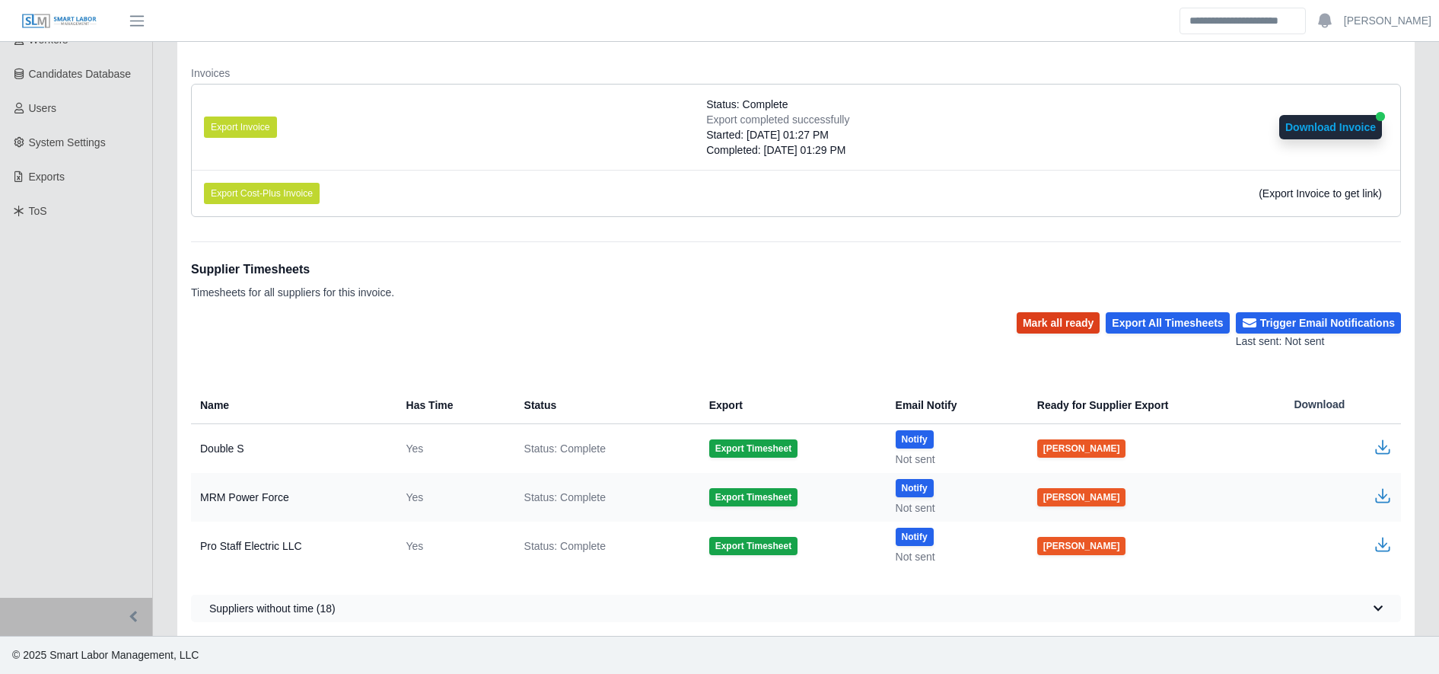
click at [1049, 326] on button "Mark all ready" at bounding box center [1058, 322] width 83 height 21
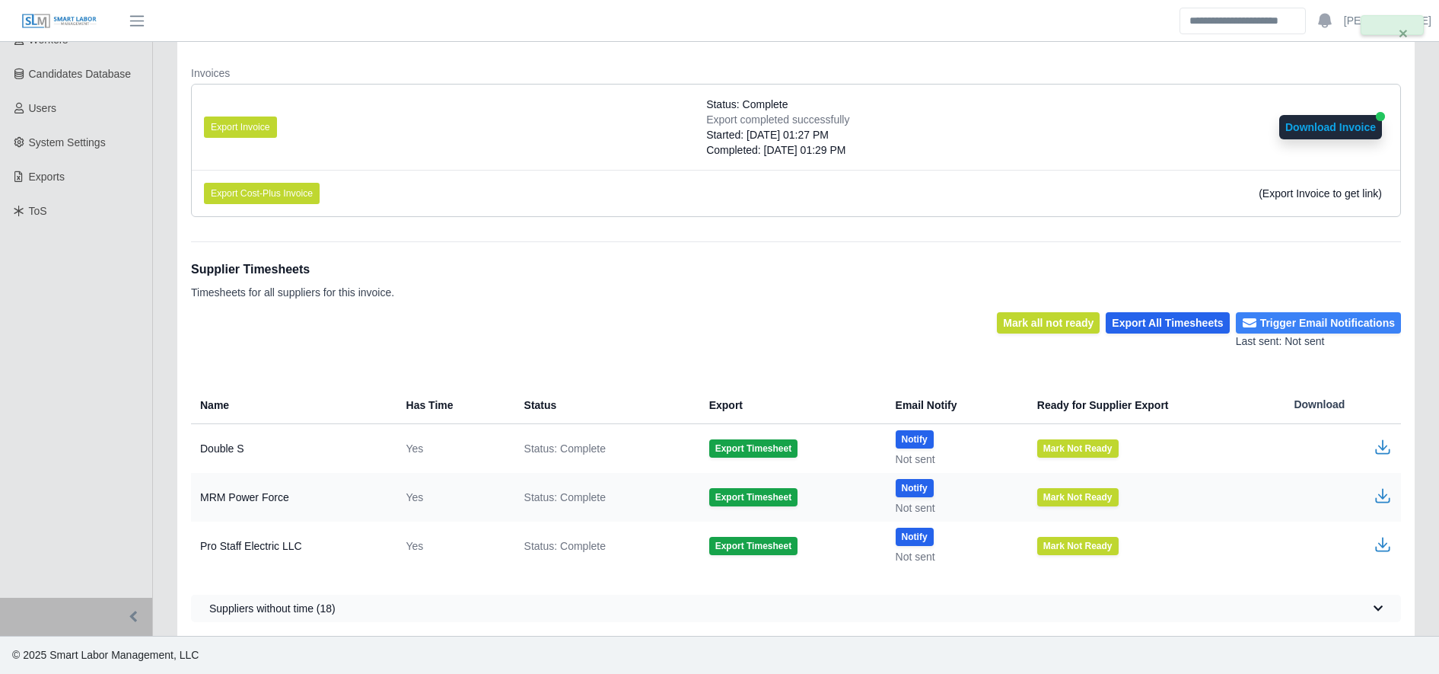
click at [1335, 317] on button "Trigger Email Notifications" at bounding box center [1318, 322] width 165 height 21
